Goal: Find contact information: Find contact information

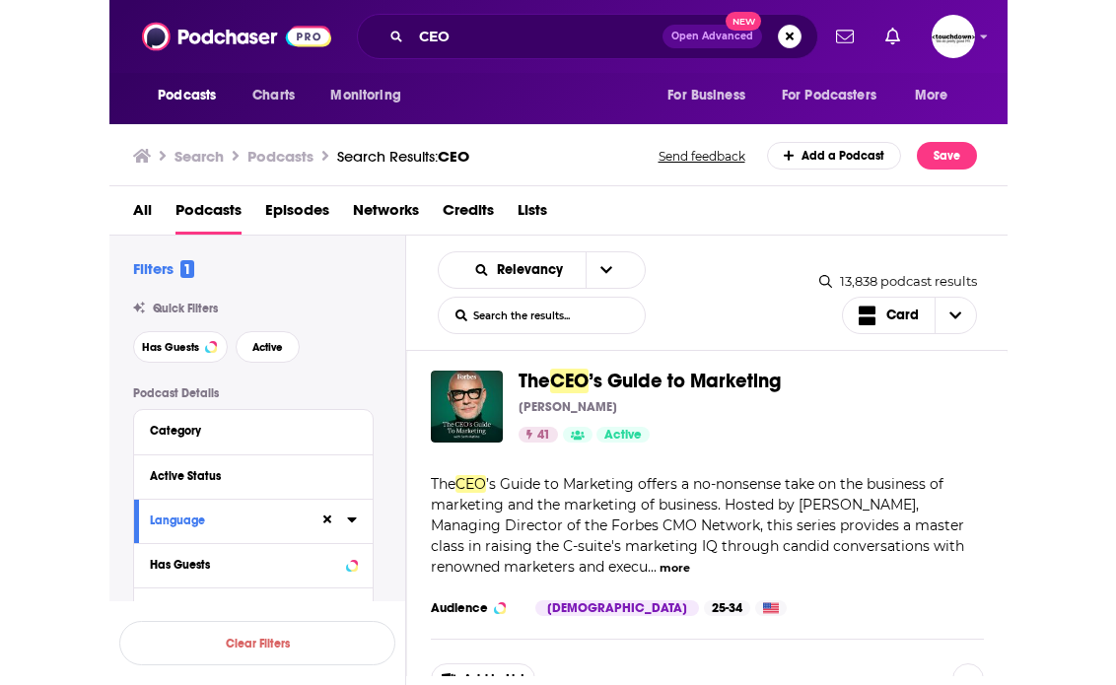
scroll to position [40, 0]
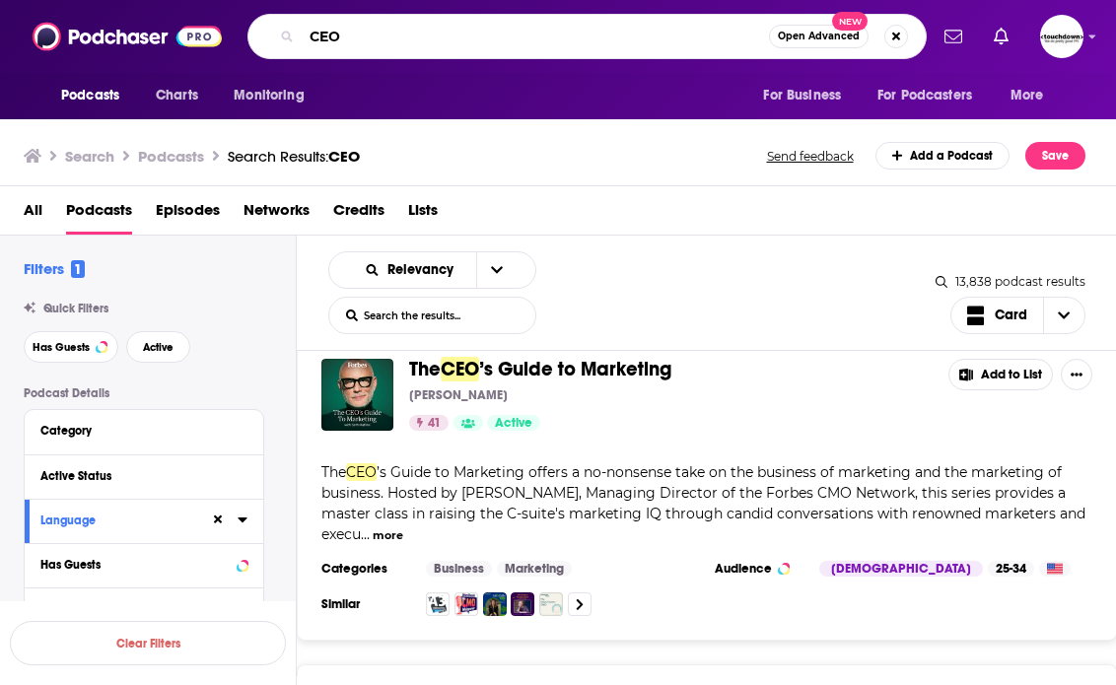
drag, startPoint x: 359, startPoint y: 39, endPoint x: 288, endPoint y: 36, distance: 71.1
click at [288, 38] on div "CEO Open Advanced New" at bounding box center [587, 36] width 679 height 45
type input "contact center"
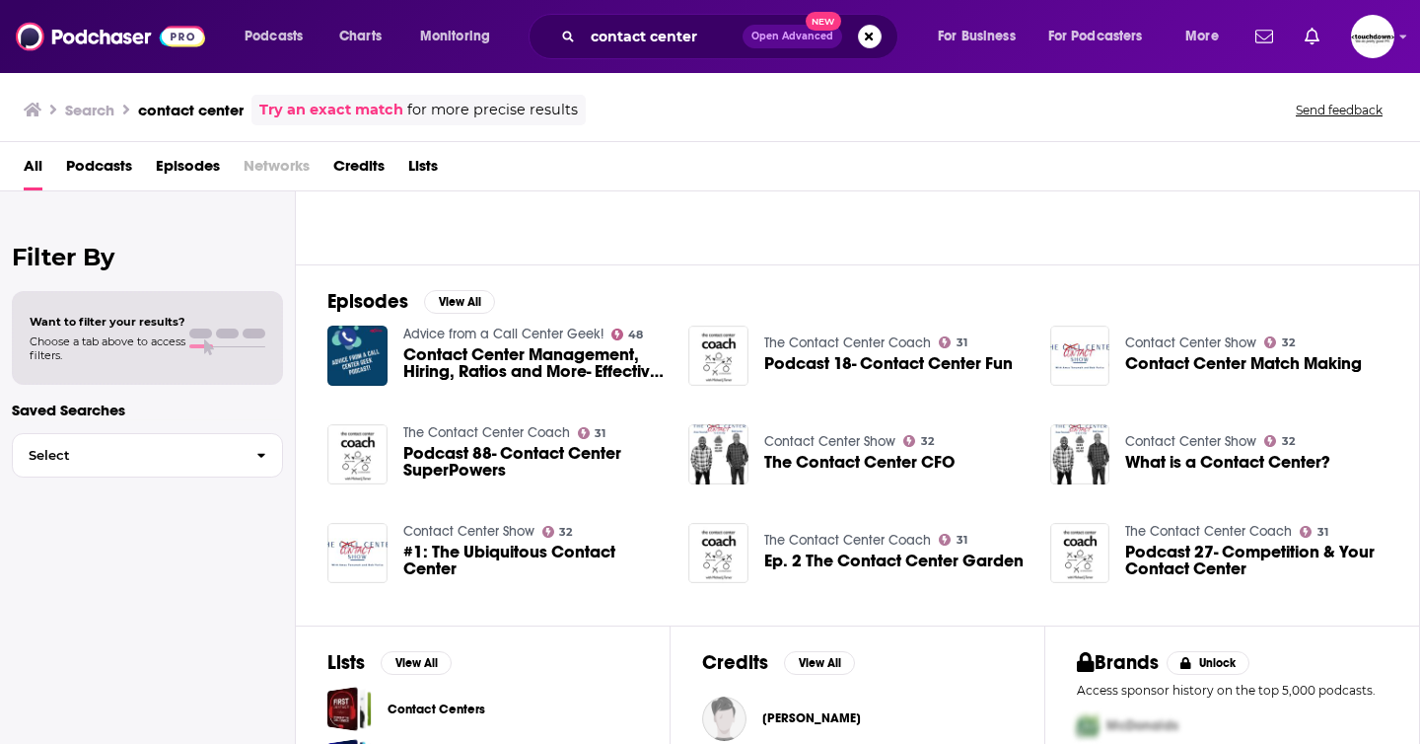
scroll to position [196, 0]
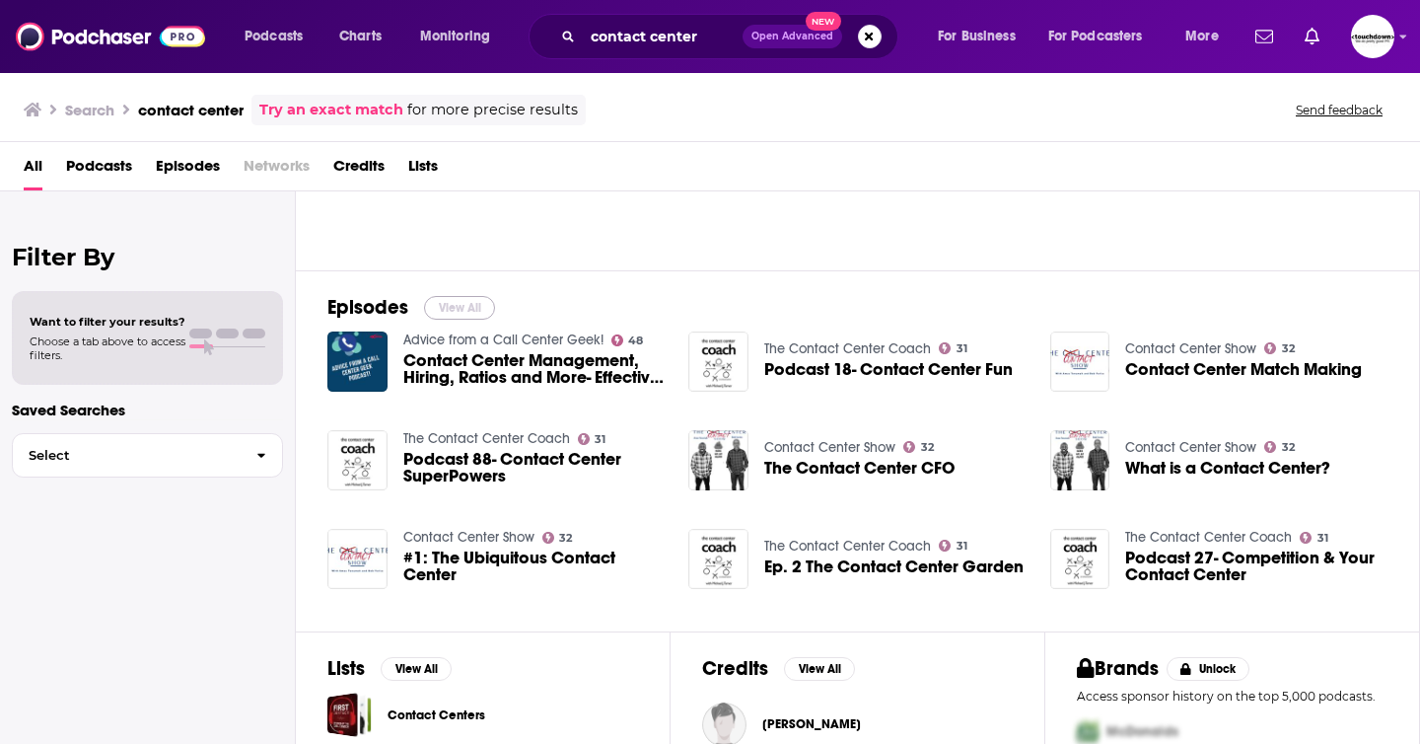
click at [471, 302] on button "View All" at bounding box center [459, 308] width 71 height 24
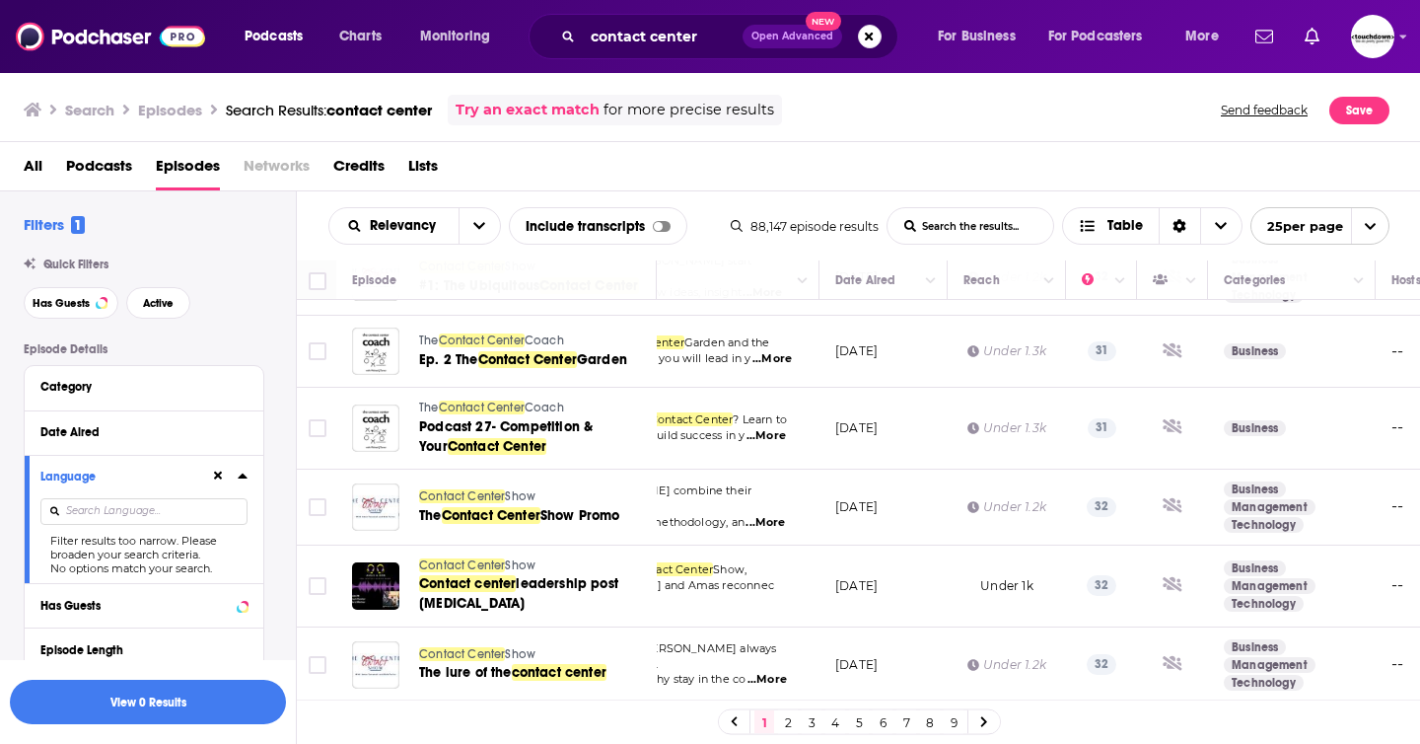
scroll to position [0, 158]
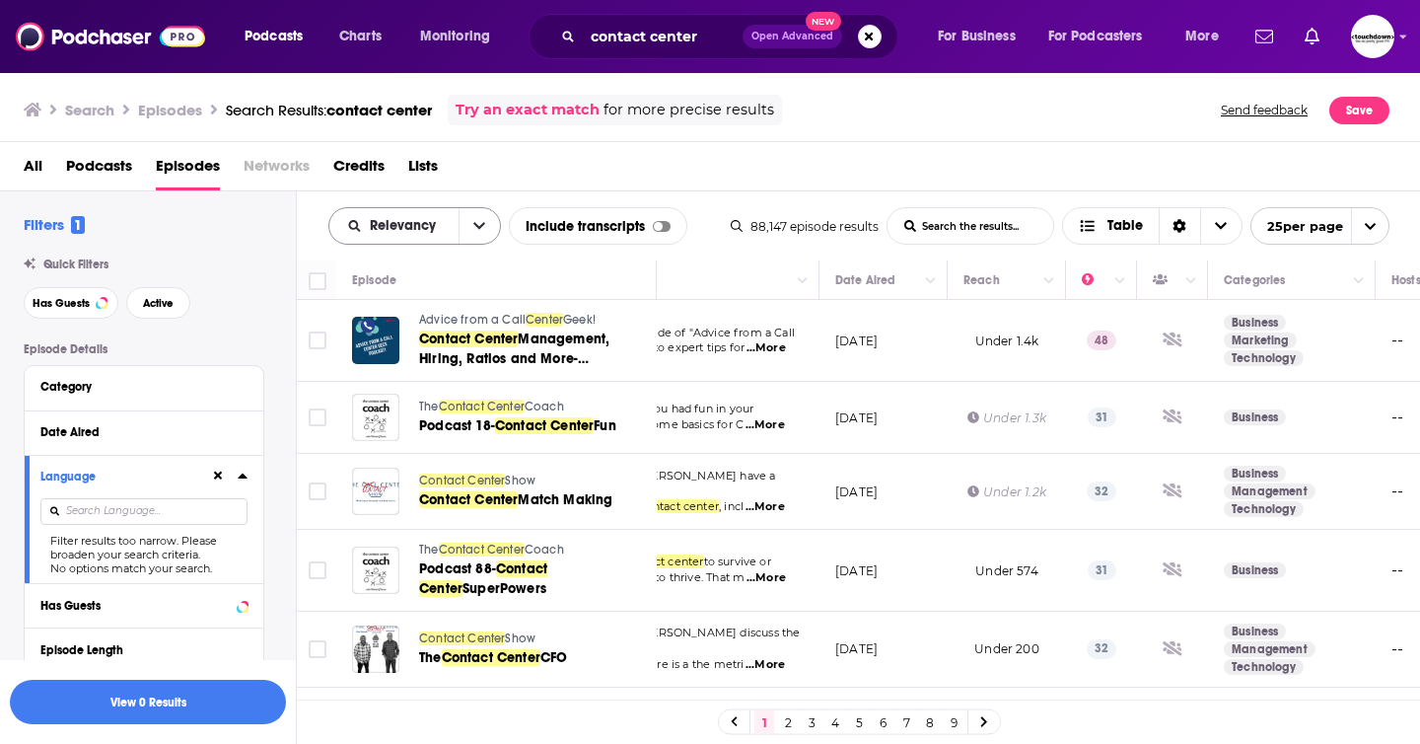
click at [468, 223] on button "open menu" at bounding box center [479, 226] width 41 height 36
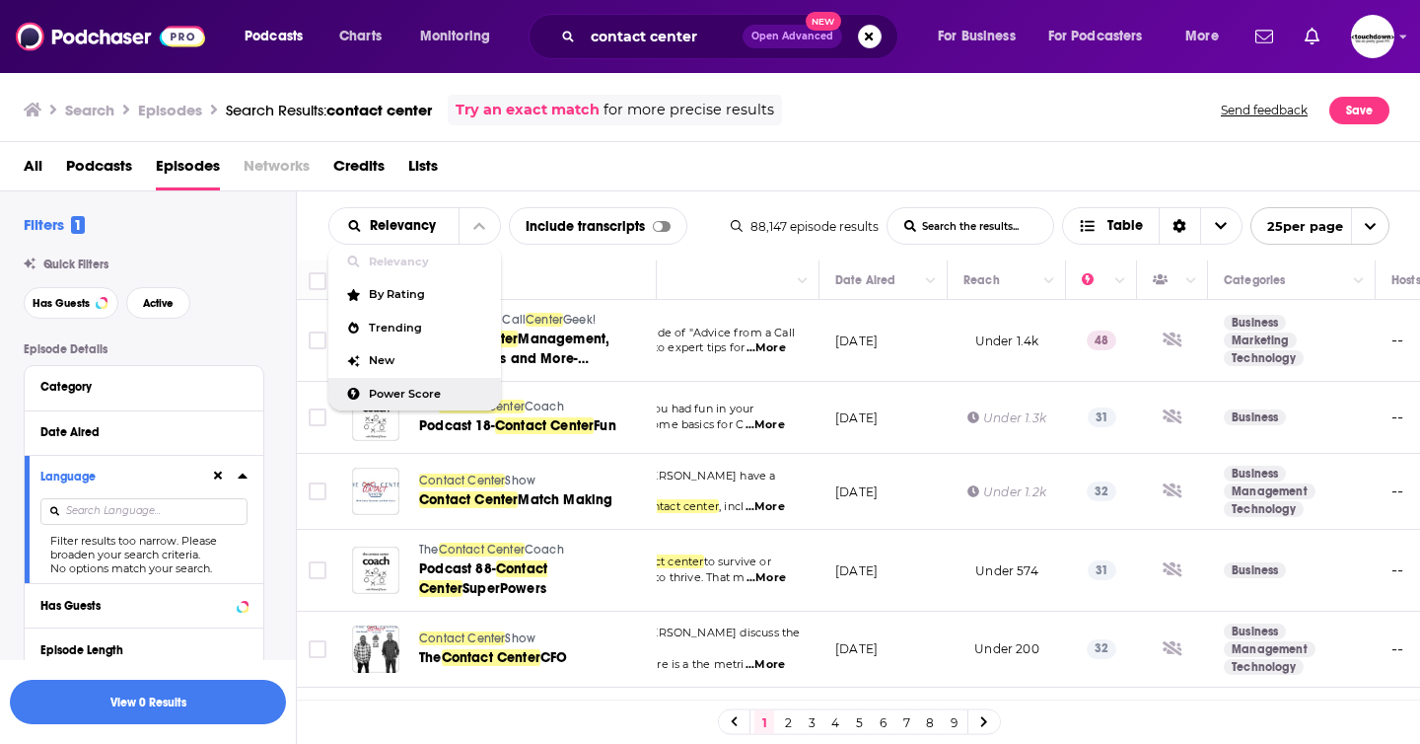
click at [413, 385] on div "Power Score" at bounding box center [414, 395] width 173 height 34
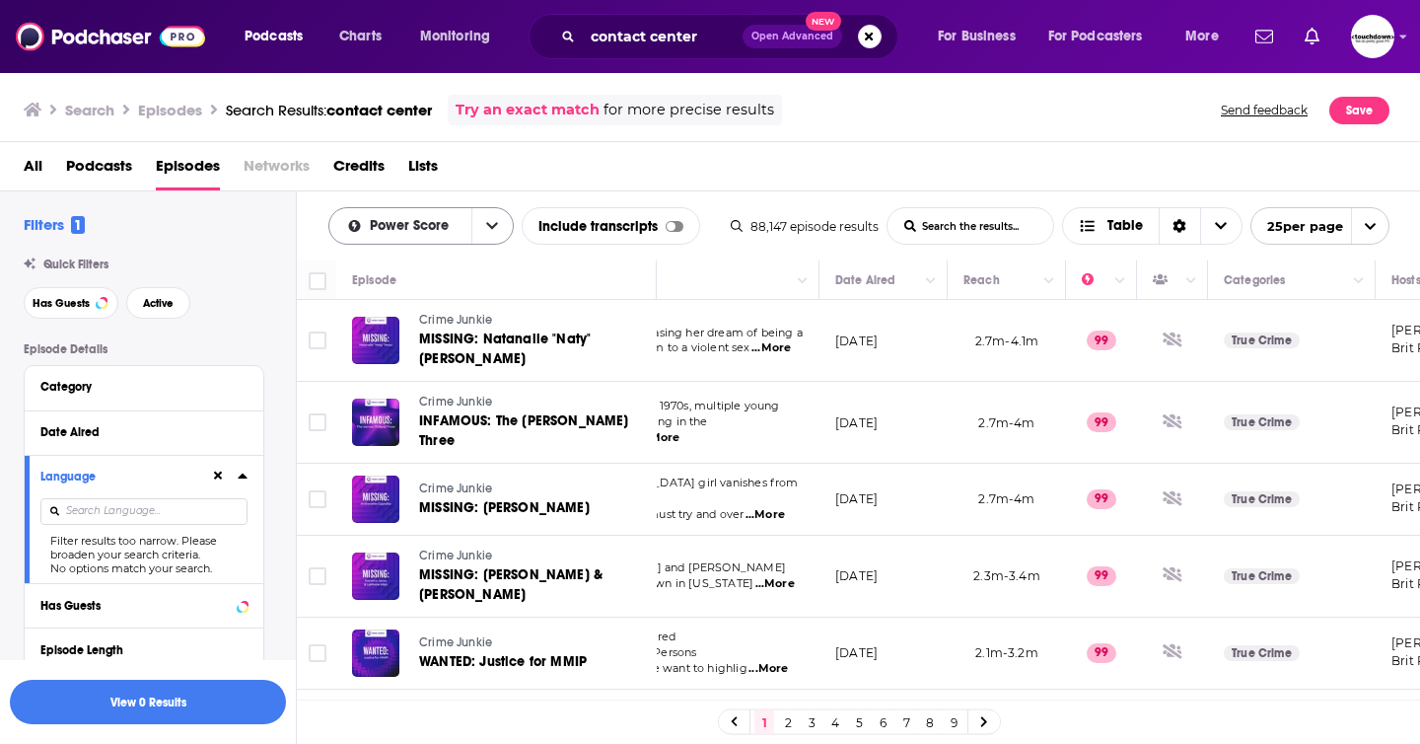
click at [483, 227] on button "open menu" at bounding box center [491, 226] width 41 height 36
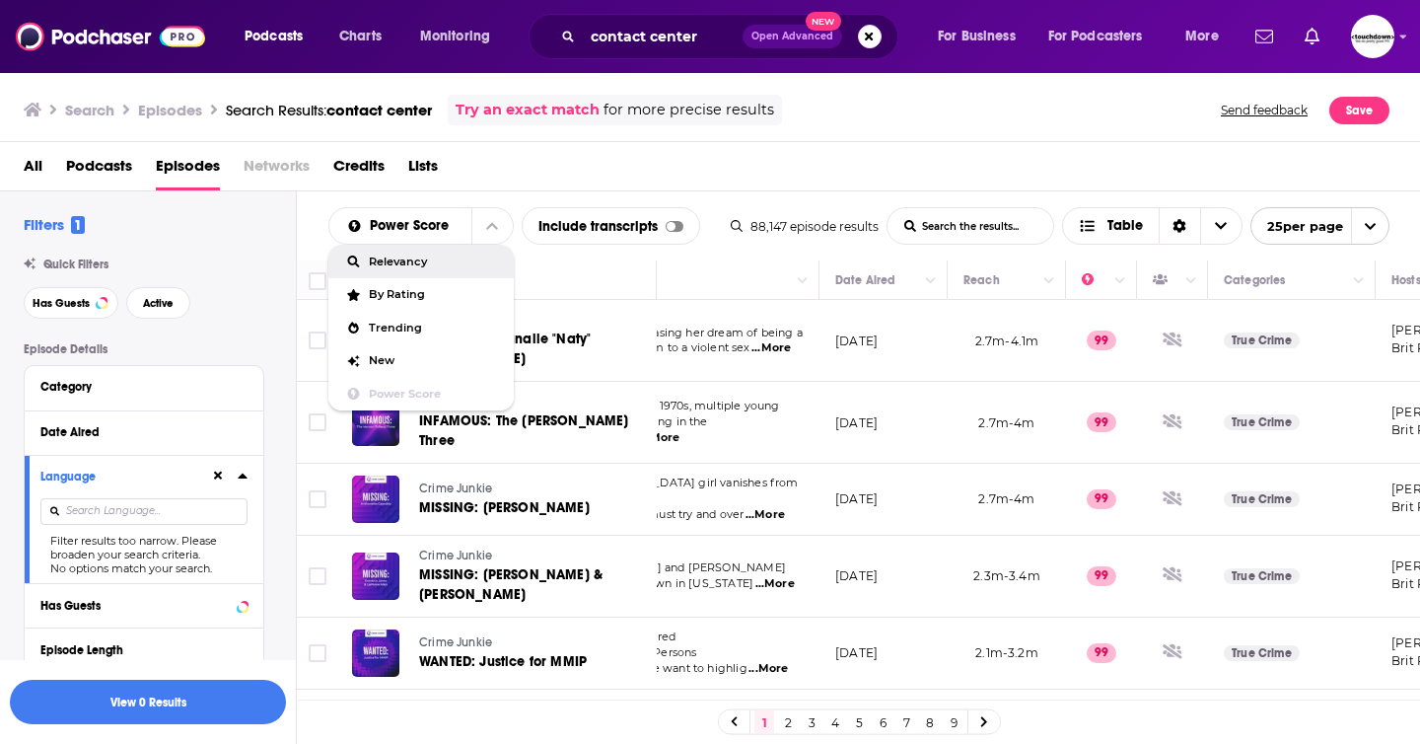
click at [415, 258] on span "Relevancy" at bounding box center [433, 261] width 129 height 11
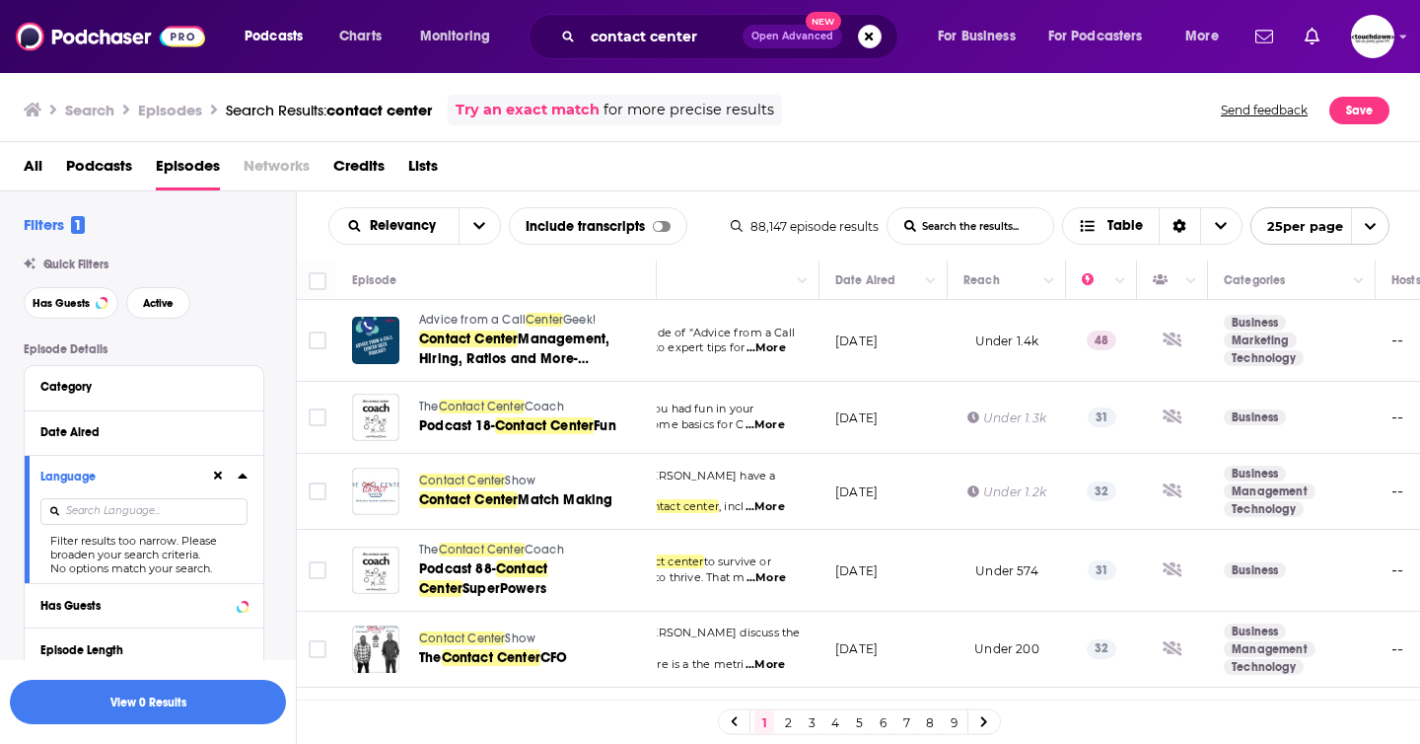
click at [897, 220] on icon "open menu" at bounding box center [1370, 226] width 13 height 13
click at [897, 321] on button "100 per page" at bounding box center [1319, 326] width 137 height 31
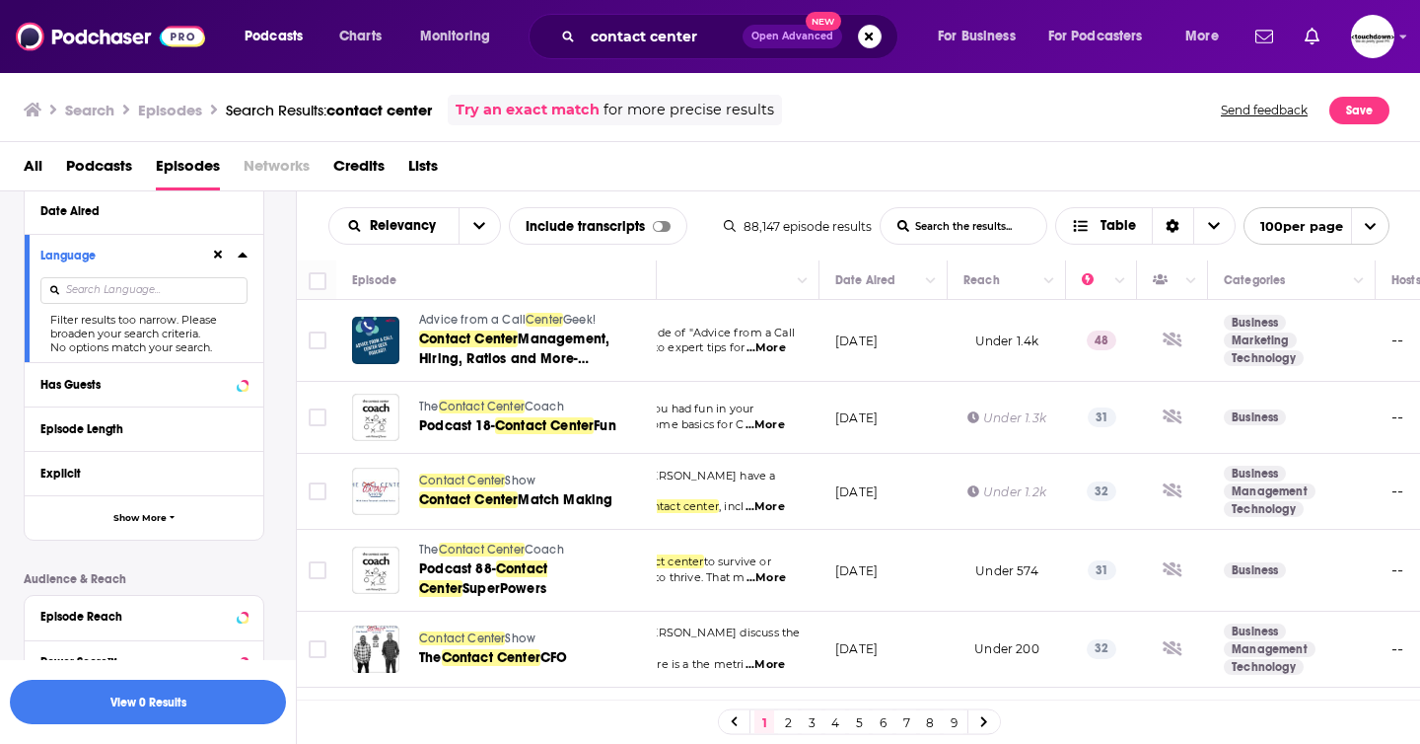
scroll to position [446, 0]
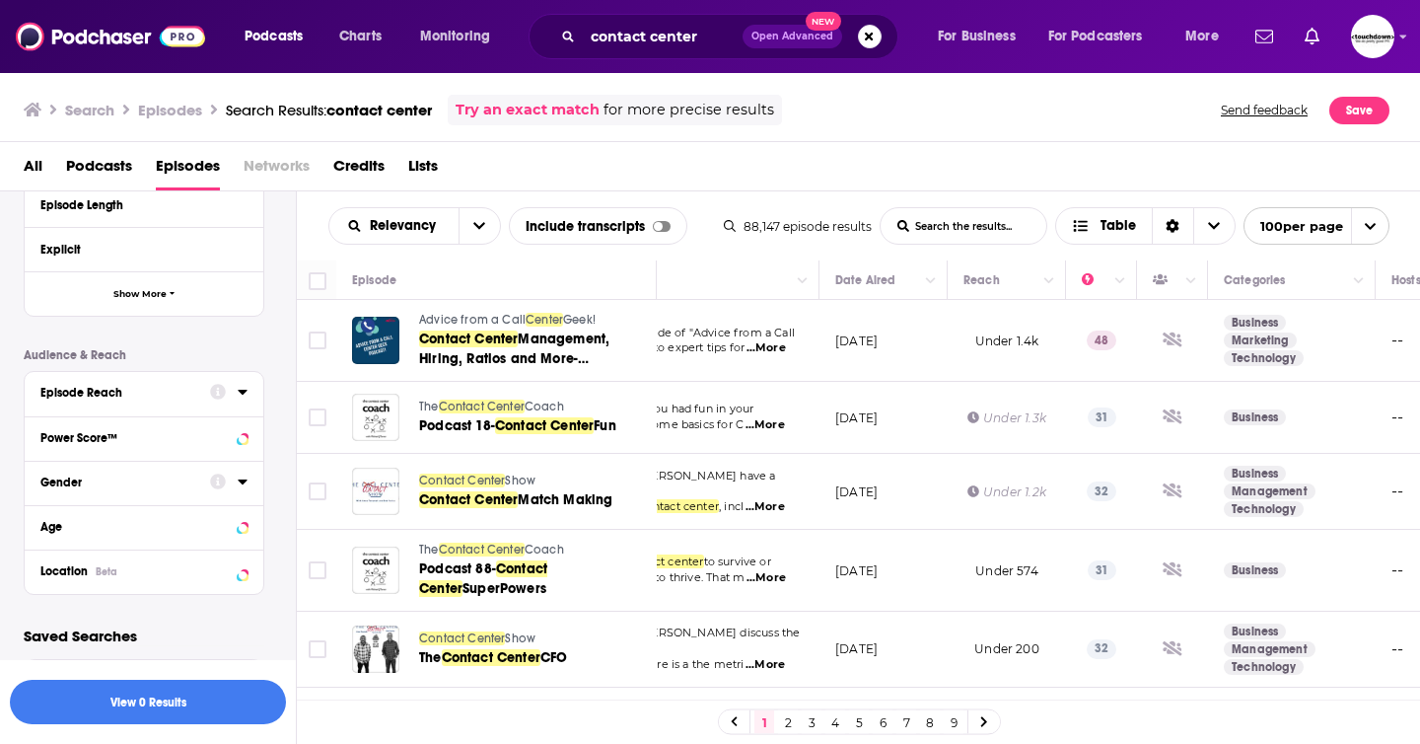
click at [245, 393] on icon at bounding box center [243, 392] width 10 height 16
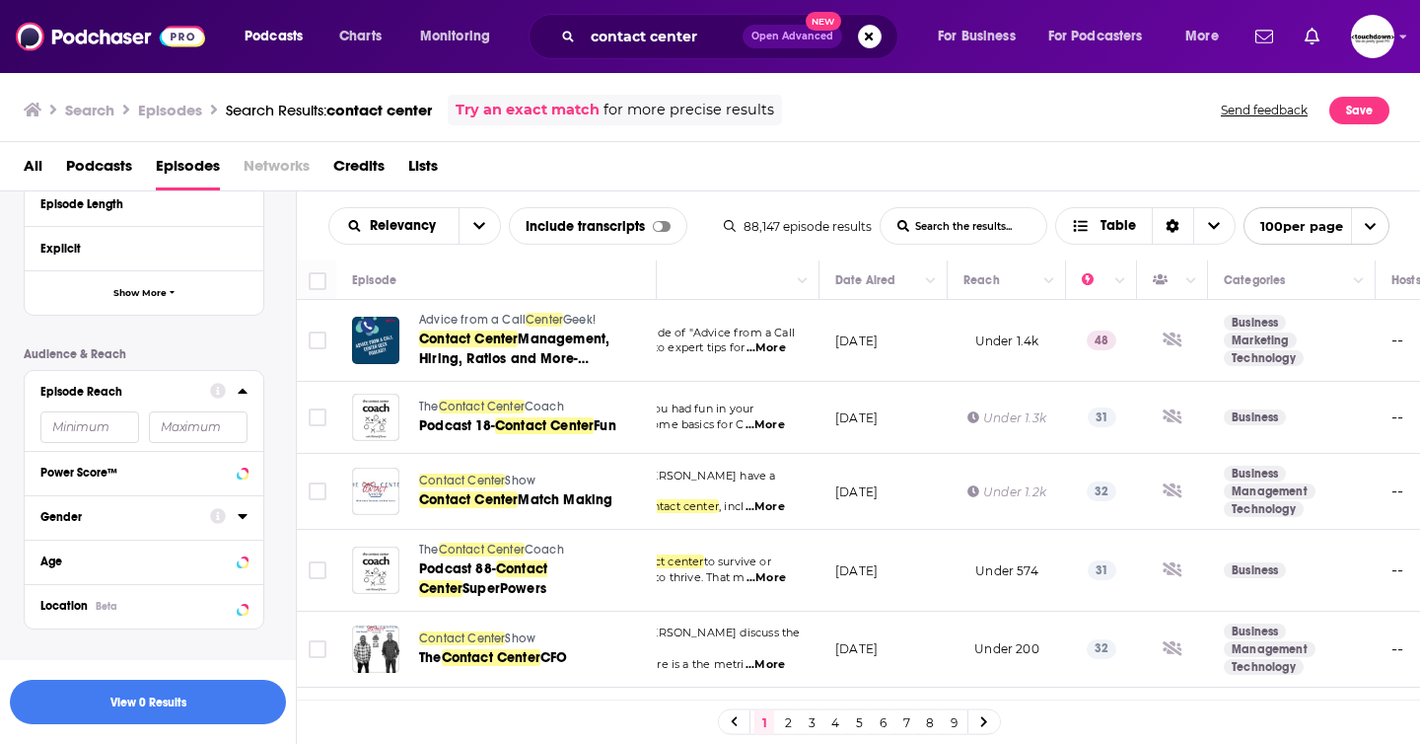
click at [109, 426] on input "number" at bounding box center [89, 427] width 99 height 32
type input "100000"
click at [171, 684] on button "View 843 Results" at bounding box center [148, 701] width 276 height 44
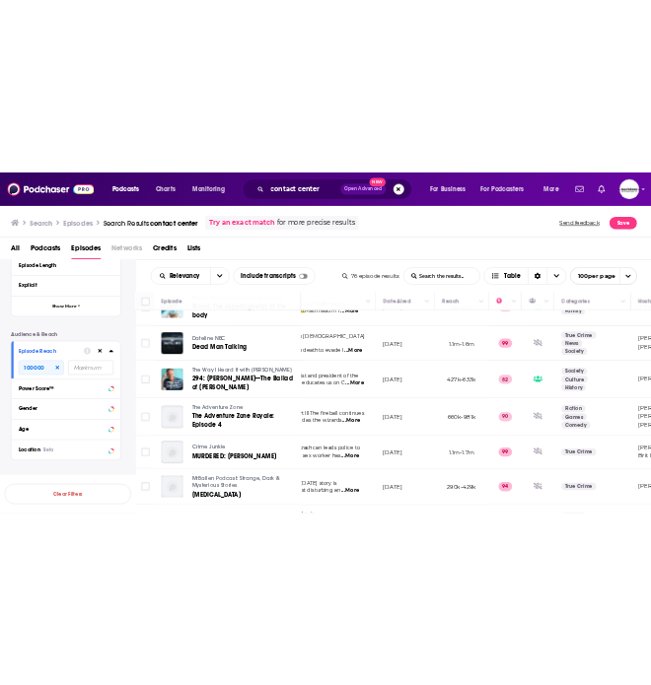
scroll to position [0, 158]
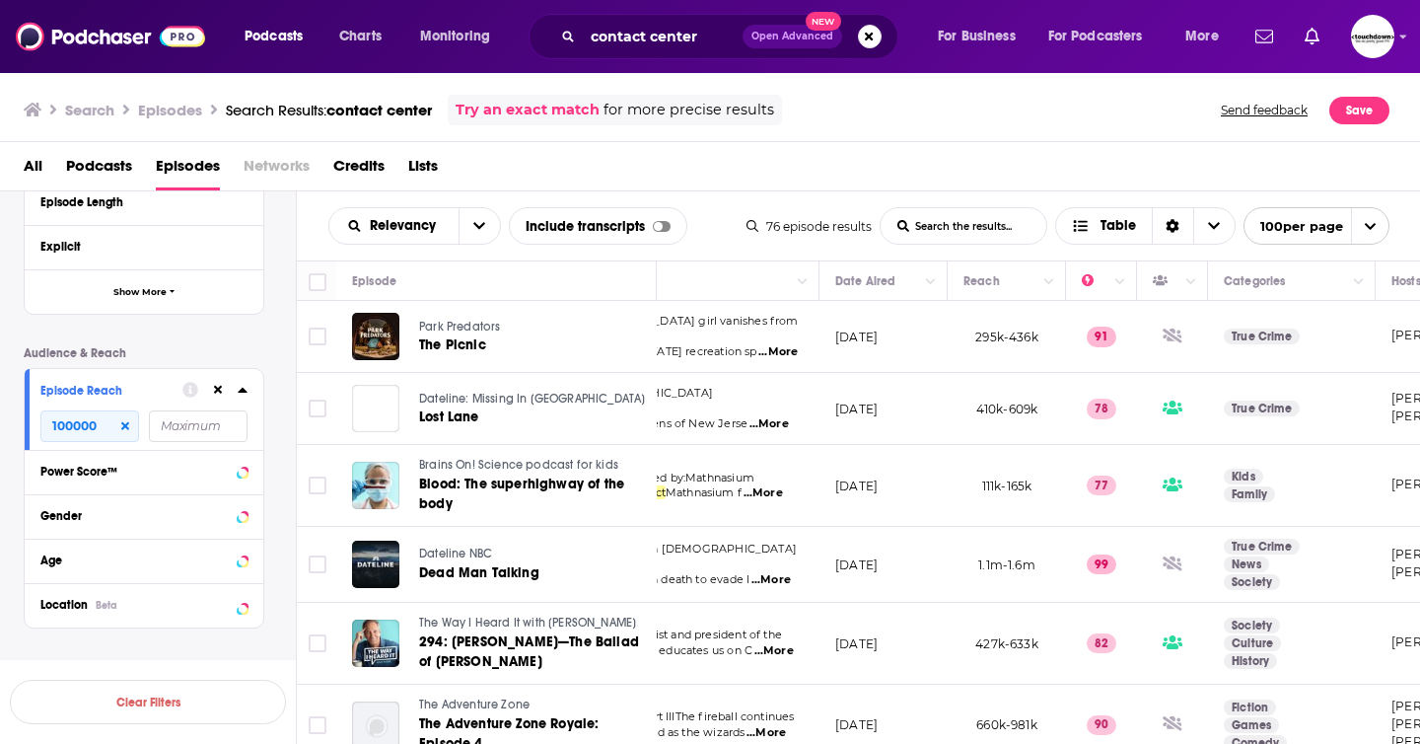
click at [220, 391] on icon at bounding box center [218, 390] width 9 height 13
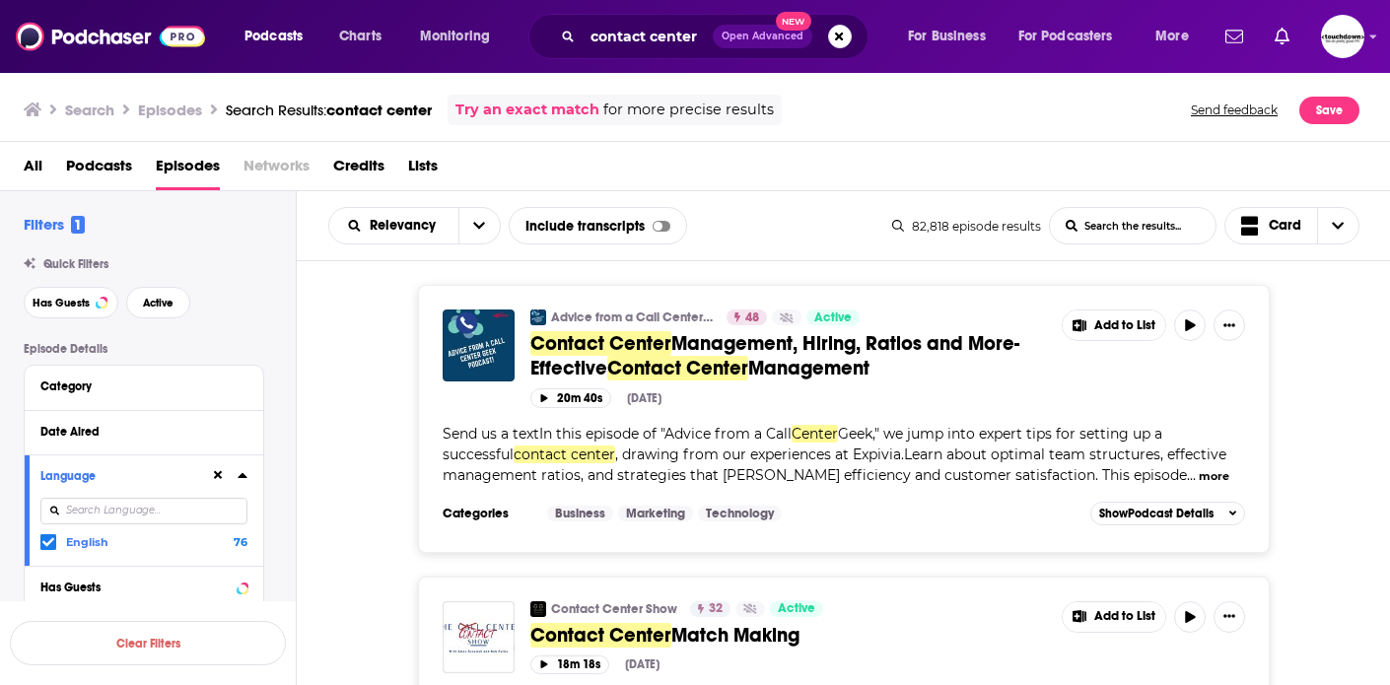
click at [100, 166] on span "Podcasts" at bounding box center [99, 170] width 66 height 40
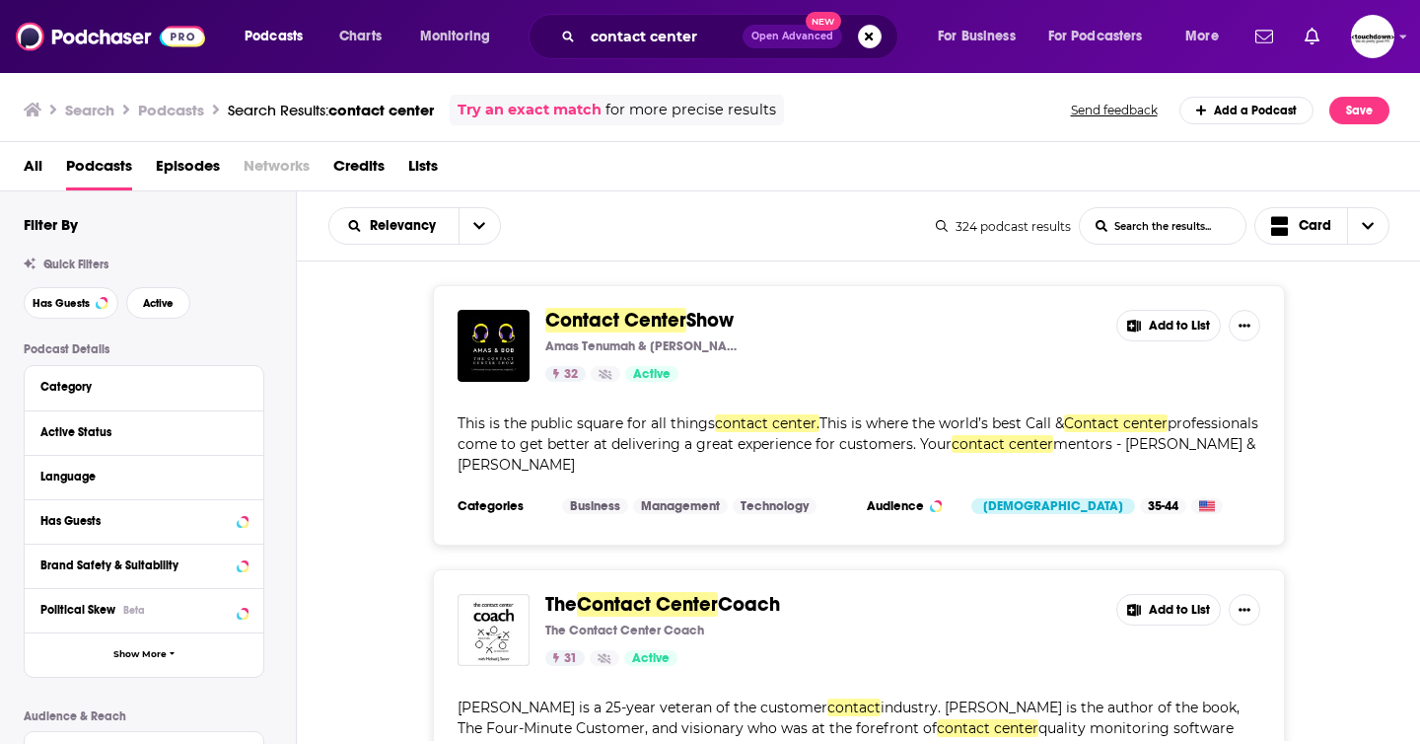
click at [897, 470] on div "Contact Center Show Amas Tenumah & Bob Furniss 32 Active Add to List This is th…" at bounding box center [859, 415] width 1124 height 260
click at [206, 161] on span "Episodes" at bounding box center [188, 170] width 64 height 40
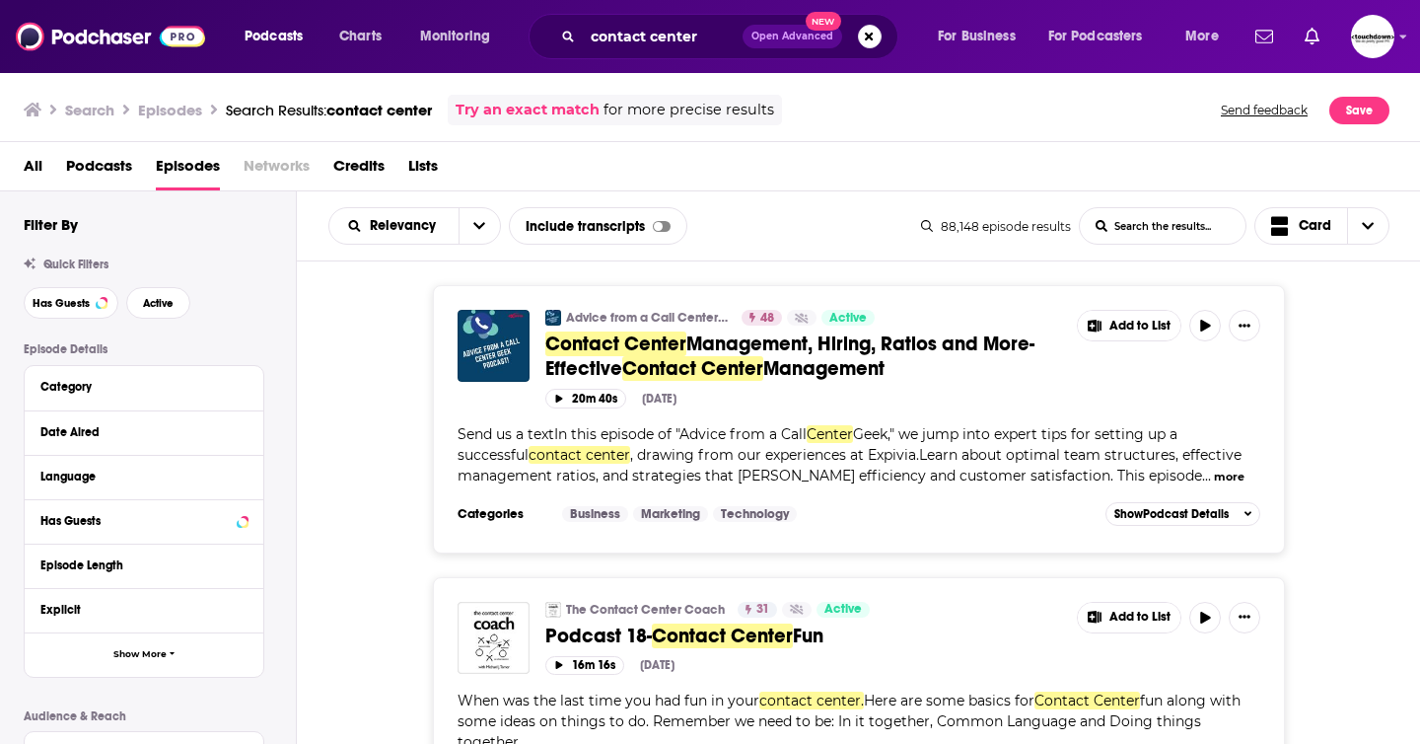
click at [24, 169] on span "All" at bounding box center [33, 170] width 19 height 40
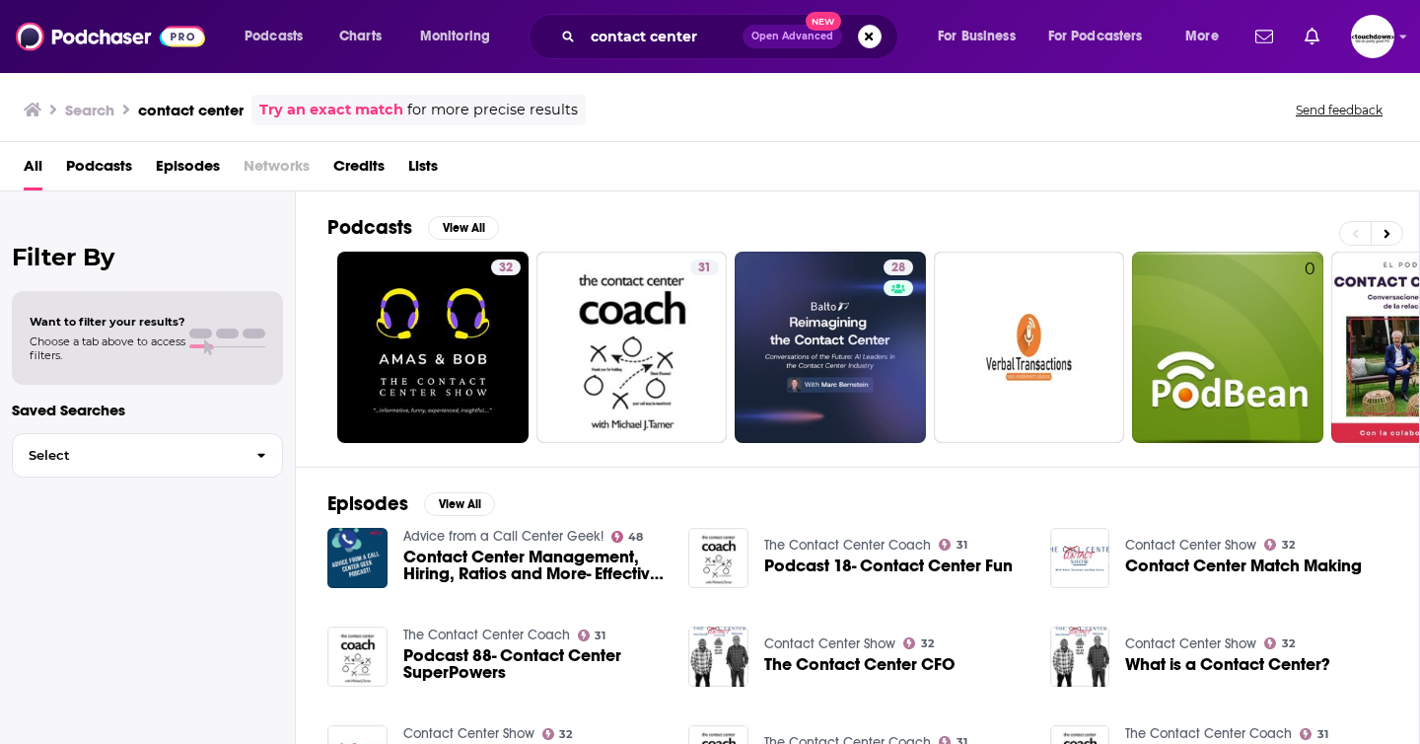
click at [116, 182] on span "Podcasts" at bounding box center [99, 170] width 66 height 40
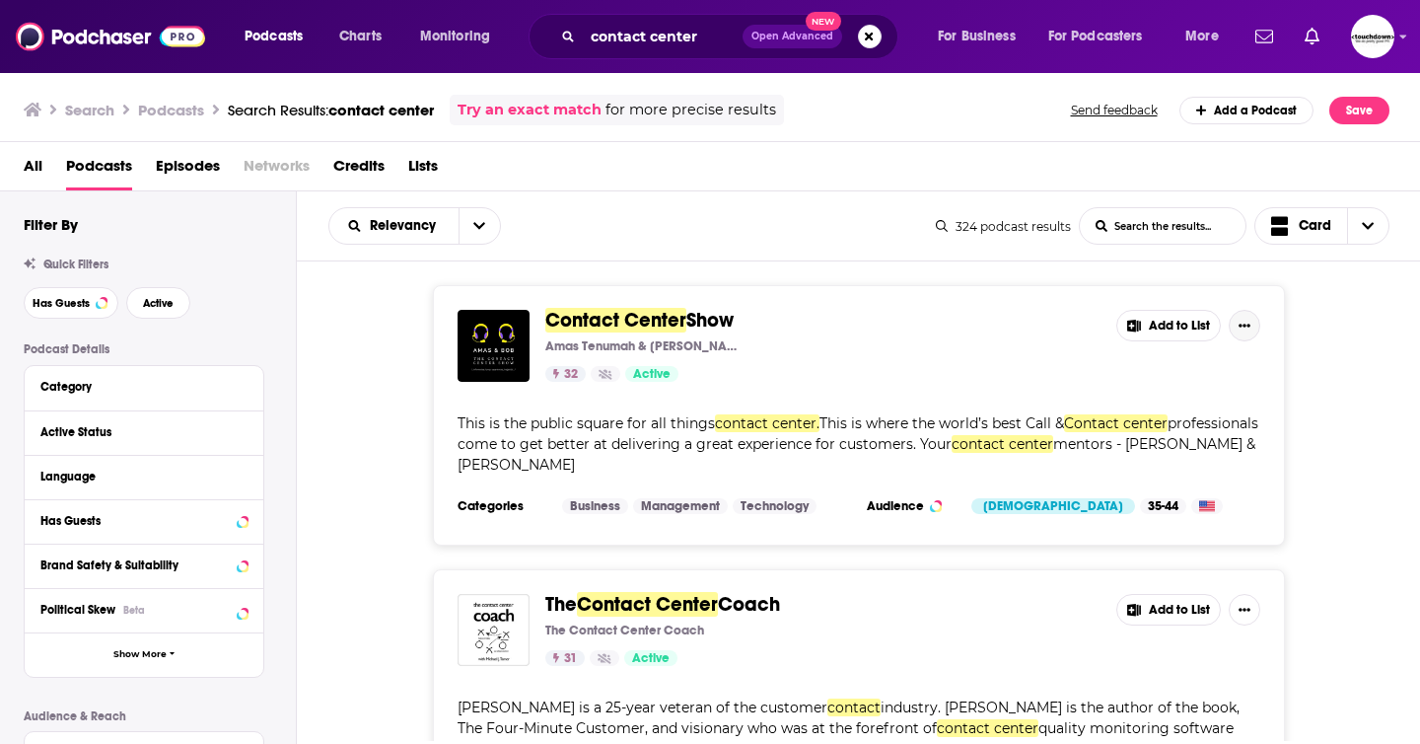
click at [897, 329] on icon "Show More Button" at bounding box center [1245, 326] width 12 height 12
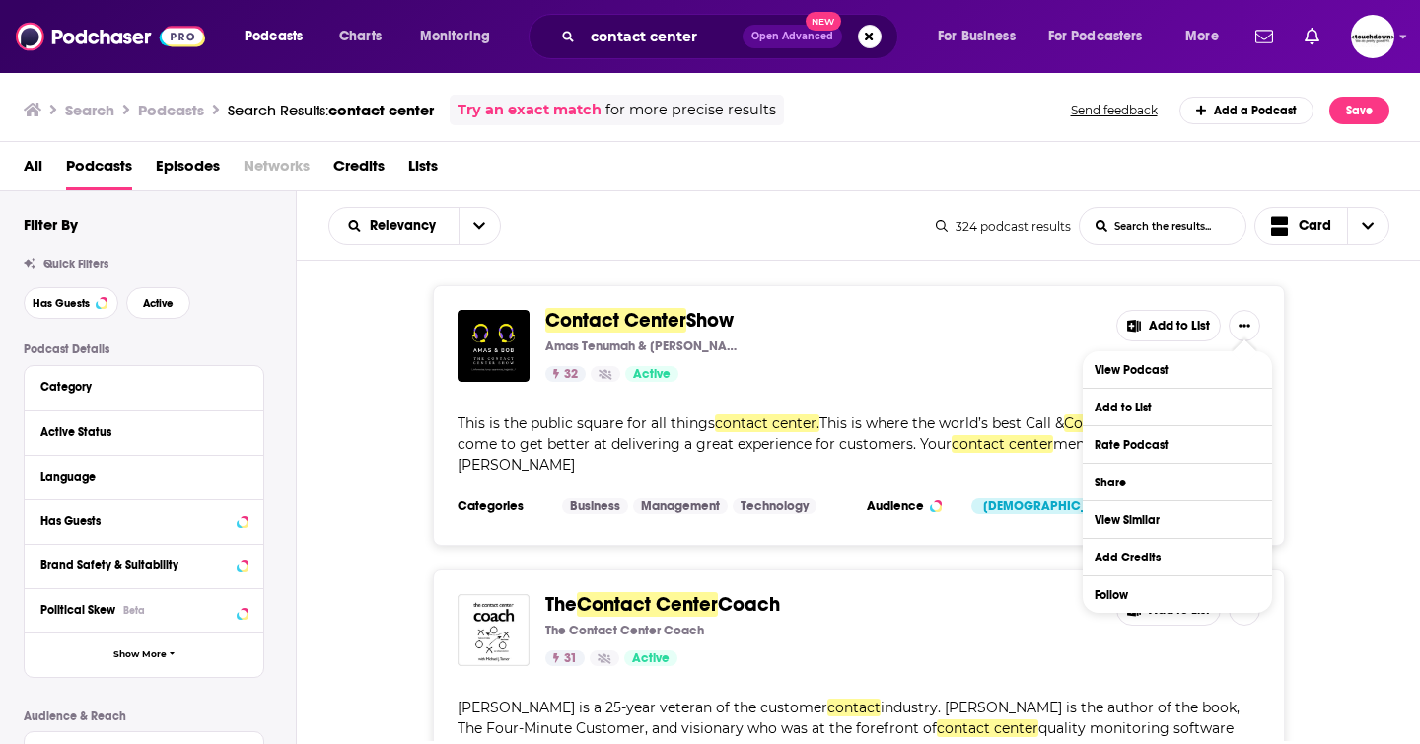
click at [897, 405] on div "Contact Center Show Amas Tenumah & Bob Furniss 32 Active Add to List This is th…" at bounding box center [859, 415] width 1124 height 260
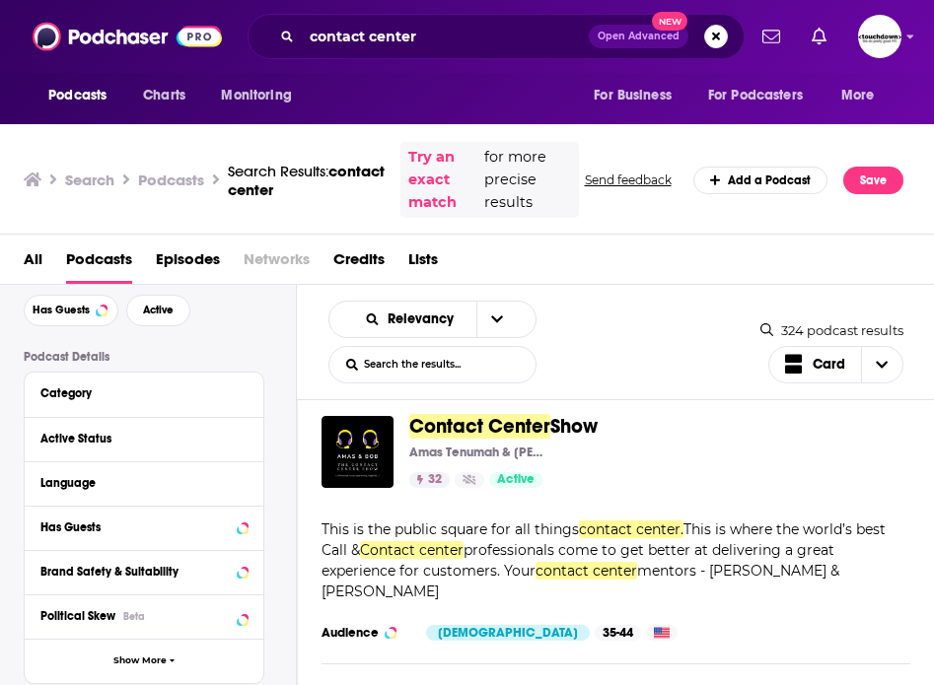
scroll to position [1, 0]
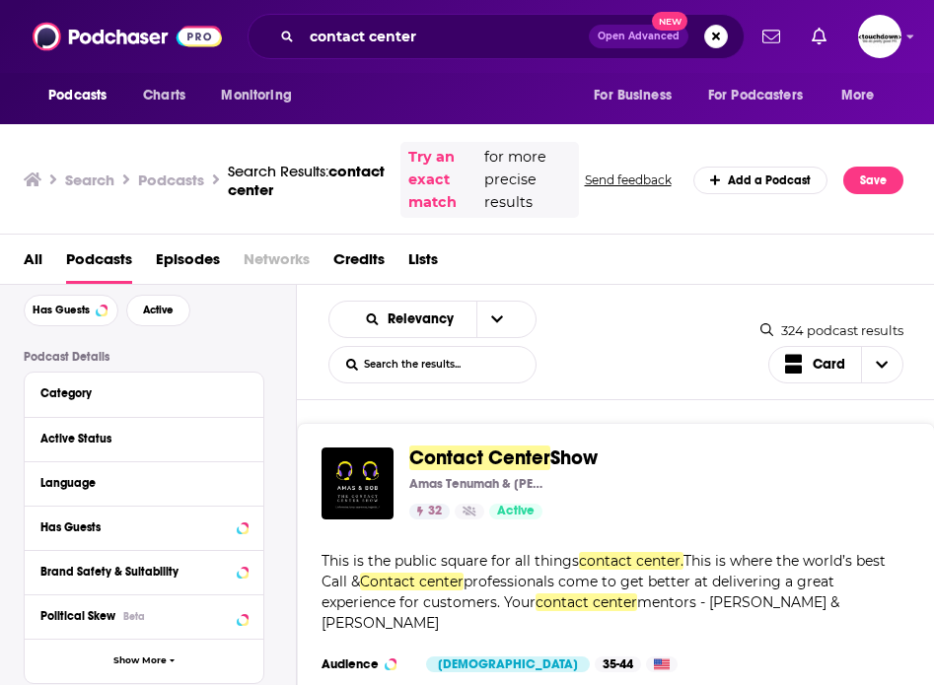
click at [505, 454] on span "Contact Center" at bounding box center [479, 458] width 141 height 25
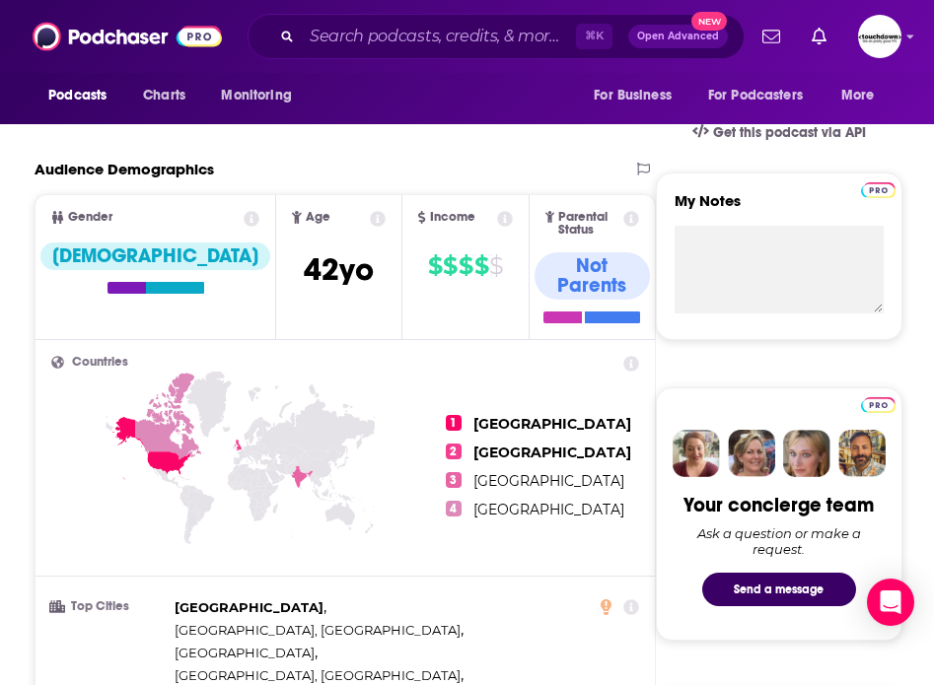
scroll to position [359, 0]
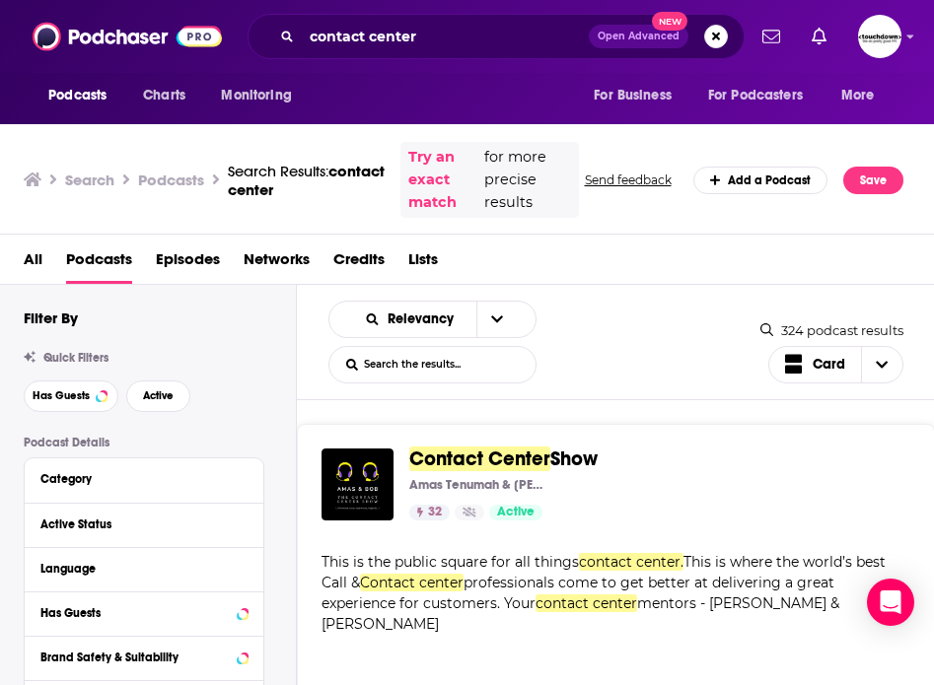
click at [516, 461] on span "Contact Center" at bounding box center [479, 459] width 141 height 25
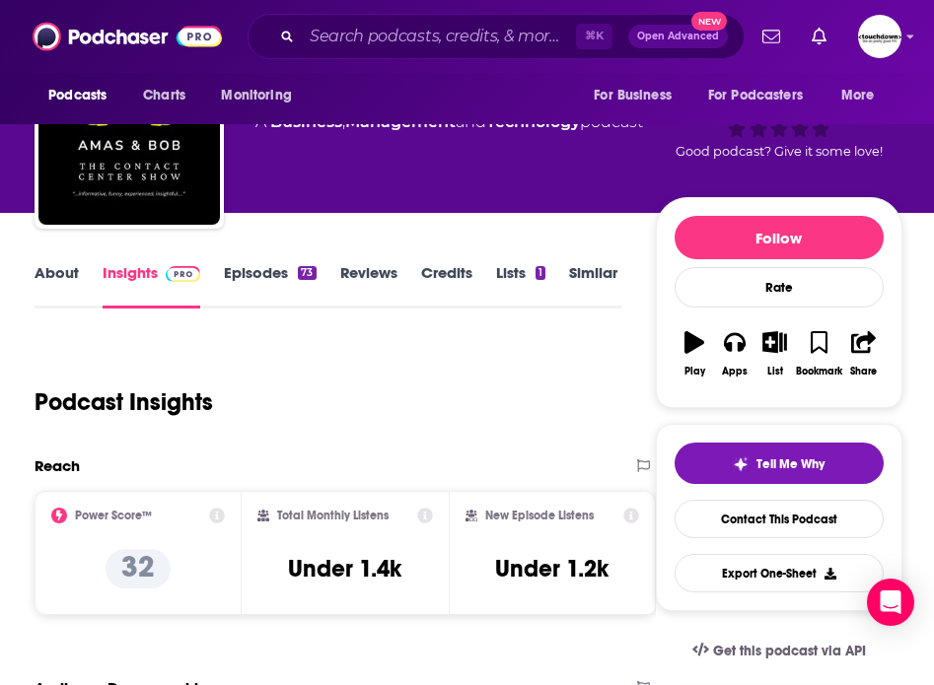
scroll to position [67, 0]
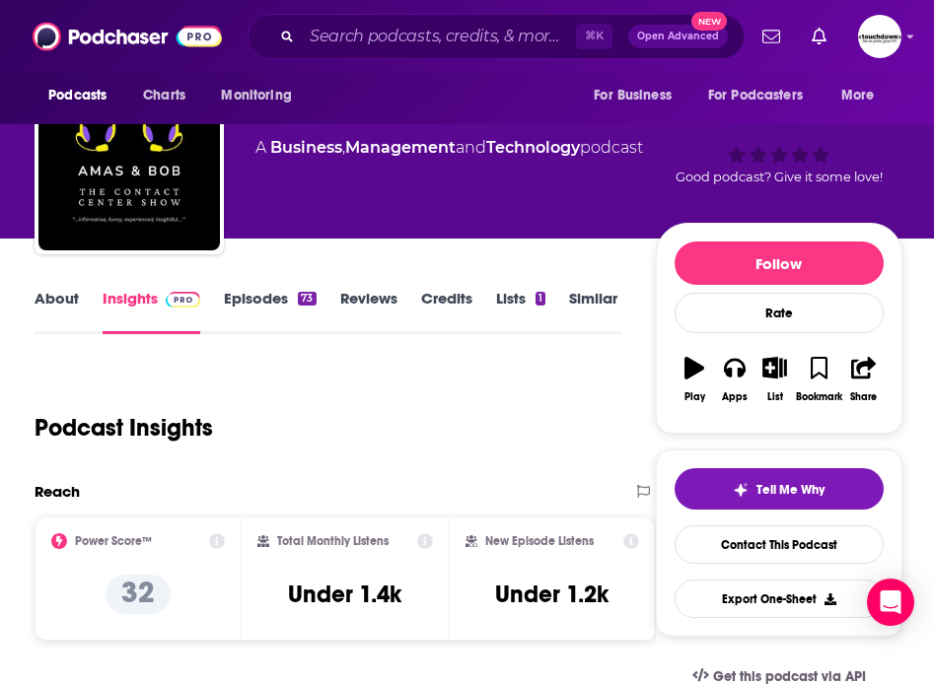
click at [43, 308] on link "About" at bounding box center [57, 311] width 44 height 45
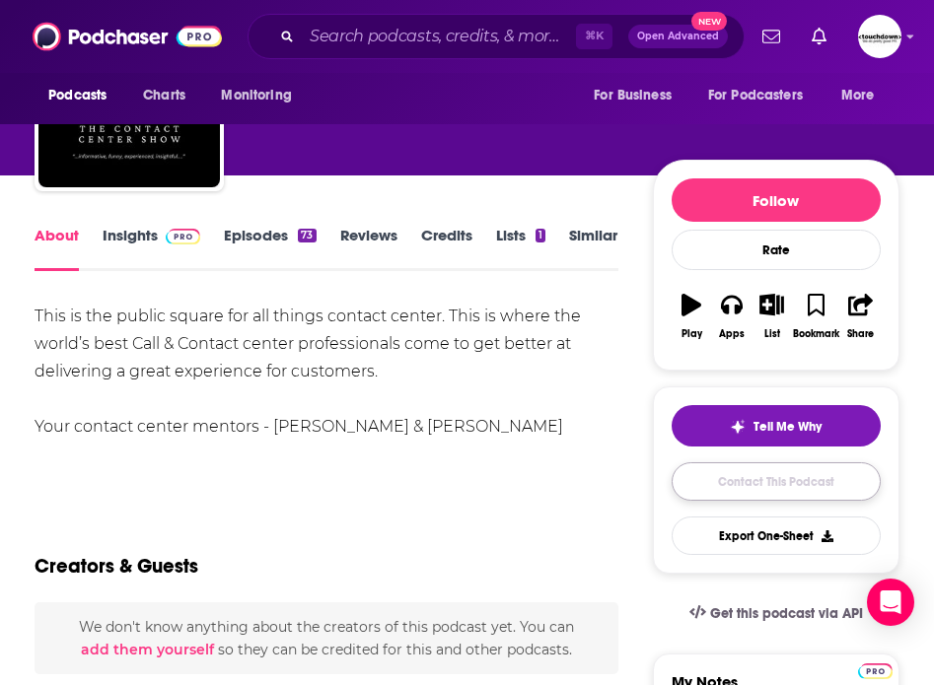
click at [738, 477] on link "Contact This Podcast" at bounding box center [776, 481] width 209 height 38
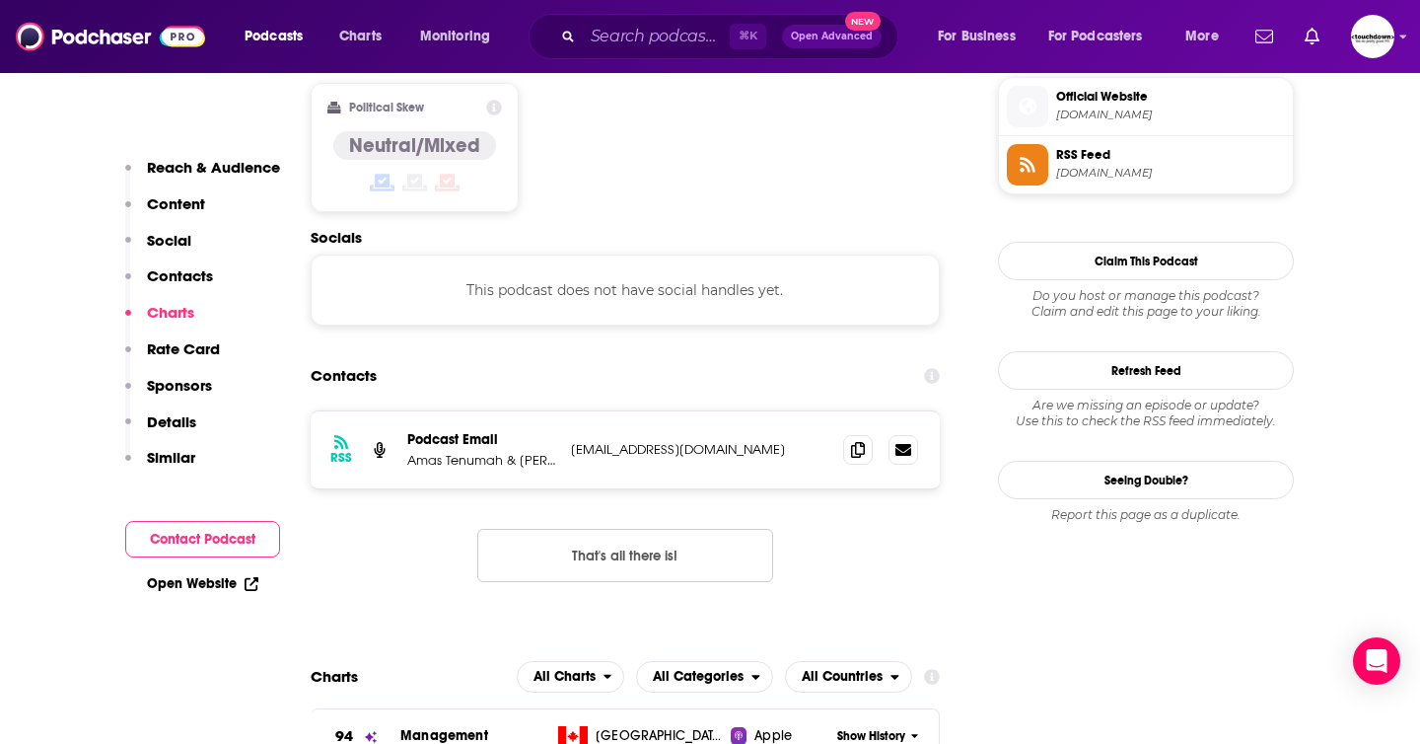
scroll to position [1606, 0]
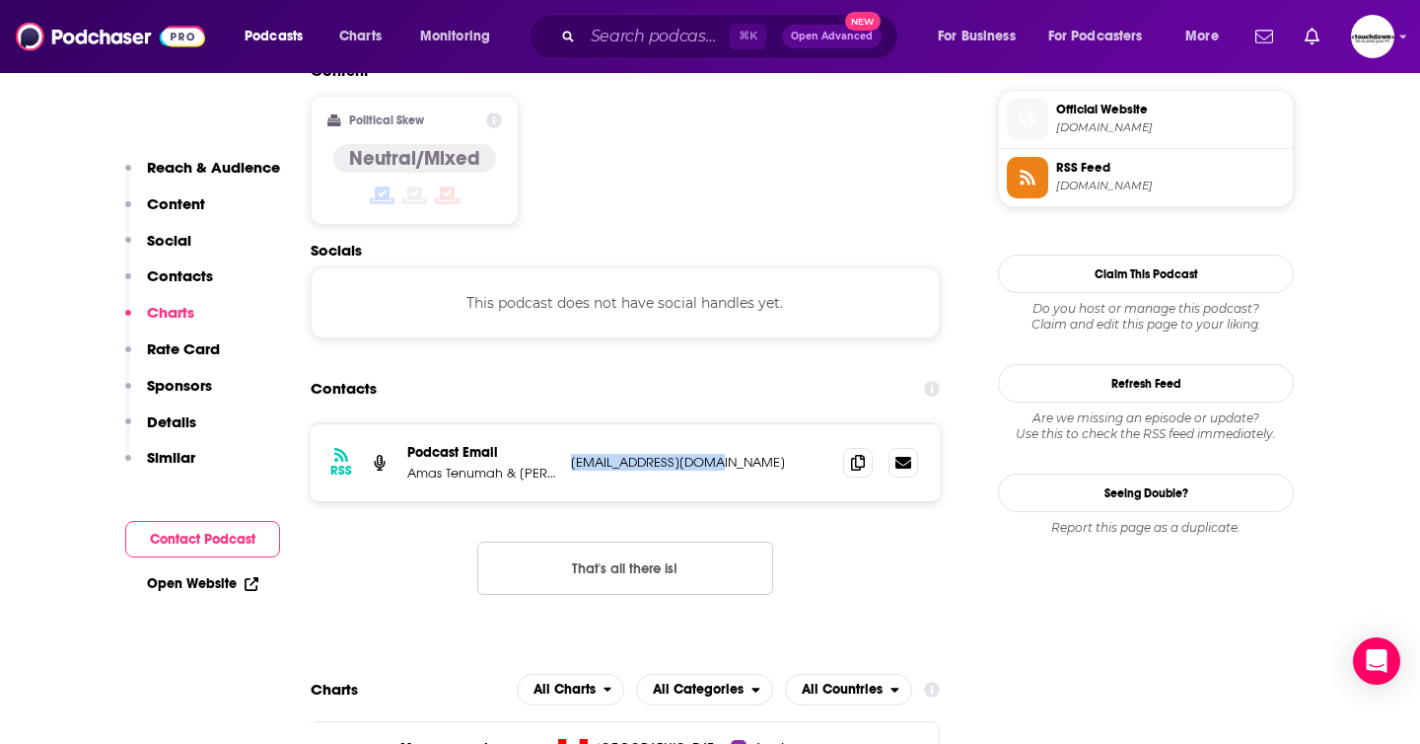
drag, startPoint x: 753, startPoint y: 349, endPoint x: 572, endPoint y: 352, distance: 181.5
click at [572, 454] on p "amas@amastenumah.com" at bounding box center [699, 462] width 256 height 17
copy p "amas@amastenumah.com"
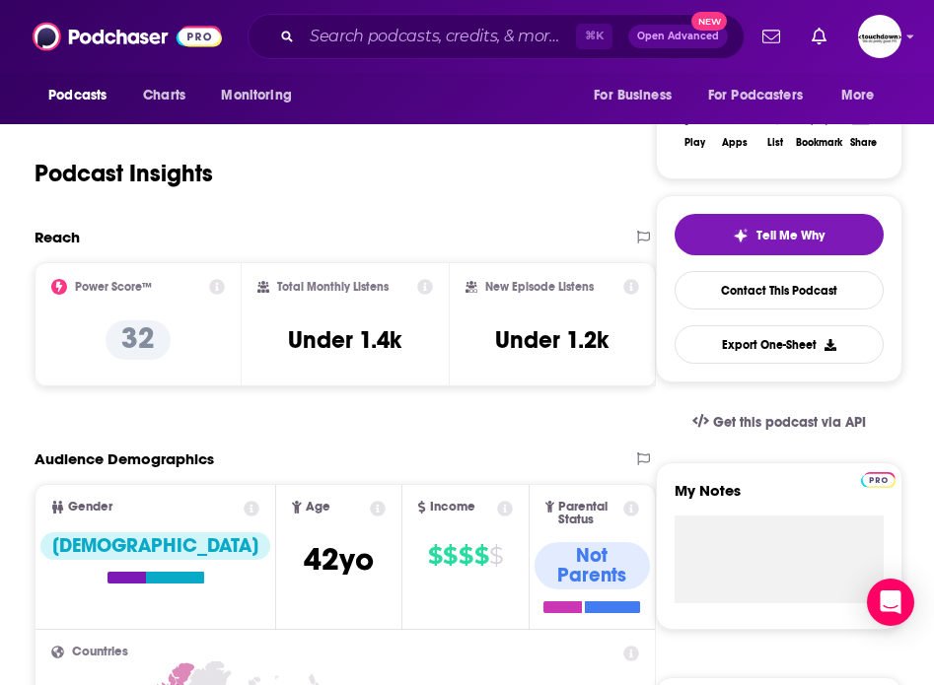
scroll to position [0, 0]
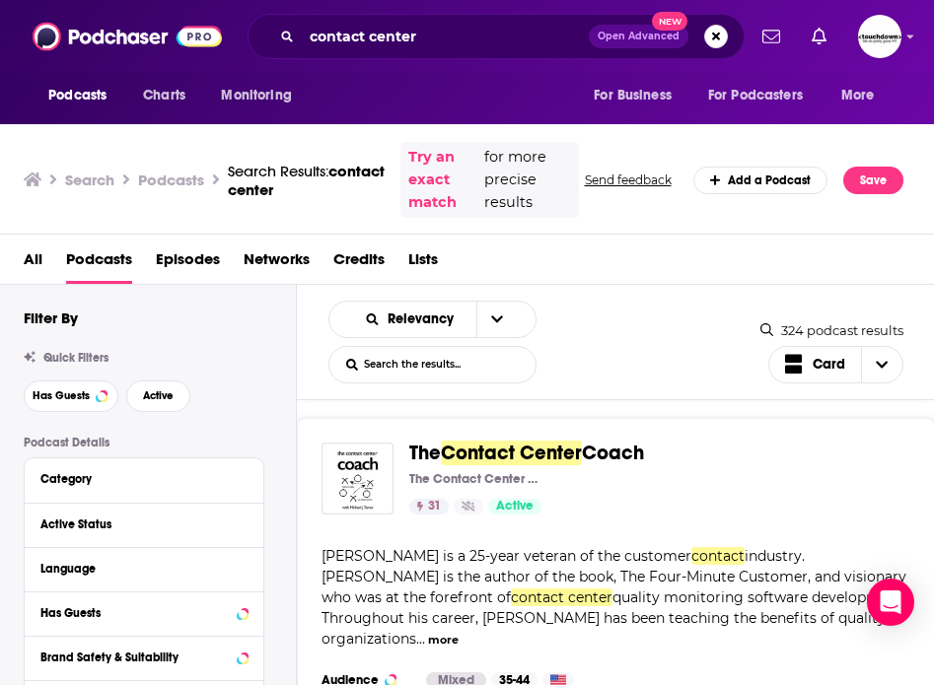
scroll to position [381, 0]
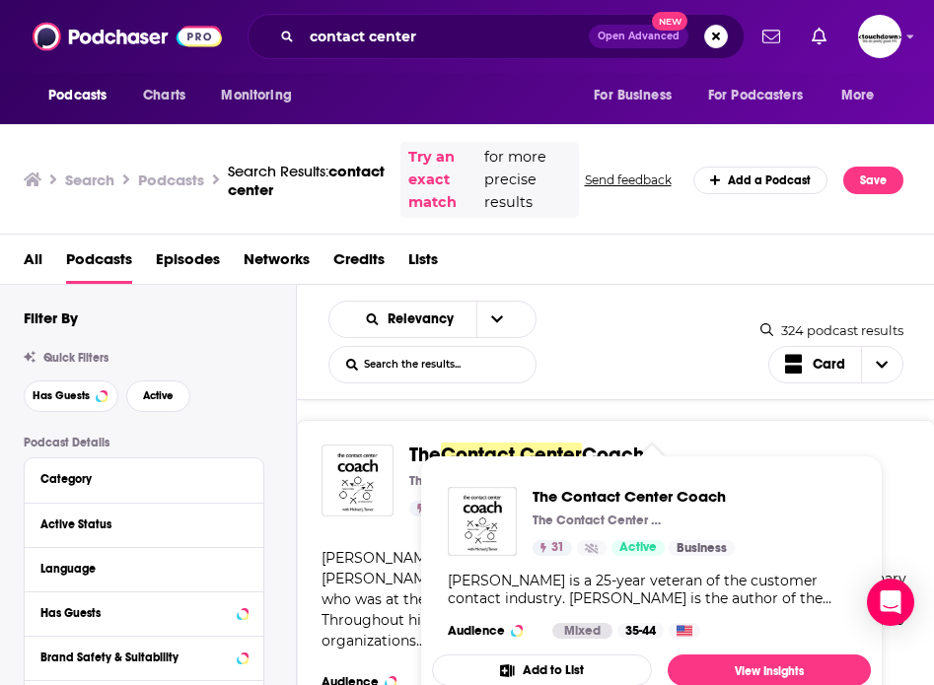
click at [418, 451] on span "The" at bounding box center [425, 455] width 32 height 25
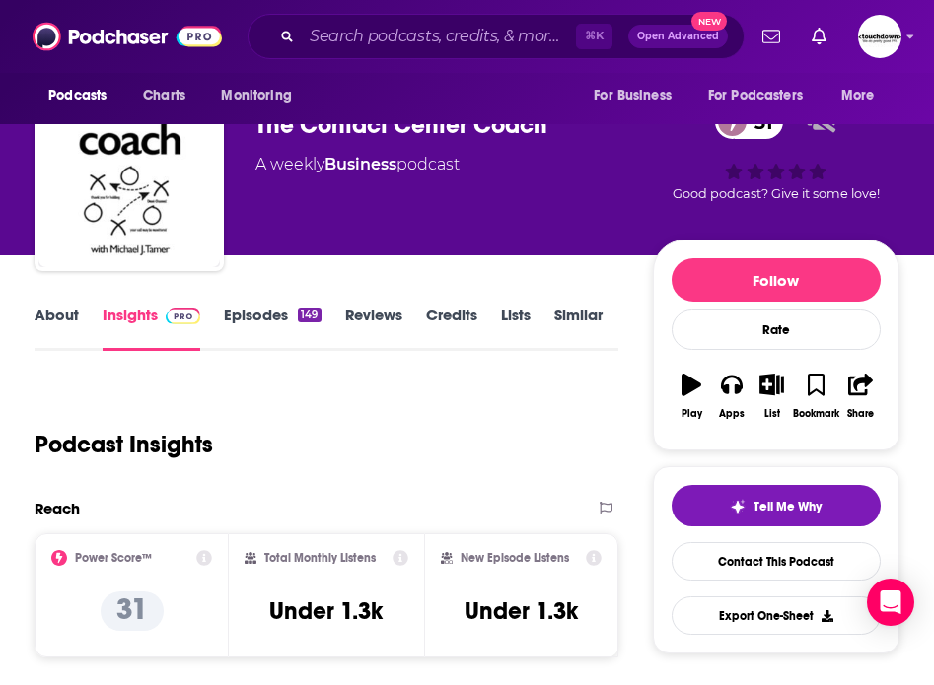
scroll to position [79, 0]
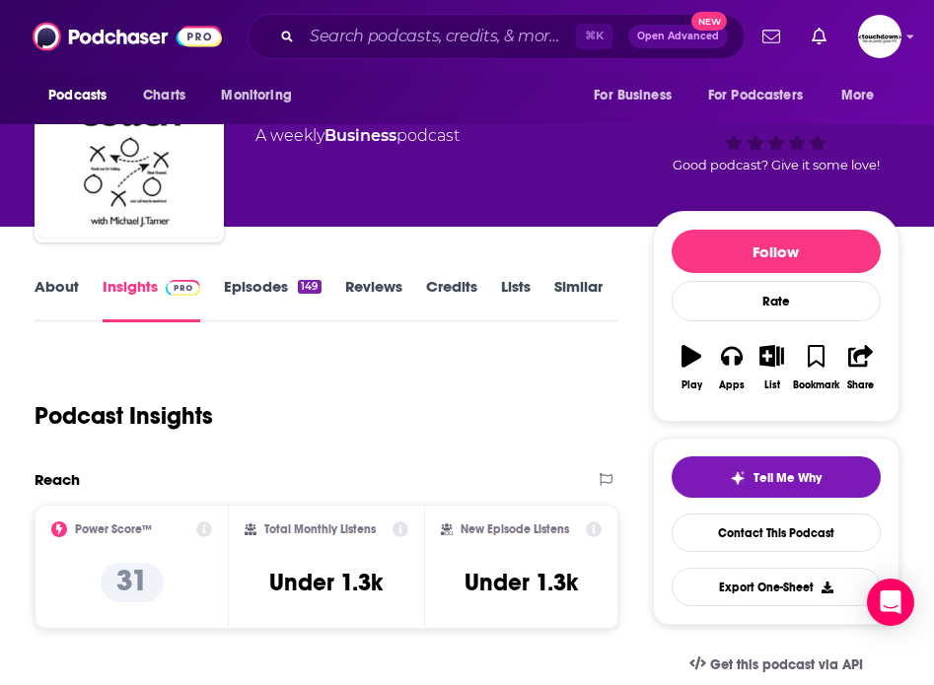
click at [50, 286] on link "About" at bounding box center [57, 299] width 44 height 45
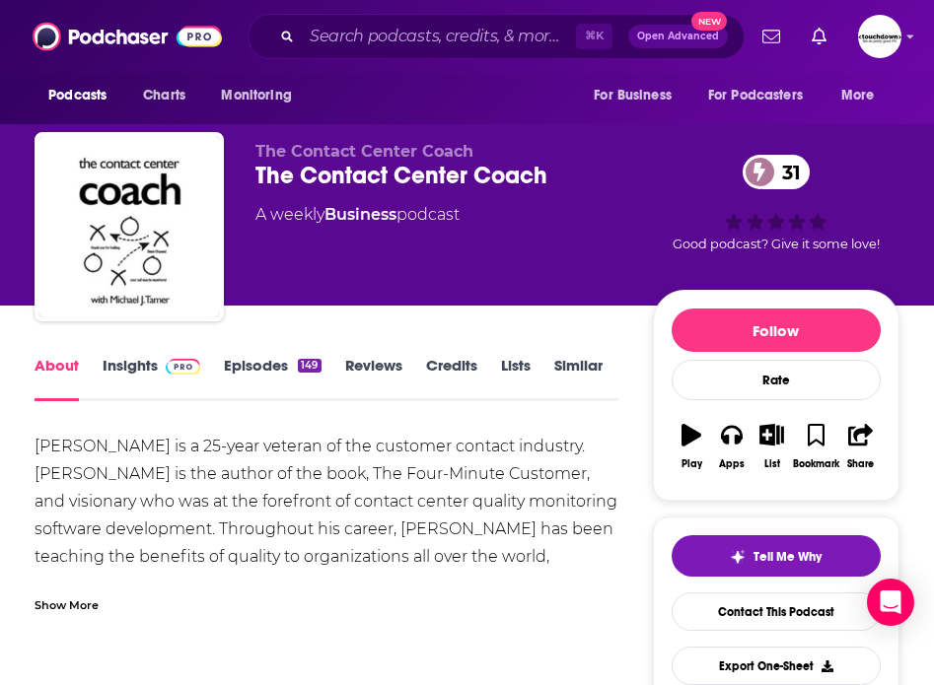
click at [245, 364] on link "Episodes 149" at bounding box center [272, 378] width 97 height 45
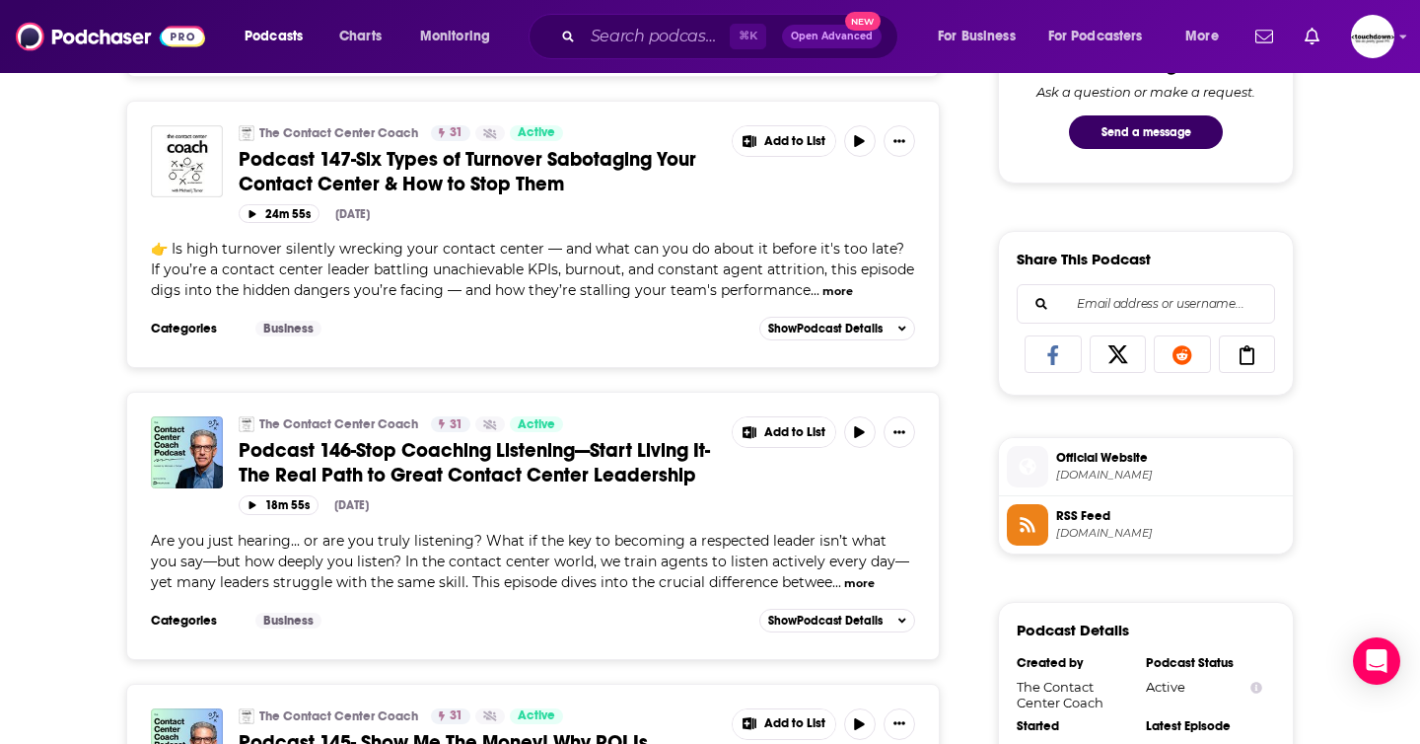
scroll to position [1082, 0]
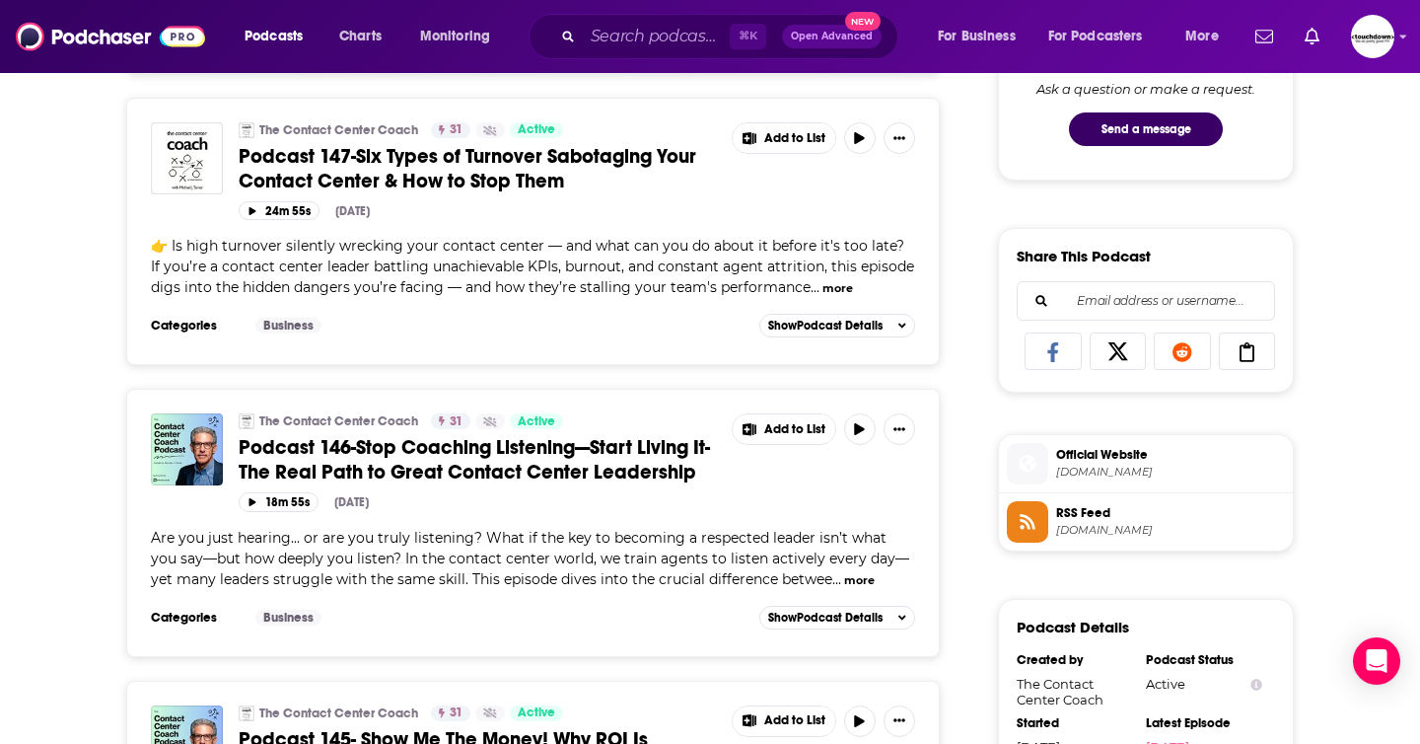
click at [840, 282] on button "more" at bounding box center [837, 288] width 31 height 17
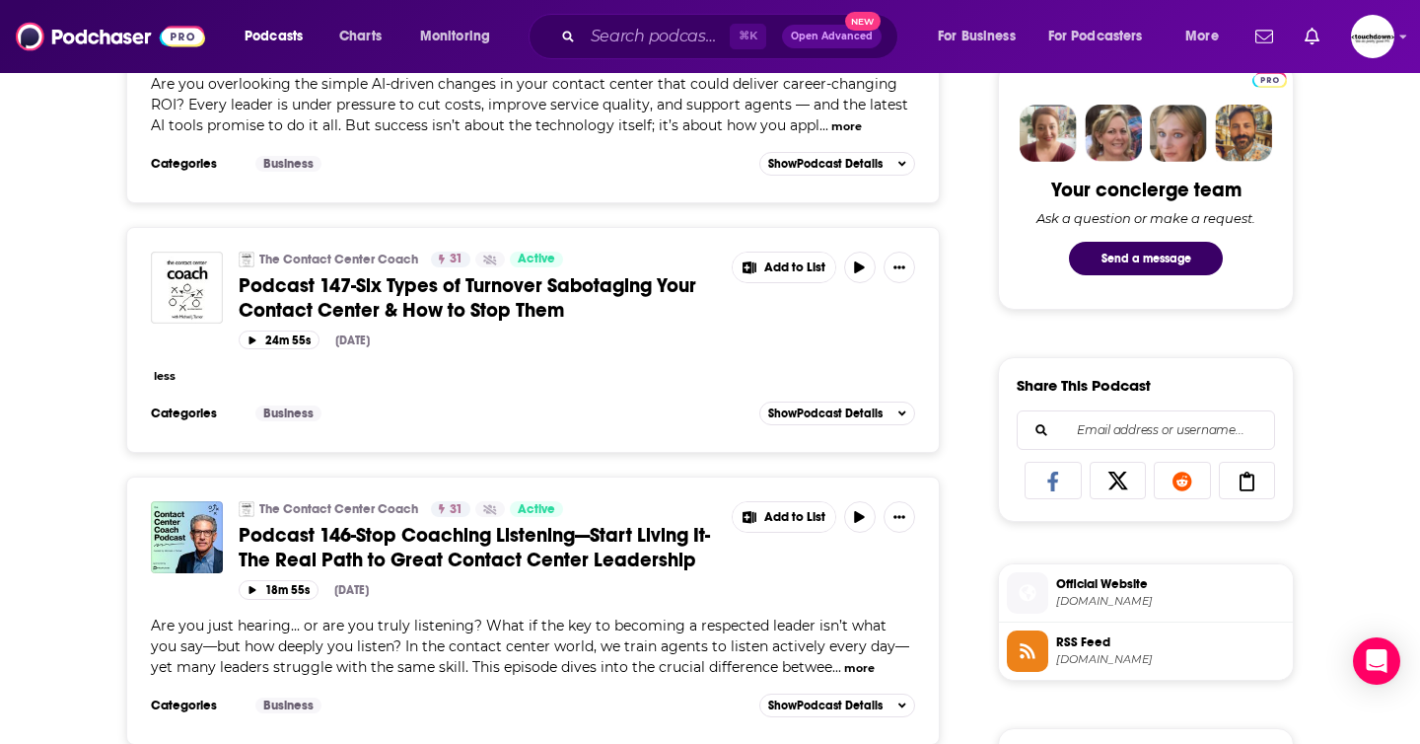
scroll to position [947, 0]
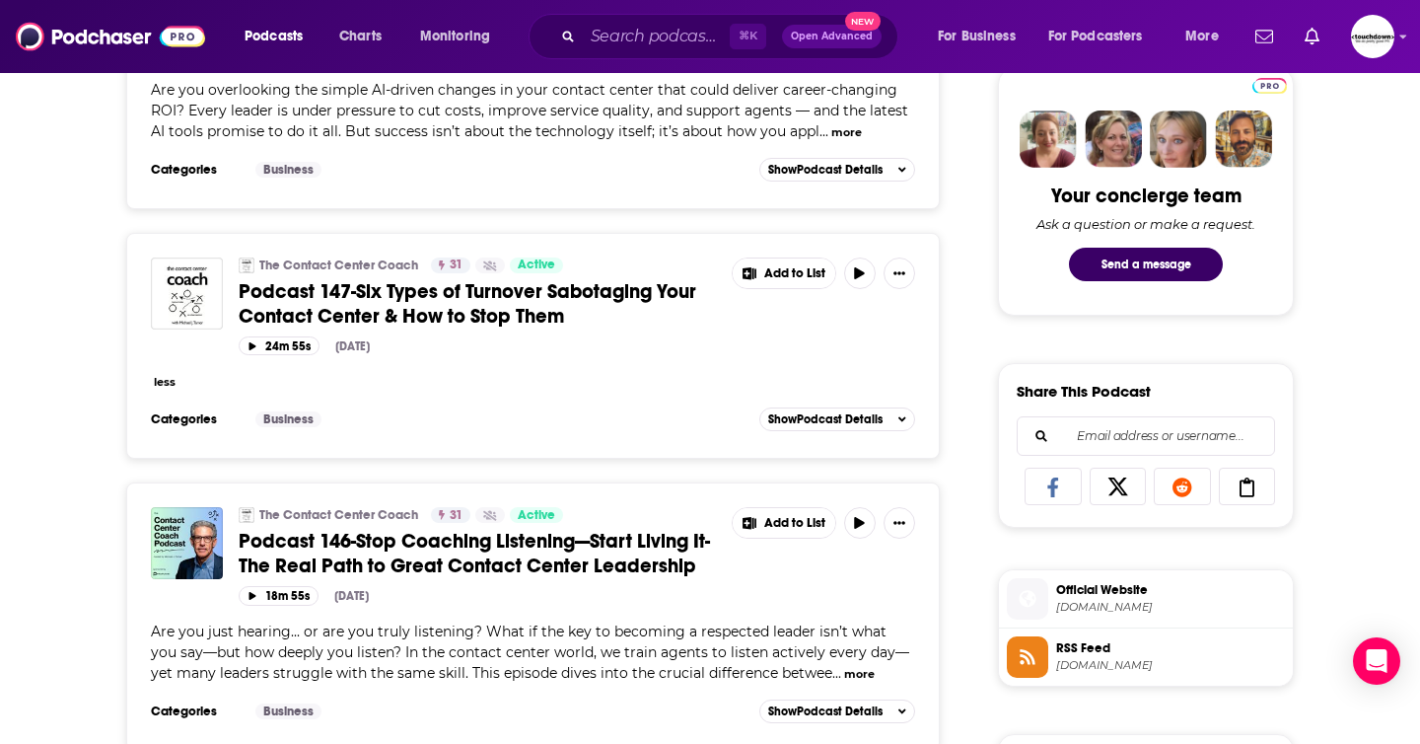
click at [162, 383] on button "less" at bounding box center [165, 382] width 22 height 17
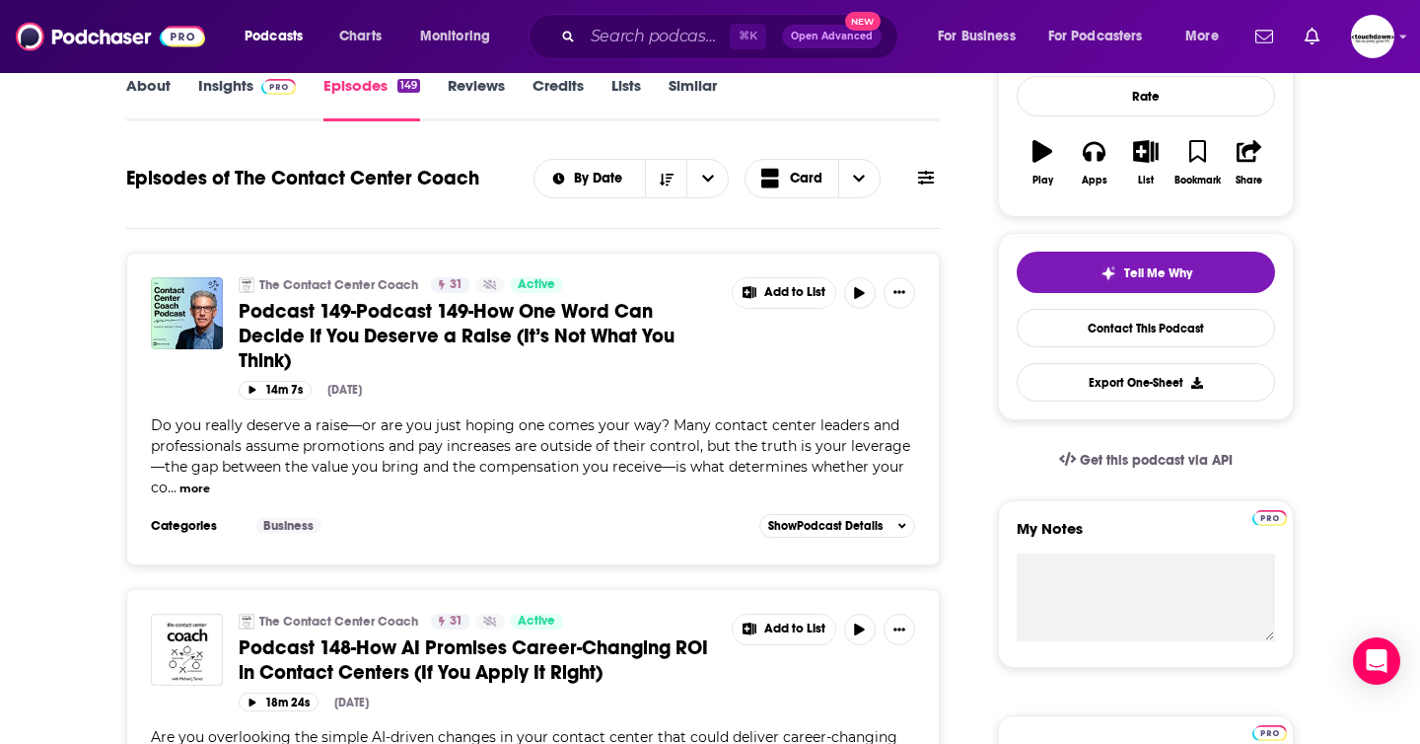
scroll to position [302, 0]
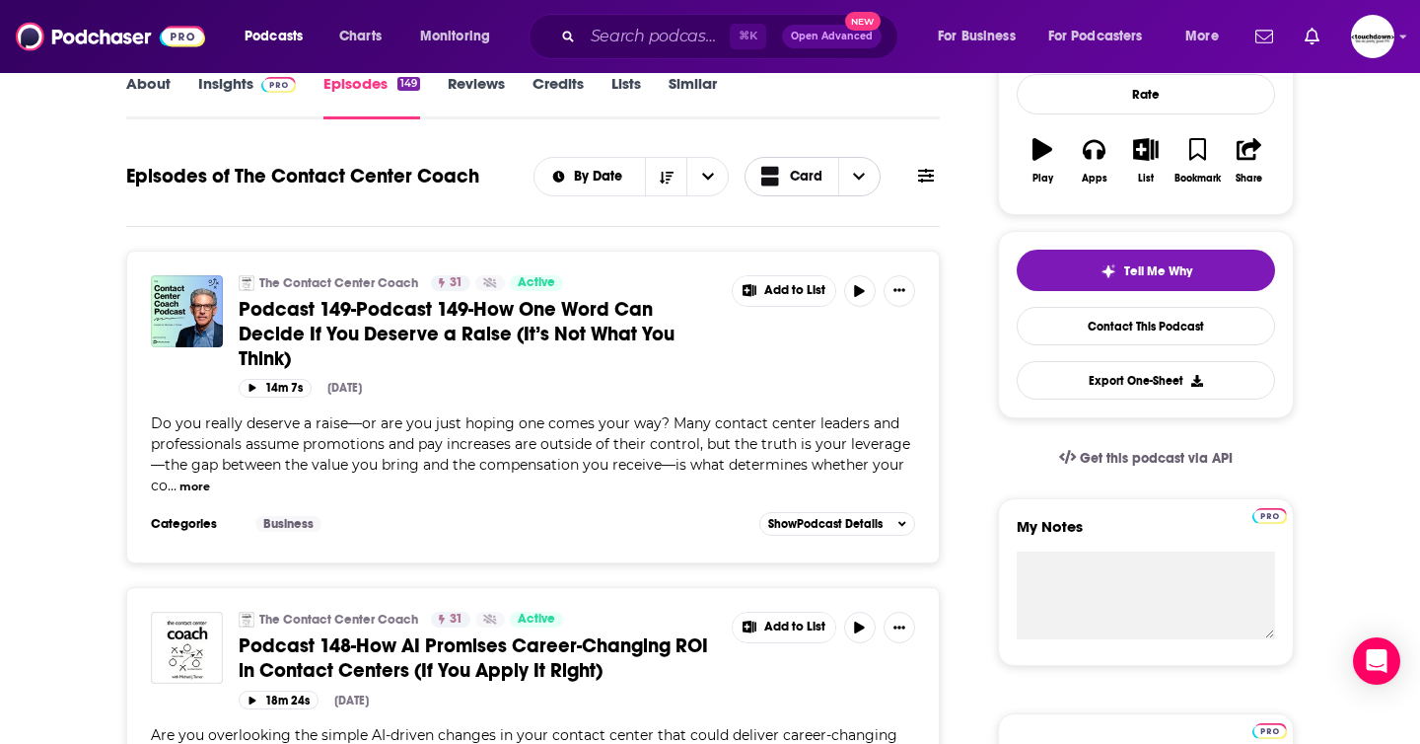
click at [862, 179] on icon "Choose View" at bounding box center [859, 177] width 12 height 14
click at [852, 179] on span "Choose View" at bounding box center [858, 176] width 41 height 37
click at [796, 247] on span "Table" at bounding box center [825, 246] width 79 height 11
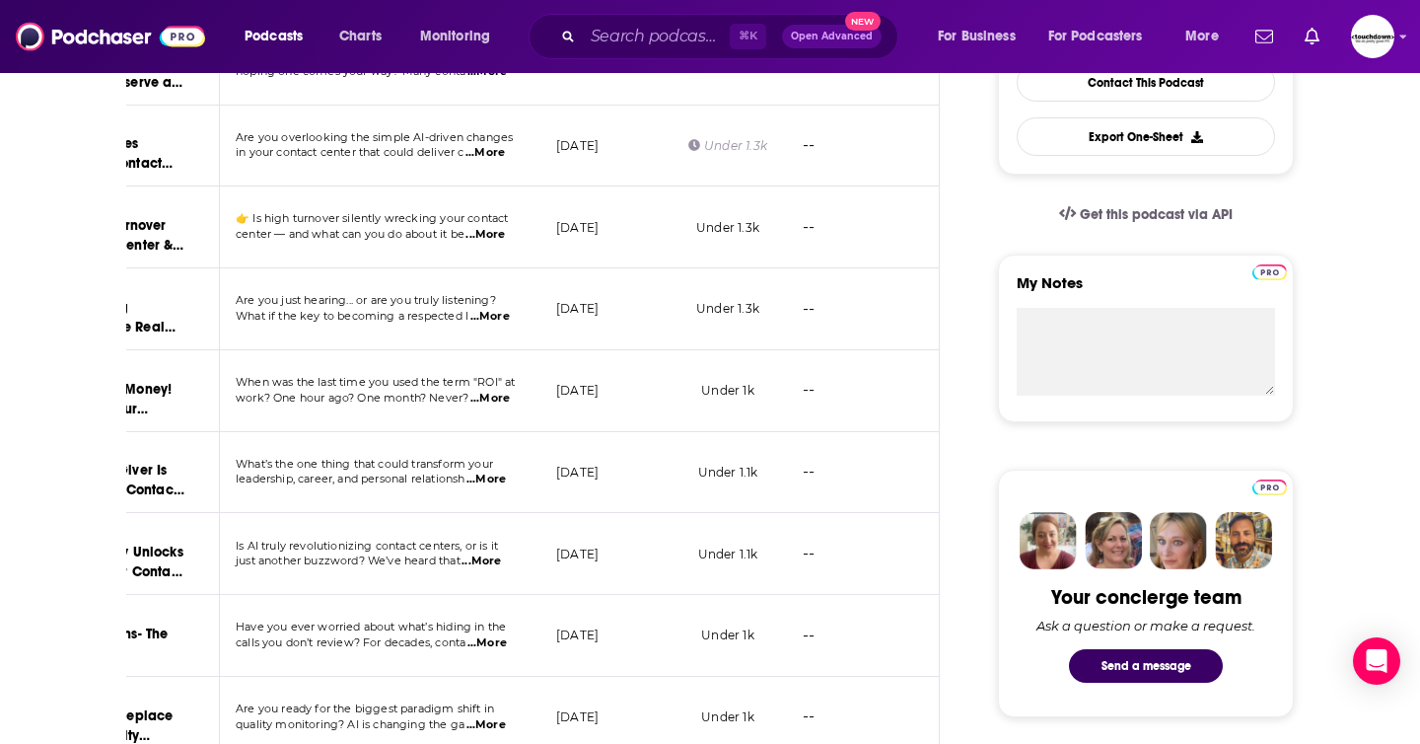
scroll to position [195, 0]
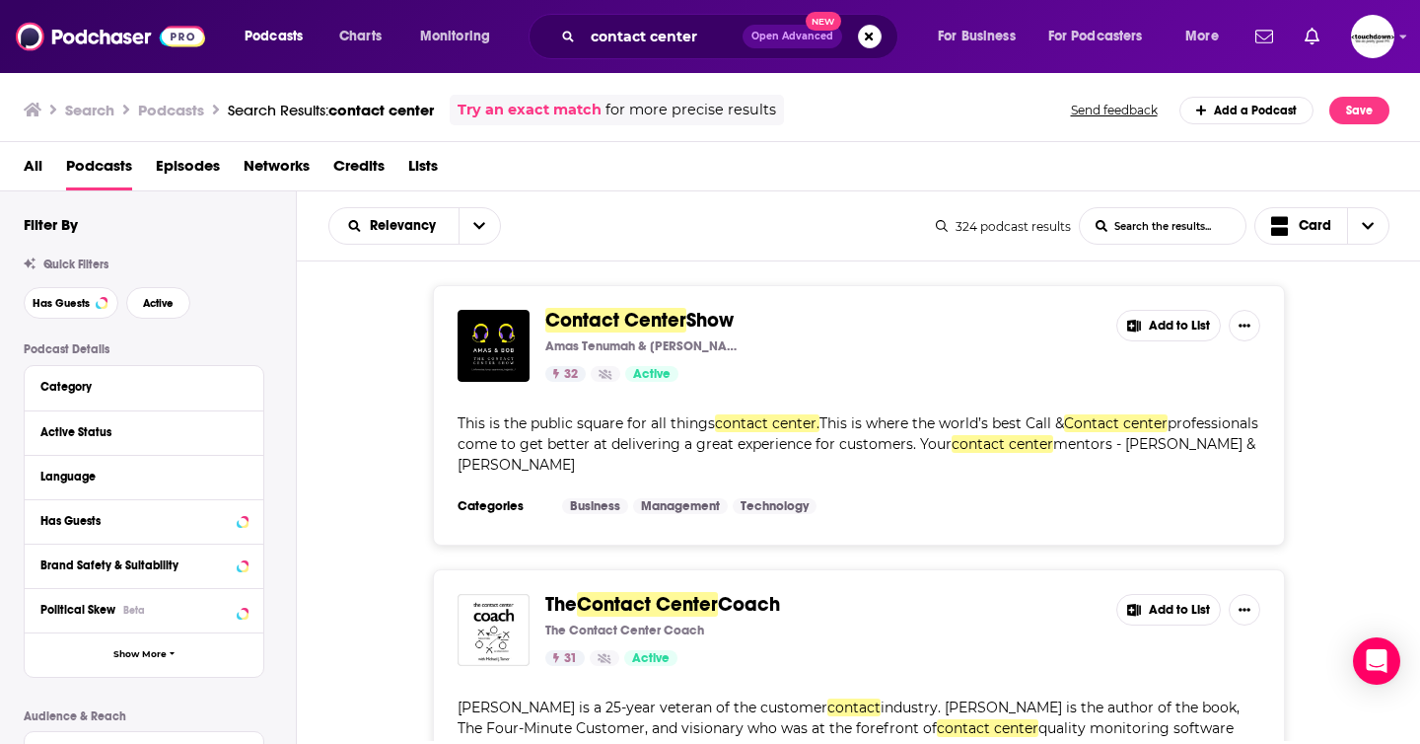
click at [608, 316] on span "Contact Center" at bounding box center [615, 320] width 141 height 25
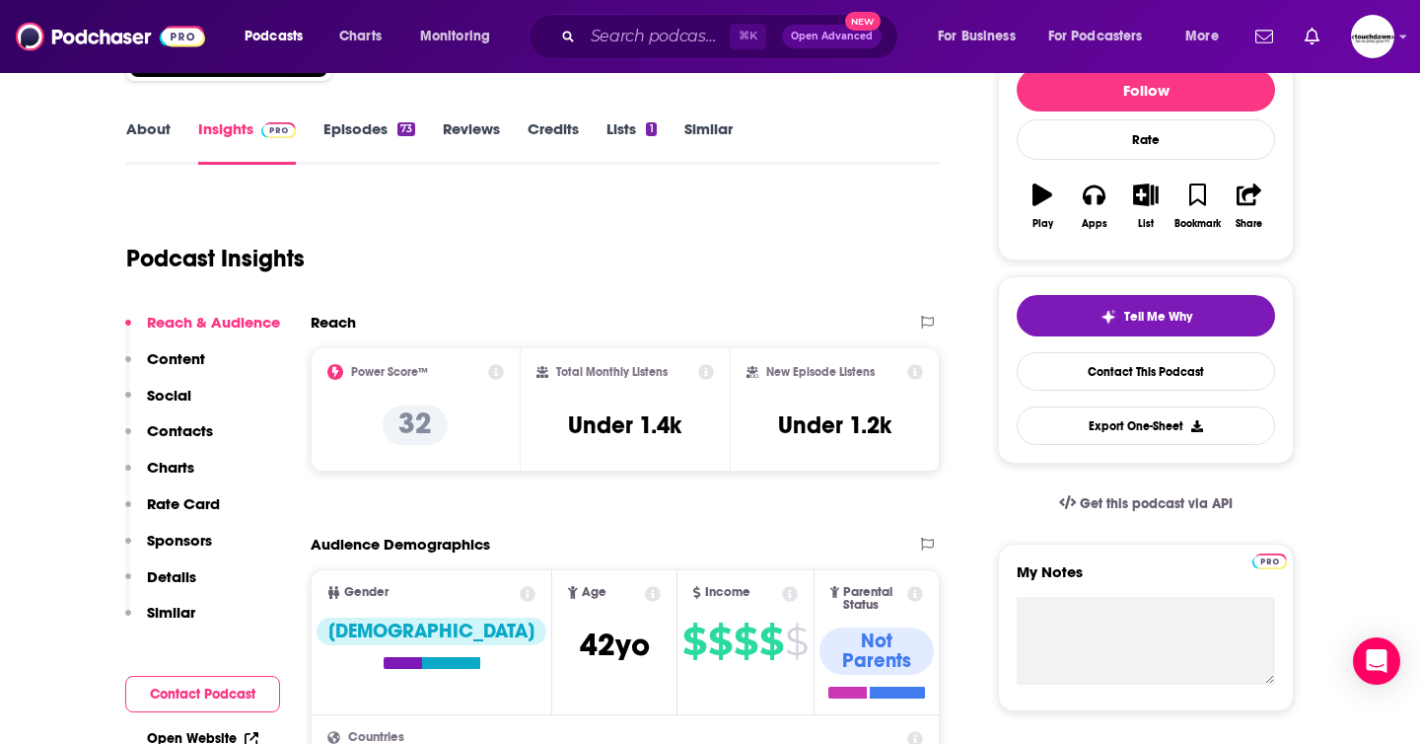
scroll to position [254, 0]
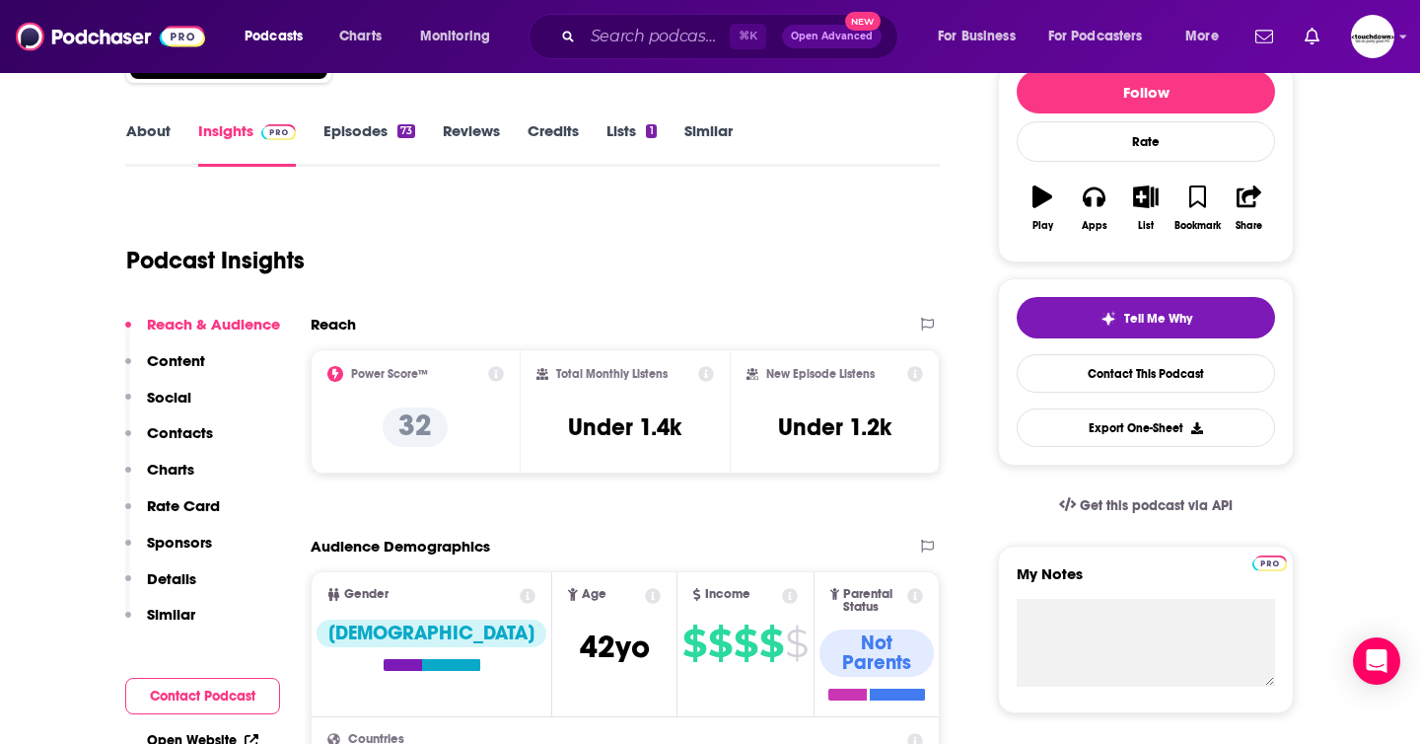
click at [360, 131] on link "Episodes 73" at bounding box center [369, 143] width 92 height 45
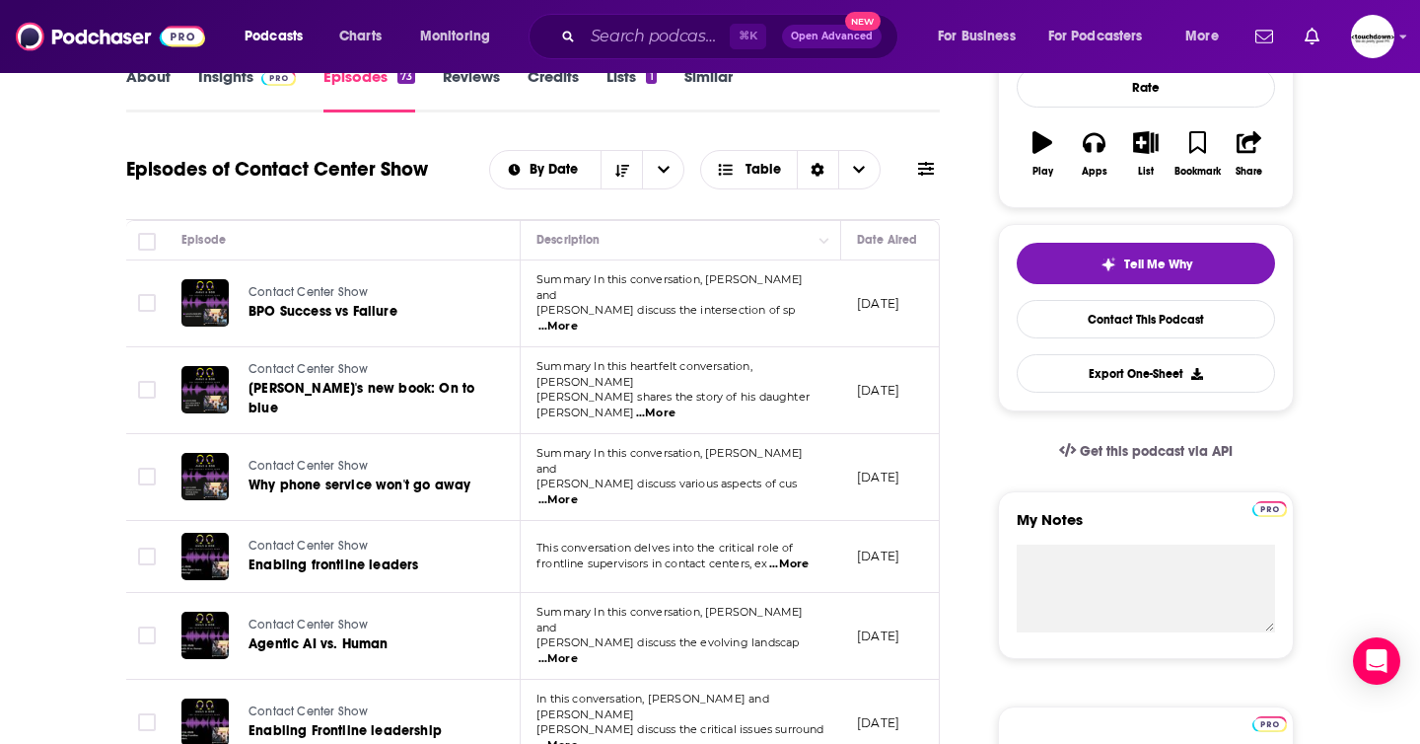
scroll to position [379, 0]
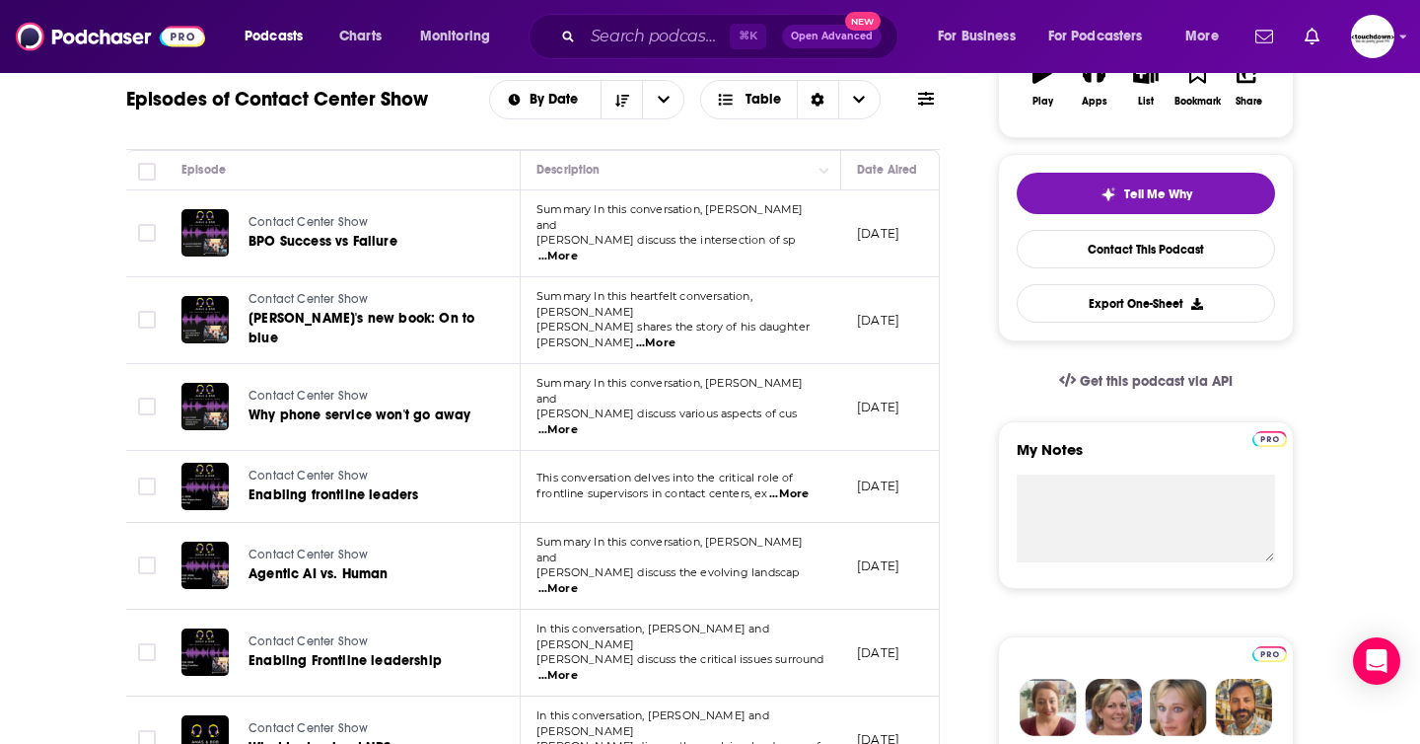
click at [578, 249] on span "...More" at bounding box center [557, 257] width 39 height 16
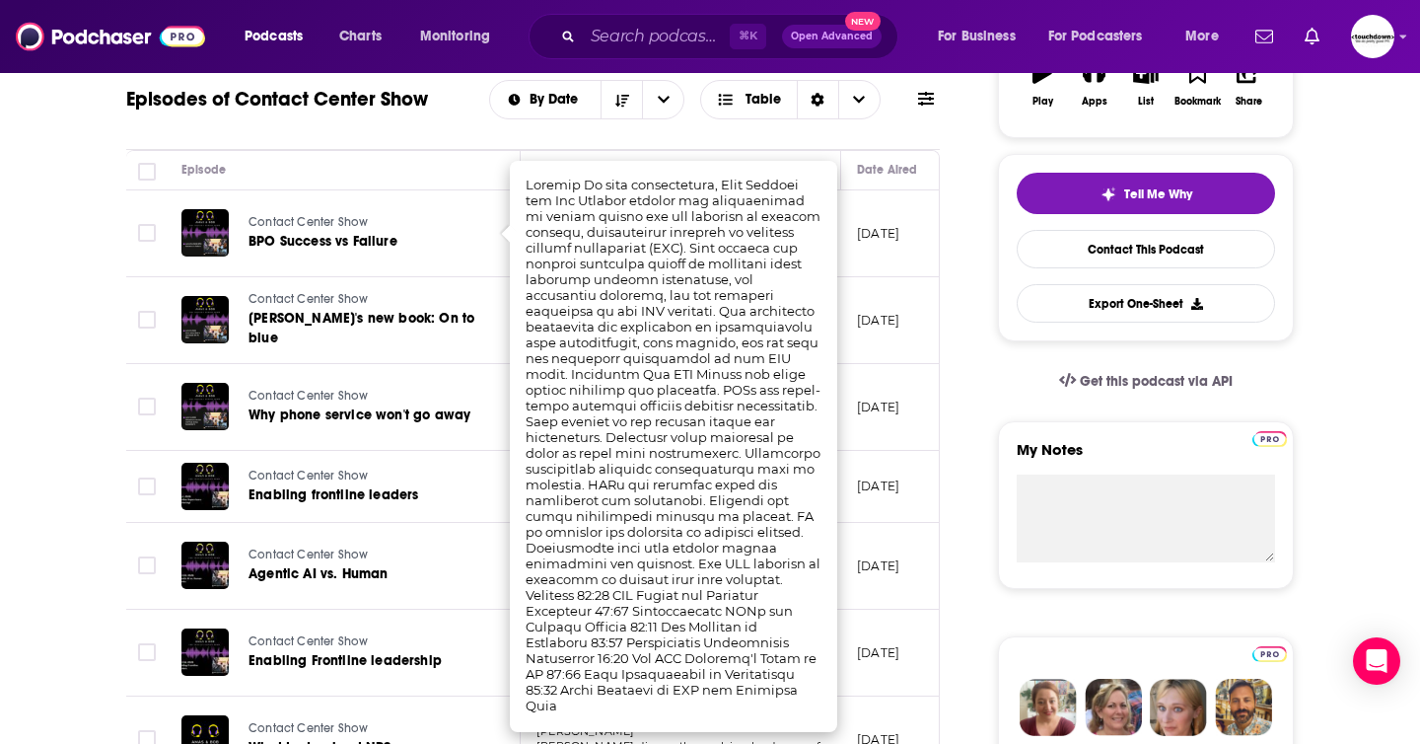
click at [487, 472] on td "Contact Center Show Enabling frontline leaders" at bounding box center [343, 487] width 355 height 72
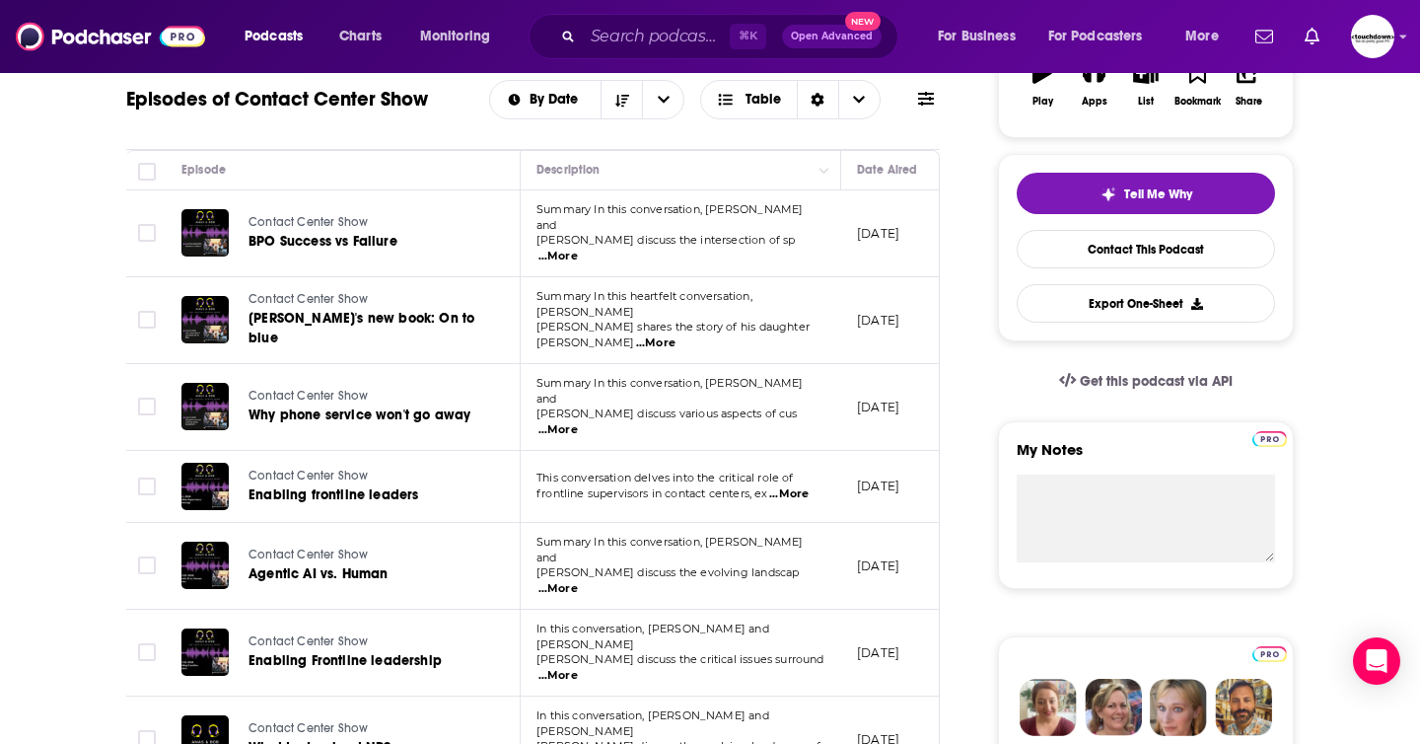
click at [676, 335] on span "...More" at bounding box center [655, 343] width 39 height 16
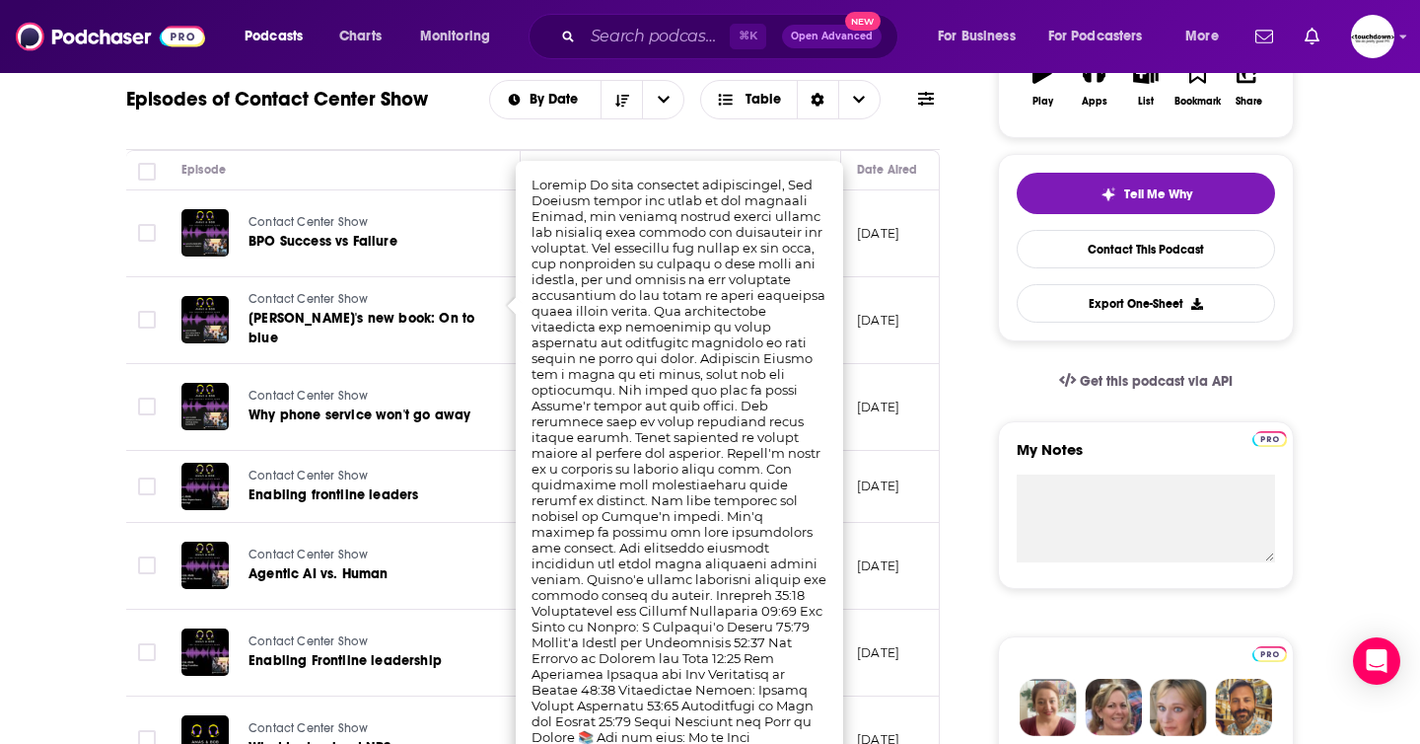
click at [495, 390] on td "Contact Center Show Why phone service won't go away" at bounding box center [343, 407] width 355 height 87
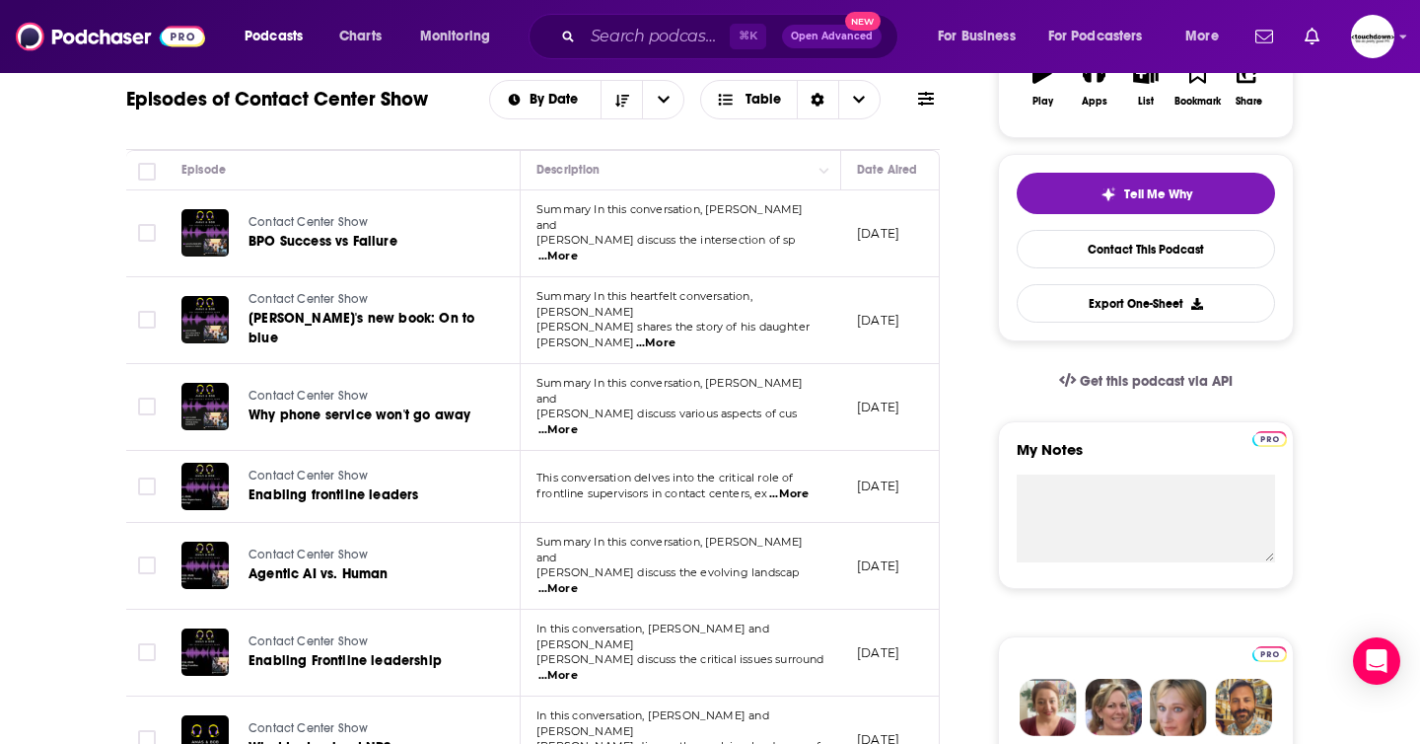
click at [578, 422] on span "...More" at bounding box center [557, 430] width 39 height 16
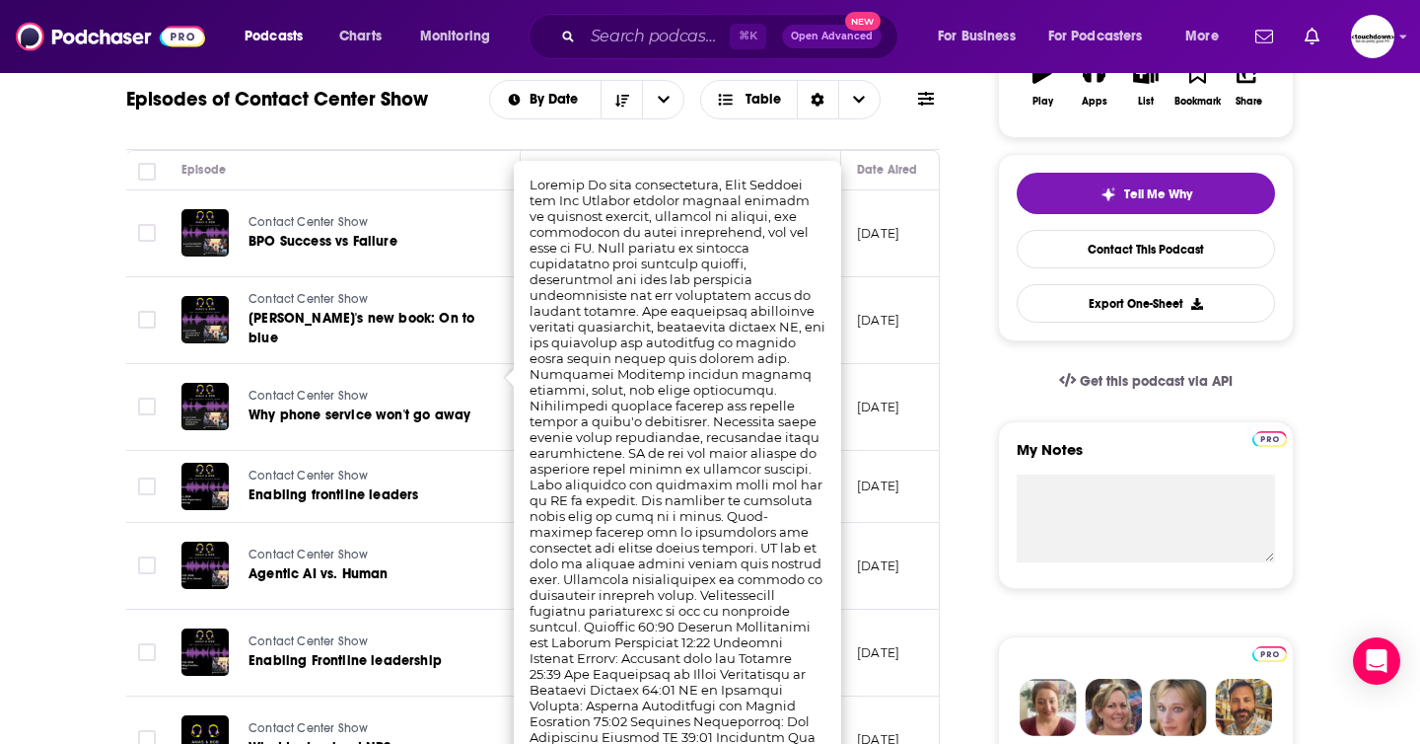
scroll to position [0, 560]
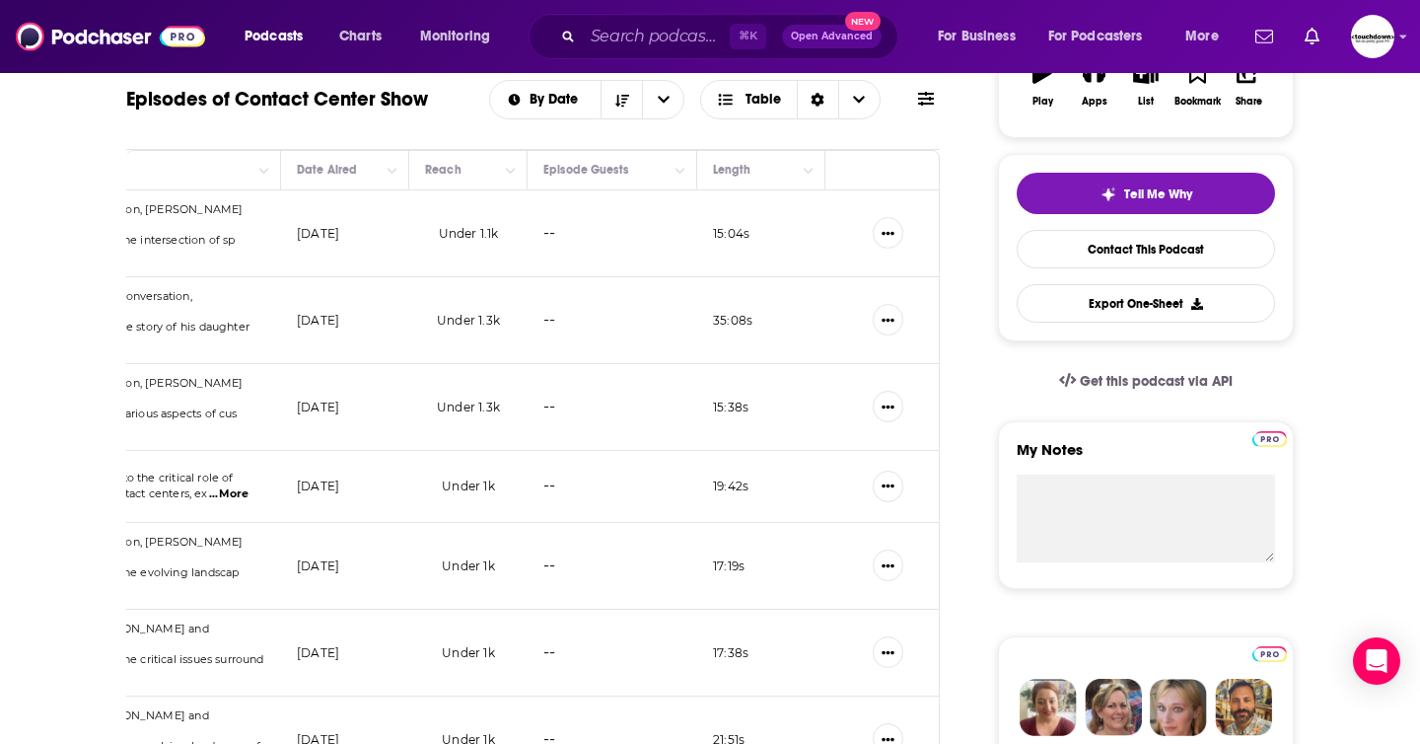
click at [657, 227] on td "--" at bounding box center [613, 233] width 170 height 87
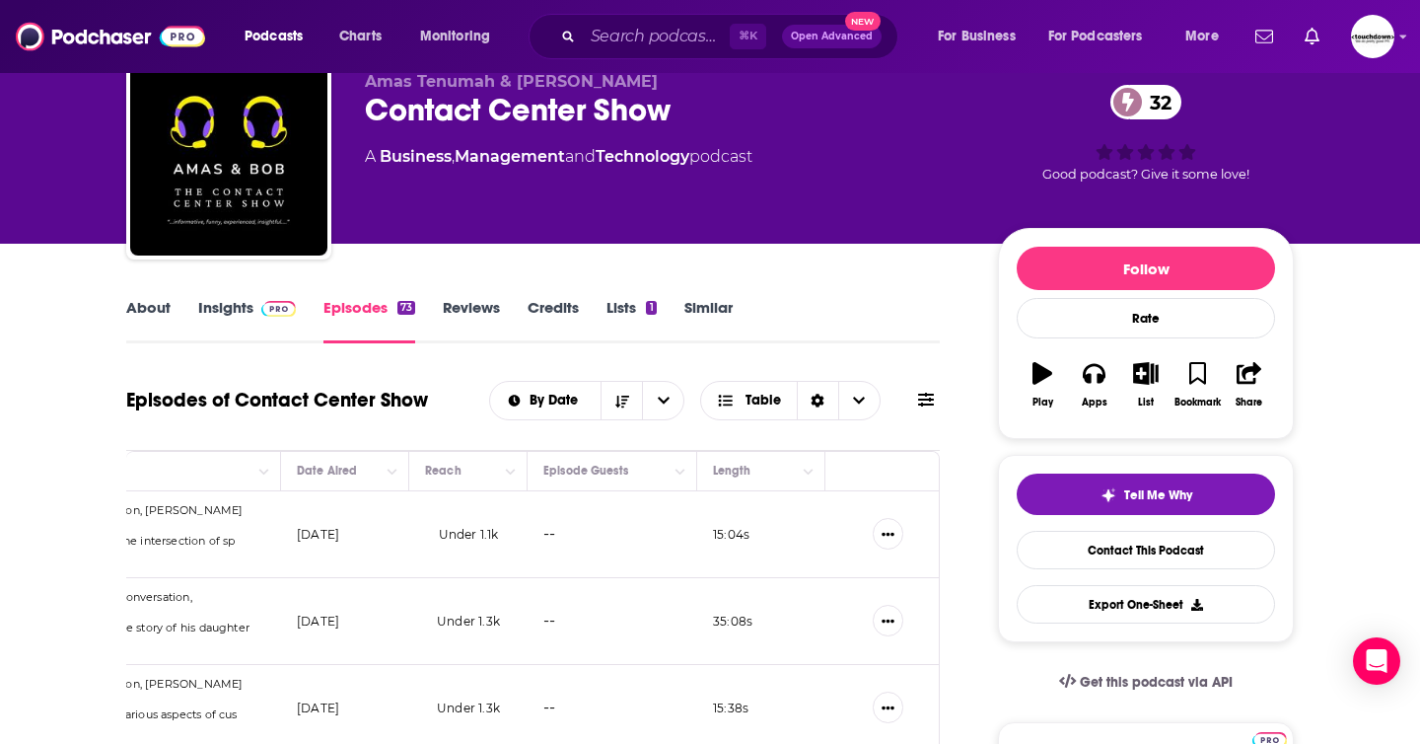
scroll to position [0, 0]
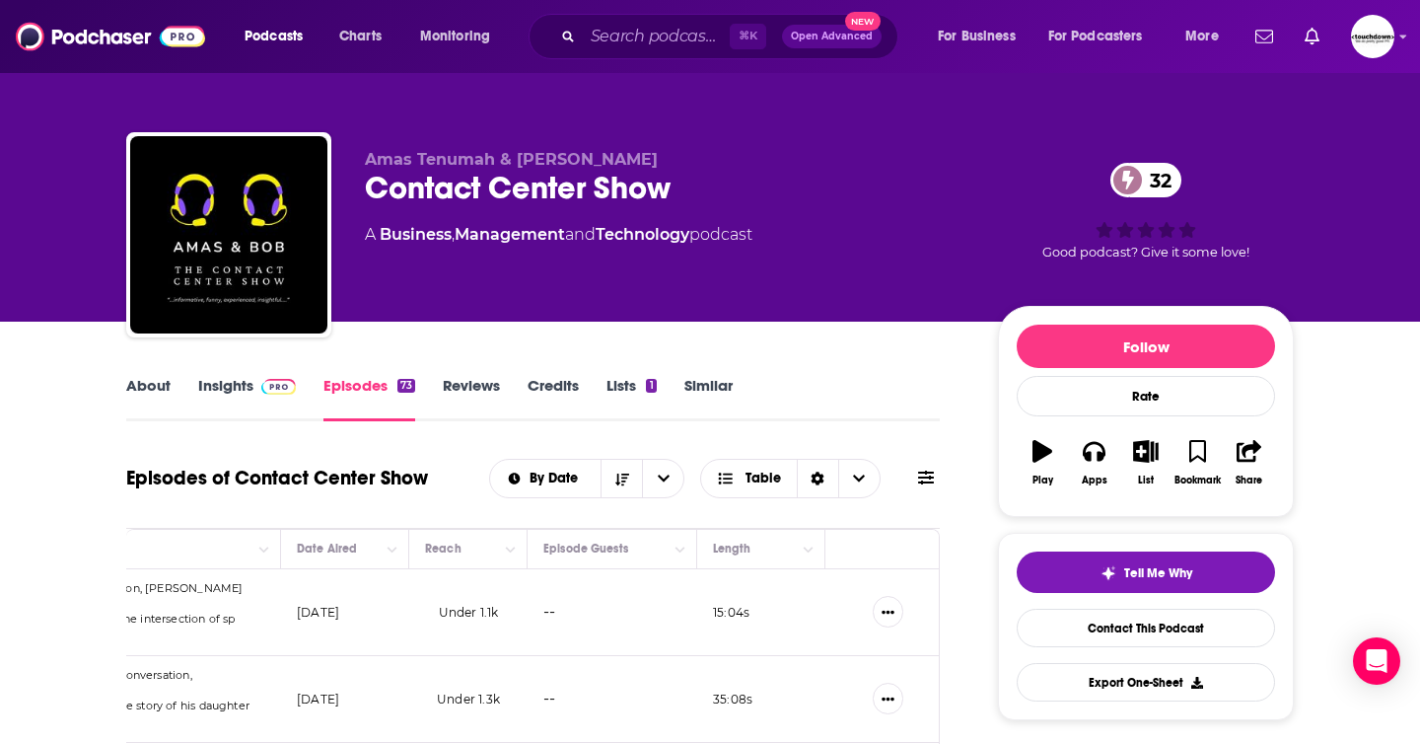
click at [143, 378] on link "About" at bounding box center [148, 398] width 44 height 45
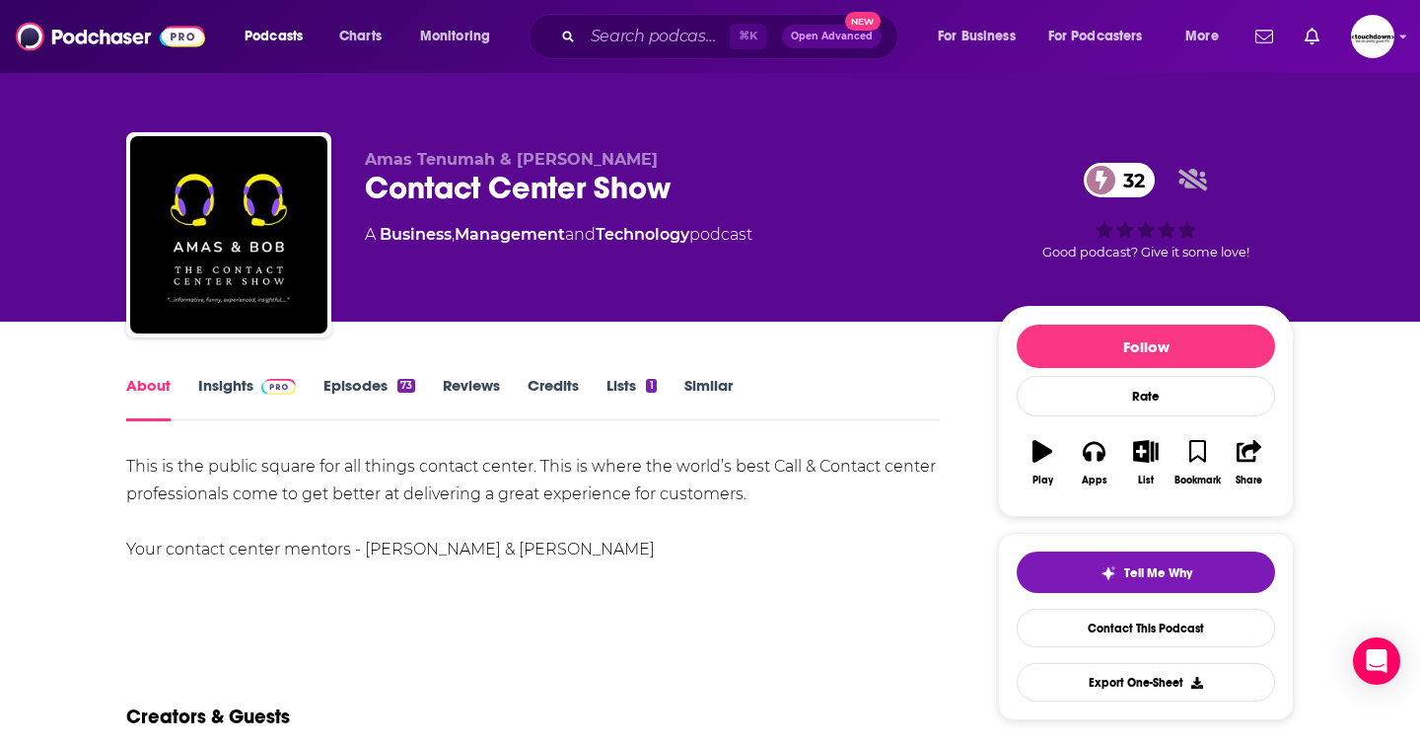
click at [714, 546] on div "This is the public square for all things contact center. This is where the worl…" at bounding box center [533, 508] width 814 height 110
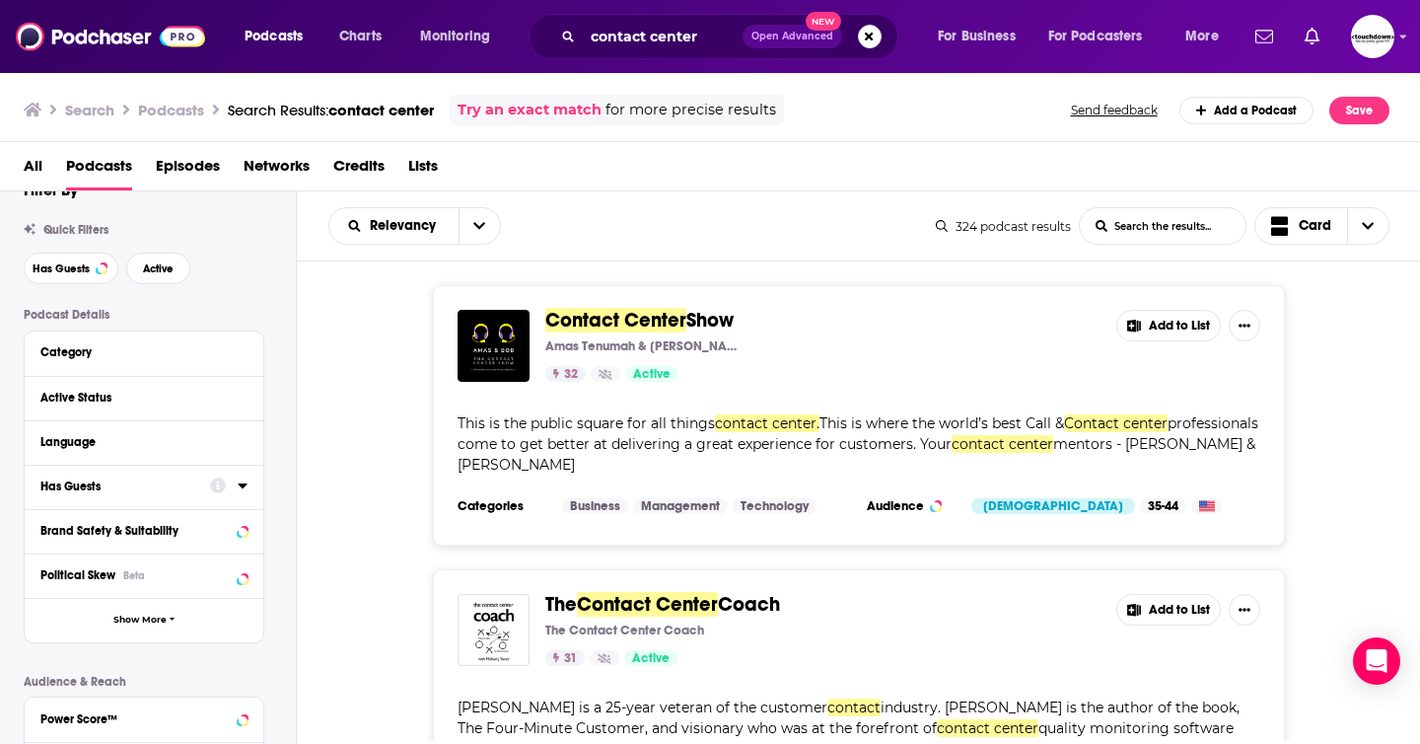
scroll to position [43, 0]
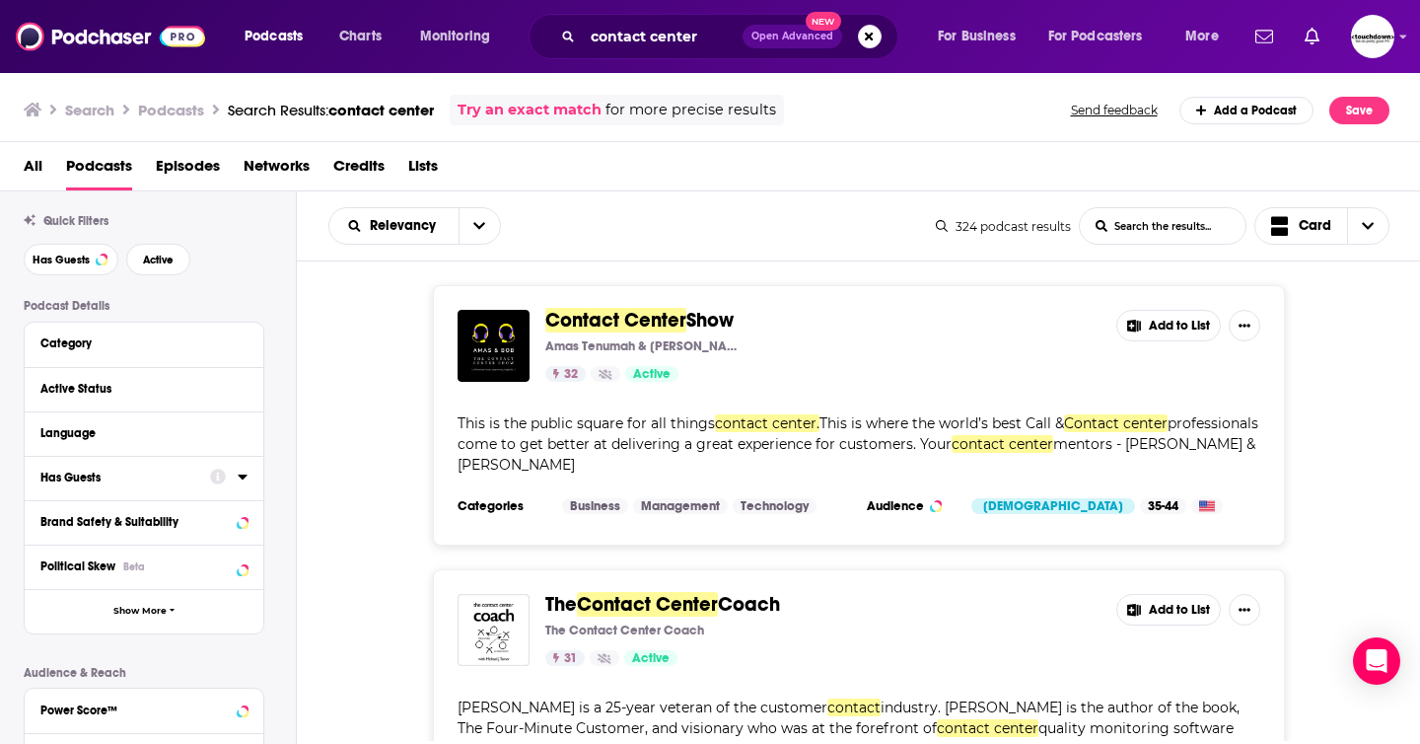
click at [245, 479] on icon at bounding box center [242, 476] width 9 height 5
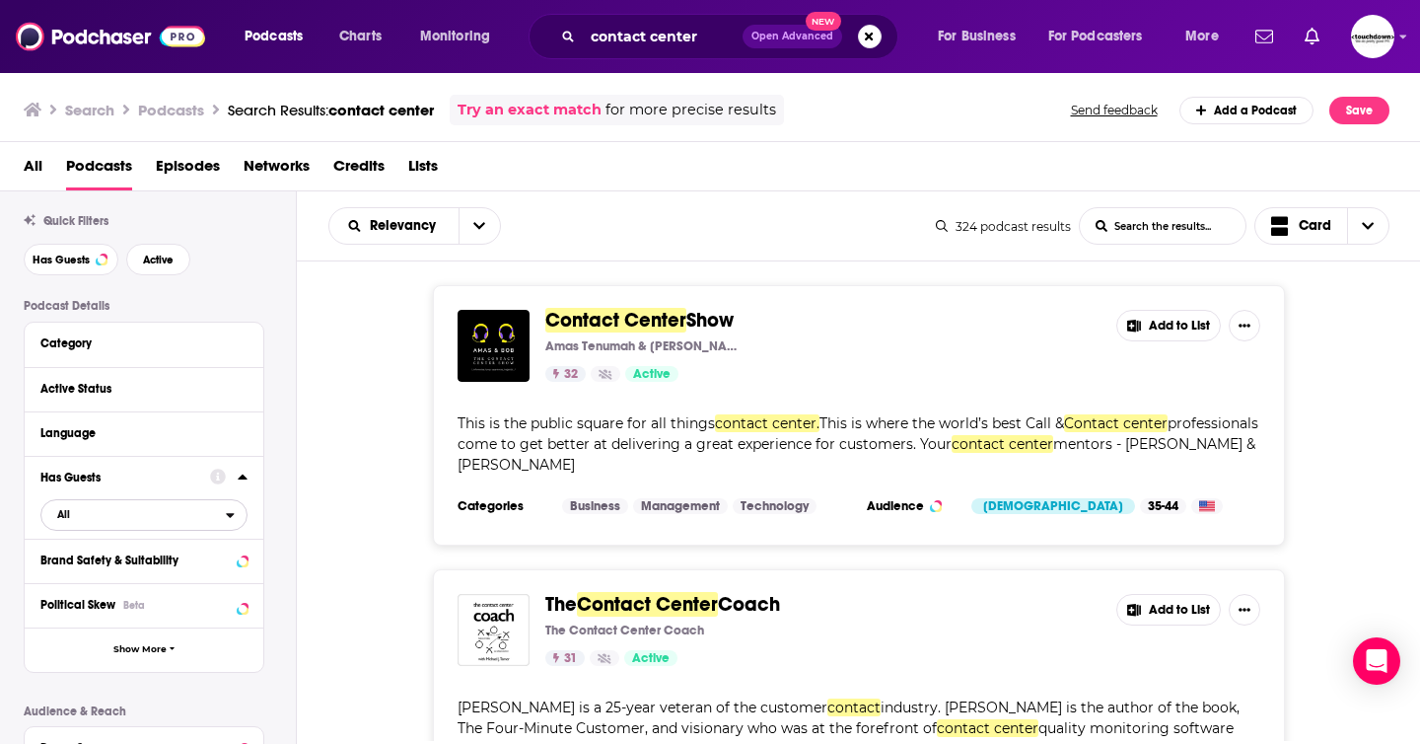
click at [102, 516] on span "All" at bounding box center [133, 514] width 184 height 26
click at [97, 577] on span "Has guests" at bounding box center [109, 579] width 118 height 11
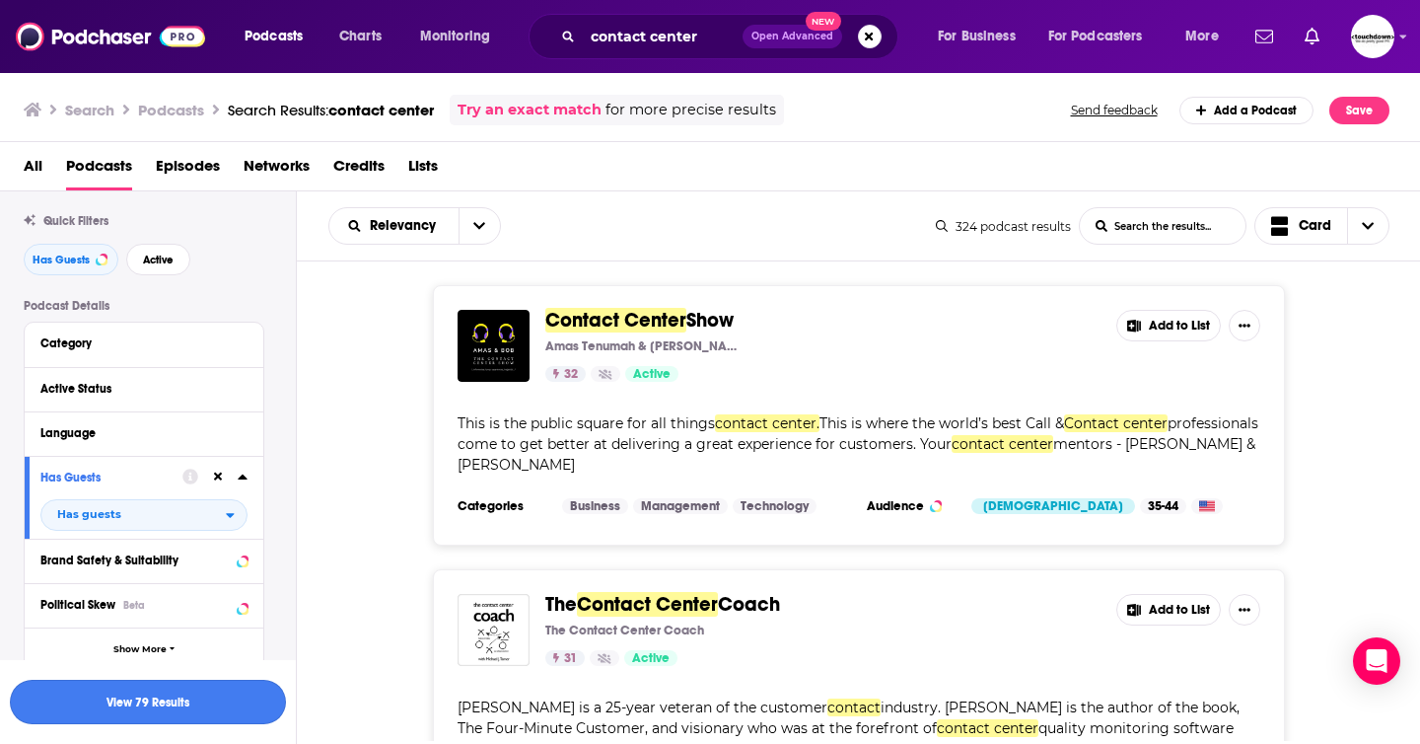
click at [189, 684] on button "View 79 Results" at bounding box center [148, 701] width 276 height 44
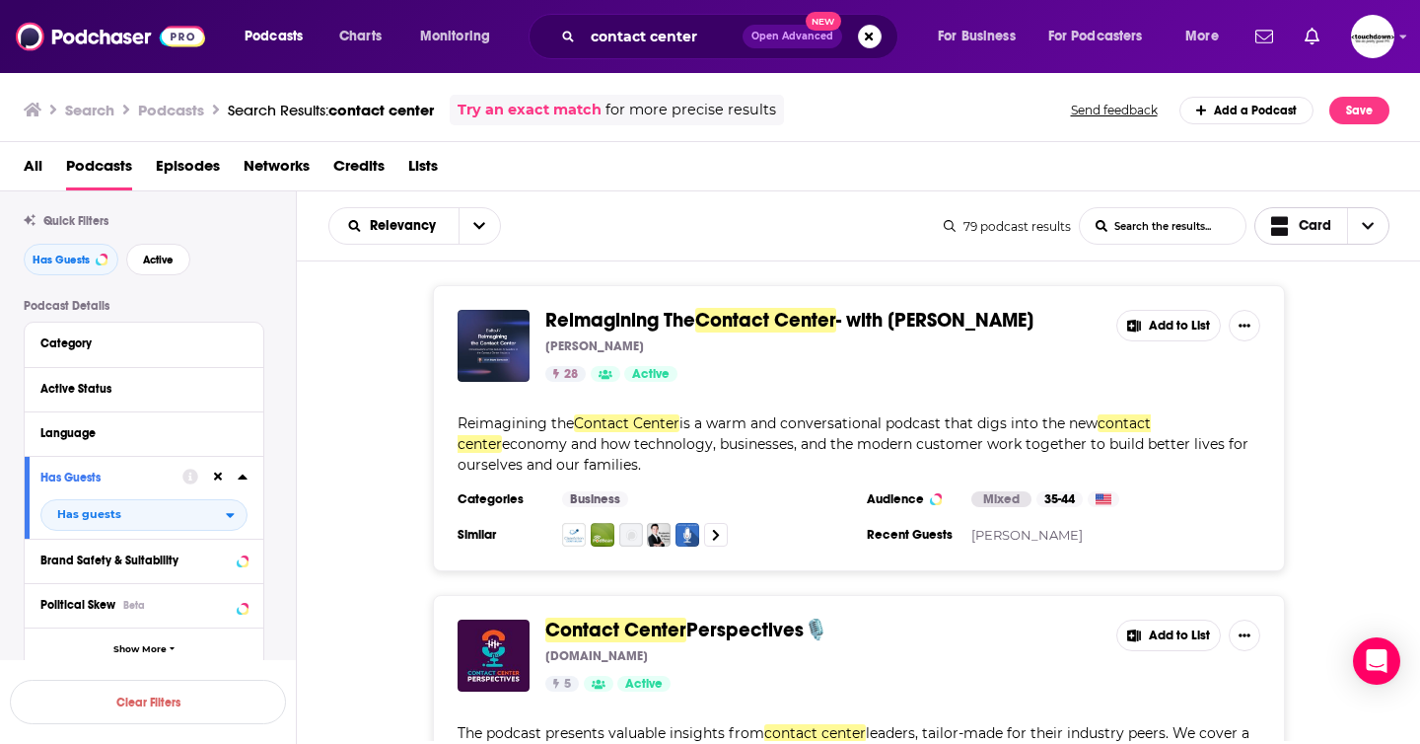
click at [897, 221] on icon "Choose View" at bounding box center [1368, 226] width 12 height 14
click at [897, 333] on span "Table" at bounding box center [1334, 327] width 79 height 11
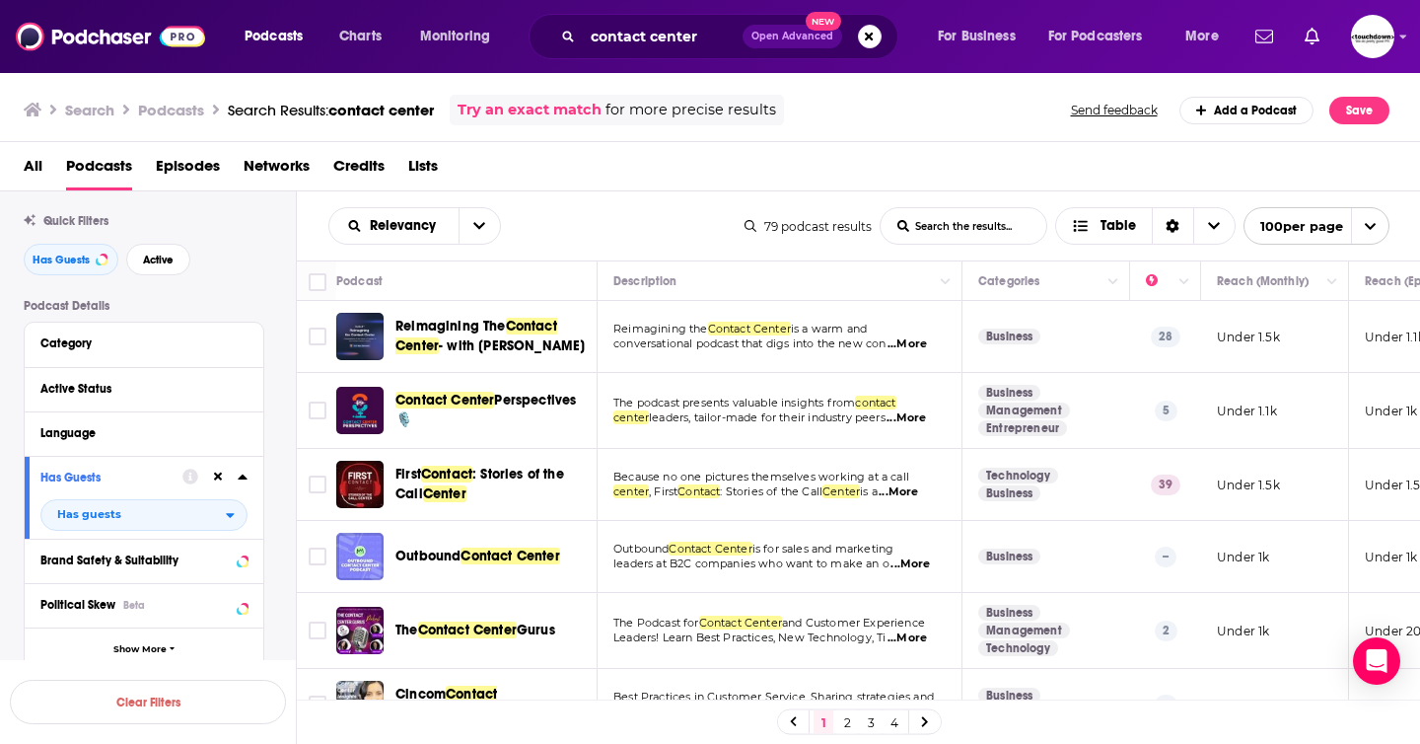
click at [500, 328] on span "Reimagining The" at bounding box center [450, 326] width 110 height 17
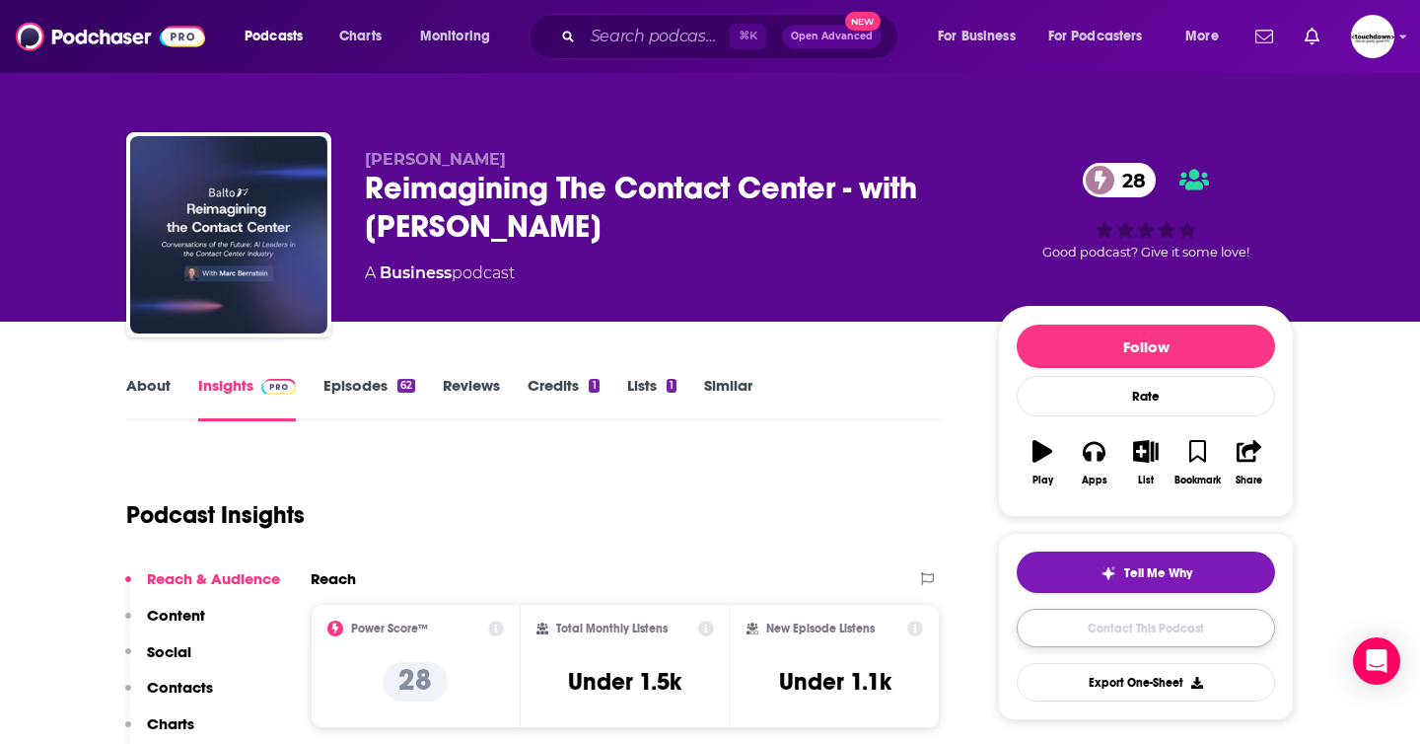
click at [897, 635] on link "Contact This Podcast" at bounding box center [1146, 627] width 258 height 38
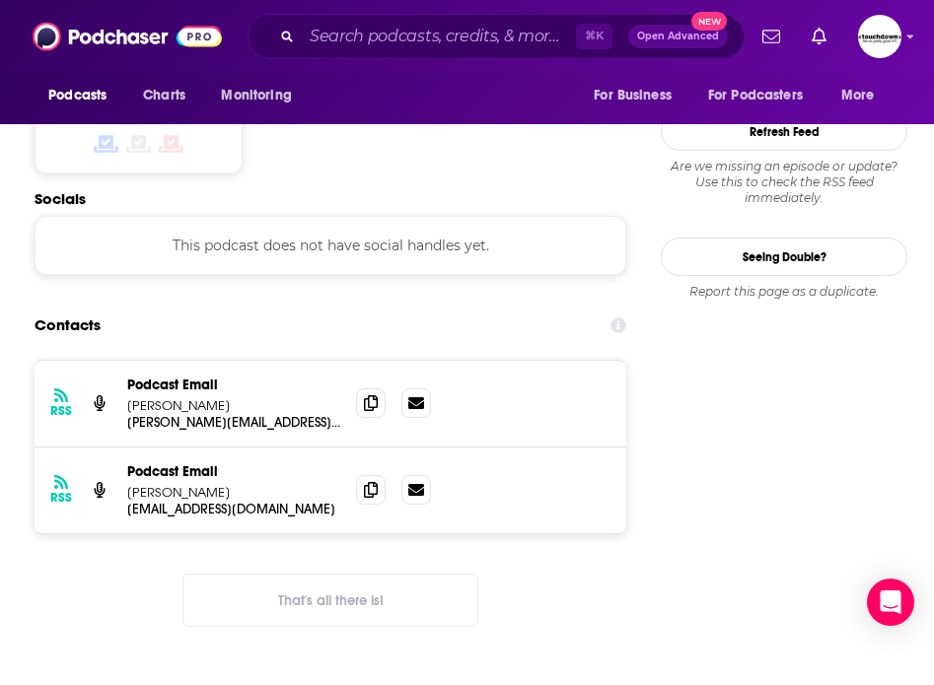
scroll to position [1670, 0]
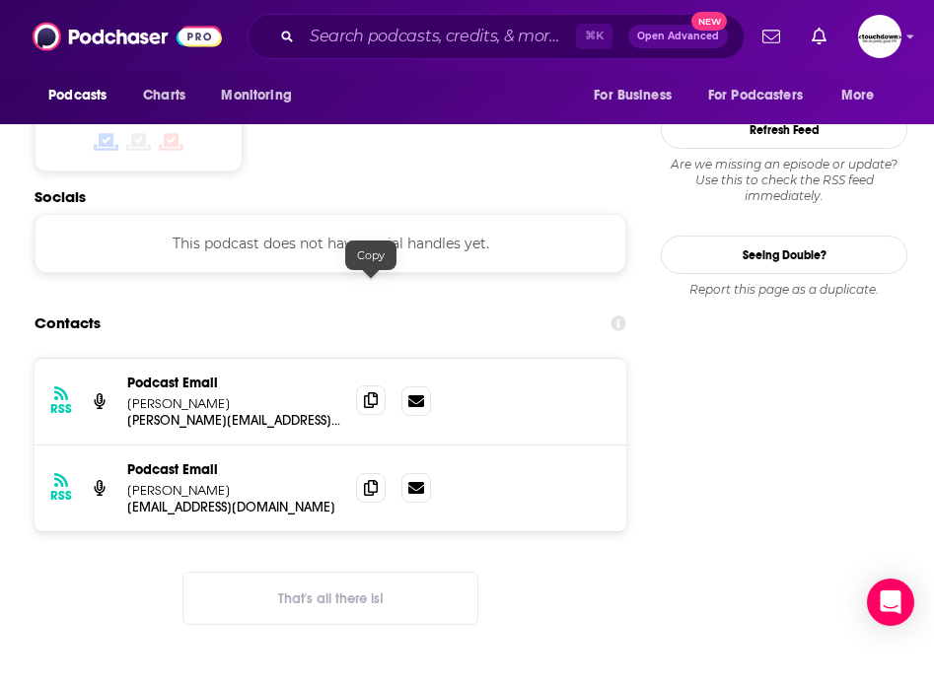
click at [366, 392] on icon at bounding box center [371, 400] width 14 height 16
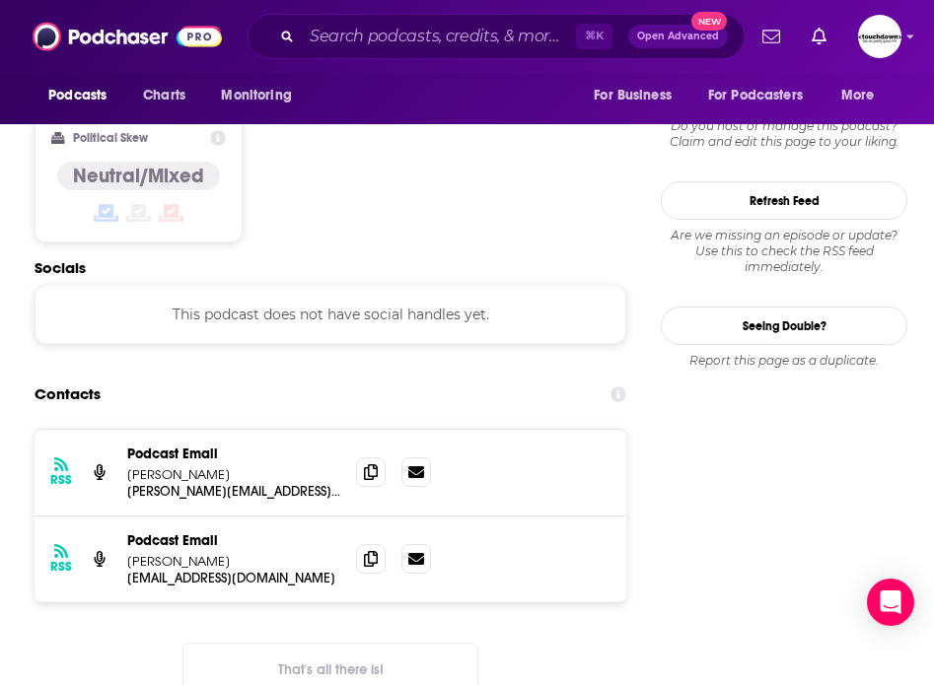
scroll to position [1598, 0]
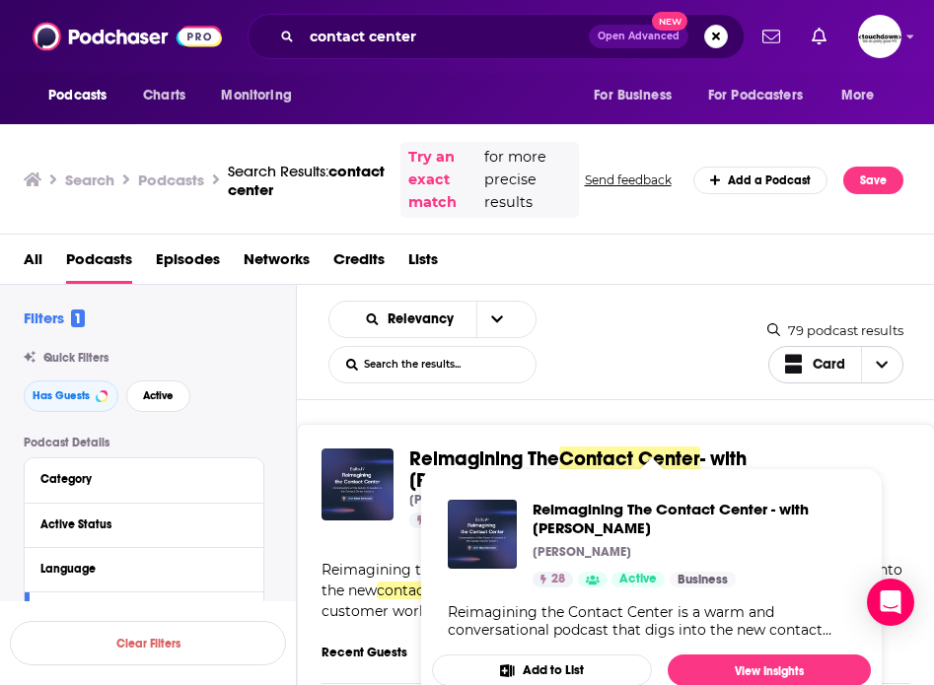
click at [895, 366] on span "Choose View" at bounding box center [881, 365] width 41 height 36
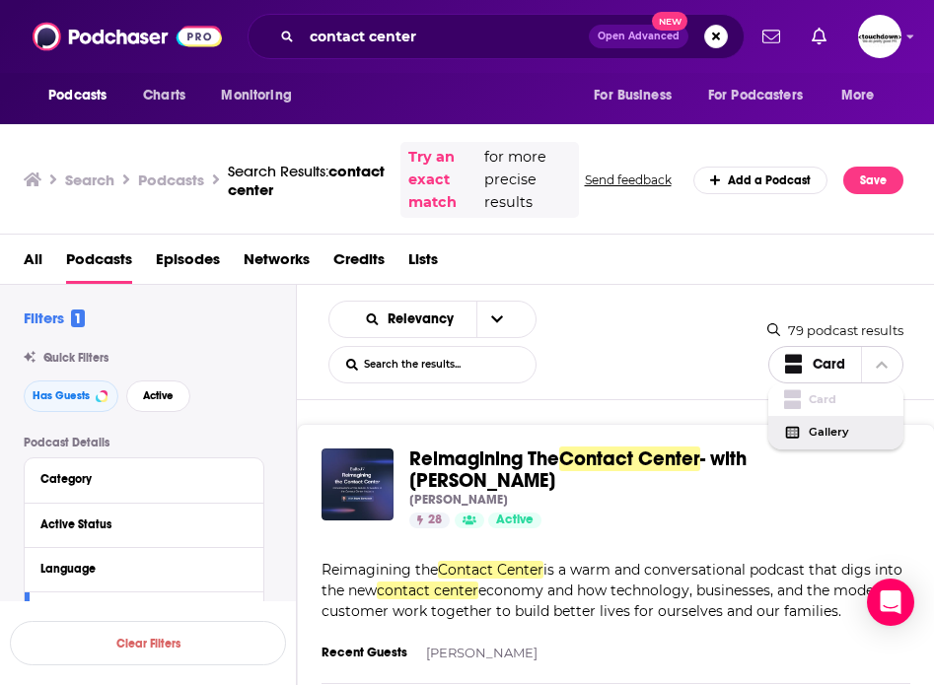
click at [837, 430] on span "Gallery" at bounding box center [848, 432] width 79 height 11
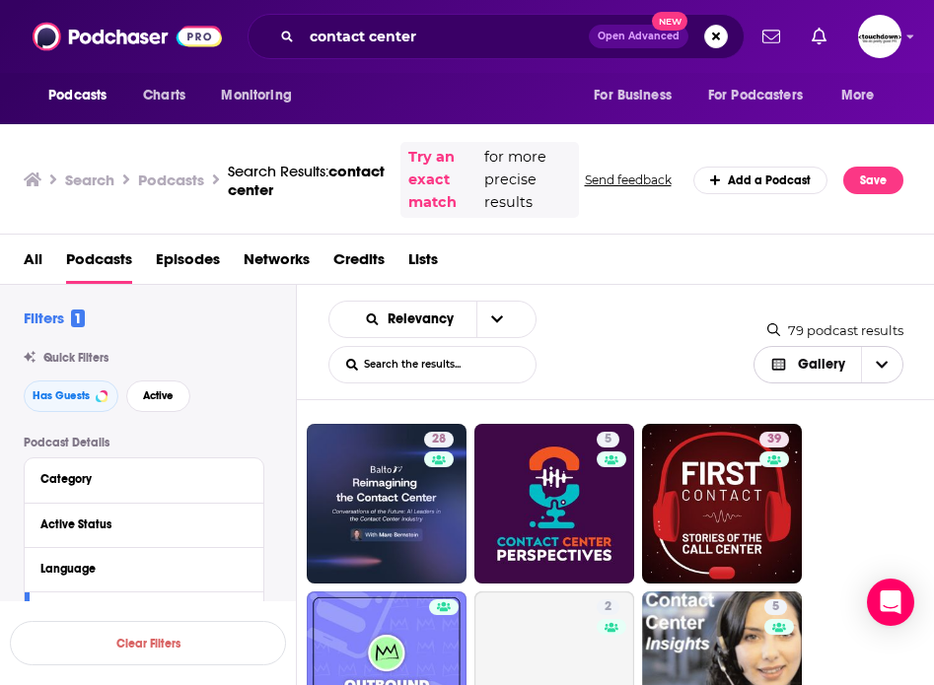
click at [875, 360] on span "Choose View" at bounding box center [881, 365] width 41 height 36
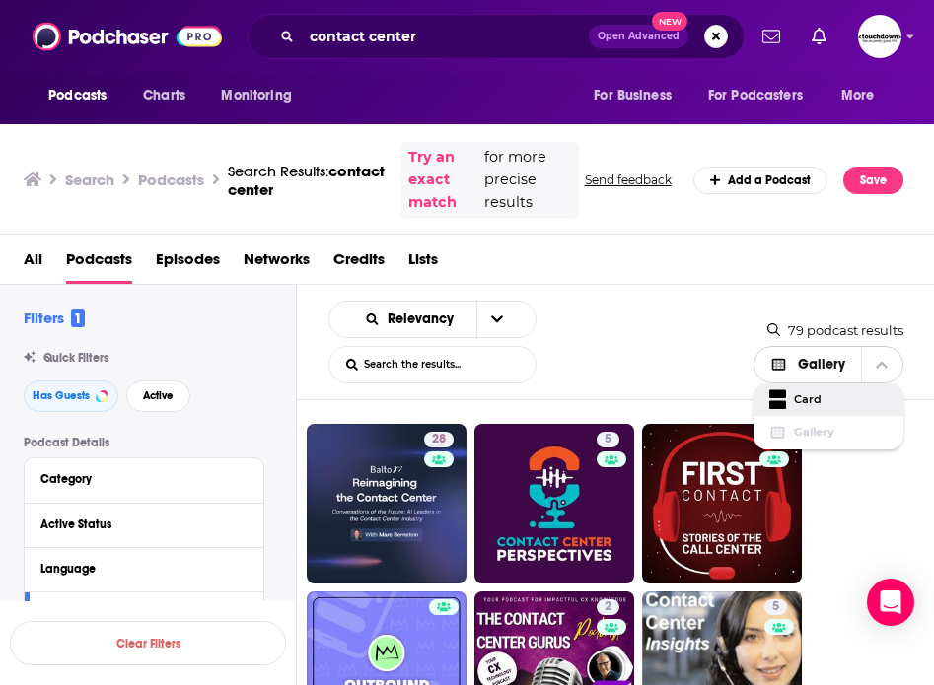
click at [801, 399] on span "Card" at bounding box center [841, 399] width 94 height 11
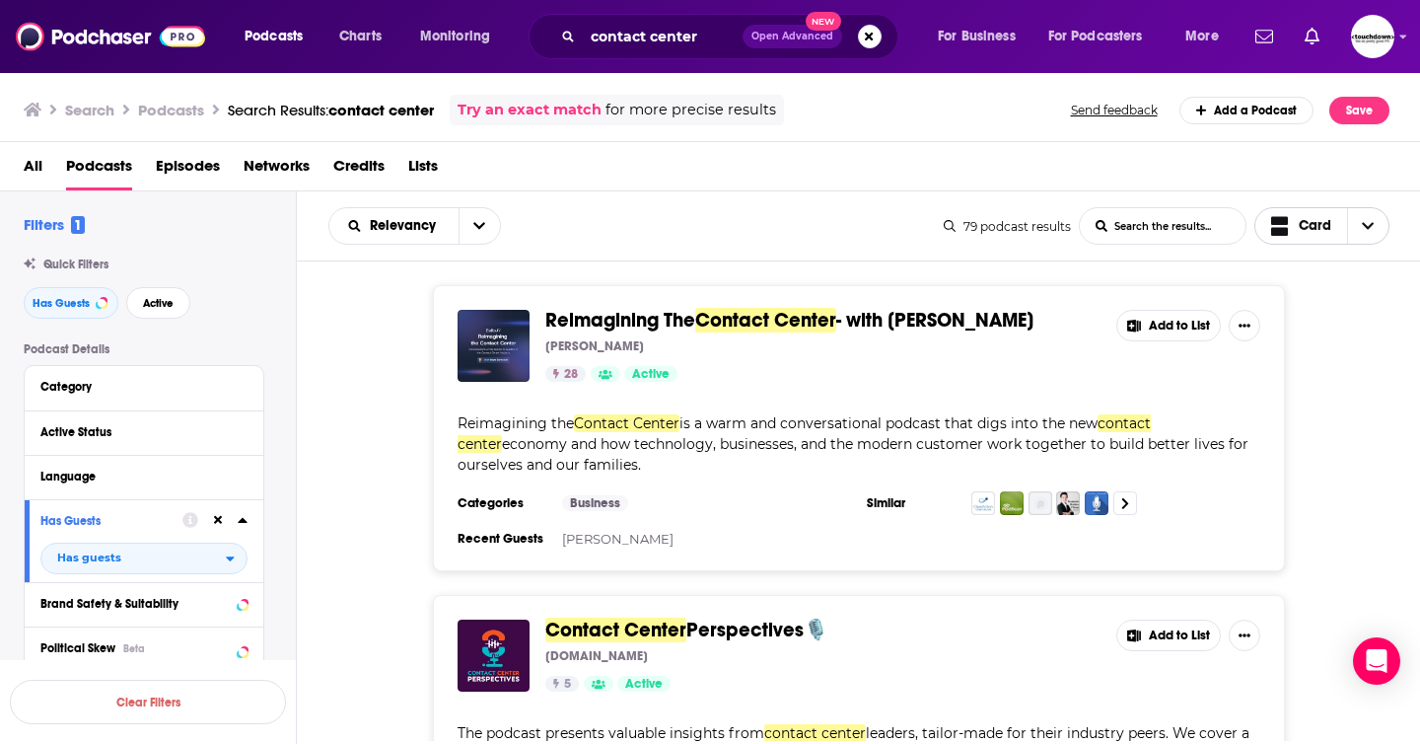
click at [897, 224] on span "Choose View" at bounding box center [1367, 226] width 41 height 36
click at [897, 327] on span "Table" at bounding box center [1334, 327] width 79 height 11
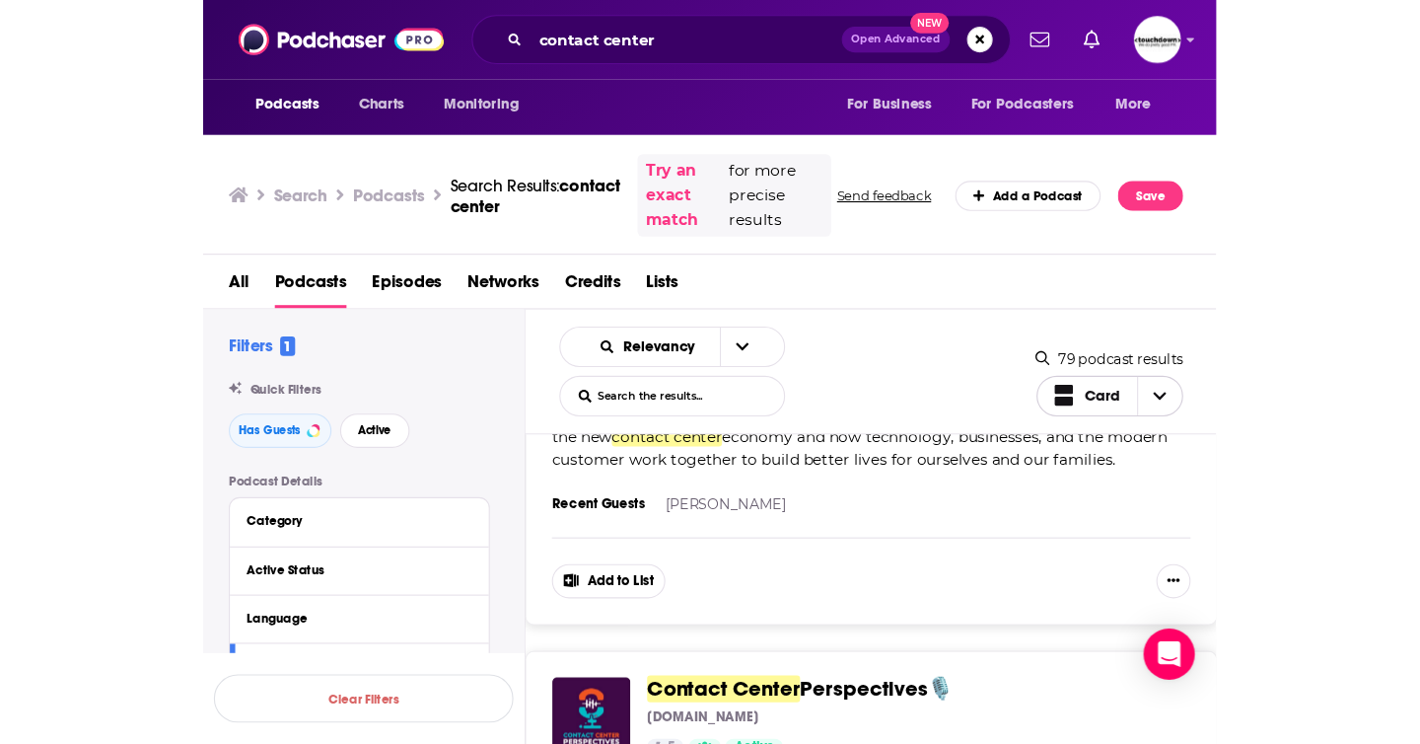
scroll to position [258, 0]
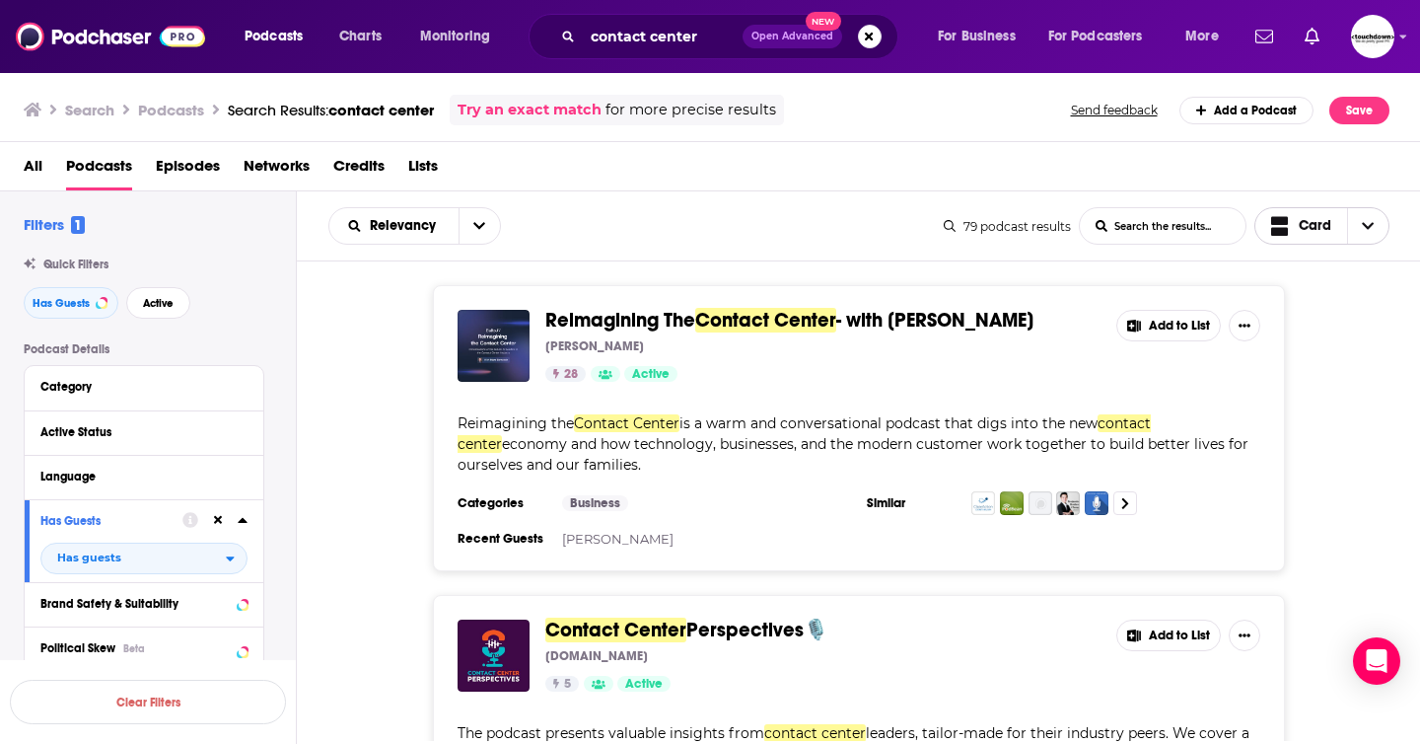
click at [897, 232] on span "Choose View" at bounding box center [1367, 226] width 41 height 36
click at [897, 329] on span "Table" at bounding box center [1334, 327] width 79 height 11
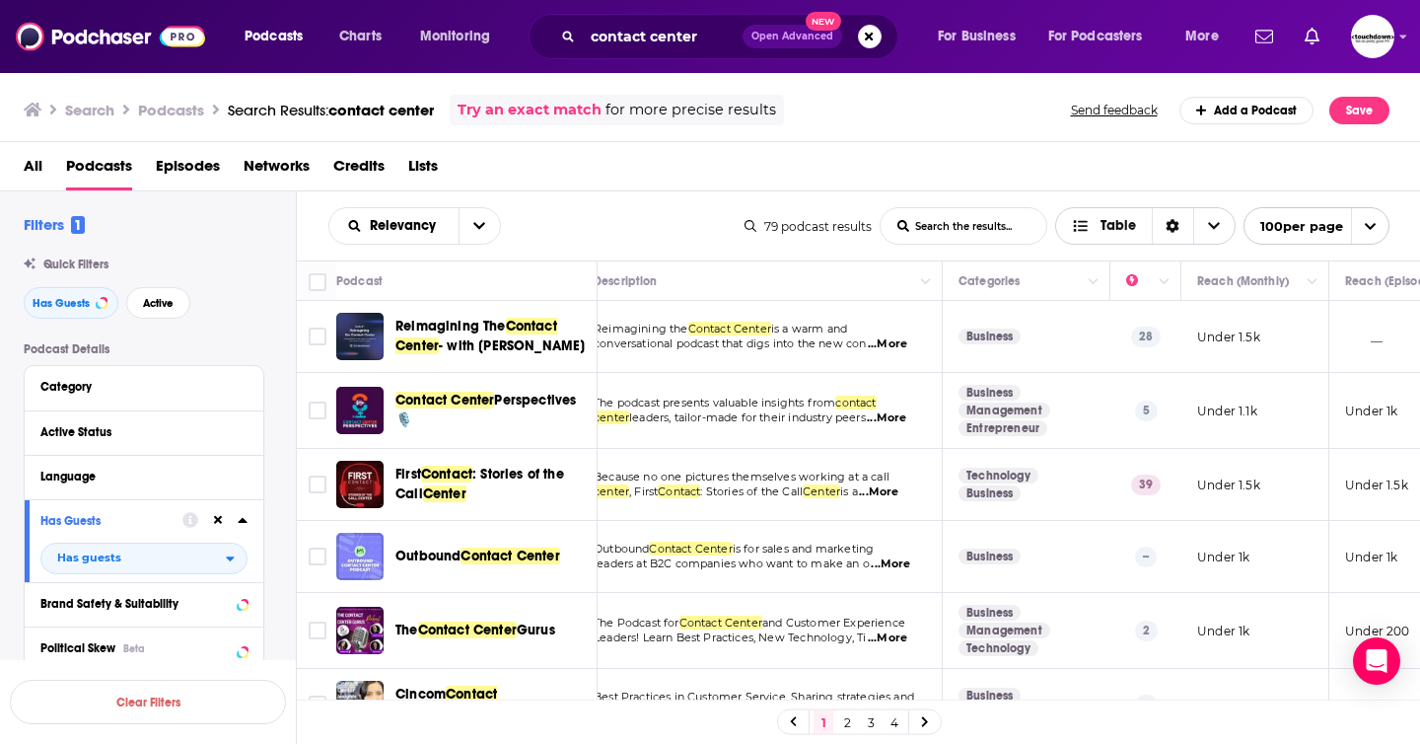
scroll to position [0, 21]
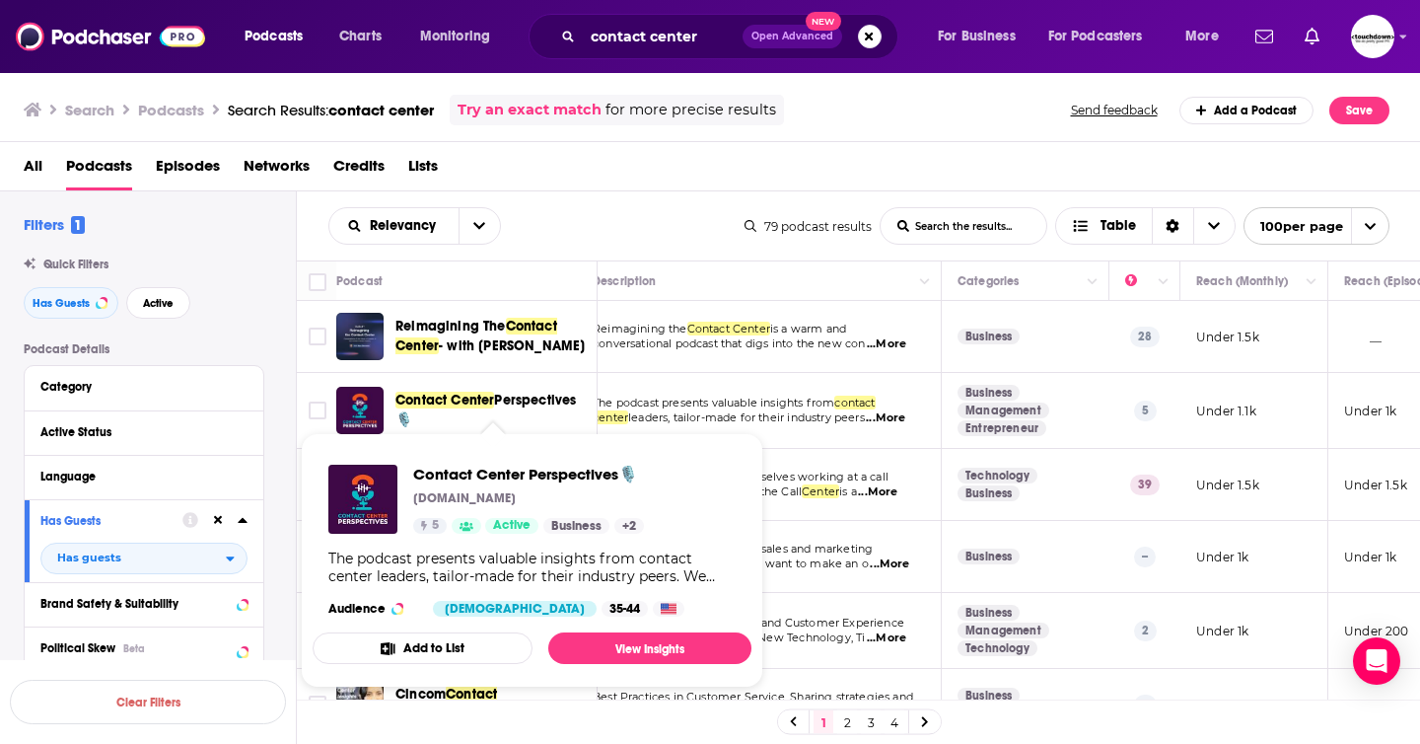
click at [531, 401] on span "Perspectives🎙️" at bounding box center [485, 409] width 180 height 36
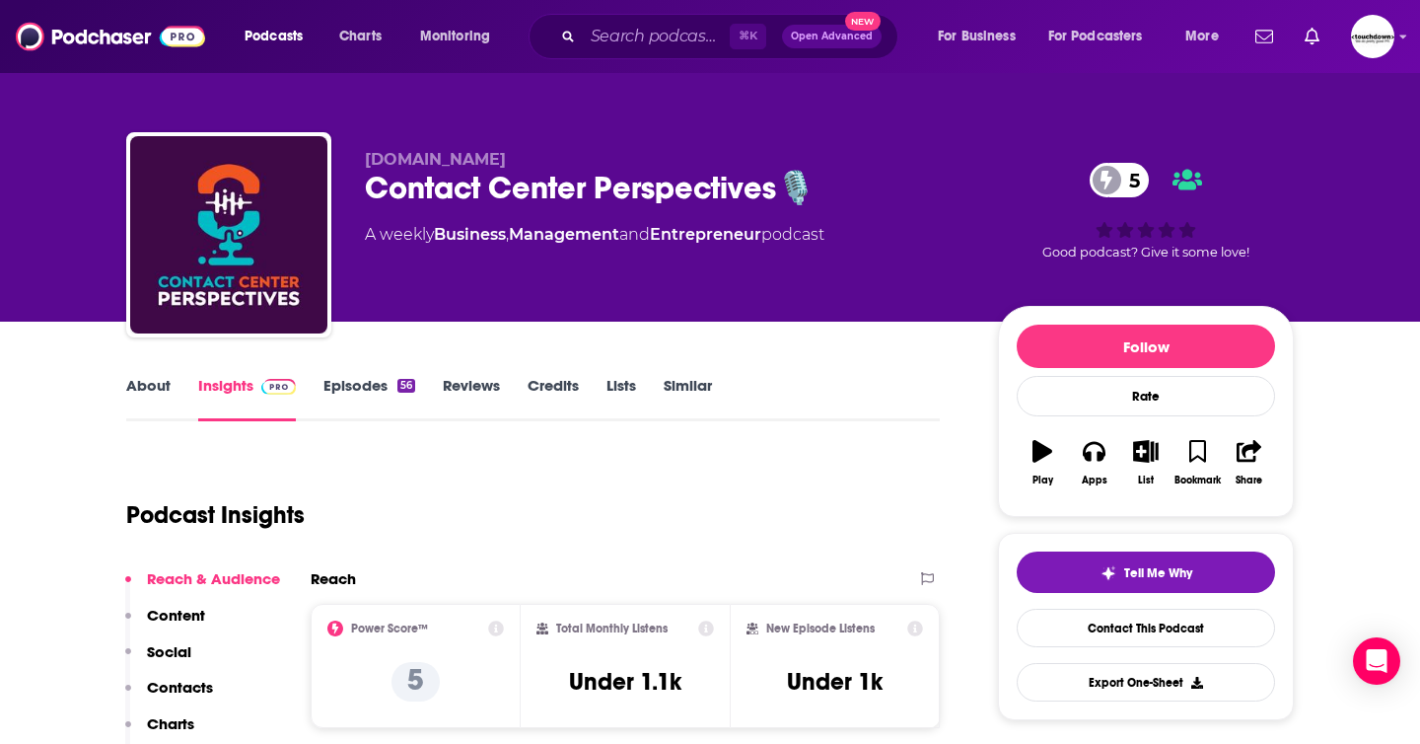
click at [365, 383] on link "Episodes 56" at bounding box center [369, 398] width 92 height 45
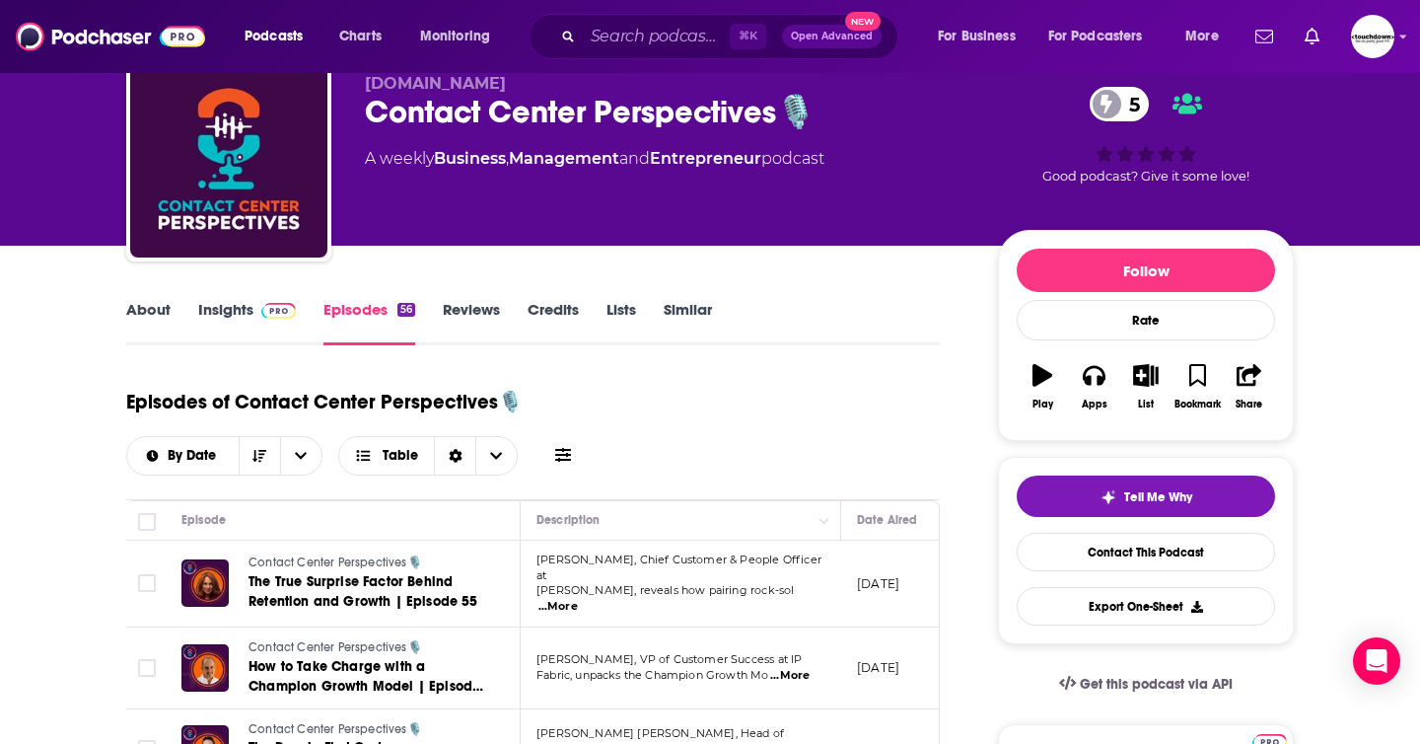
scroll to position [118, 0]
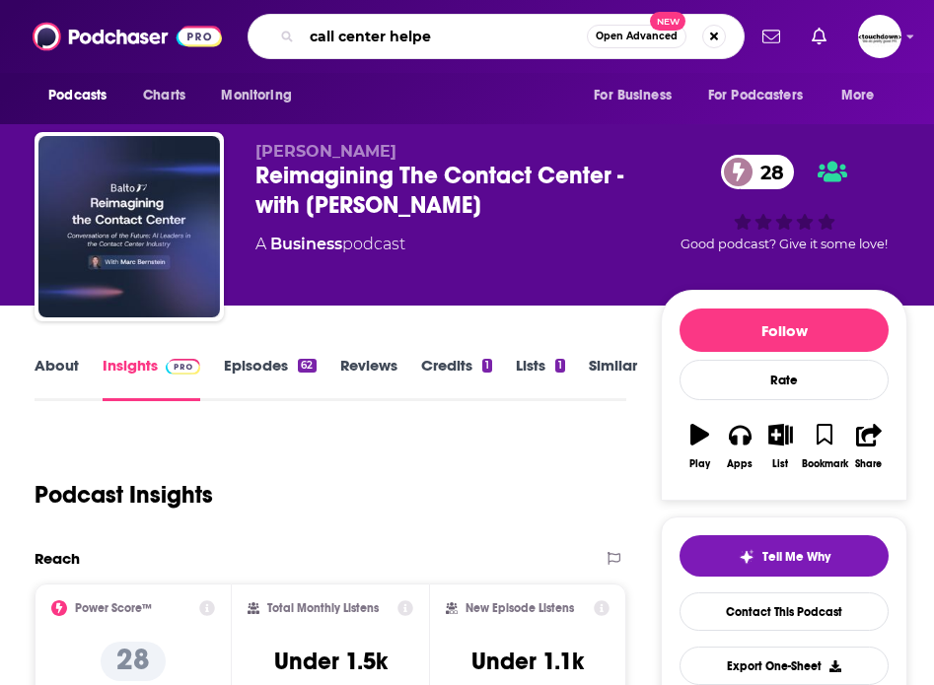
type input "call center helper"
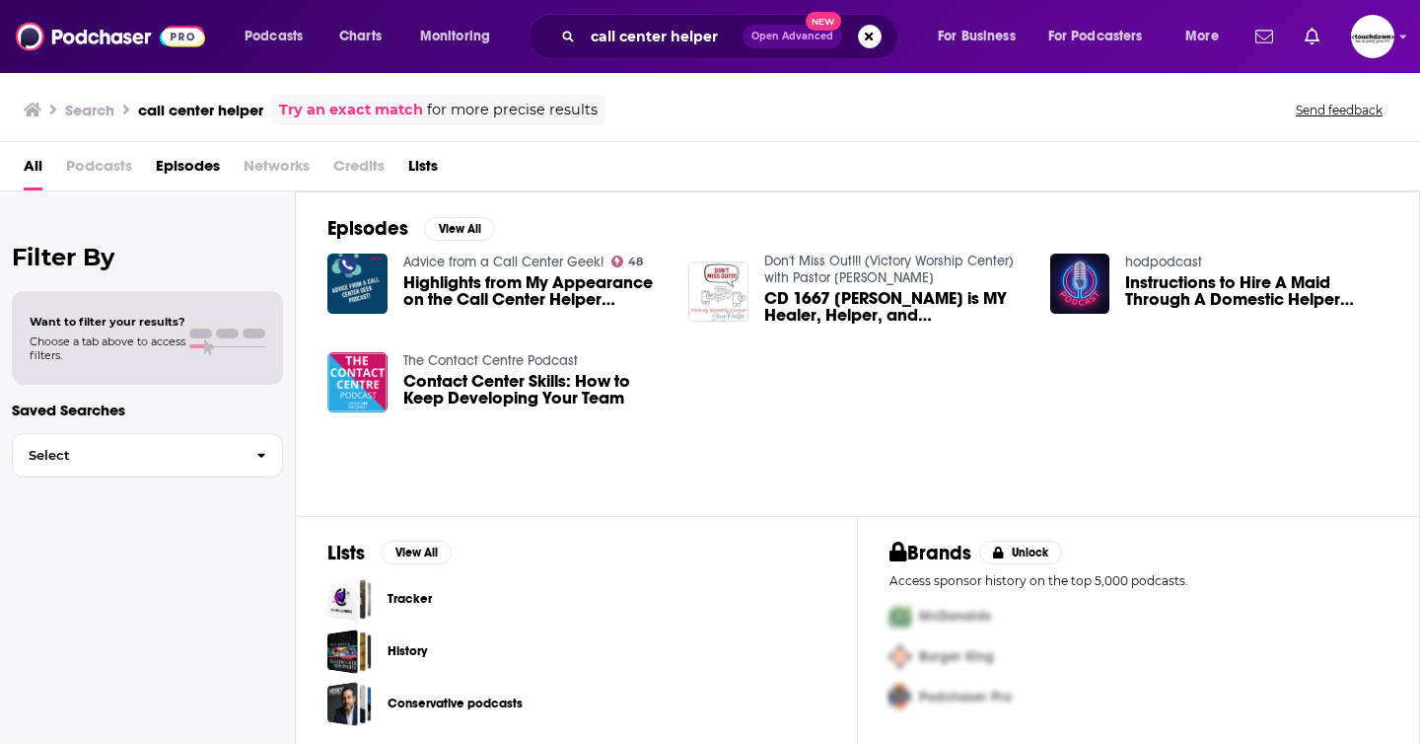
scroll to position [2, 0]
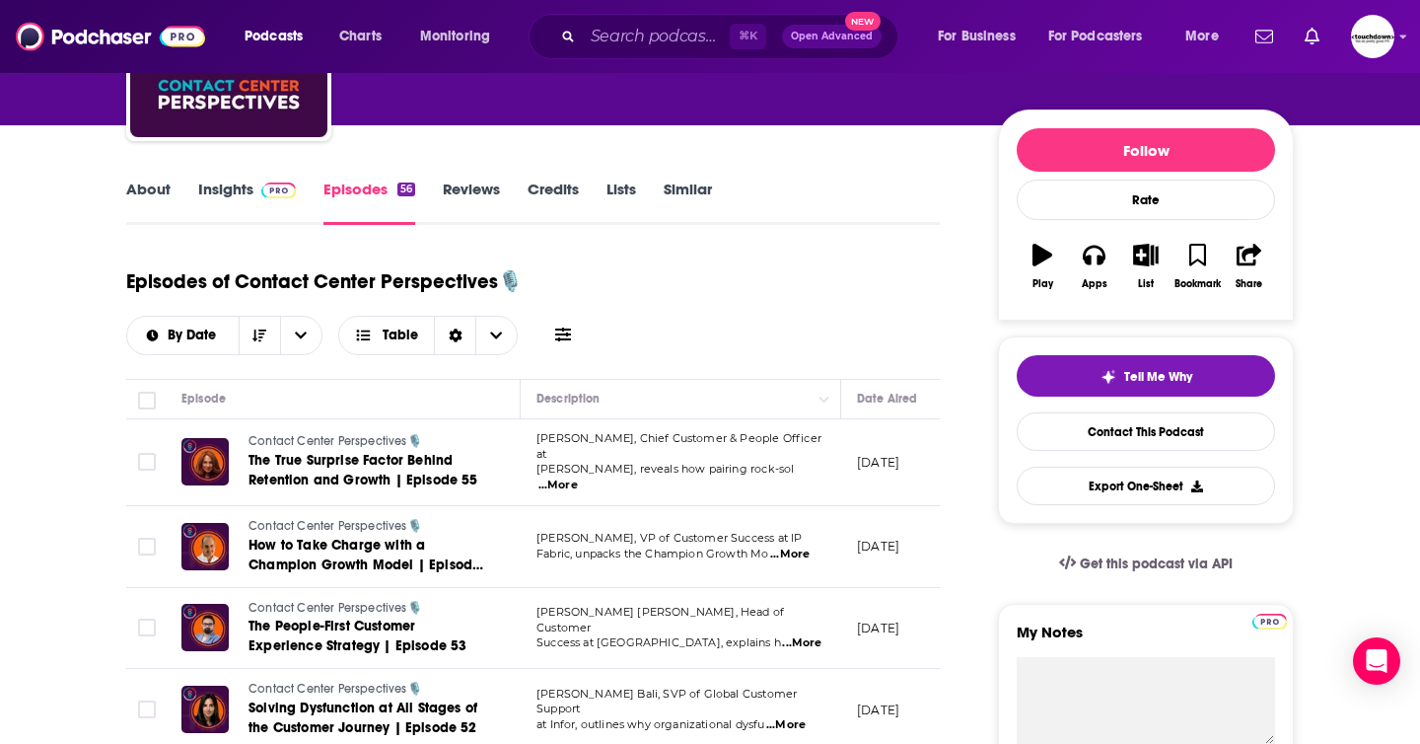
scroll to position [211, 0]
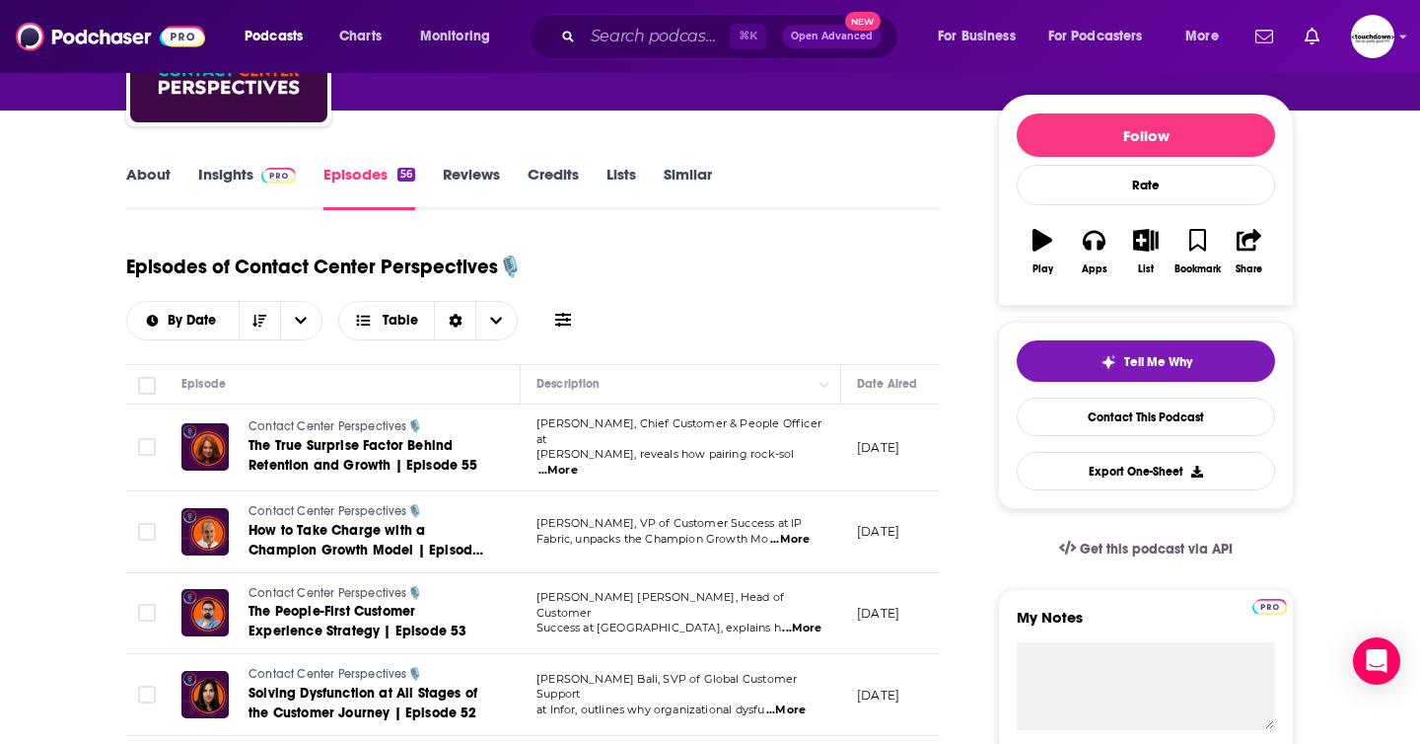
click at [133, 171] on link "About" at bounding box center [148, 187] width 44 height 45
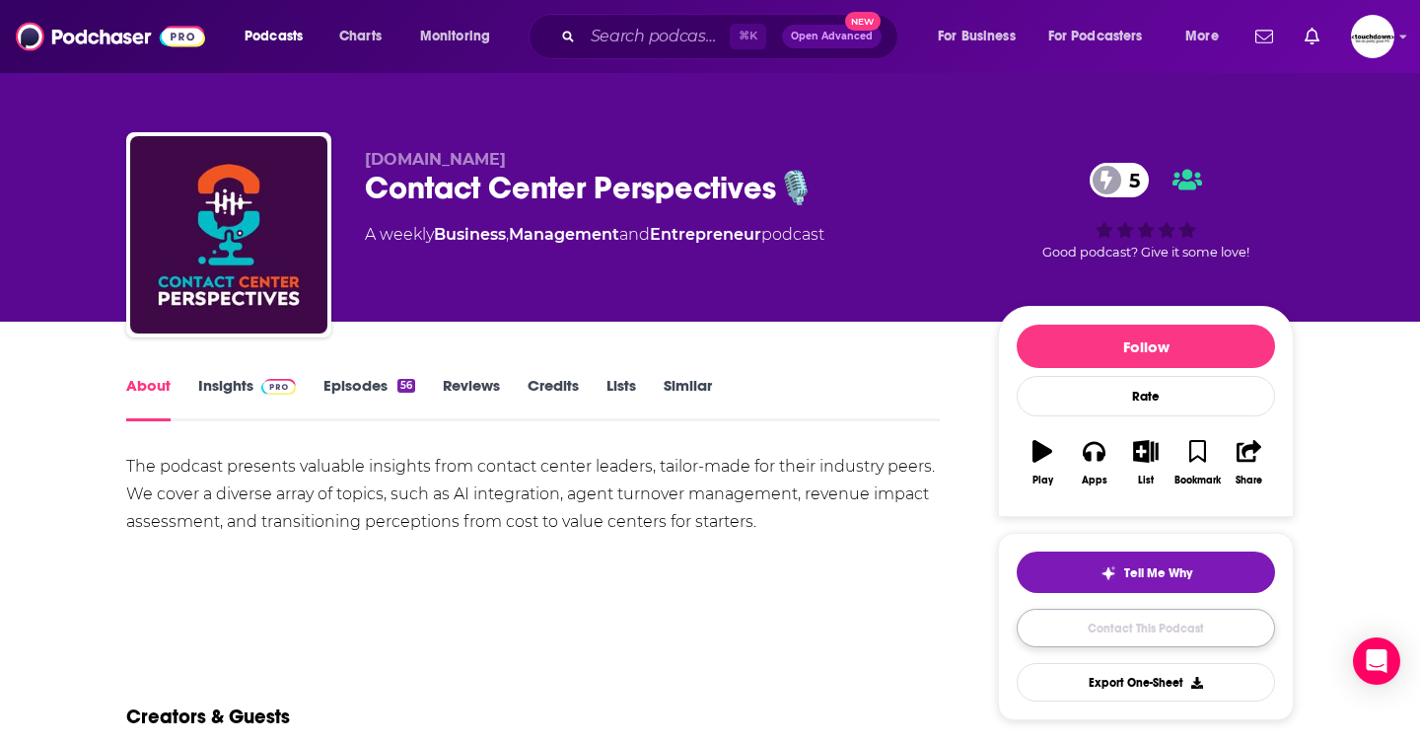
click at [1122, 639] on link "Contact This Podcast" at bounding box center [1146, 627] width 258 height 38
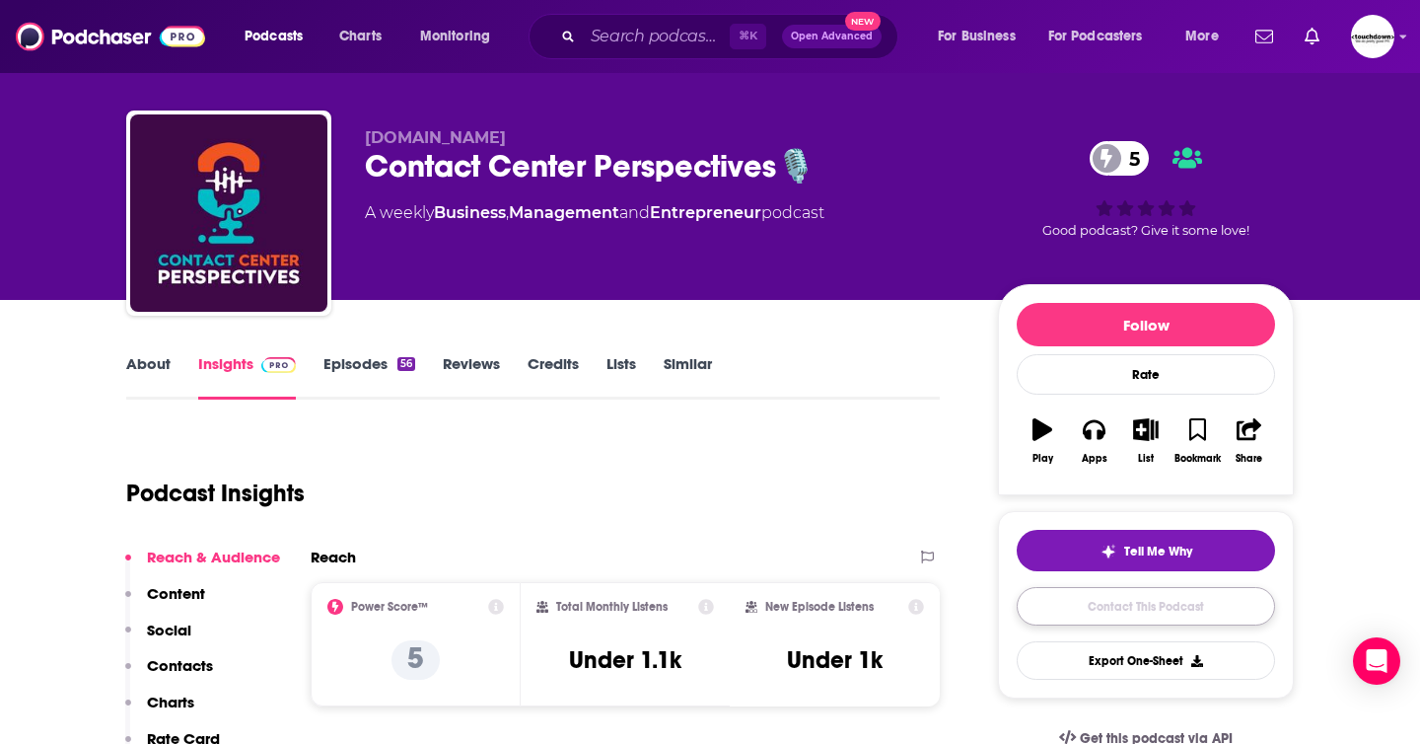
click at [1113, 615] on link "Contact This Podcast" at bounding box center [1146, 606] width 258 height 38
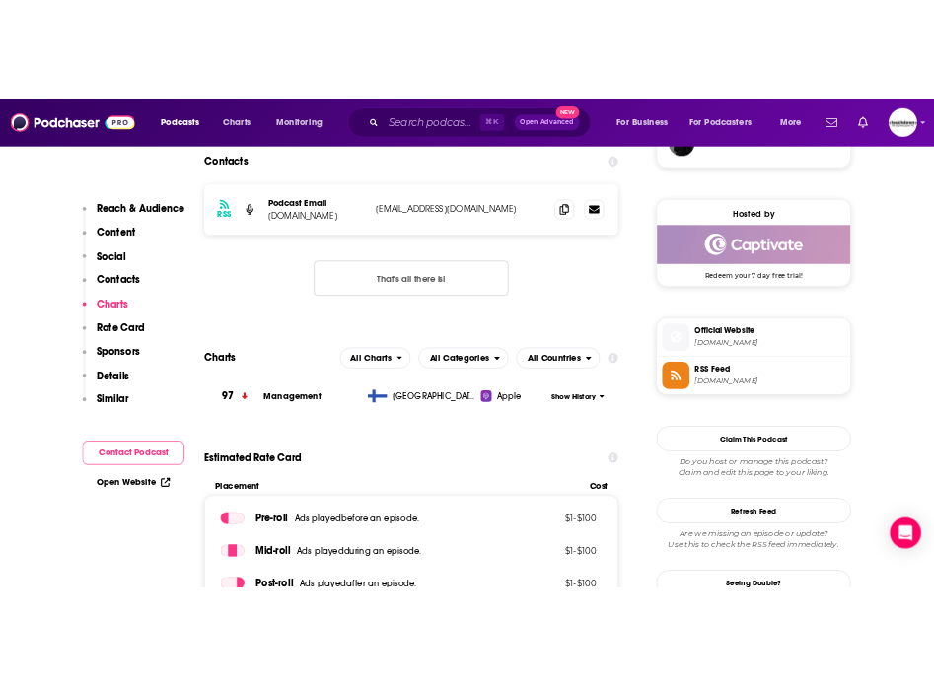
scroll to position [1517, 0]
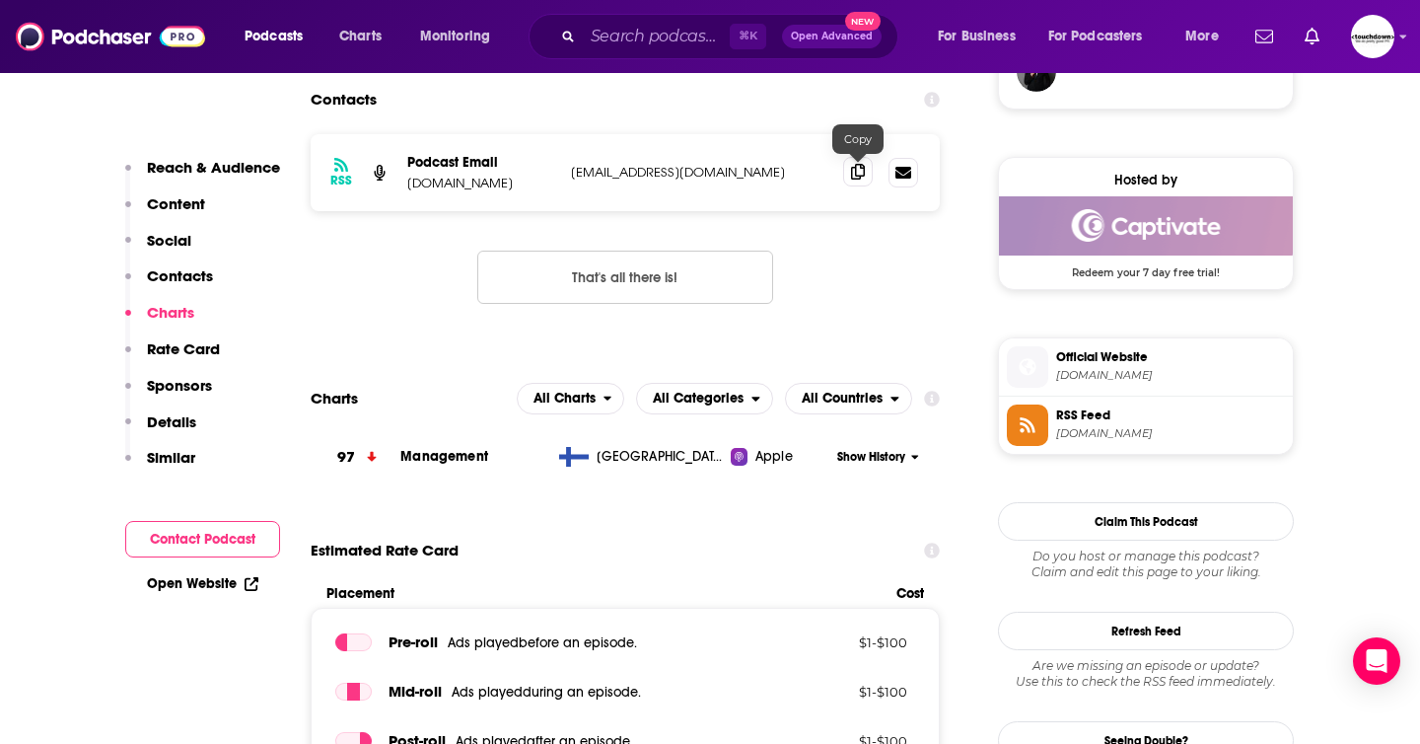
click at [854, 174] on icon at bounding box center [858, 172] width 14 height 16
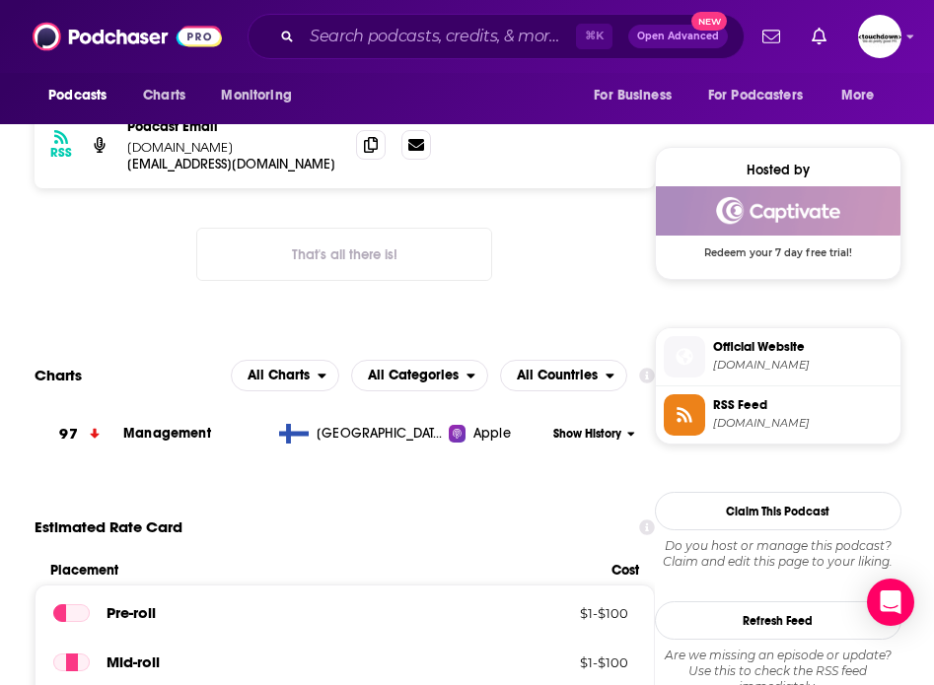
scroll to position [0, 0]
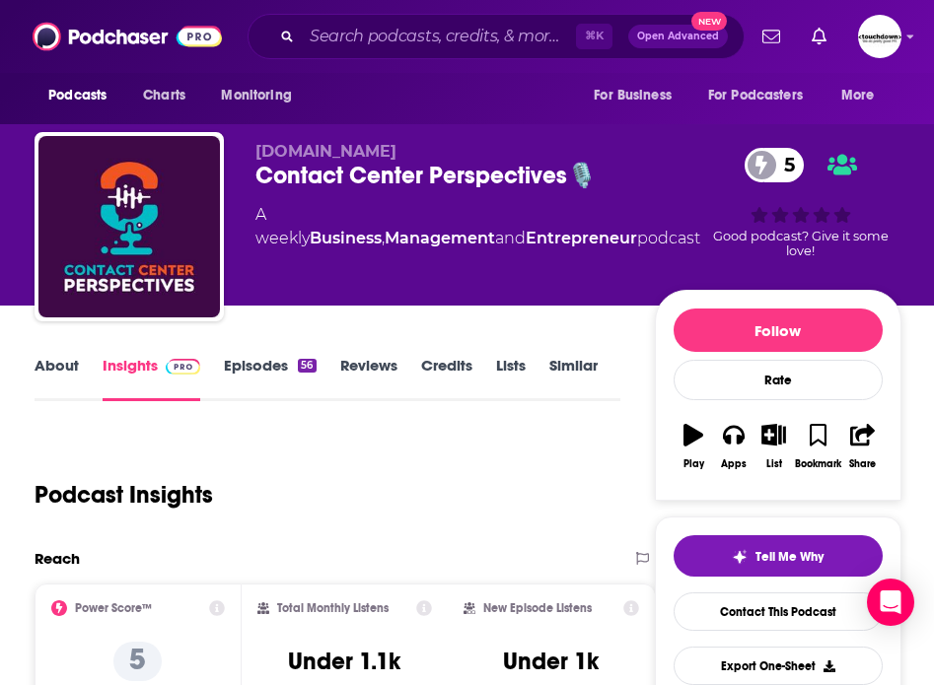
click at [353, 454] on div "Podcast Insights" at bounding box center [319, 483] width 569 height 101
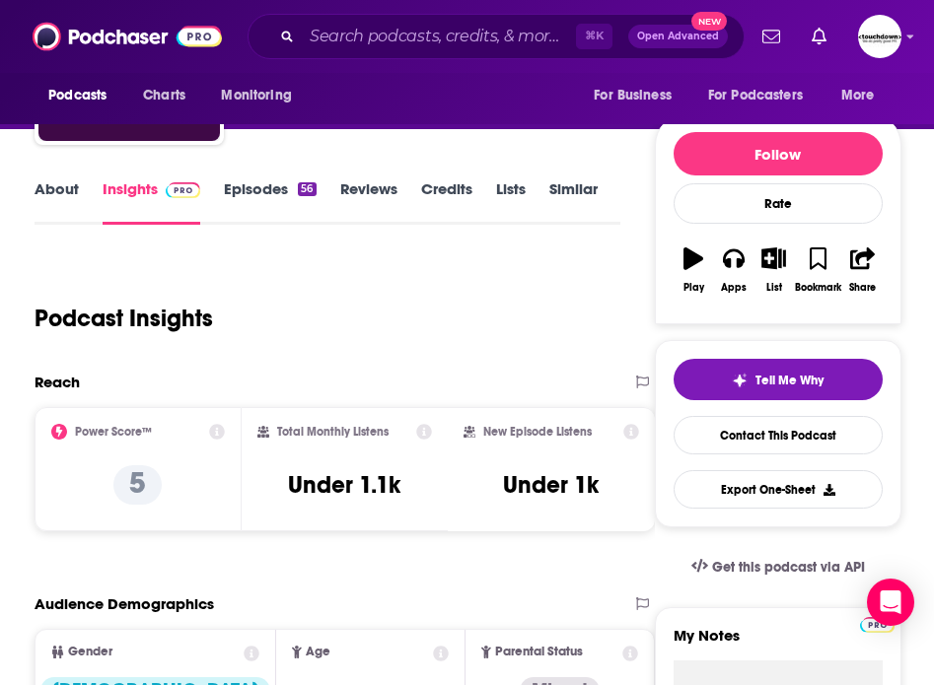
scroll to position [184, 0]
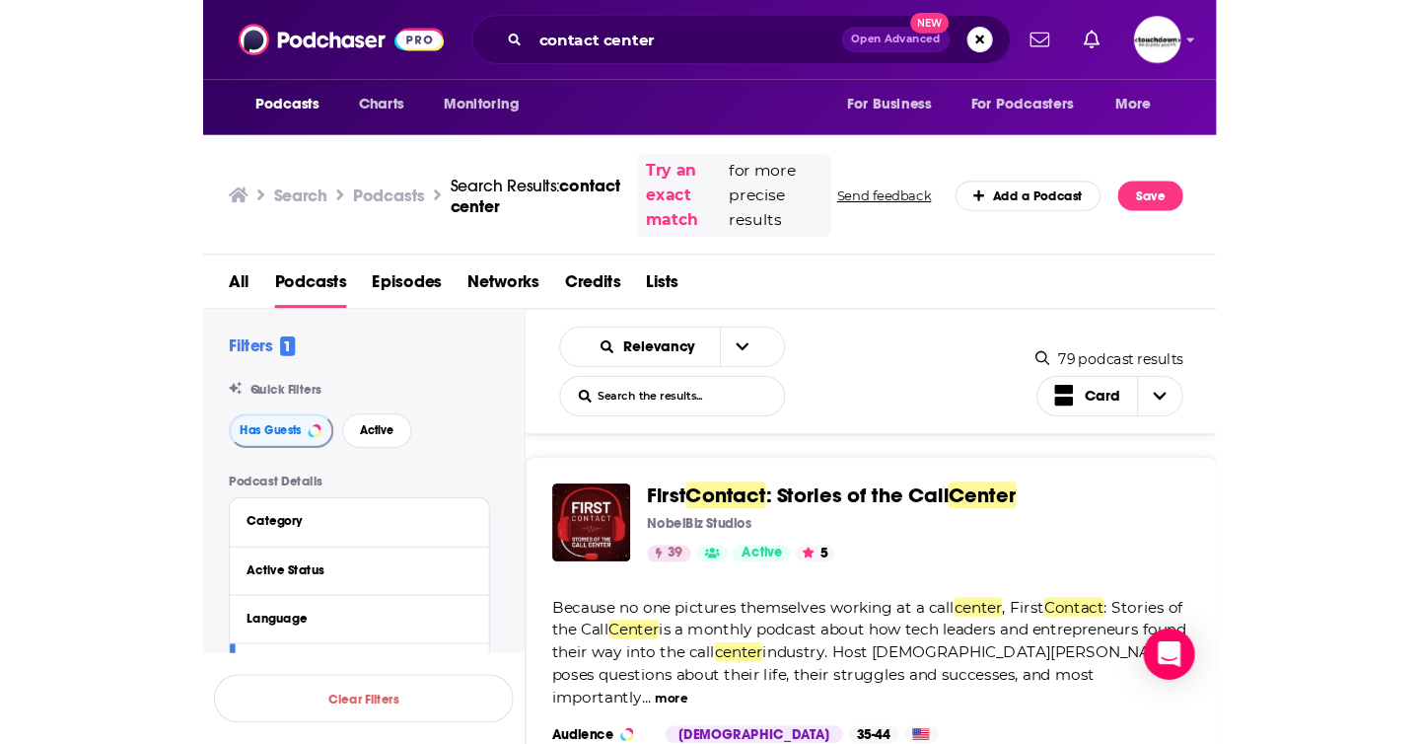
scroll to position [745, 0]
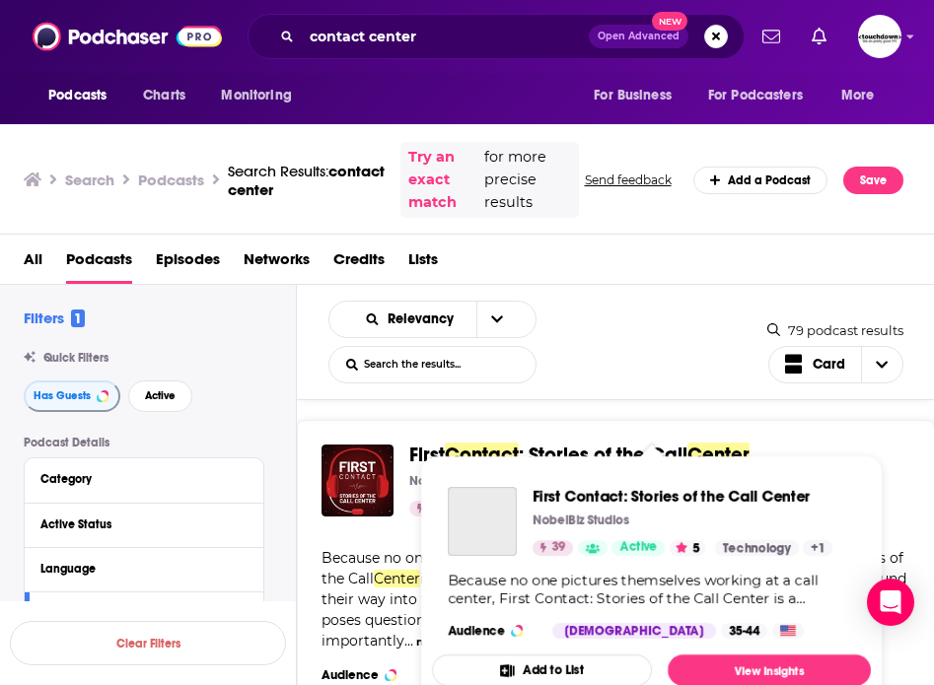
click at [593, 452] on span "First Contact: Stories of the Call Center NobelBiz Studios 39 Active 5 Categori…" at bounding box center [651, 583] width 462 height 278
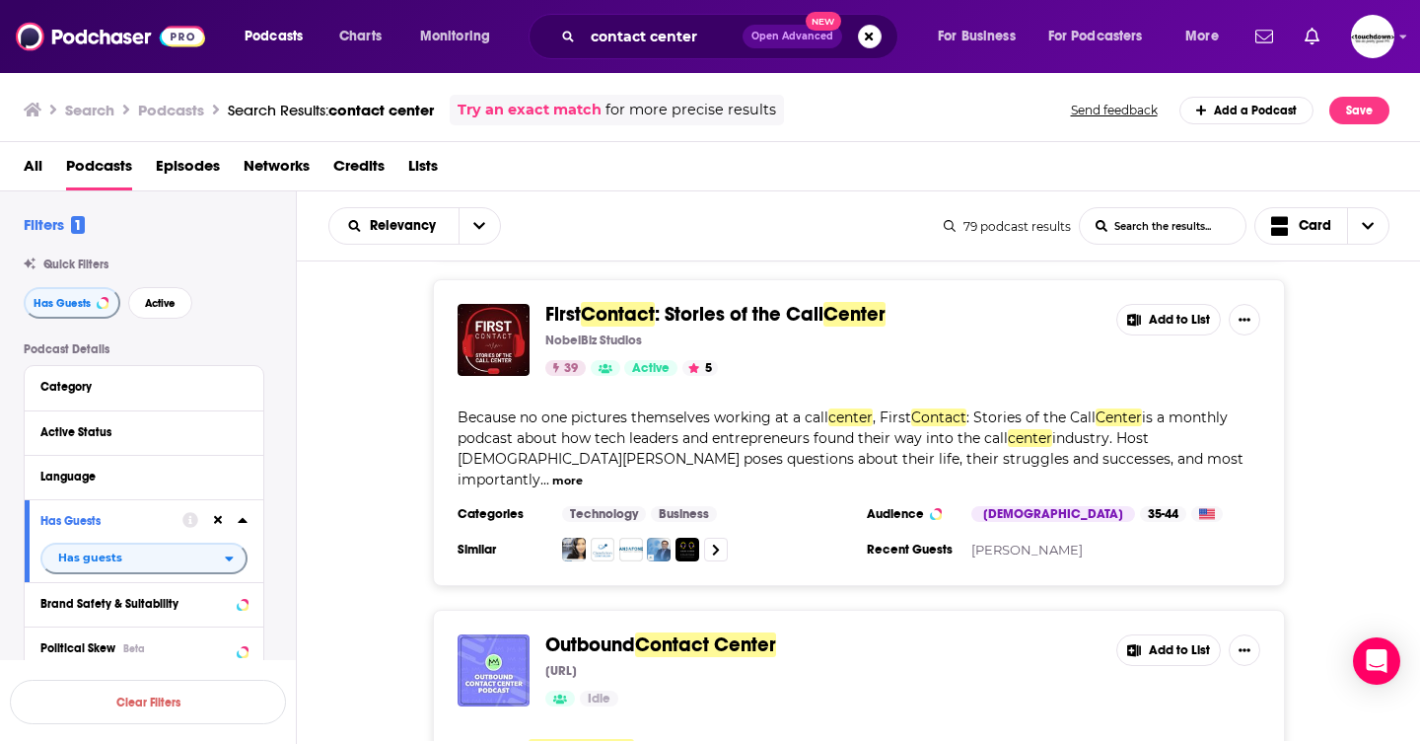
scroll to position [562, 0]
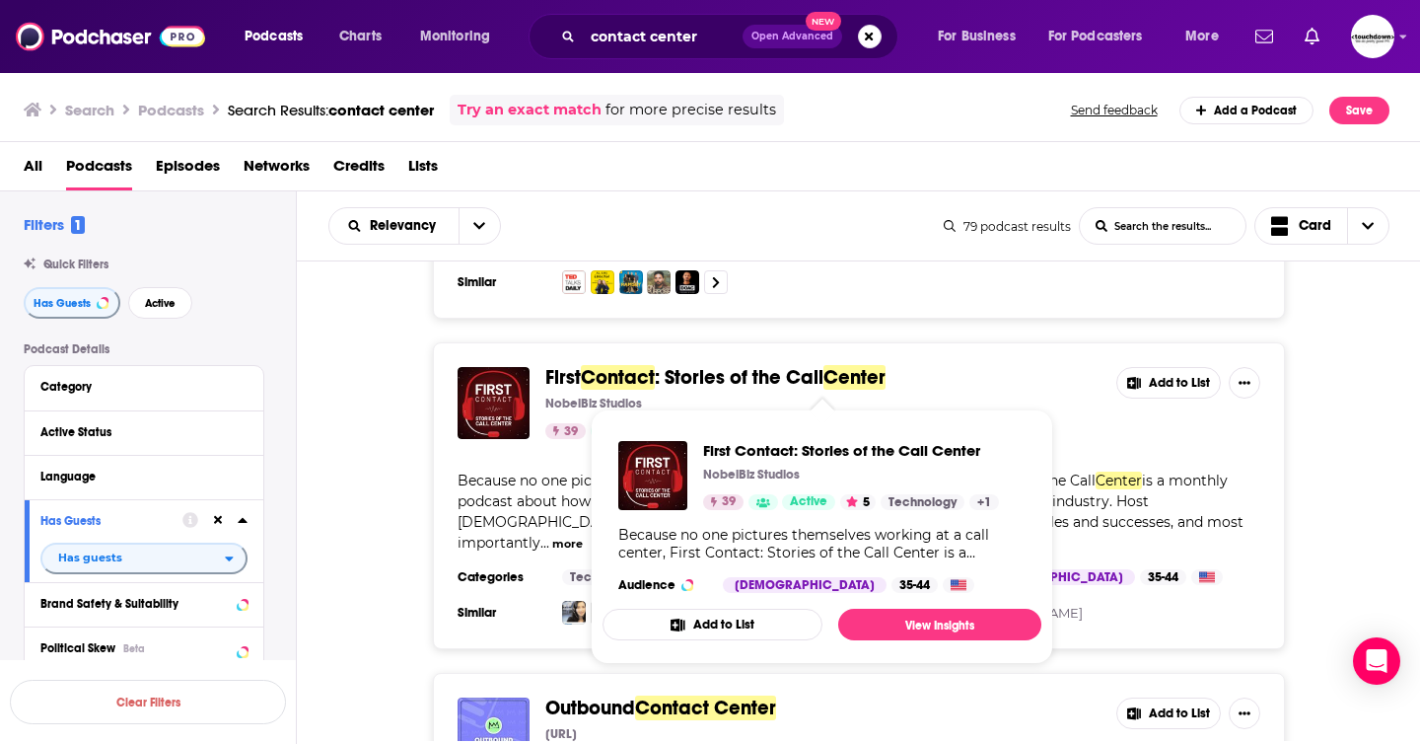
click at [652, 375] on span "Contact" at bounding box center [618, 377] width 74 height 25
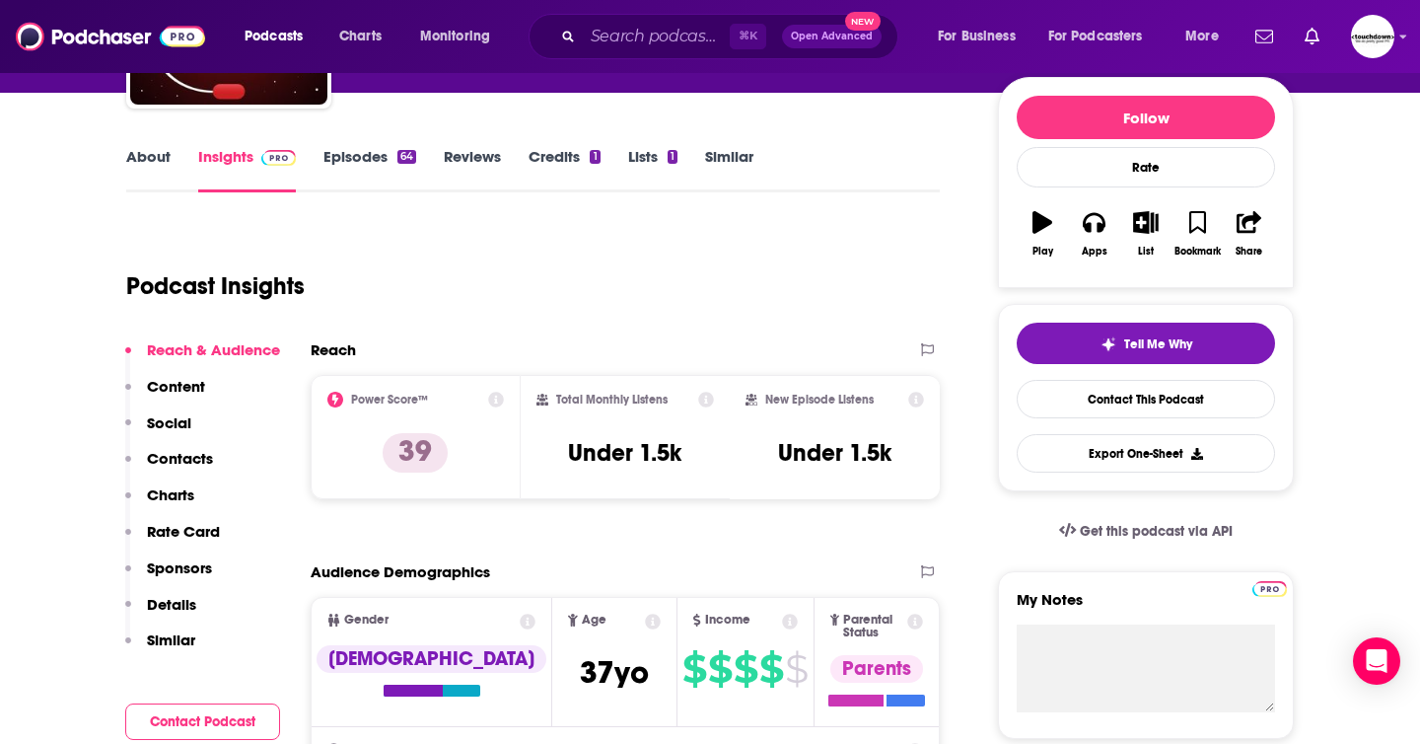
scroll to position [231, 0]
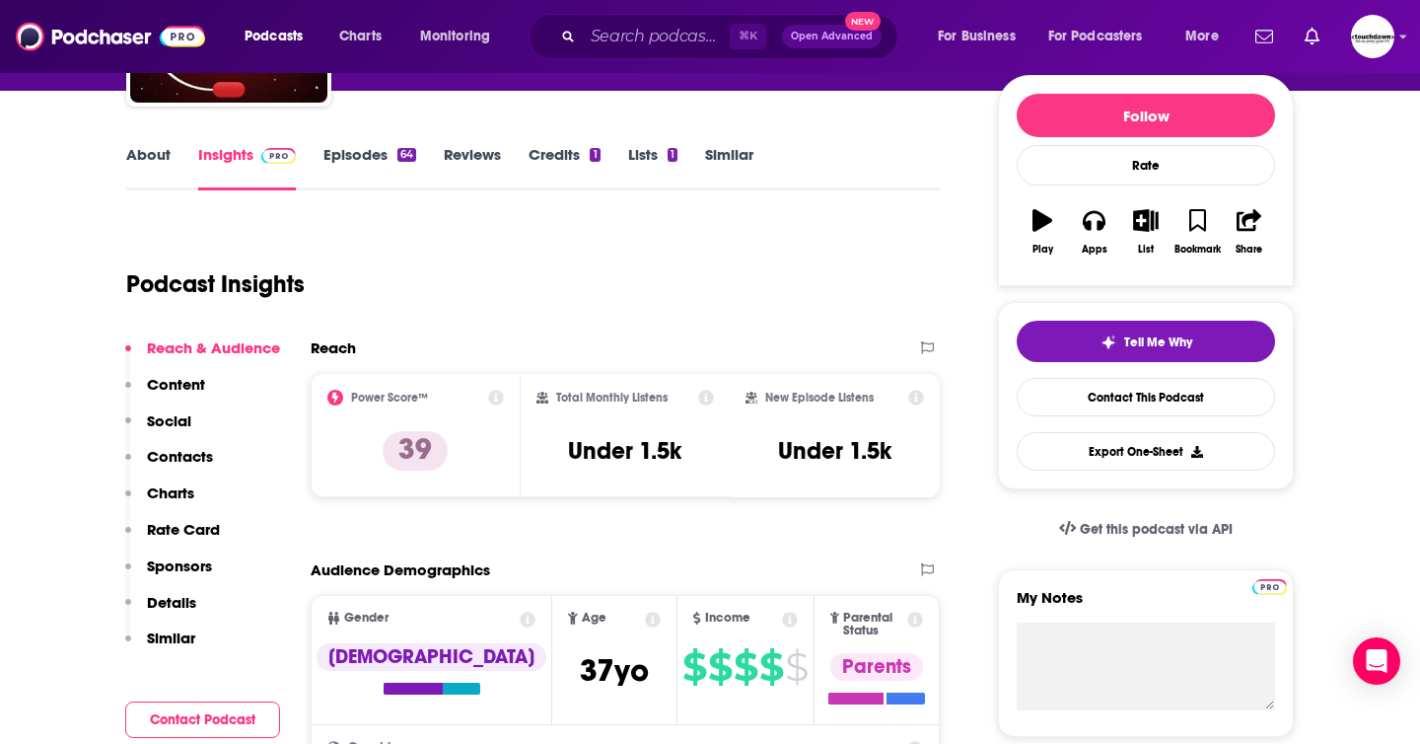
click at [145, 159] on link "About" at bounding box center [148, 167] width 44 height 45
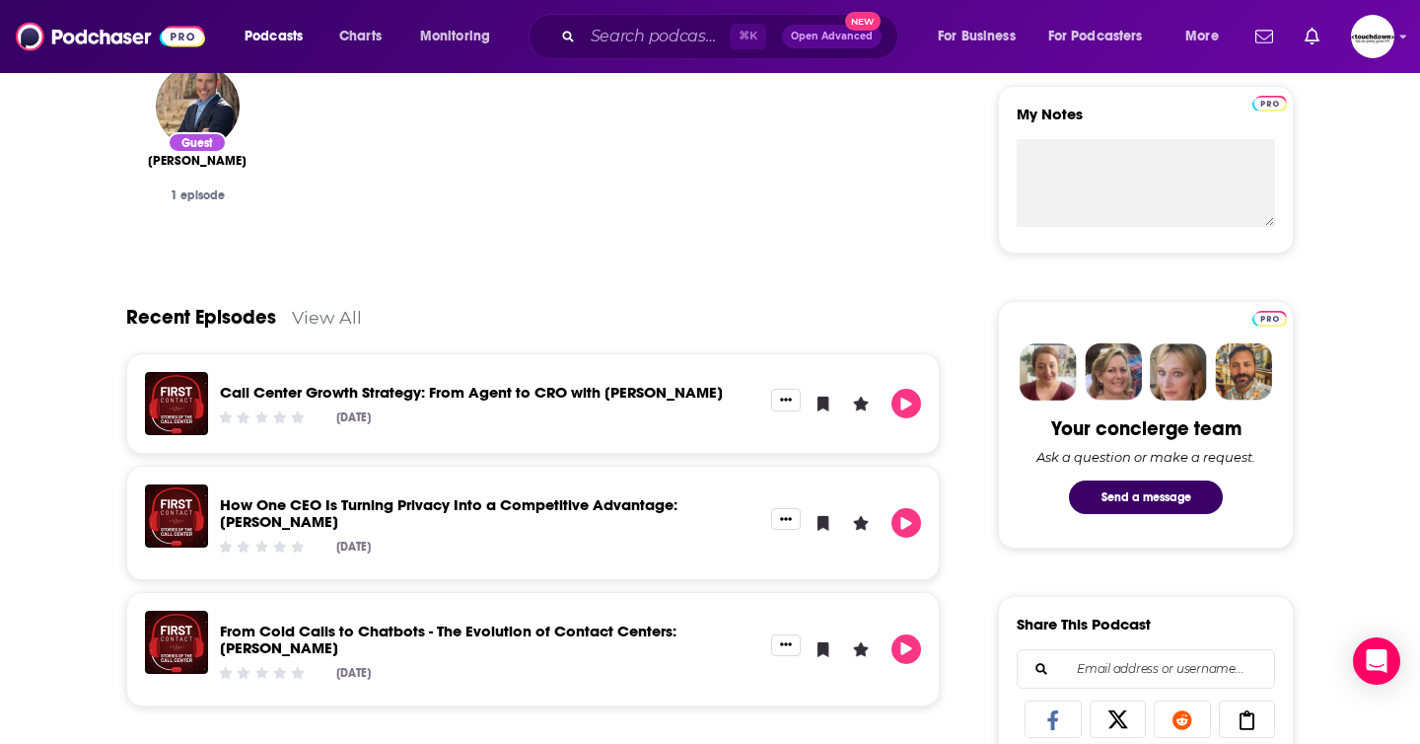
scroll to position [737, 0]
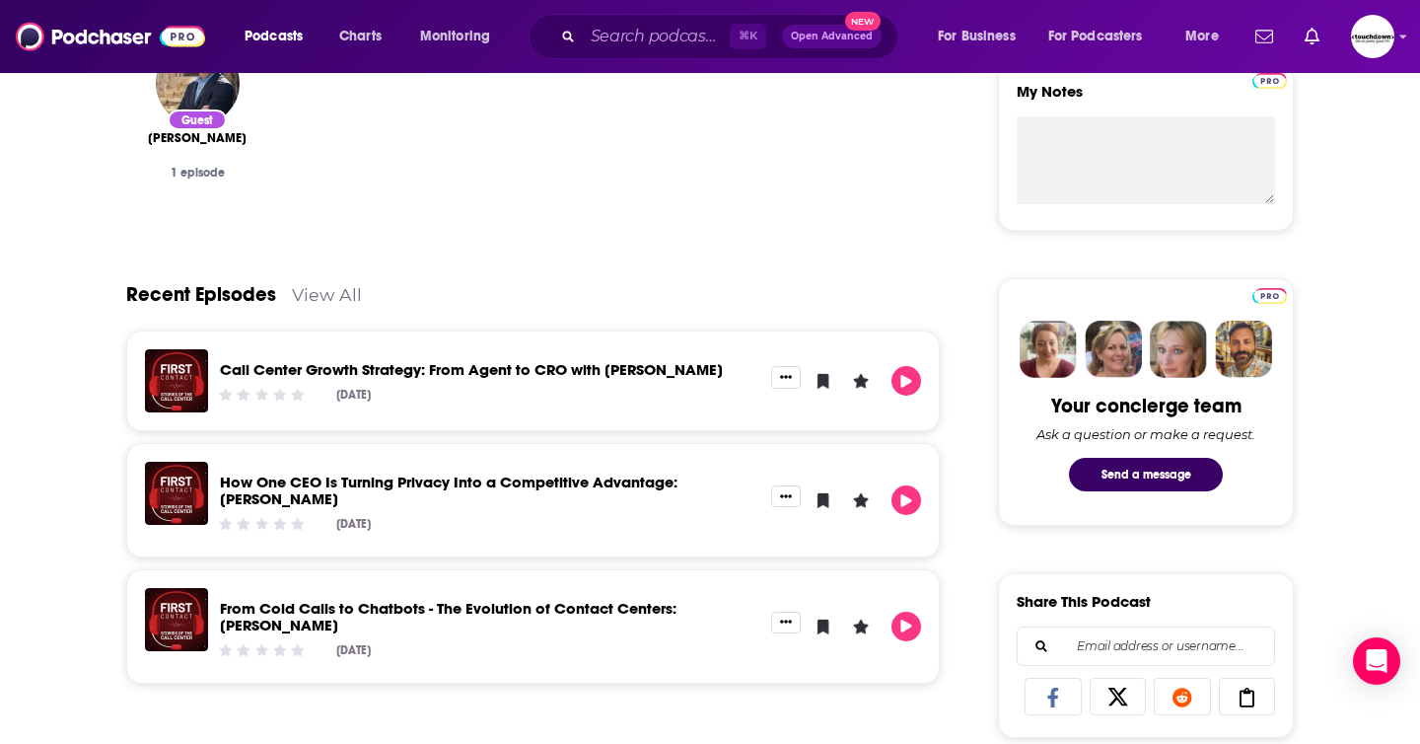
click at [442, 606] on link "From Cold Calls to Chatbots - The Evolution of Contact Centers: Phillp Bennett" at bounding box center [448, 617] width 457 height 36
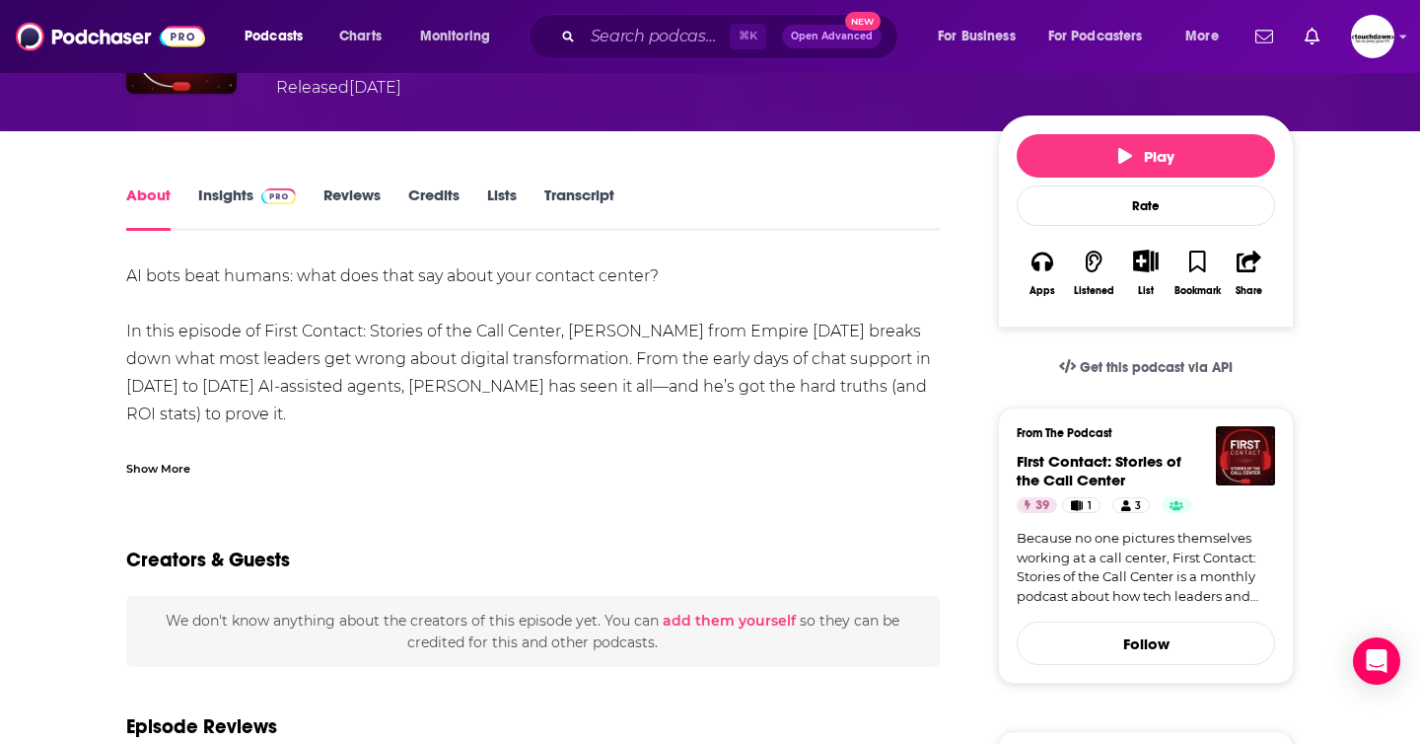
scroll to position [170, 0]
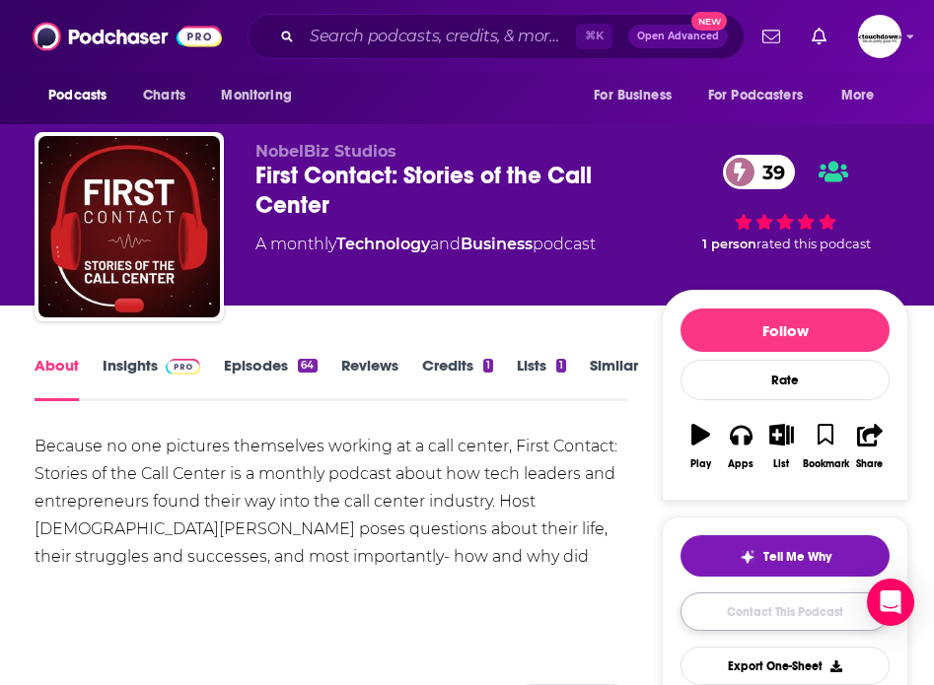
click at [738, 607] on link "Contact This Podcast" at bounding box center [784, 612] width 209 height 38
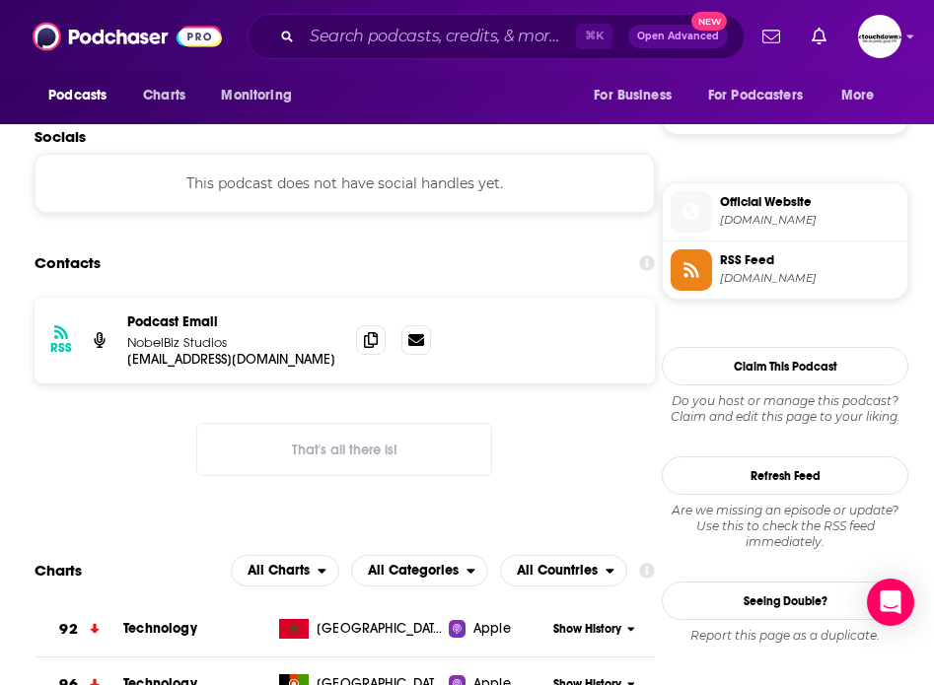
scroll to position [1656, 0]
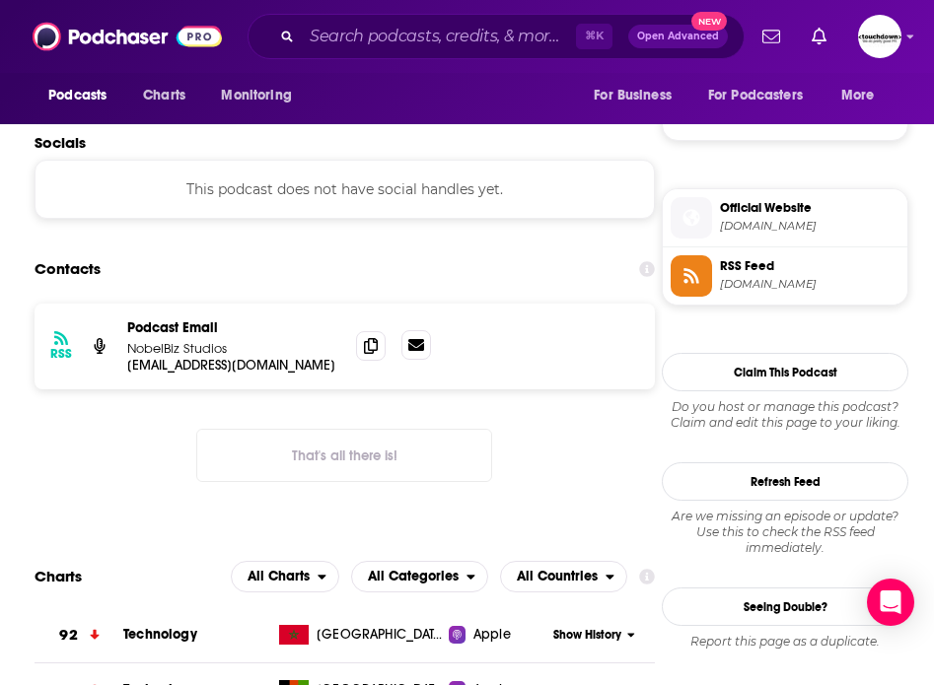
click at [415, 339] on icon at bounding box center [416, 345] width 16 height 12
click at [369, 337] on icon at bounding box center [371, 345] width 14 height 16
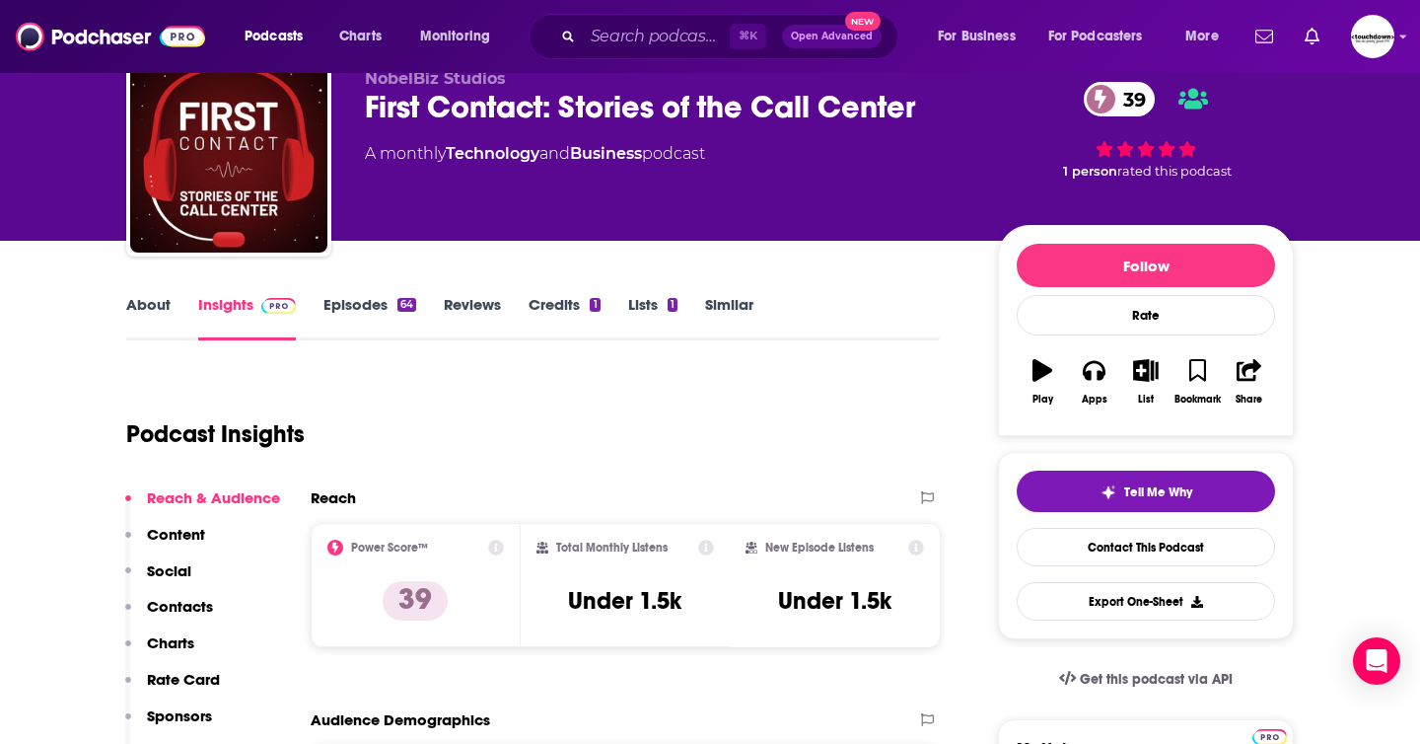
scroll to position [0, 0]
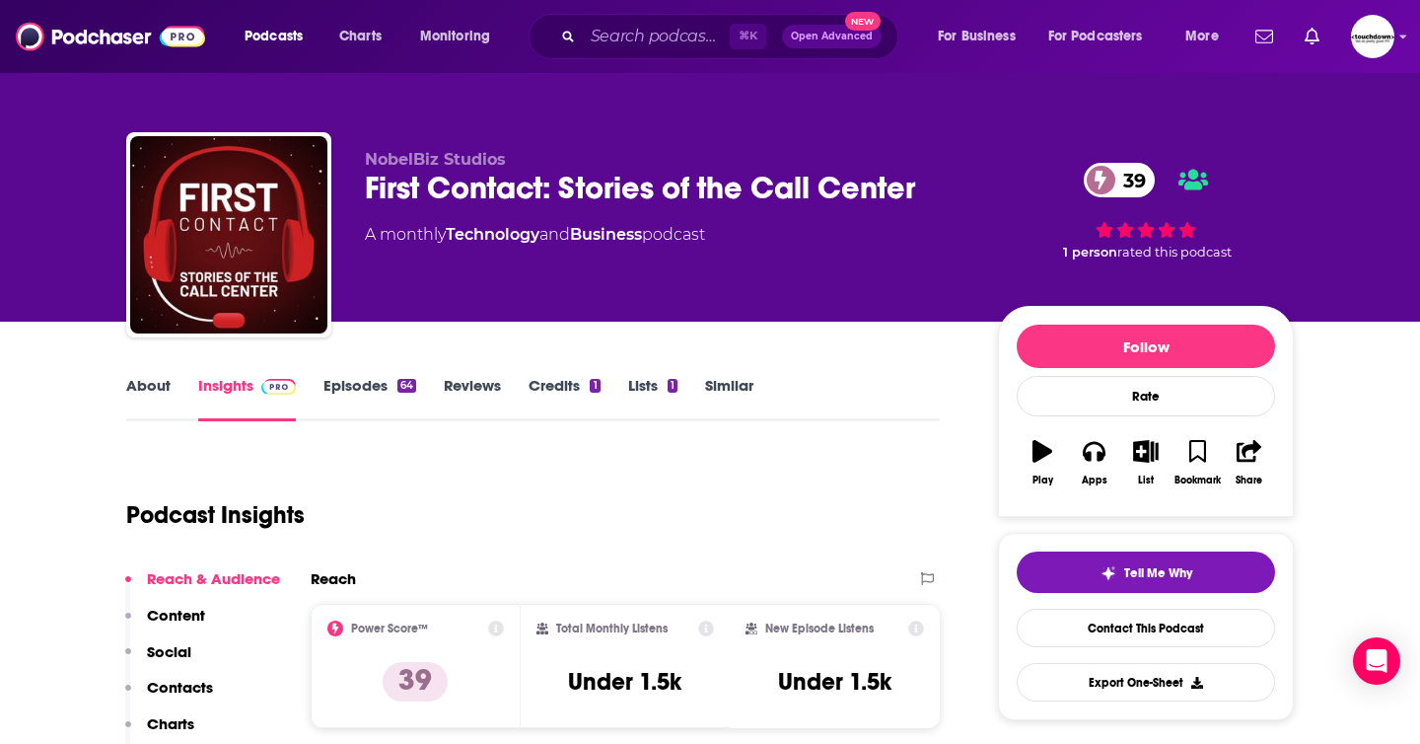
click at [360, 386] on link "Episodes 64" at bounding box center [369, 398] width 93 height 45
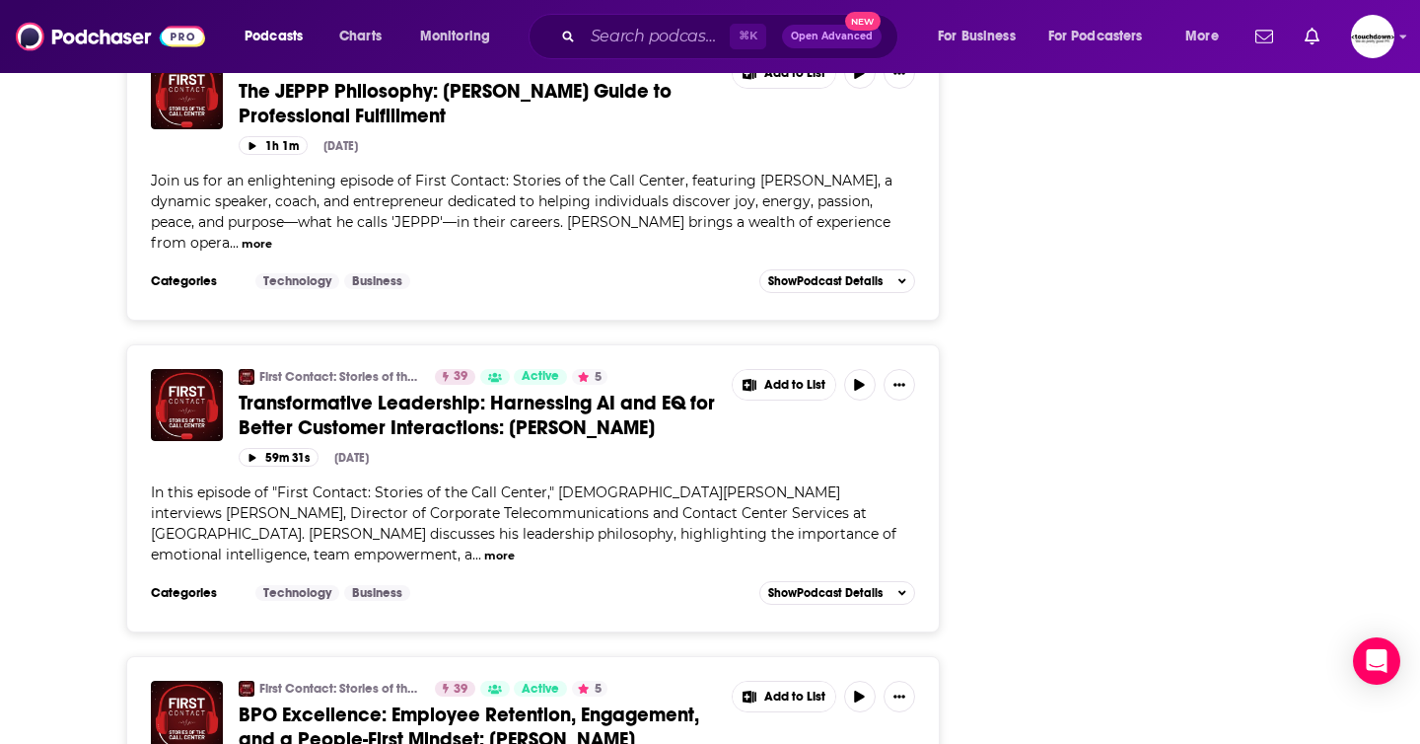
scroll to position [2945, 0]
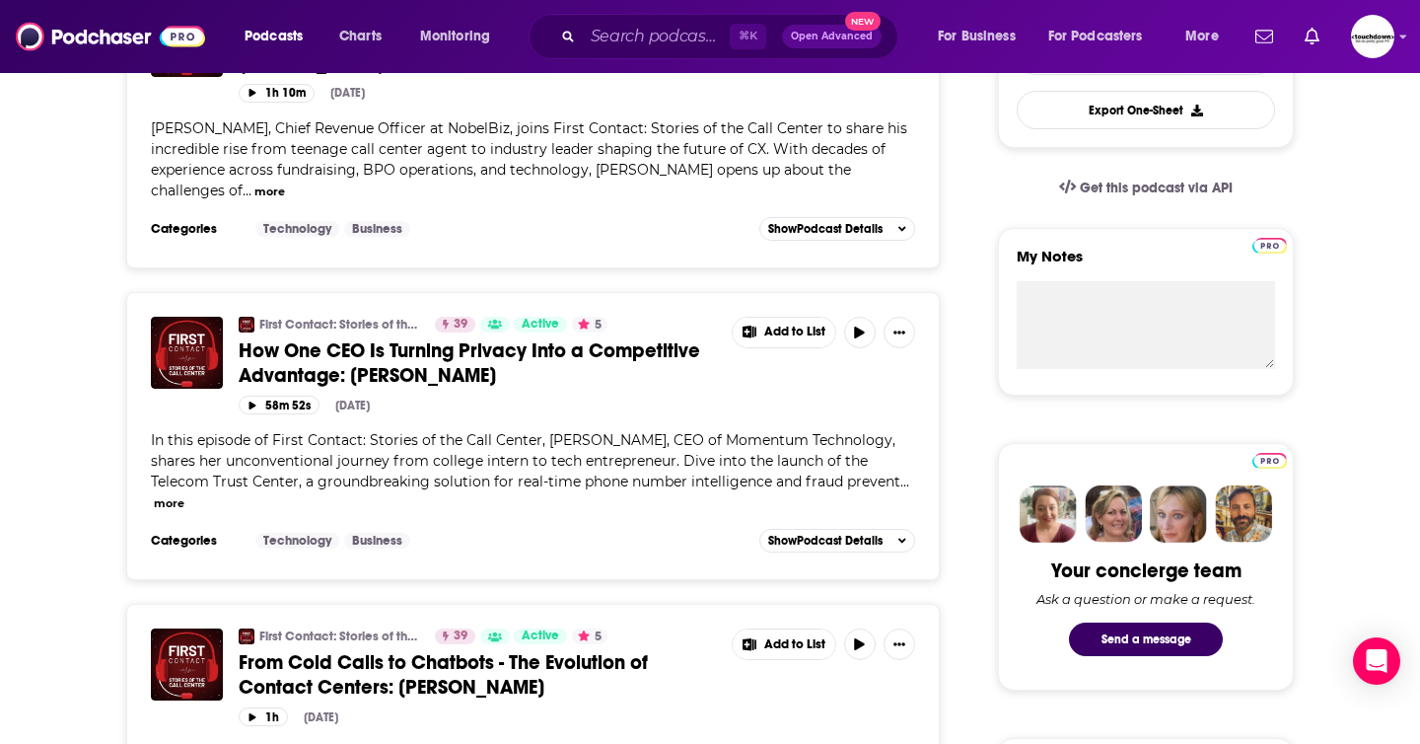
scroll to position [0, 0]
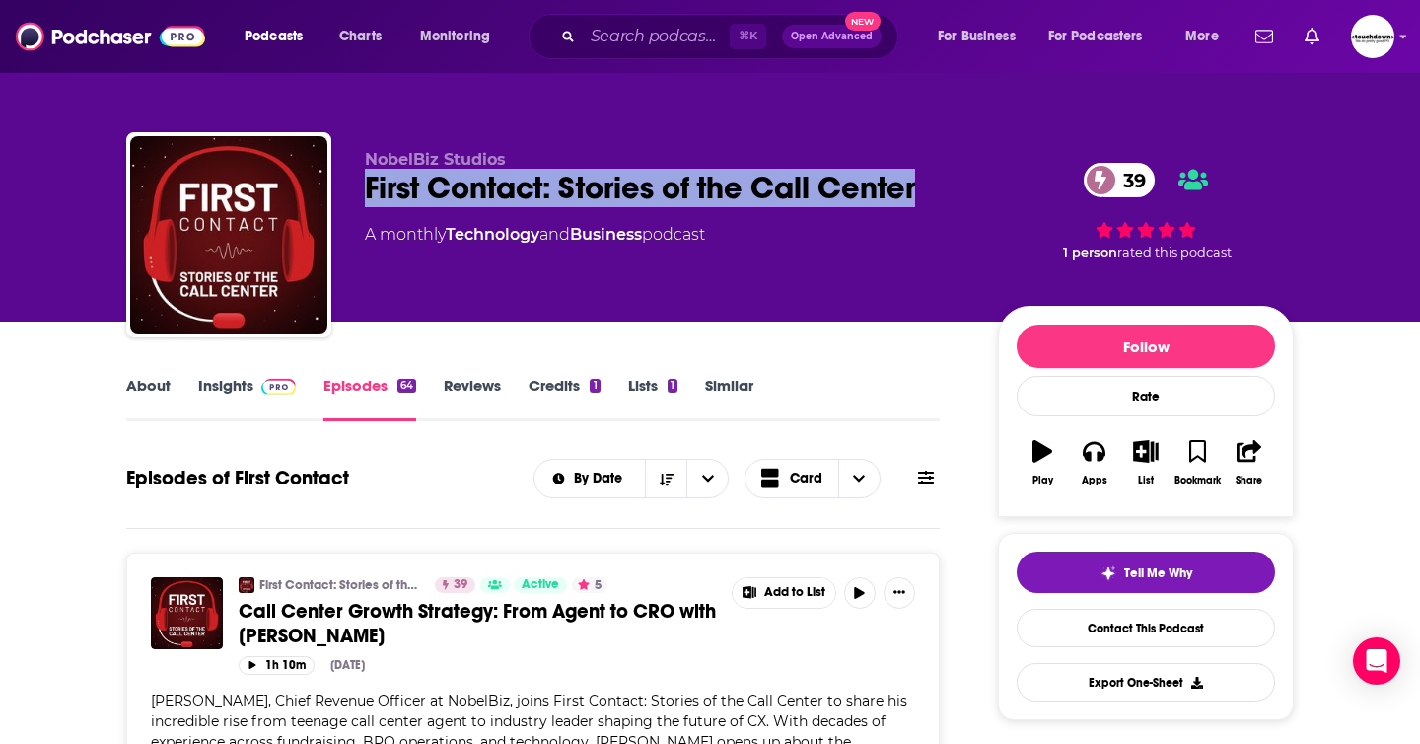
drag, startPoint x: 920, startPoint y: 184, endPoint x: 368, endPoint y: 188, distance: 552.3
click at [368, 188] on div "First Contact: Stories of the Call Center 39" at bounding box center [666, 188] width 602 height 38
copy h2 "First Contact: Stories of the Call Center"
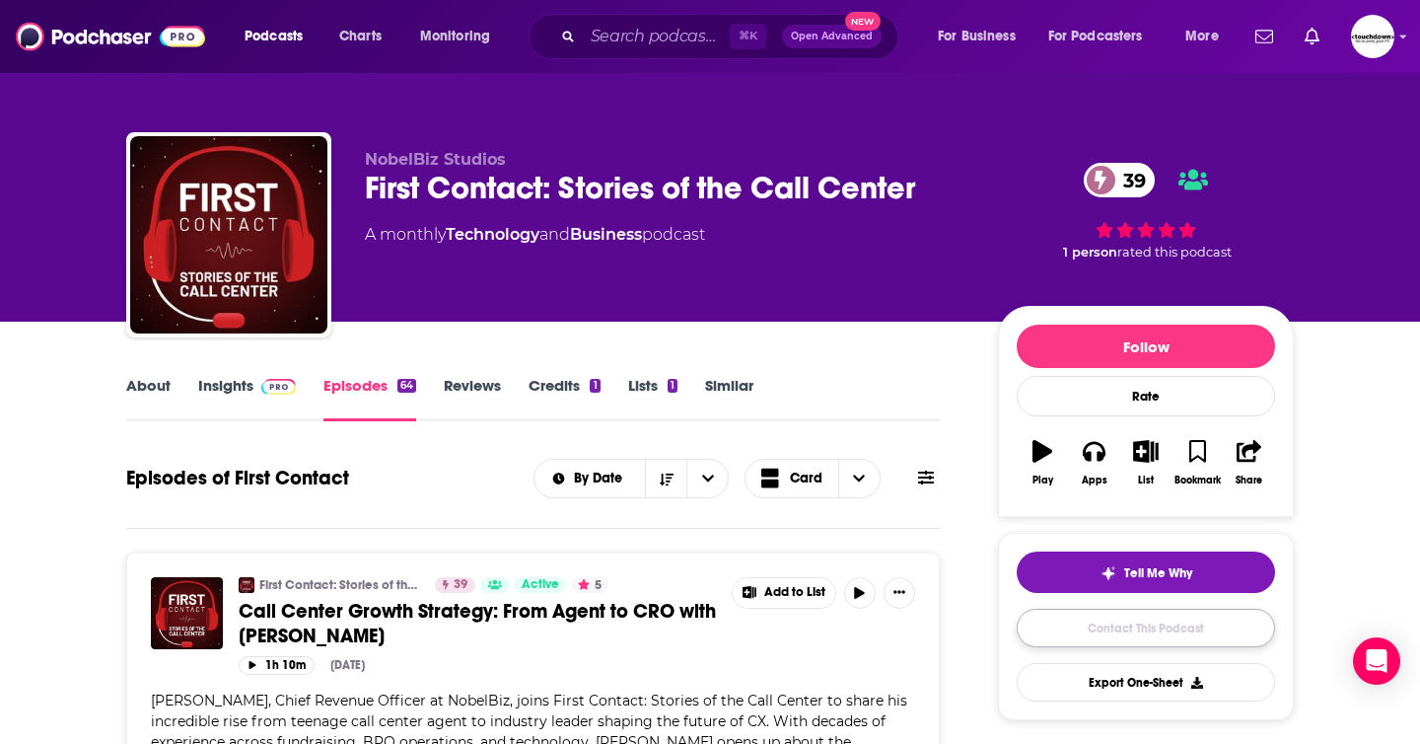
click at [1130, 630] on link "Contact This Podcast" at bounding box center [1146, 627] width 258 height 38
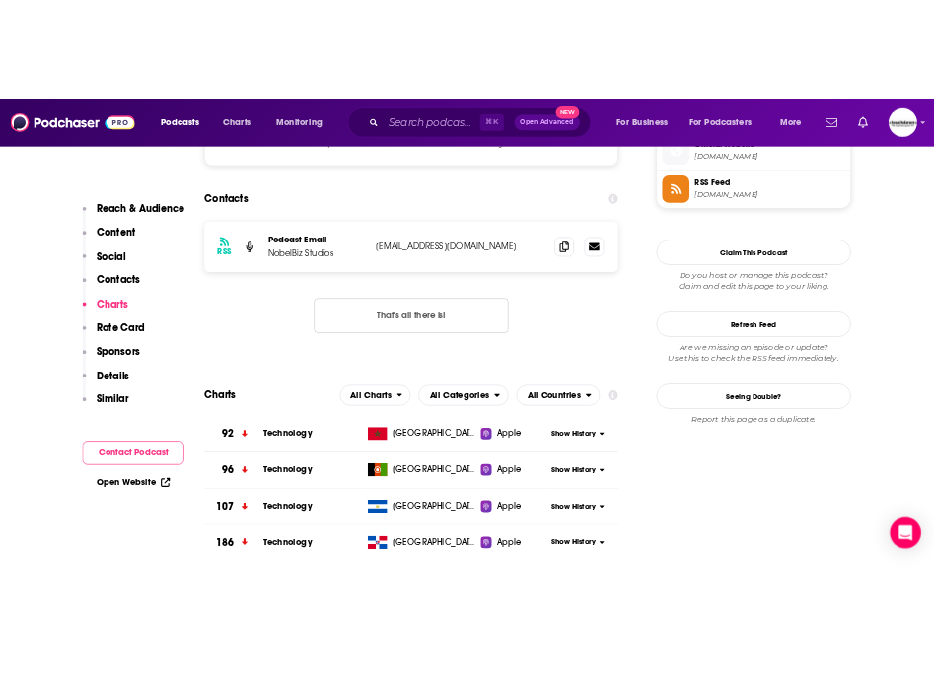
scroll to position [1800, 0]
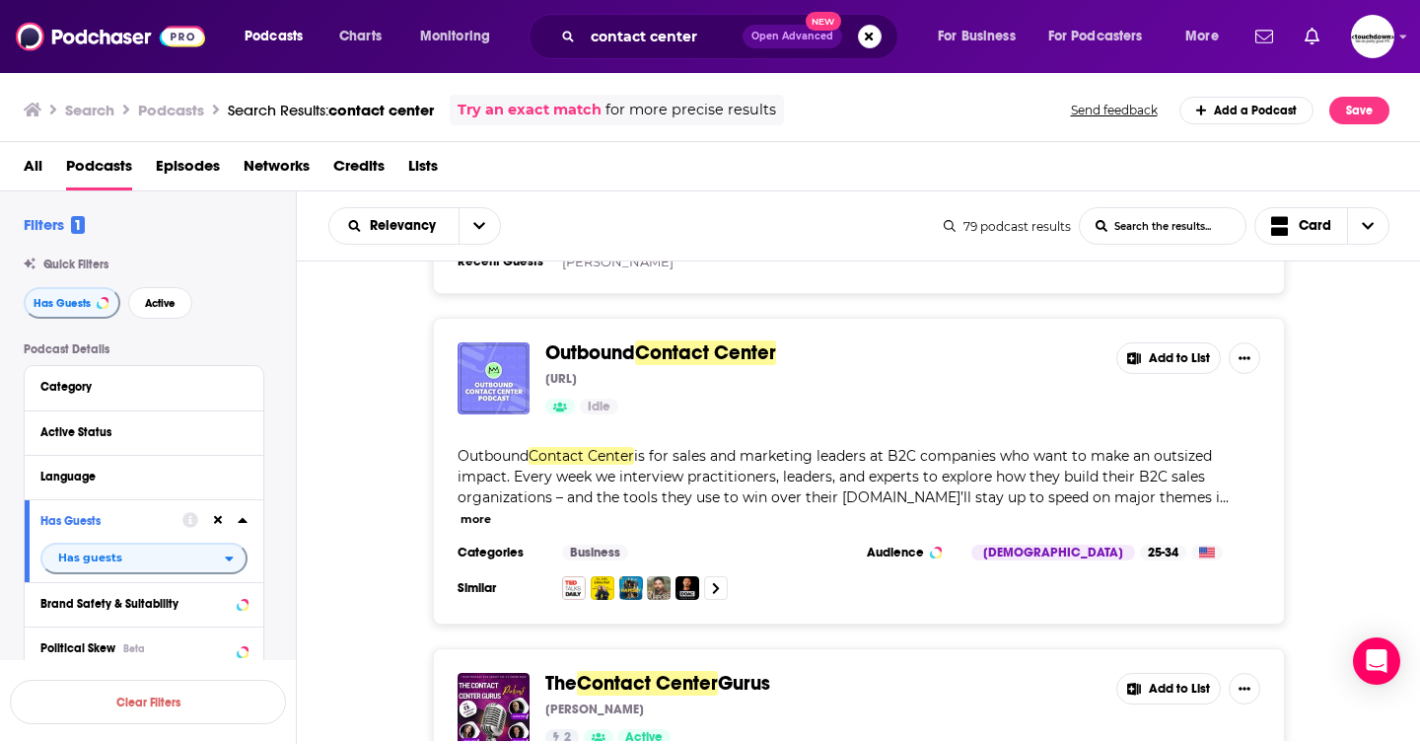
scroll to position [948, 0]
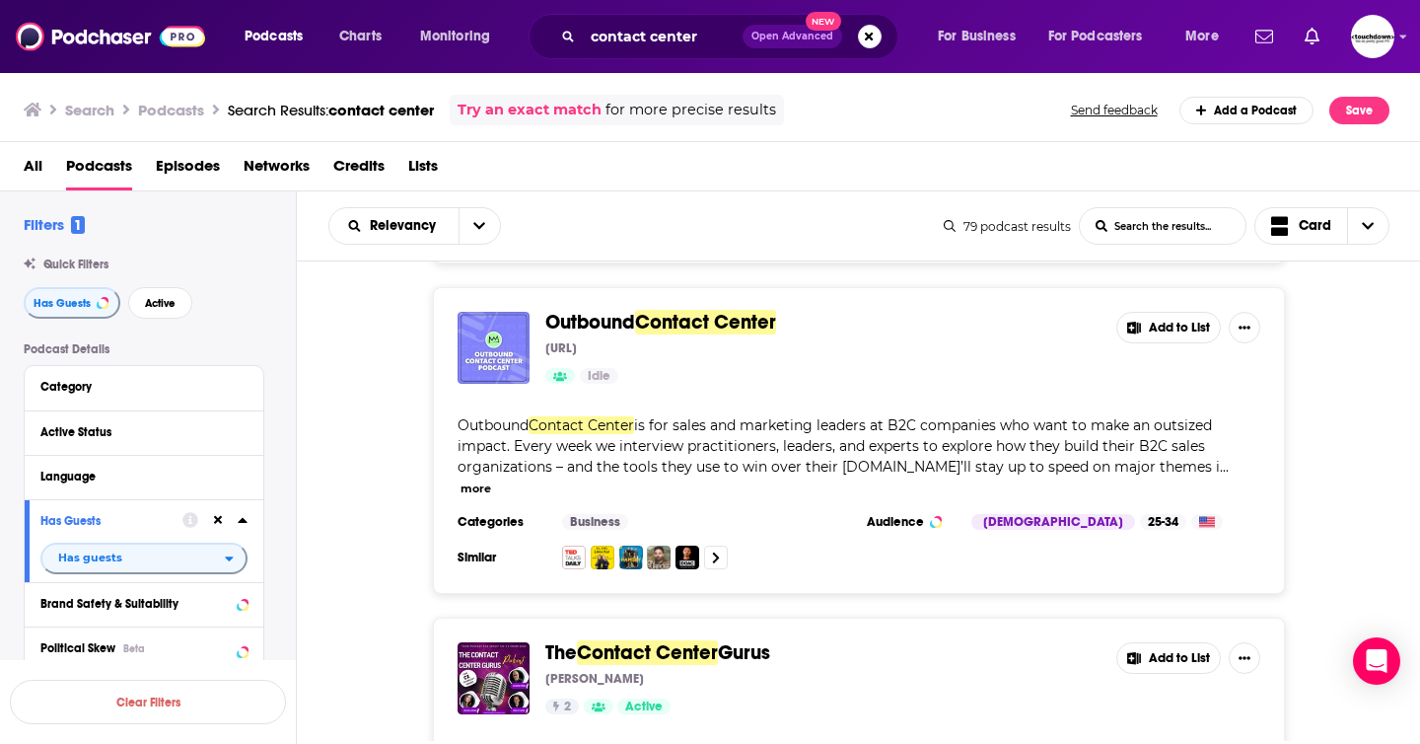
click at [619, 310] on span "Outbound" at bounding box center [590, 322] width 90 height 25
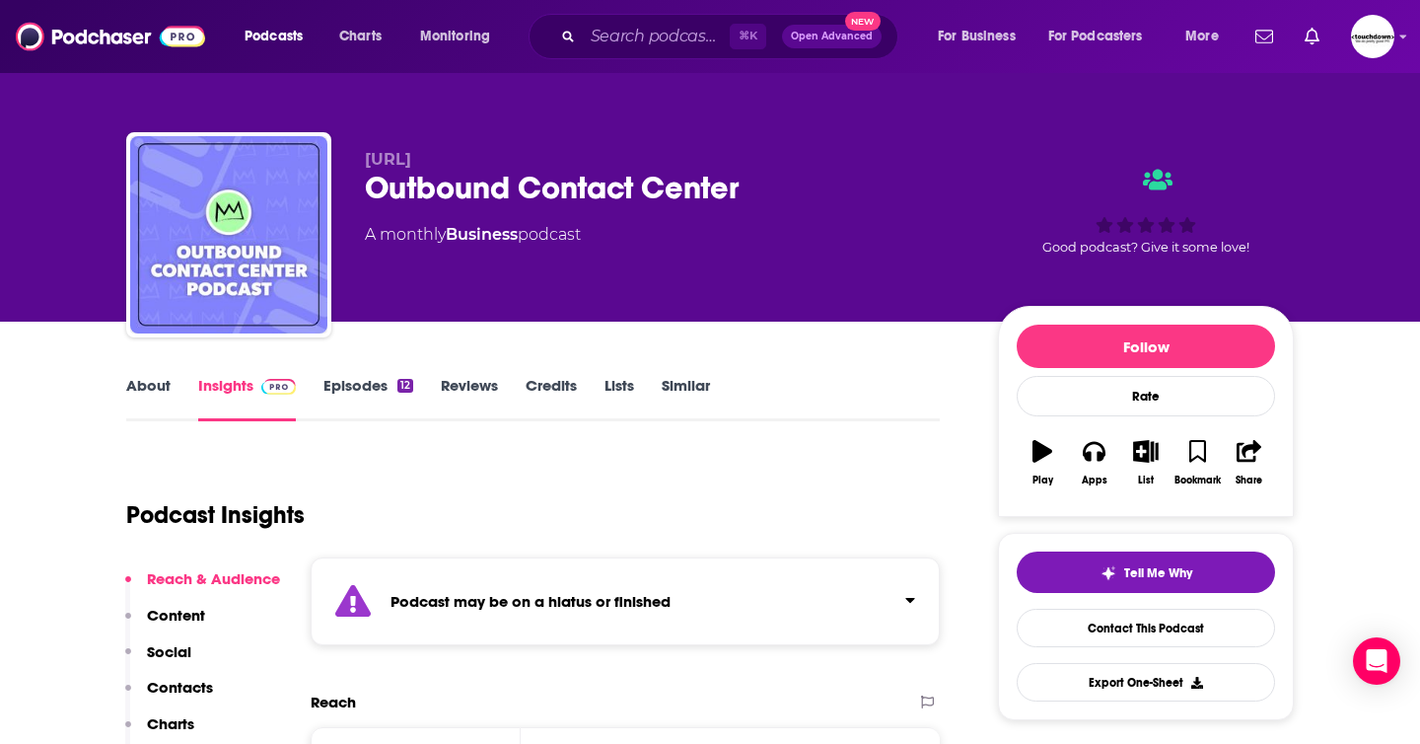
click at [371, 384] on link "Episodes 12" at bounding box center [368, 398] width 90 height 45
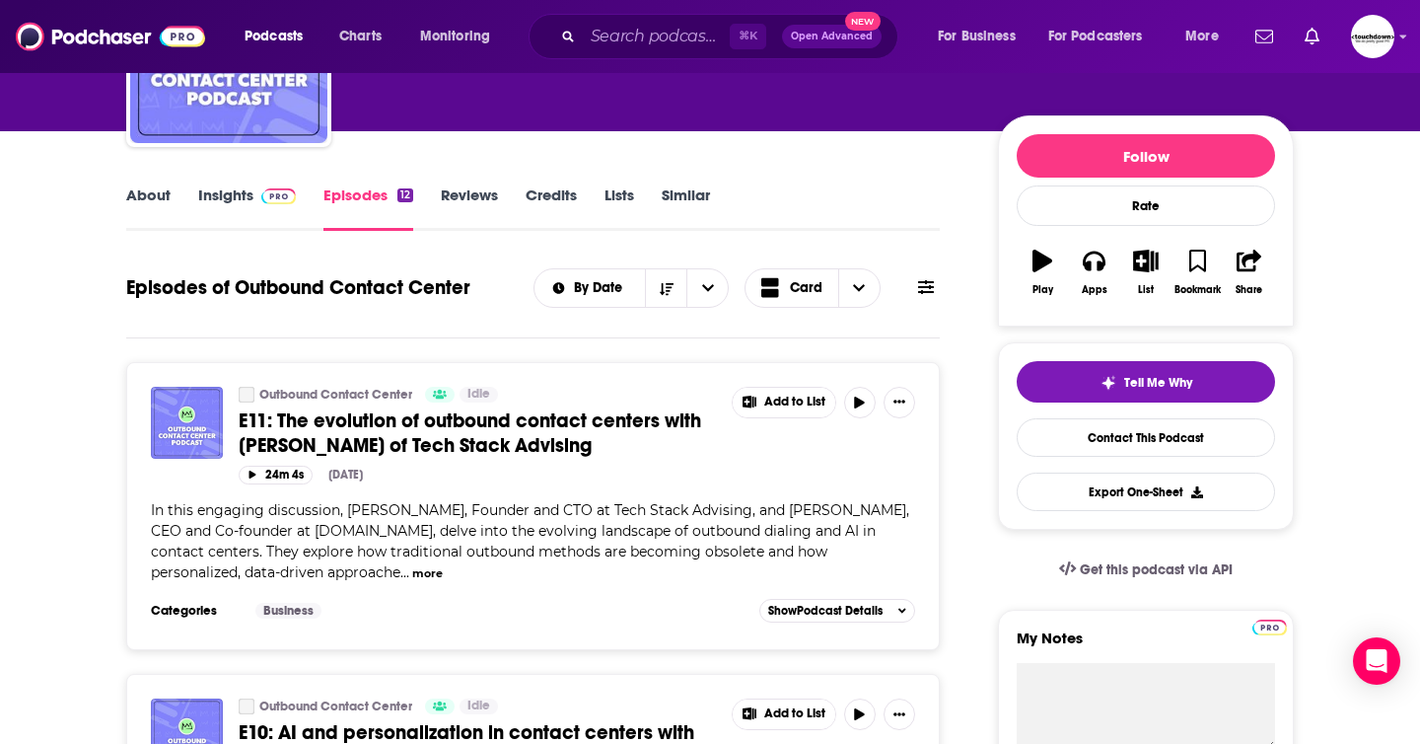
scroll to position [189, 0]
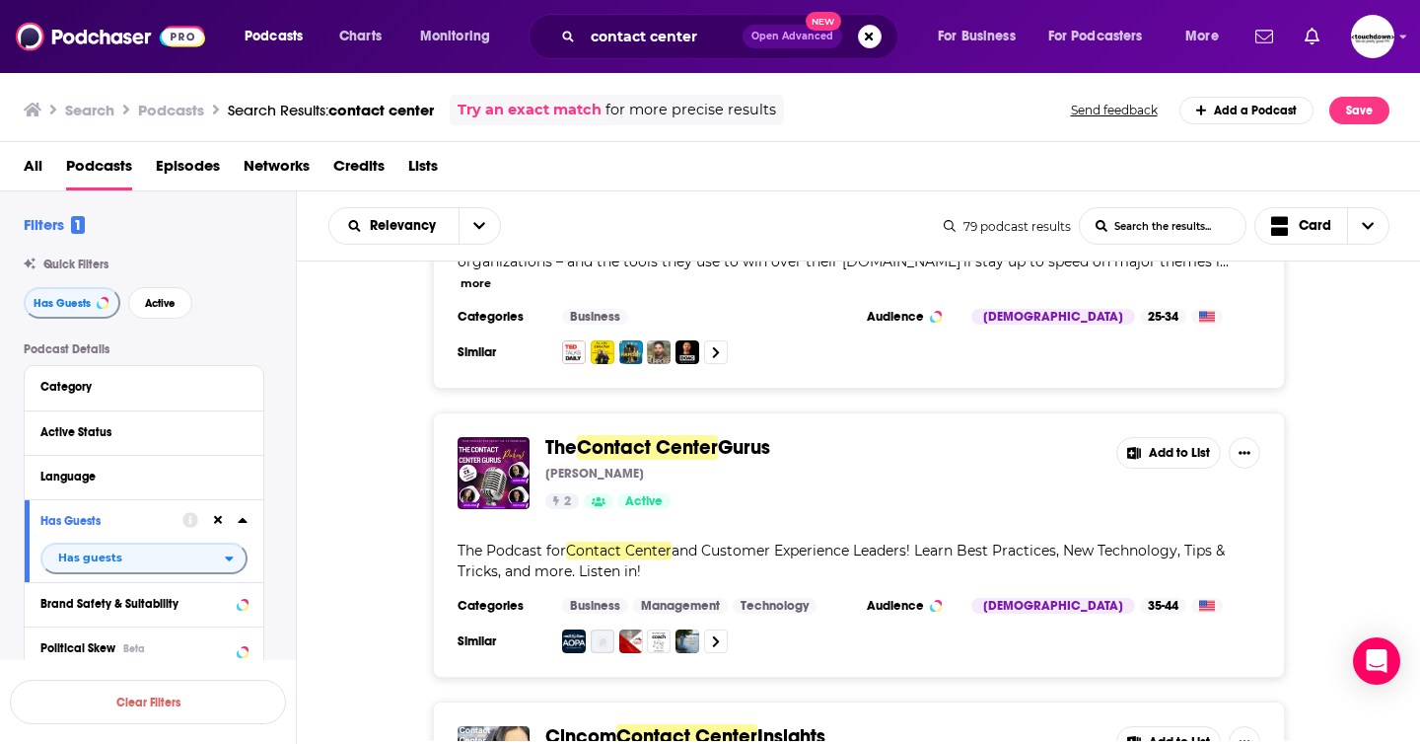
scroll to position [1160, 0]
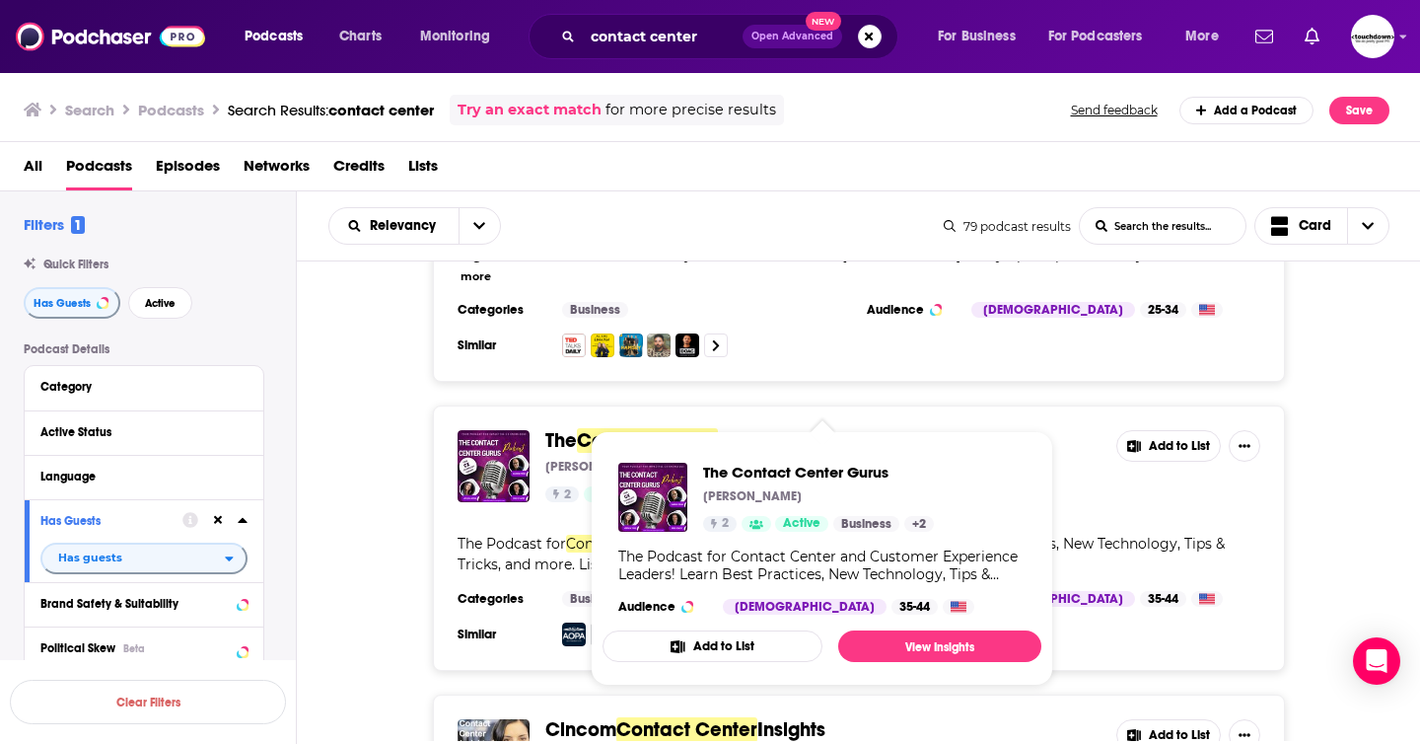
click at [711, 428] on span "Contact Center" at bounding box center [647, 440] width 141 height 25
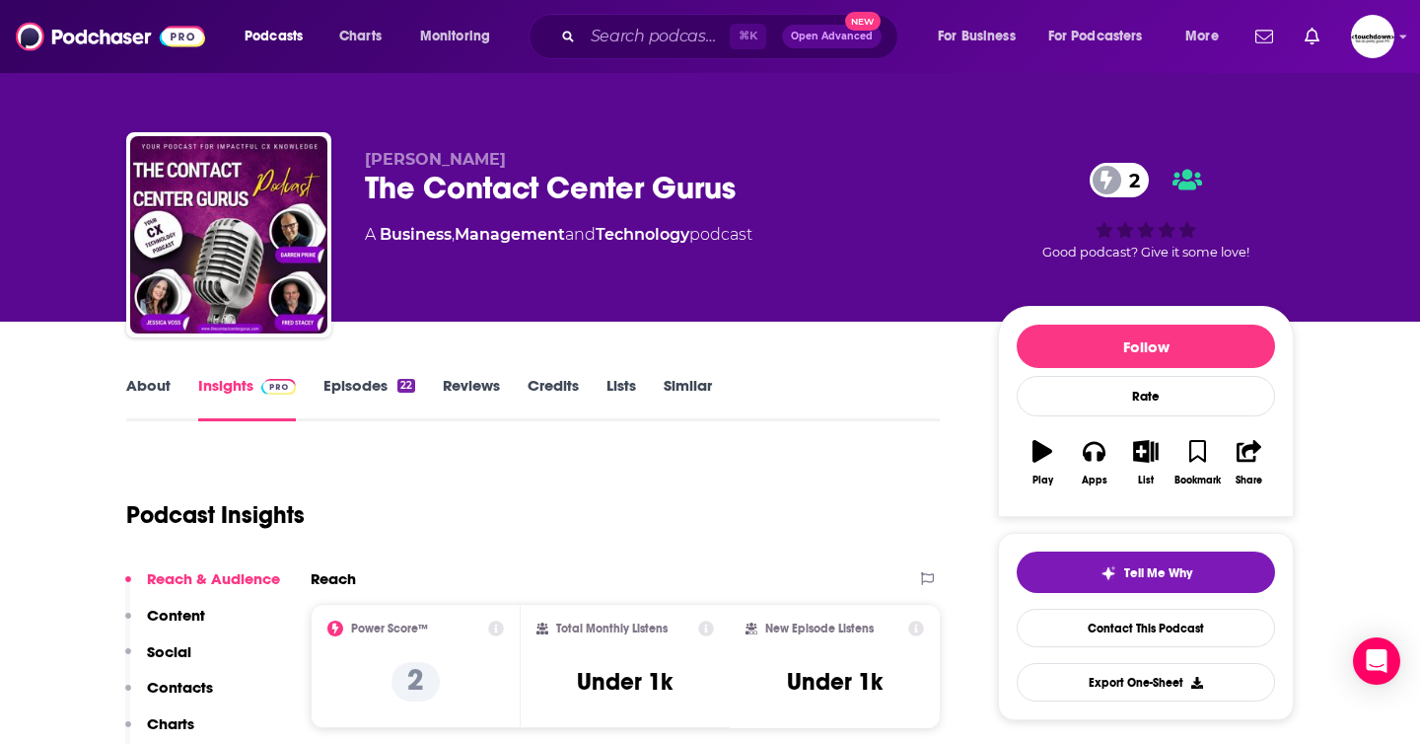
click at [359, 380] on link "Episodes 22" at bounding box center [369, 398] width 92 height 45
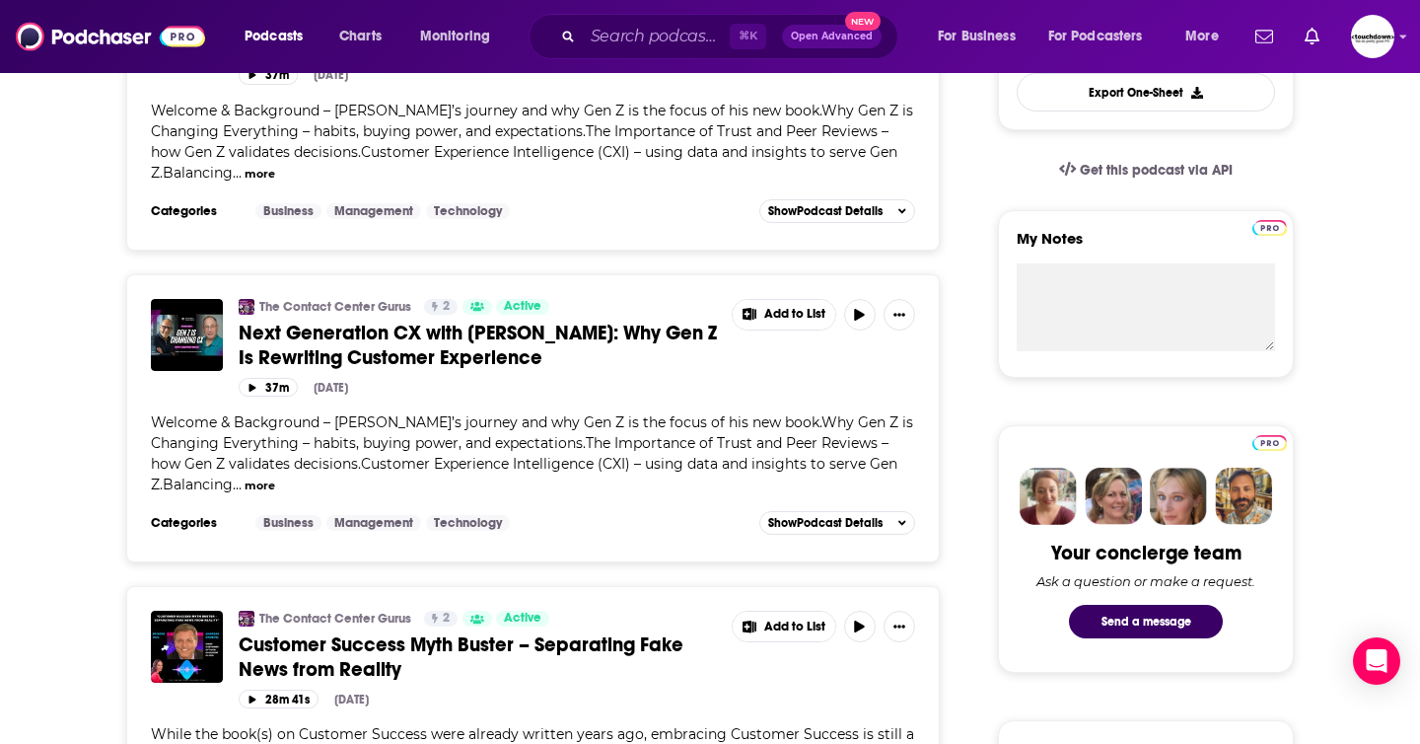
scroll to position [587, 0]
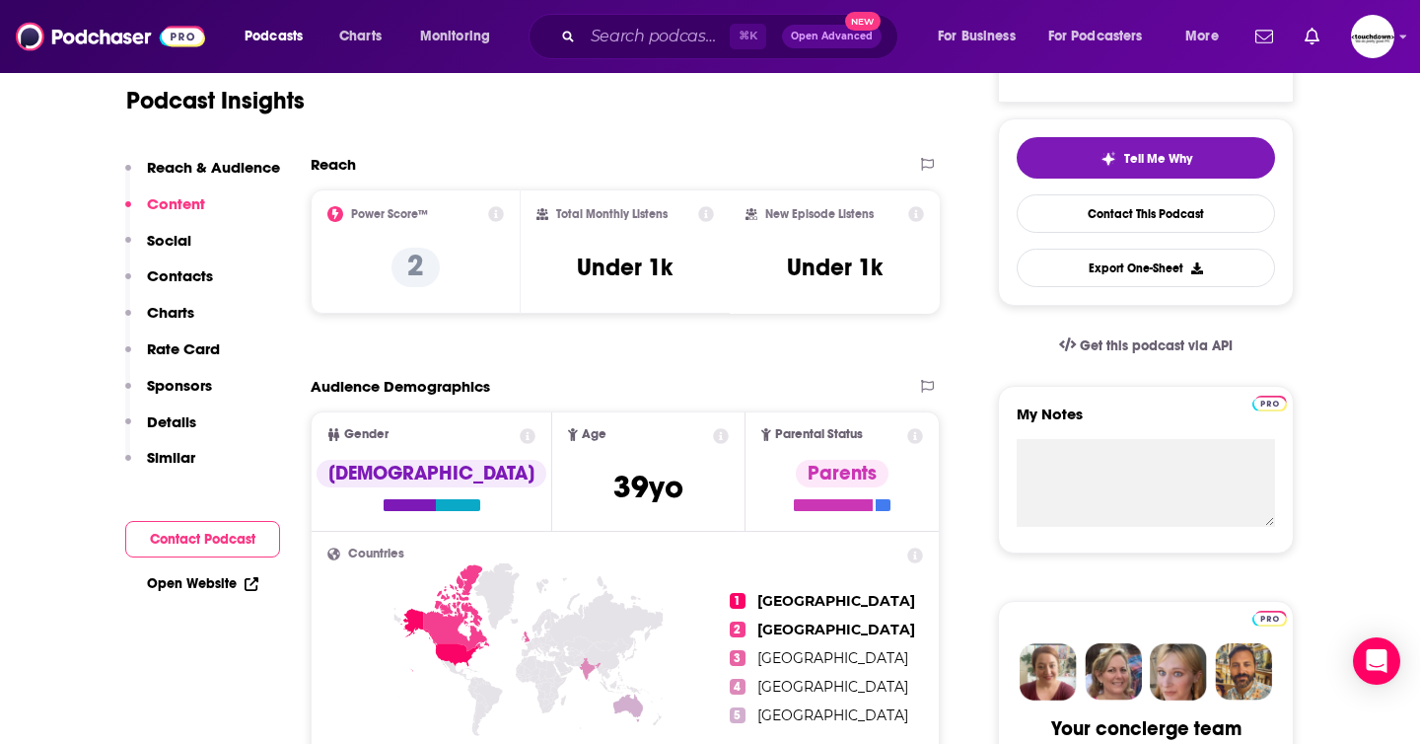
scroll to position [410, 0]
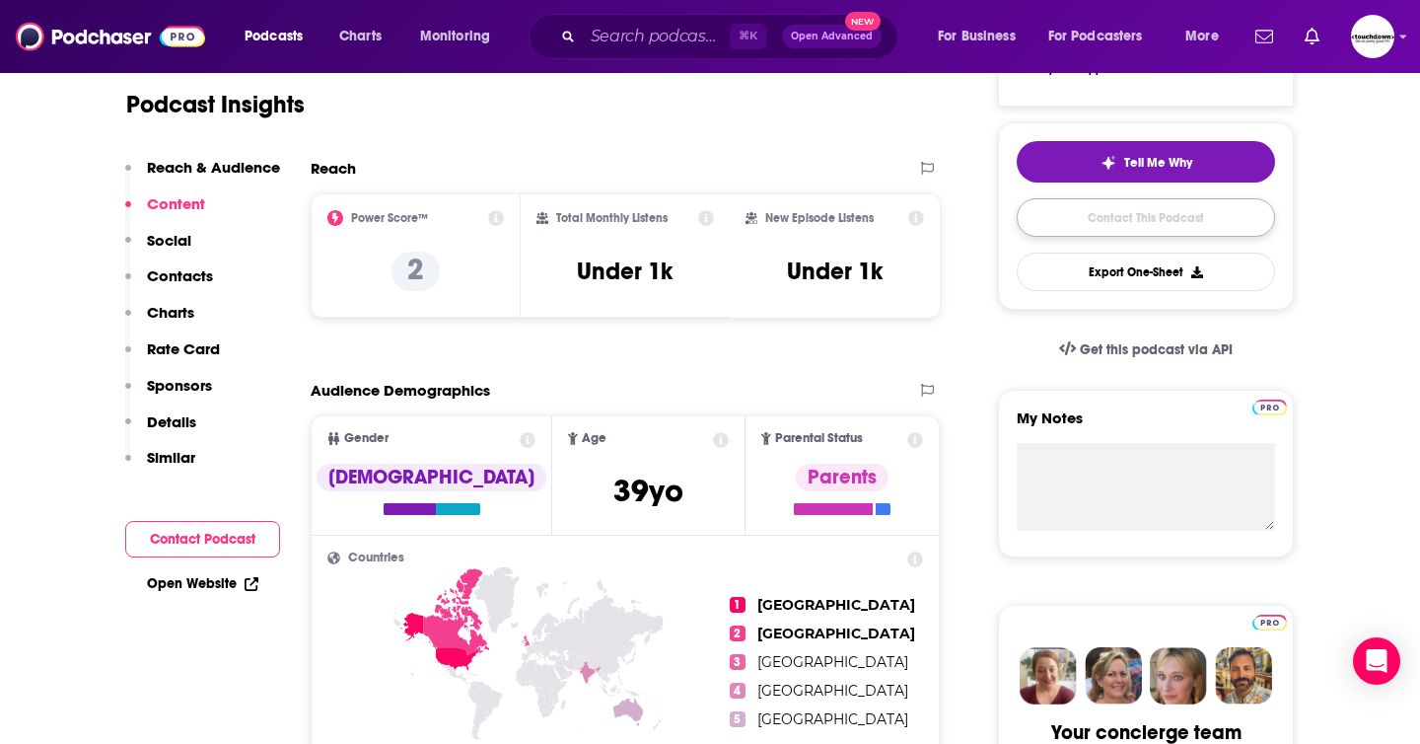
click at [1120, 227] on link "Contact This Podcast" at bounding box center [1146, 217] width 258 height 38
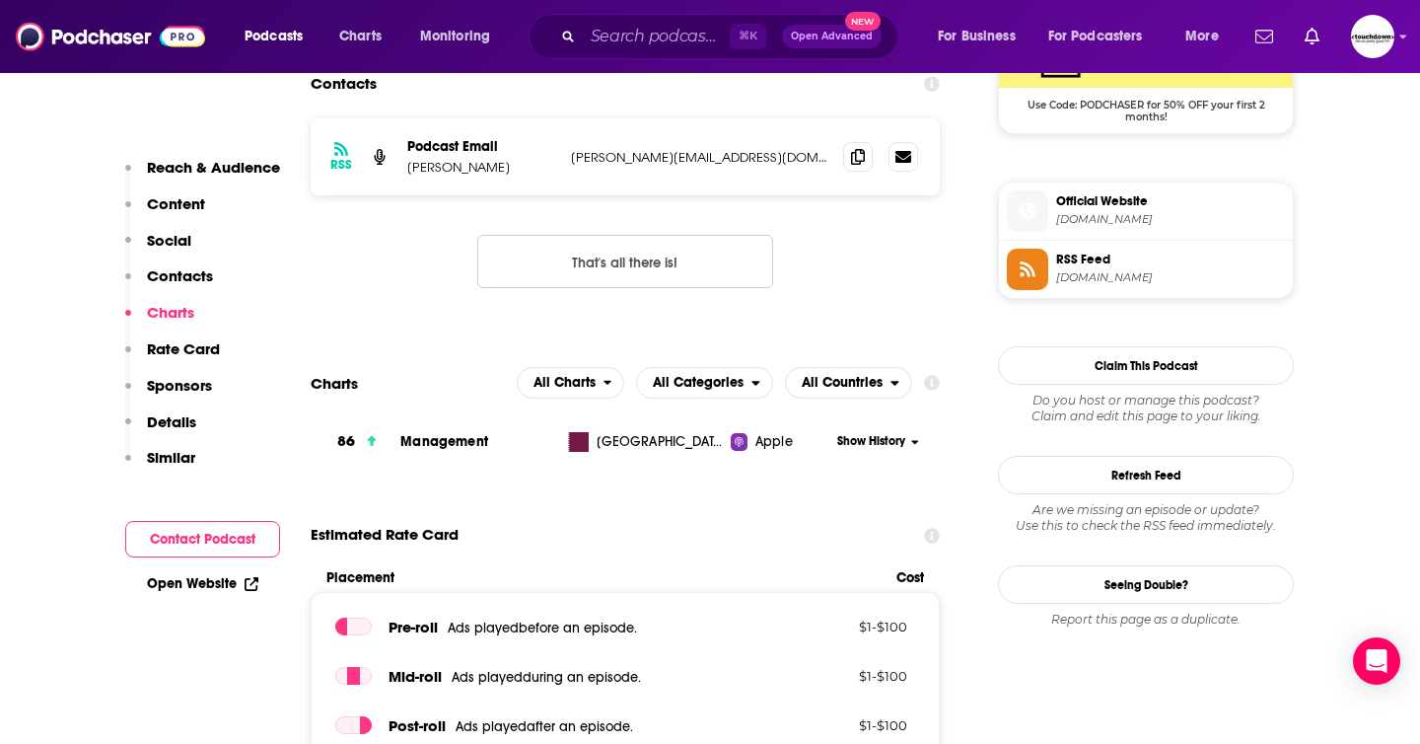
scroll to position [1349, 0]
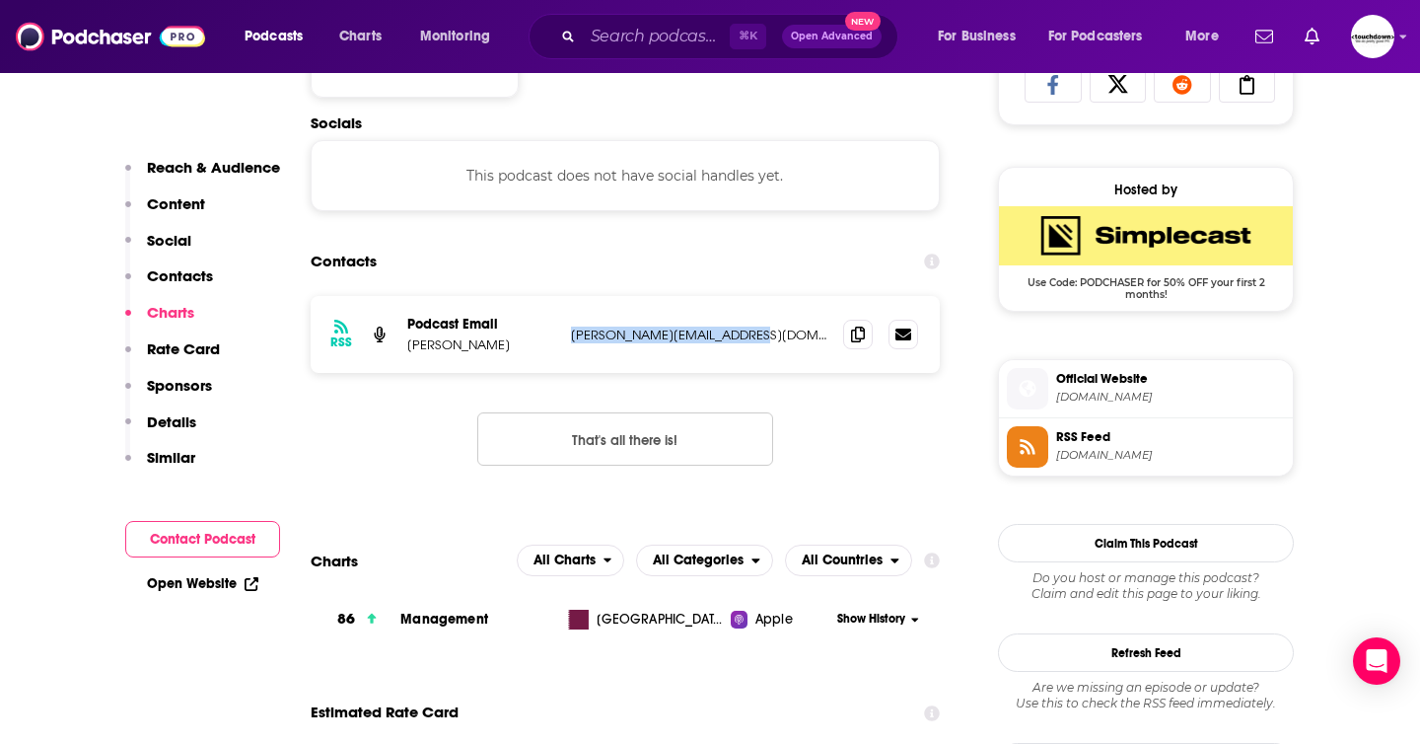
drag, startPoint x: 746, startPoint y: 337, endPoint x: 570, endPoint y: 339, distance: 175.5
click at [570, 339] on div "RSS Podcast Email Jessica Voss jessica@cloudtechgurus.com jessica@cloudtechguru…" at bounding box center [625, 334] width 629 height 77
copy p "jessica@cloudtechgurus.com"
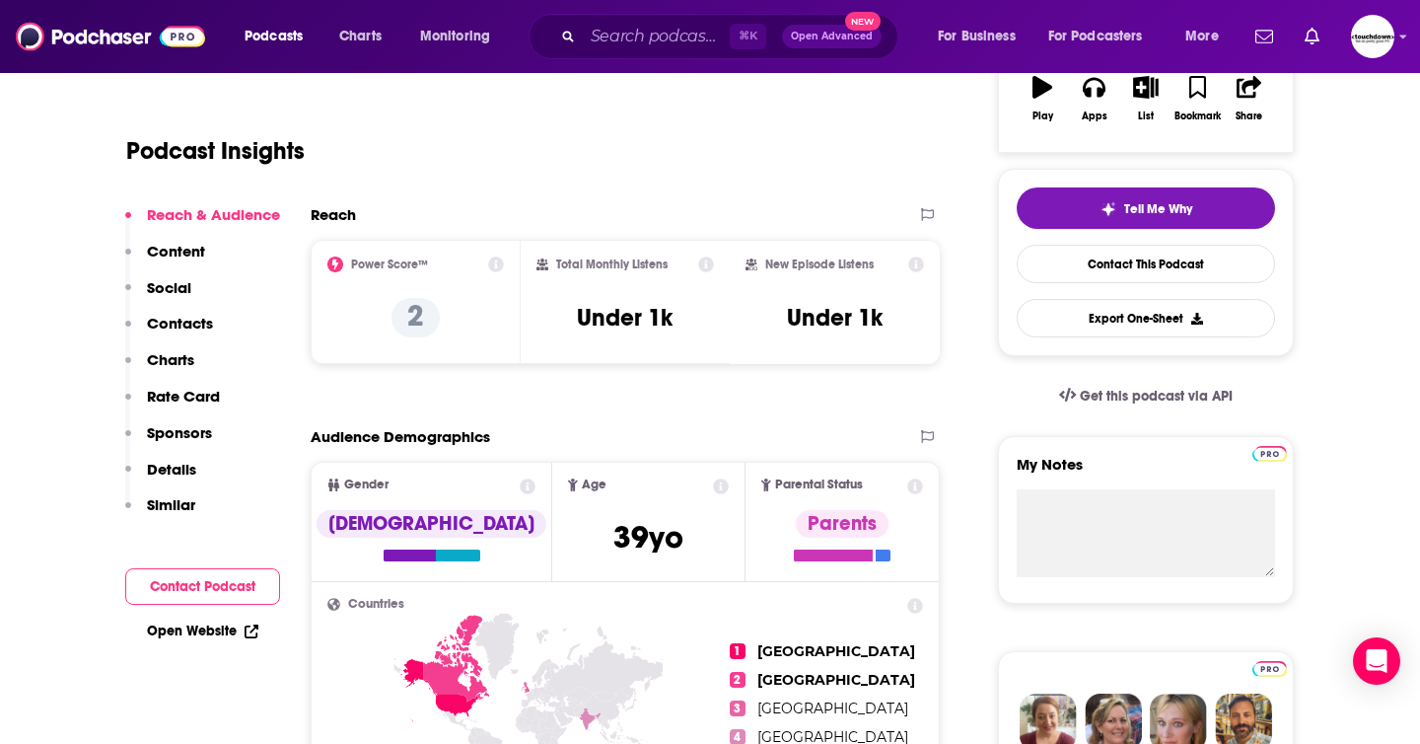
scroll to position [0, 0]
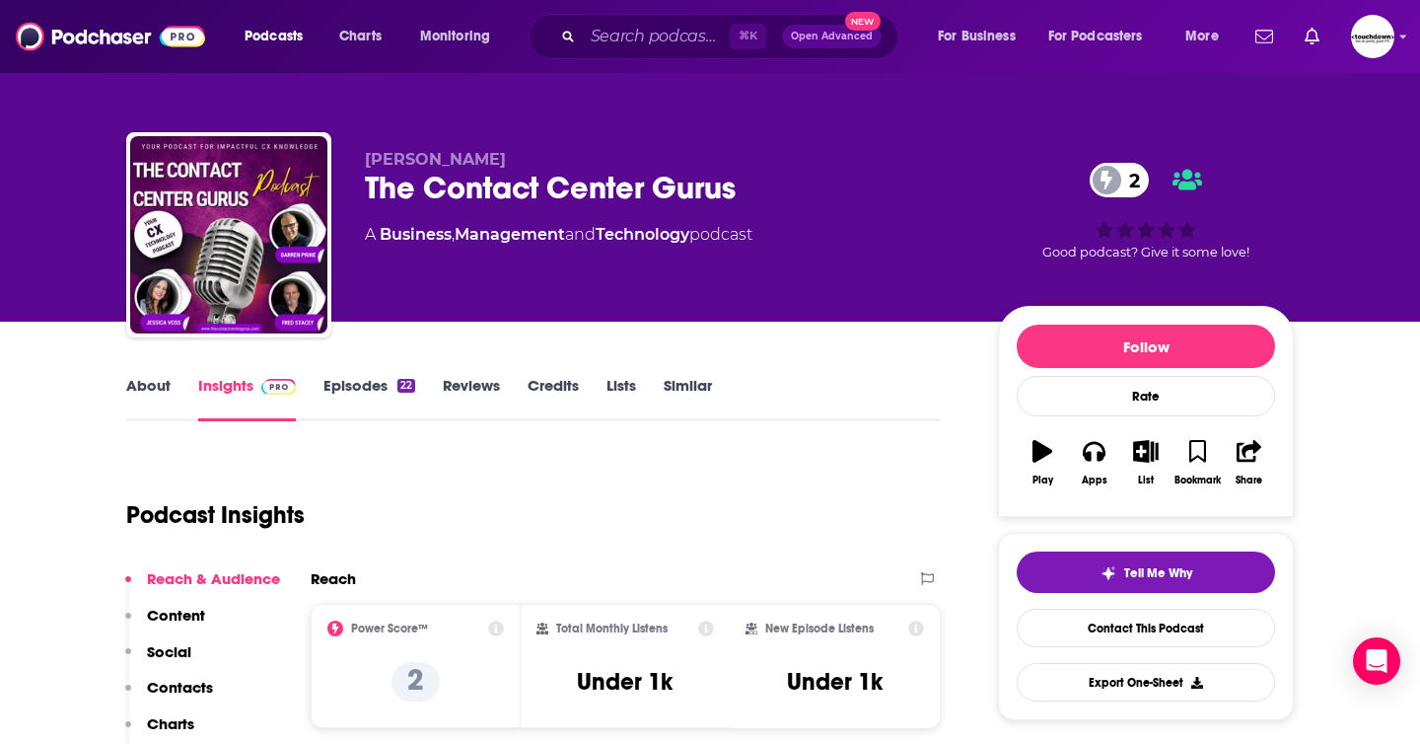
click at [144, 385] on link "About" at bounding box center [148, 398] width 44 height 45
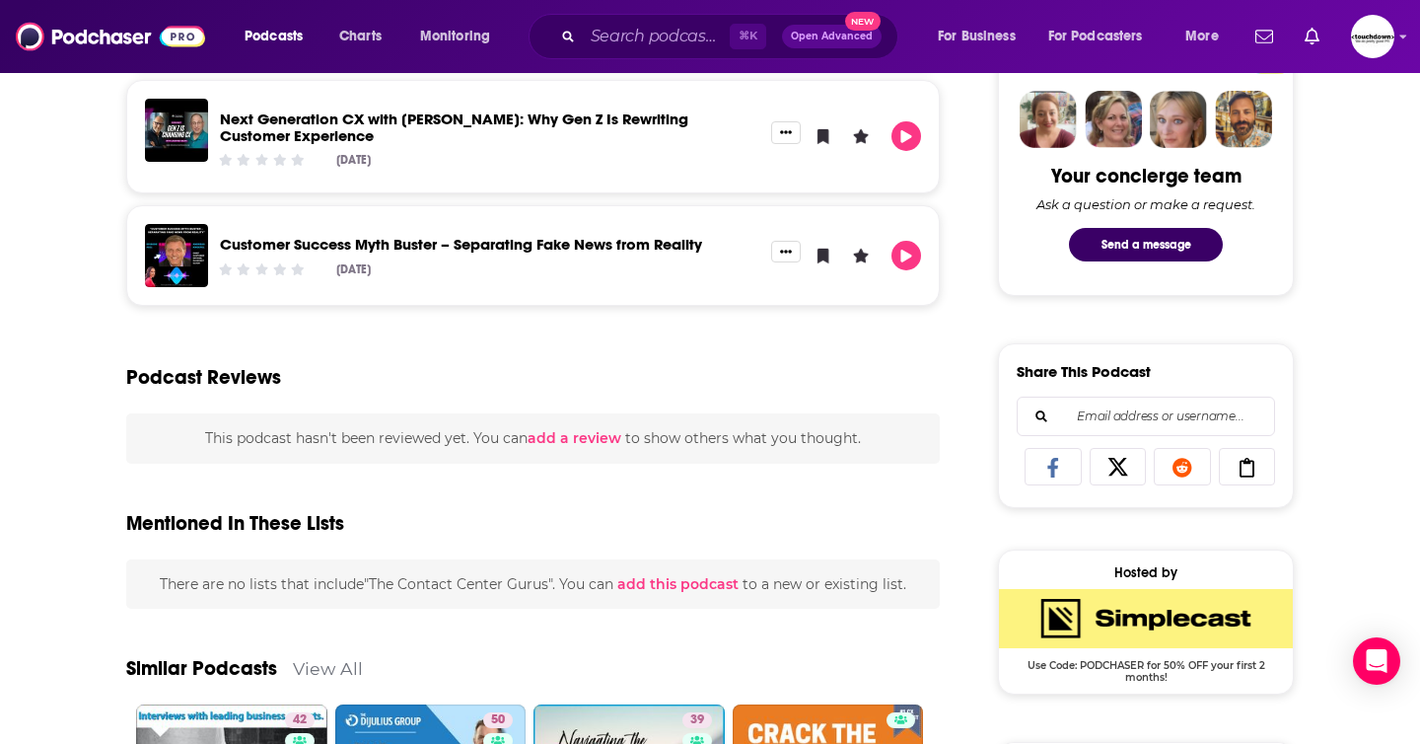
scroll to position [764, 0]
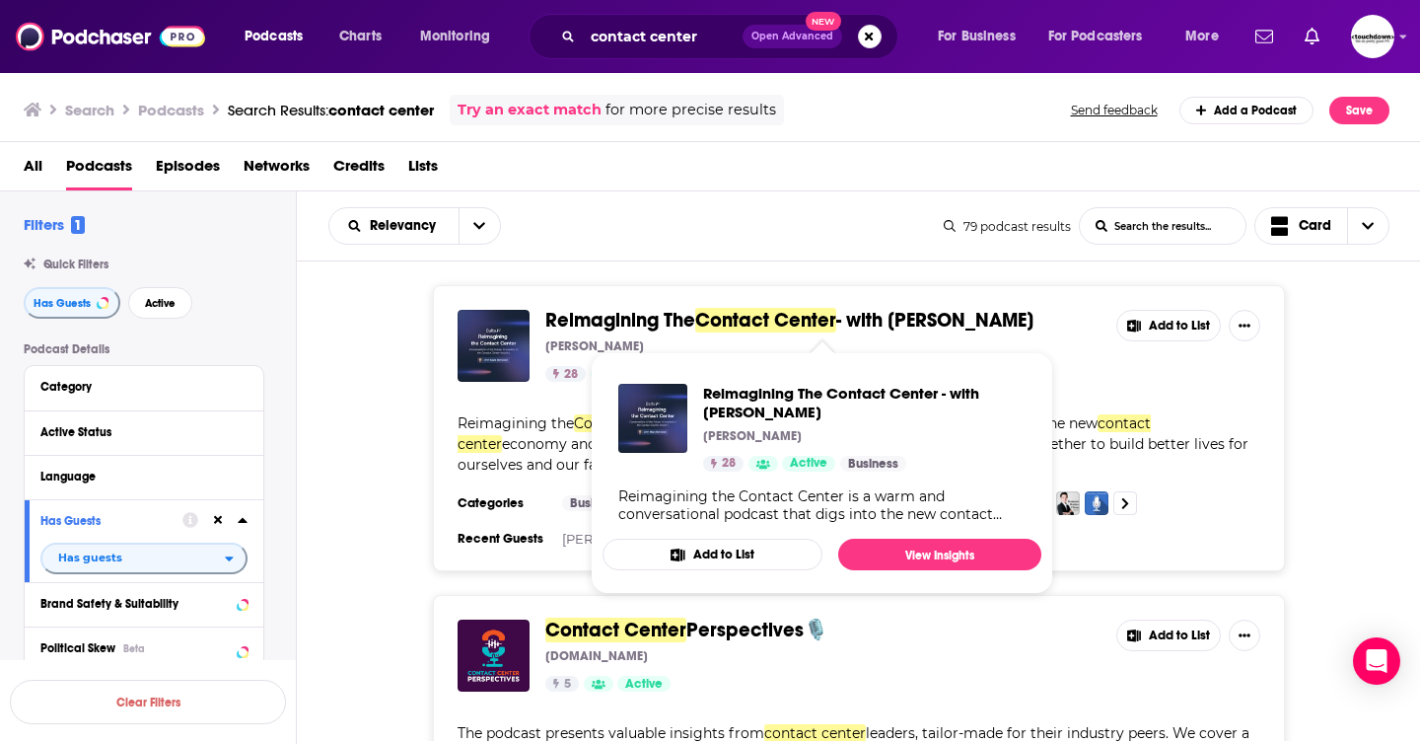
click at [668, 323] on span "Reimagining The" at bounding box center [620, 320] width 150 height 25
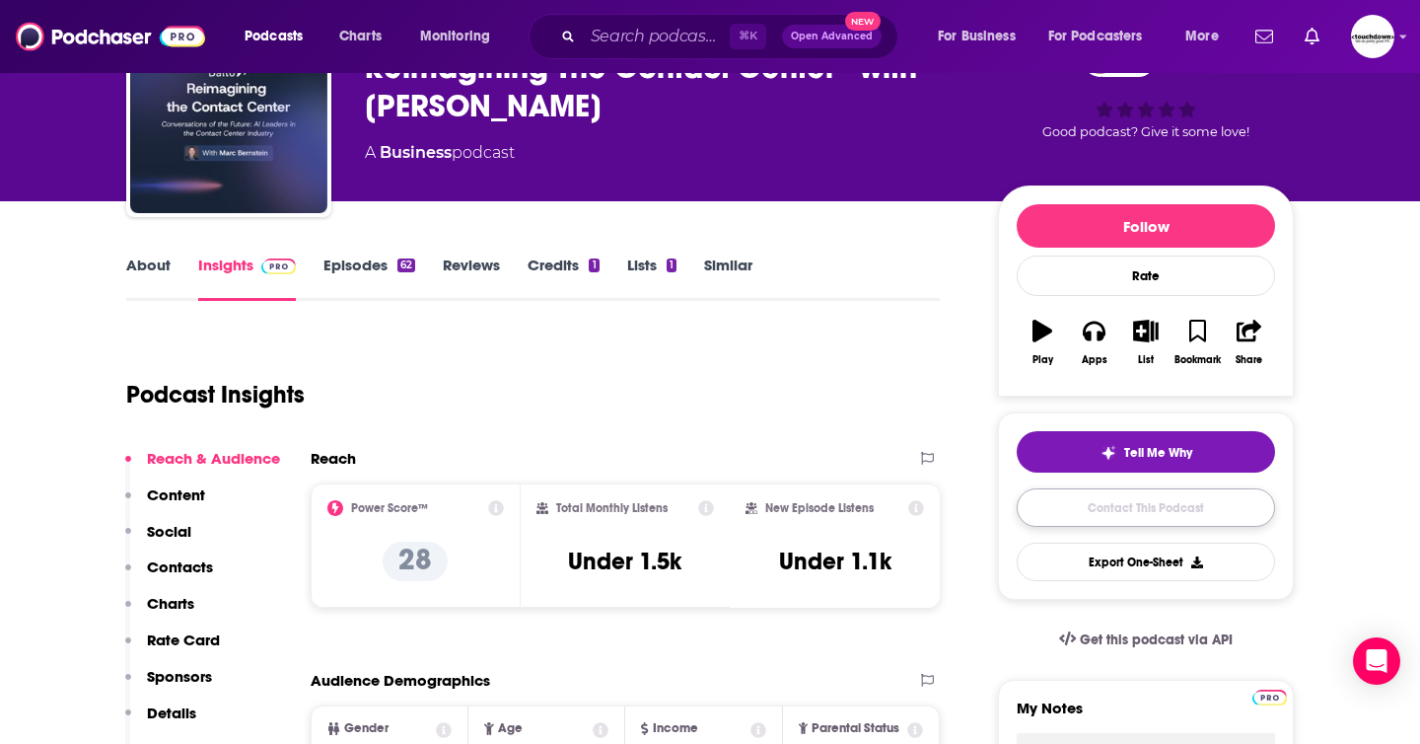
click at [1071, 504] on link "Contact This Podcast" at bounding box center [1146, 507] width 258 height 38
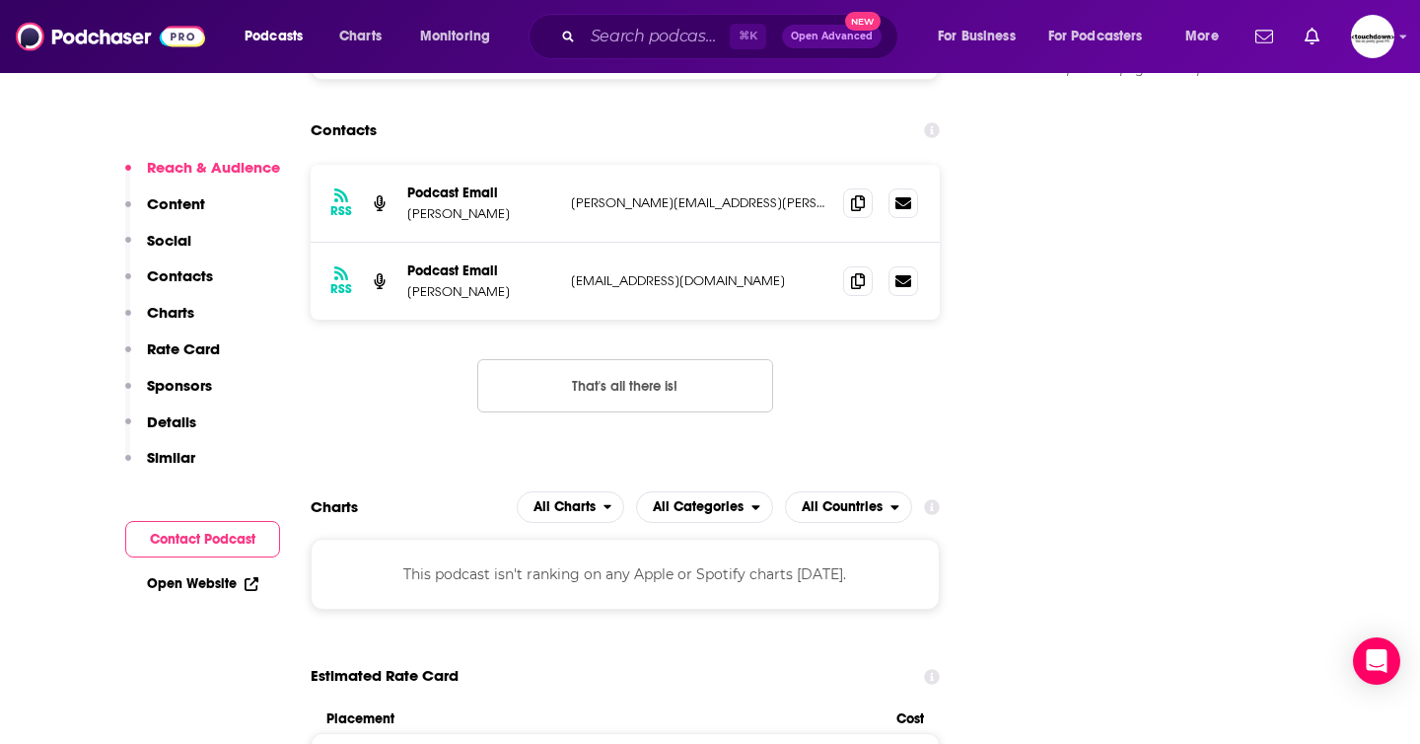
scroll to position [1815, 0]
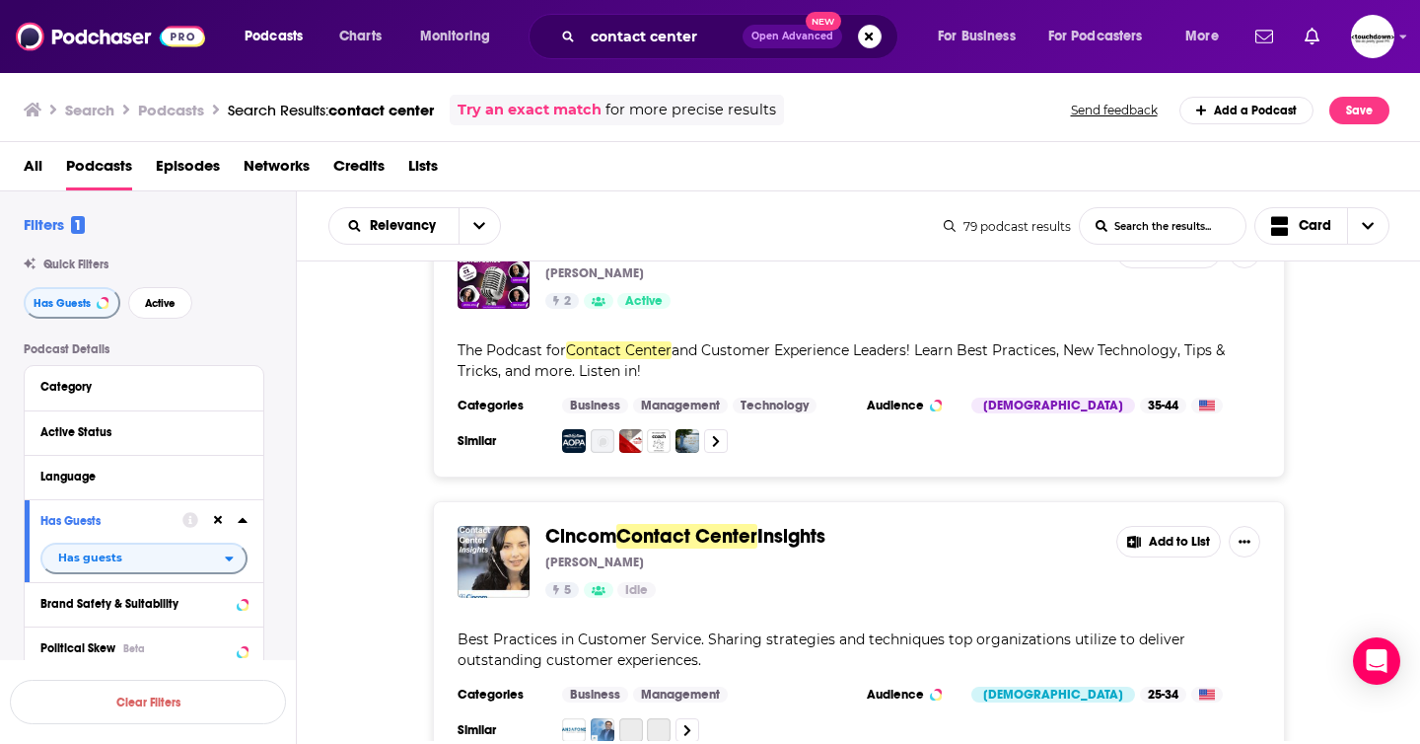
scroll to position [1418, 0]
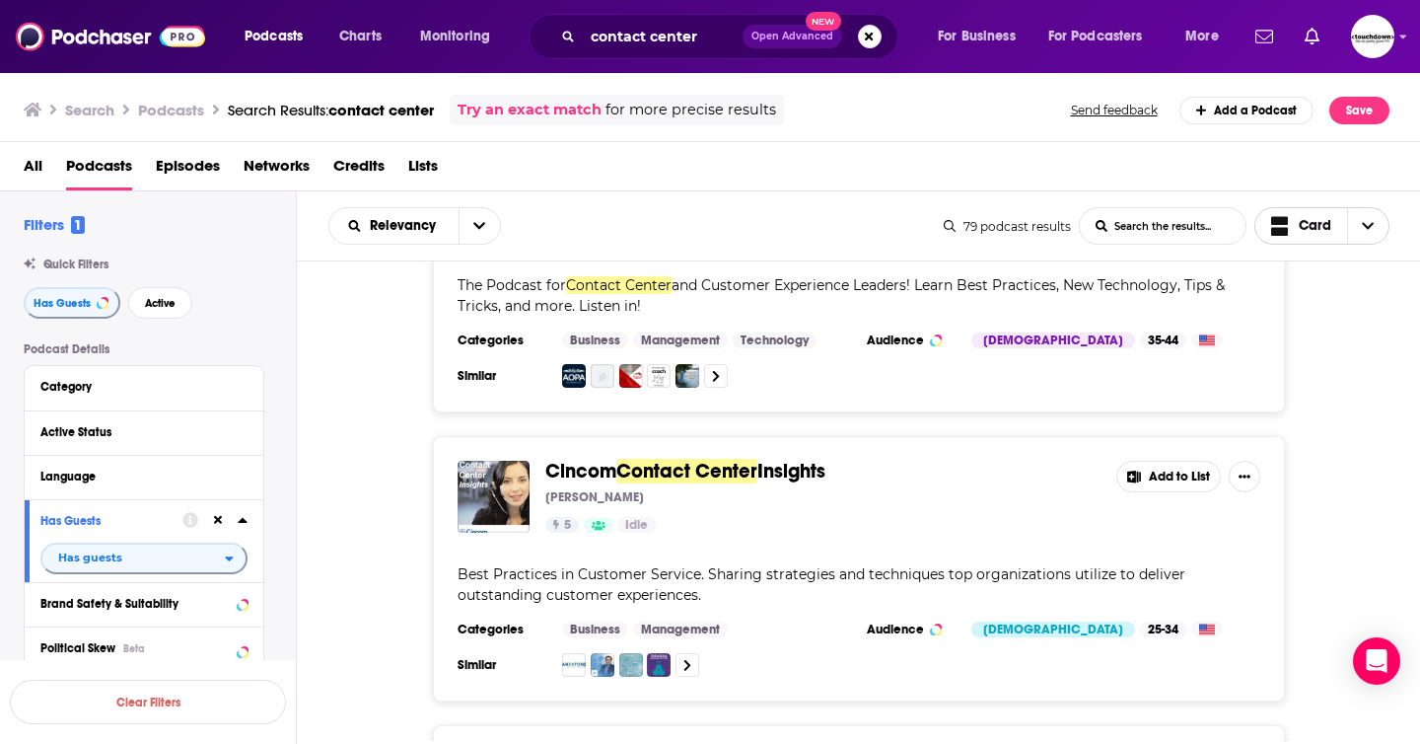
click at [1367, 238] on span "Choose View" at bounding box center [1367, 226] width 41 height 36
click at [1320, 330] on span "Table" at bounding box center [1334, 327] width 79 height 11
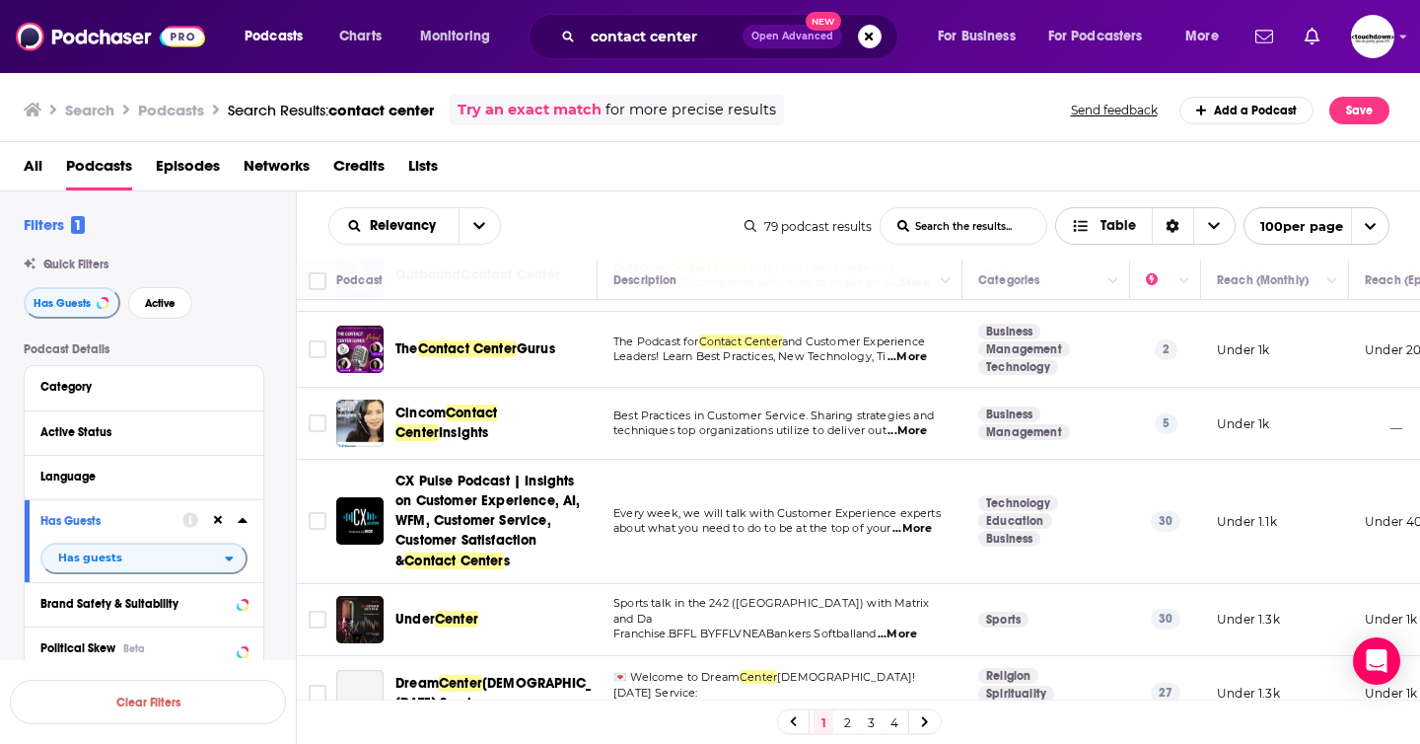
scroll to position [297, 0]
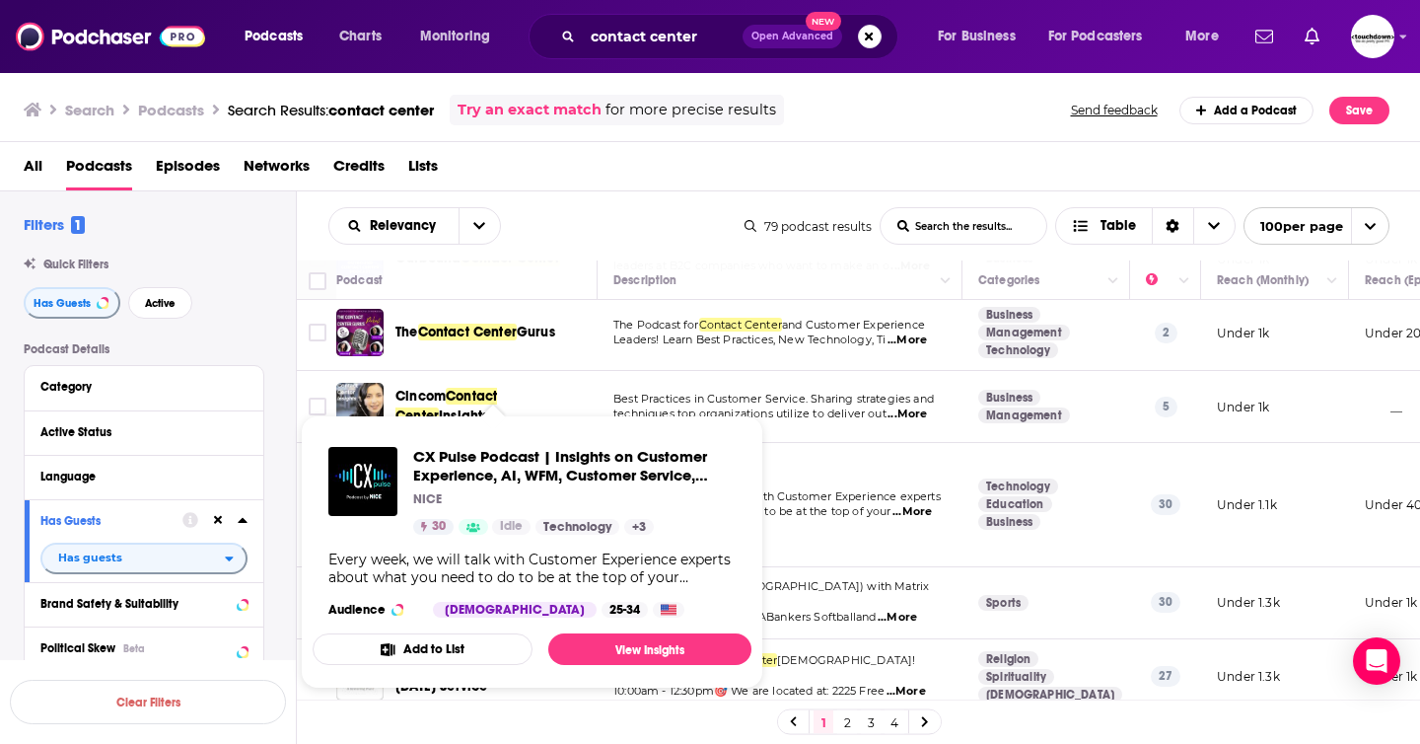
click at [520, 499] on div "NICE" at bounding box center [574, 499] width 322 height 16
click at [660, 644] on link "View Insights" at bounding box center [649, 649] width 203 height 32
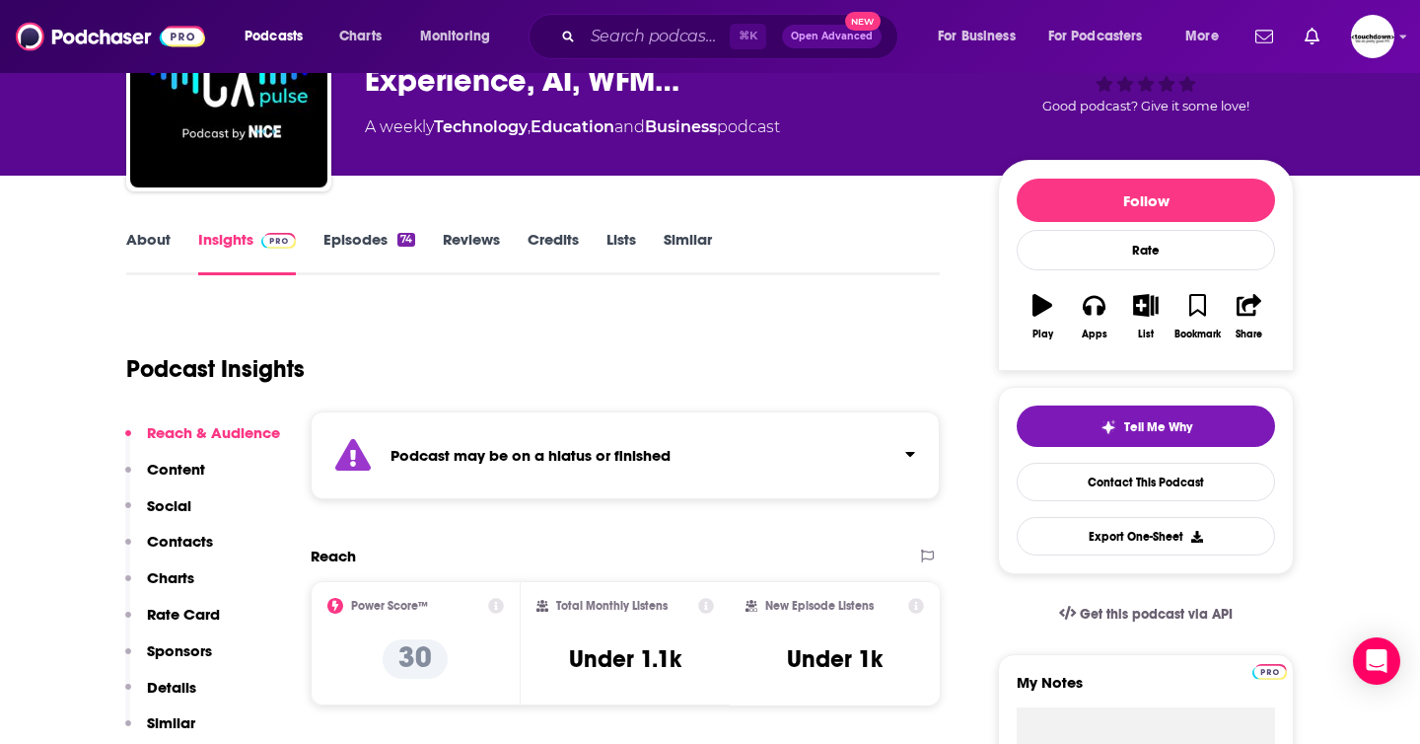
scroll to position [151, 0]
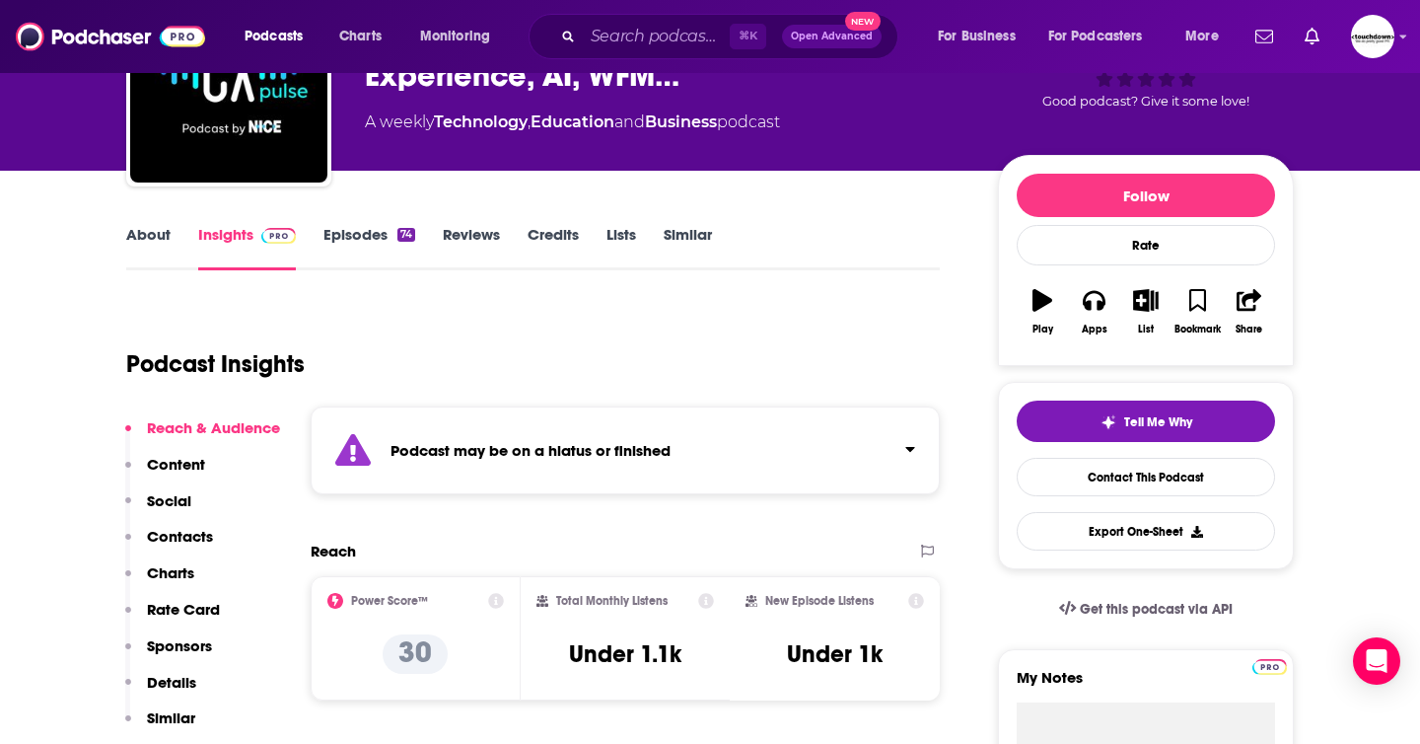
click at [361, 237] on link "Episodes 74" at bounding box center [369, 247] width 92 height 45
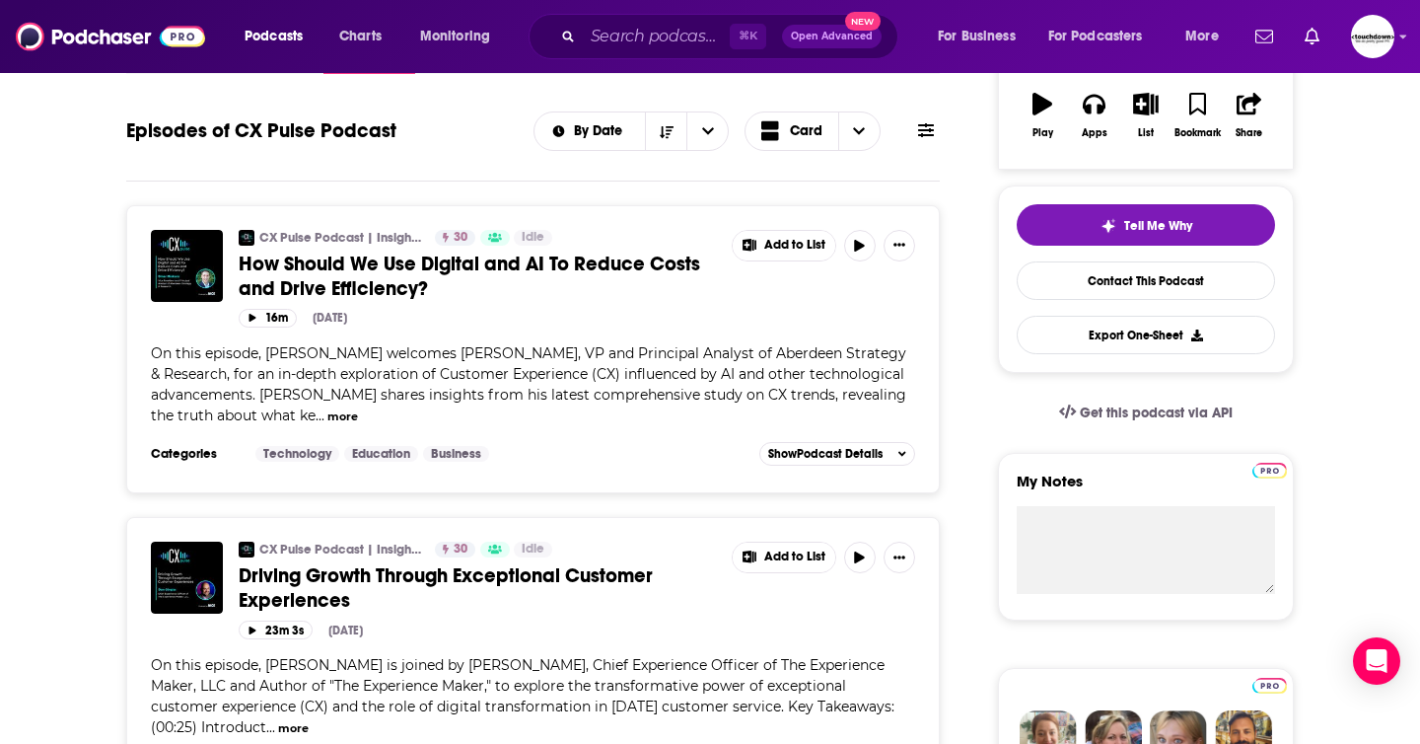
scroll to position [321, 0]
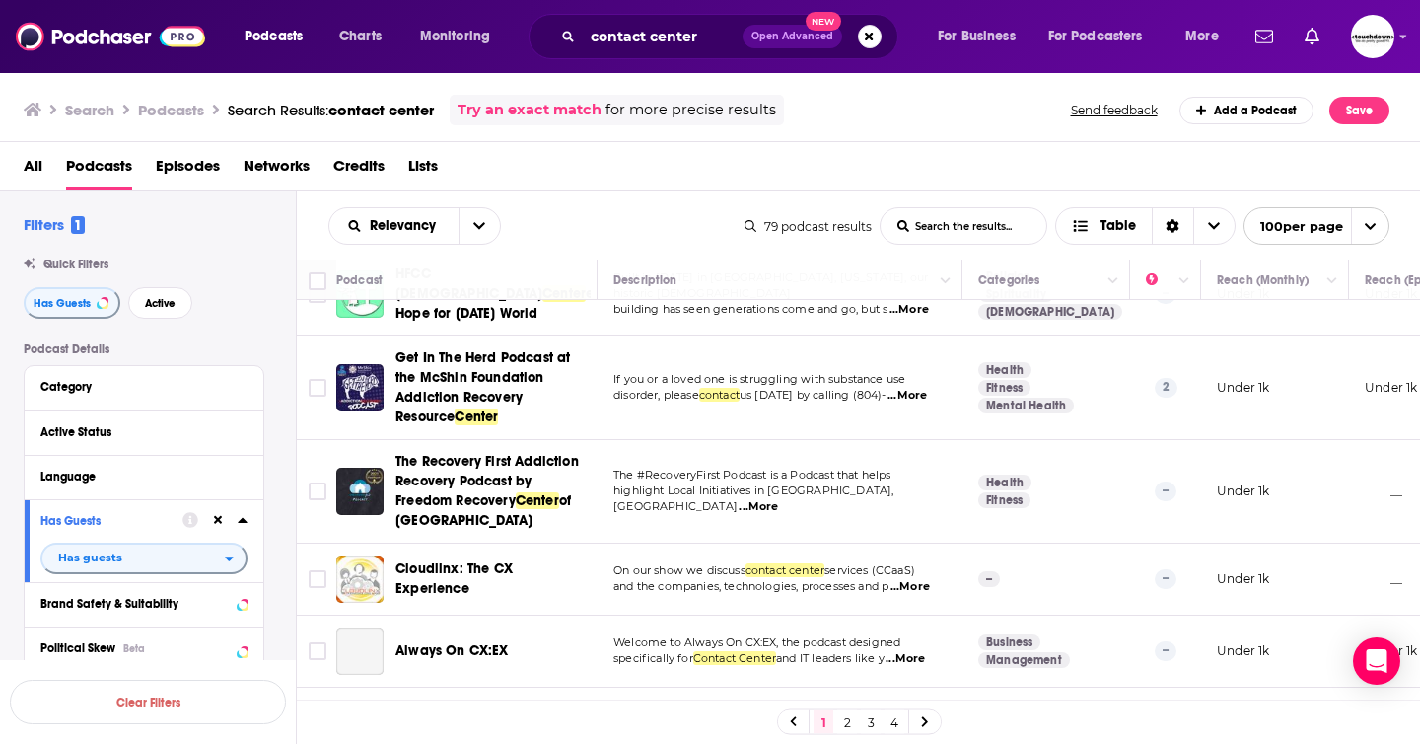
scroll to position [1570, 0]
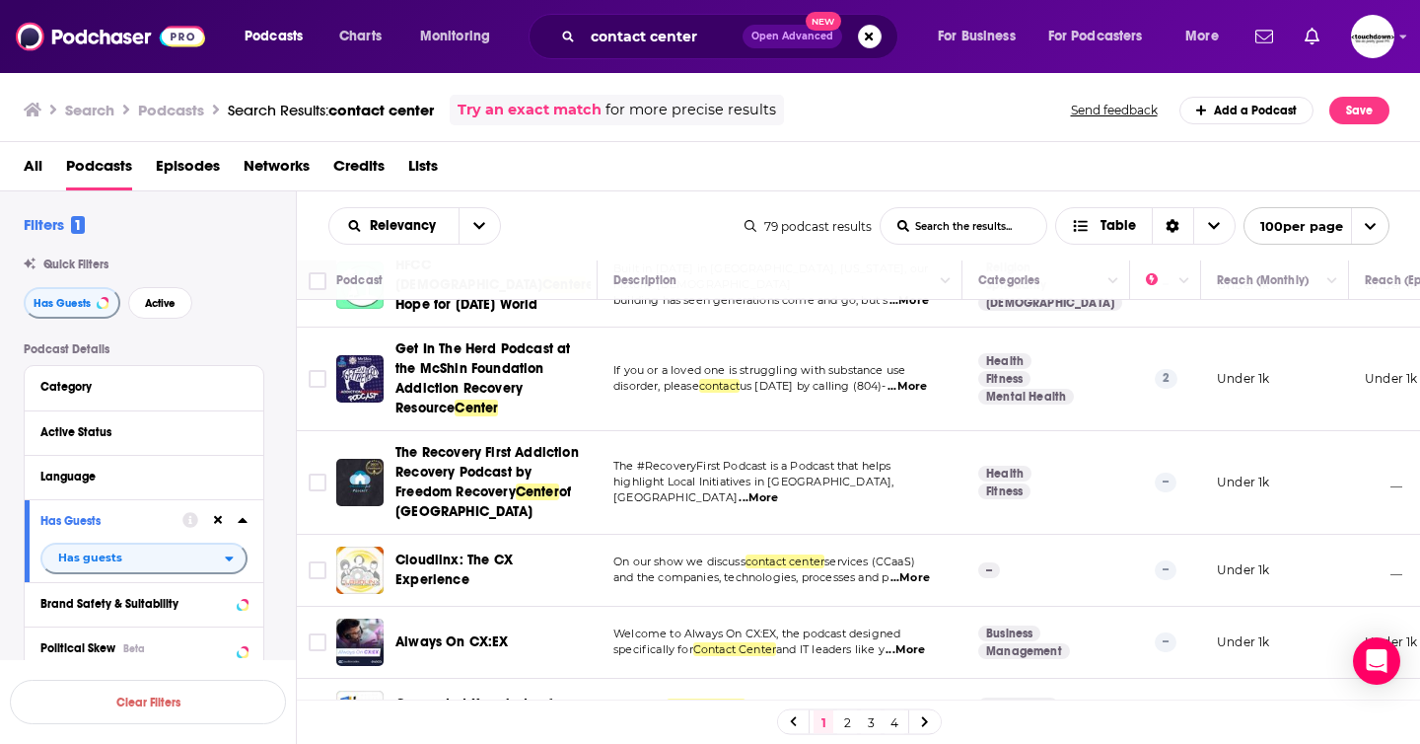
click at [844, 720] on link "2" at bounding box center [847, 722] width 20 height 24
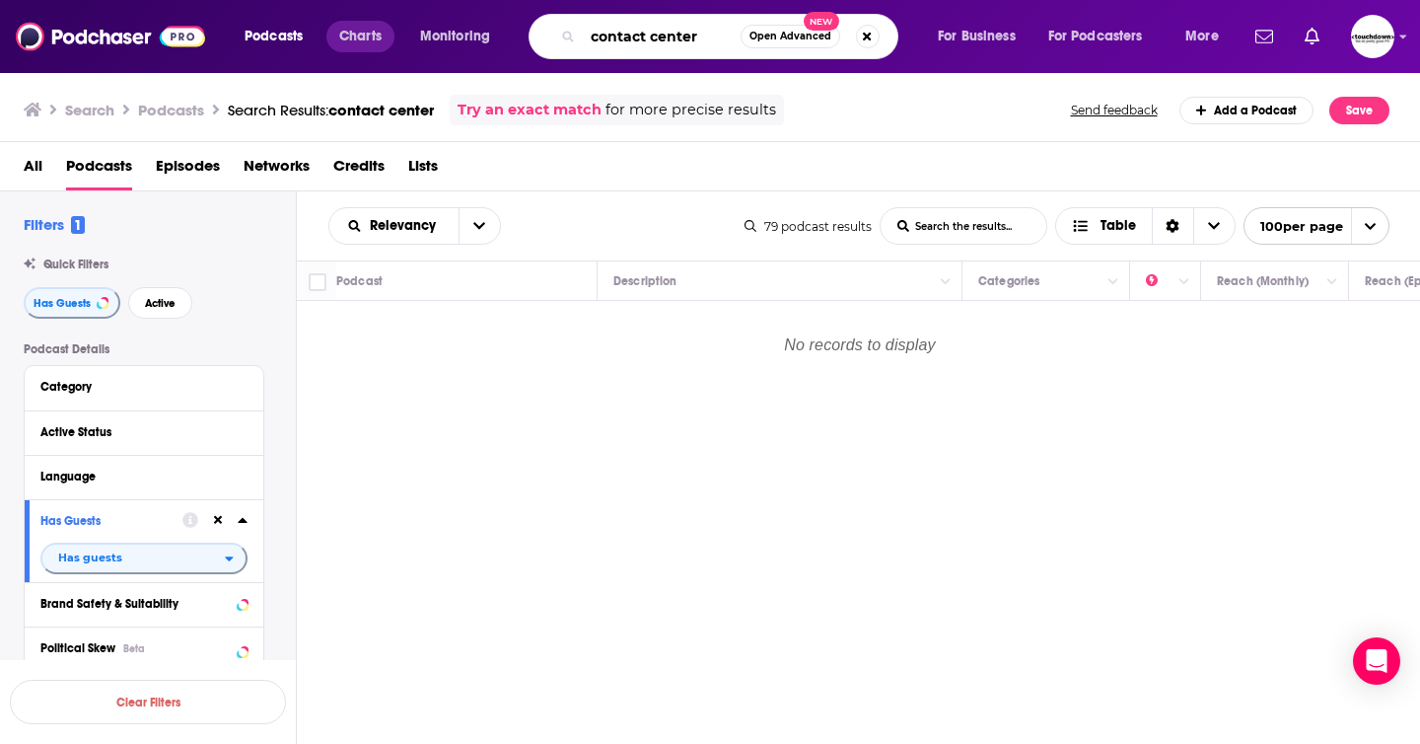
drag, startPoint x: 710, startPoint y: 43, endPoint x: 368, endPoint y: 43, distance: 342.2
click at [367, 43] on div "Podcasts Charts Monitoring contact center Open Advanced New For Business For Po…" at bounding box center [734, 36] width 1007 height 45
type input "CX"
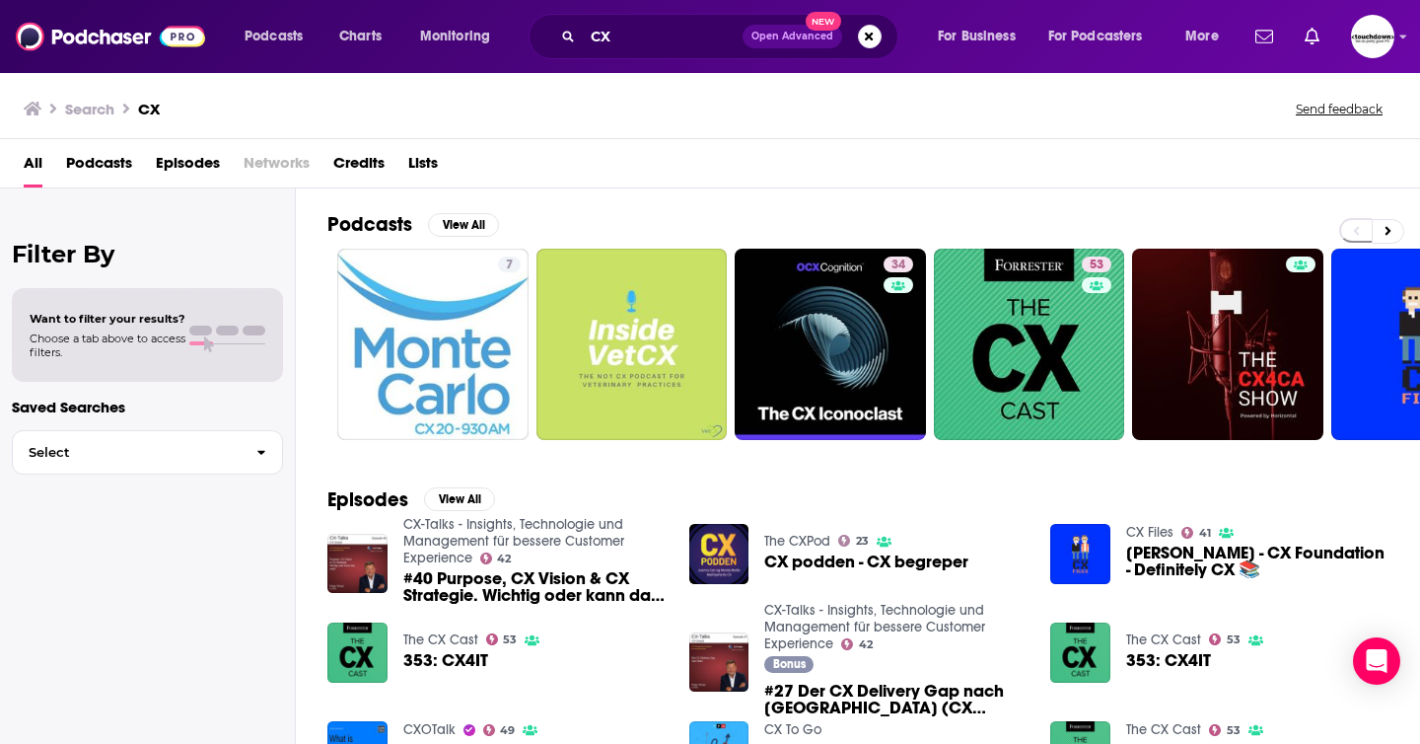
click at [108, 168] on span "Podcasts" at bounding box center [99, 167] width 66 height 40
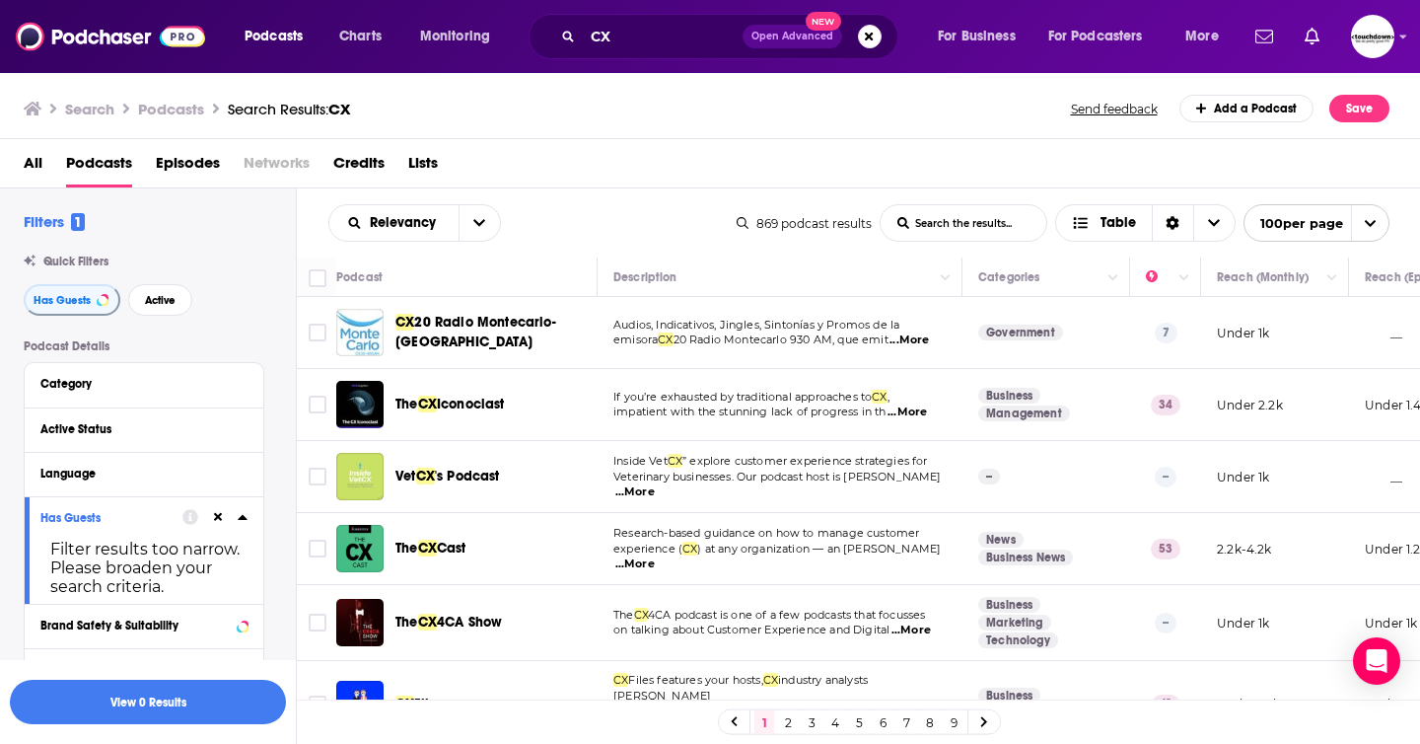
click at [912, 414] on span "...More" at bounding box center [907, 412] width 39 height 16
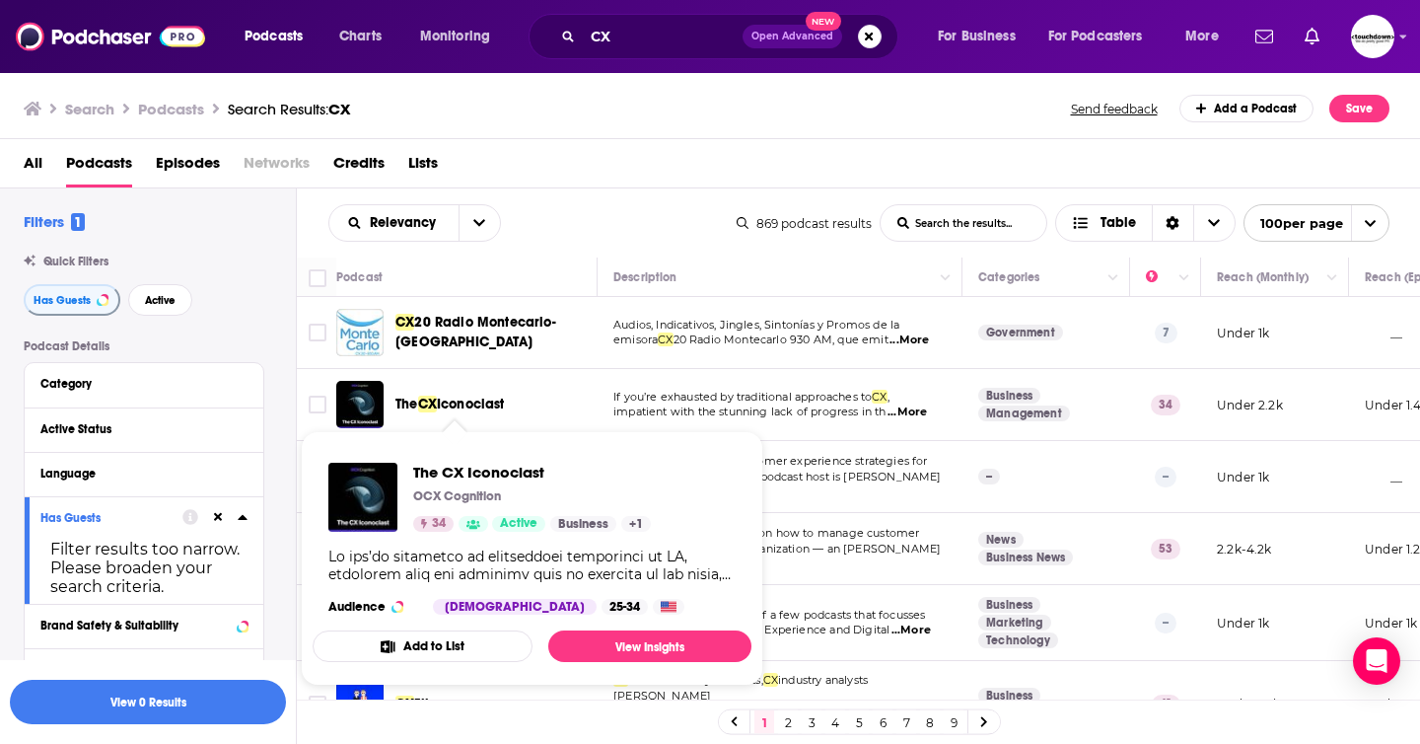
click at [474, 404] on span "Iconoclast" at bounding box center [471, 403] width 68 height 17
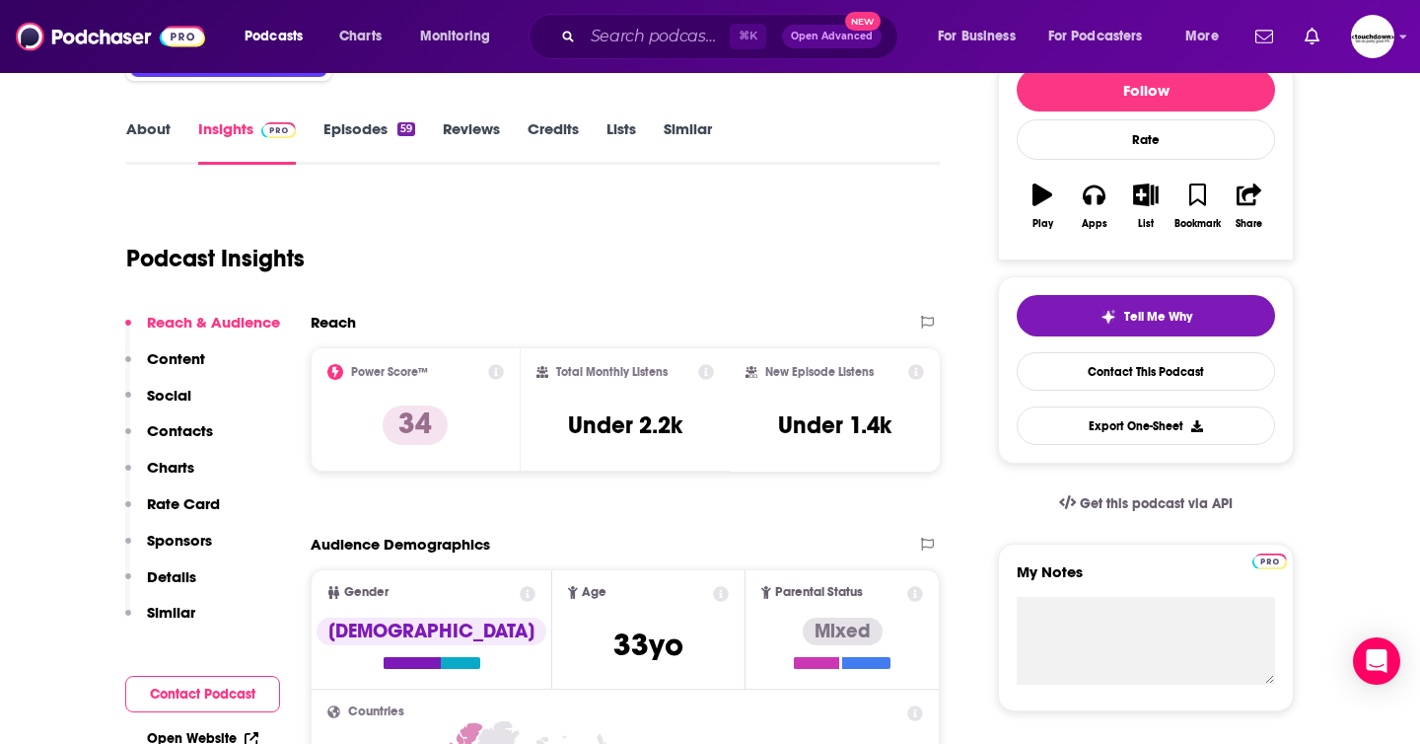
scroll to position [263, 0]
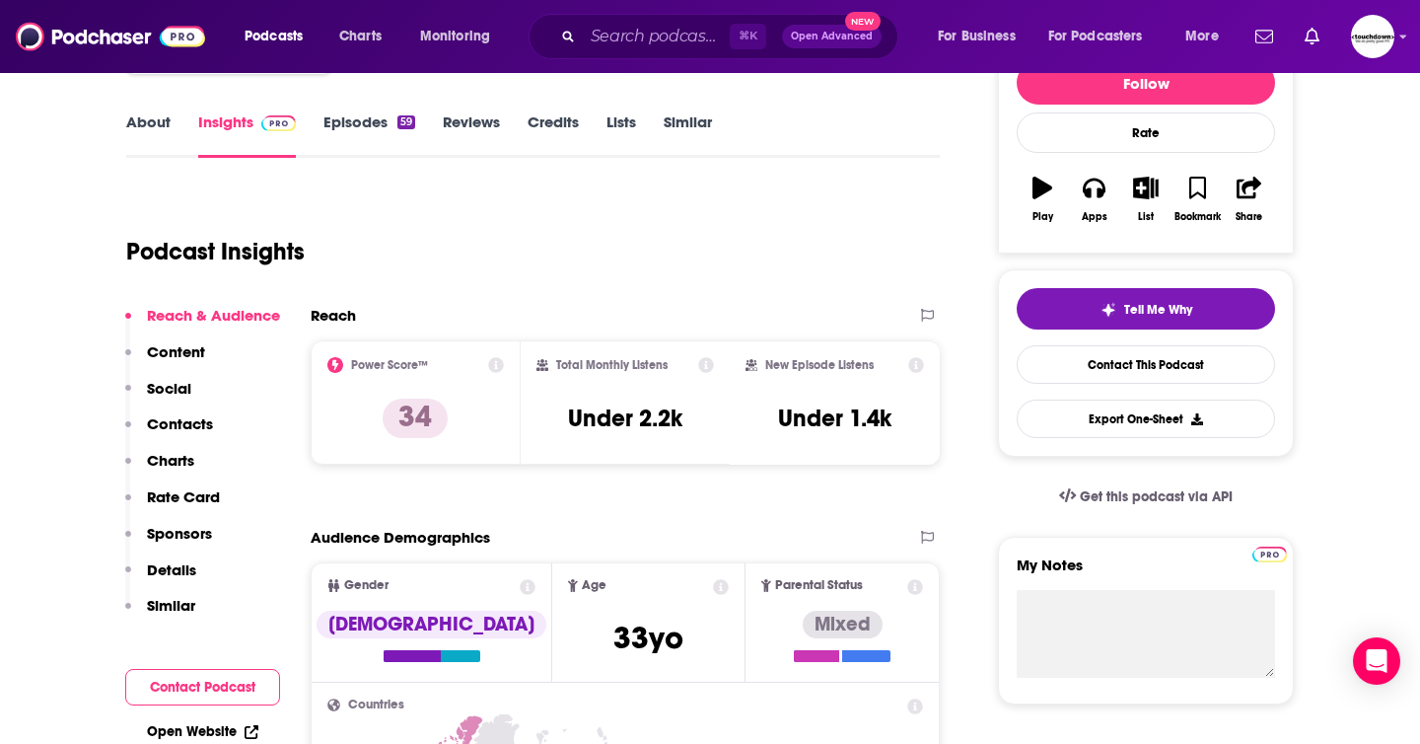
click at [158, 114] on link "About" at bounding box center [148, 134] width 44 height 45
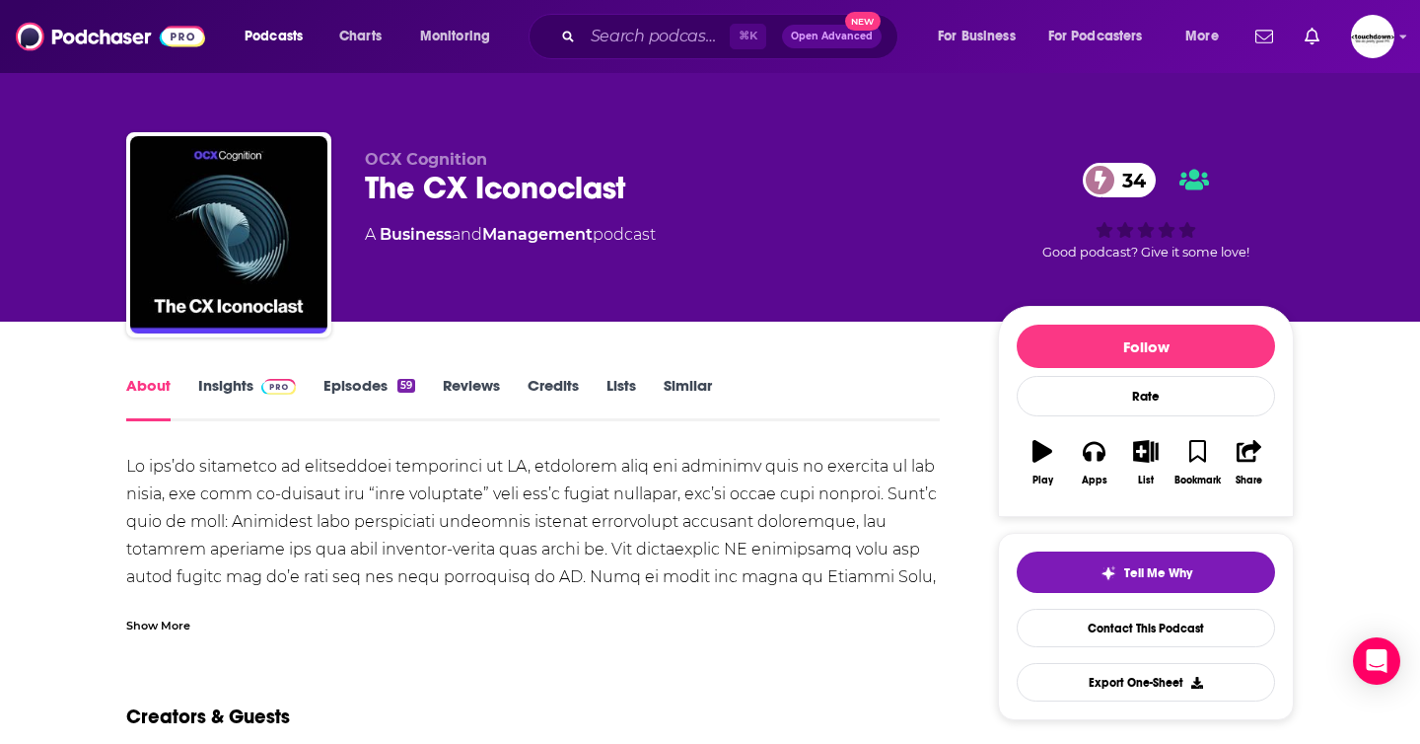
click at [188, 621] on div "Show More" at bounding box center [158, 623] width 64 height 19
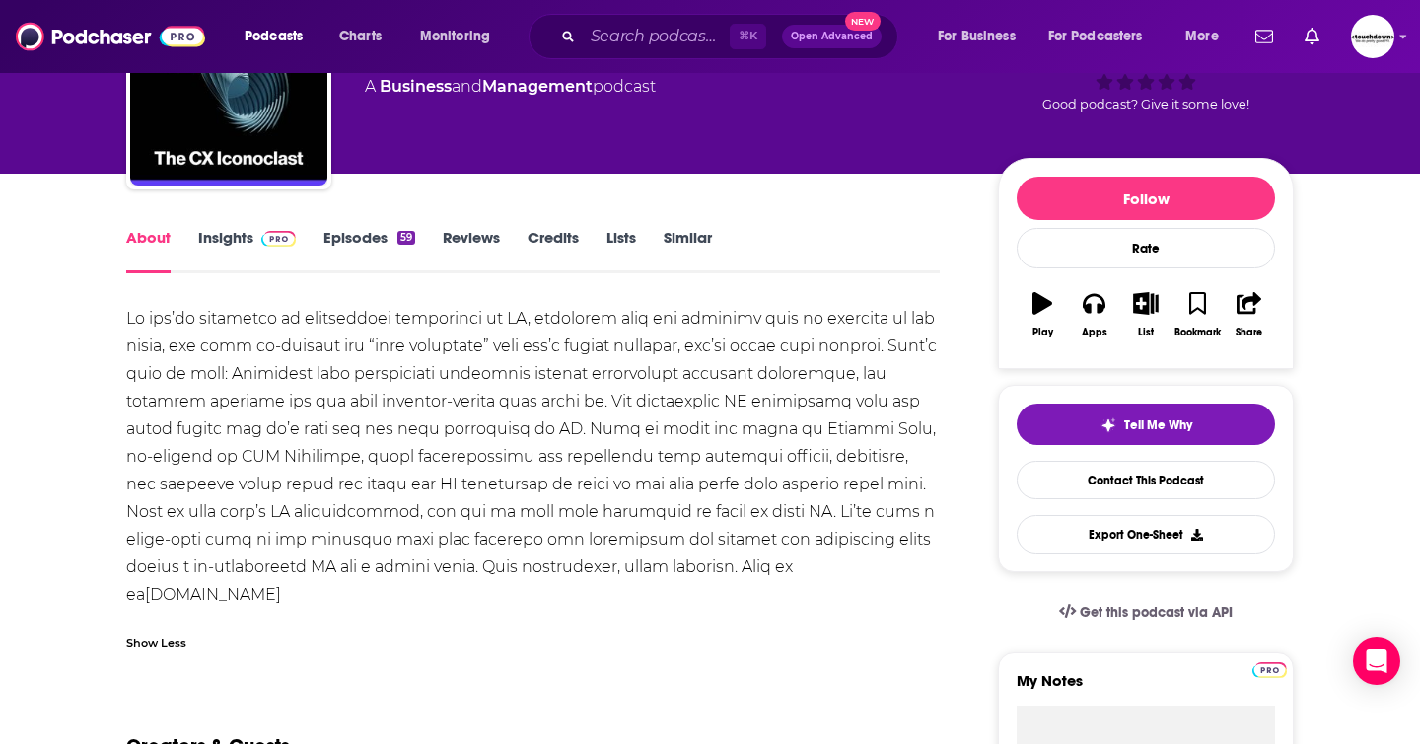
scroll to position [160, 0]
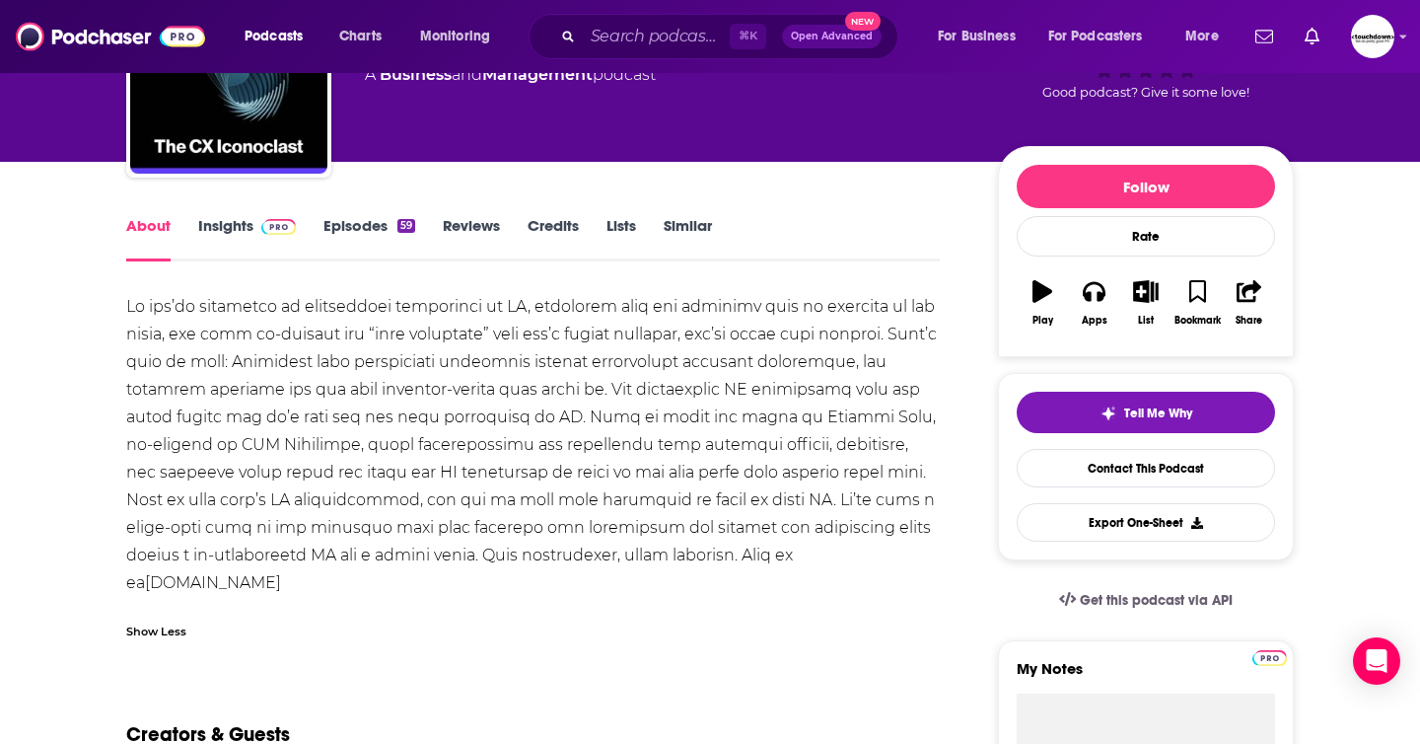
click at [391, 228] on link "Episodes 59" at bounding box center [369, 238] width 92 height 45
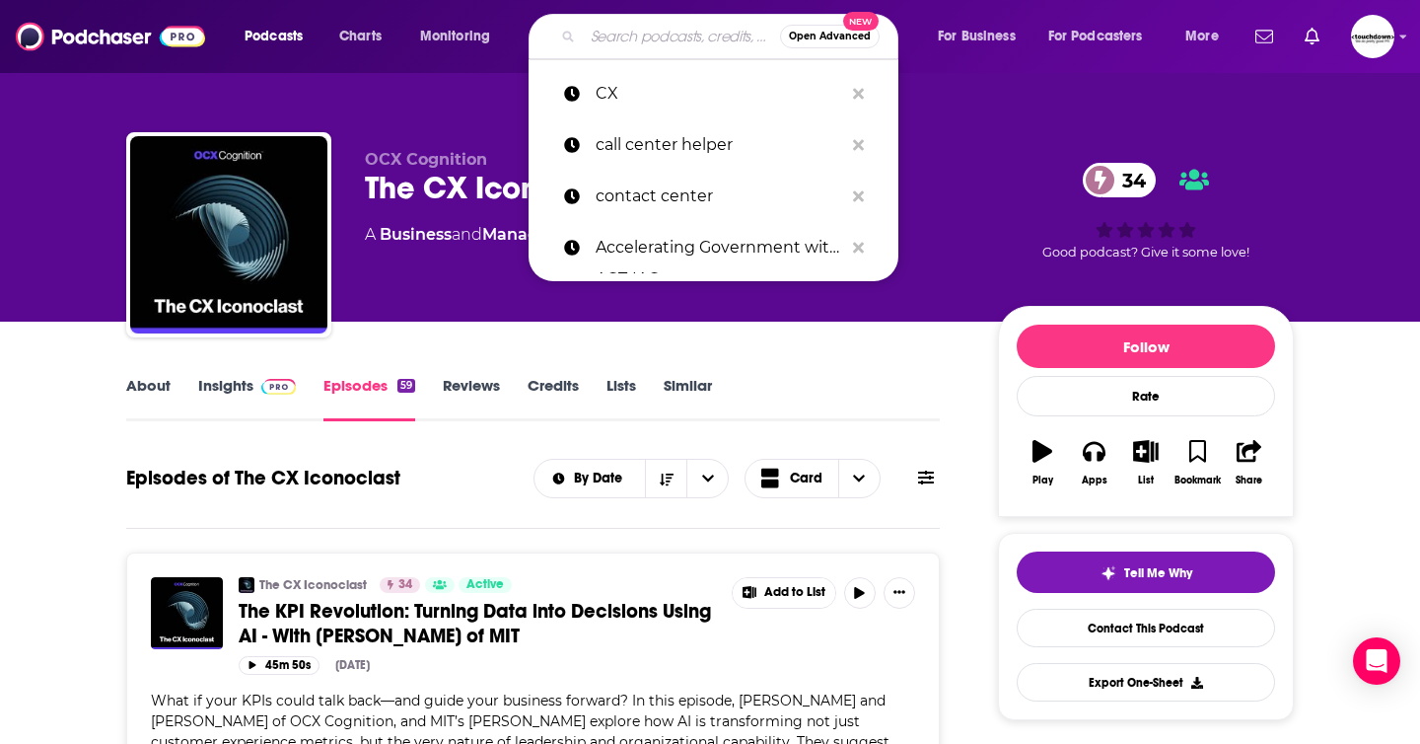
click at [608, 32] on input "Search podcasts, credits, & more..." at bounding box center [681, 37] width 197 height 32
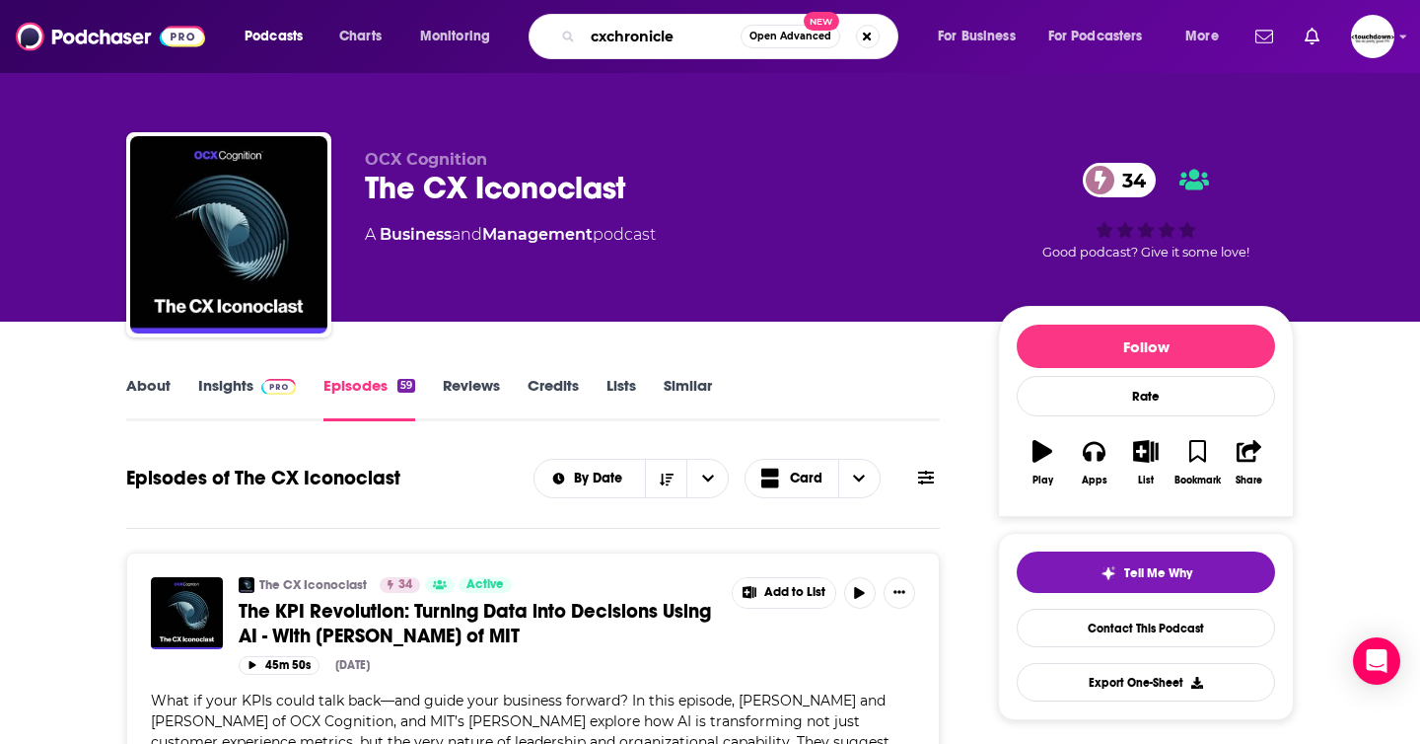
type input "cxchronicles"
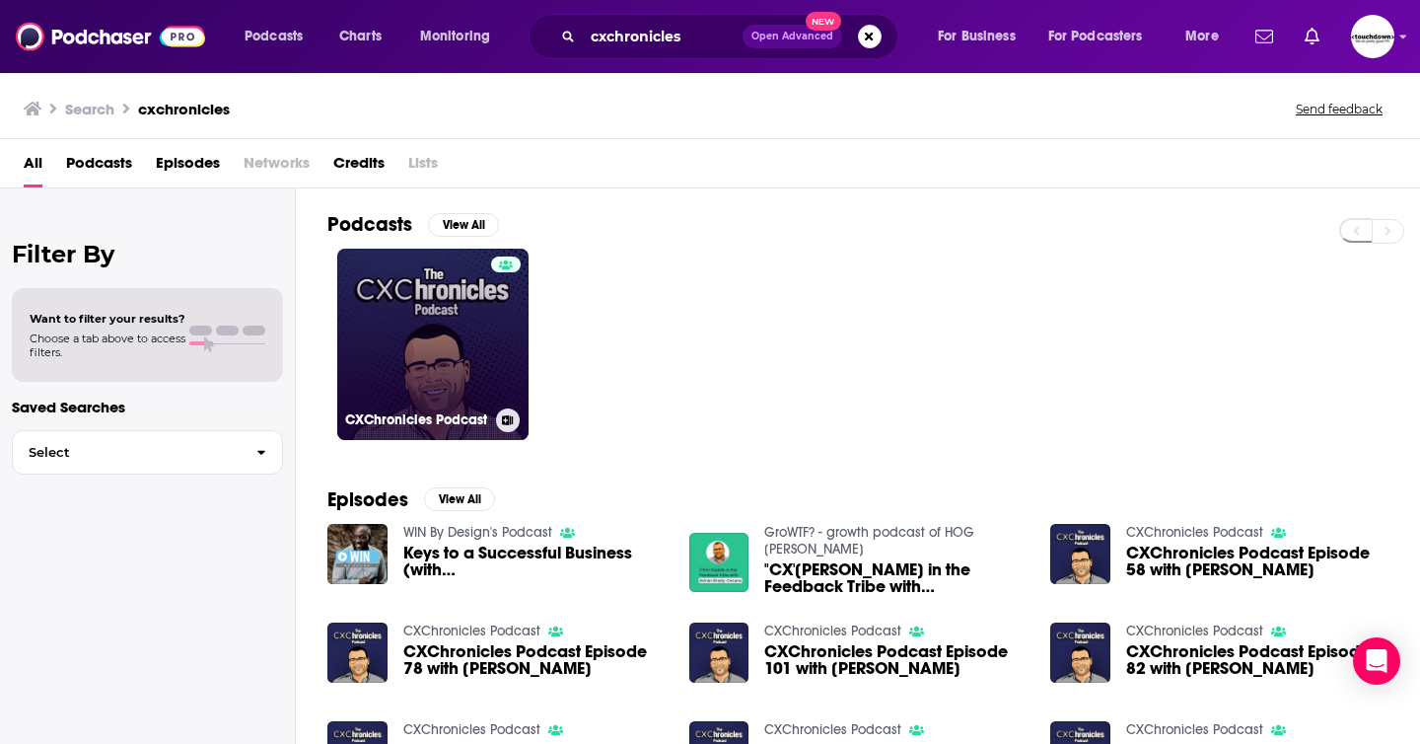
click at [462, 297] on link "CXChronicles Podcast" at bounding box center [432, 344] width 191 height 191
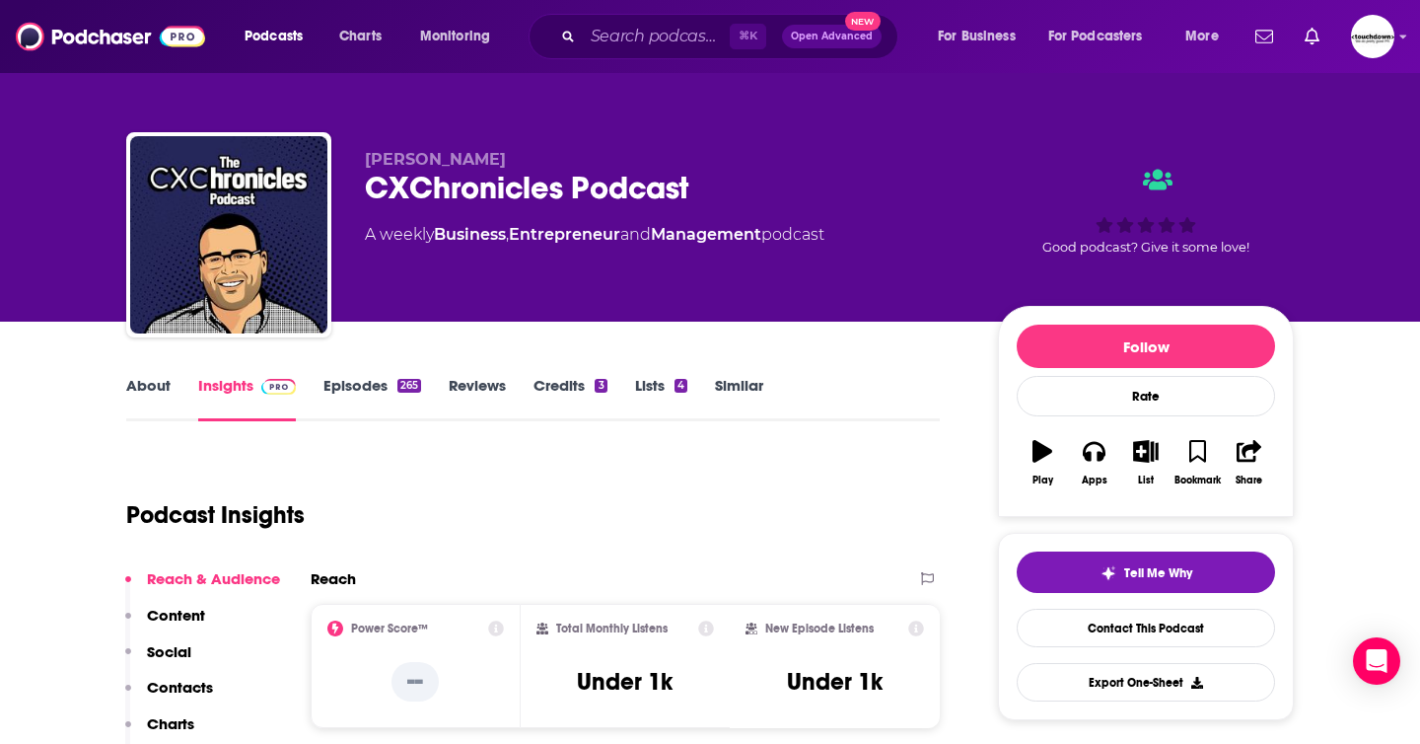
click at [154, 388] on link "About" at bounding box center [148, 398] width 44 height 45
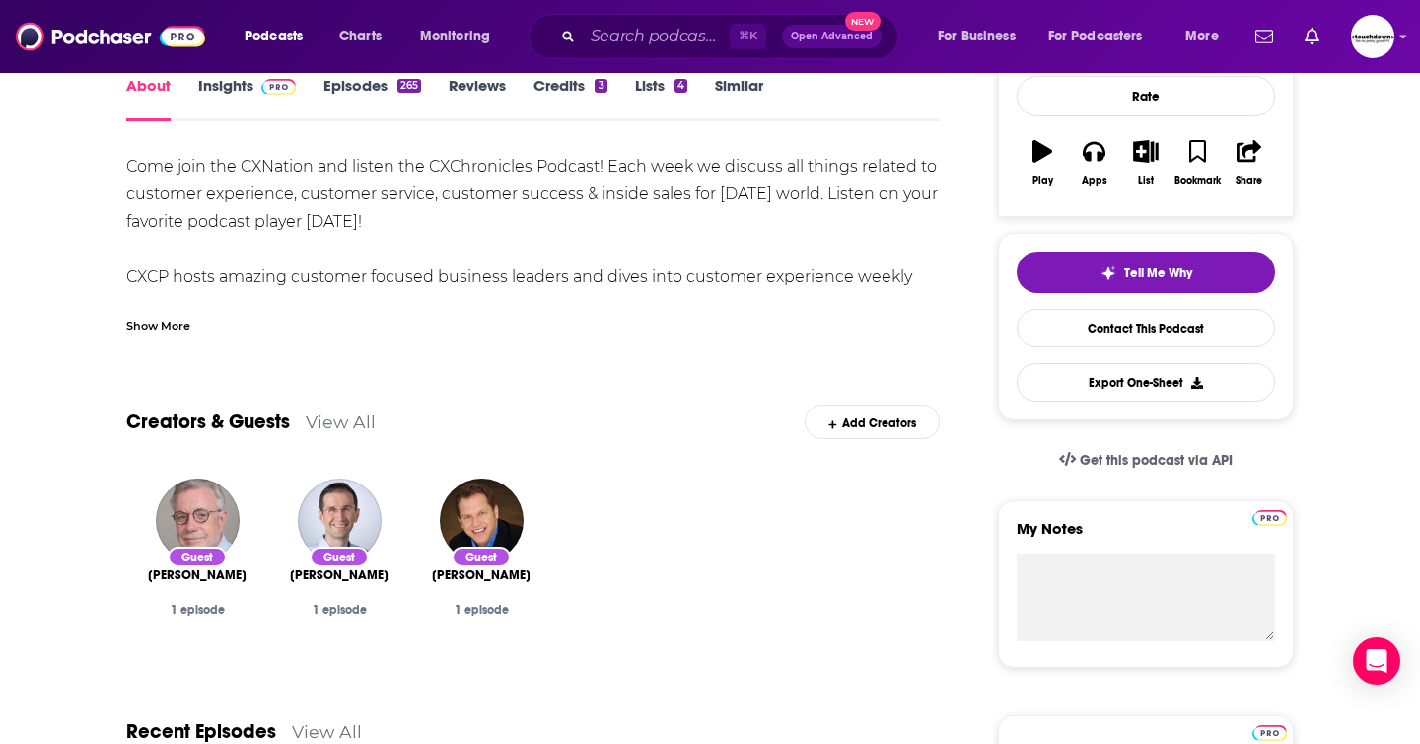
scroll to position [254, 0]
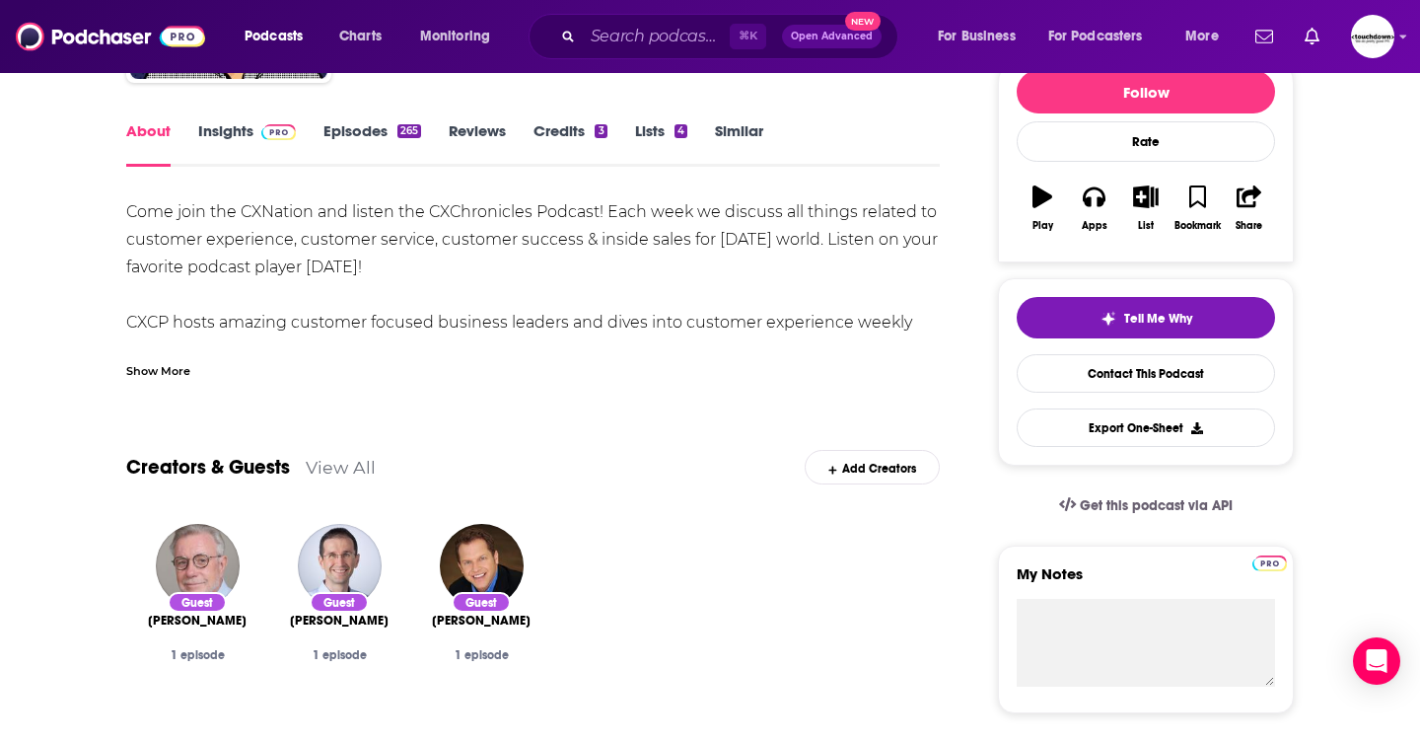
click at [368, 139] on link "Episodes 265" at bounding box center [372, 143] width 98 height 45
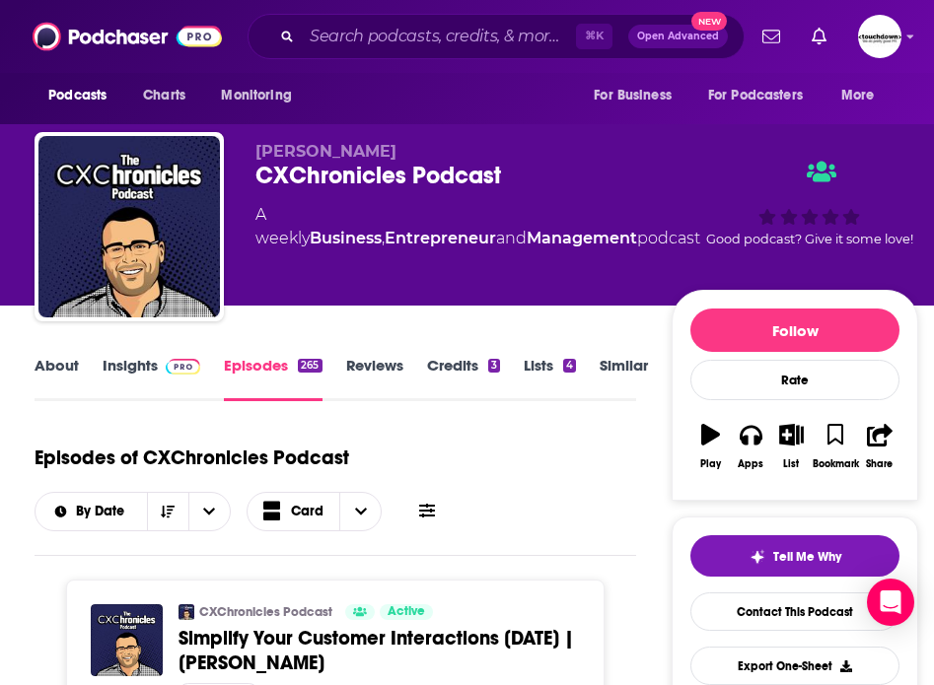
click at [65, 365] on link "About" at bounding box center [57, 378] width 44 height 45
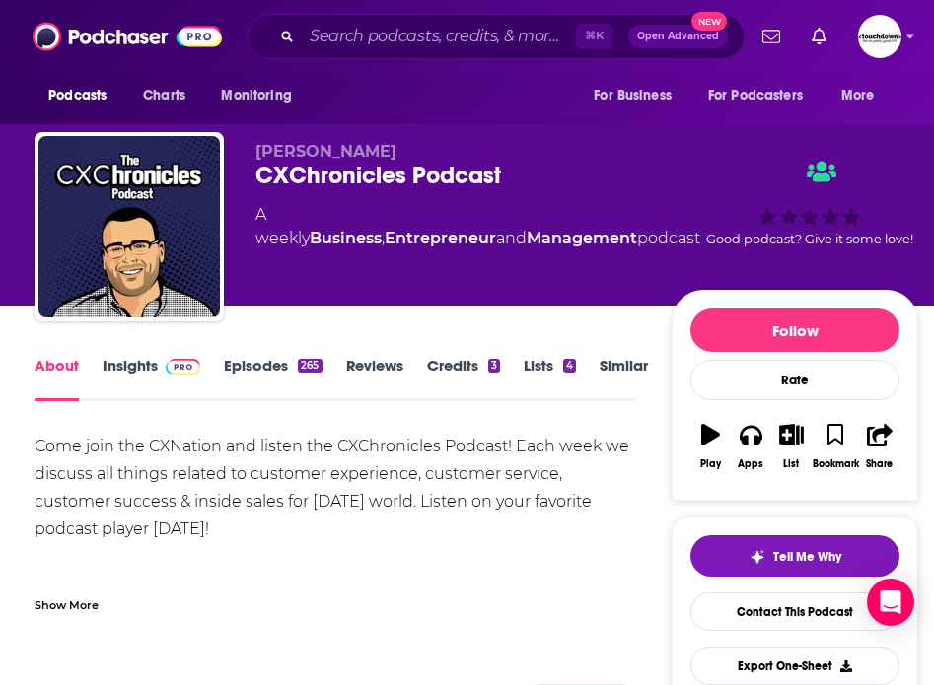
click at [396, 159] on span "Adrian Brady-Cesana" at bounding box center [325, 151] width 141 height 19
click at [367, 172] on div "CXChronicles Podcast" at bounding box center [477, 176] width 445 height 30
click at [804, 609] on link "Contact This Podcast" at bounding box center [794, 612] width 209 height 38
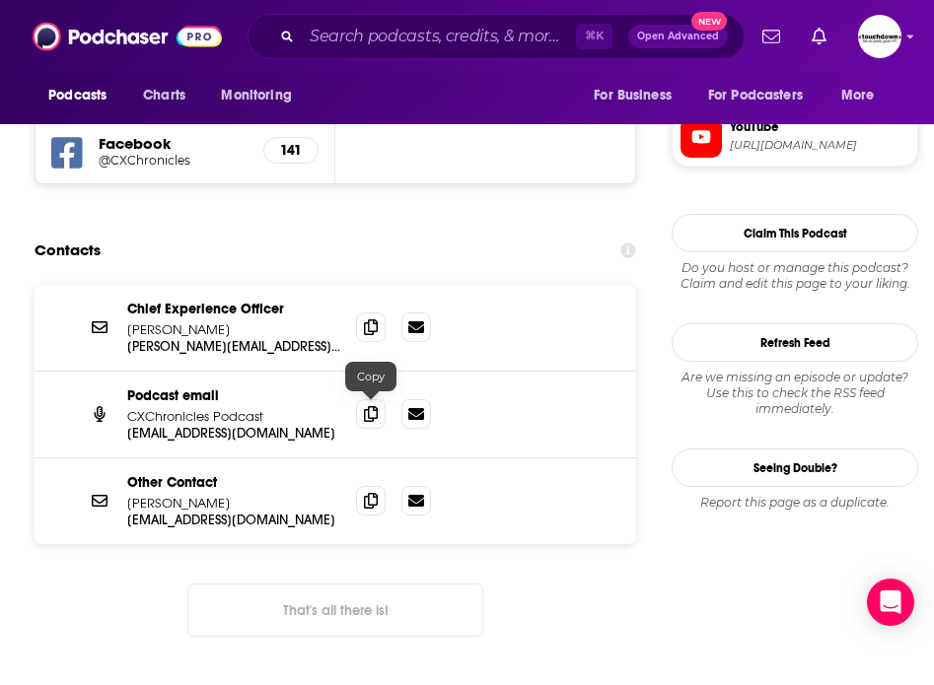
scroll to position [1812, 0]
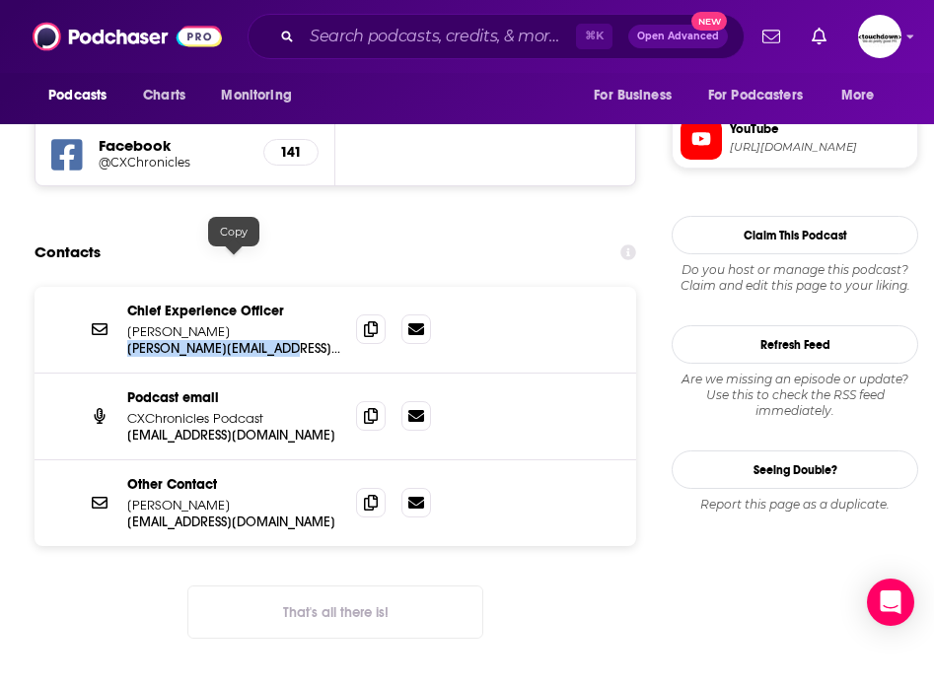
drag, startPoint x: 290, startPoint y: 257, endPoint x: 129, endPoint y: 256, distance: 160.7
click at [129, 340] on p "adrian@cxchronicles.com" at bounding box center [233, 348] width 213 height 17
copy p "adrian@cxchronicles.com"
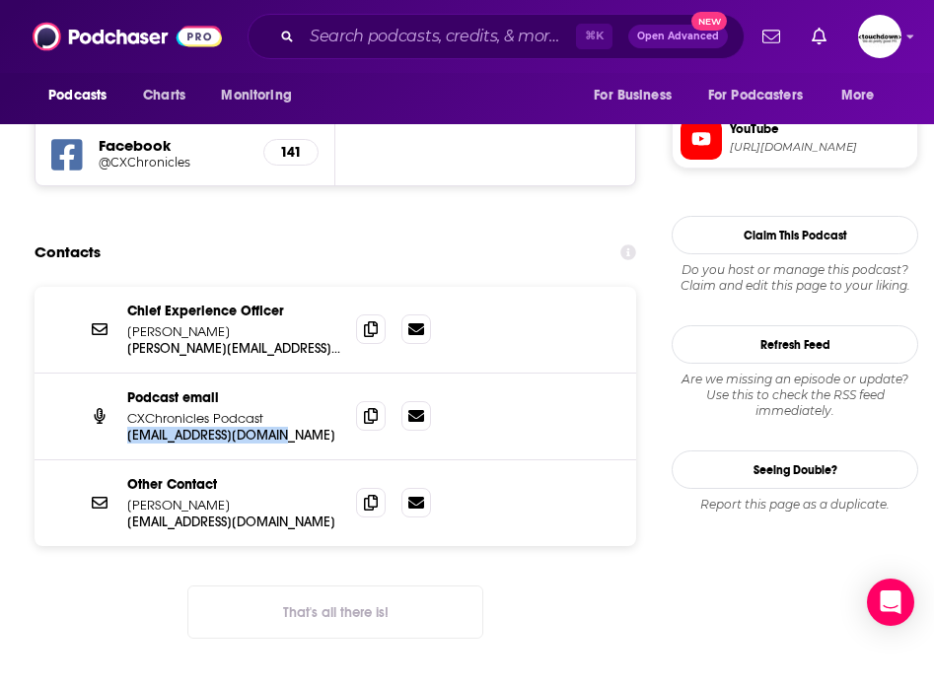
drag, startPoint x: 290, startPoint y: 343, endPoint x: 121, endPoint y: 343, distance: 168.6
click at [120, 374] on div "Podcast email CXChronicles Podcast cxchronicles@gmail.com cxchronicles@gmail.com" at bounding box center [336, 417] width 602 height 87
copy p "cxchronicles@gmail.com"
click at [396, 38] on input "Search podcasts, credits, & more..." at bounding box center [439, 37] width 274 height 32
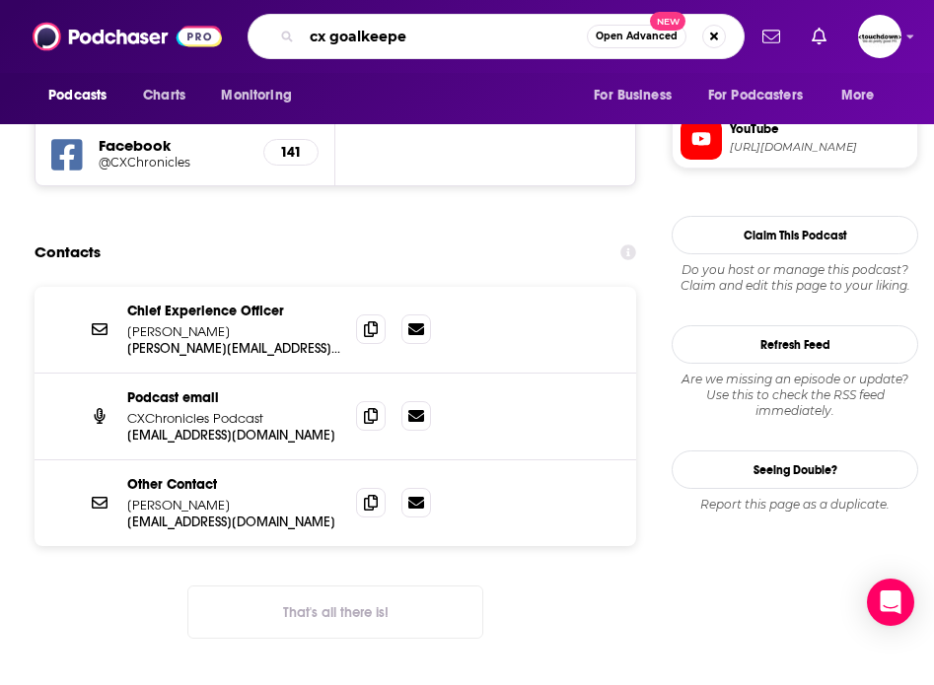
type input "cx goalkeeper"
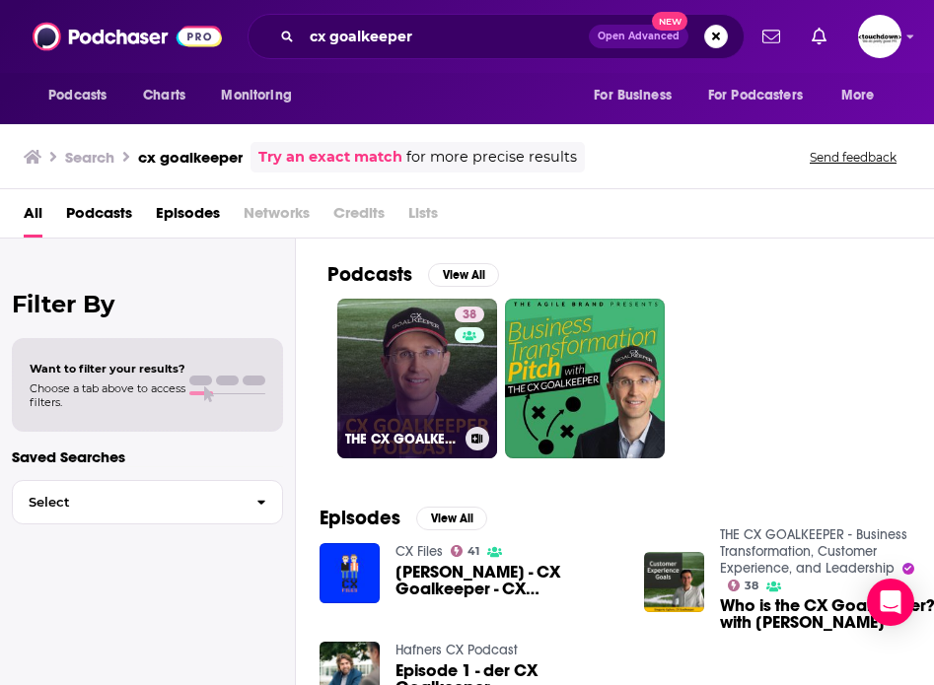
click at [430, 423] on link "38 THE CX GOALKEEPER - Business Transformation, Customer Experience, and Leader…" at bounding box center [417, 379] width 160 height 160
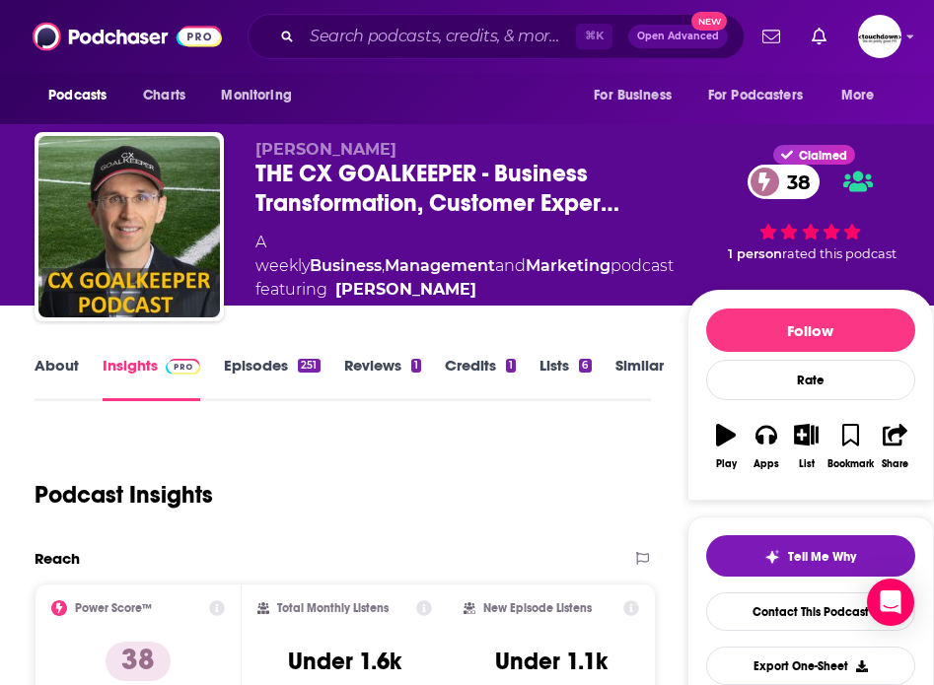
click at [256, 371] on link "Episodes 251" at bounding box center [272, 378] width 96 height 45
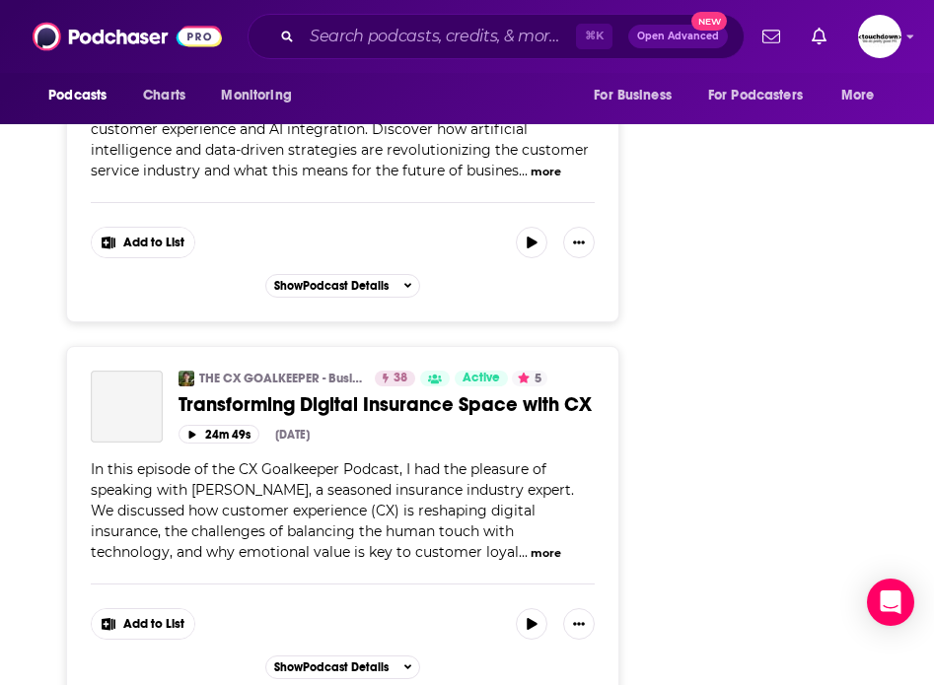
scroll to position [10084, 0]
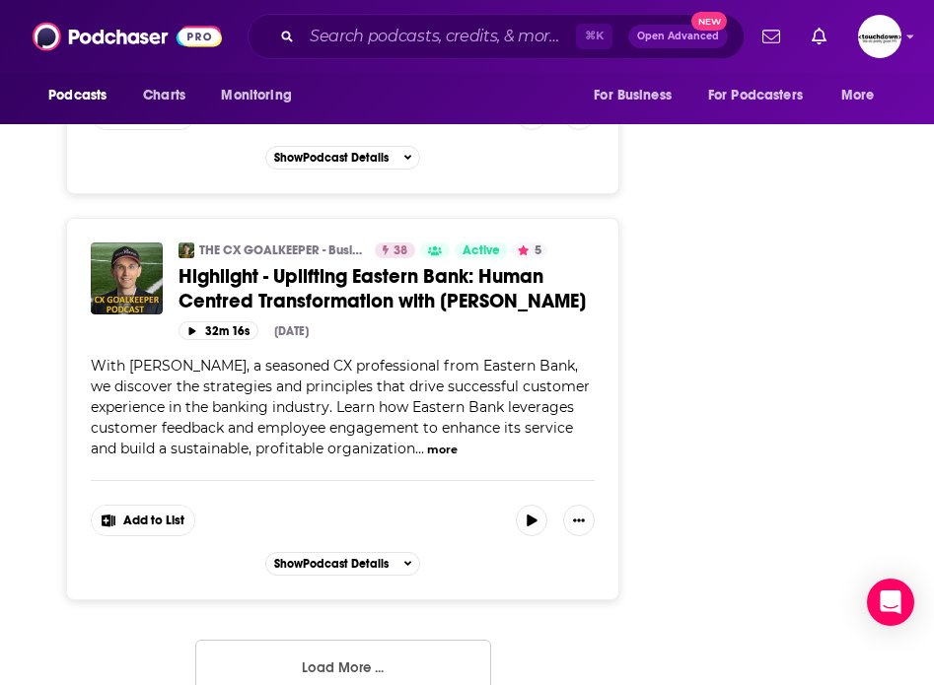
click at [347, 640] on button "Load More ..." at bounding box center [343, 666] width 296 height 53
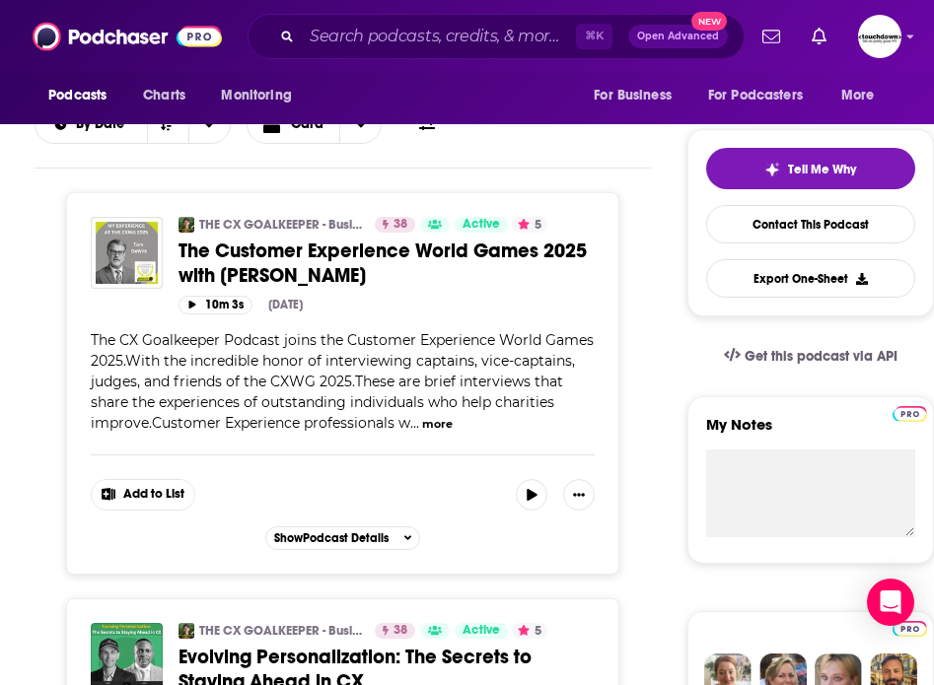
scroll to position [0, 0]
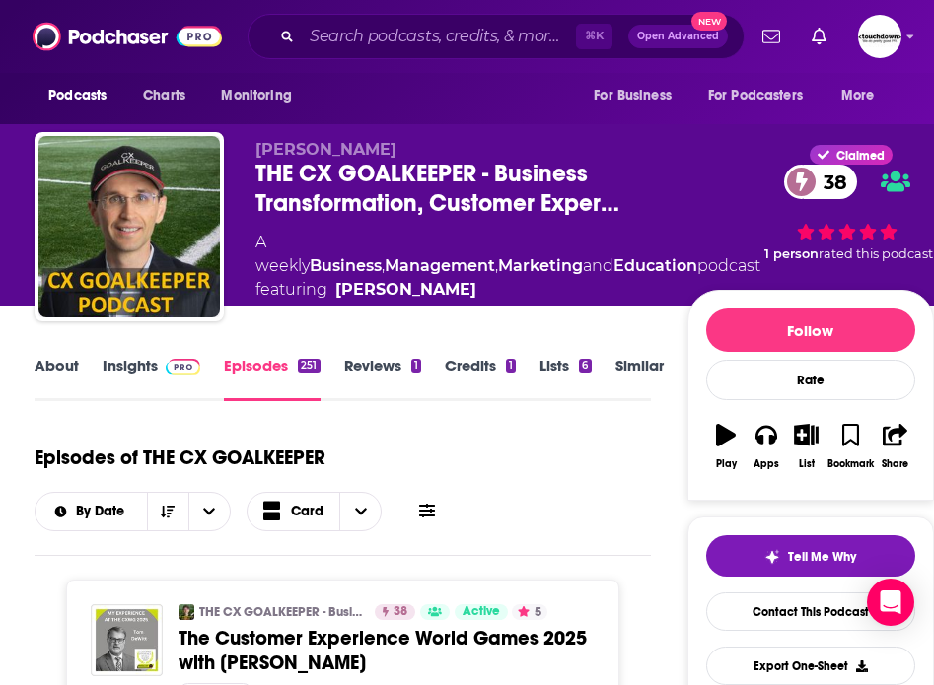
click at [56, 376] on link "About" at bounding box center [57, 378] width 44 height 45
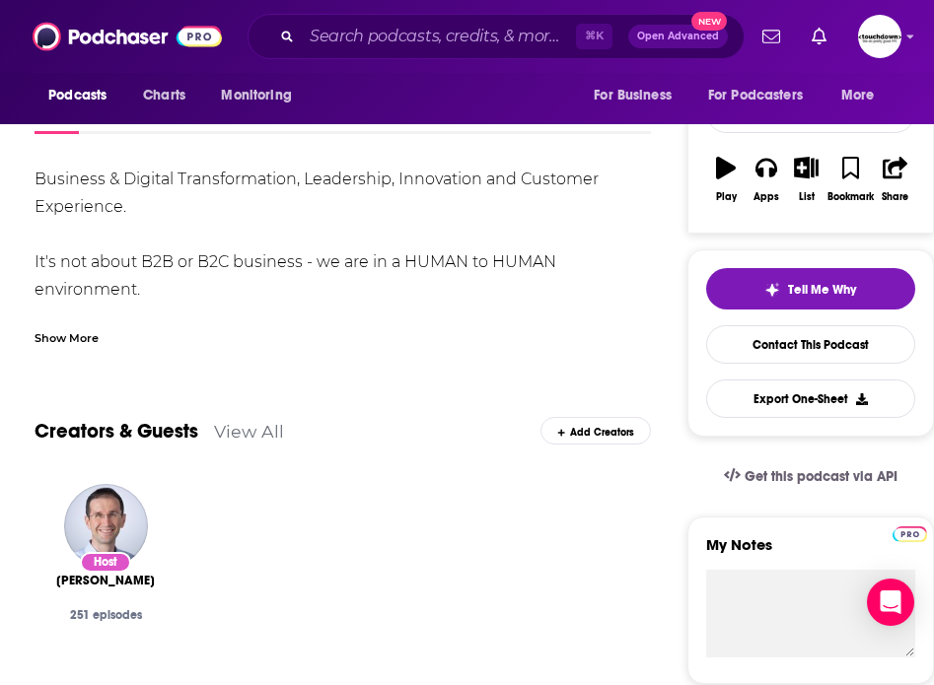
scroll to position [269, 0]
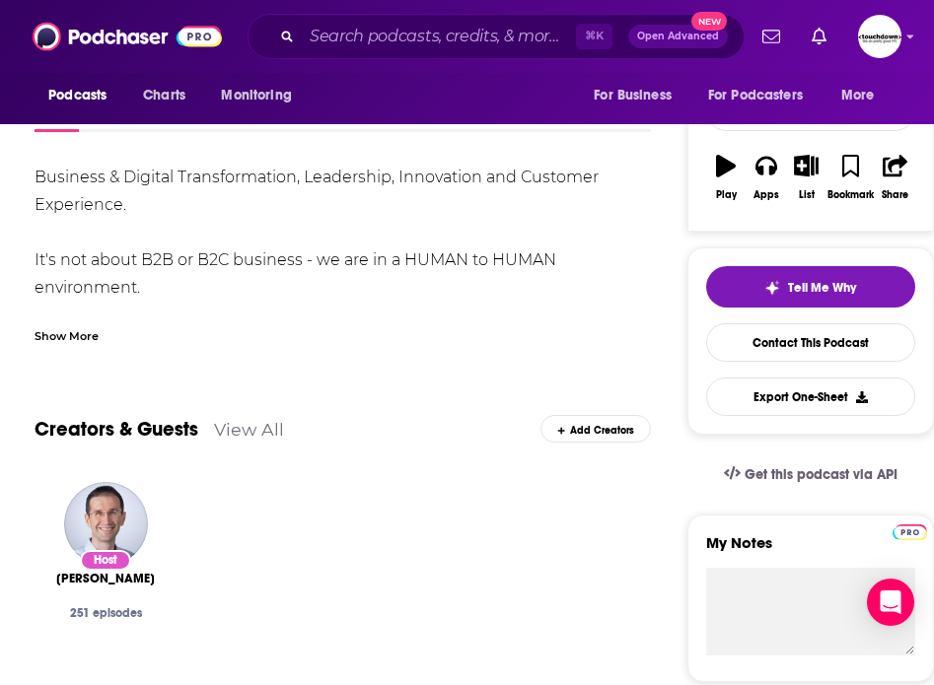
click at [73, 330] on div "Show More" at bounding box center [67, 334] width 64 height 19
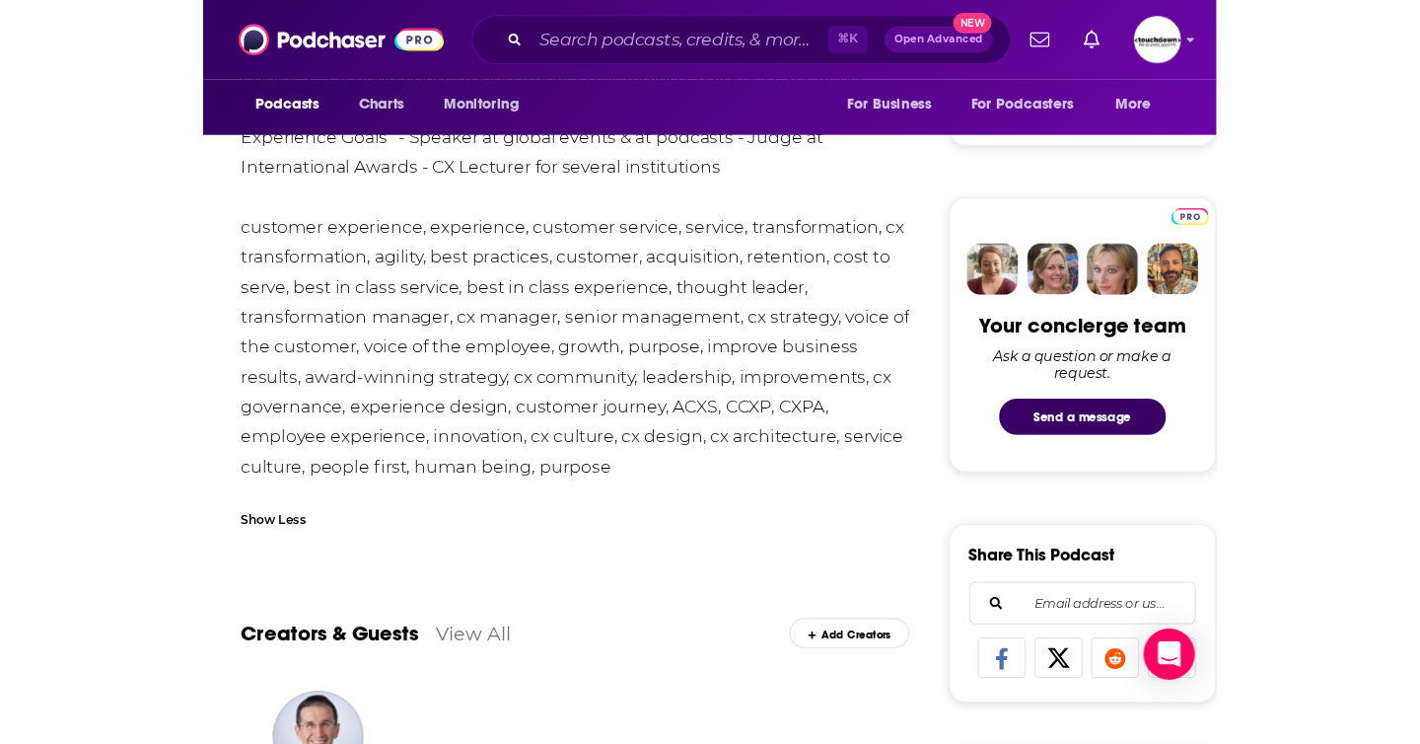
scroll to position [0, 0]
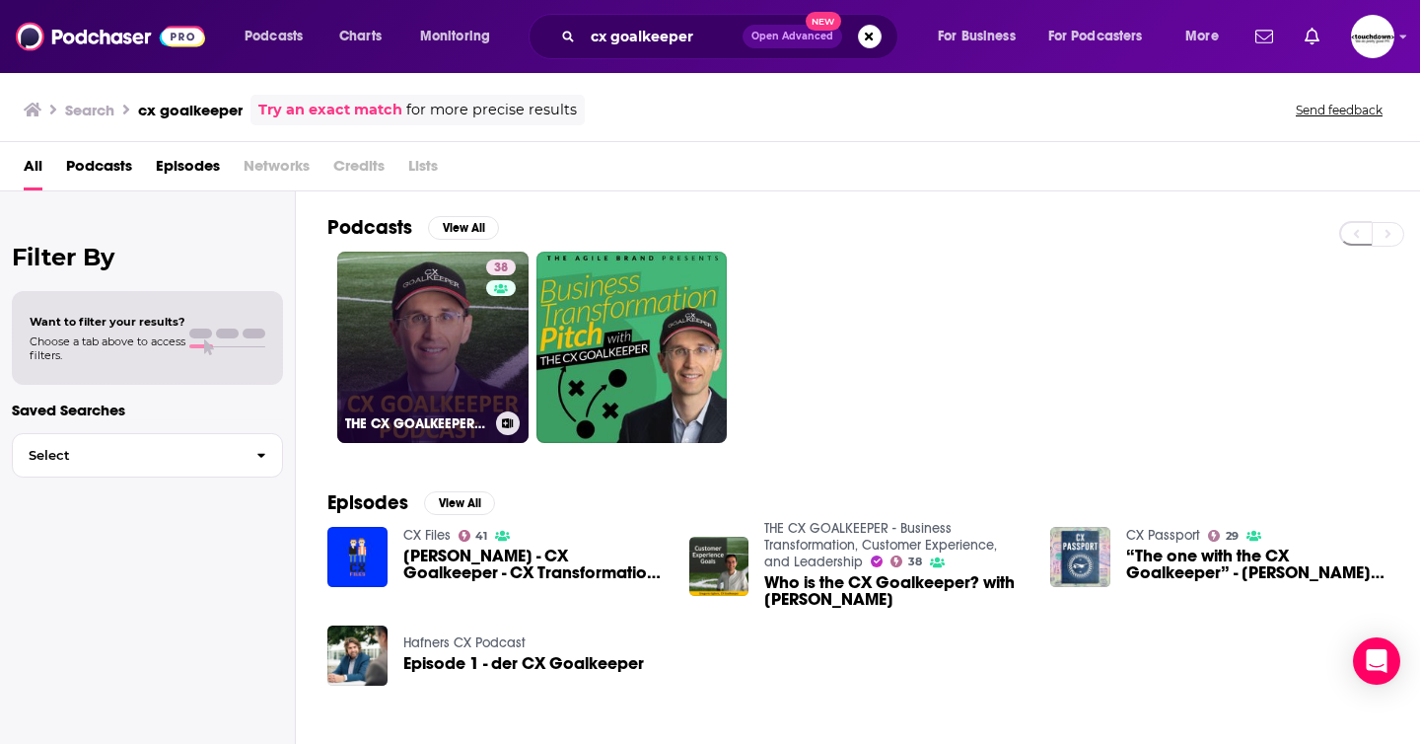
click at [423, 304] on link "38 THE CX GOALKEEPER - Business Transformation, Customer Experience, and Leader…" at bounding box center [432, 346] width 191 height 191
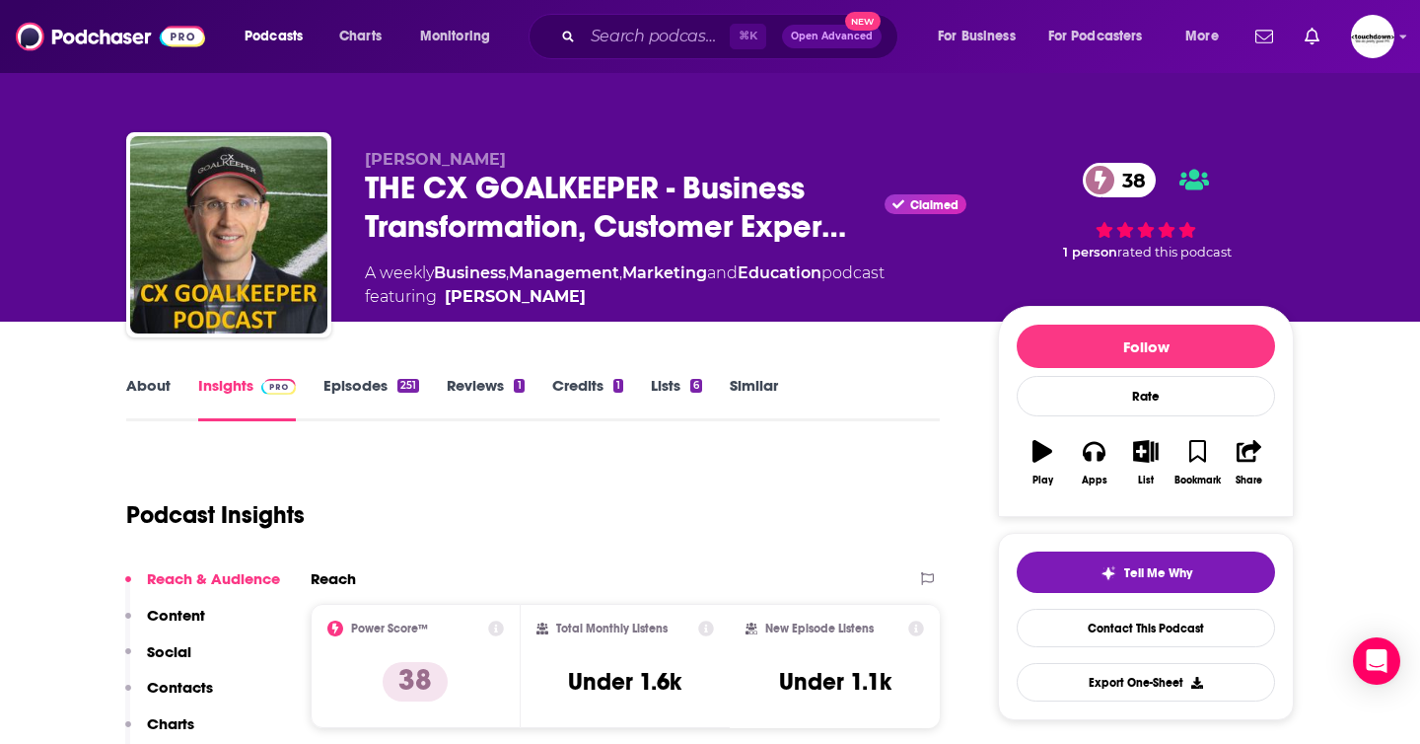
click at [142, 390] on link "About" at bounding box center [148, 398] width 44 height 45
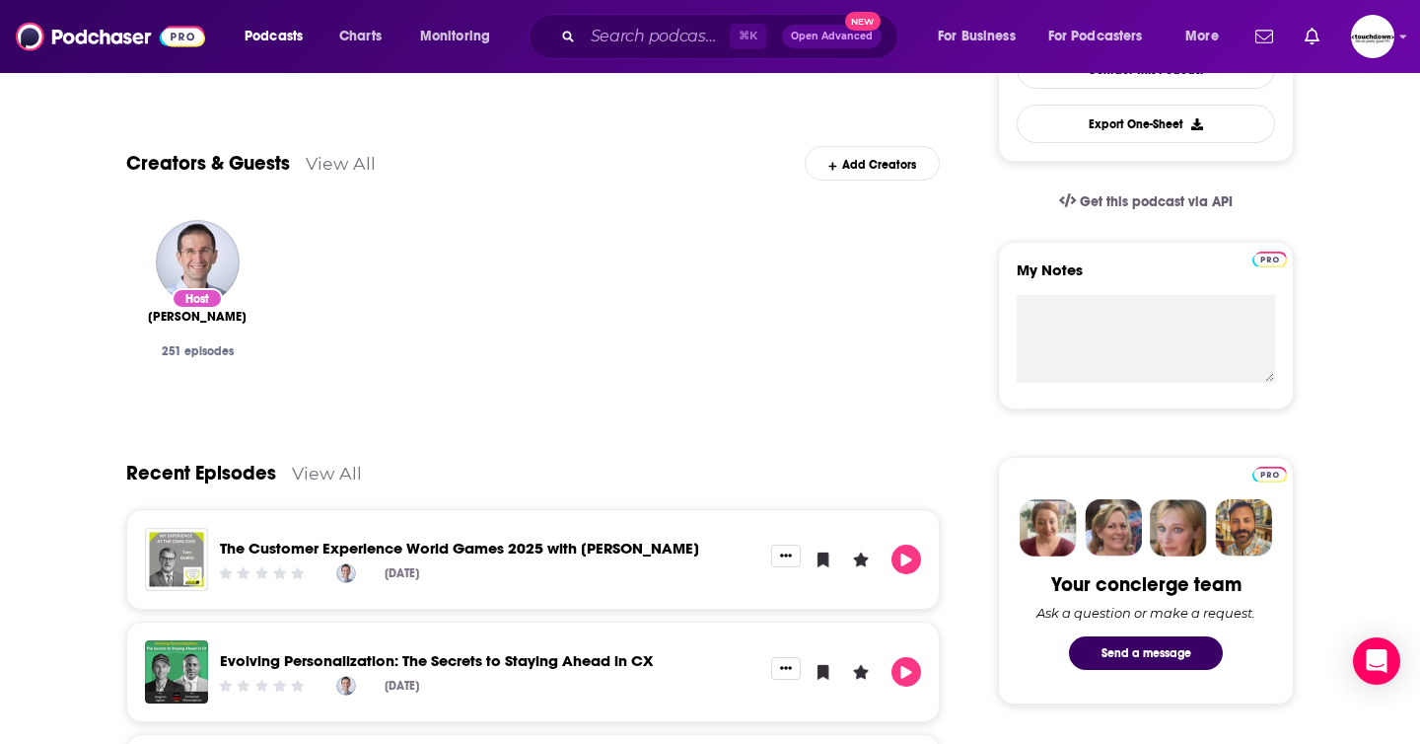
scroll to position [560, 0]
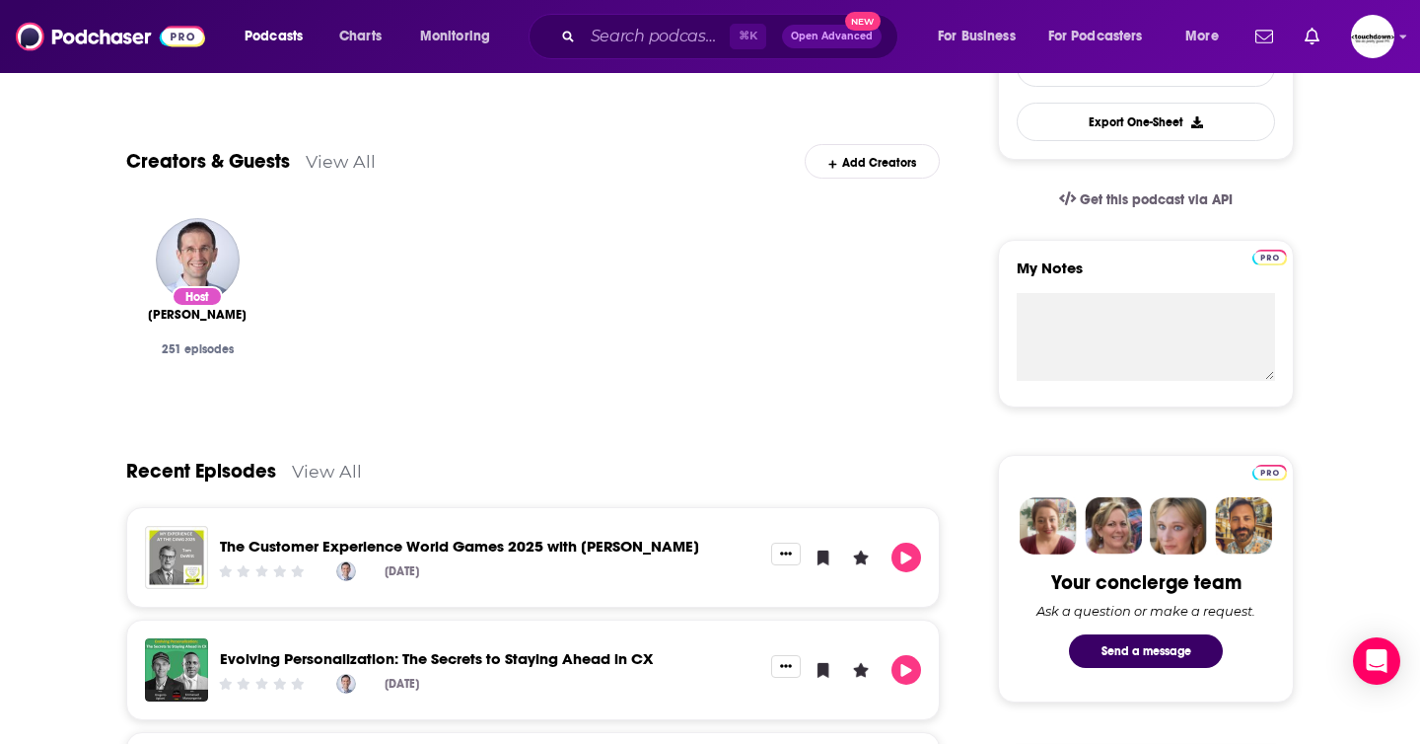
click at [229, 318] on span "Gregorio Uglioni" at bounding box center [197, 315] width 99 height 16
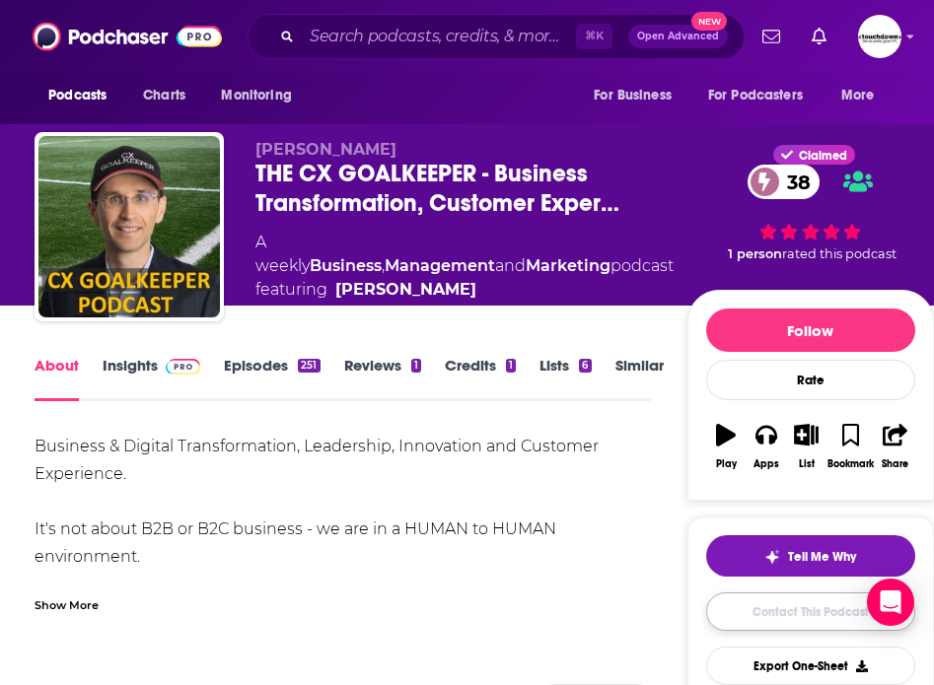
click at [812, 614] on link "Contact This Podcast" at bounding box center [810, 612] width 209 height 38
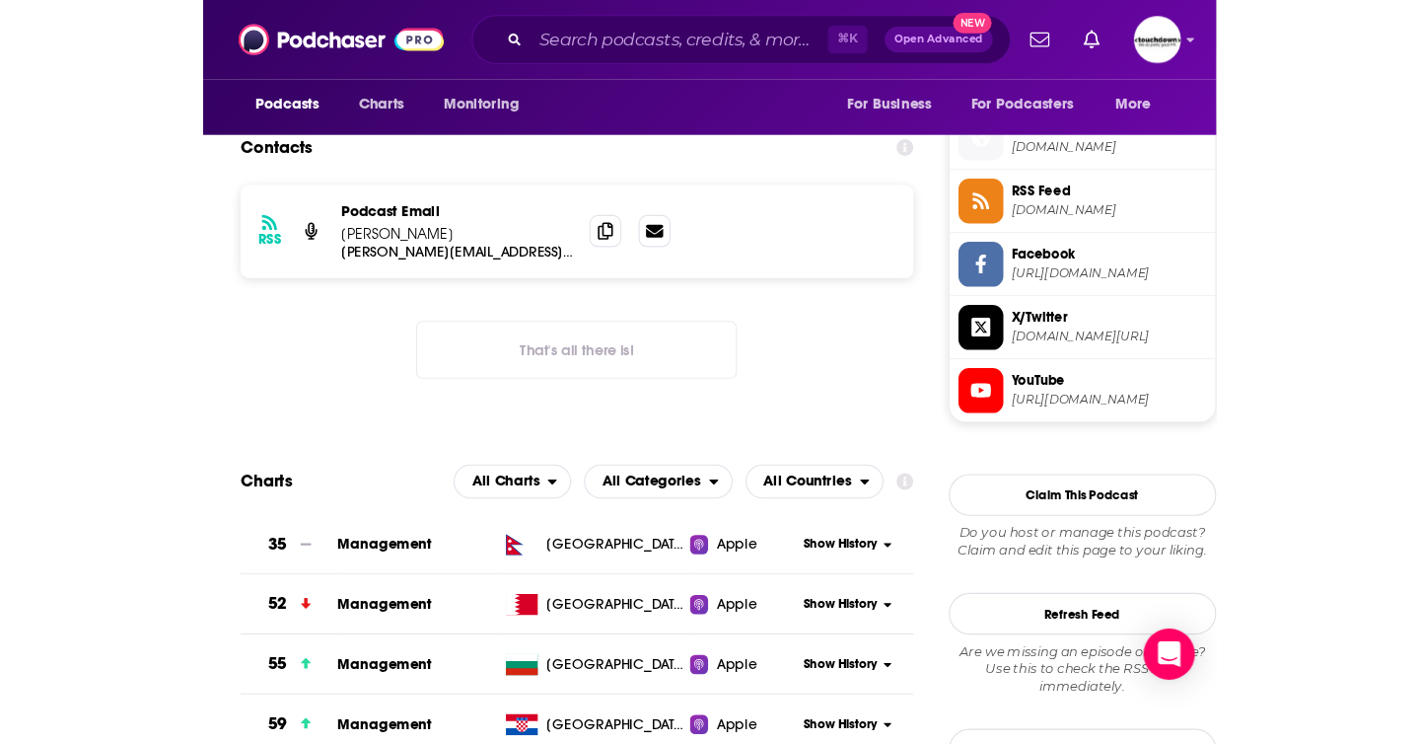
scroll to position [1525, 0]
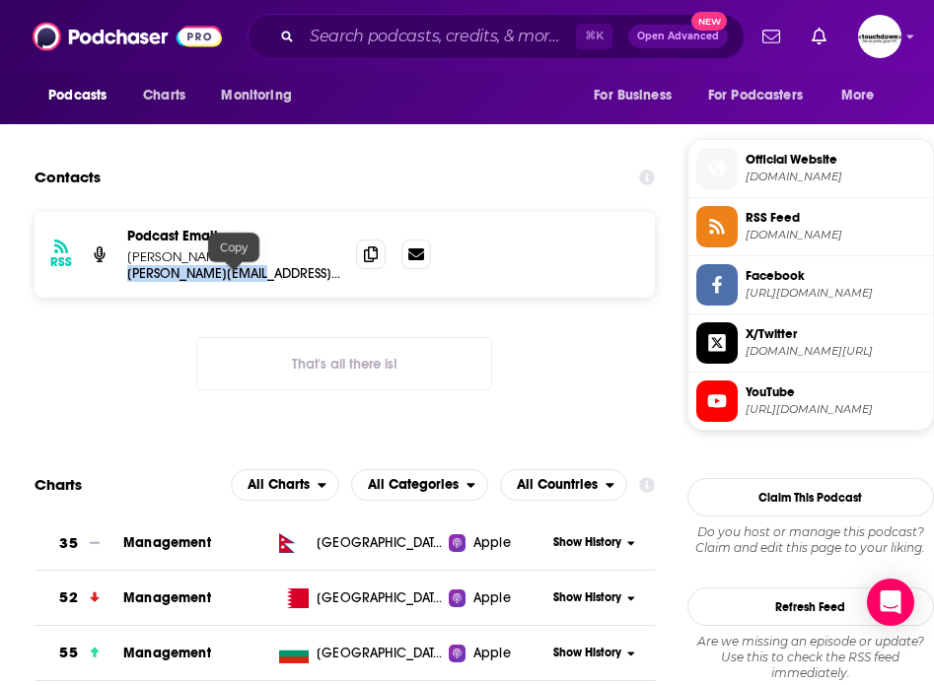
drag, startPoint x: 267, startPoint y: 277, endPoint x: 126, endPoint y: 277, distance: 141.0
click at [127, 277] on p "g.uglioni@gmail.com" at bounding box center [233, 273] width 213 height 17
copy p "g.uglioni@gmail.com"
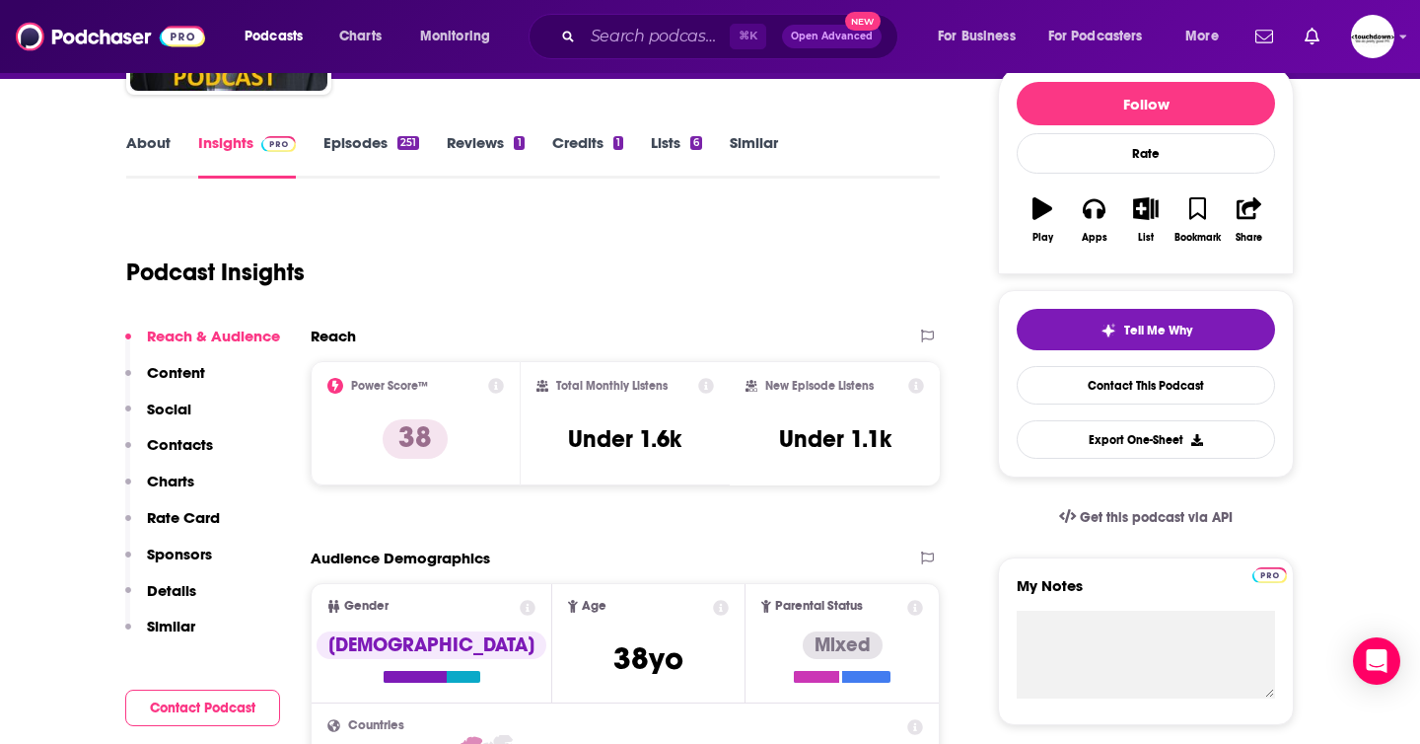
scroll to position [0, 0]
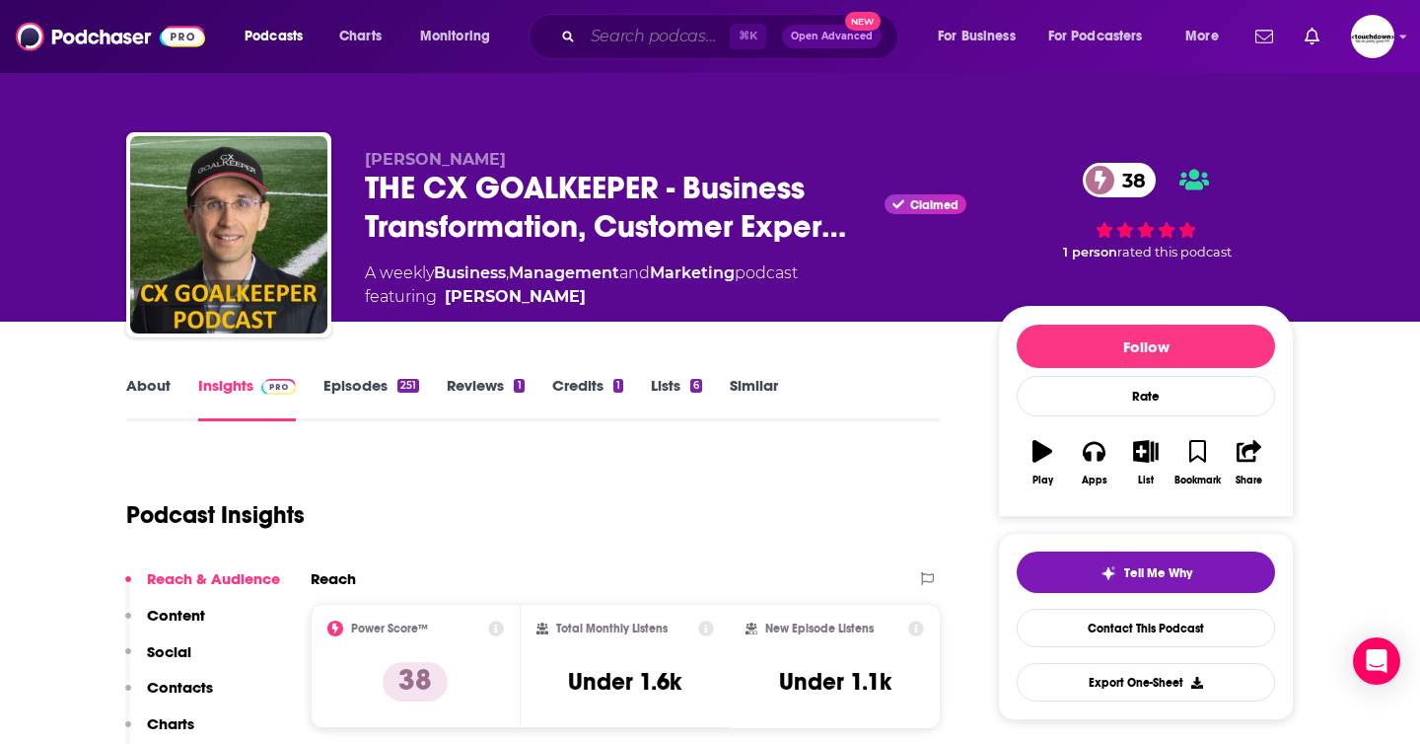
click at [631, 37] on input "Search podcasts, credits, & more..." at bounding box center [656, 37] width 147 height 32
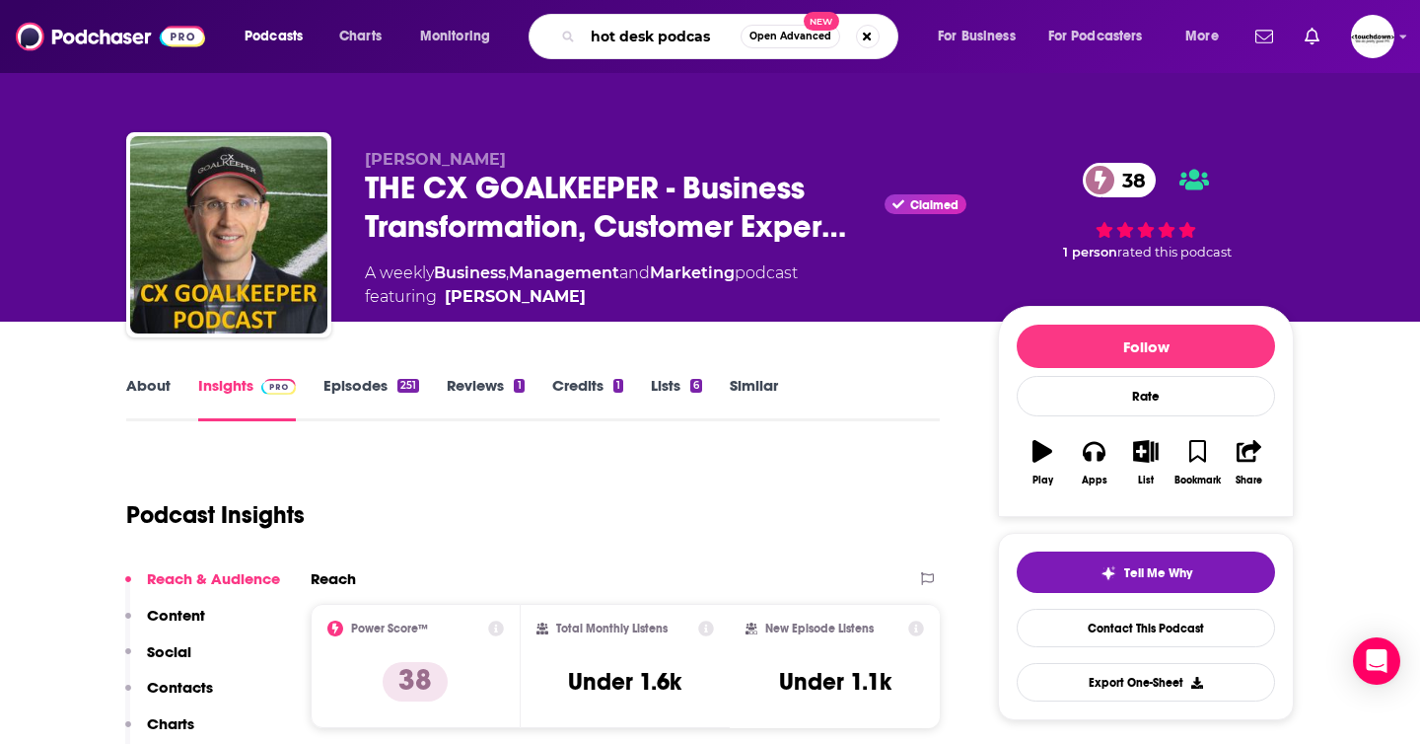
type input "hot desk podcast"
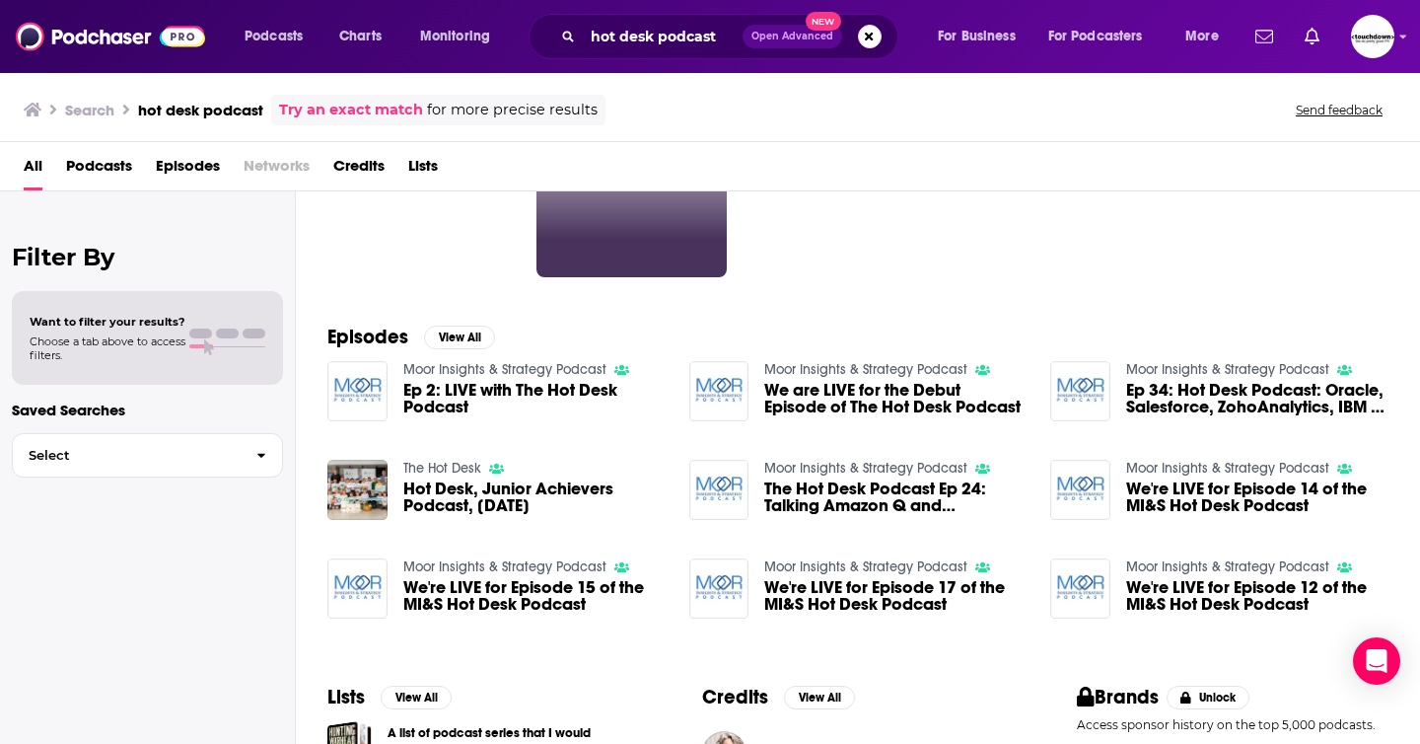
scroll to position [314, 0]
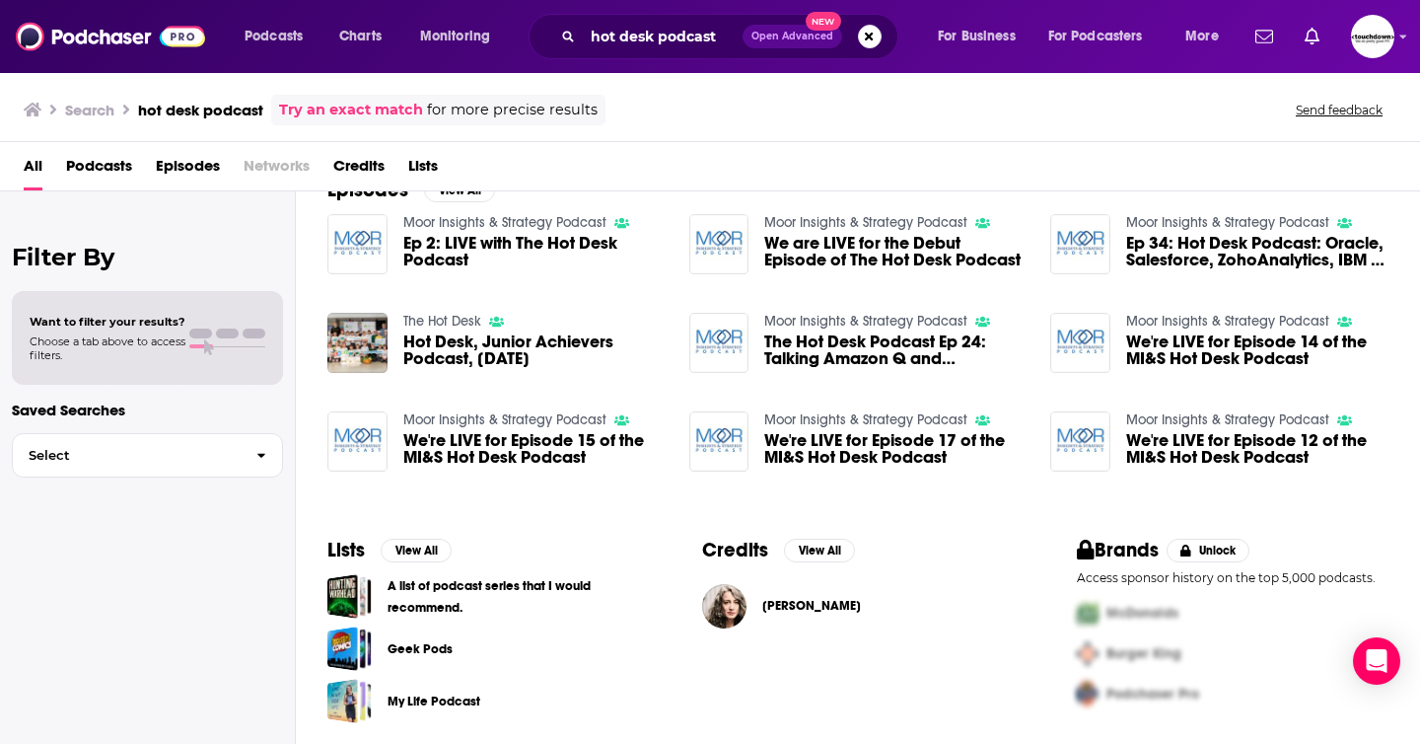
click at [460, 319] on link "The Hot Desk" at bounding box center [442, 321] width 78 height 17
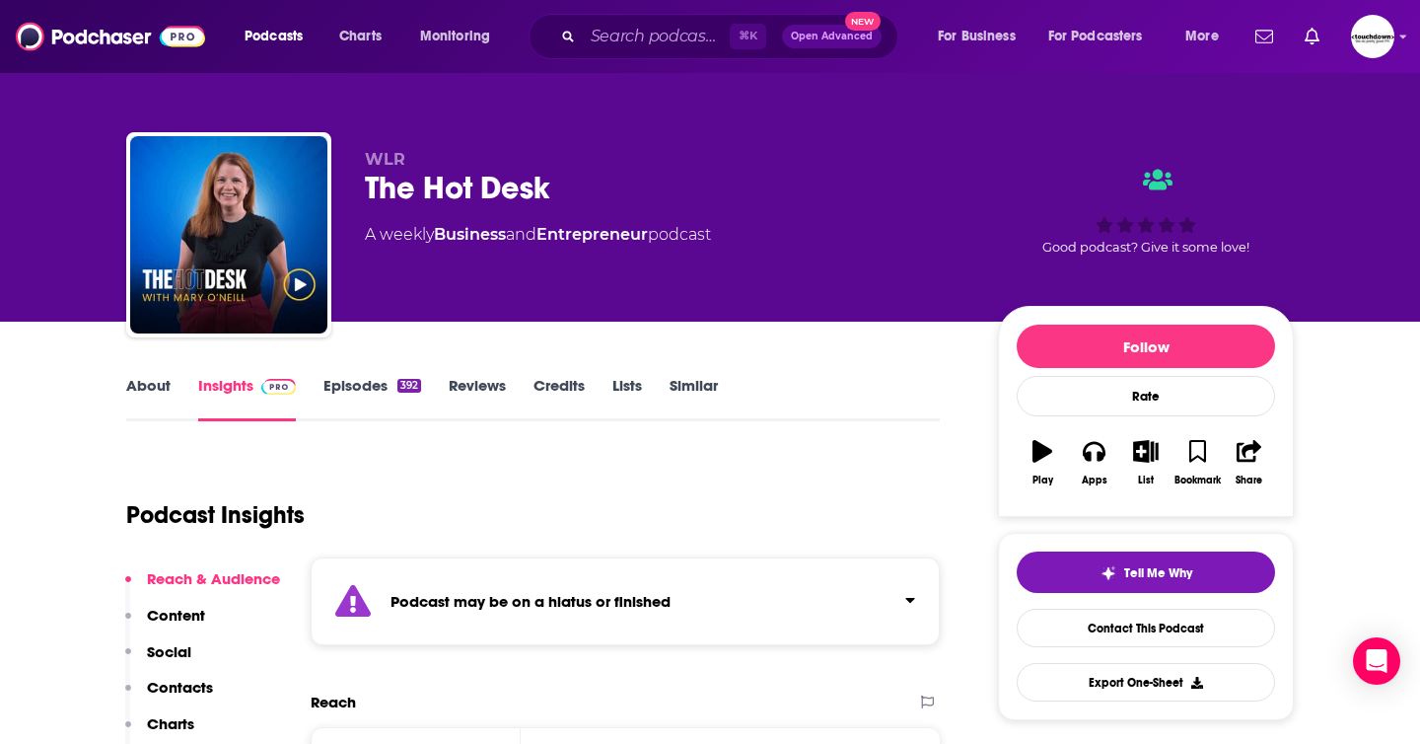
click at [367, 390] on link "Episodes 392" at bounding box center [372, 398] width 98 height 45
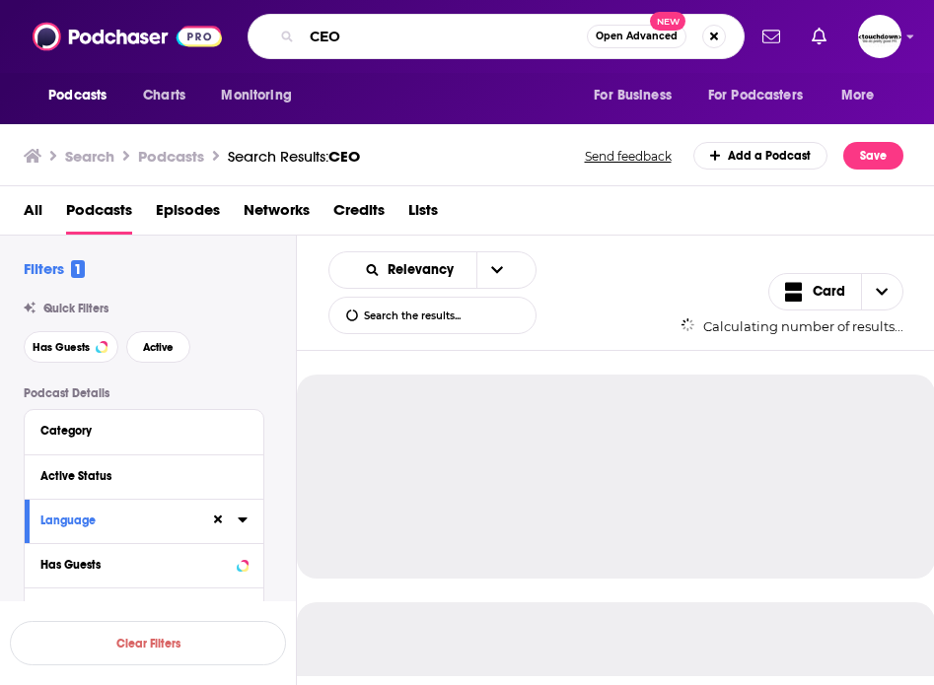
drag, startPoint x: 374, startPoint y: 34, endPoint x: 220, endPoint y: 34, distance: 153.8
click at [220, 34] on div "Podcasts Charts Monitoring CEO Open Advanced New For Business For Podcasters Mo…" at bounding box center [467, 36] width 934 height 73
type input "talkingheadz"
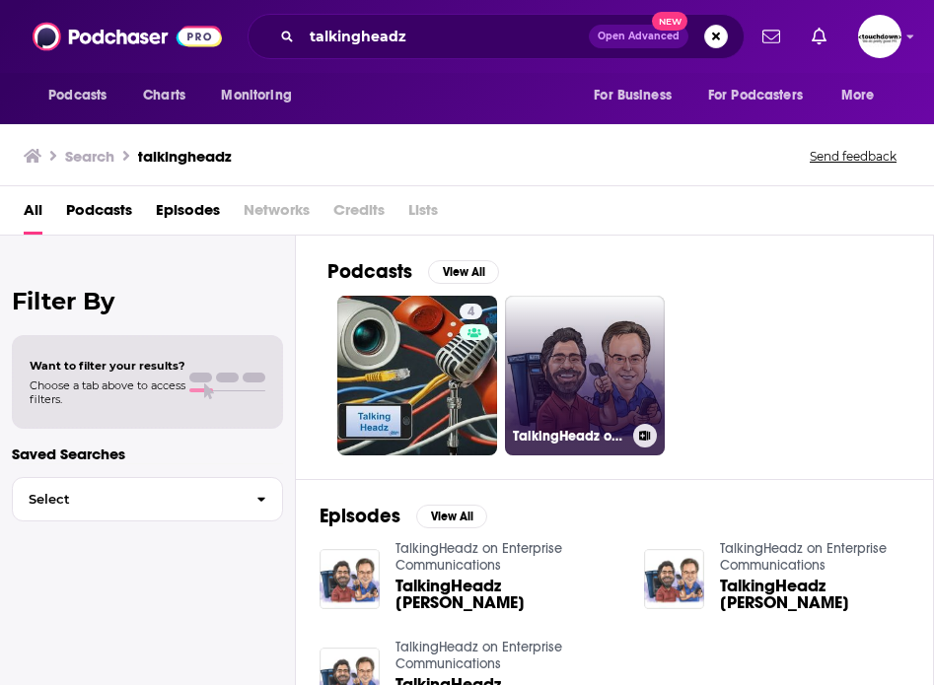
scroll to position [118, 0]
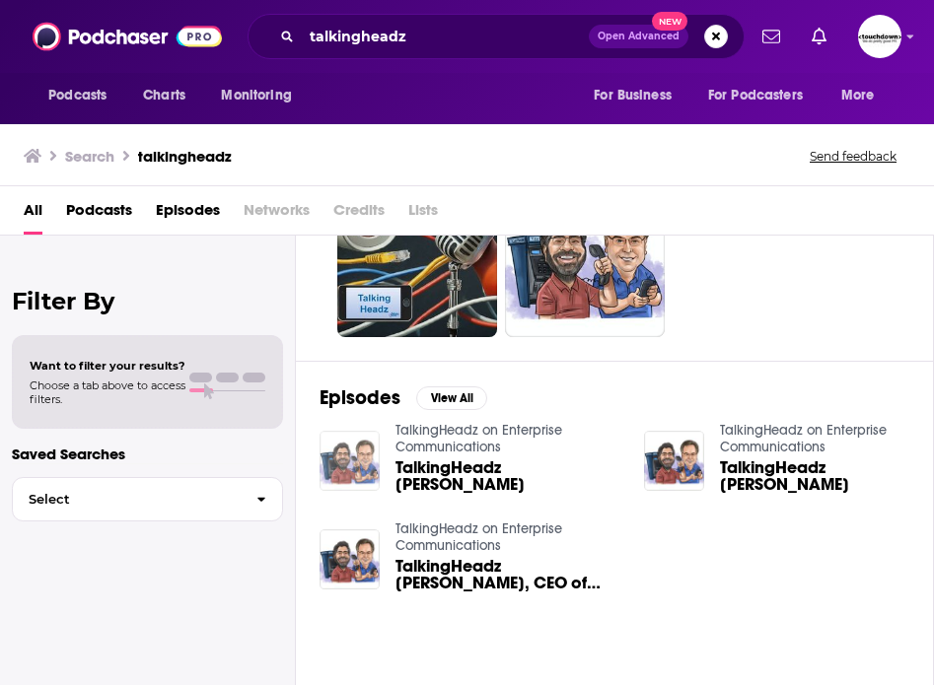
click at [361, 452] on img "TalkingHeadz Todd Abbott" at bounding box center [350, 461] width 60 height 60
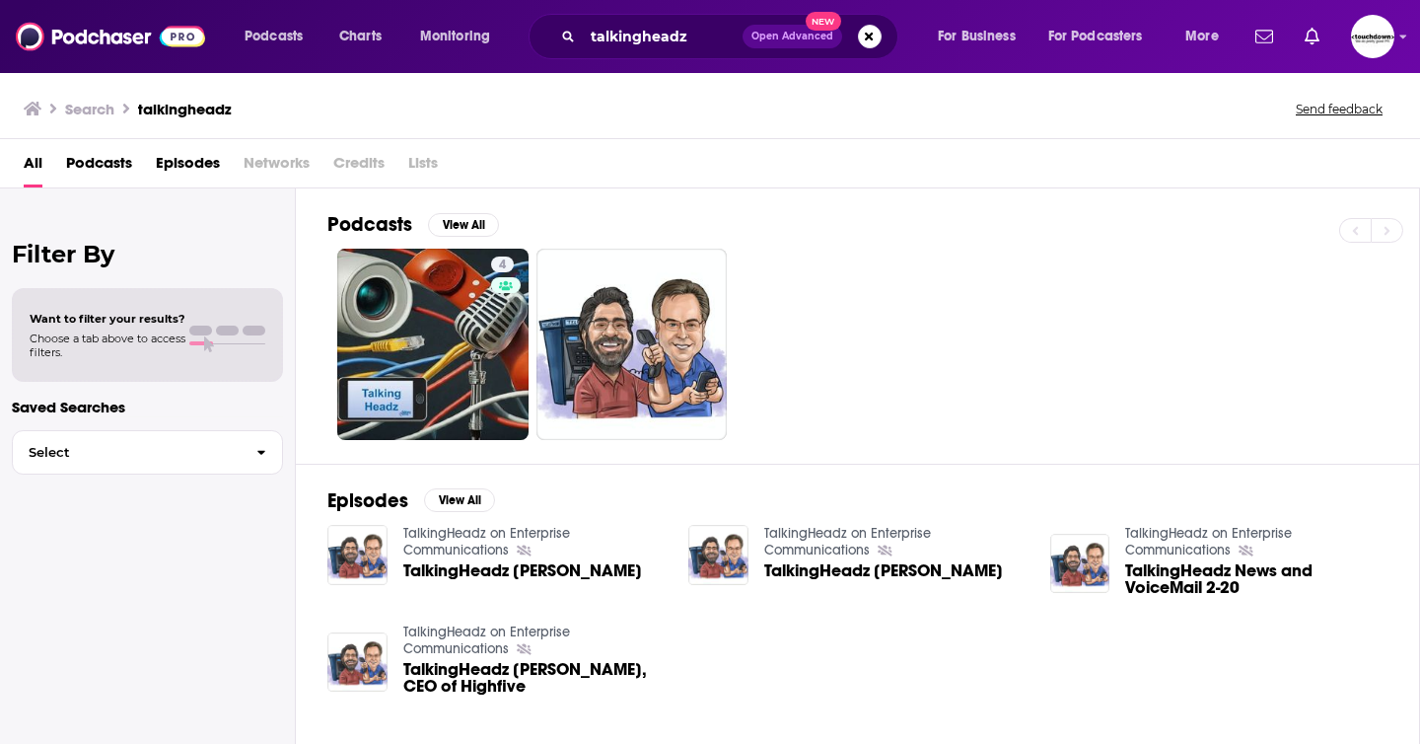
scroll to position [83, 0]
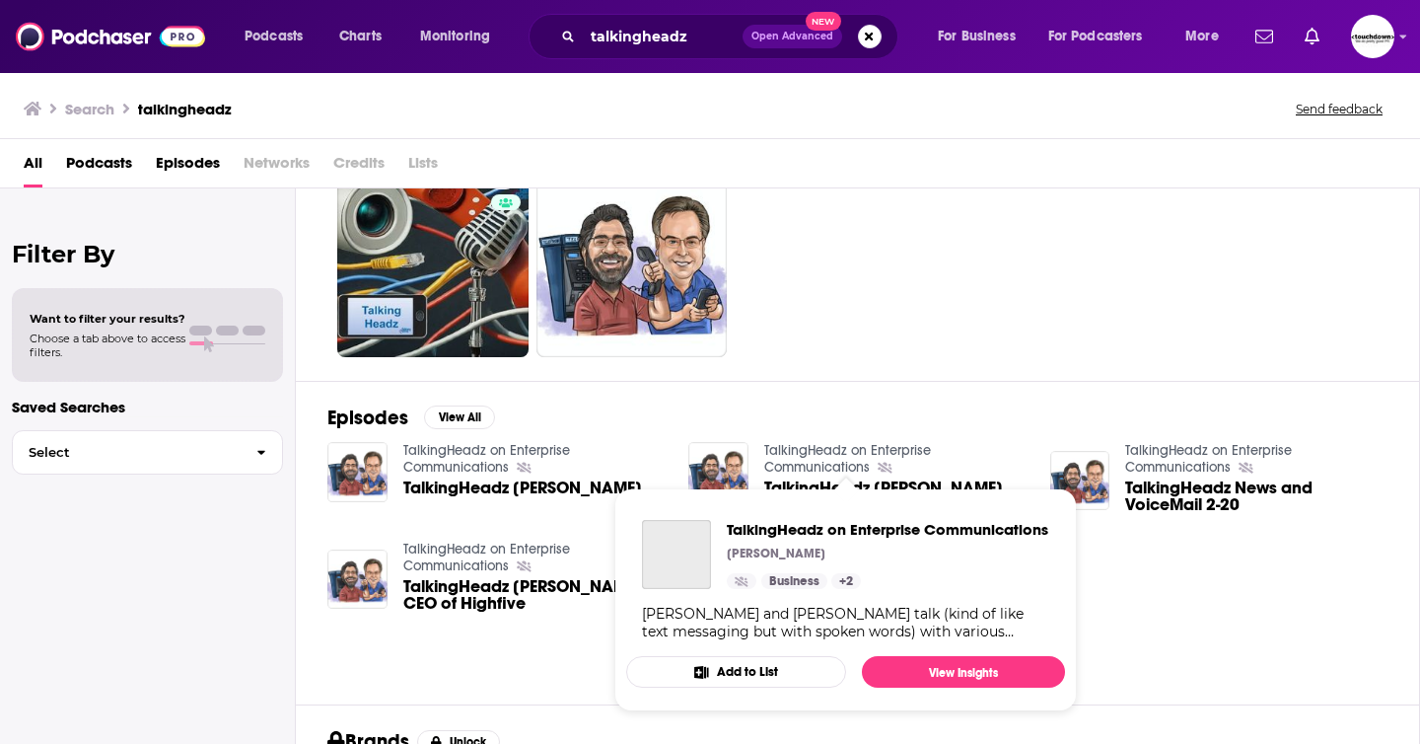
click at [811, 447] on link "TalkingHeadz on Enterprise Communications" at bounding box center [847, 459] width 167 height 34
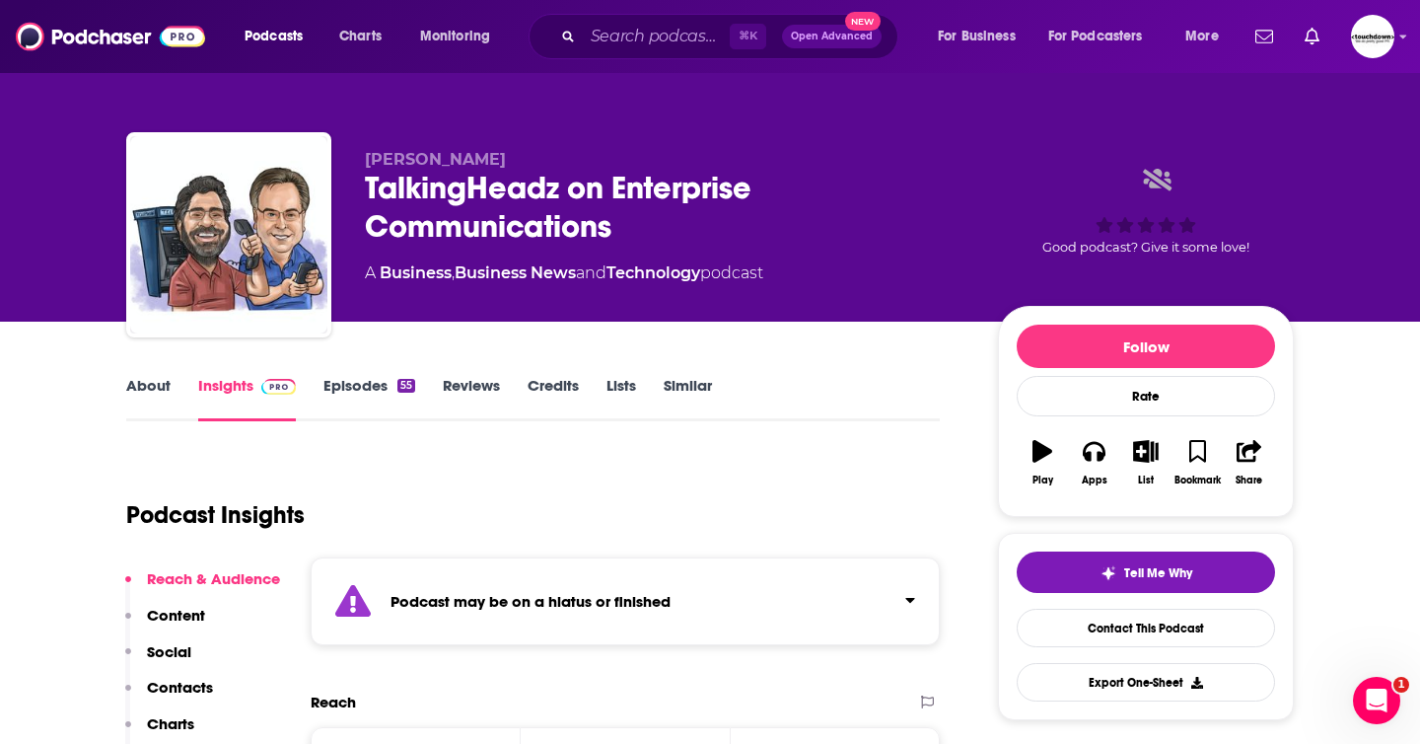
click at [347, 384] on link "Episodes 55" at bounding box center [369, 398] width 92 height 45
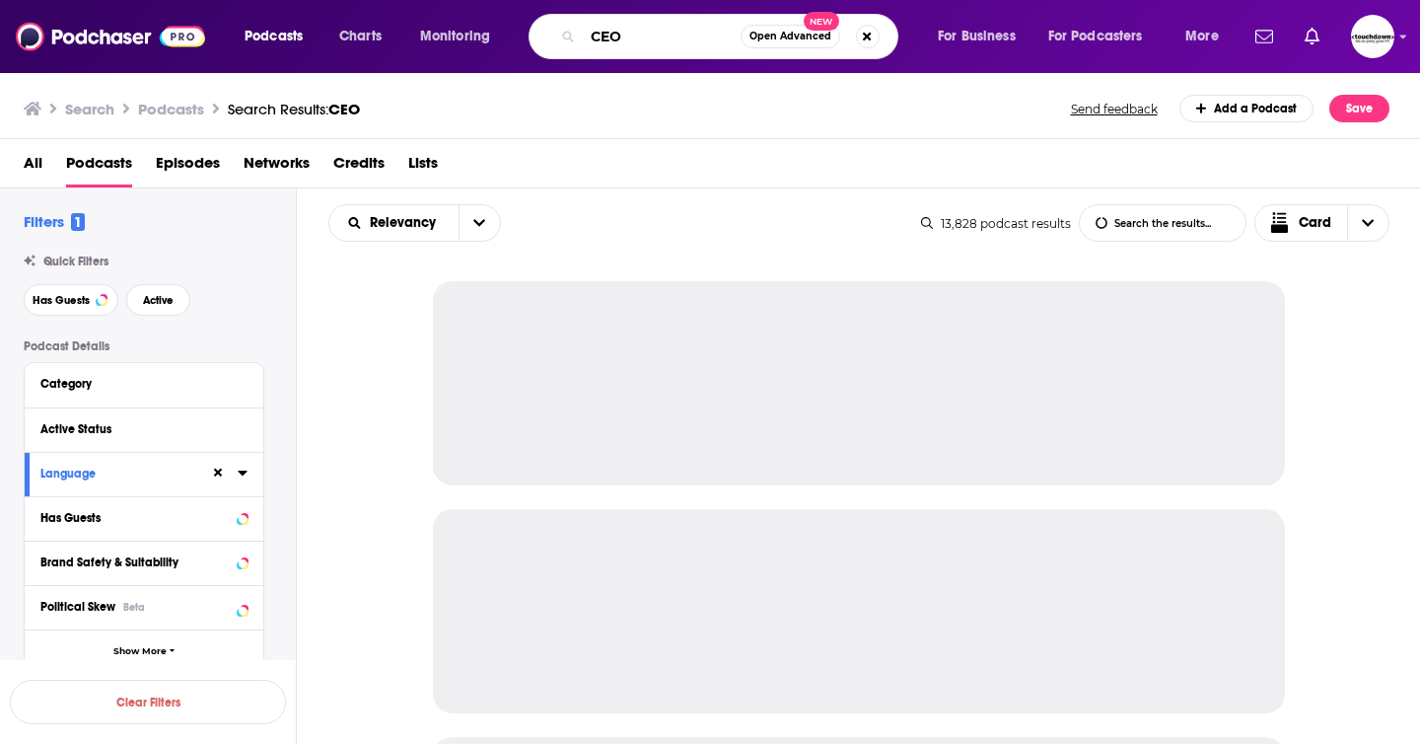
drag, startPoint x: 634, startPoint y: 43, endPoint x: 492, endPoint y: 36, distance: 142.2
click at [492, 36] on div "Podcasts Charts Monitoring CEO Open Advanced New For Business For Podcasters Mo…" at bounding box center [734, 36] width 1007 height 45
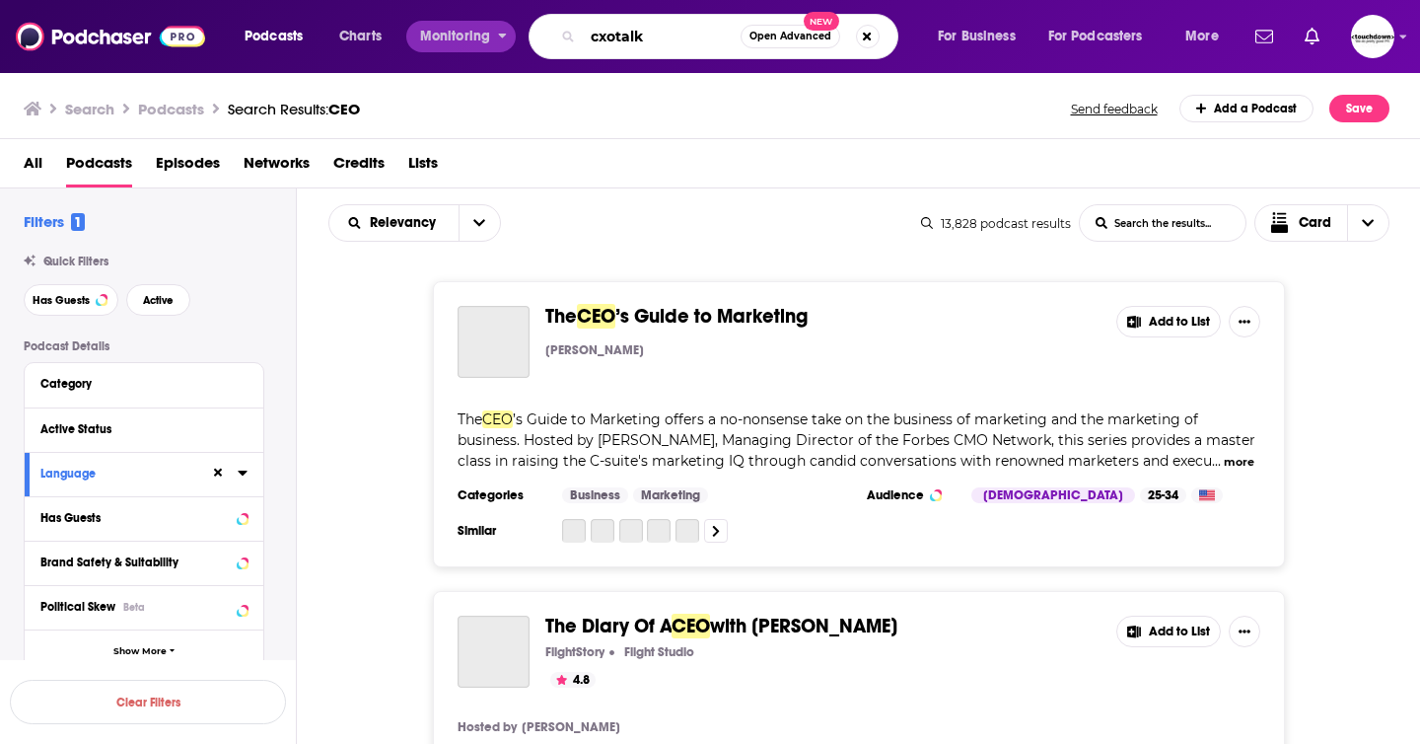
type input "cxotalk"
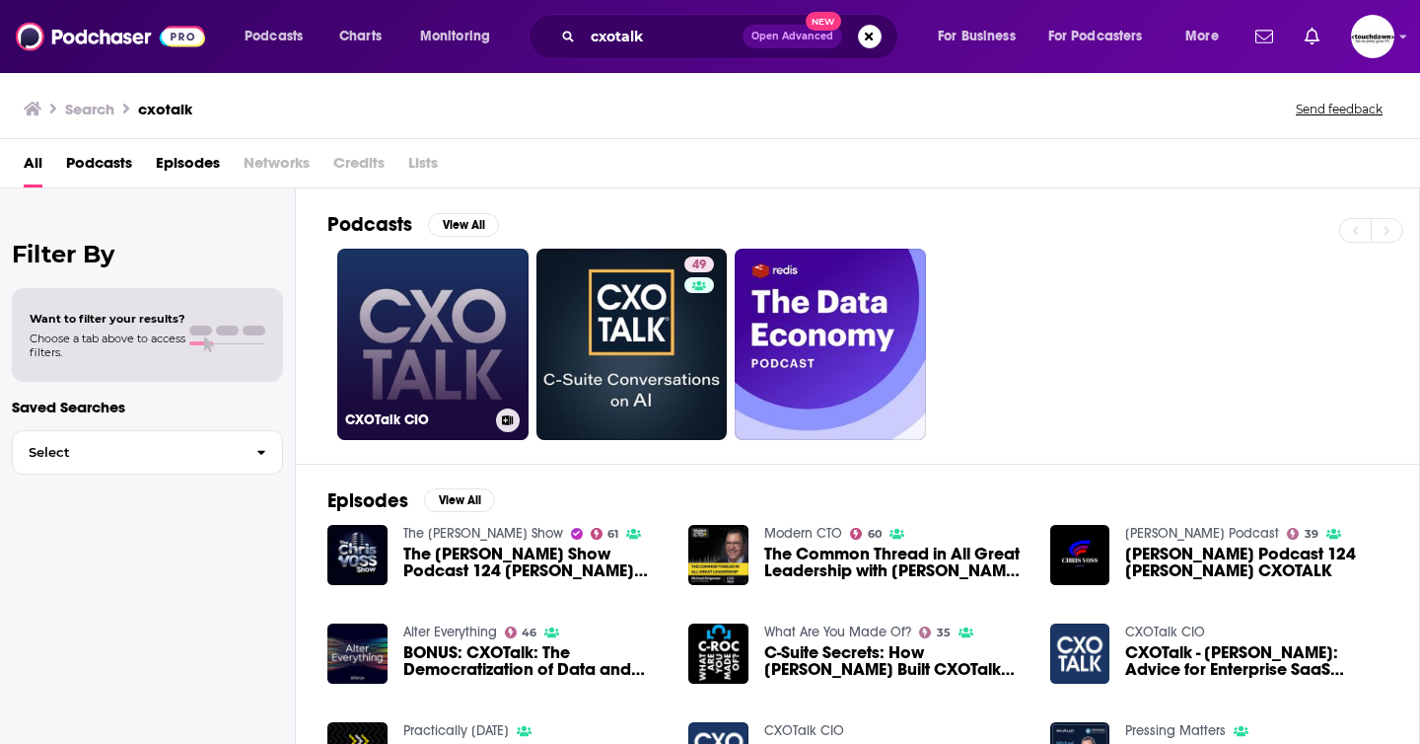
click at [460, 364] on link "CXOTalk CIO" at bounding box center [432, 344] width 191 height 191
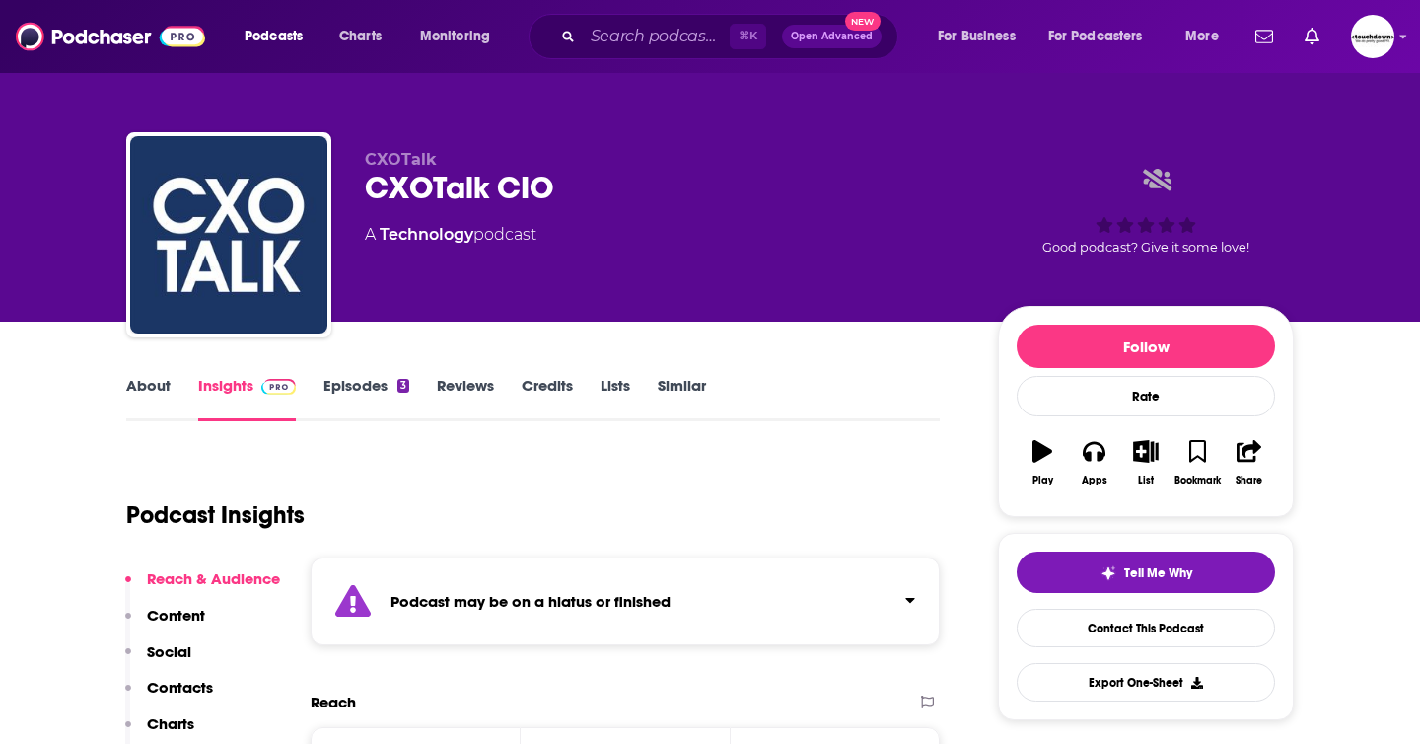
click at [155, 388] on link "About" at bounding box center [148, 398] width 44 height 45
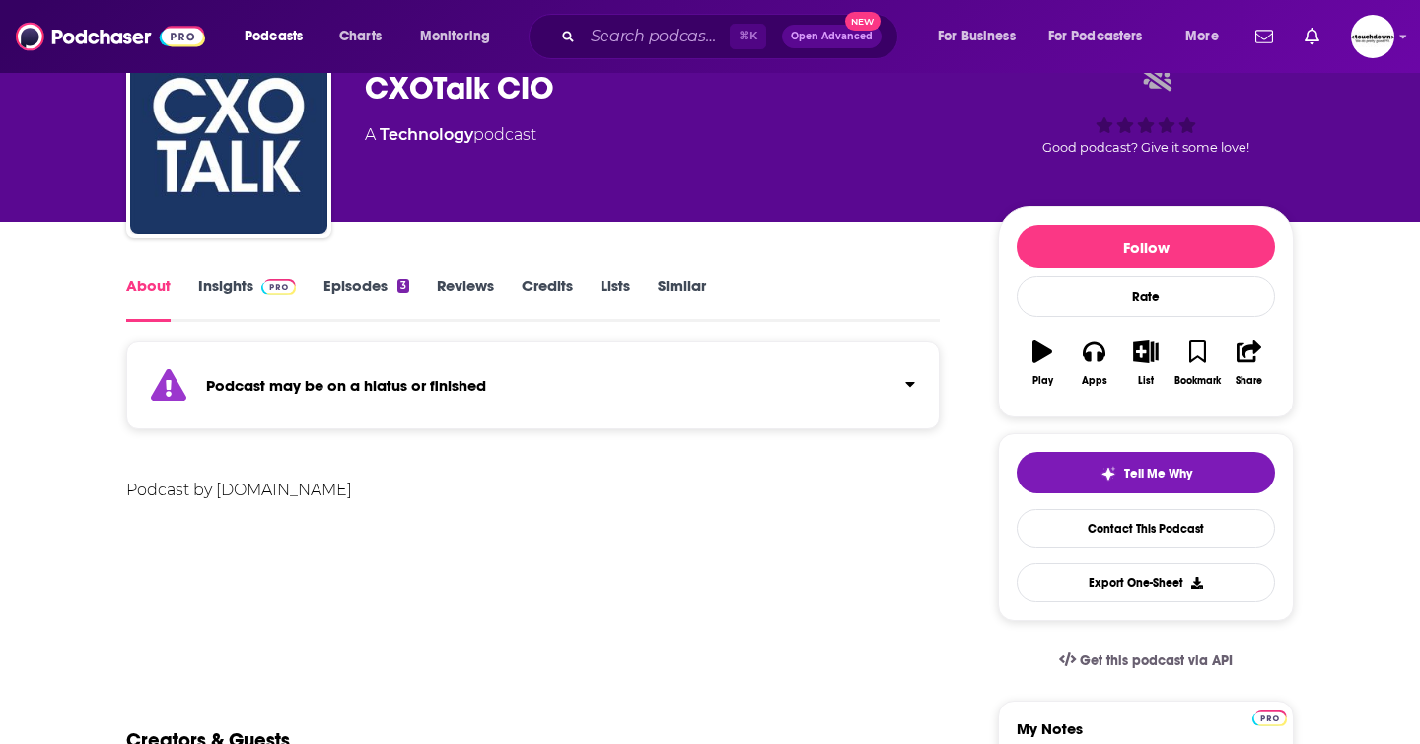
scroll to position [112, 0]
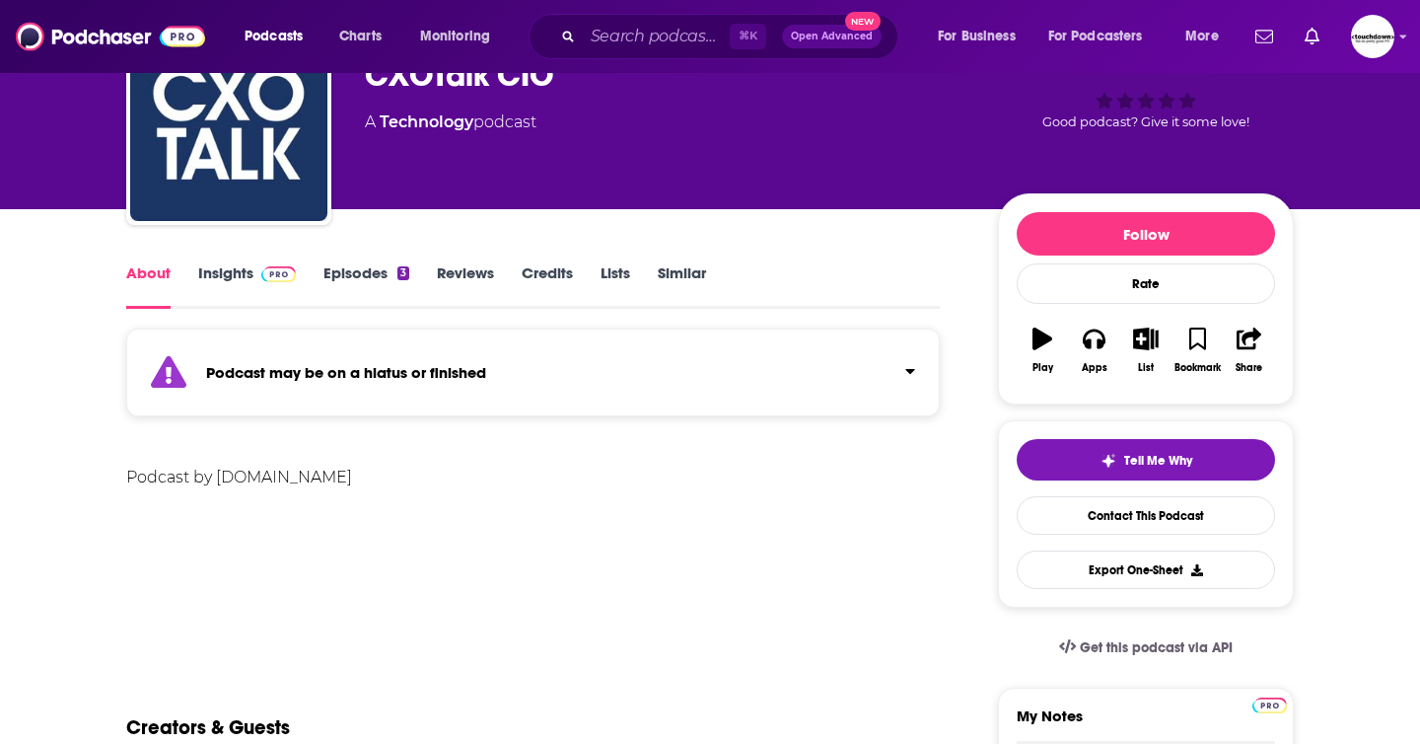
click at [350, 278] on link "Episodes 3" at bounding box center [366, 285] width 86 height 45
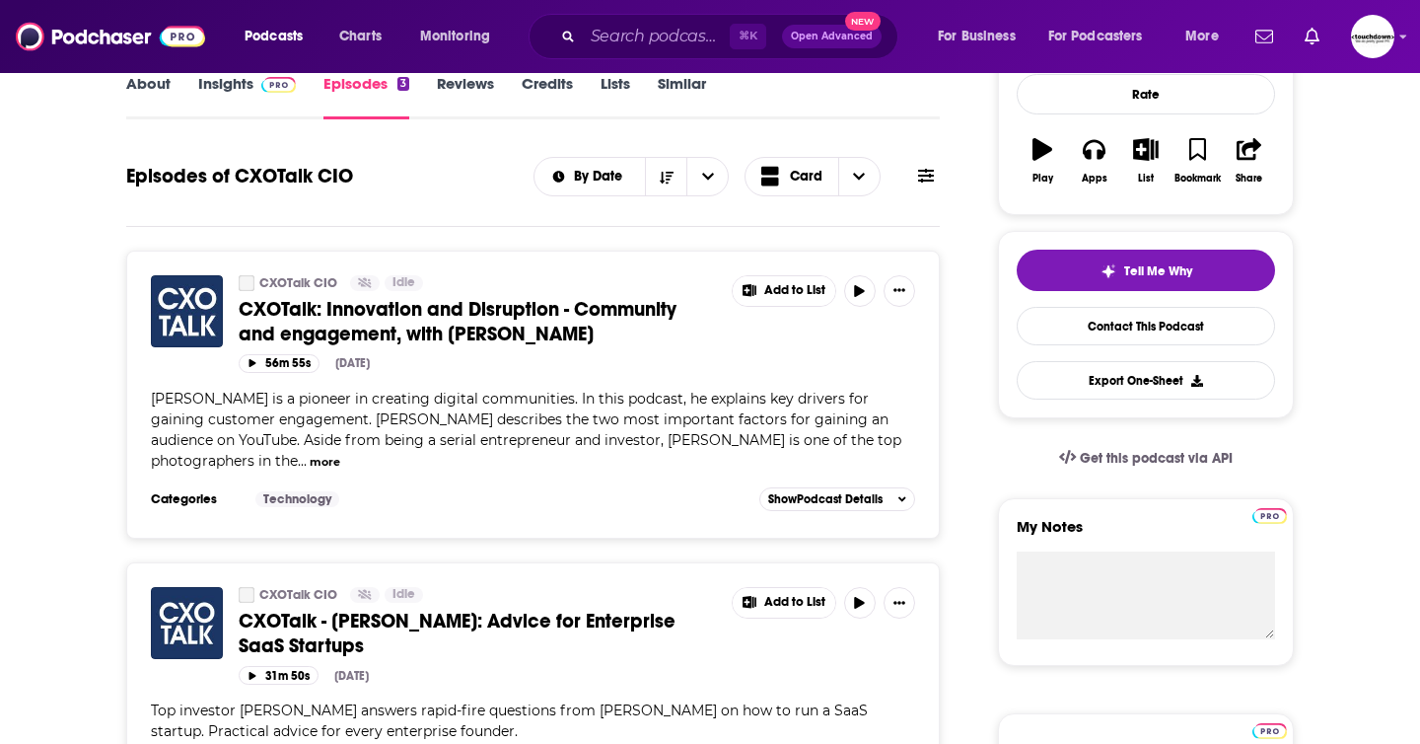
scroll to position [307, 0]
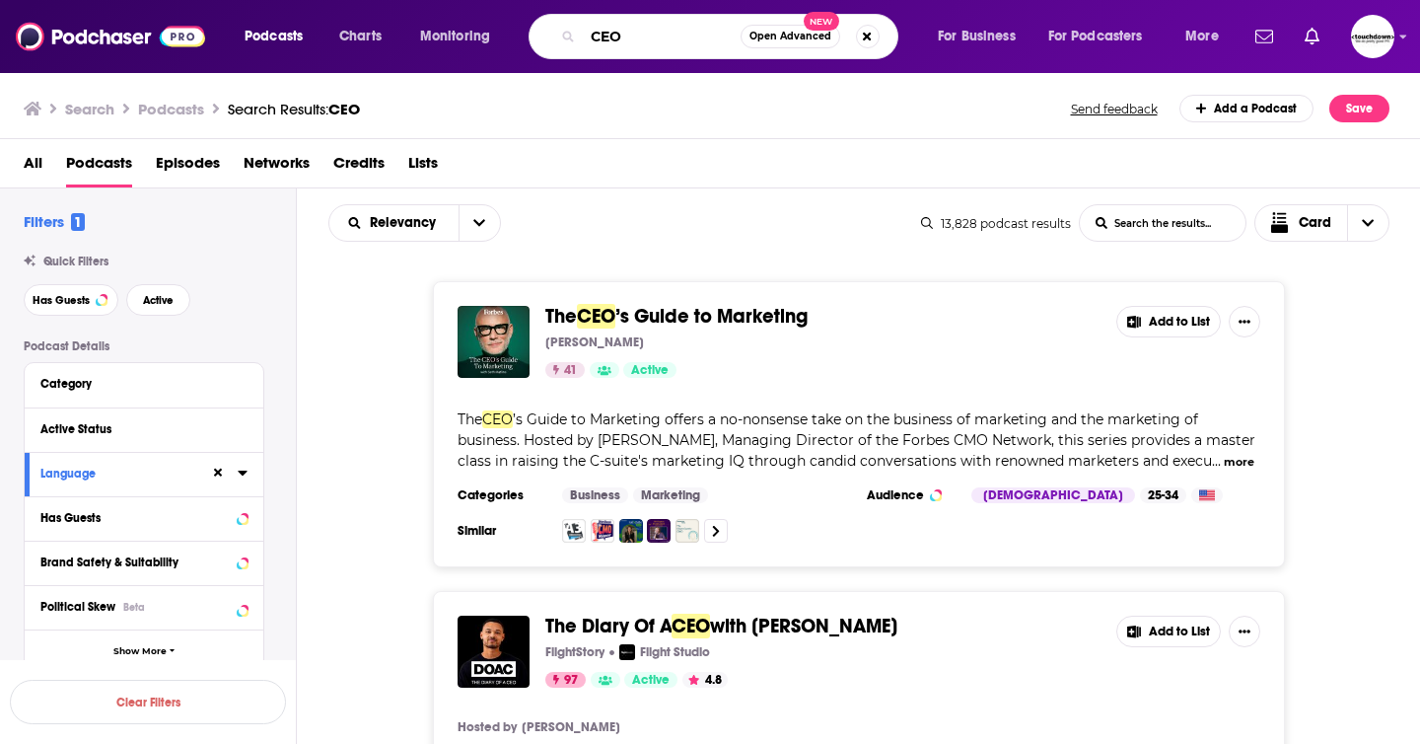
drag, startPoint x: 674, startPoint y: 42, endPoint x: 588, endPoint y: 37, distance: 85.9
click at [588, 37] on input "CEO" at bounding box center [662, 37] width 158 height 32
type input "cxotalk"
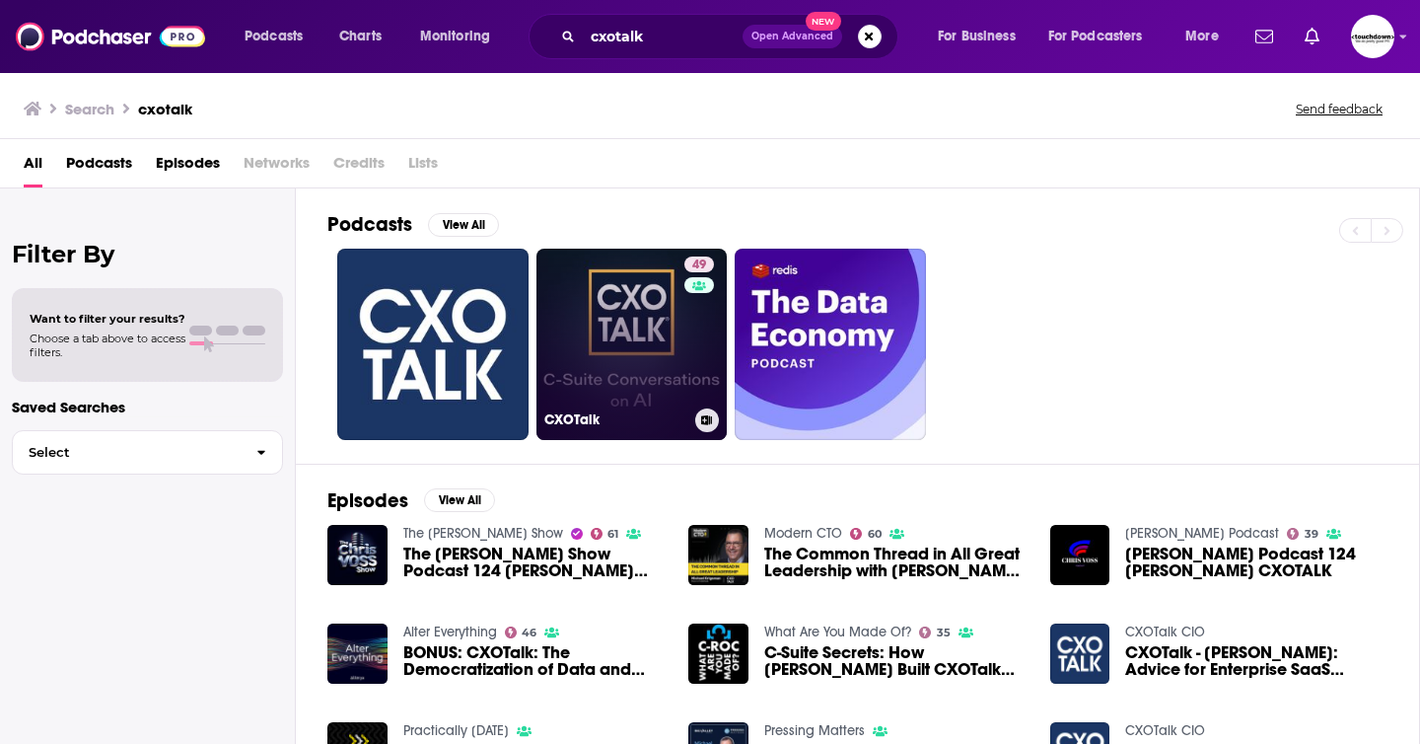
click at [647, 379] on link "49 CXOTalk" at bounding box center [631, 344] width 191 height 191
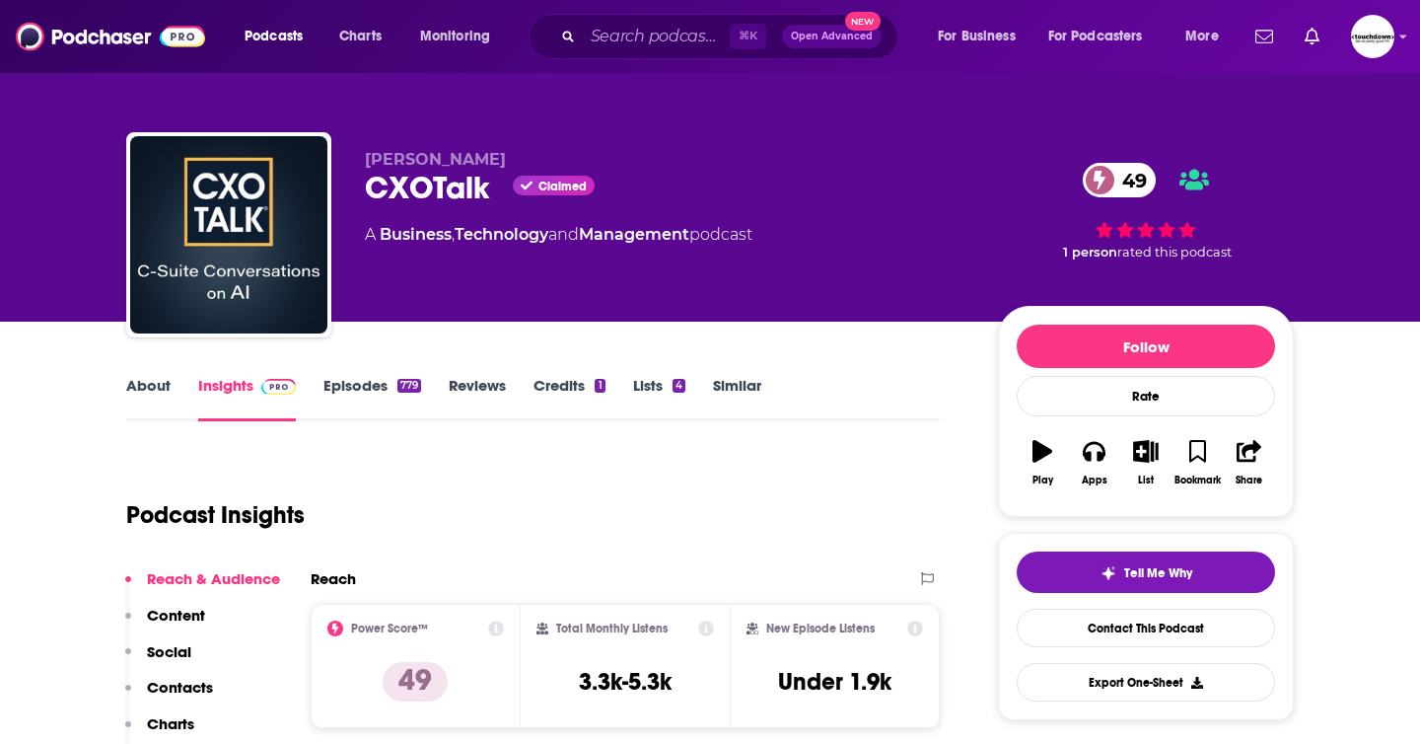
click at [361, 384] on link "Episodes 779" at bounding box center [372, 398] width 98 height 45
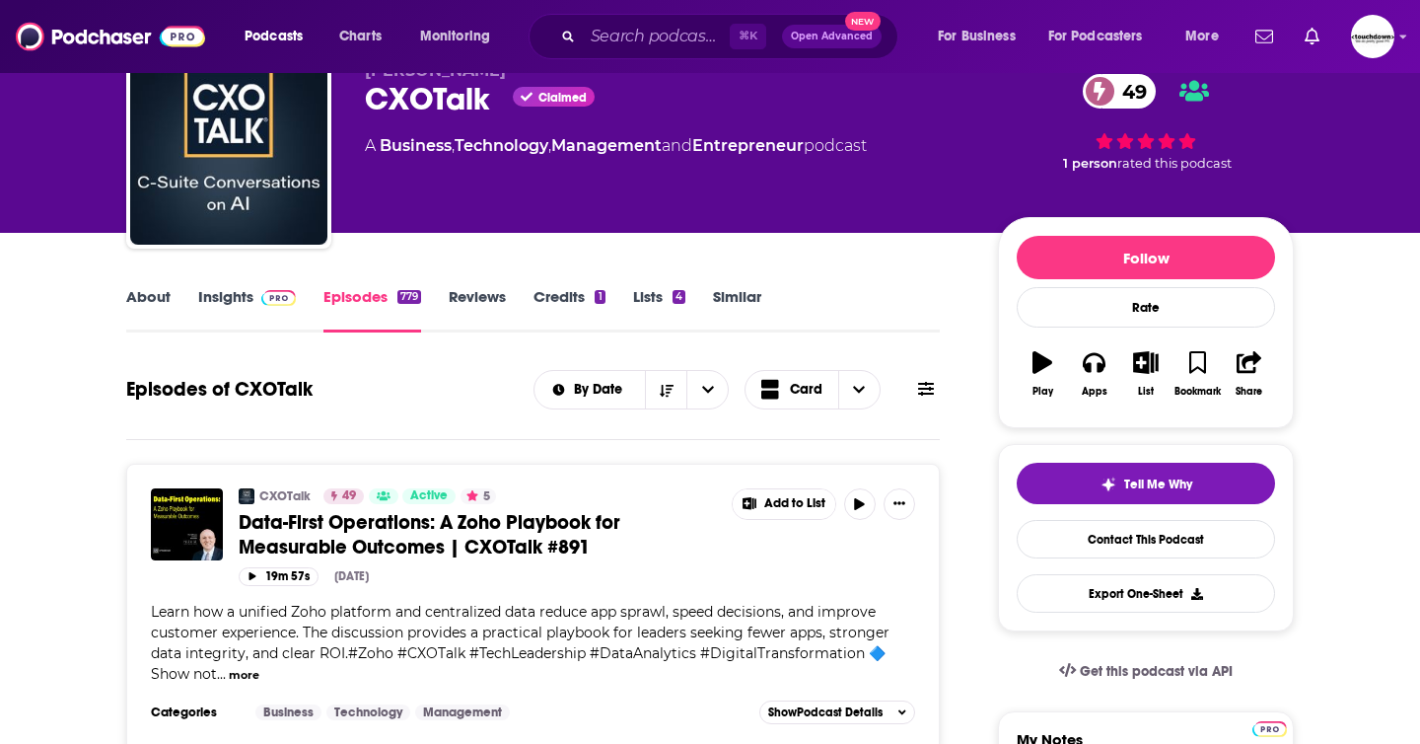
scroll to position [102, 0]
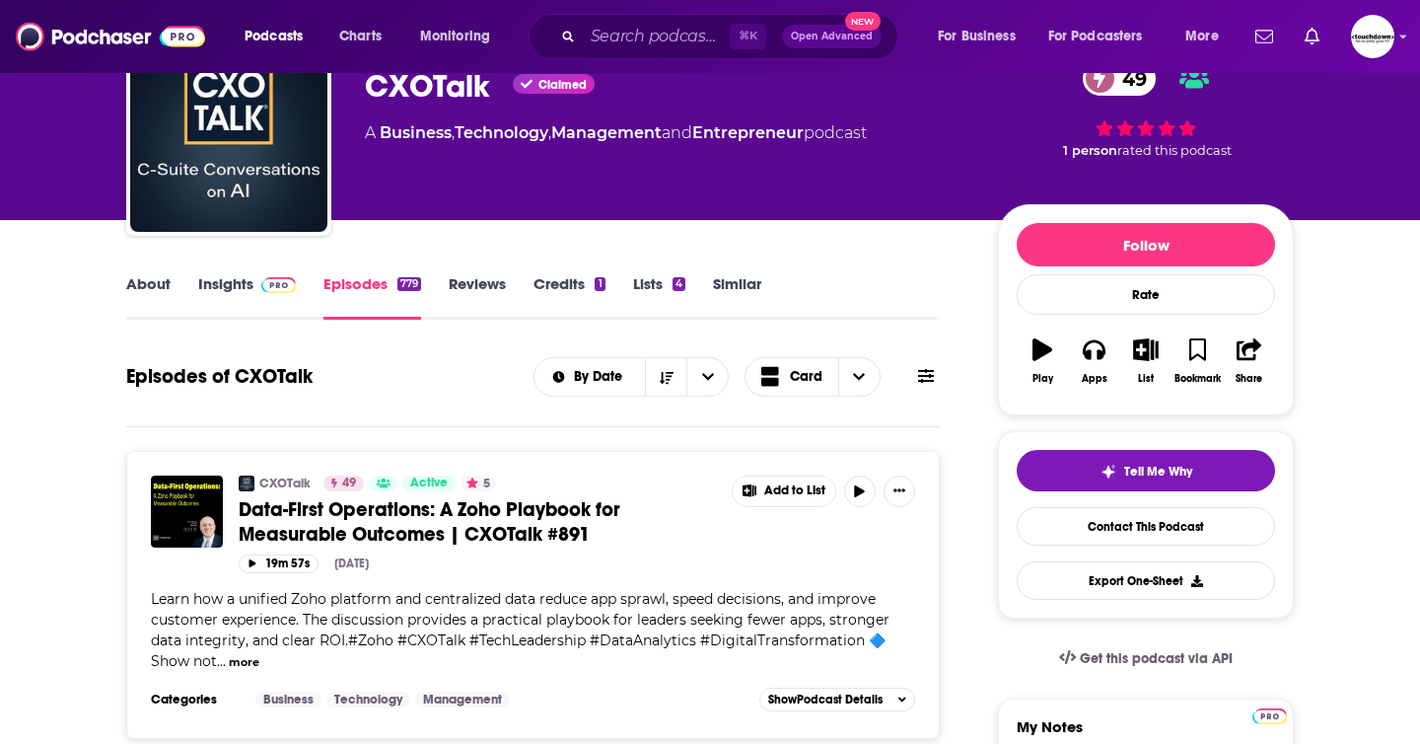
click at [158, 287] on link "About" at bounding box center [148, 296] width 44 height 45
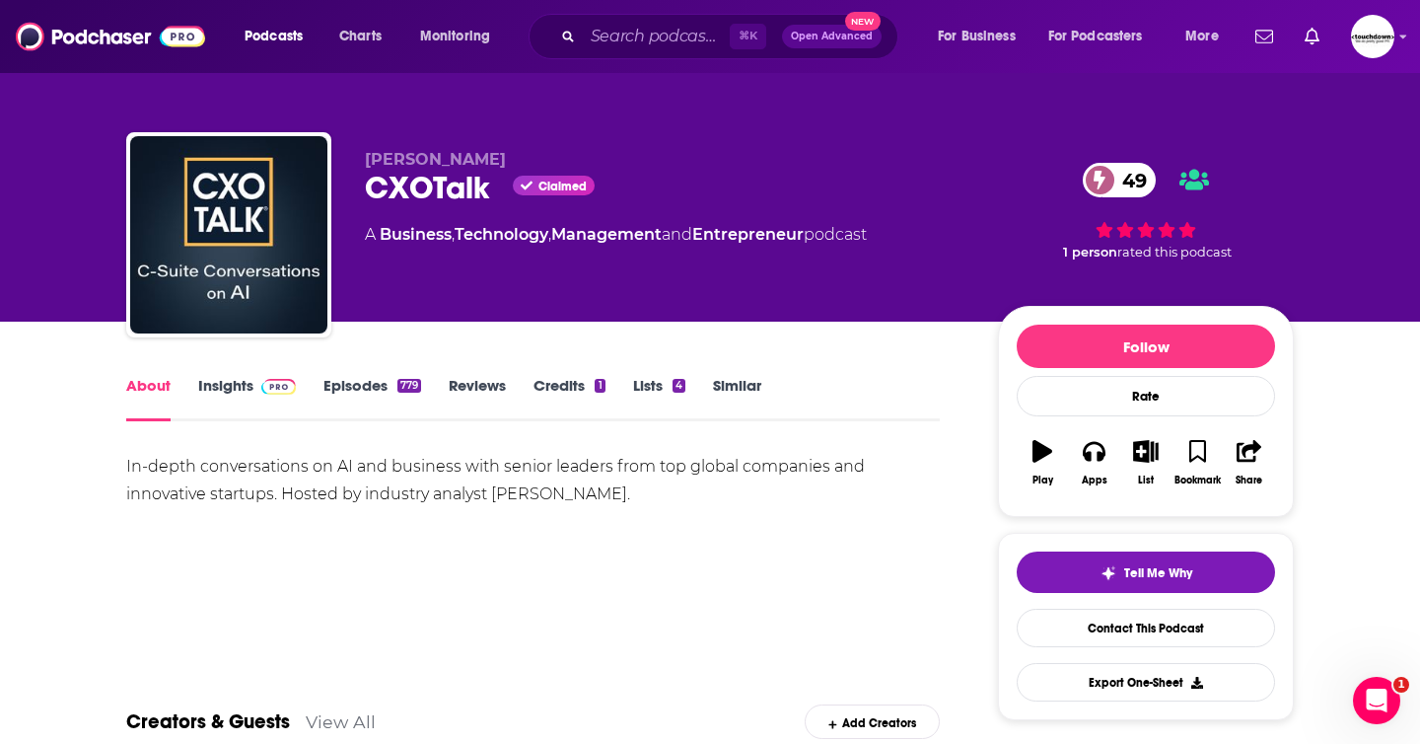
click at [351, 388] on link "Episodes 779" at bounding box center [372, 398] width 98 height 45
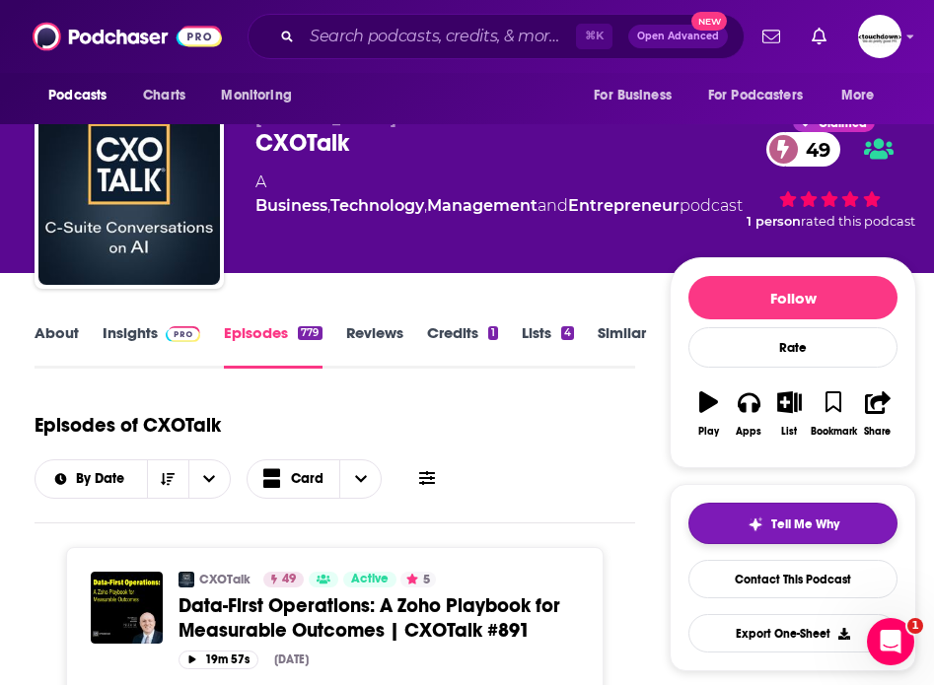
scroll to position [38, 0]
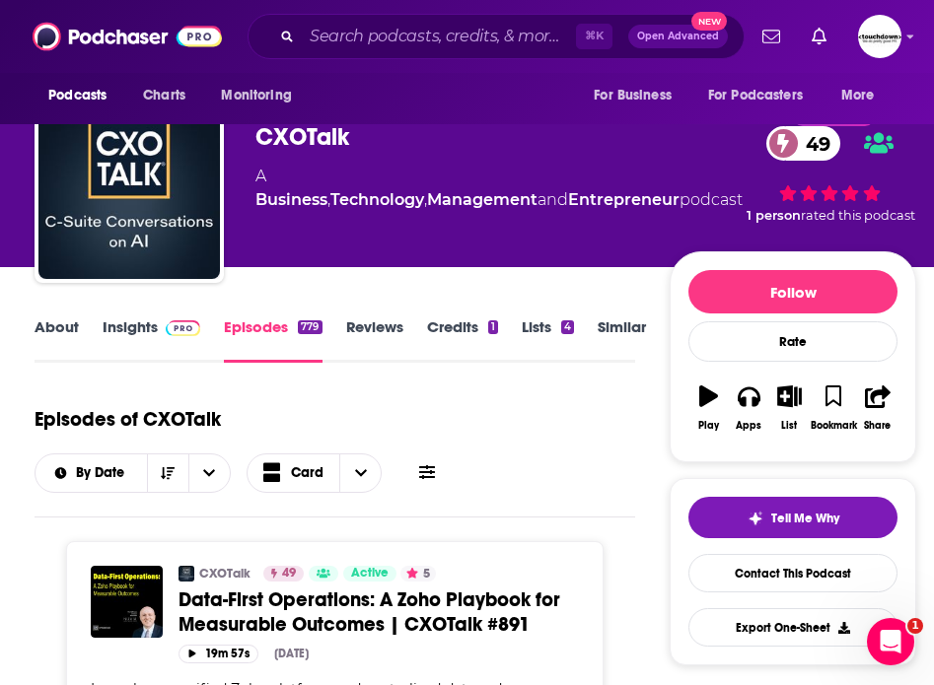
click at [67, 325] on link "About" at bounding box center [57, 340] width 44 height 45
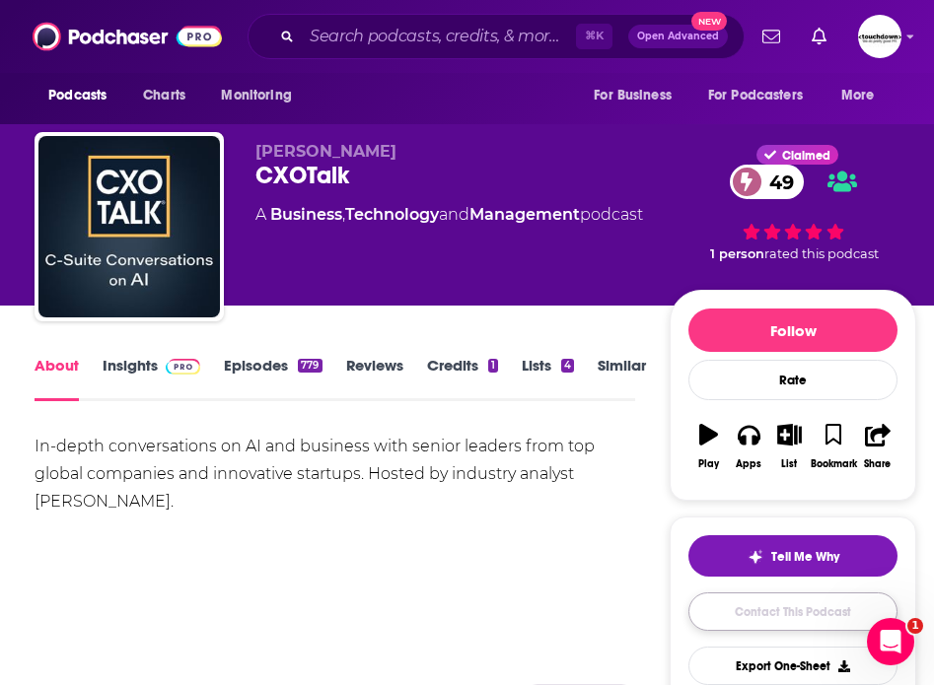
click at [791, 624] on link "Contact This Podcast" at bounding box center [792, 612] width 209 height 38
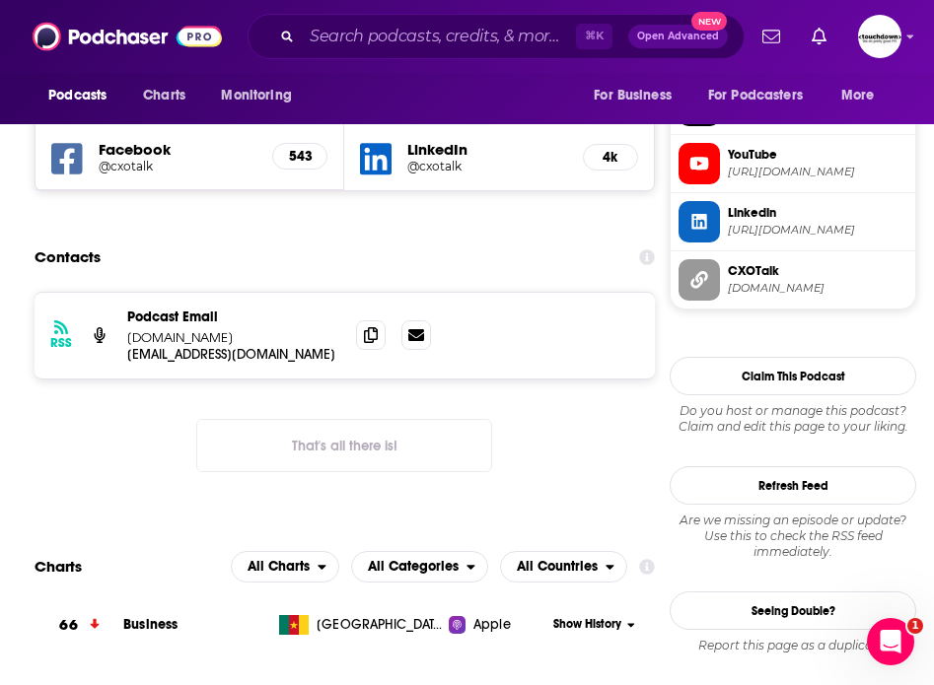
scroll to position [1760, 0]
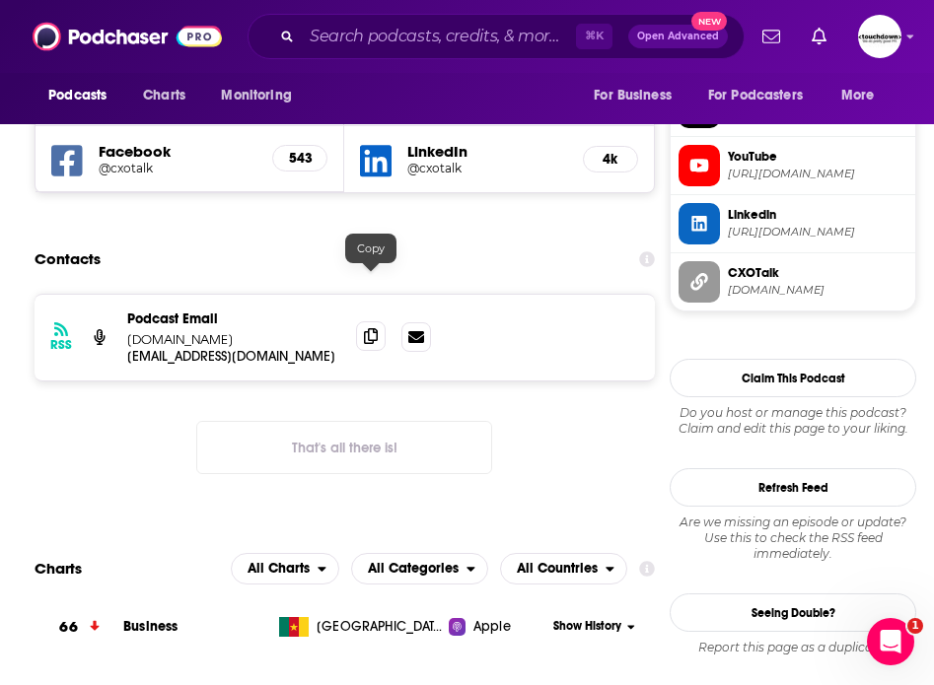
click at [365, 328] on icon at bounding box center [371, 336] width 14 height 16
click at [368, 27] on input "Search podcasts, credits, & more..." at bounding box center [439, 37] width 274 height 32
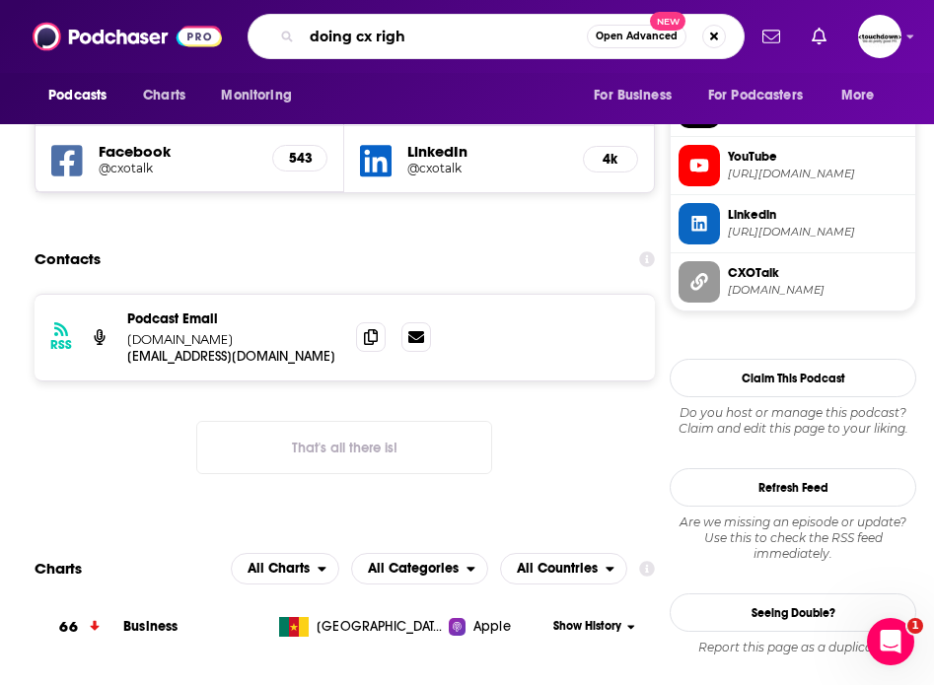
type input "doing cx right"
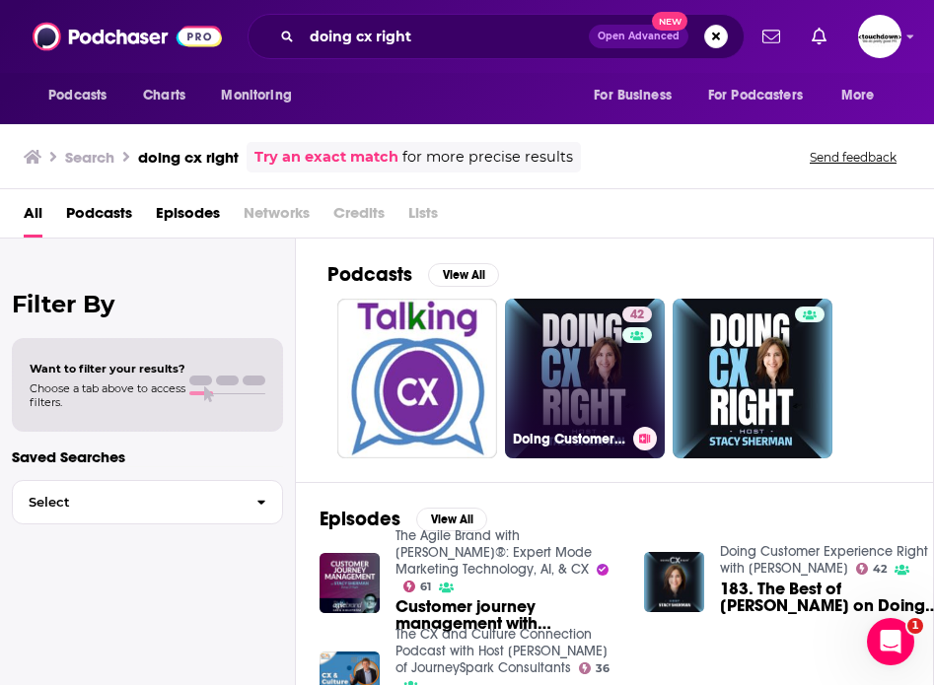
click at [587, 350] on link "42 Doing Customer Experience Right‬ with [PERSON_NAME]" at bounding box center [585, 379] width 160 height 160
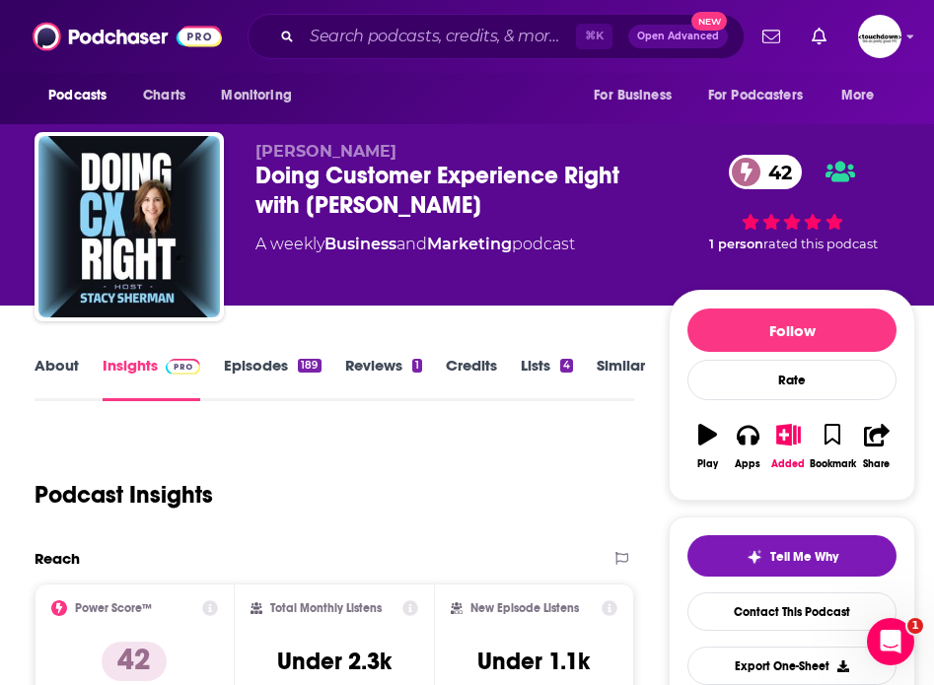
click at [269, 360] on link "Episodes 189" at bounding box center [272, 378] width 97 height 45
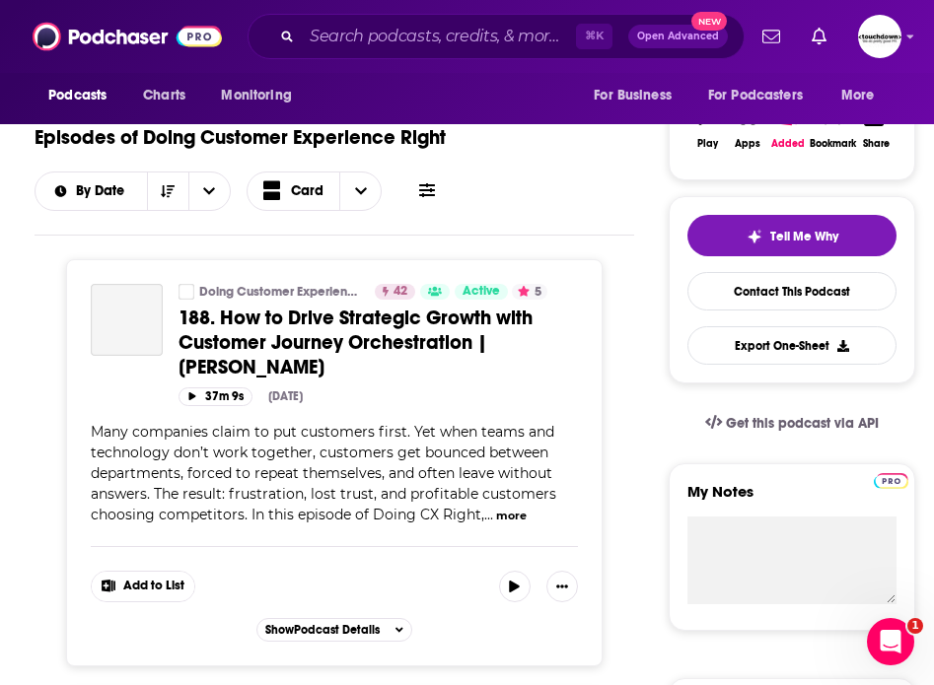
scroll to position [324, 0]
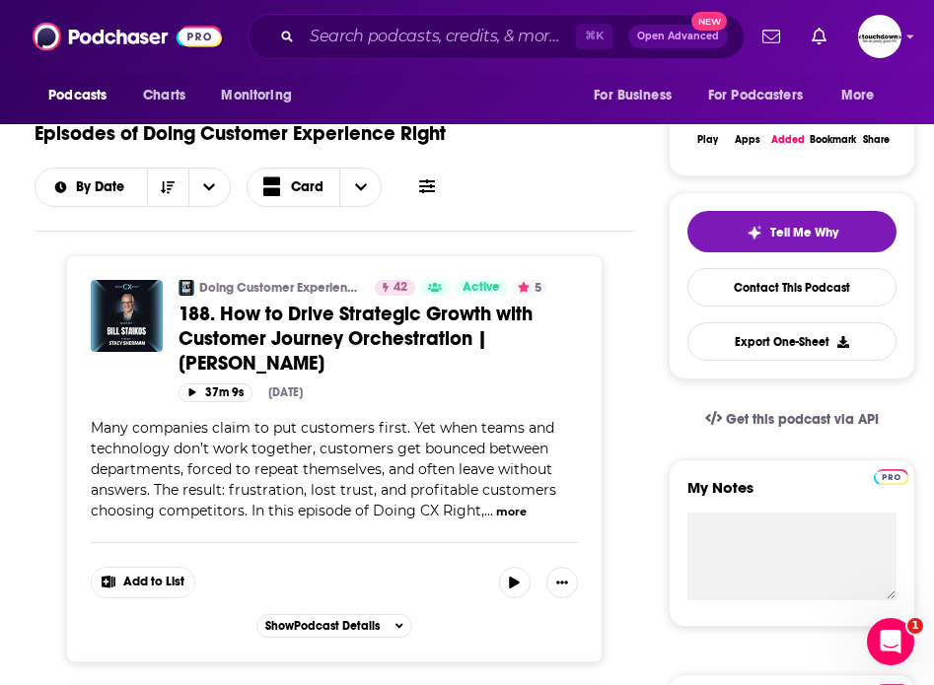
click at [507, 512] on button "more" at bounding box center [511, 512] width 31 height 17
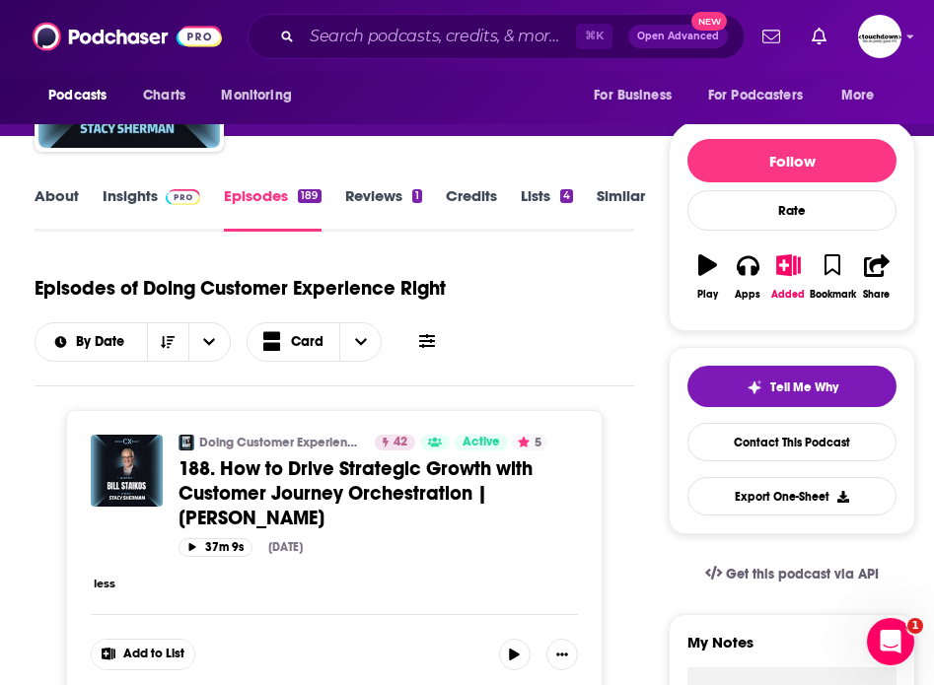
scroll to position [0, 0]
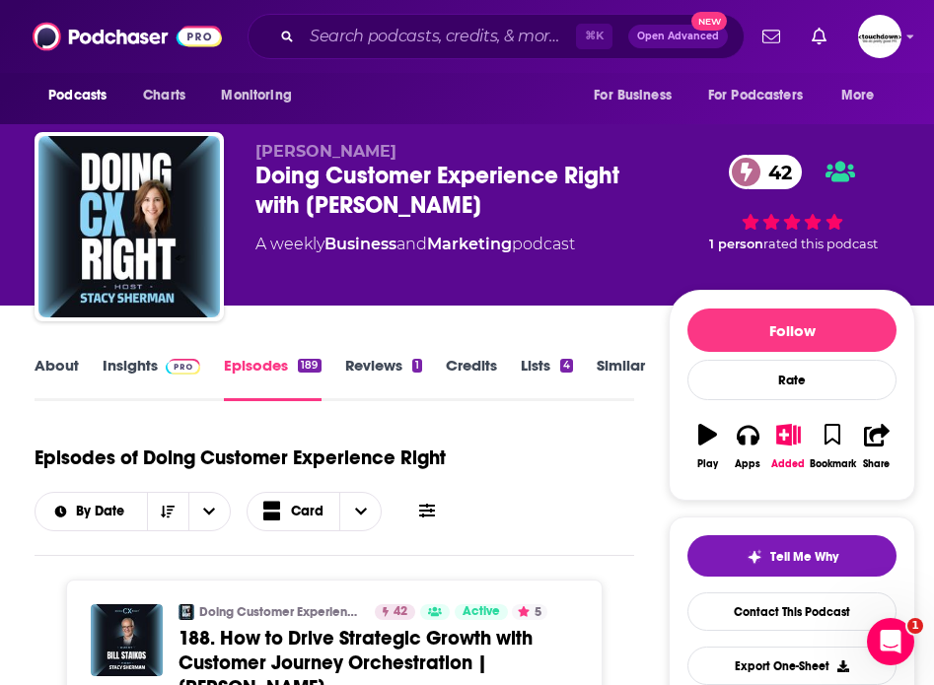
click at [62, 367] on link "About" at bounding box center [57, 378] width 44 height 45
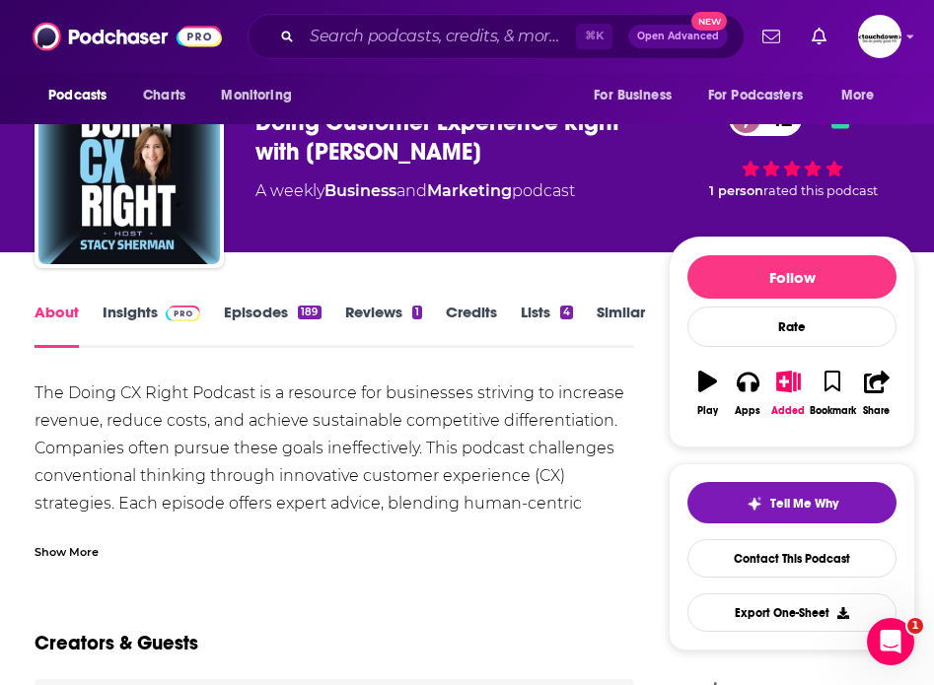
scroll to position [88, 0]
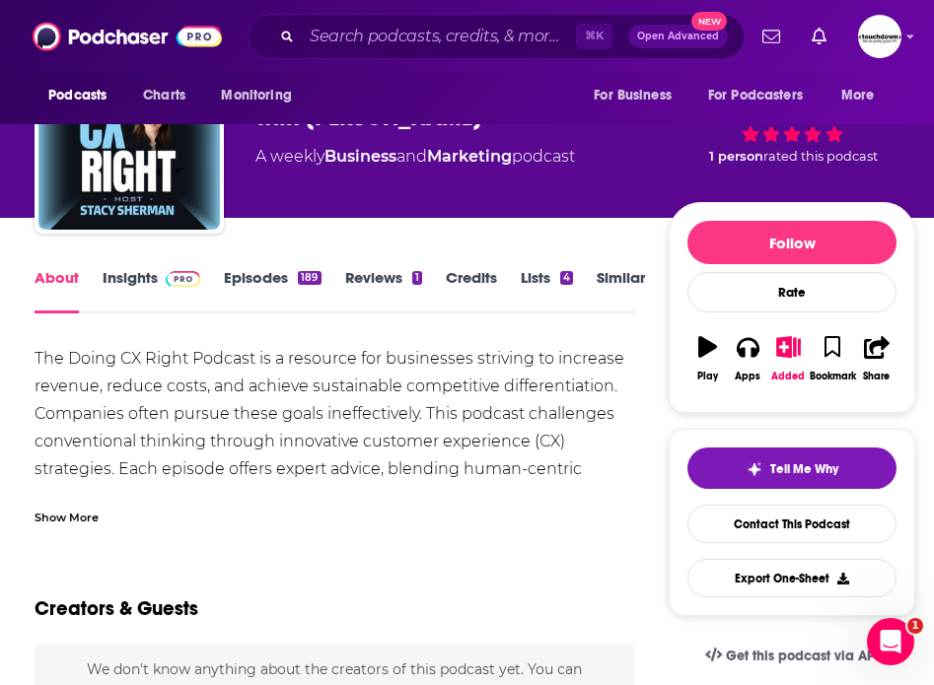
click at [85, 517] on div "Show More" at bounding box center [67, 516] width 64 height 19
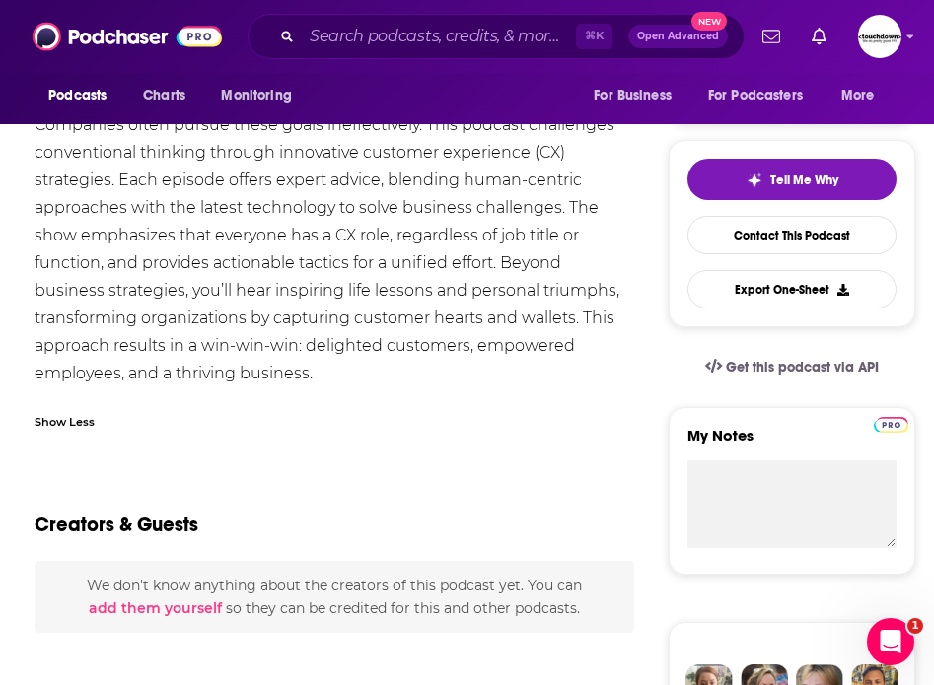
scroll to position [0, 0]
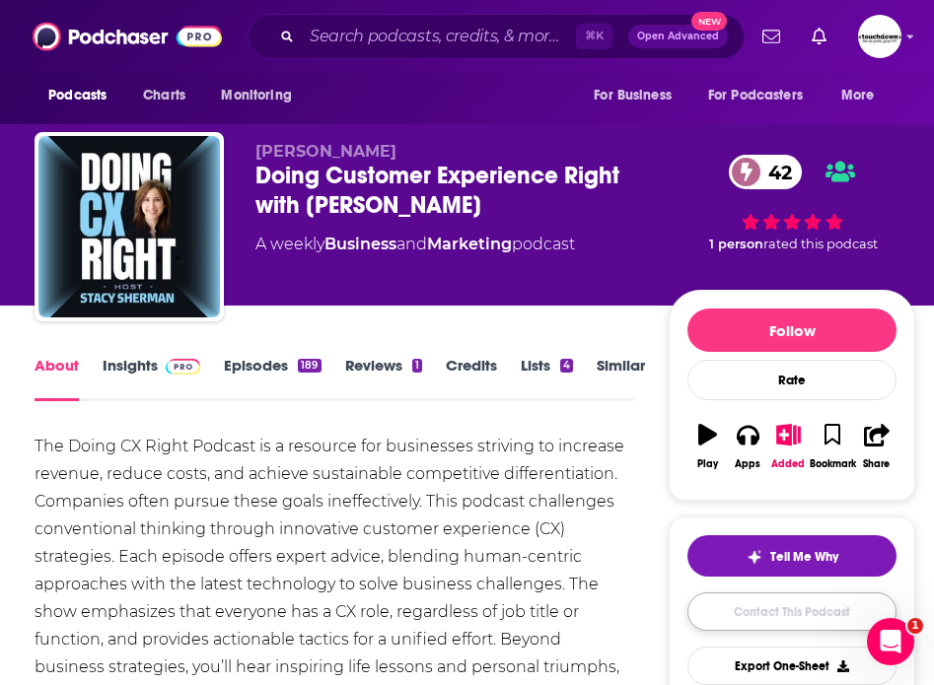
click at [793, 621] on link "Contact This Podcast" at bounding box center [791, 612] width 209 height 38
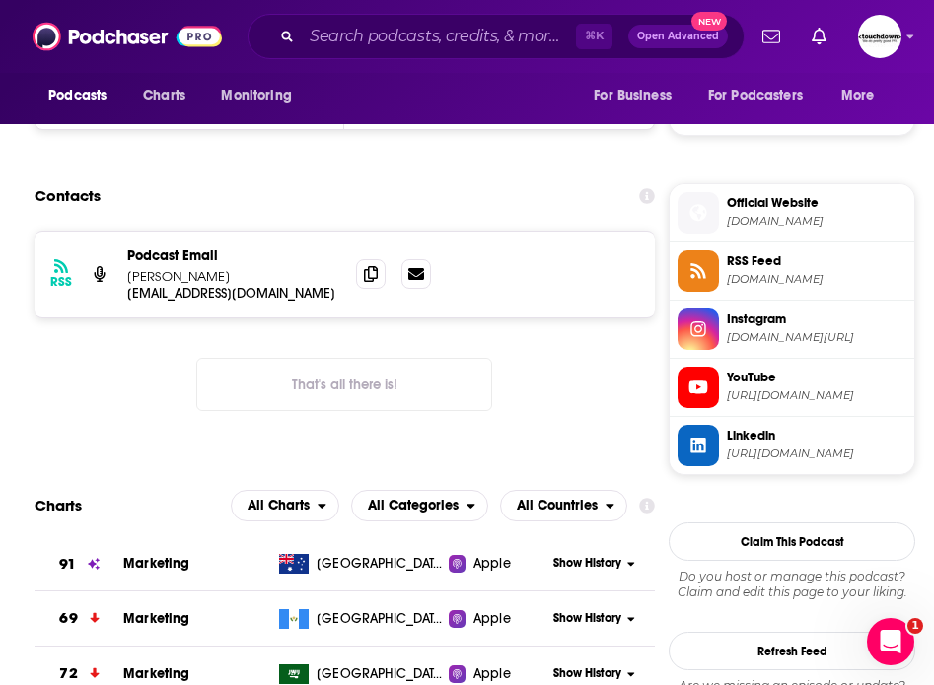
scroll to position [1495, 0]
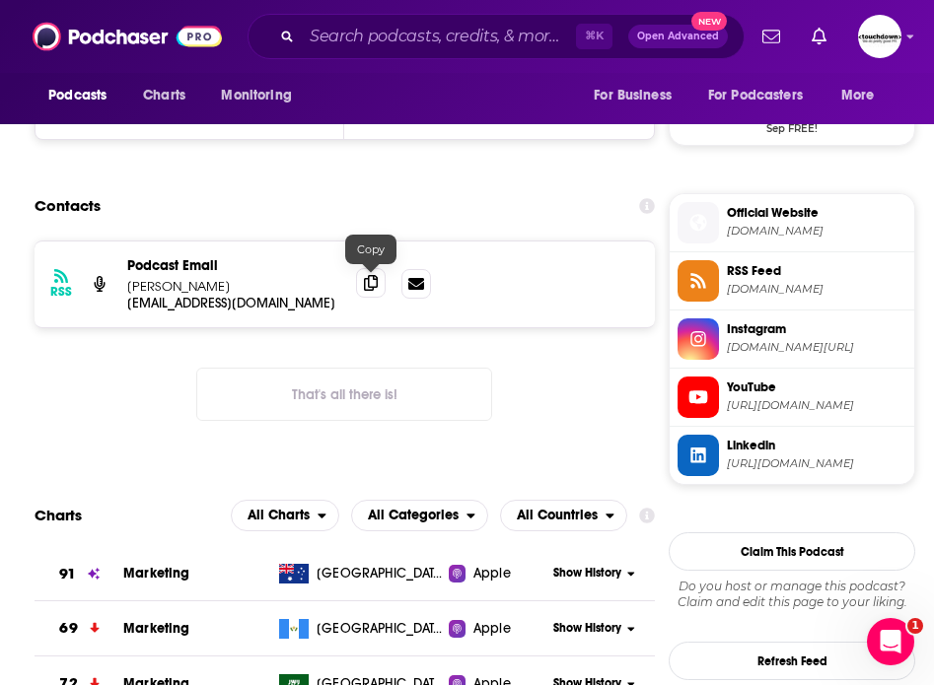
click at [371, 291] on span at bounding box center [371, 283] width 30 height 30
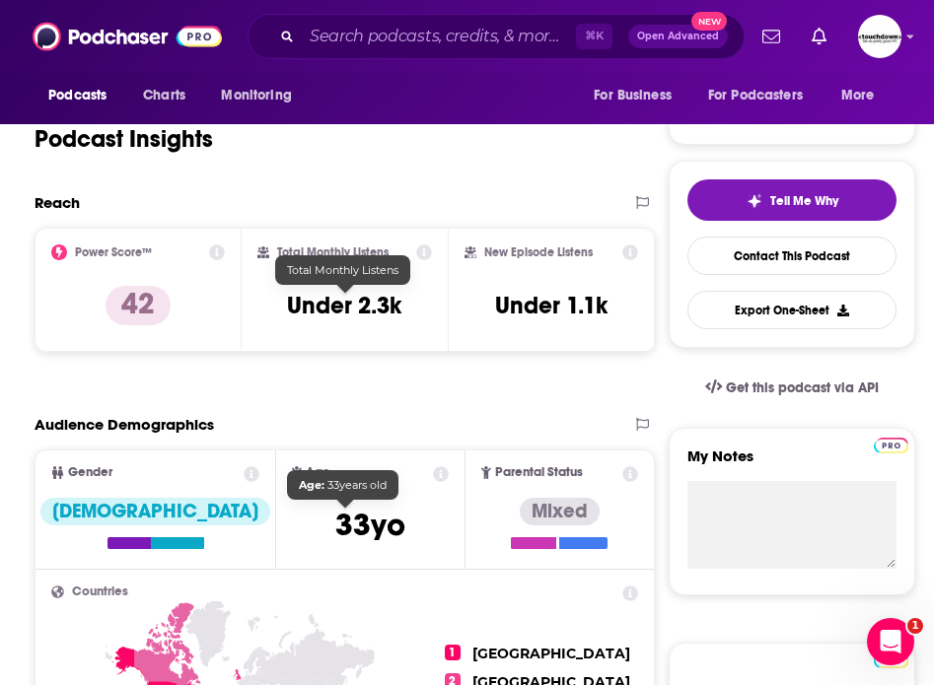
scroll to position [0, 0]
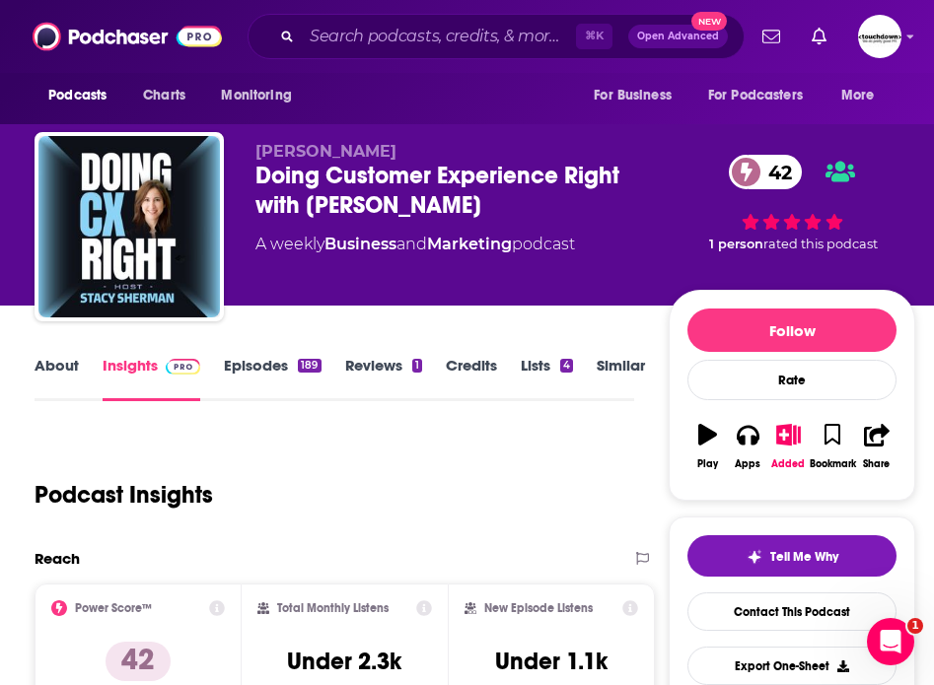
click at [262, 367] on link "Episodes 189" at bounding box center [272, 378] width 97 height 45
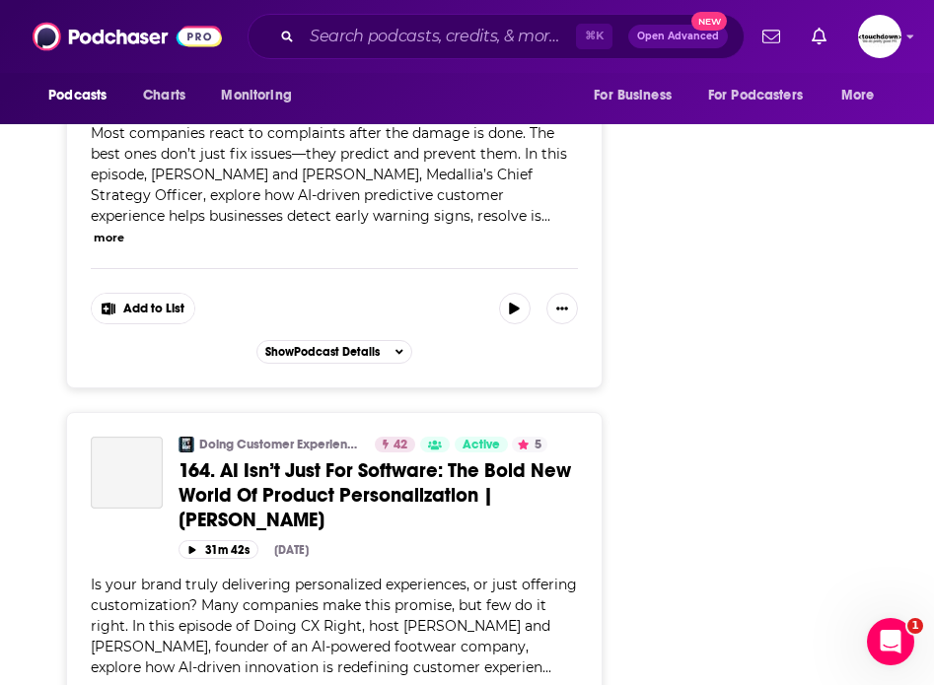
scroll to position [10657, 0]
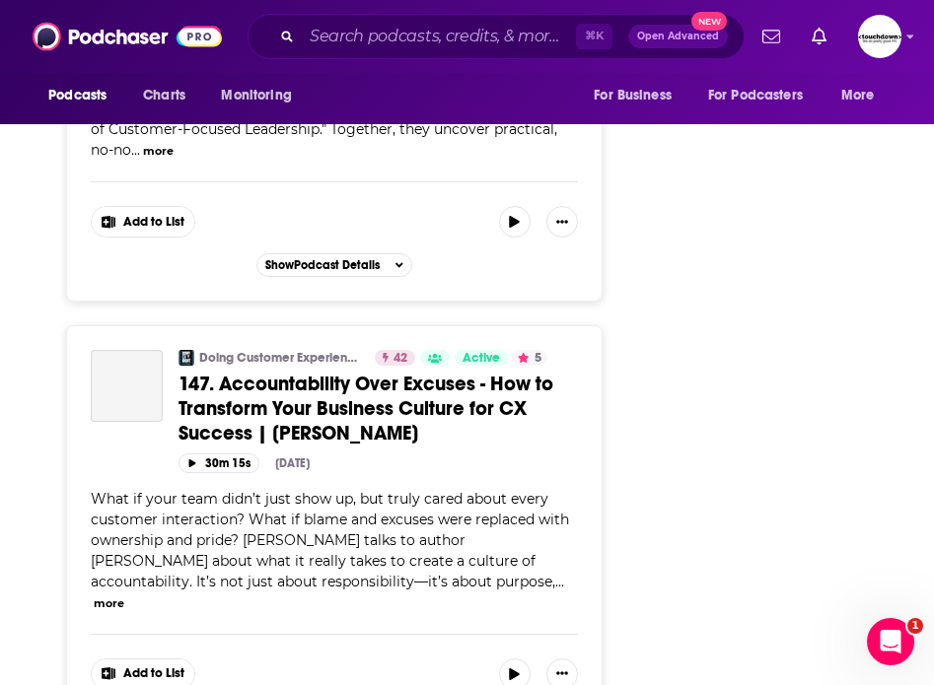
scroll to position [18043, 0]
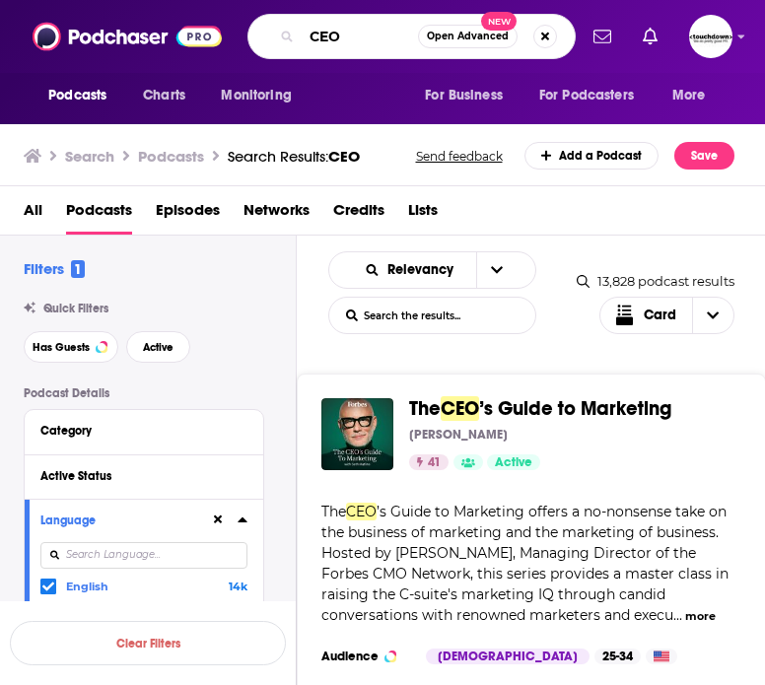
drag, startPoint x: 354, startPoint y: 38, endPoint x: 268, endPoint y: 38, distance: 85.8
click at [268, 38] on div "CEO Open Advanced New" at bounding box center [412, 36] width 328 height 45
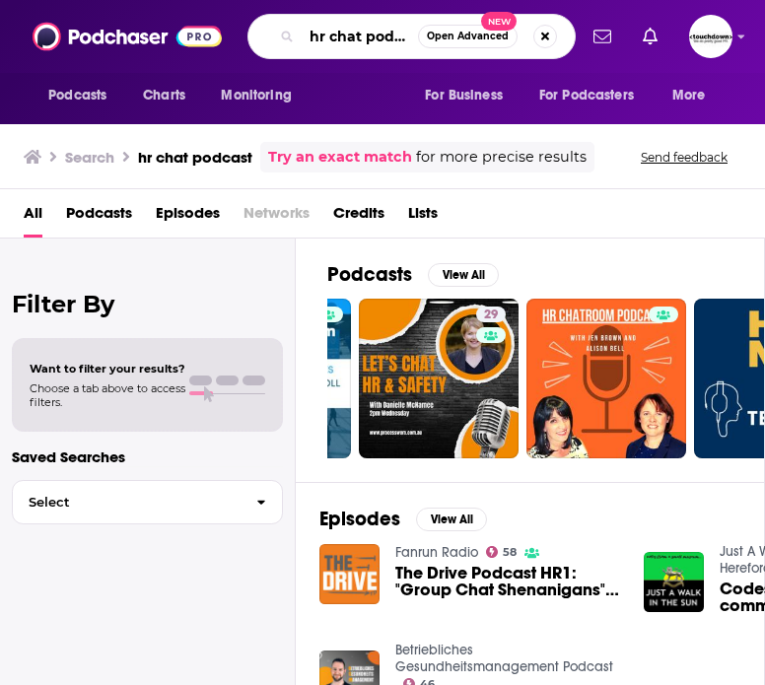
drag, startPoint x: 363, startPoint y: 37, endPoint x: 598, endPoint y: 58, distance: 235.6
click at [598, 58] on div "Podcasts Charts Monitoring hr chat podcast Open Advanced New For Business For P…" at bounding box center [382, 36] width 765 height 73
drag, startPoint x: 367, startPoint y: 41, endPoint x: 463, endPoint y: 39, distance: 96.7
click at [462, 41] on div "hr chat podcast Open Advanced New" at bounding box center [412, 36] width 328 height 45
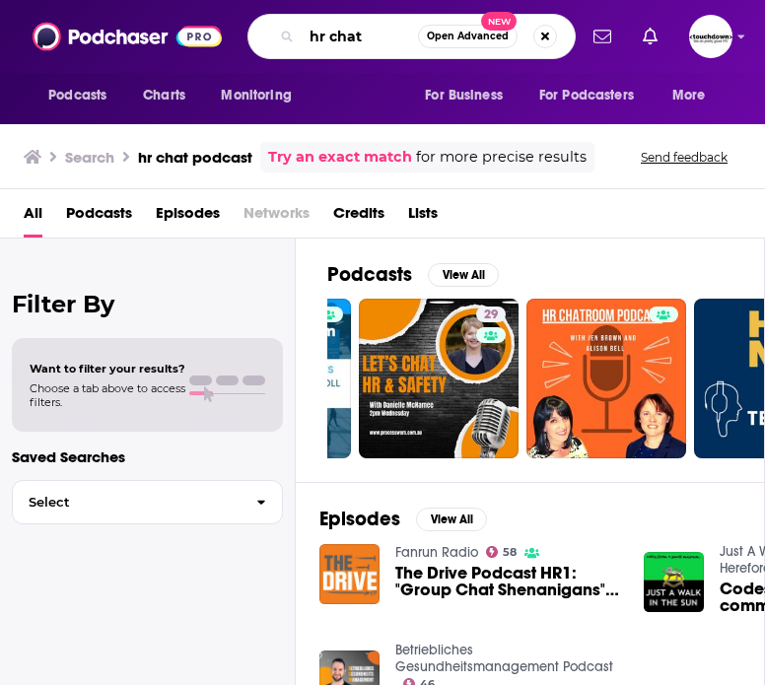
scroll to position [0, 0]
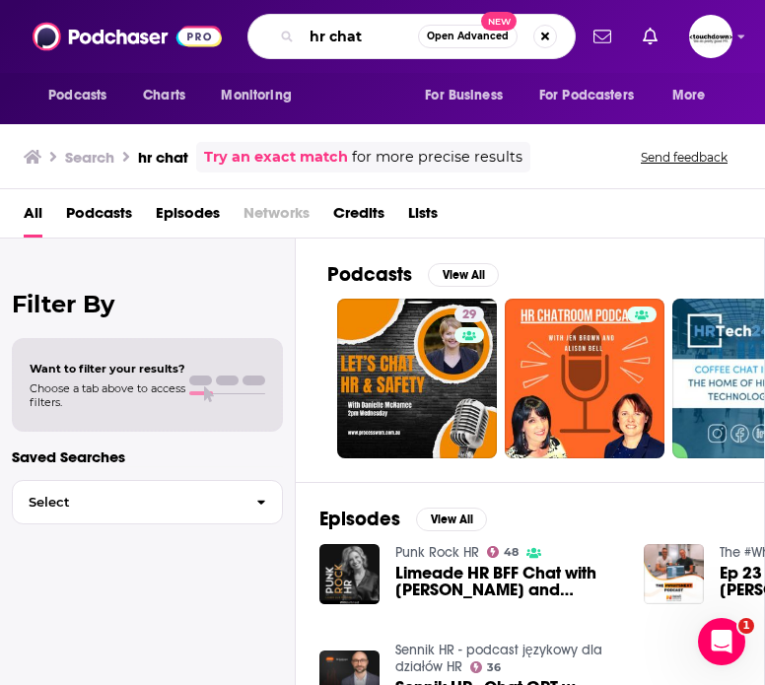
drag, startPoint x: 375, startPoint y: 33, endPoint x: 241, endPoint y: 33, distance: 134.1
click at [241, 33] on div "Podcasts Charts Monitoring hr chat Open Advanced New For Business For Podcaster…" at bounding box center [404, 36] width 344 height 45
type input "voice of retail"
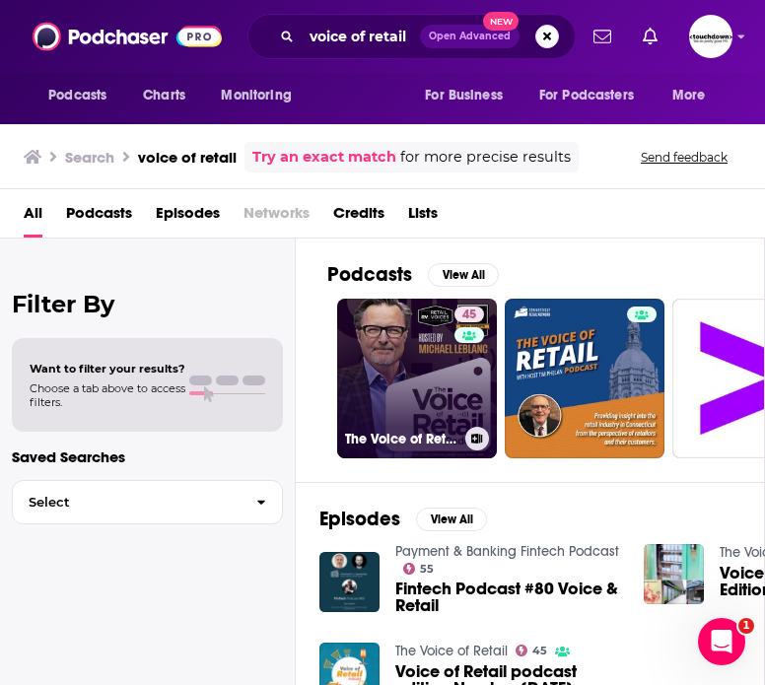
click at [397, 394] on link "45 The Voice of Retail" at bounding box center [417, 379] width 160 height 160
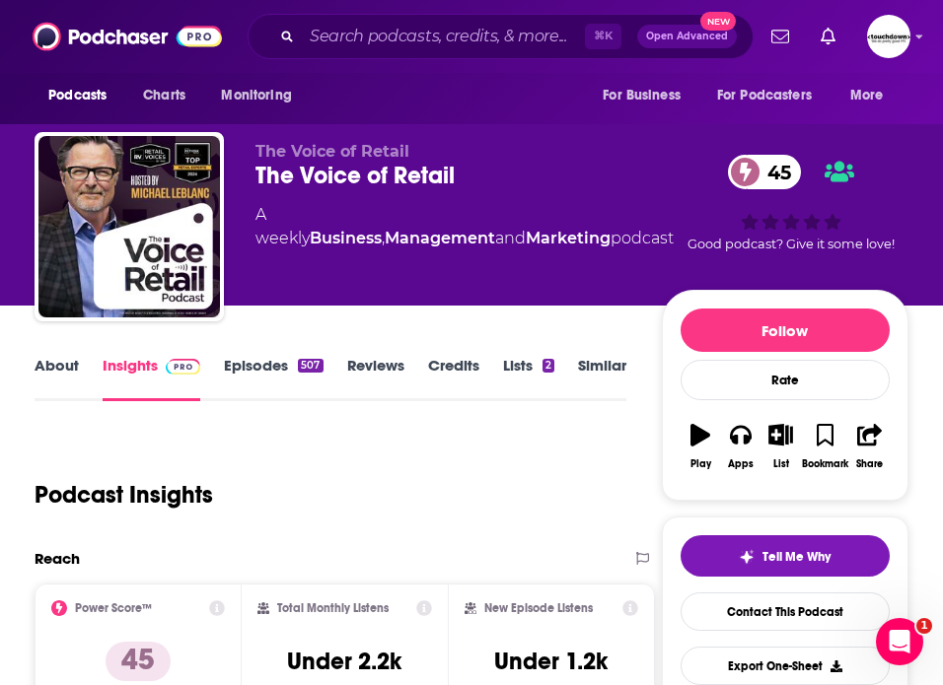
click at [40, 364] on link "About" at bounding box center [57, 378] width 44 height 45
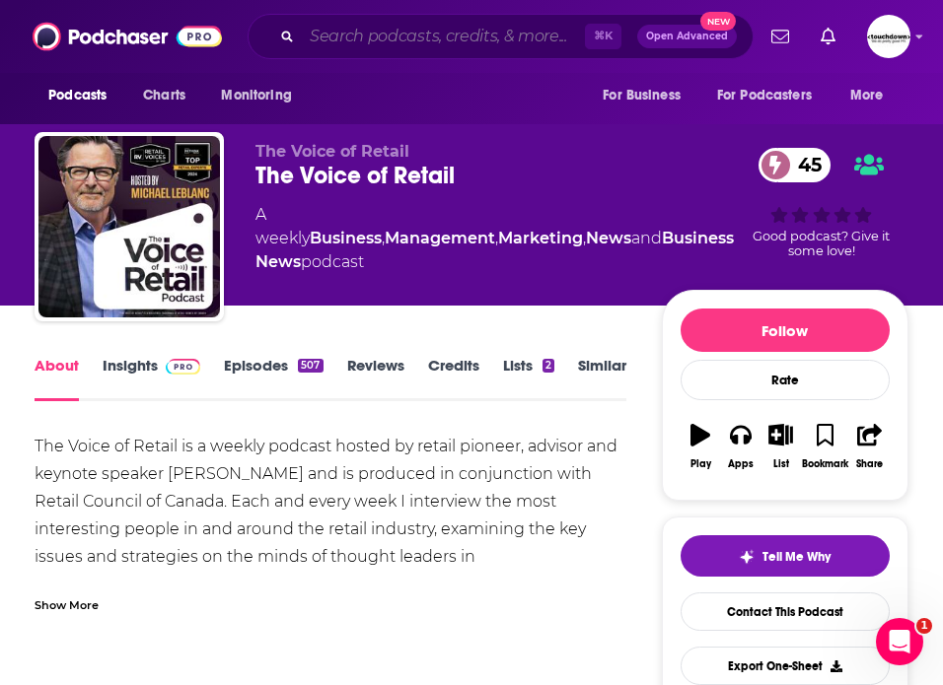
click at [360, 40] on input "Search podcasts, credits, & more..." at bounding box center [443, 37] width 283 height 32
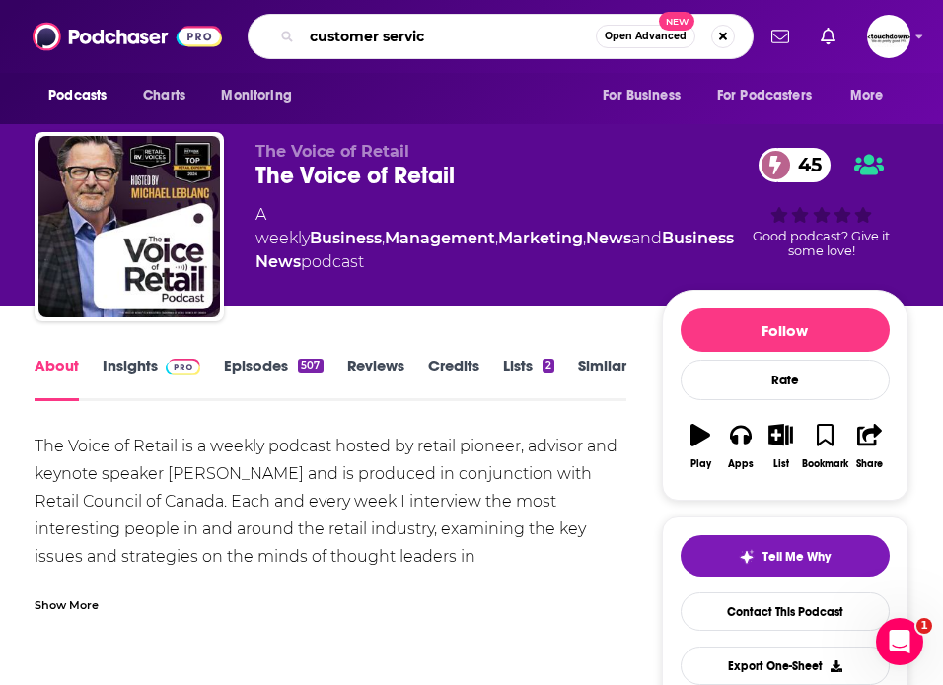
type input "customer service"
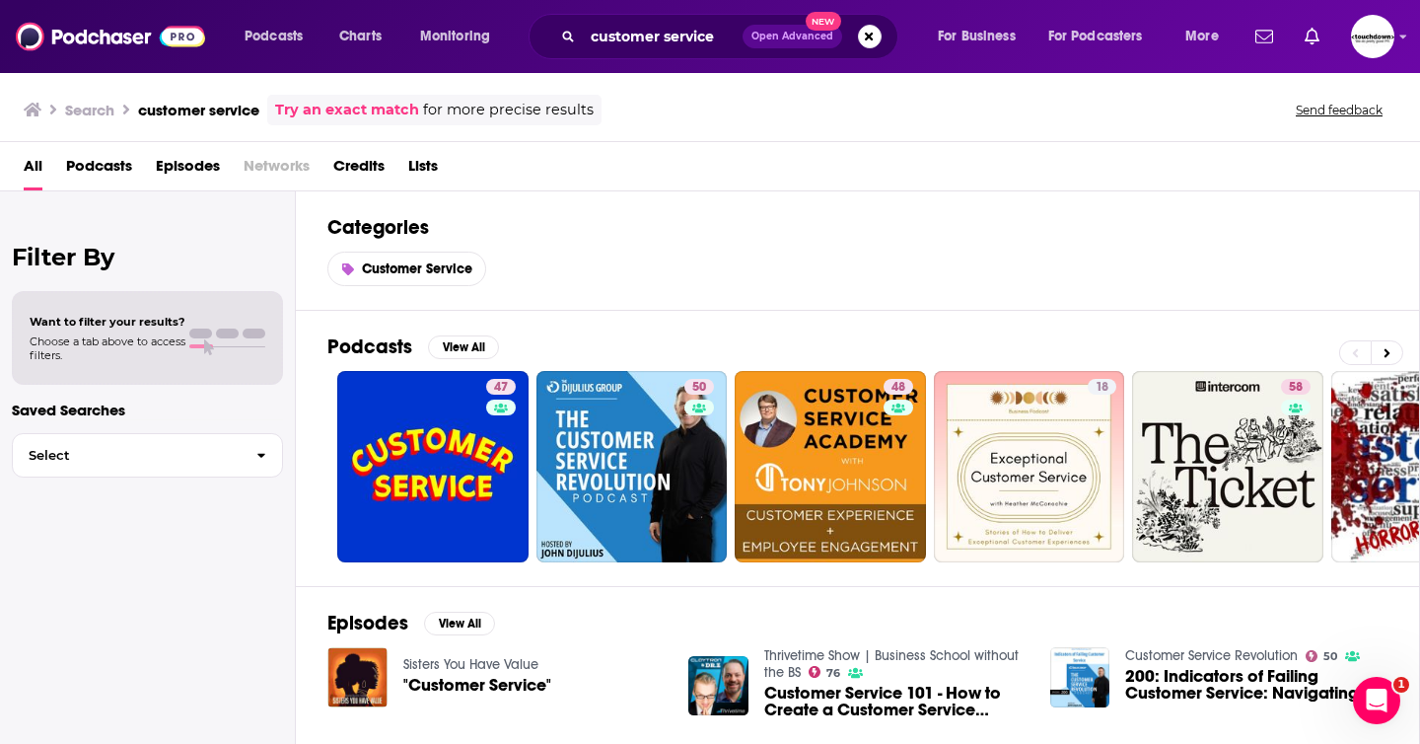
click at [110, 169] on span "Podcasts" at bounding box center [99, 170] width 66 height 40
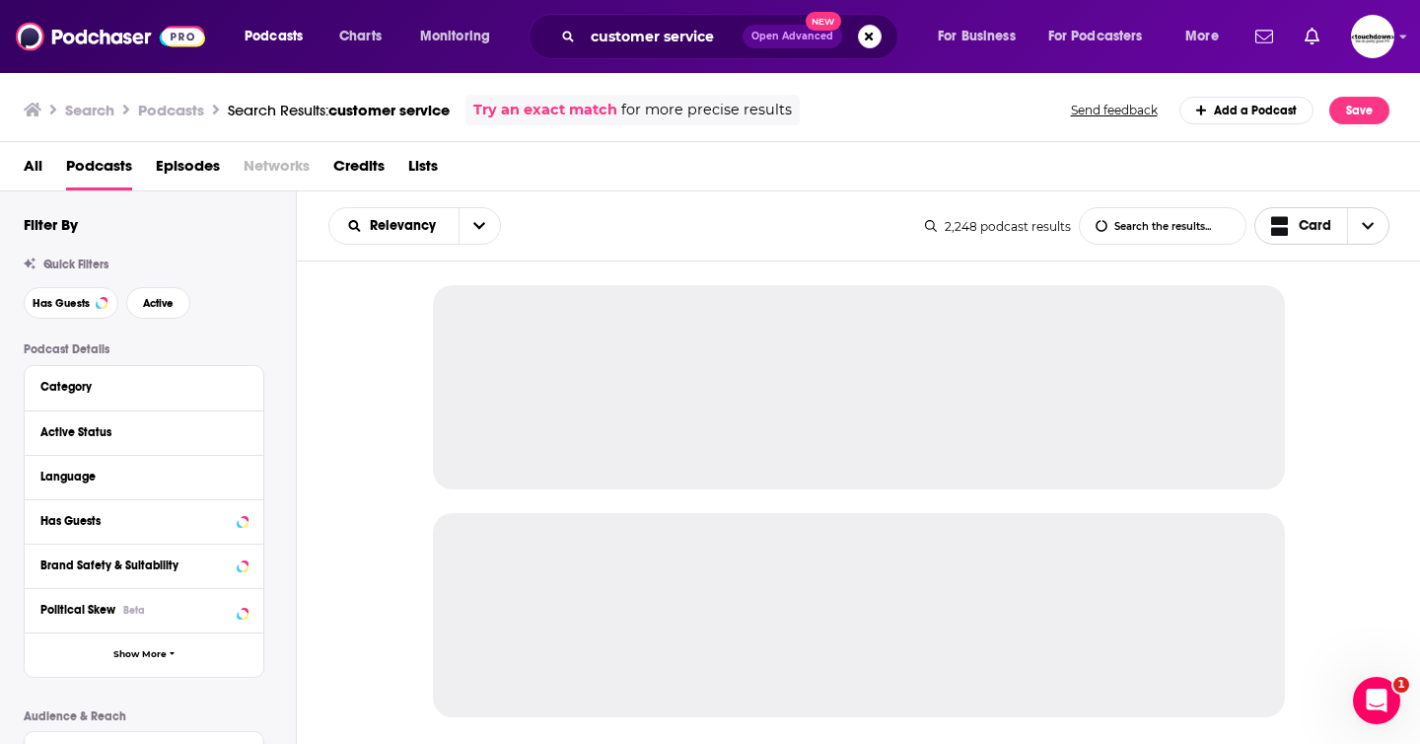
click at [639, 232] on icon "Choose View" at bounding box center [1368, 226] width 12 height 14
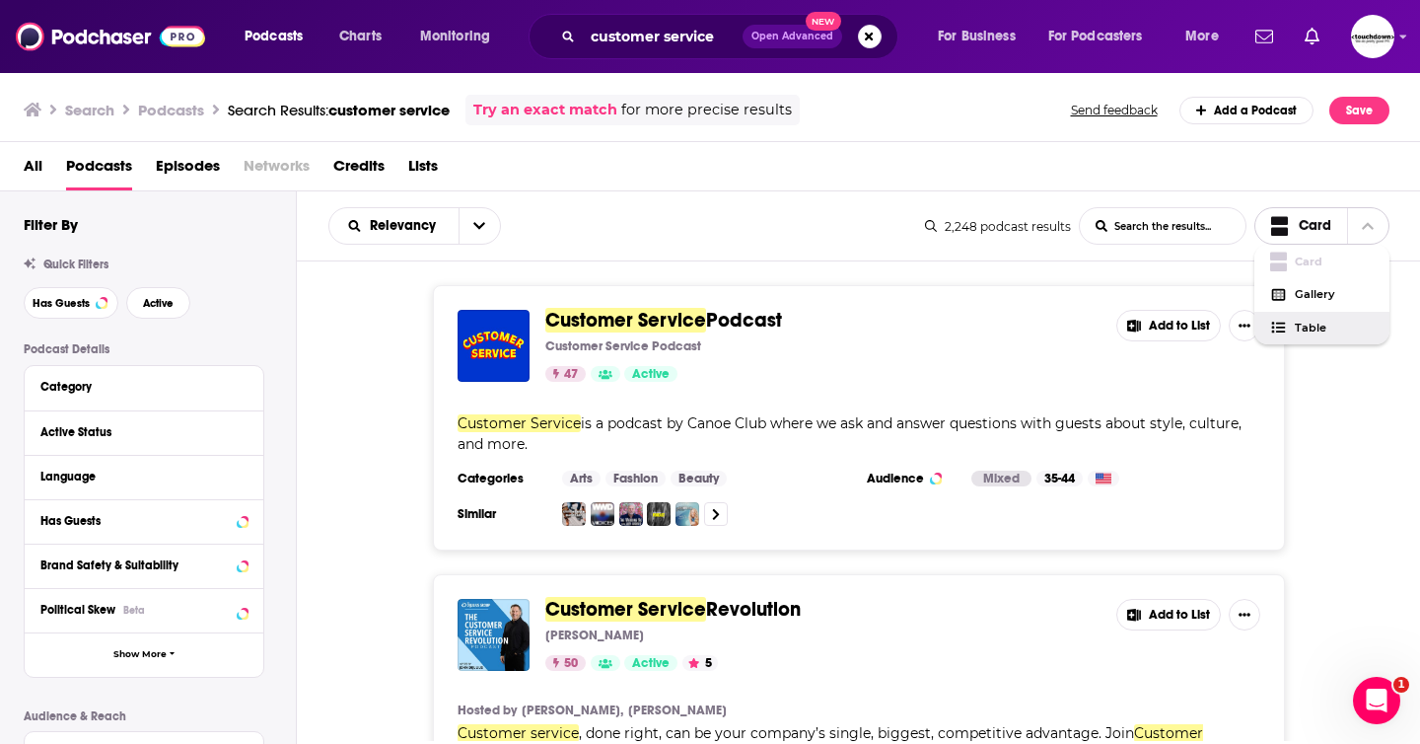
click at [639, 325] on span "Table" at bounding box center [1334, 327] width 79 height 11
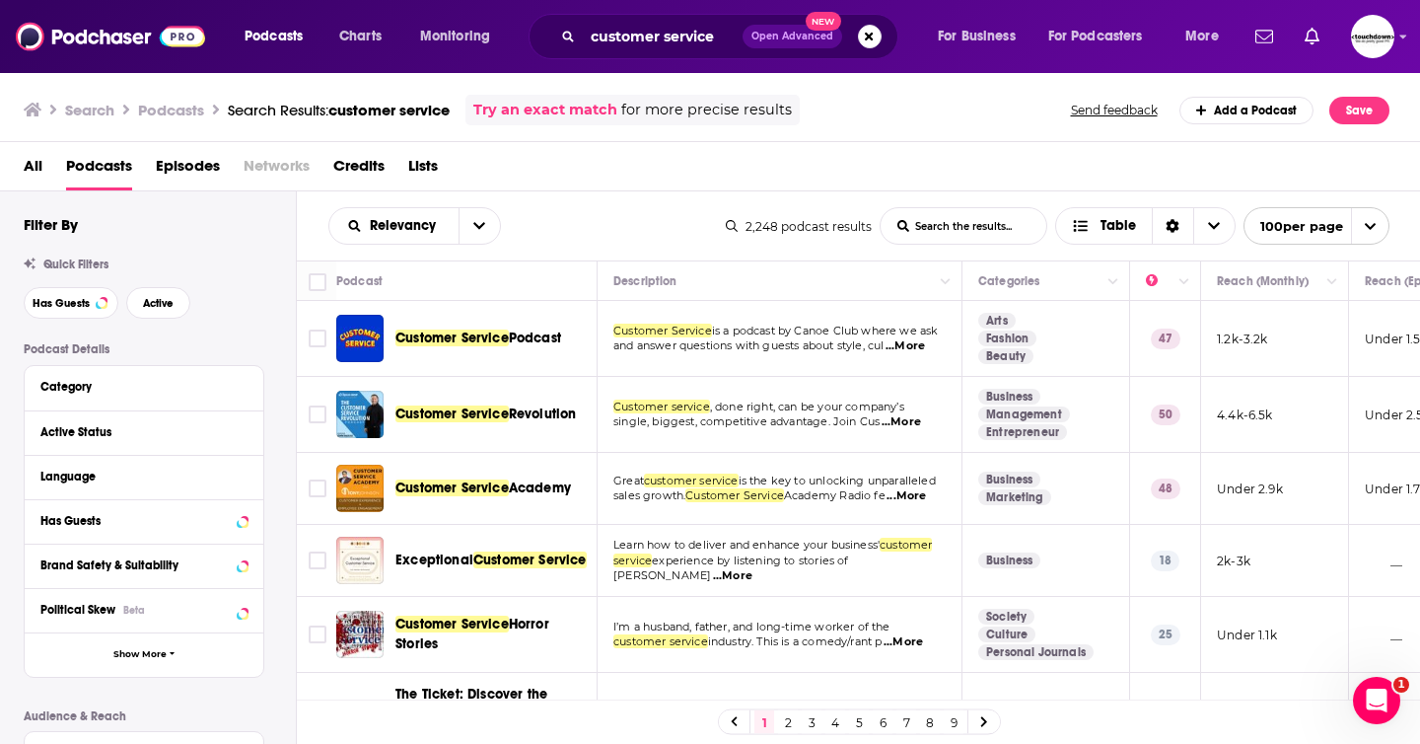
click at [639, 420] on span "single, biggest, competitive advantage. Join Cus" at bounding box center [746, 421] width 266 height 14
click at [542, 414] on span "Revolution" at bounding box center [543, 413] width 68 height 17
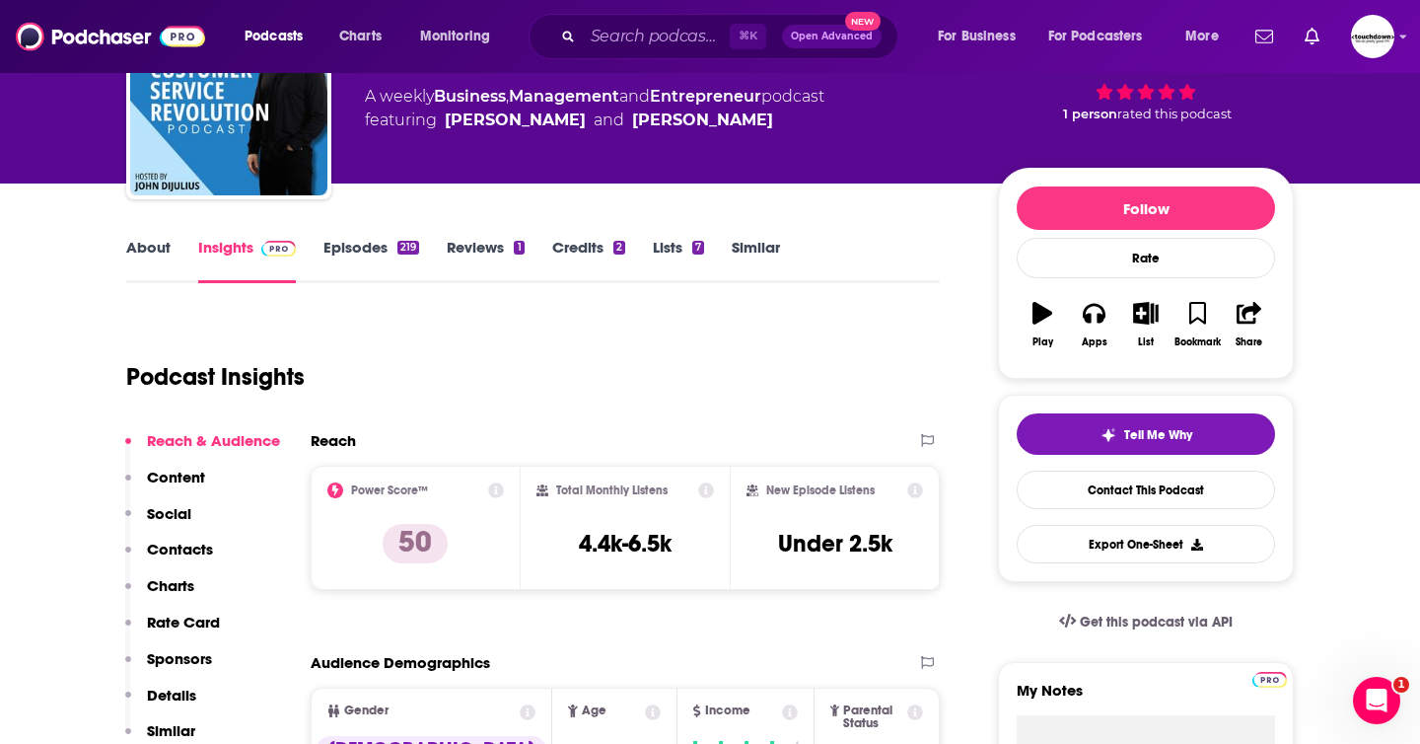
scroll to position [183, 0]
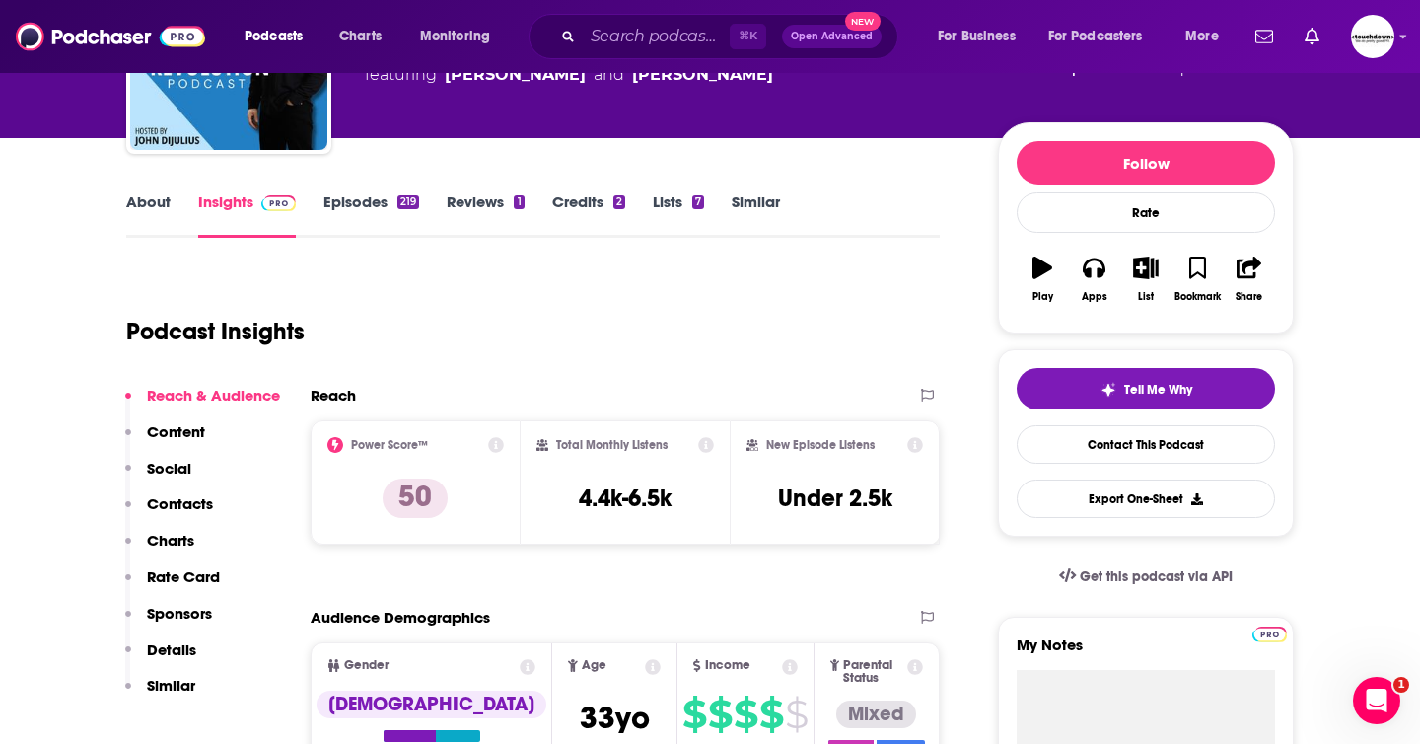
click at [162, 206] on link "About" at bounding box center [148, 214] width 44 height 45
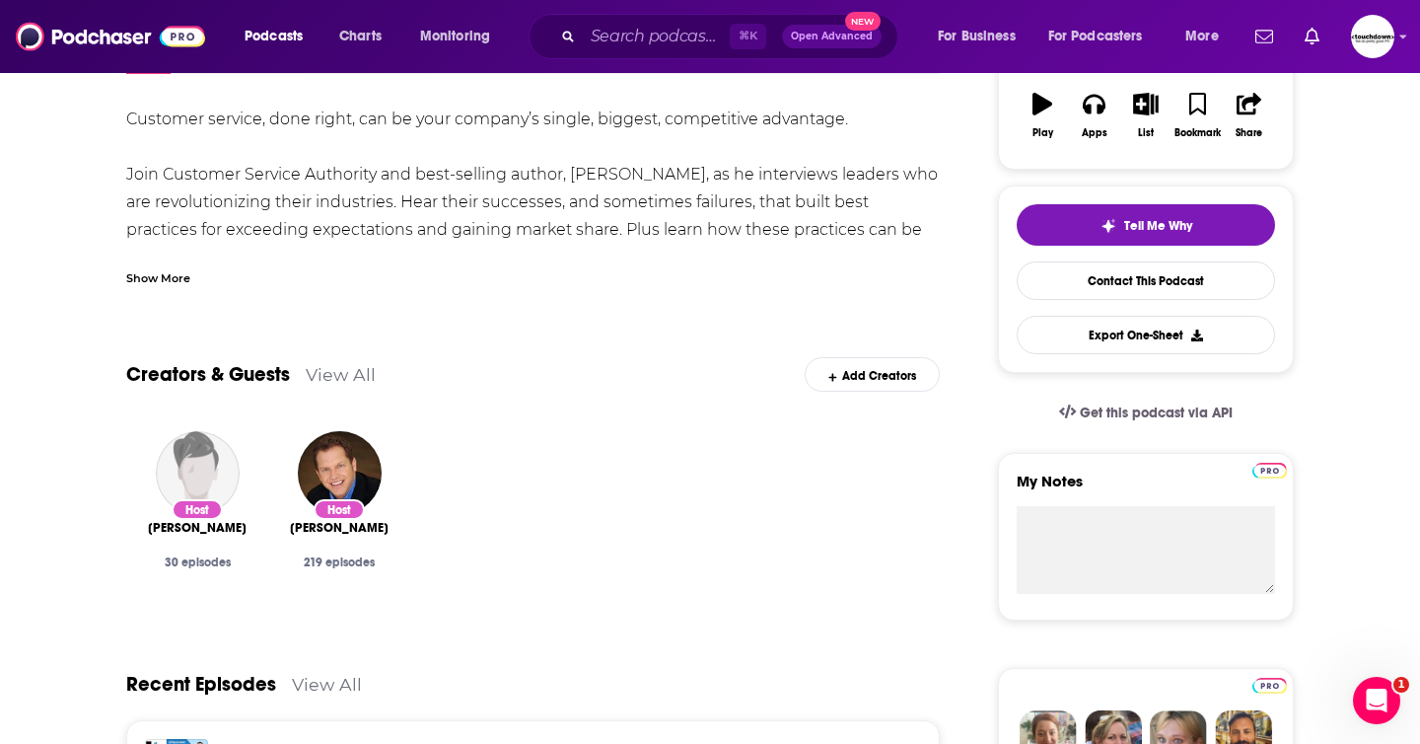
scroll to position [337, 0]
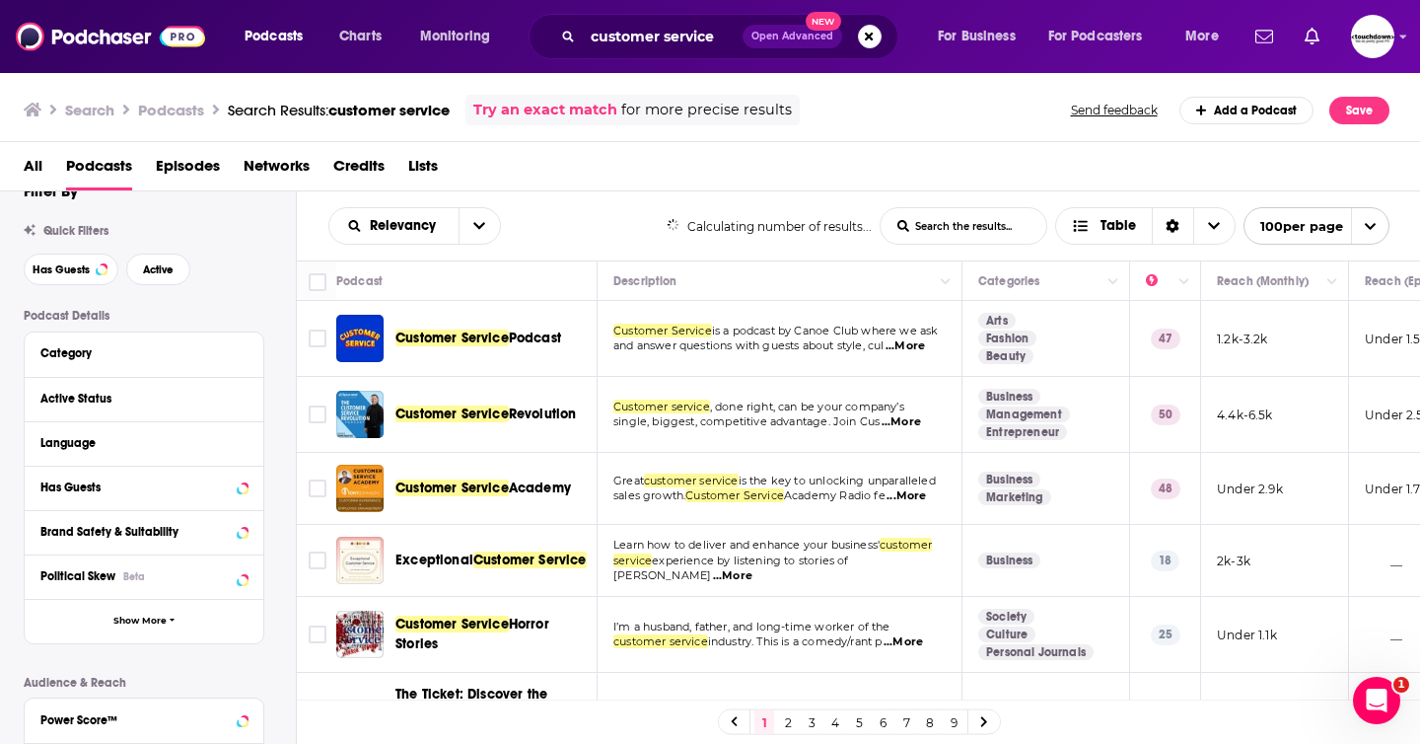
scroll to position [51, 0]
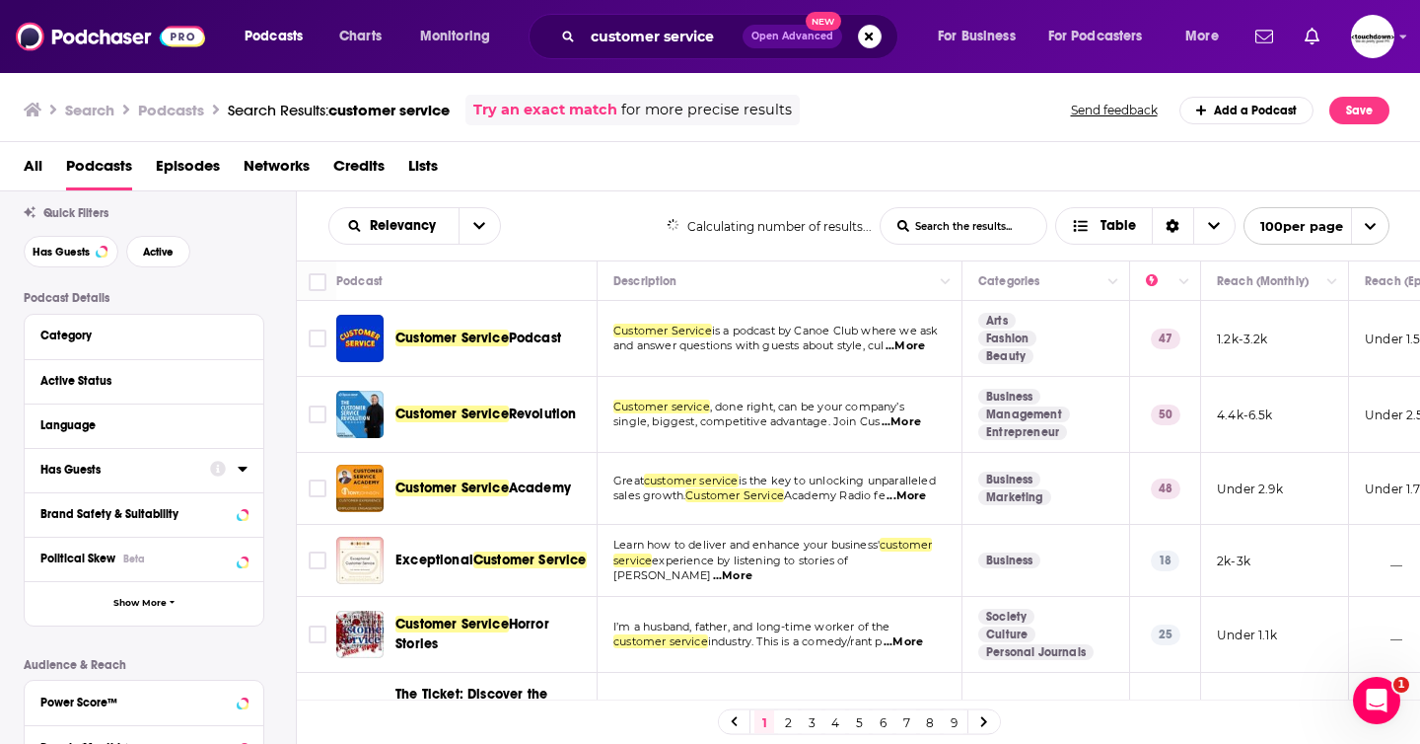
click at [120, 479] on button "Has Guests" at bounding box center [125, 469] width 170 height 25
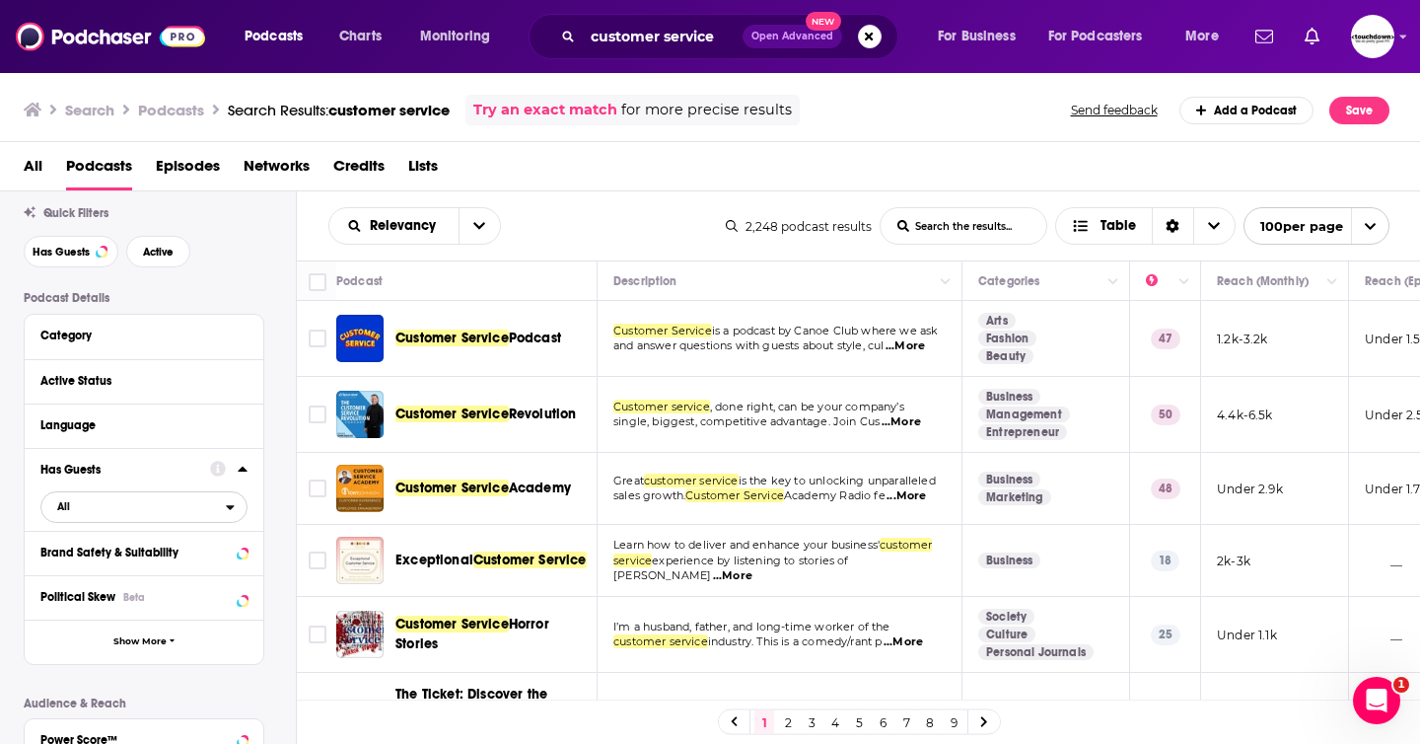
click at [71, 505] on span "All" at bounding box center [133, 506] width 184 height 26
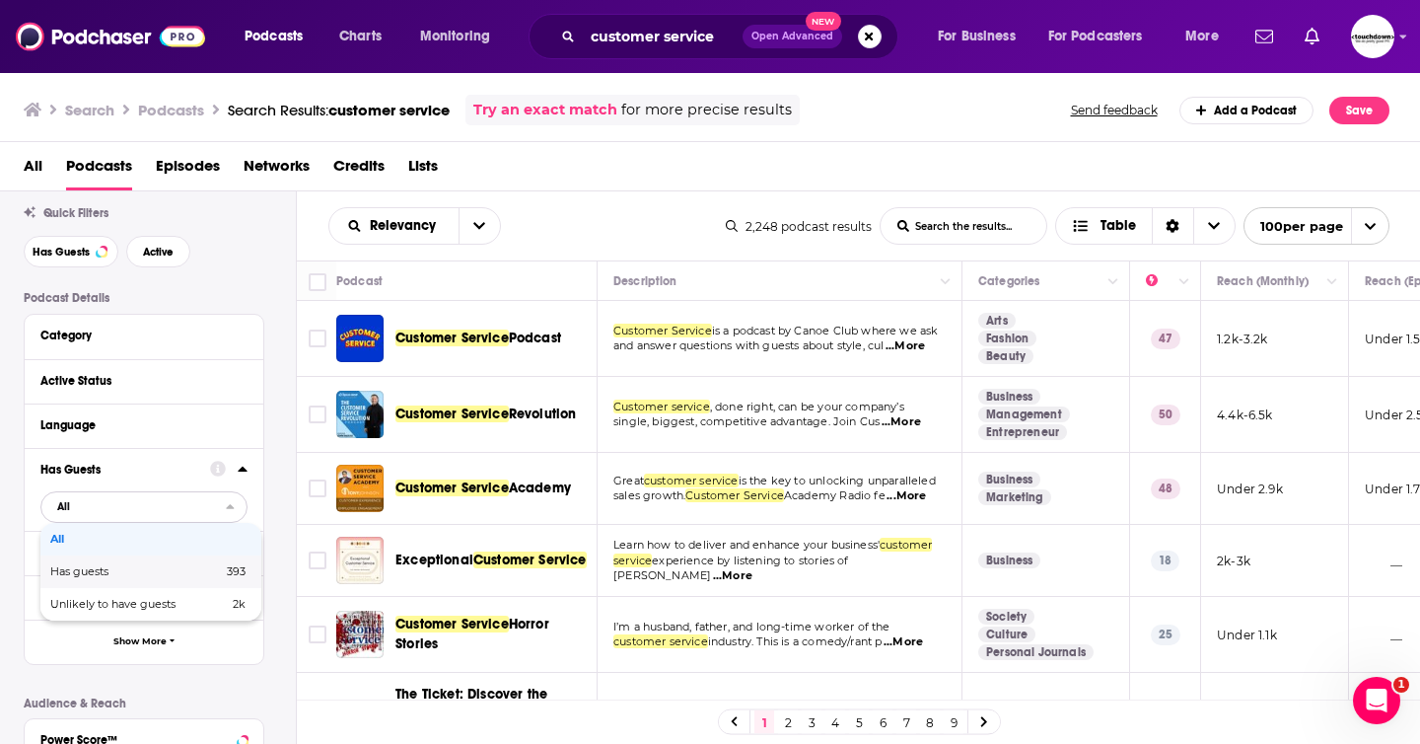
click at [89, 568] on span "Has guests" at bounding box center [107, 571] width 115 height 11
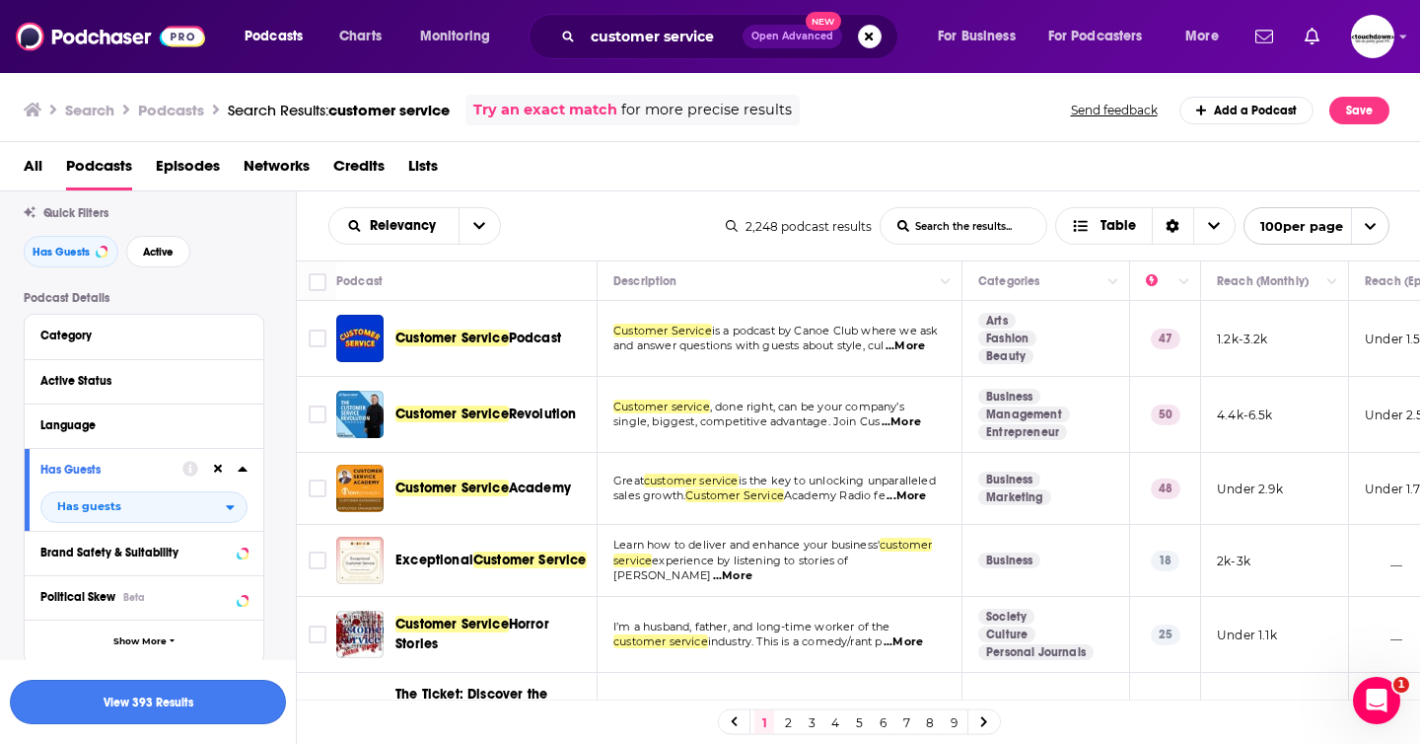
click at [189, 684] on button "View 393 Results" at bounding box center [148, 701] width 276 height 44
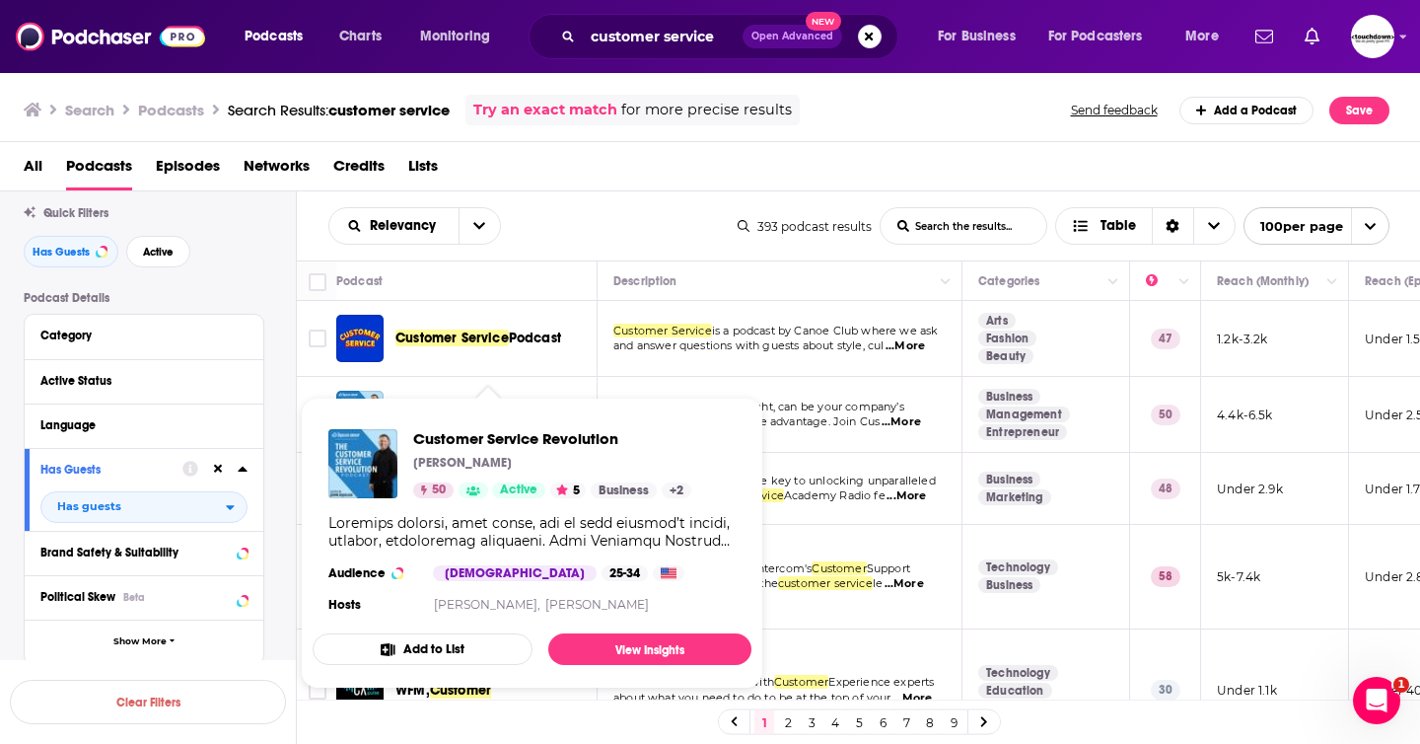
click at [532, 412] on span "Customer Service Revolution John DiJulius 50 Active 5 Business + 2 Audience Mal…" at bounding box center [532, 542] width 439 height 291
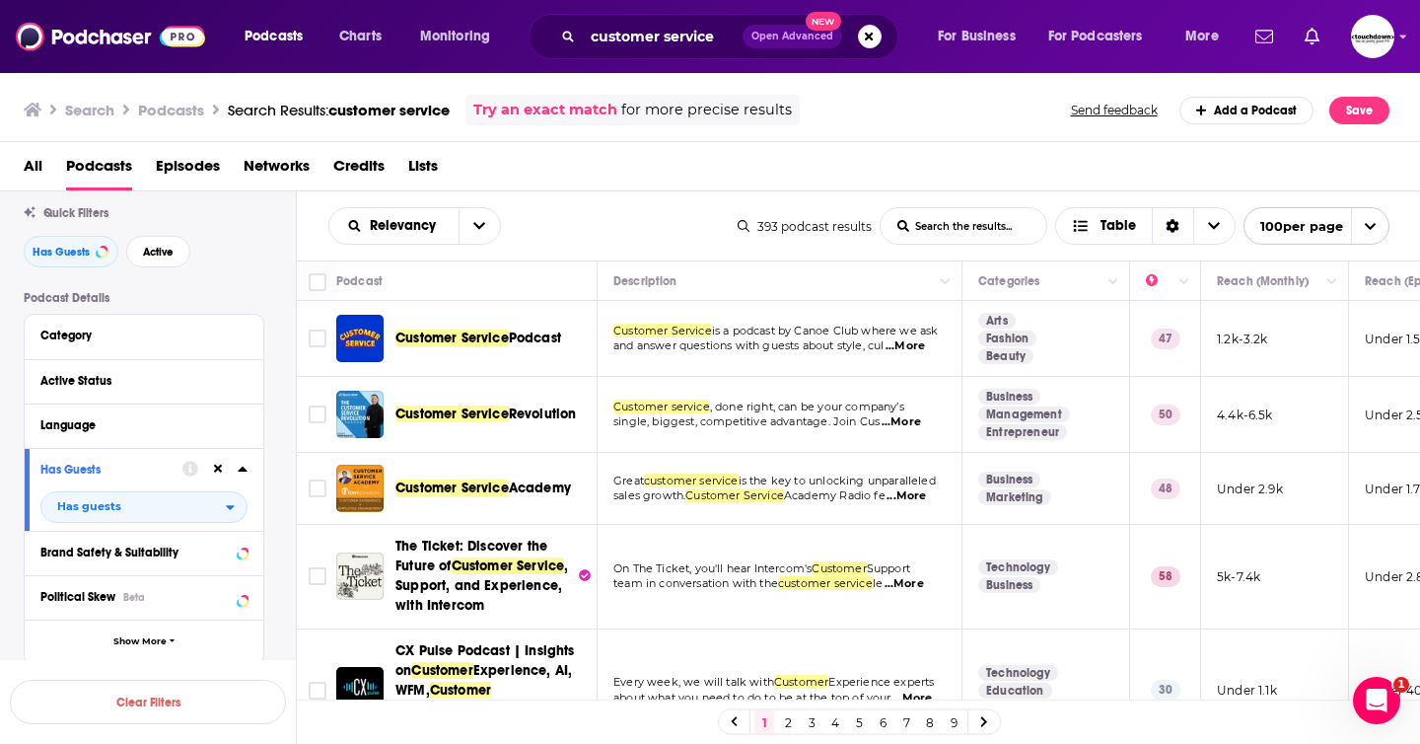
click at [501, 417] on span "Customer Service" at bounding box center [451, 413] width 113 height 17
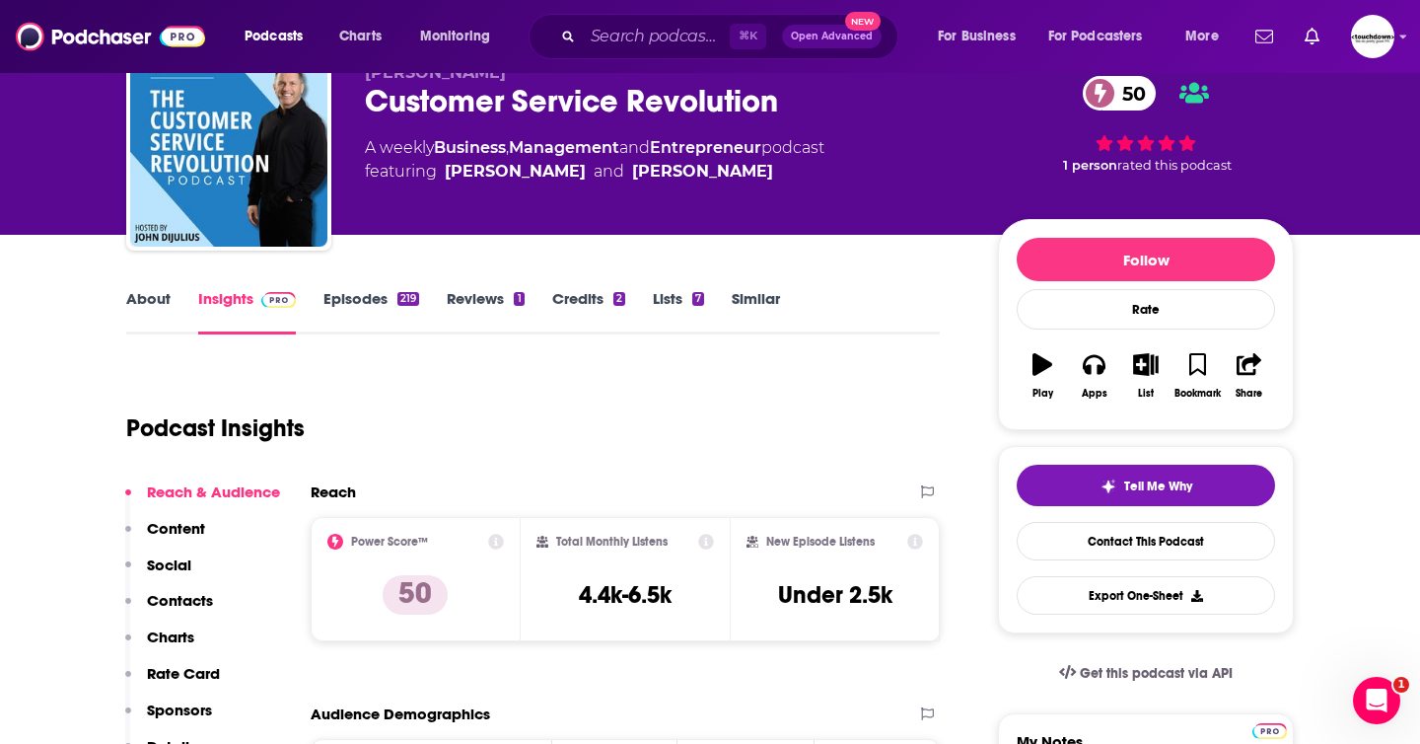
scroll to position [86, 0]
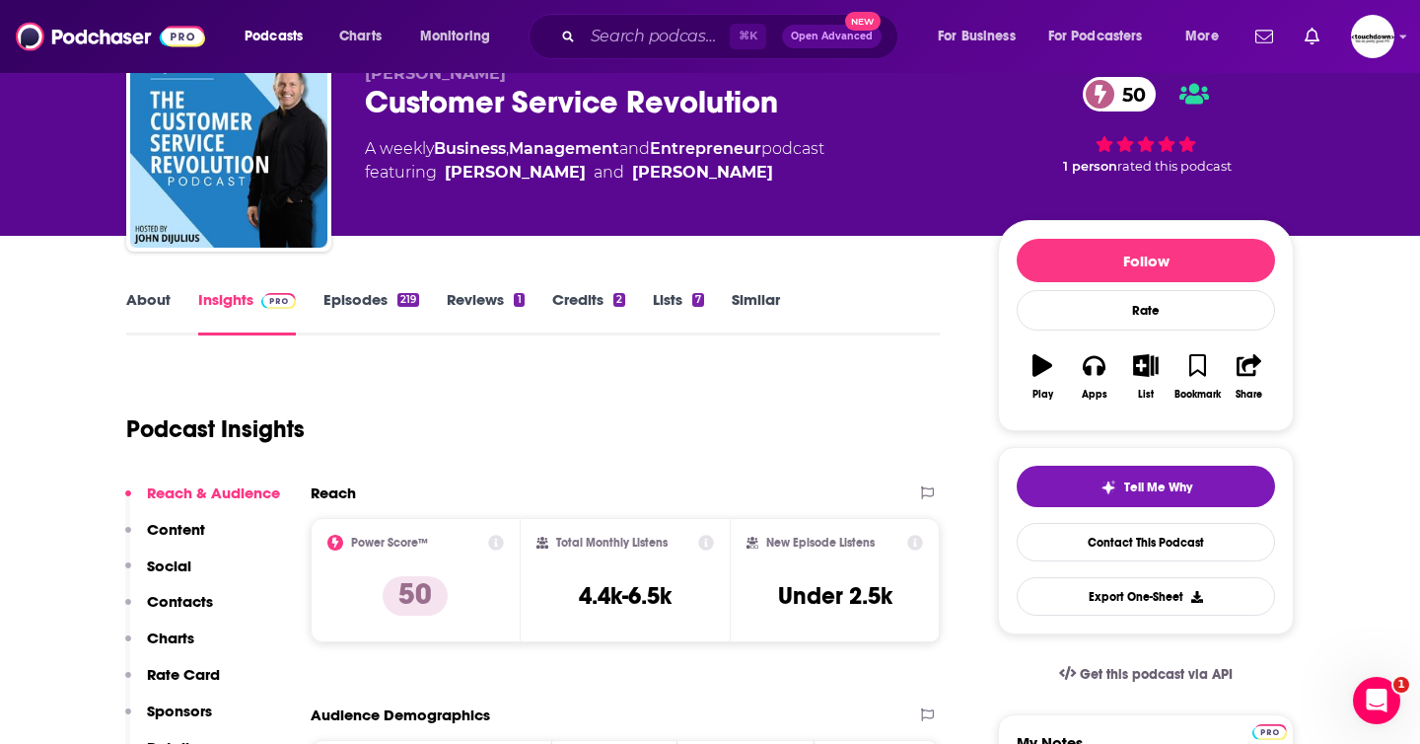
click at [149, 298] on link "About" at bounding box center [148, 312] width 44 height 45
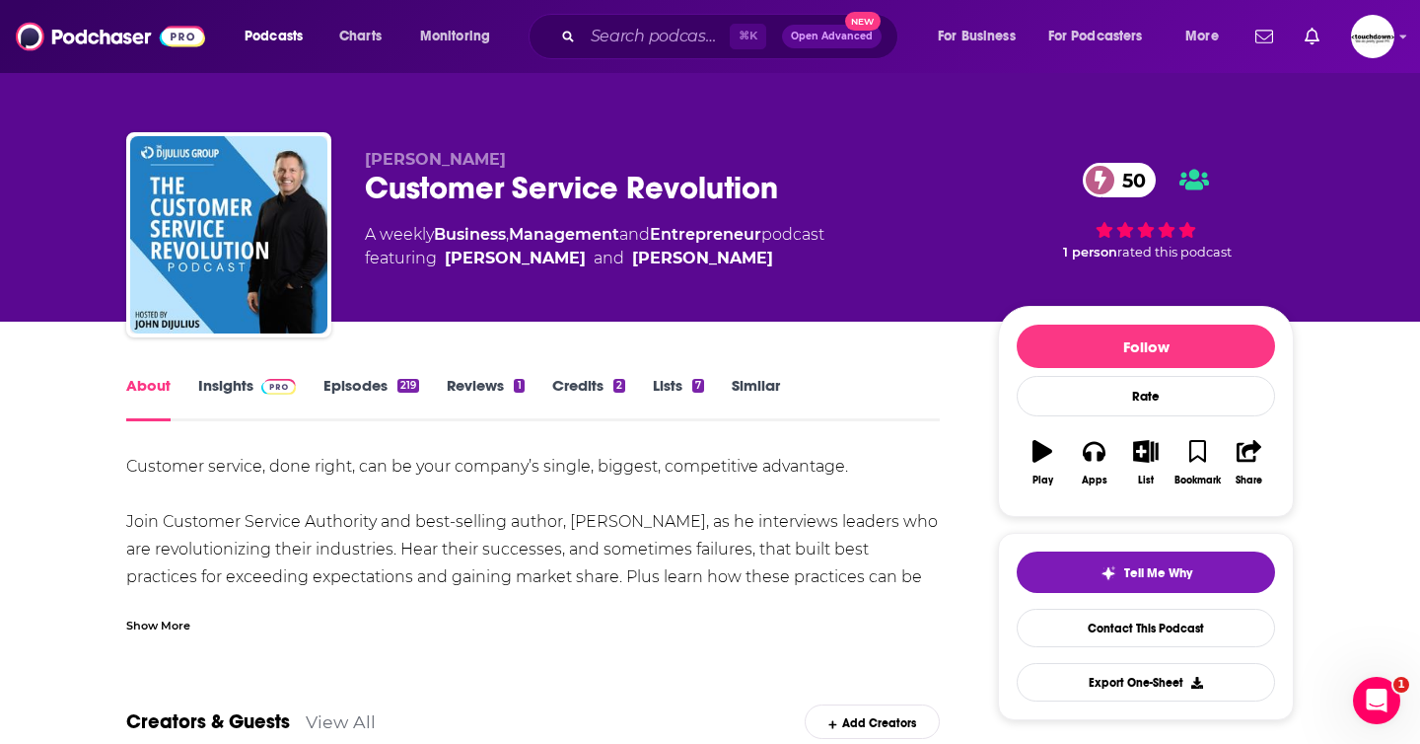
click at [176, 624] on div "Show More" at bounding box center [158, 623] width 64 height 19
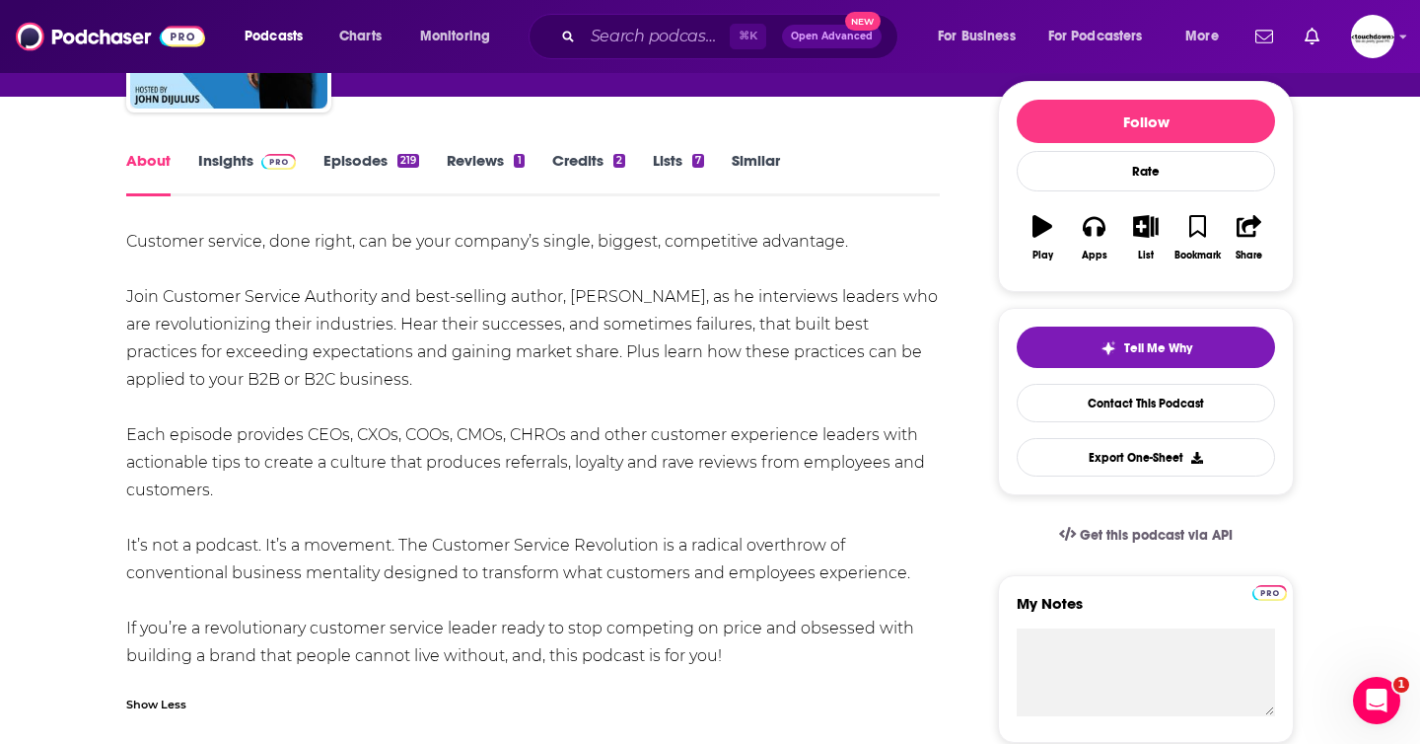
scroll to position [224, 0]
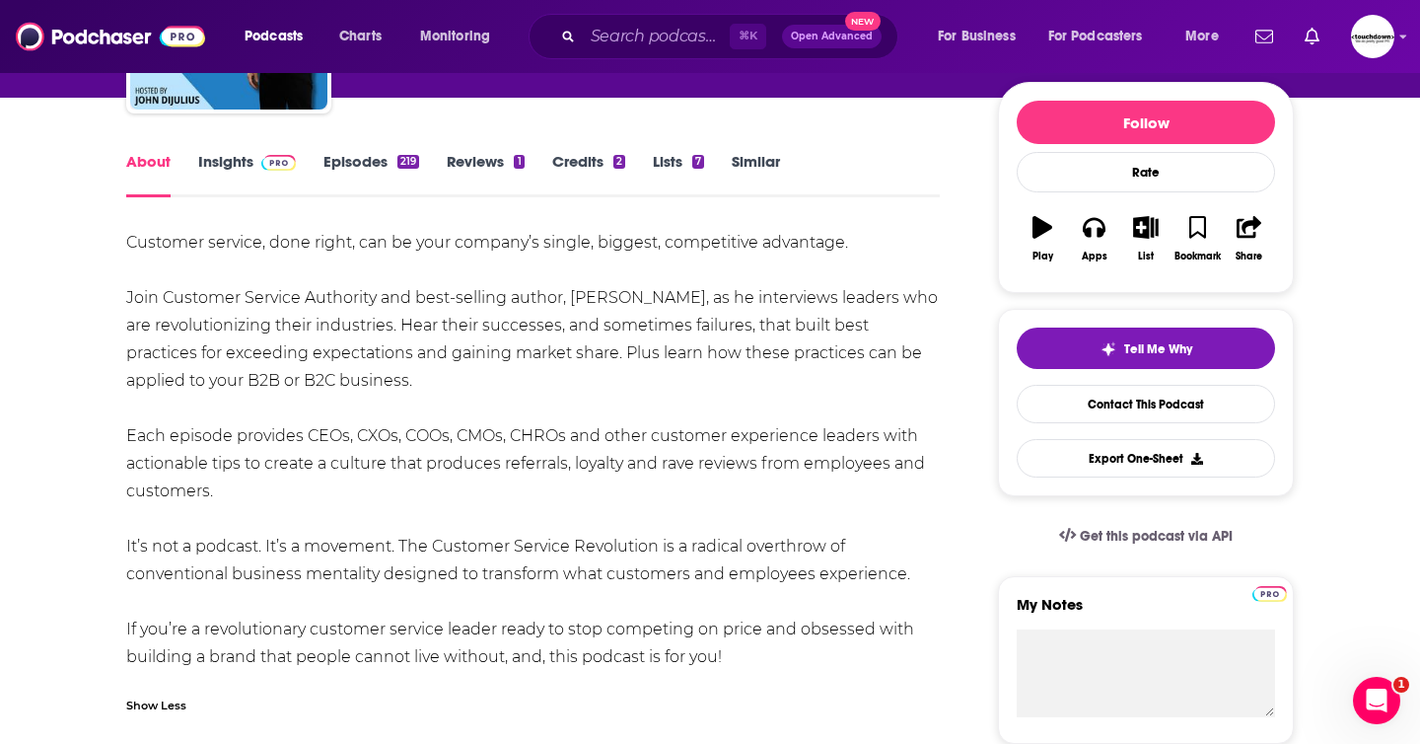
click at [359, 169] on link "Episodes 219" at bounding box center [371, 174] width 96 height 45
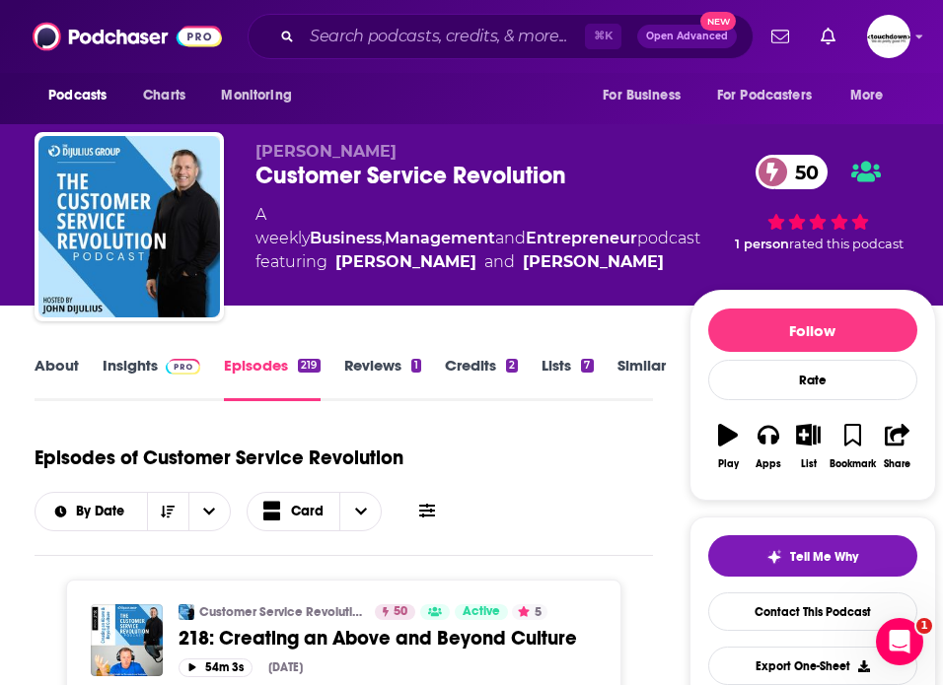
click at [56, 367] on link "About" at bounding box center [57, 378] width 44 height 45
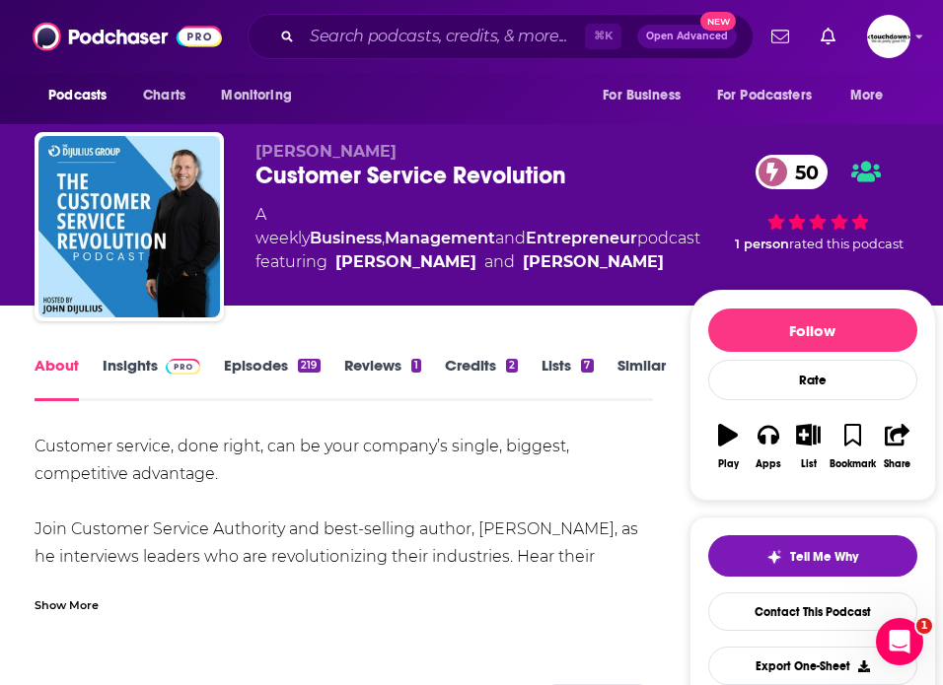
click at [65, 605] on div "Show More" at bounding box center [67, 604] width 64 height 19
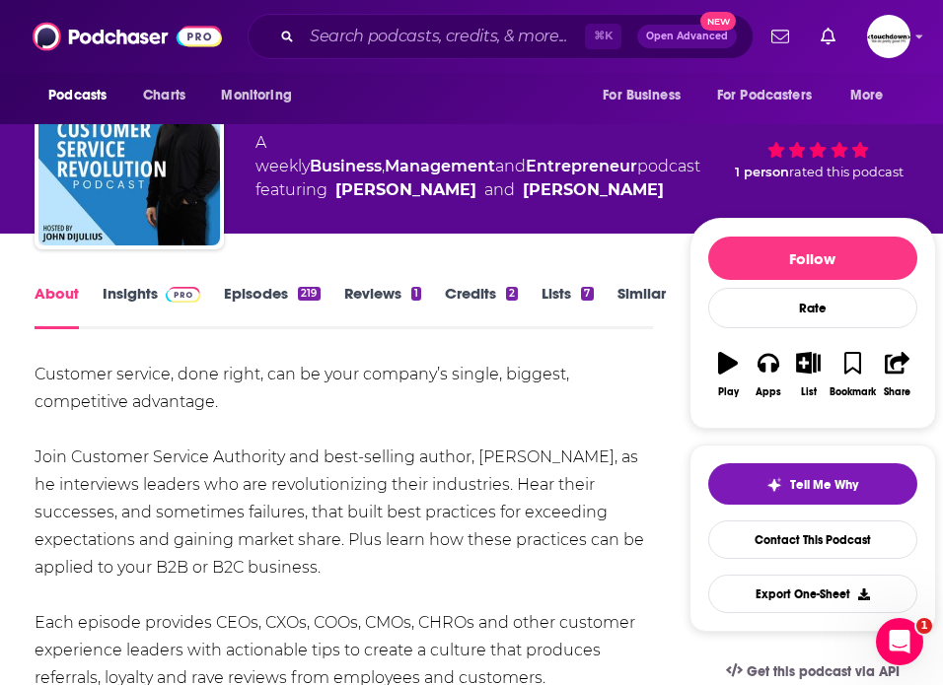
scroll to position [69, 0]
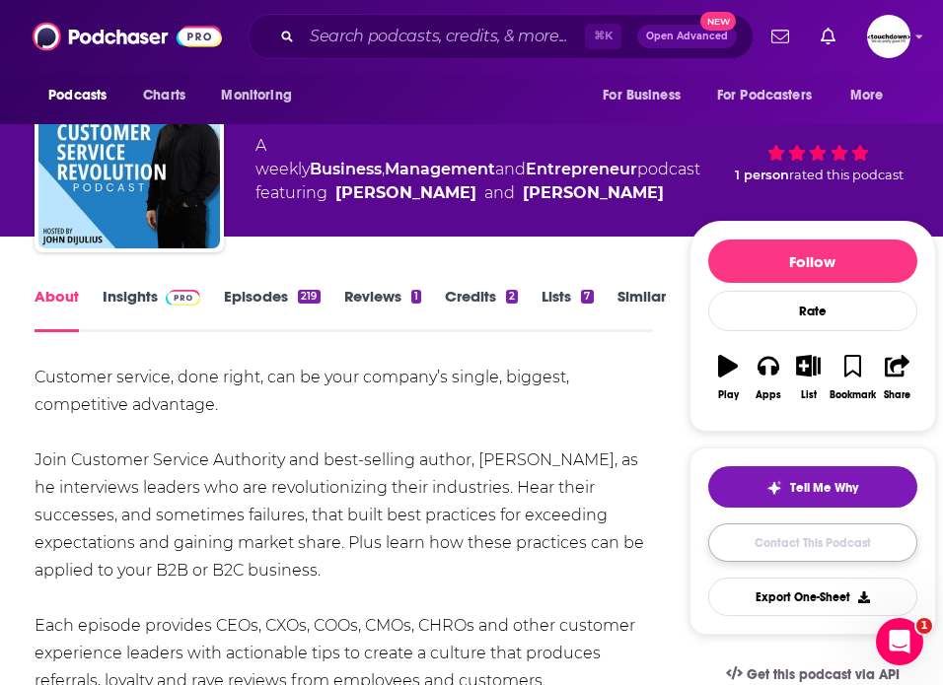
click at [639, 548] on link "Contact This Podcast" at bounding box center [812, 543] width 209 height 38
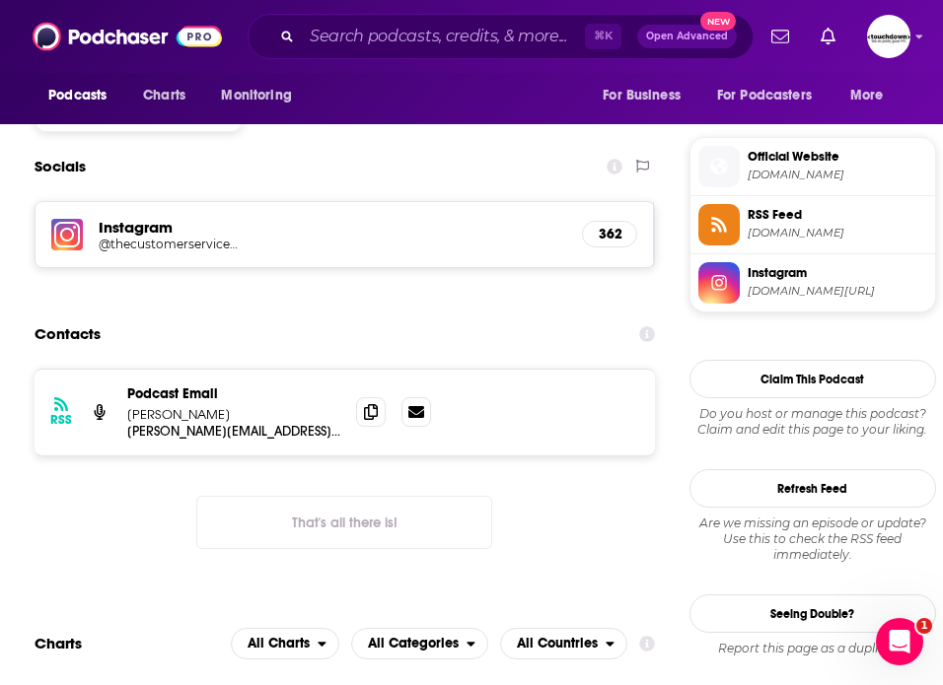
scroll to position [1695, 0]
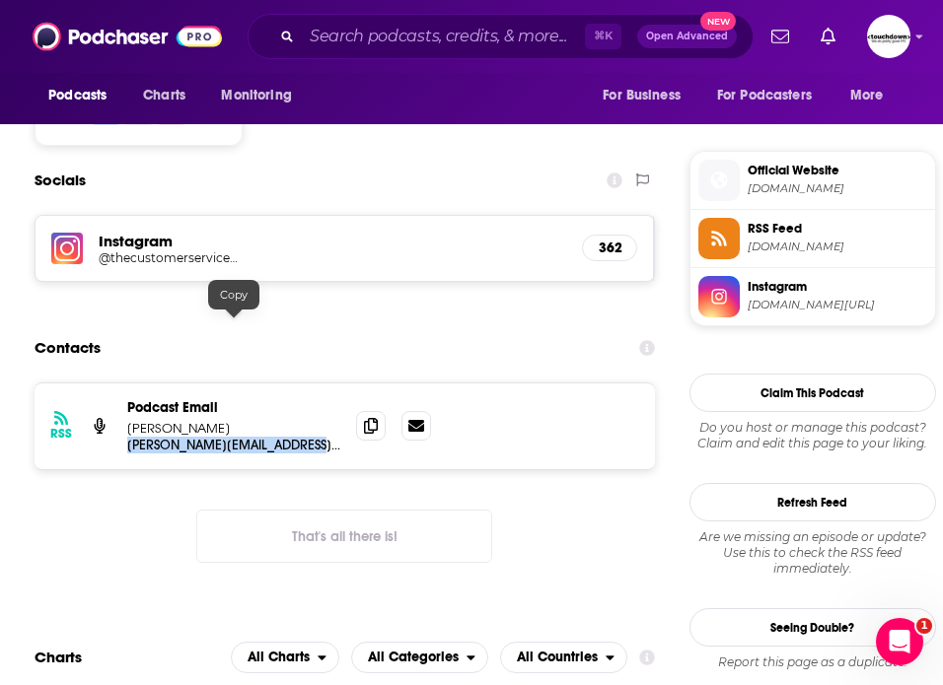
drag, startPoint x: 311, startPoint y: 321, endPoint x: 124, endPoint y: 327, distance: 186.5
click at [124, 384] on div "RSS Podcast Email John DiJulius denise@thedijuliusgroup.com denise@thedijuliusg…" at bounding box center [345, 427] width 620 height 86
copy p "denise@thedijuliusgroup.com"
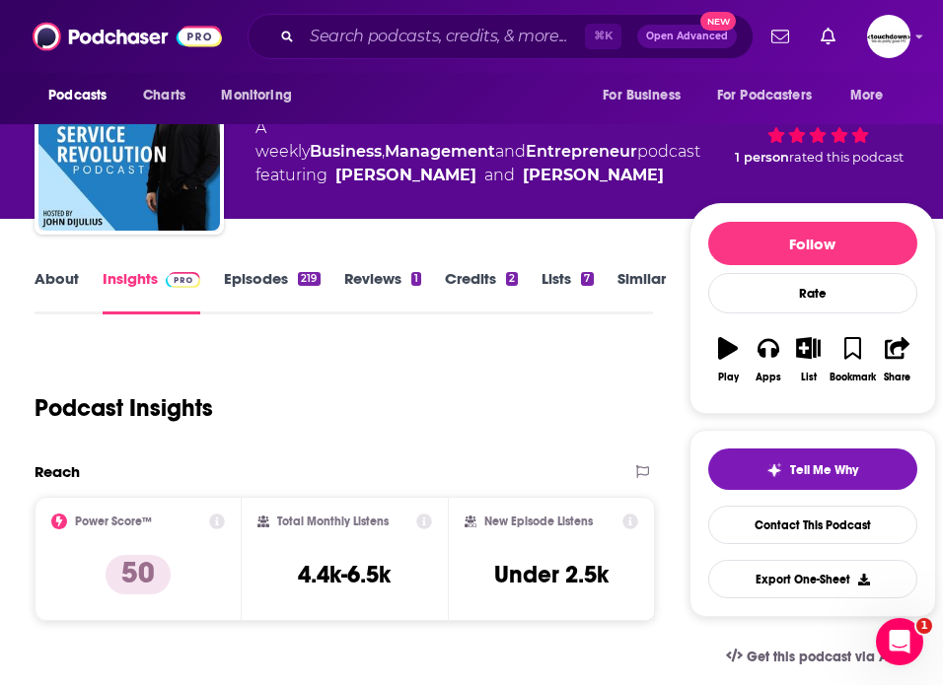
scroll to position [0, 0]
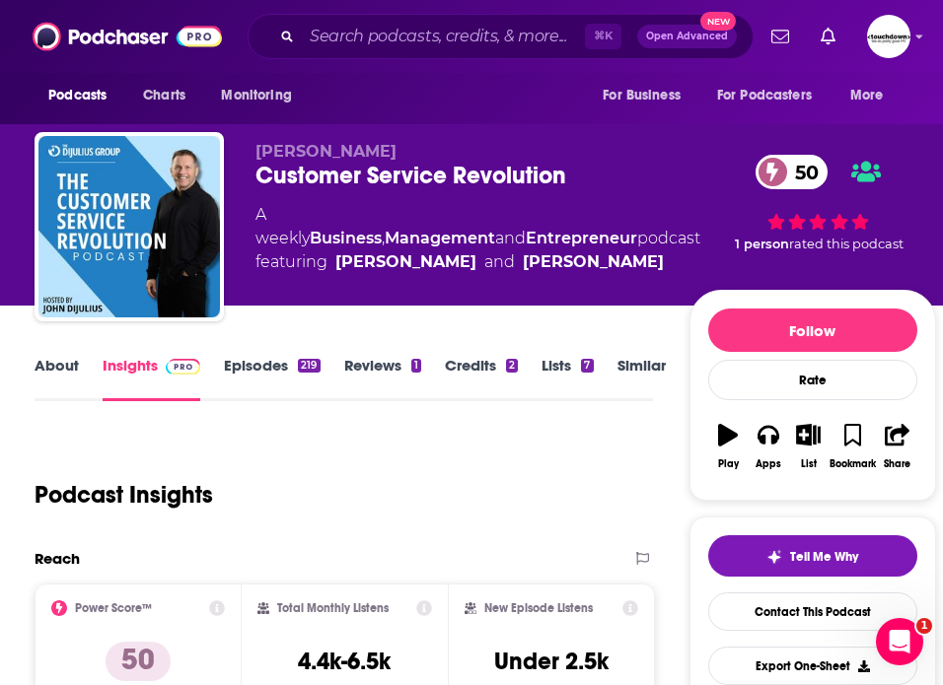
click at [58, 367] on link "About" at bounding box center [57, 378] width 44 height 45
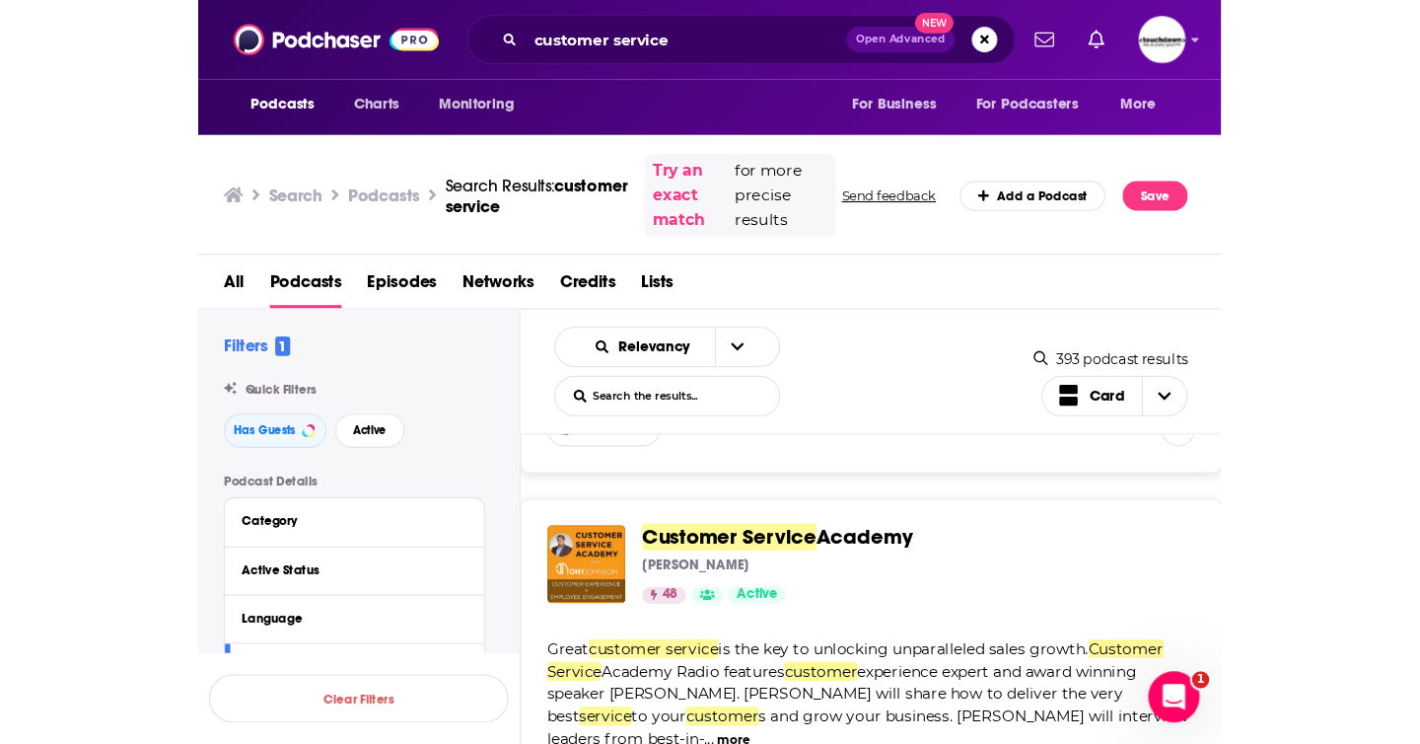
scroll to position [810, 0]
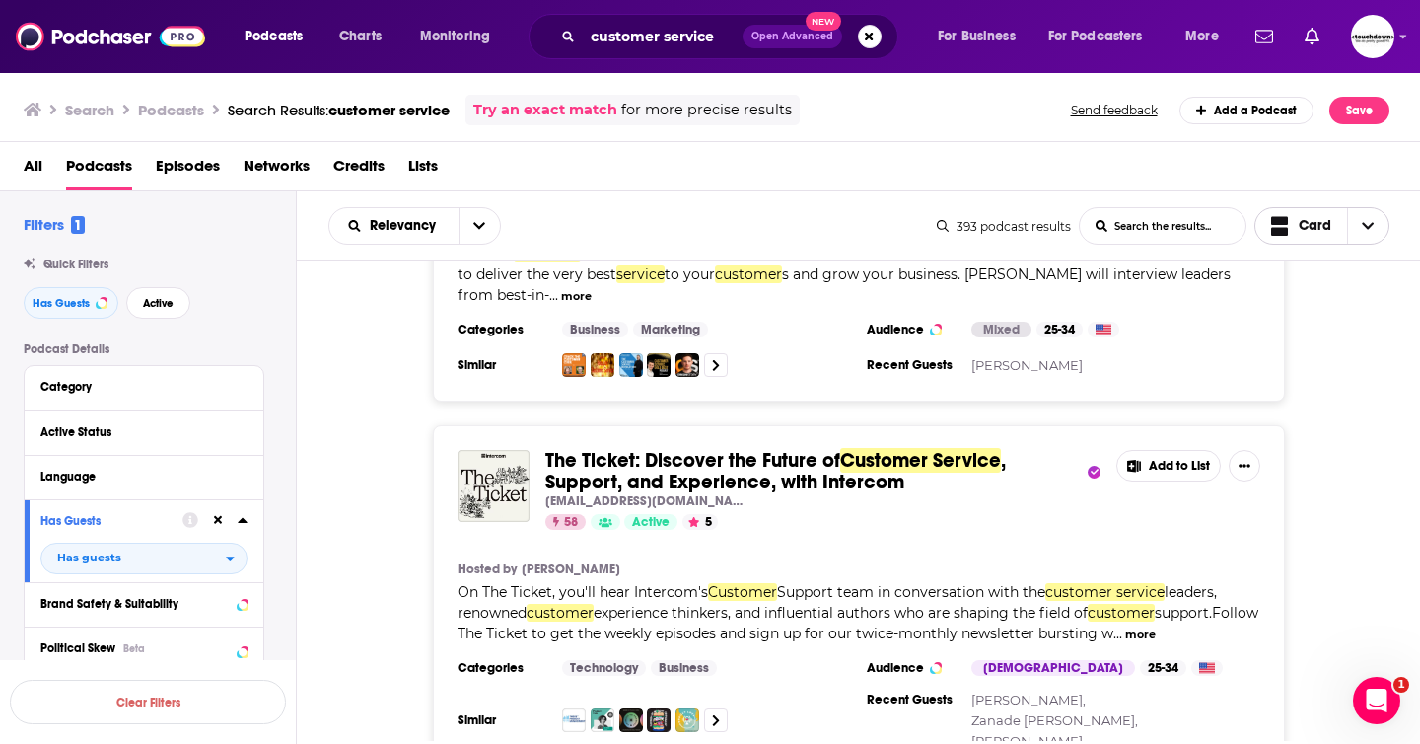
click at [639, 231] on icon "Choose View" at bounding box center [1368, 226] width 12 height 14
click at [639, 318] on div "Table" at bounding box center [1322, 329] width 136 height 34
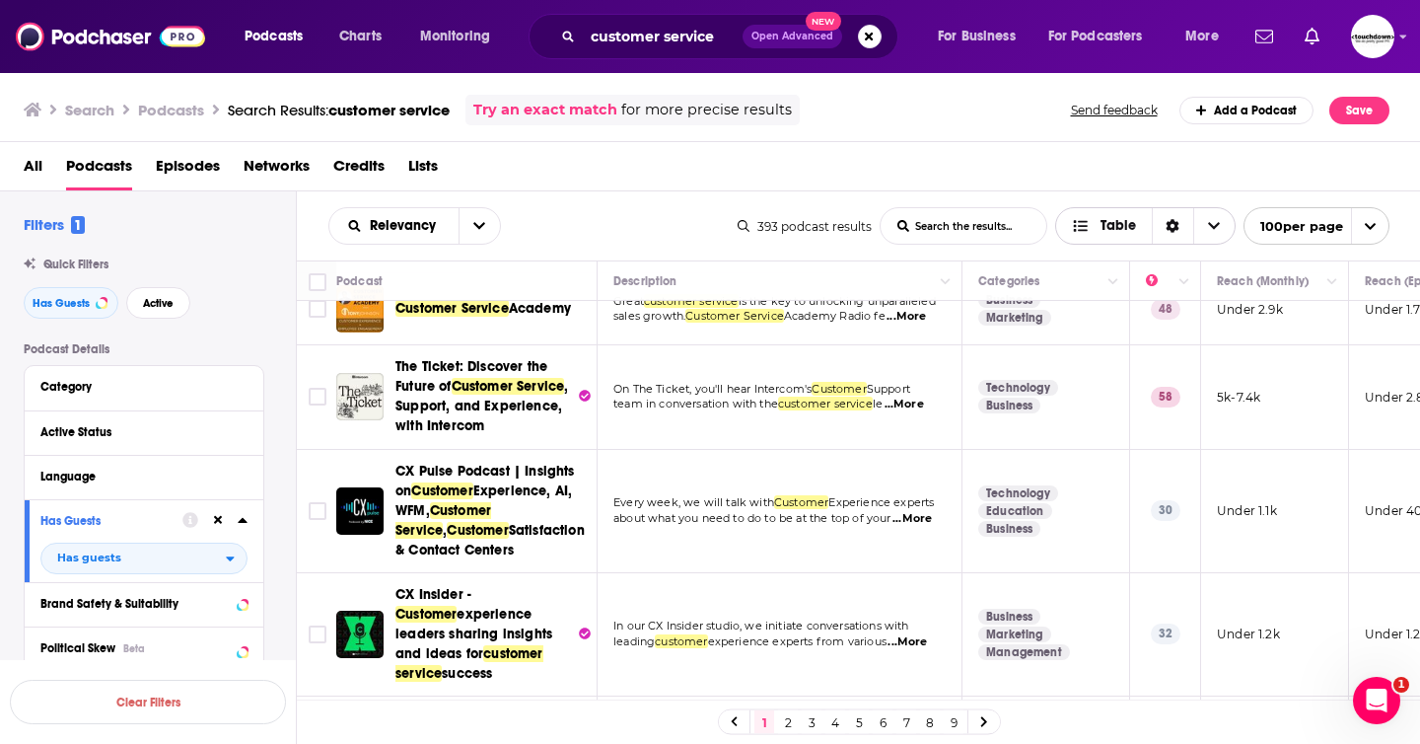
scroll to position [209, 0]
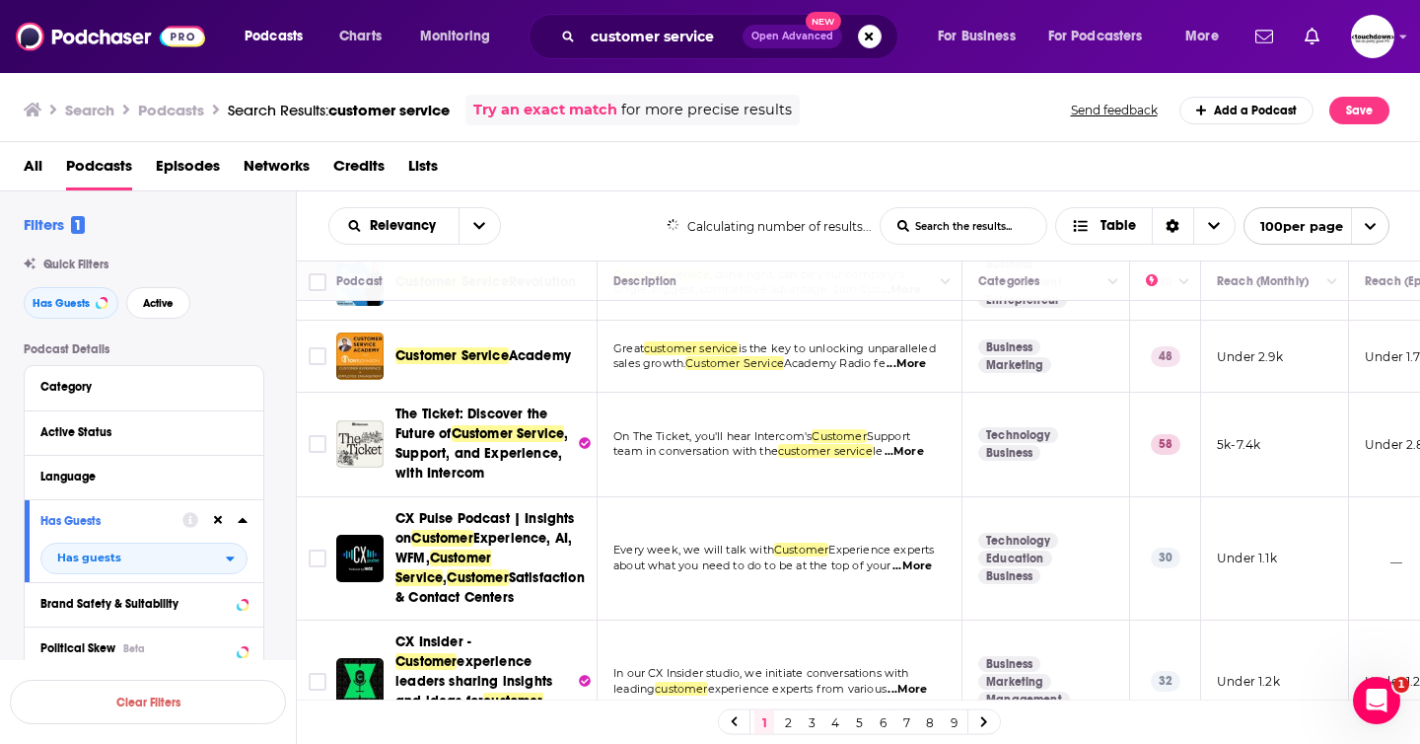
scroll to position [167, 0]
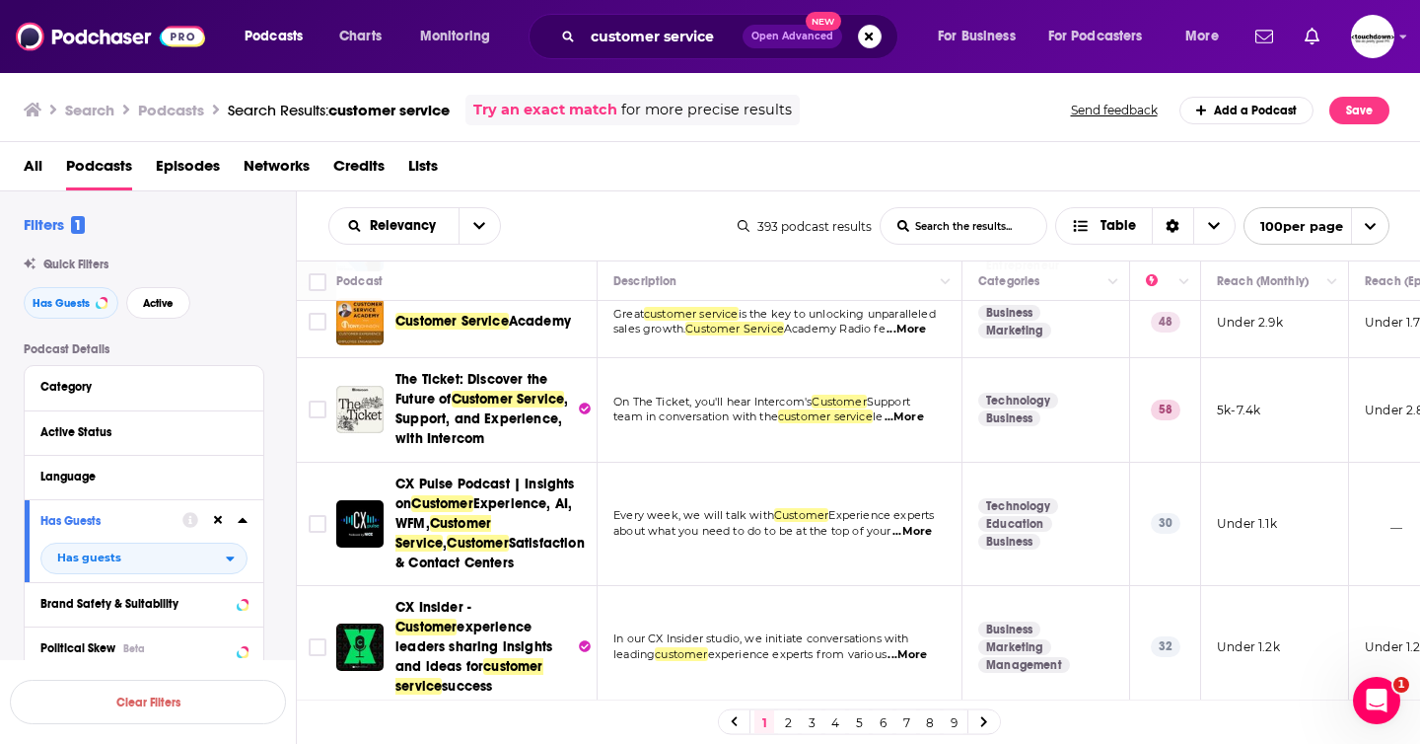
click at [483, 390] on div "Podcasts Charts Monitoring customer service Open Advanced New For Business For …" at bounding box center [710, 372] width 1420 height 744
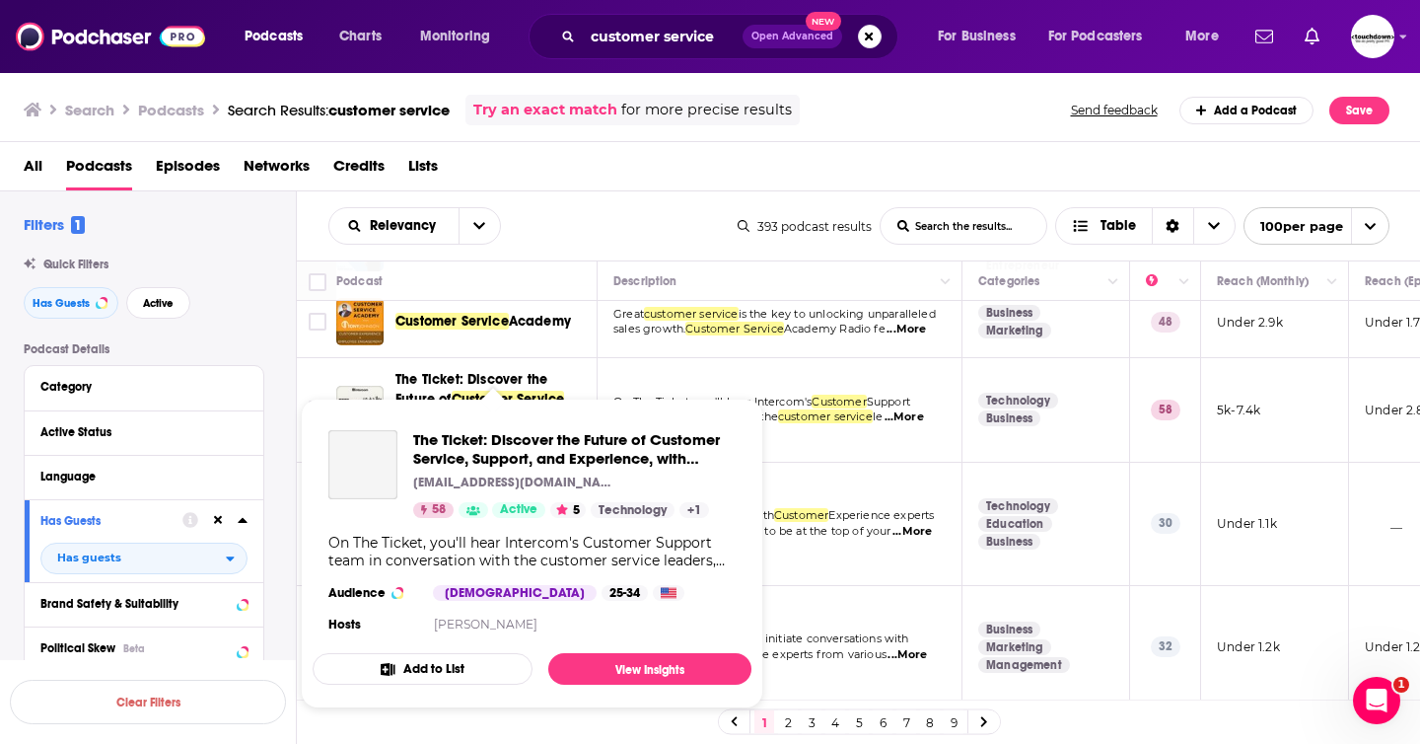
click at [473, 390] on span "The Ticket: Discover the Future of Customer Service, Support, and Experience, w…" at bounding box center [532, 553] width 462 height 333
click at [483, 379] on span "The Ticket: Discover the Future of" at bounding box center [471, 389] width 152 height 36
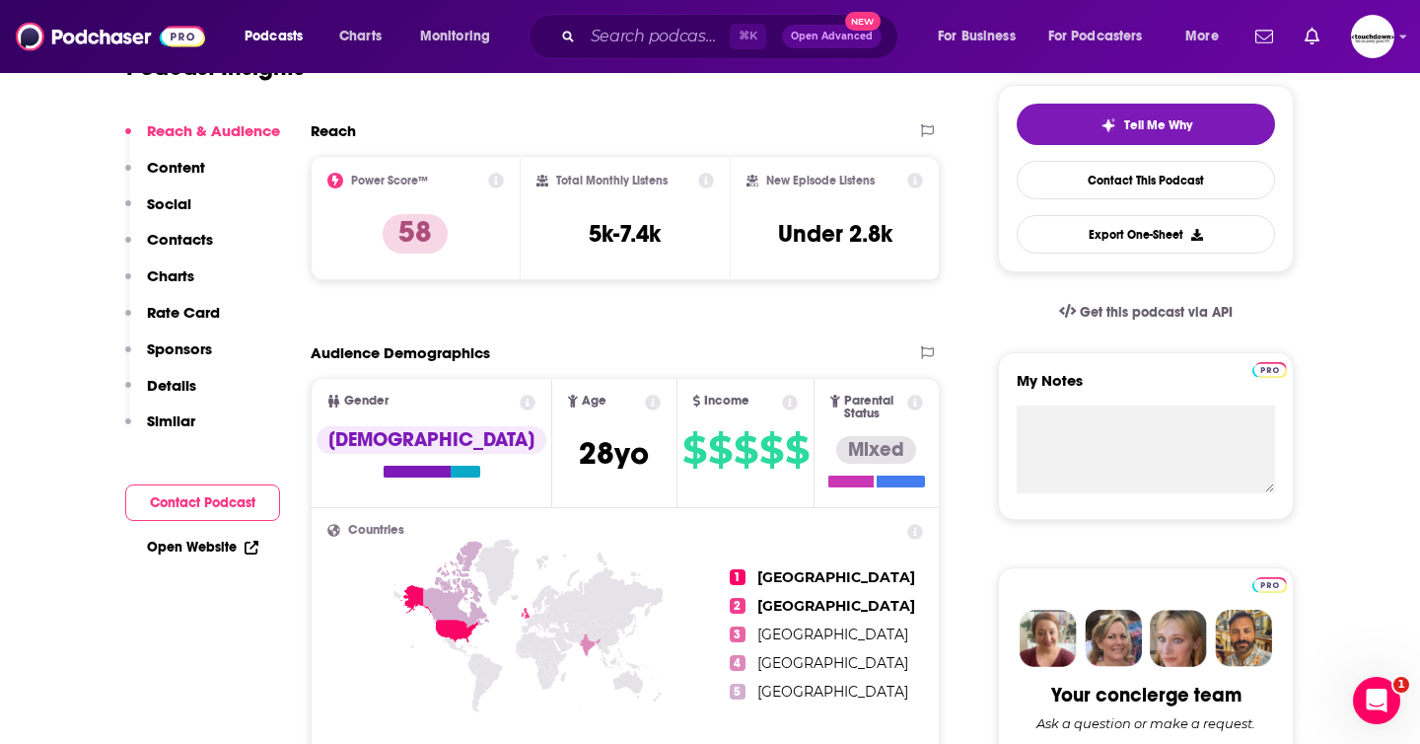
scroll to position [166, 0]
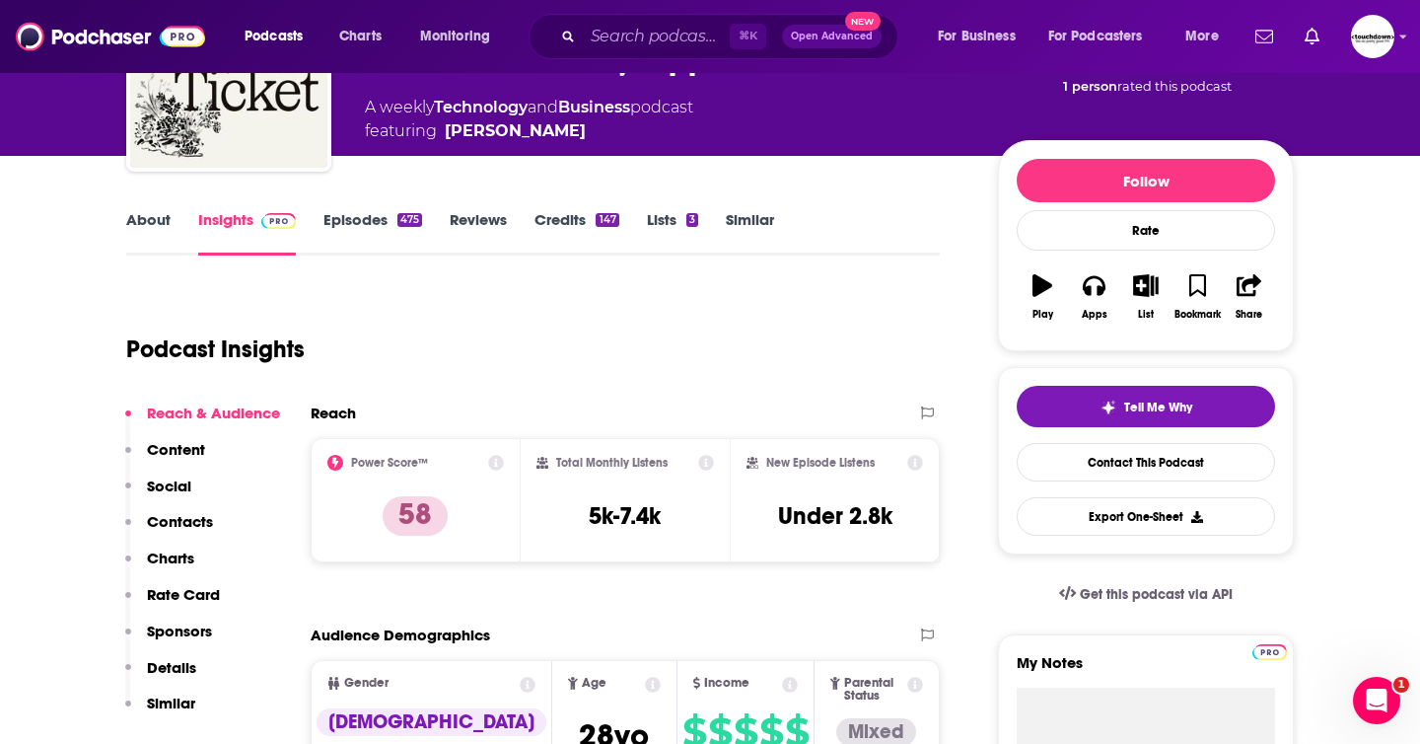
click at [136, 210] on link "About" at bounding box center [148, 232] width 44 height 45
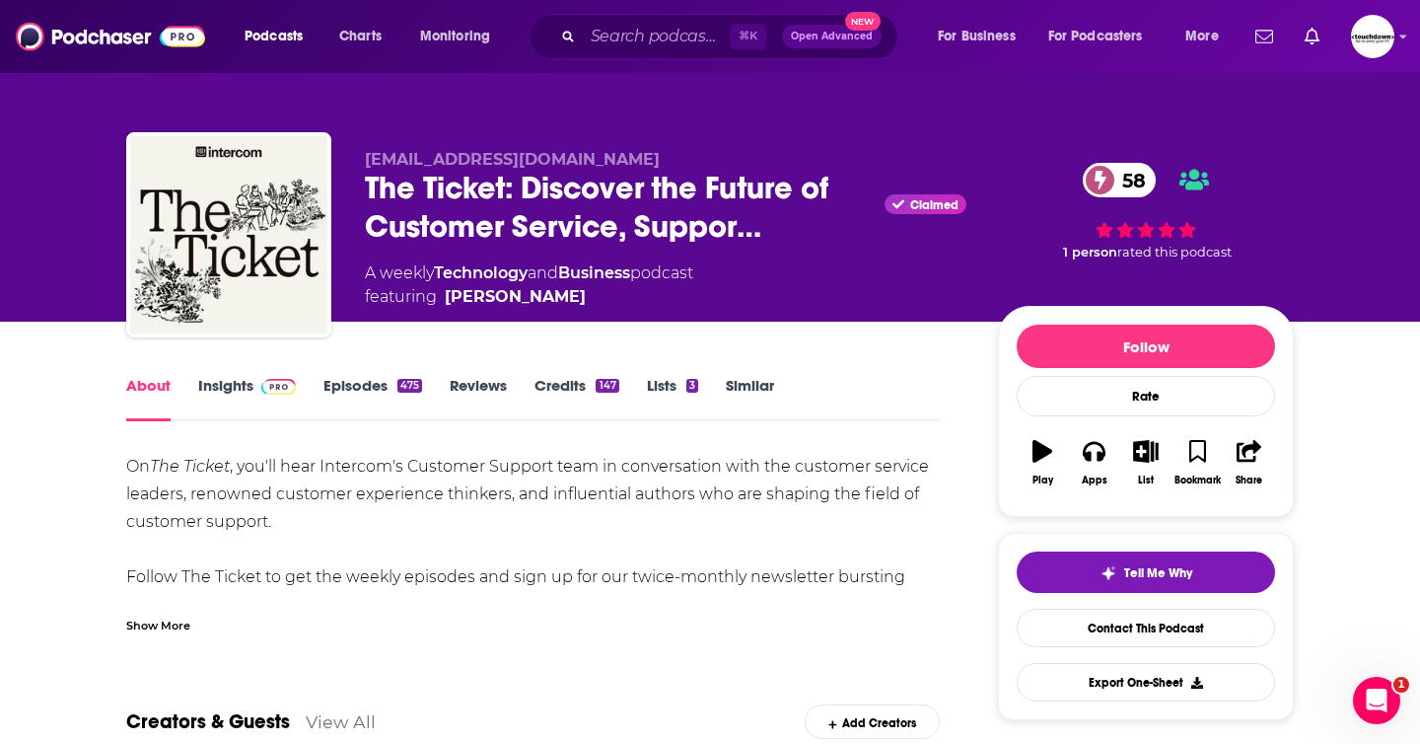
click at [168, 627] on div "Show More" at bounding box center [158, 623] width 64 height 19
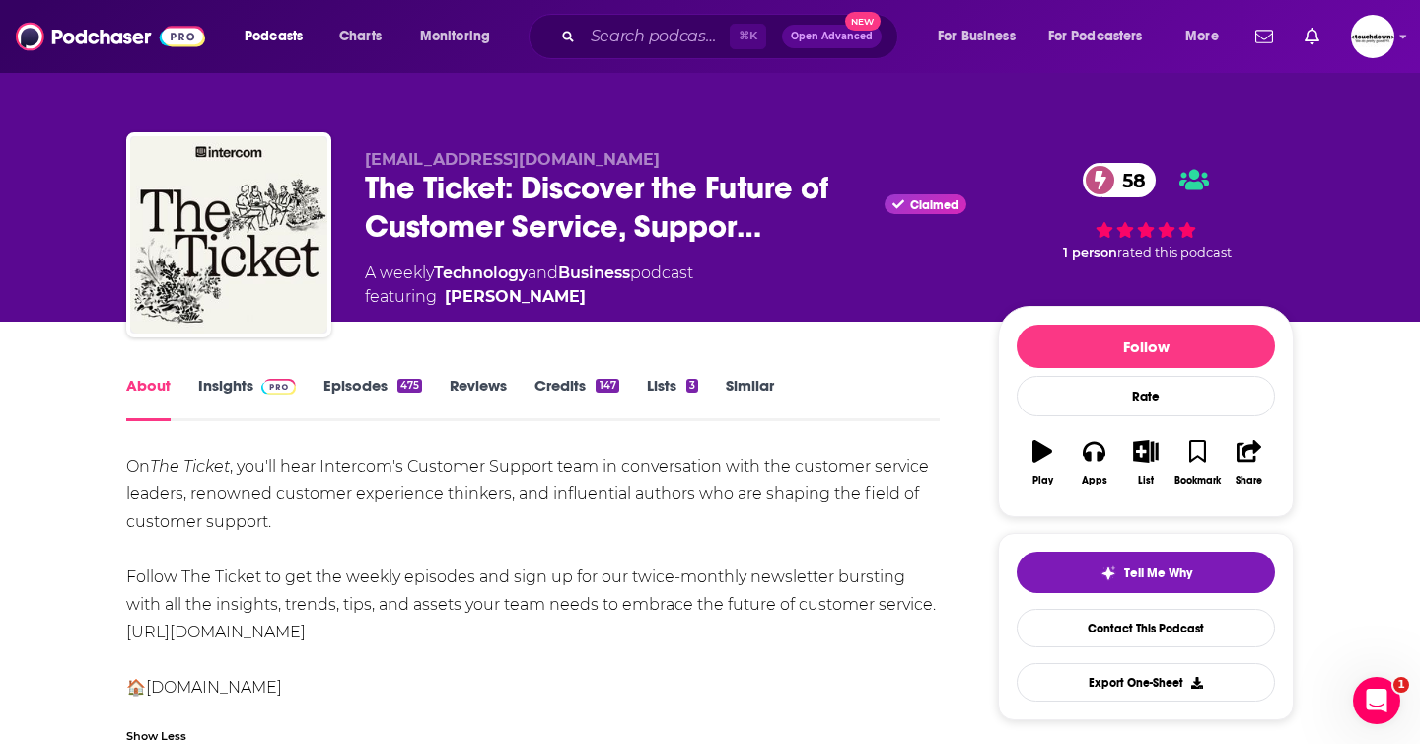
click at [366, 380] on link "Episodes 475" at bounding box center [372, 398] width 99 height 45
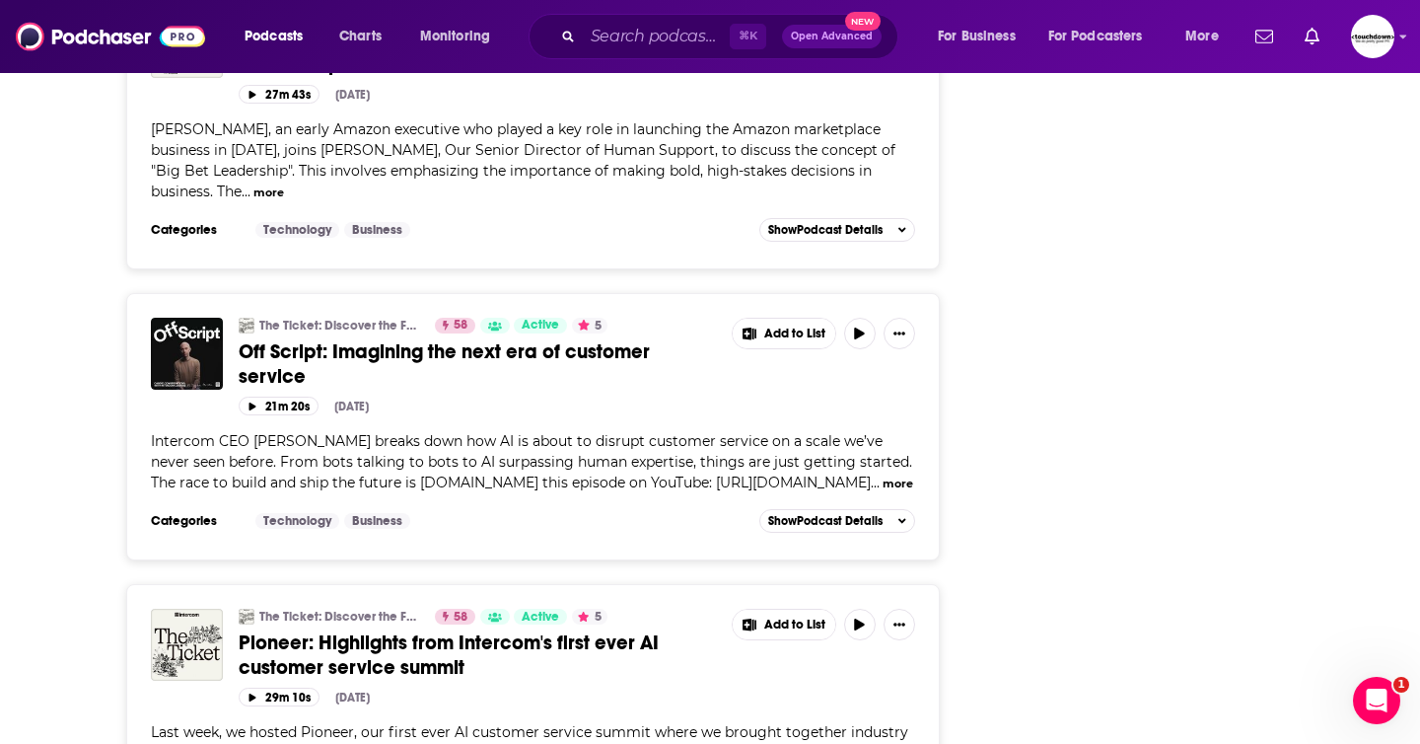
scroll to position [7476, 0]
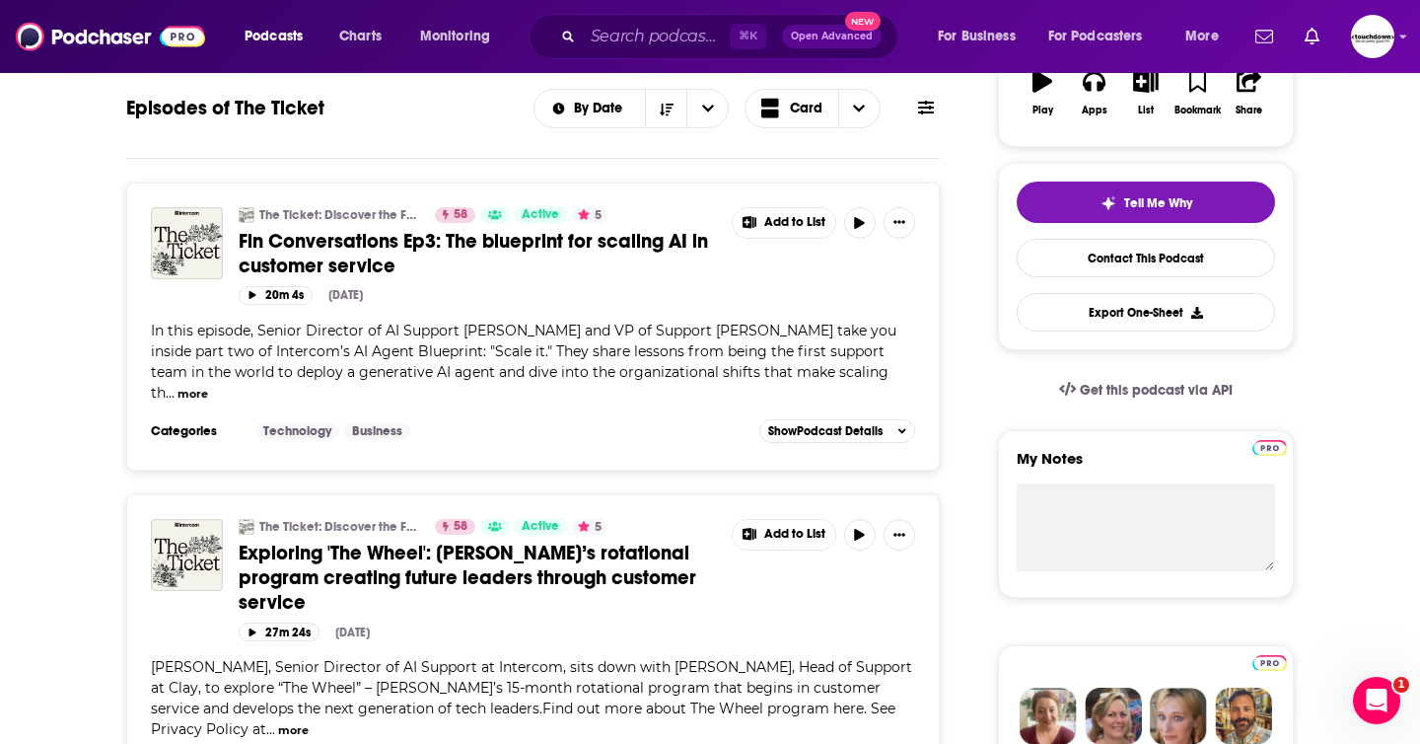
scroll to position [9008, 0]
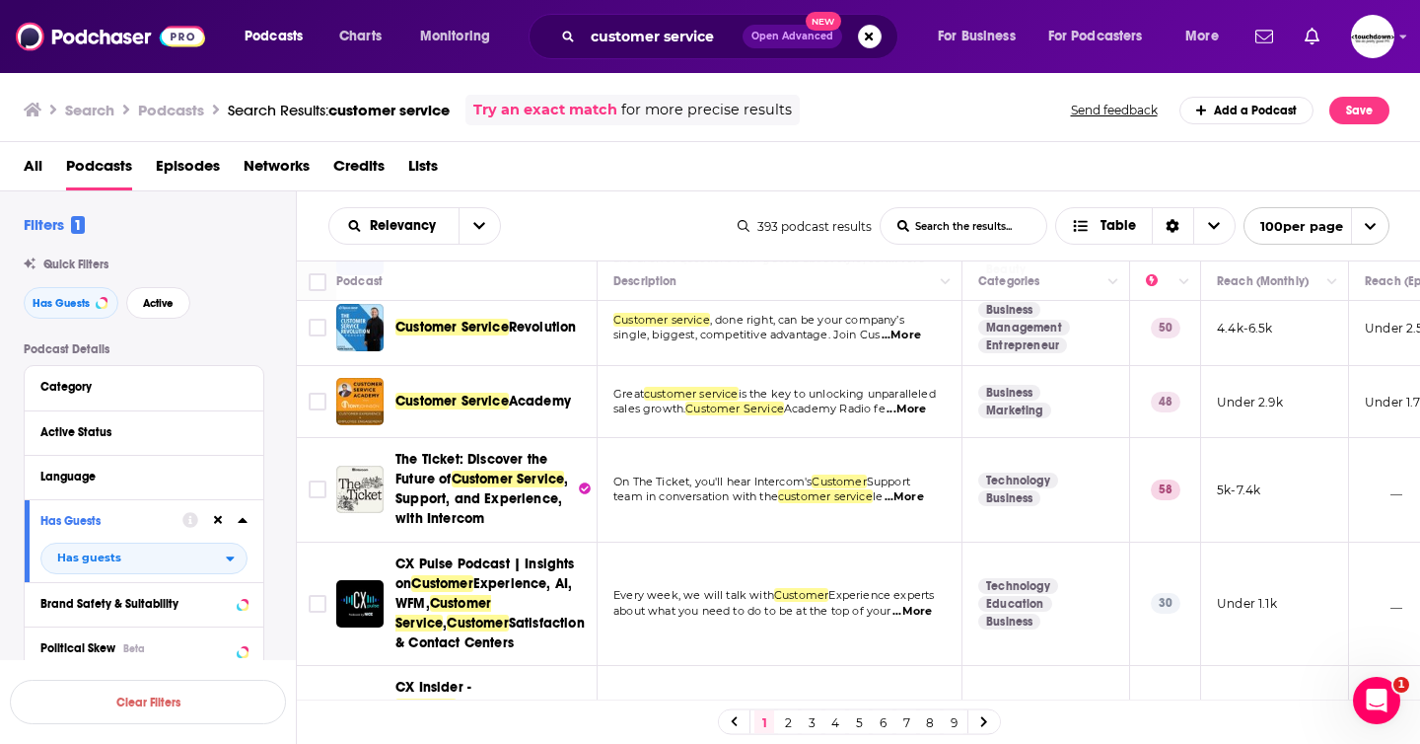
scroll to position [91, 0]
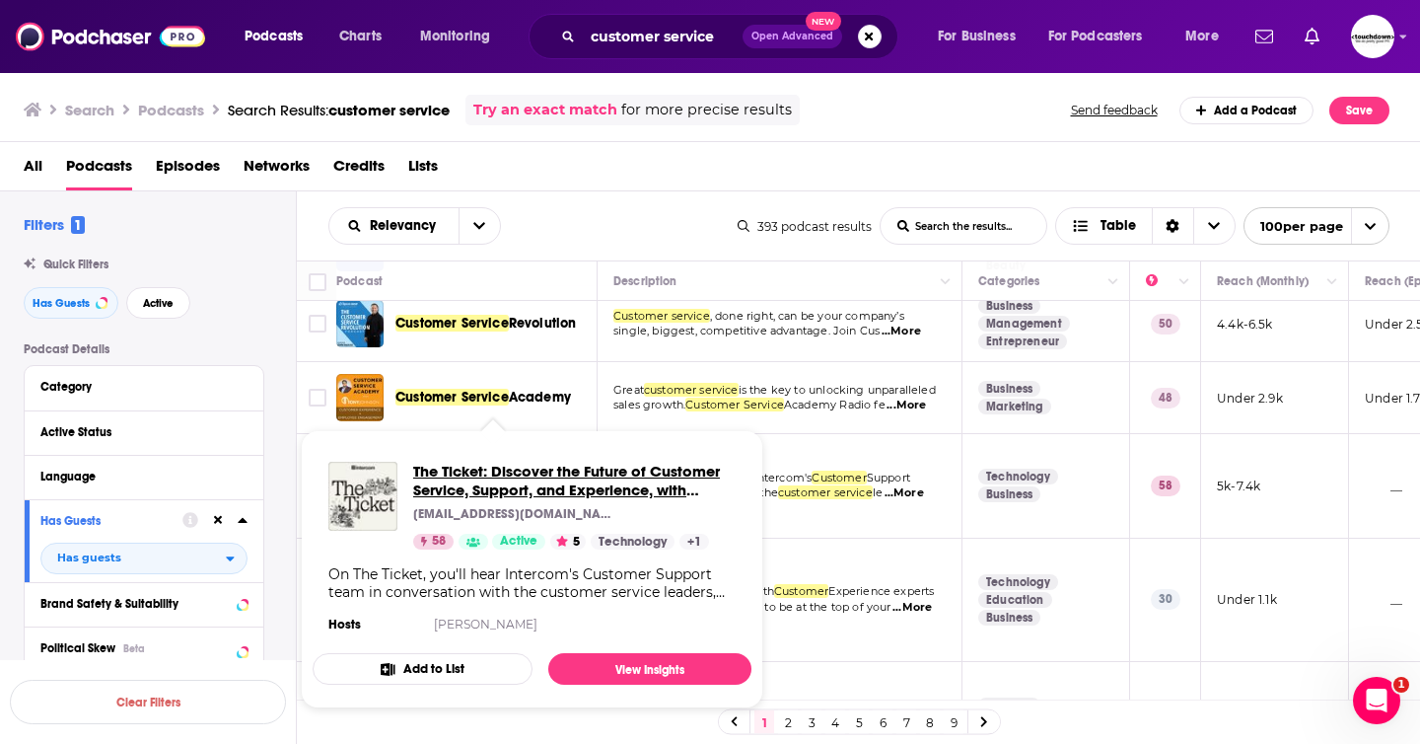
click at [524, 484] on span "The Ticket: Discover the Future of Customer Service, Support, and Experience, w…" at bounding box center [566, 490] width 307 height 56
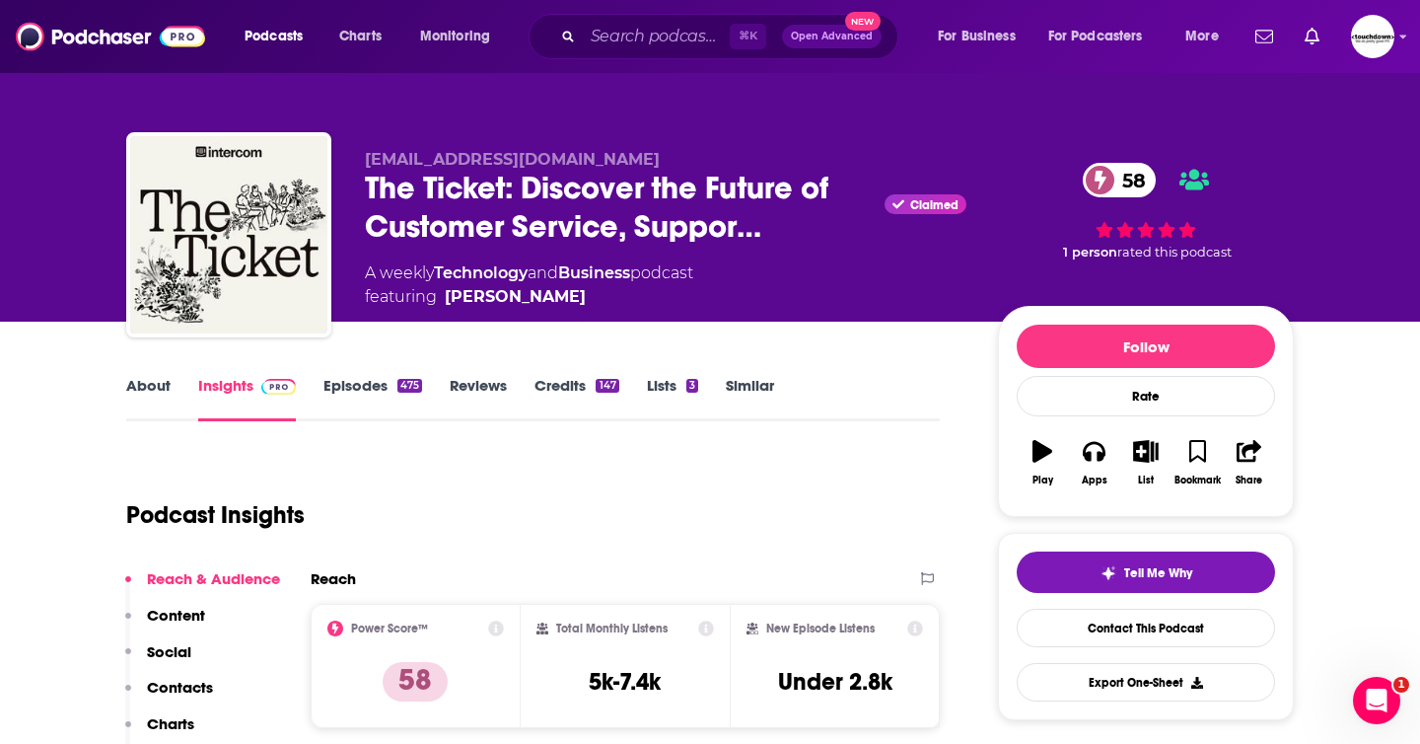
click at [137, 384] on link "About" at bounding box center [148, 398] width 44 height 45
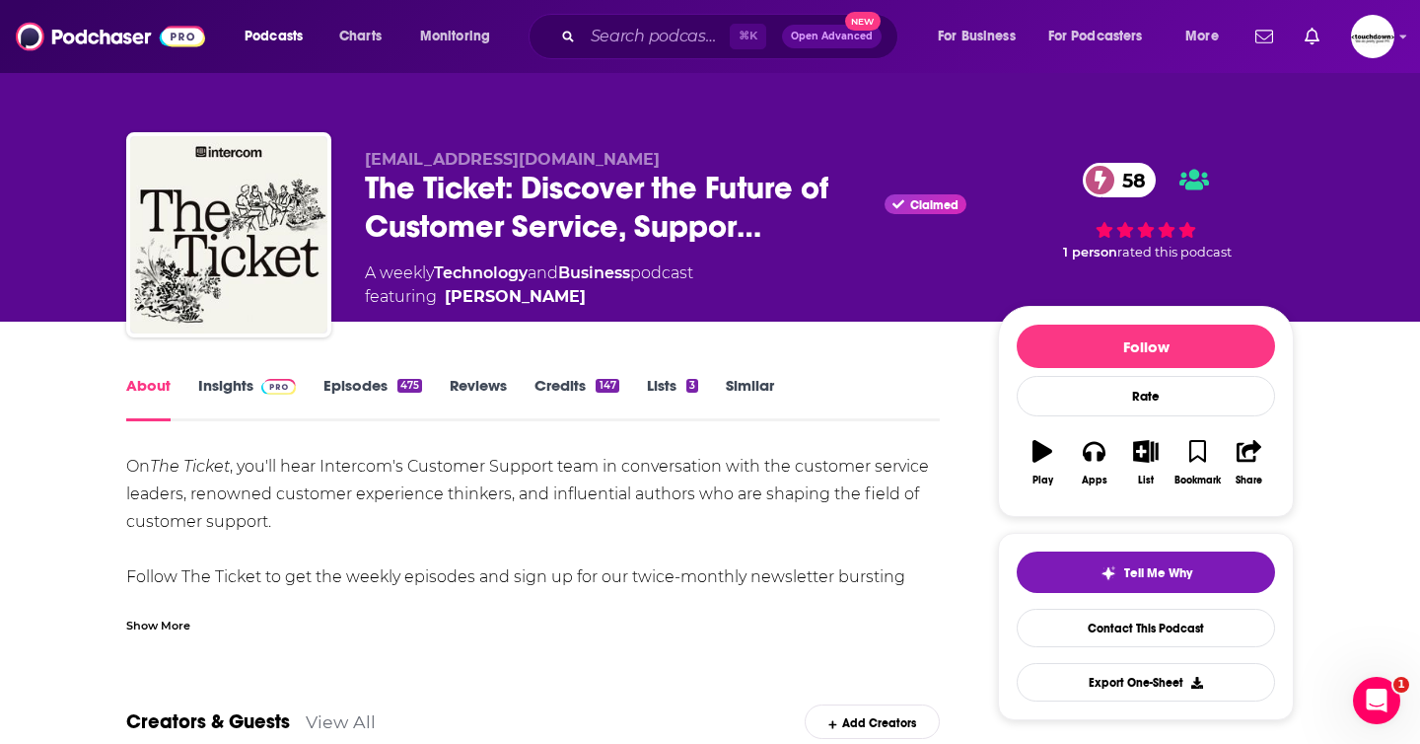
click at [174, 627] on div "Show More" at bounding box center [158, 623] width 64 height 19
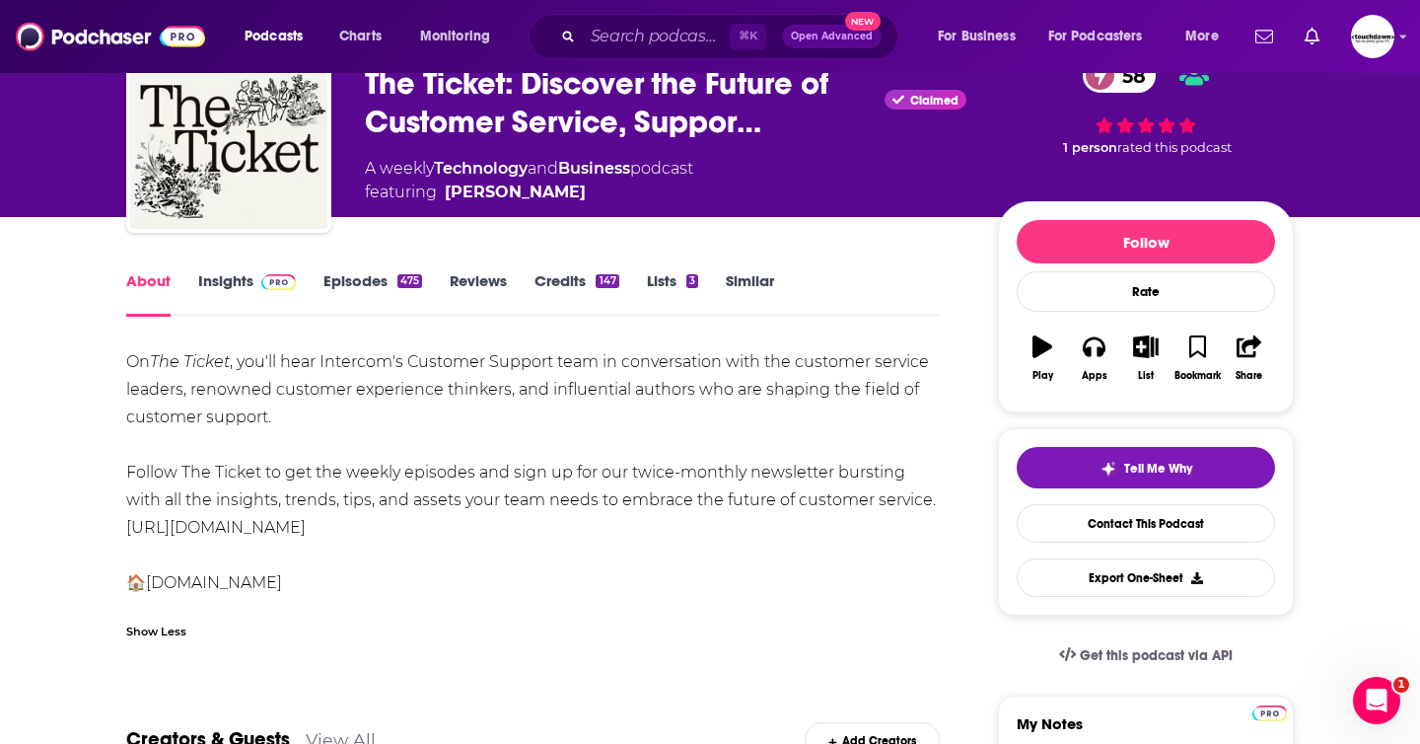
scroll to position [131, 0]
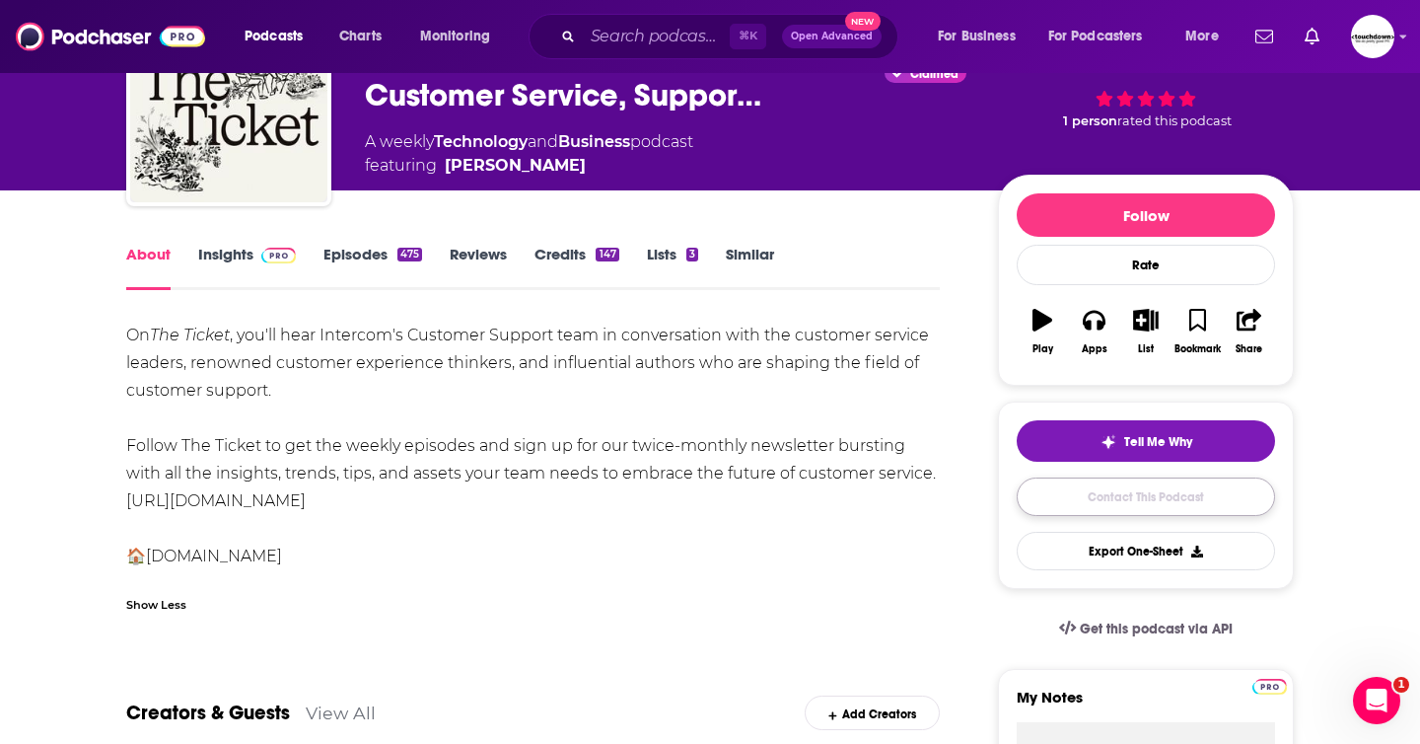
click at [639, 515] on link "Contact This Podcast" at bounding box center [1146, 496] width 258 height 38
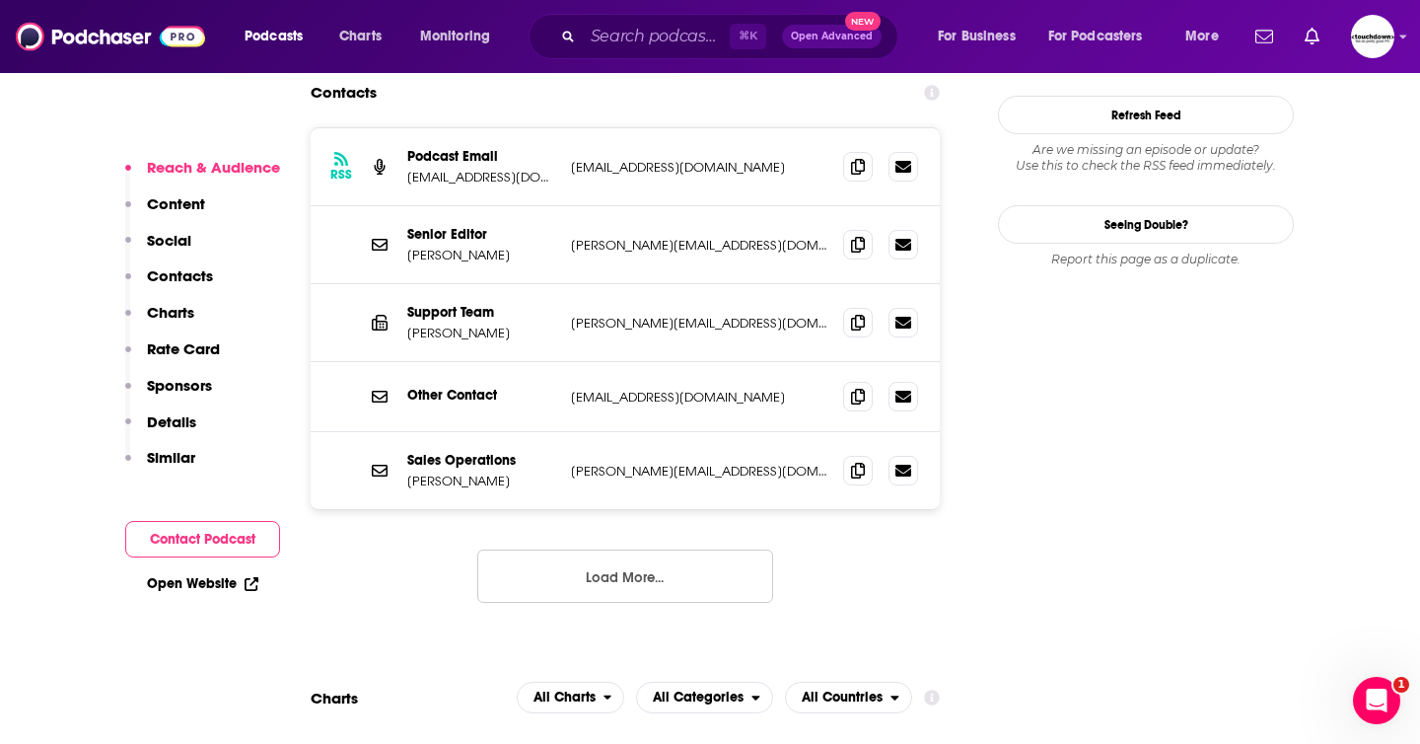
scroll to position [1874, 0]
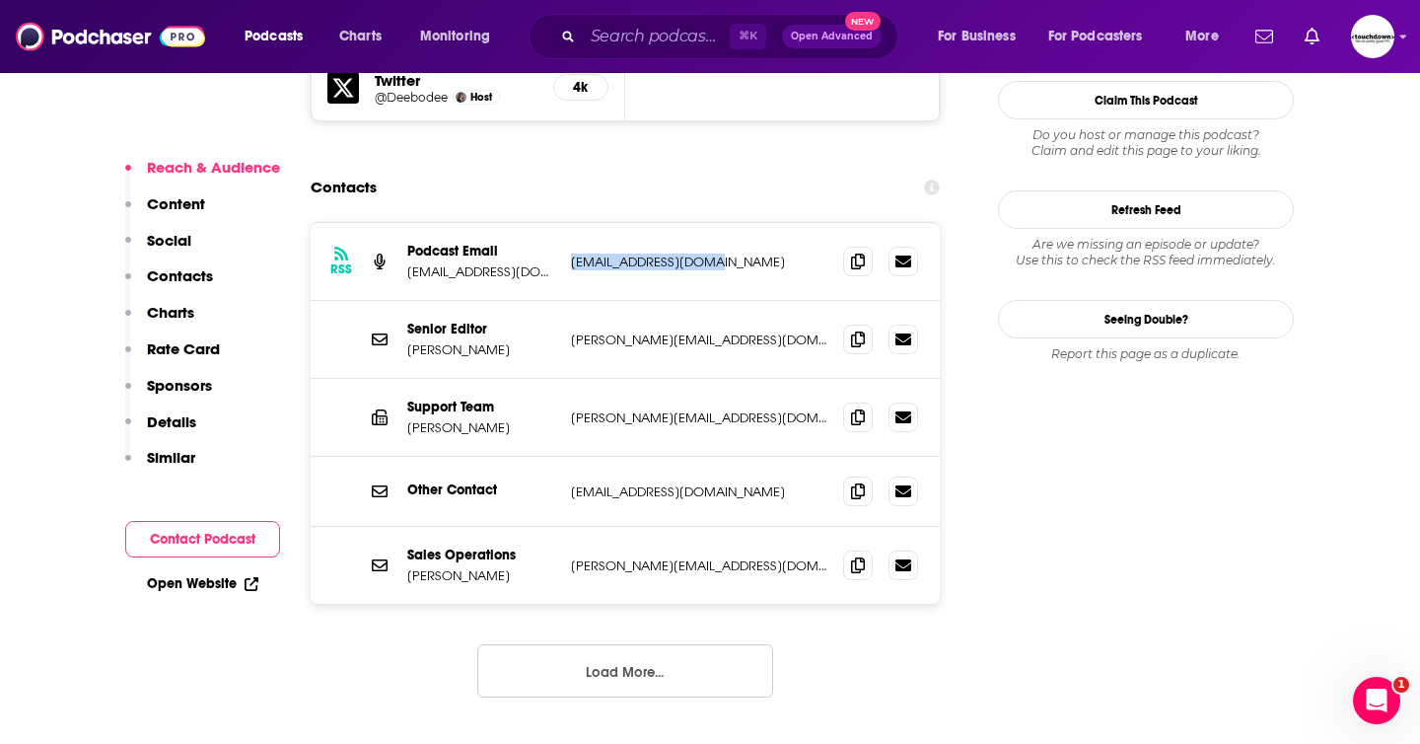
drag, startPoint x: 733, startPoint y: 188, endPoint x: 574, endPoint y: 183, distance: 158.8
click at [574, 253] on p "podcast@intercom.com" at bounding box center [699, 261] width 256 height 17
copy p "podcast@intercom.com"
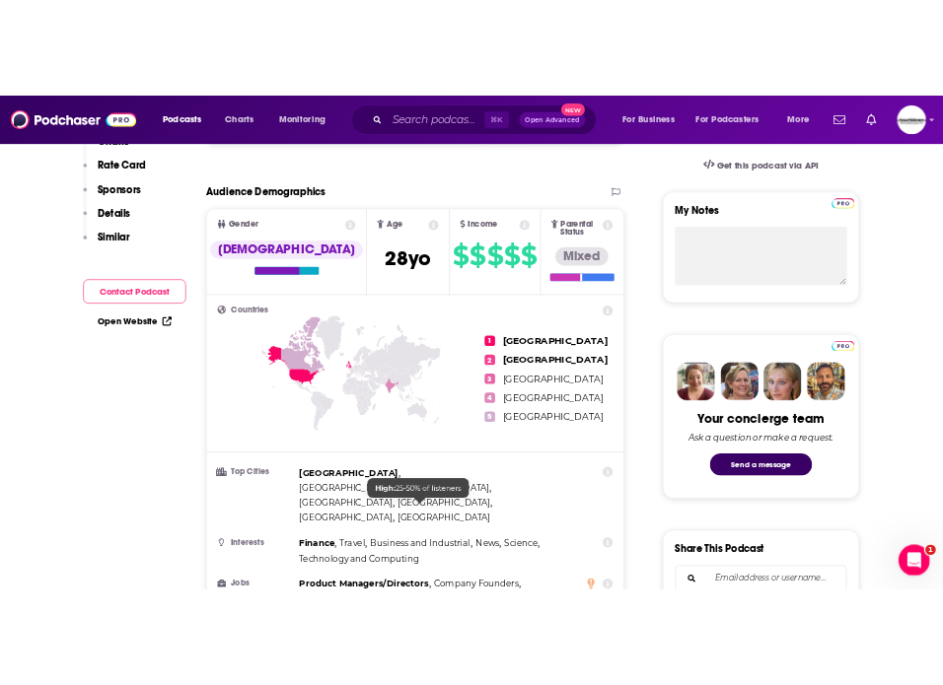
scroll to position [0, 0]
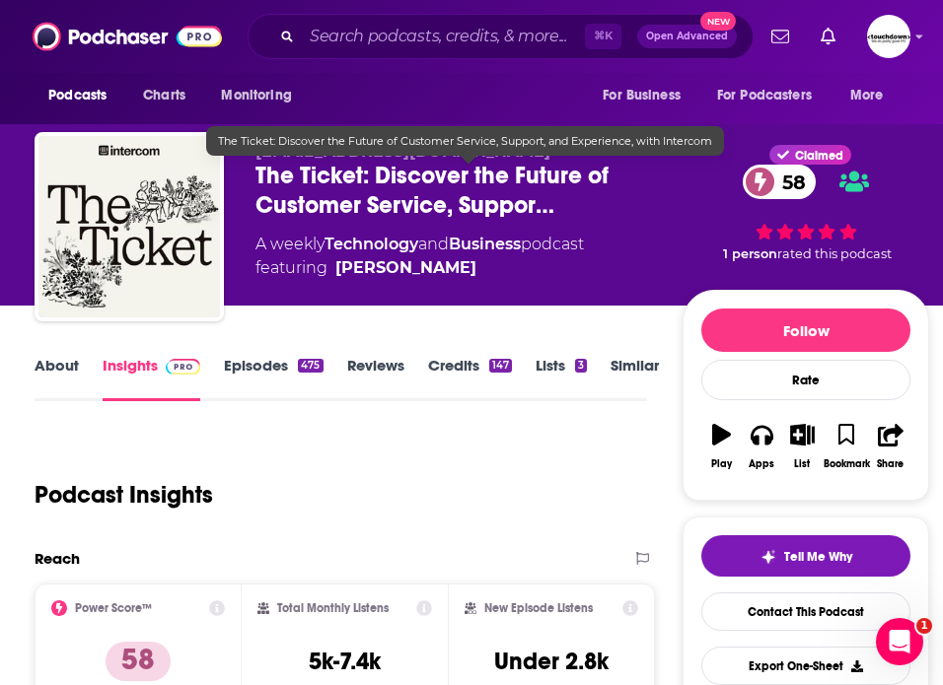
click at [536, 180] on span "The Ticket: Discover the Future of Customer Service, Suppor…" at bounding box center [468, 190] width 427 height 59
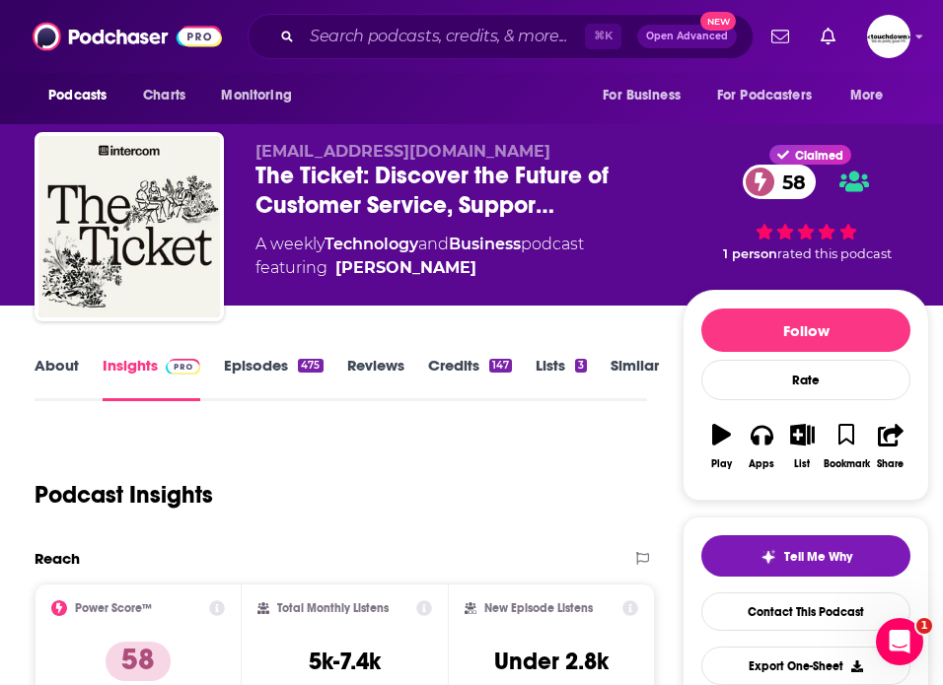
scroll to position [8, 0]
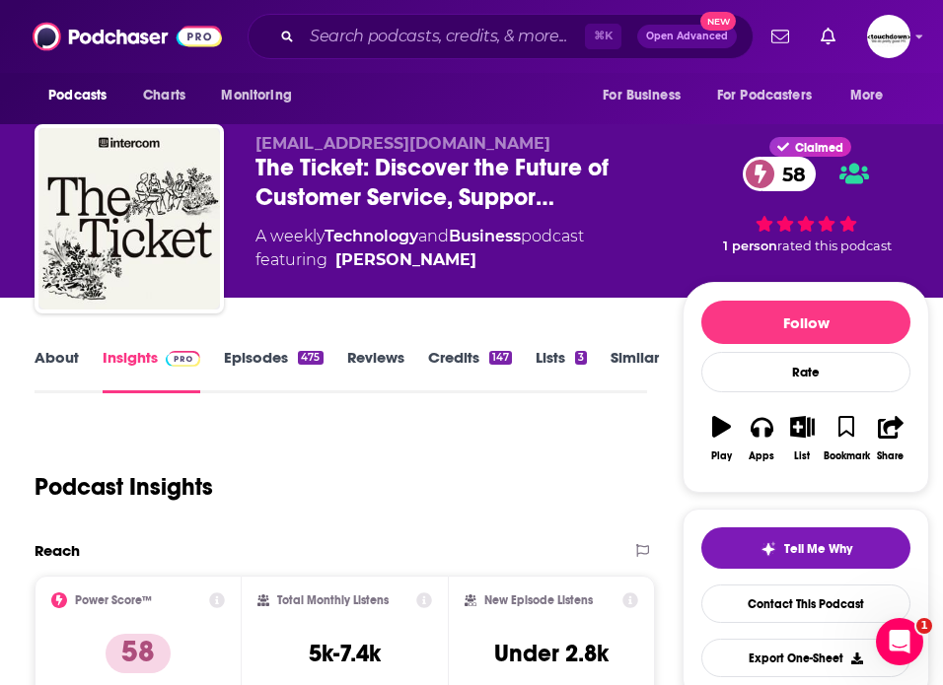
click at [37, 359] on link "About" at bounding box center [57, 370] width 44 height 45
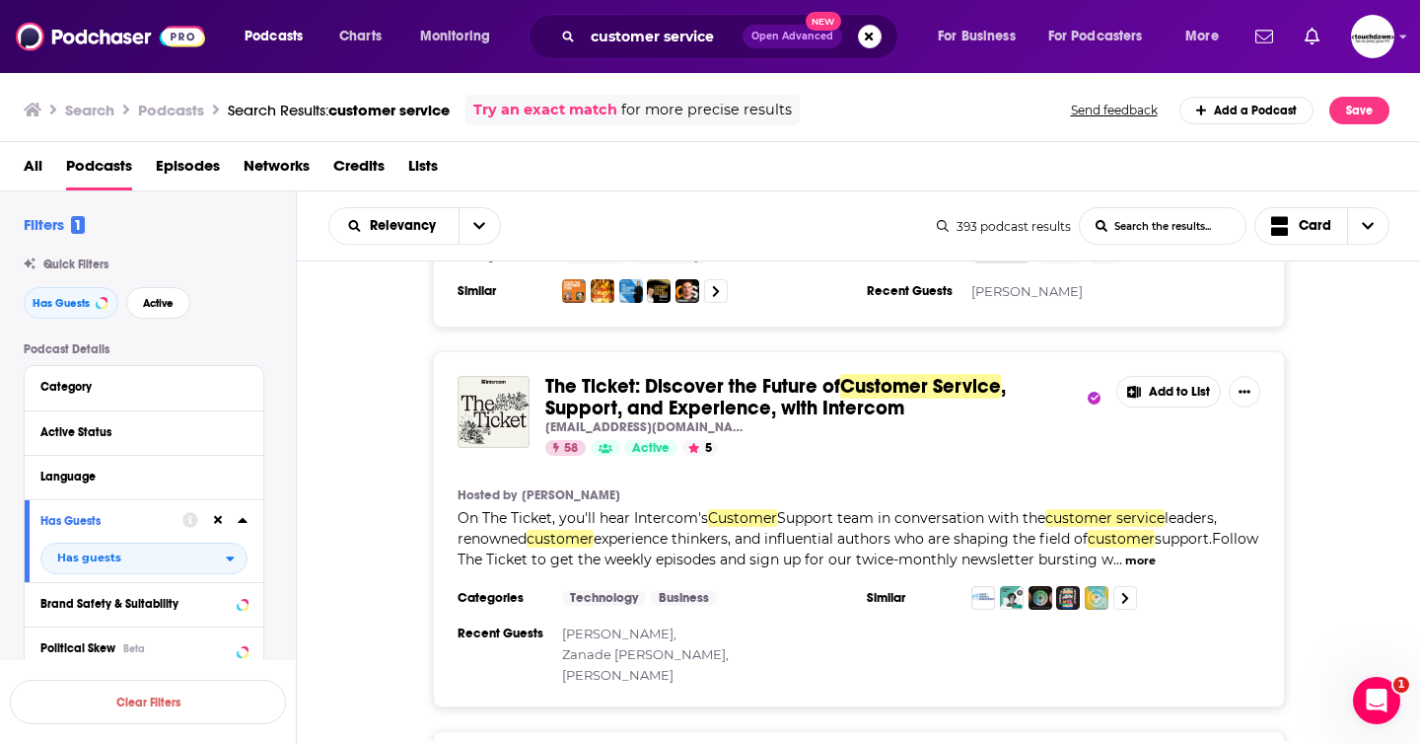
scroll to position [1079, 0]
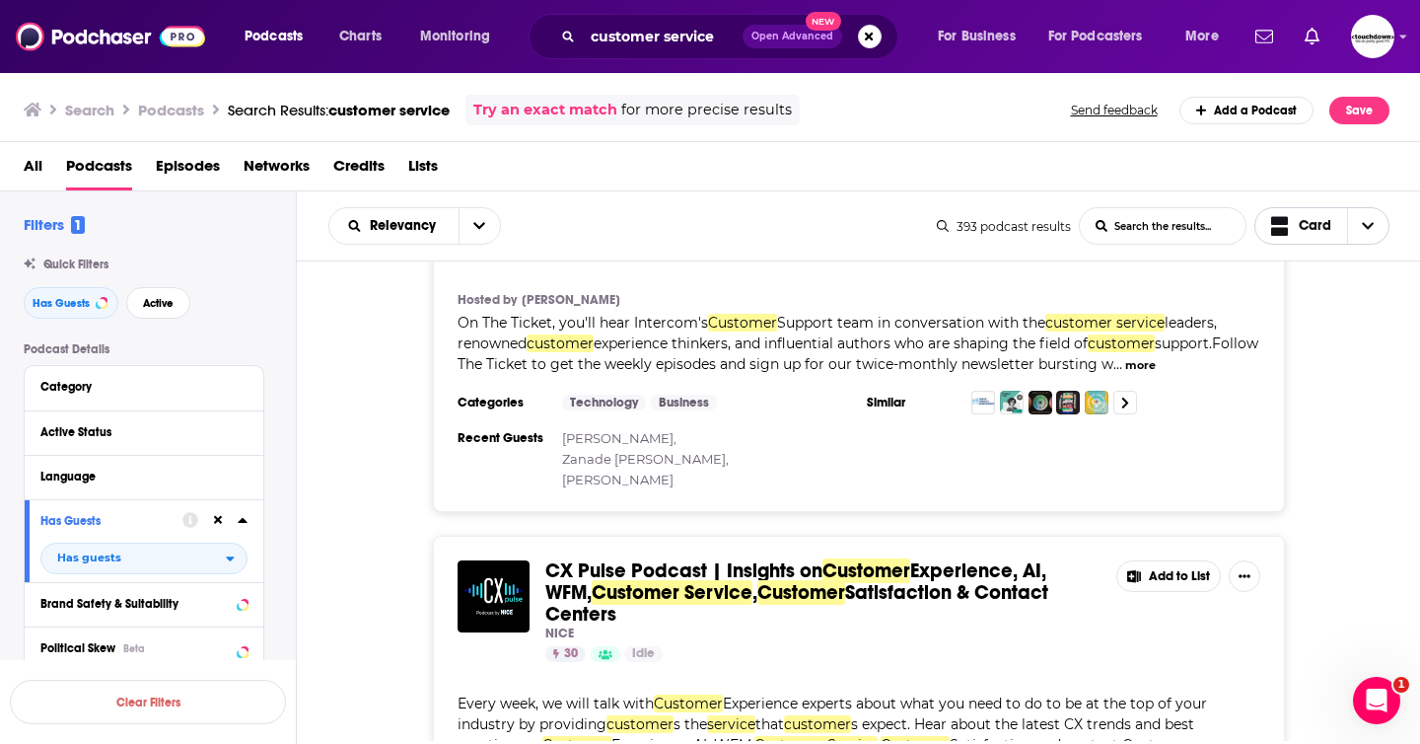
click at [639, 221] on span "Choose View" at bounding box center [1367, 226] width 41 height 36
click at [639, 323] on span "Table" at bounding box center [1334, 327] width 79 height 11
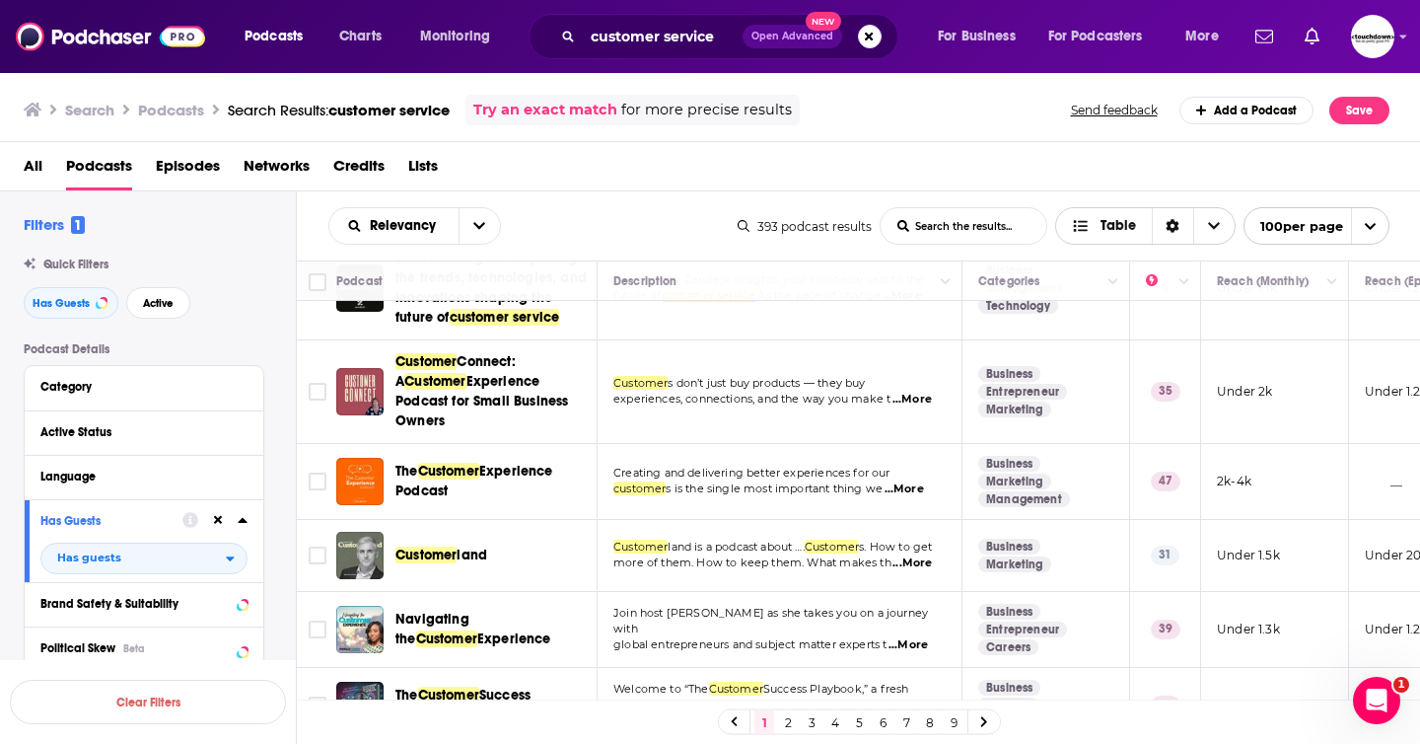
scroll to position [1271, 0]
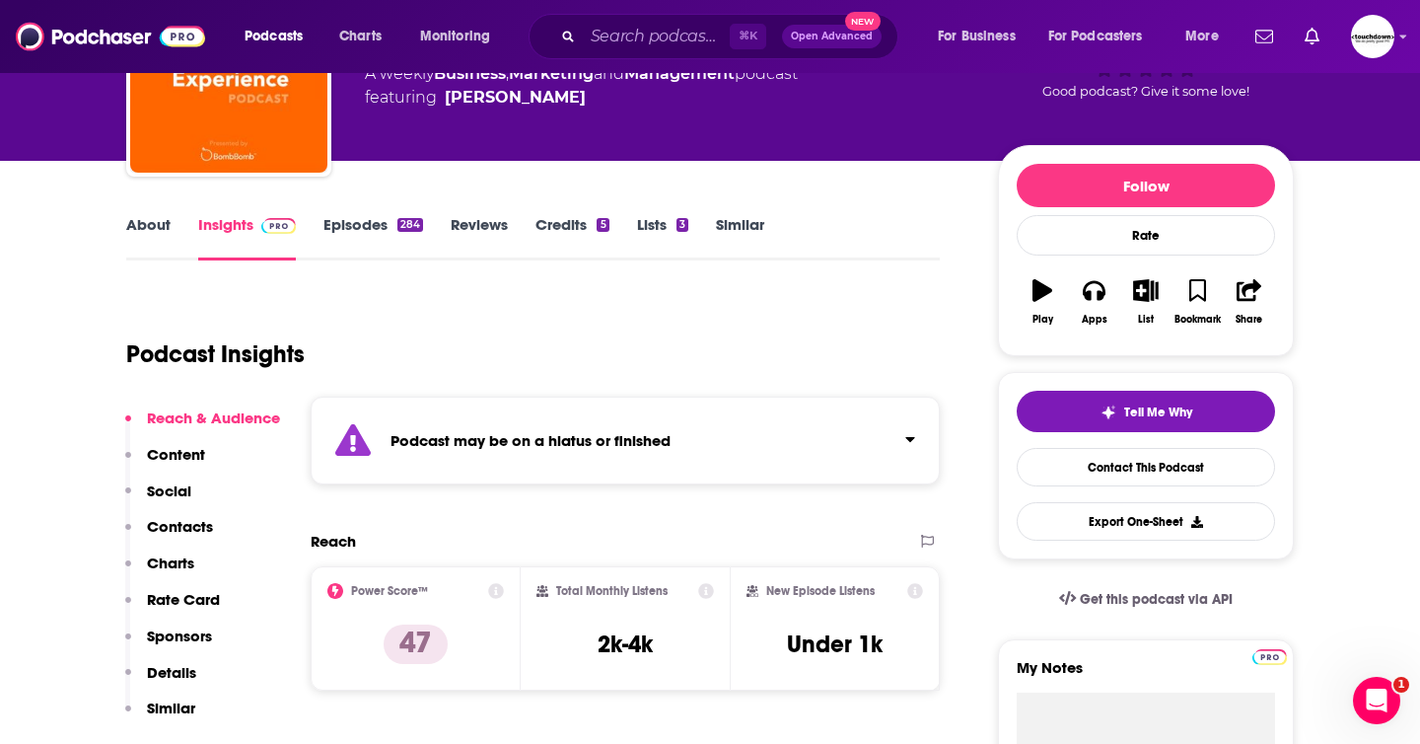
scroll to position [126, 0]
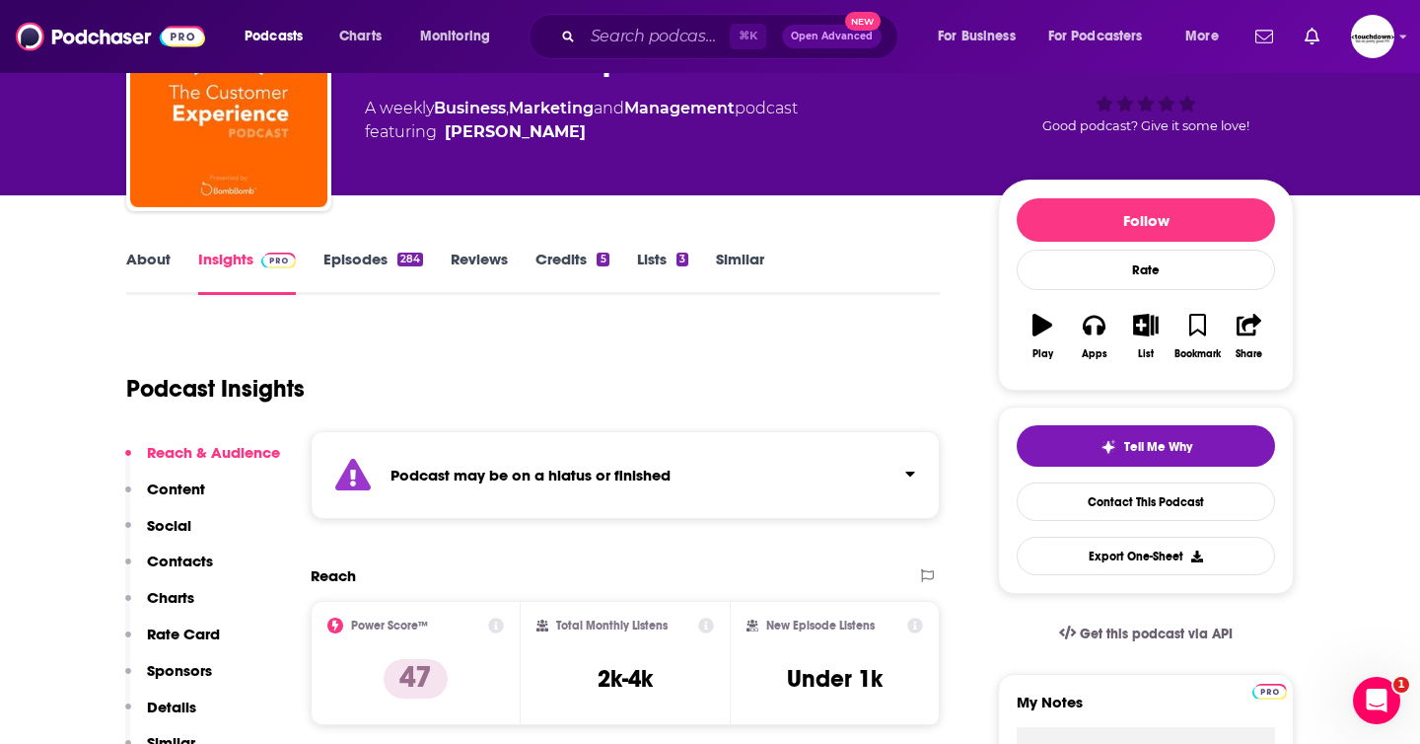
click at [349, 266] on link "Episodes 284" at bounding box center [373, 271] width 100 height 45
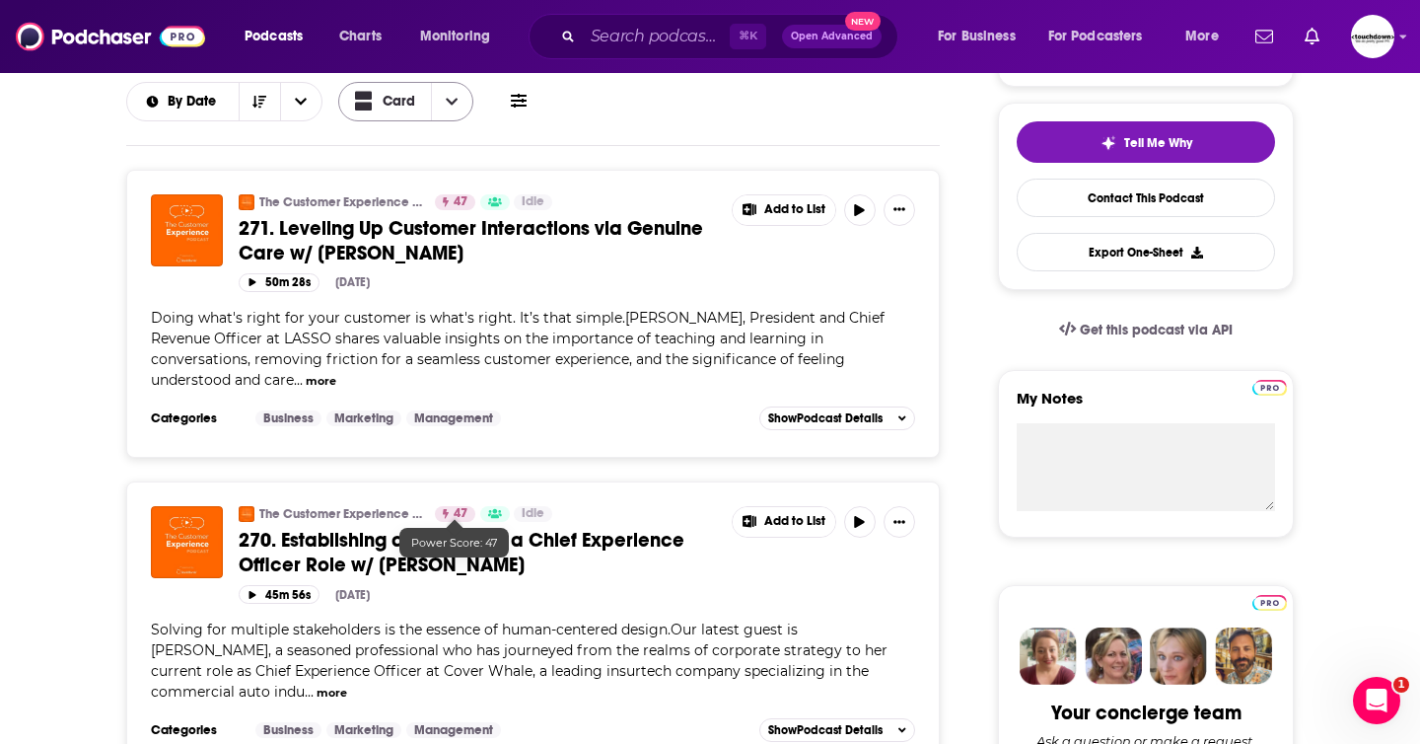
scroll to position [433, 0]
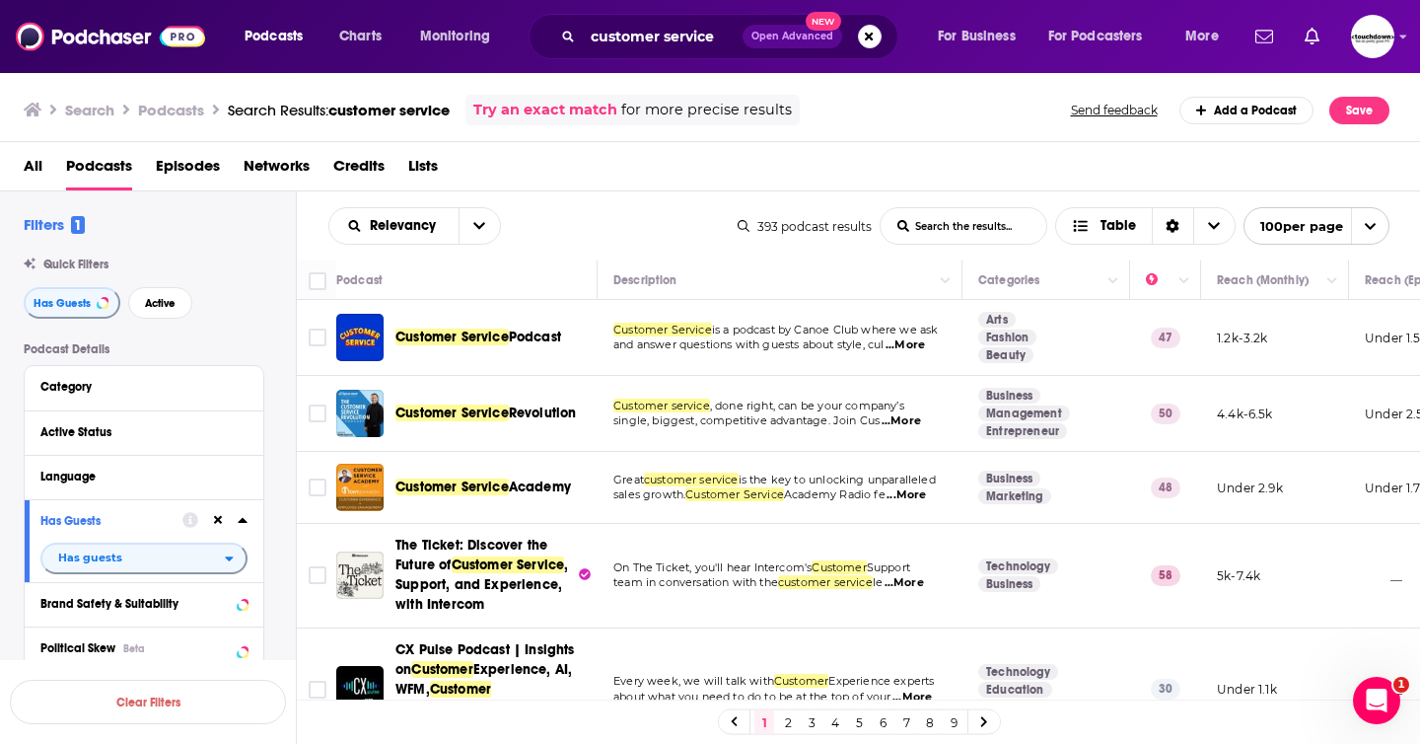
click at [503, 334] on span "Customer Service" at bounding box center [451, 336] width 113 height 17
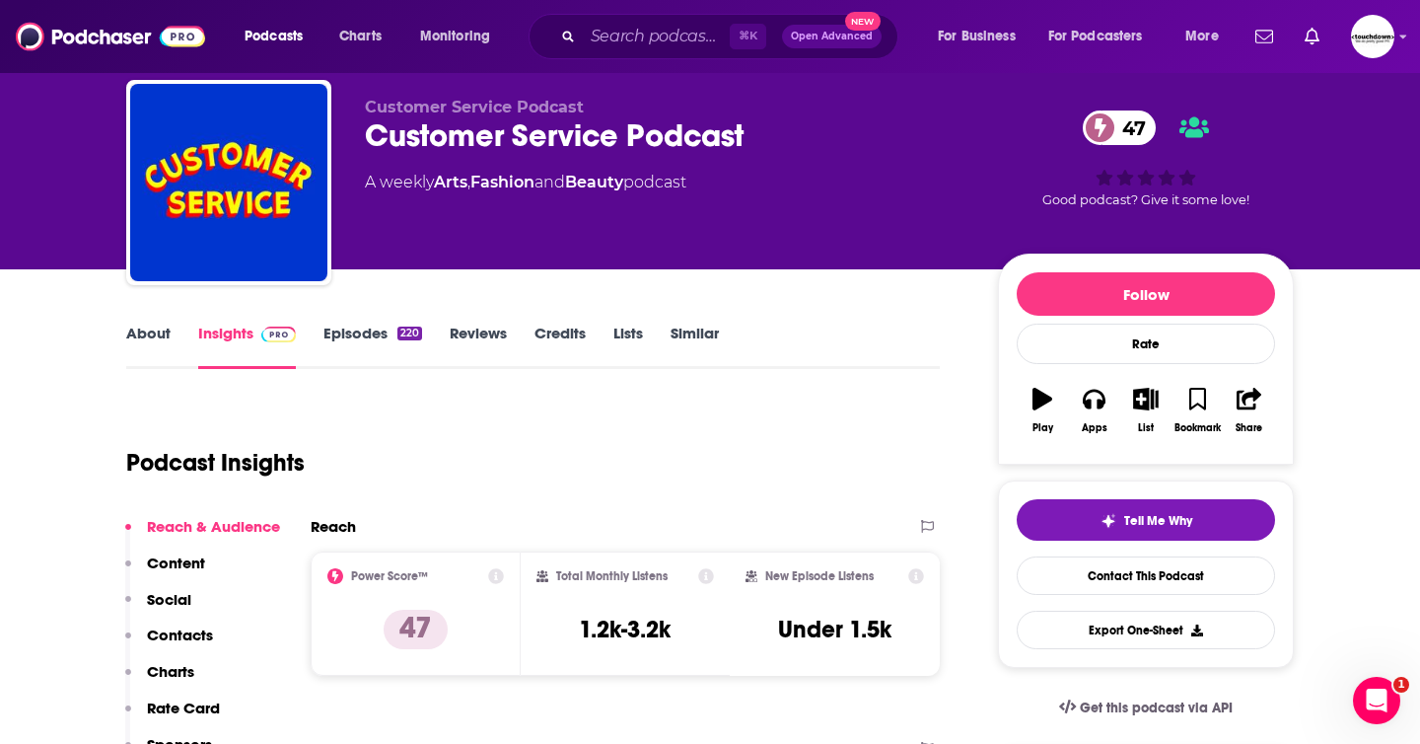
scroll to position [56, 0]
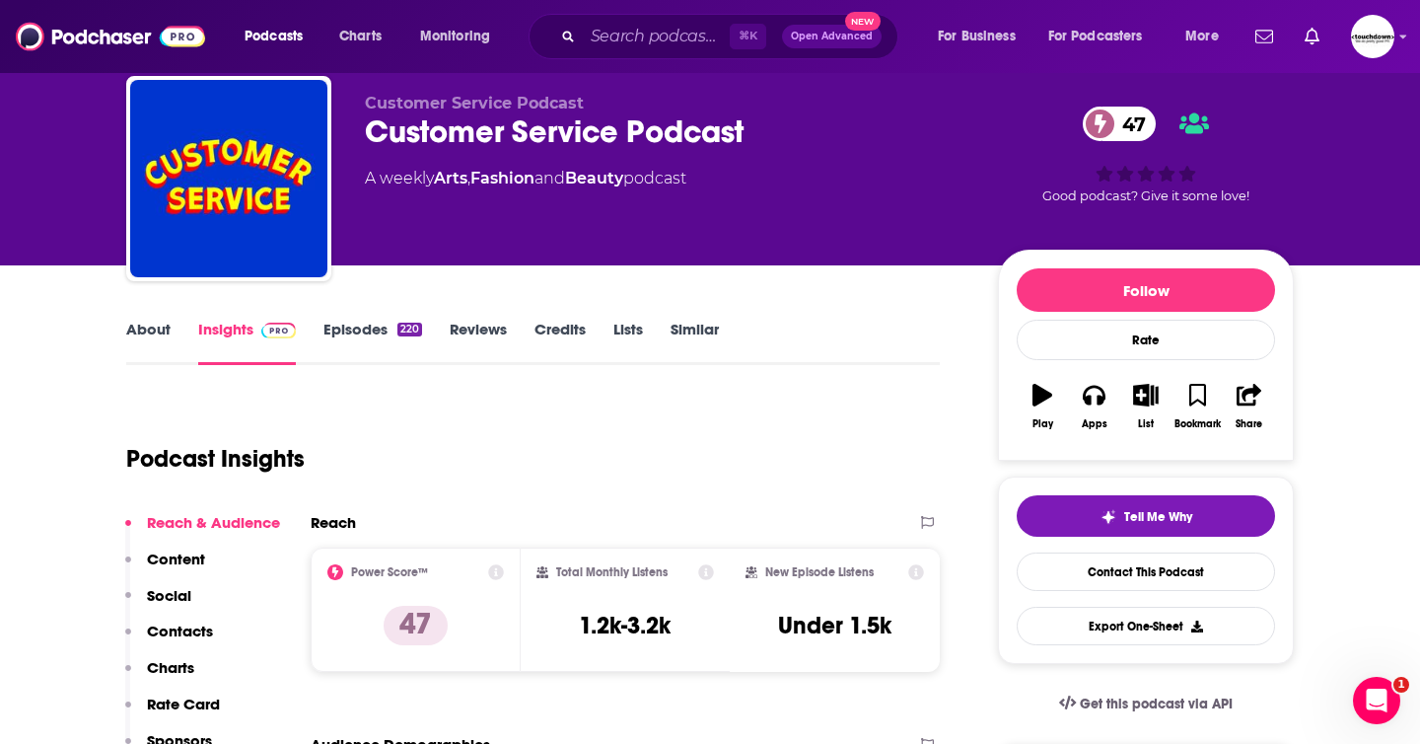
click at [142, 332] on link "About" at bounding box center [148, 342] width 44 height 45
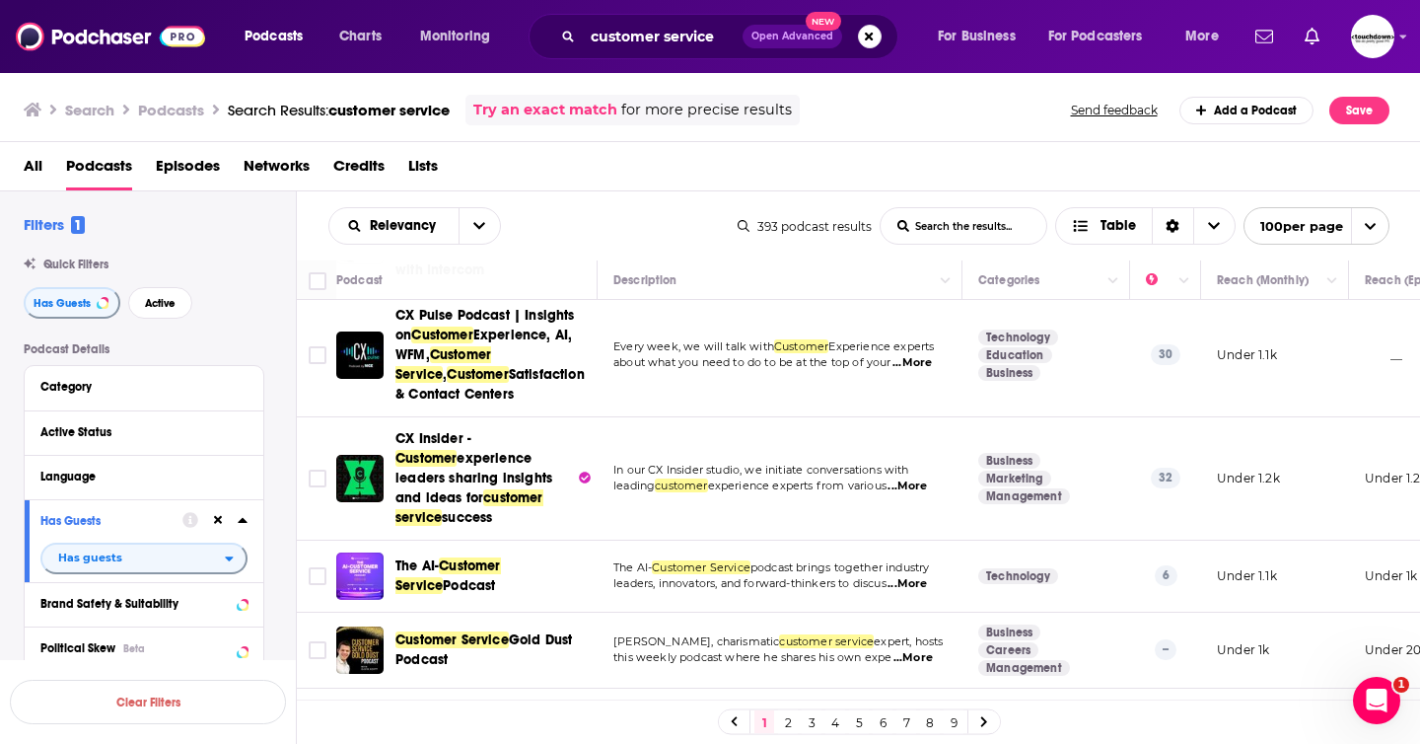
scroll to position [335, 0]
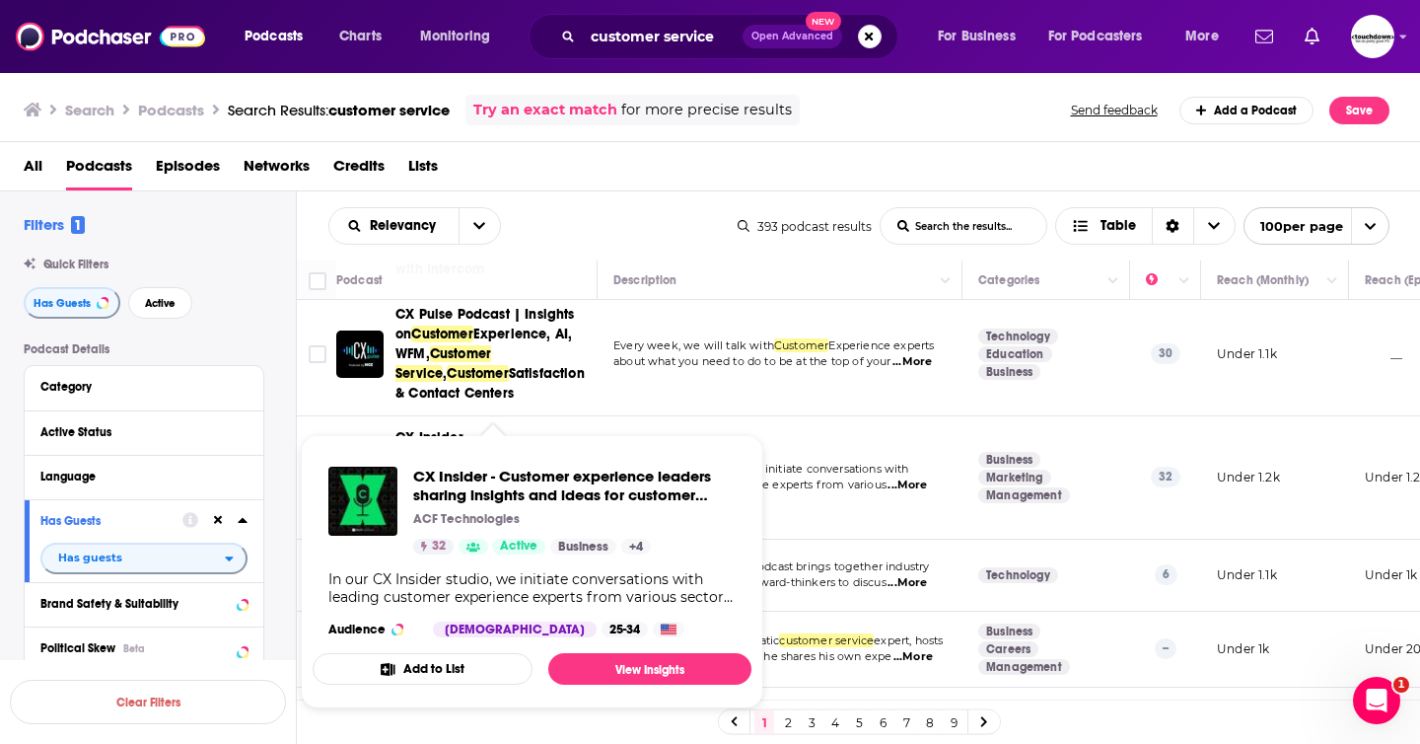
click at [481, 455] on div "CX Insider - Customer experience leaders sharing insights and ideas for custome…" at bounding box center [532, 552] width 439 height 202
click at [481, 490] on span "CX Insider - Customer experience leaders sharing insights and ideas for custome…" at bounding box center [562, 494] width 298 height 56
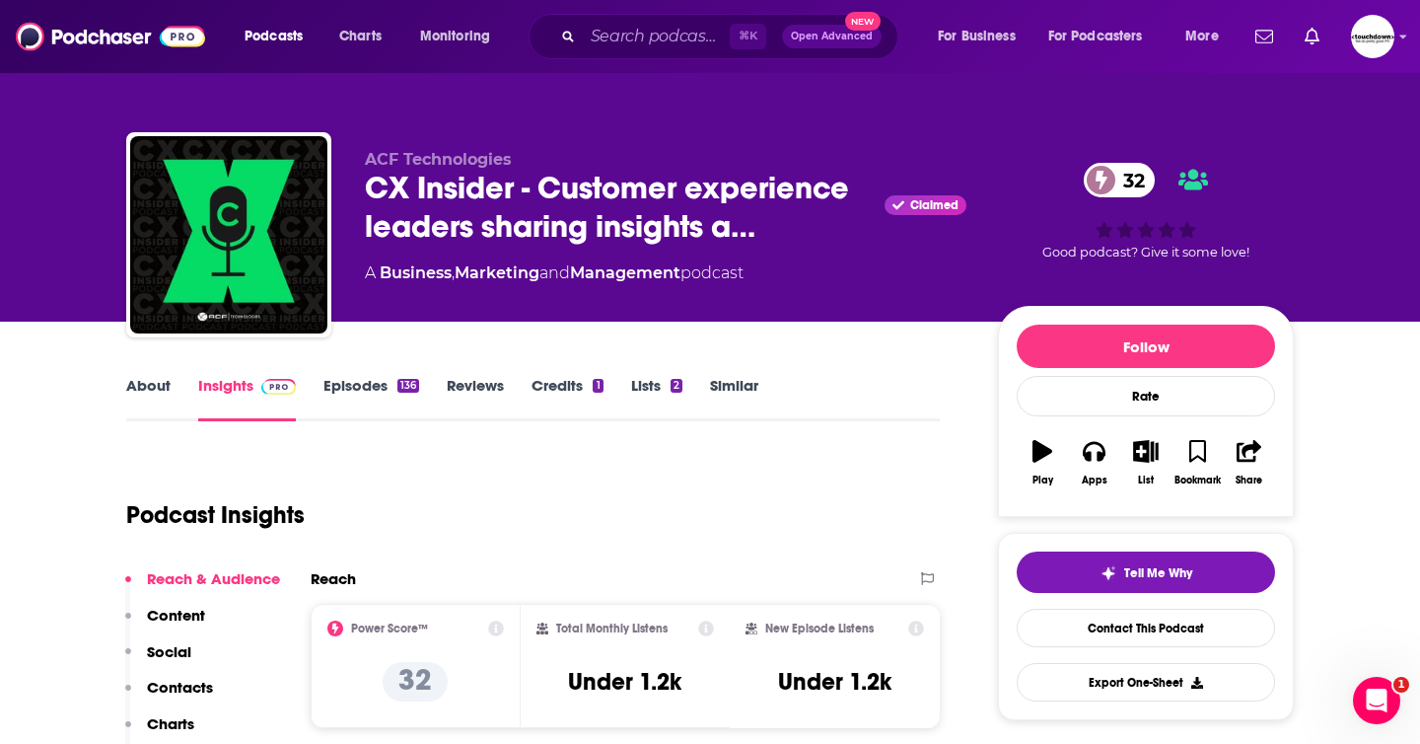
click at [345, 390] on link "Episodes 136" at bounding box center [371, 398] width 96 height 45
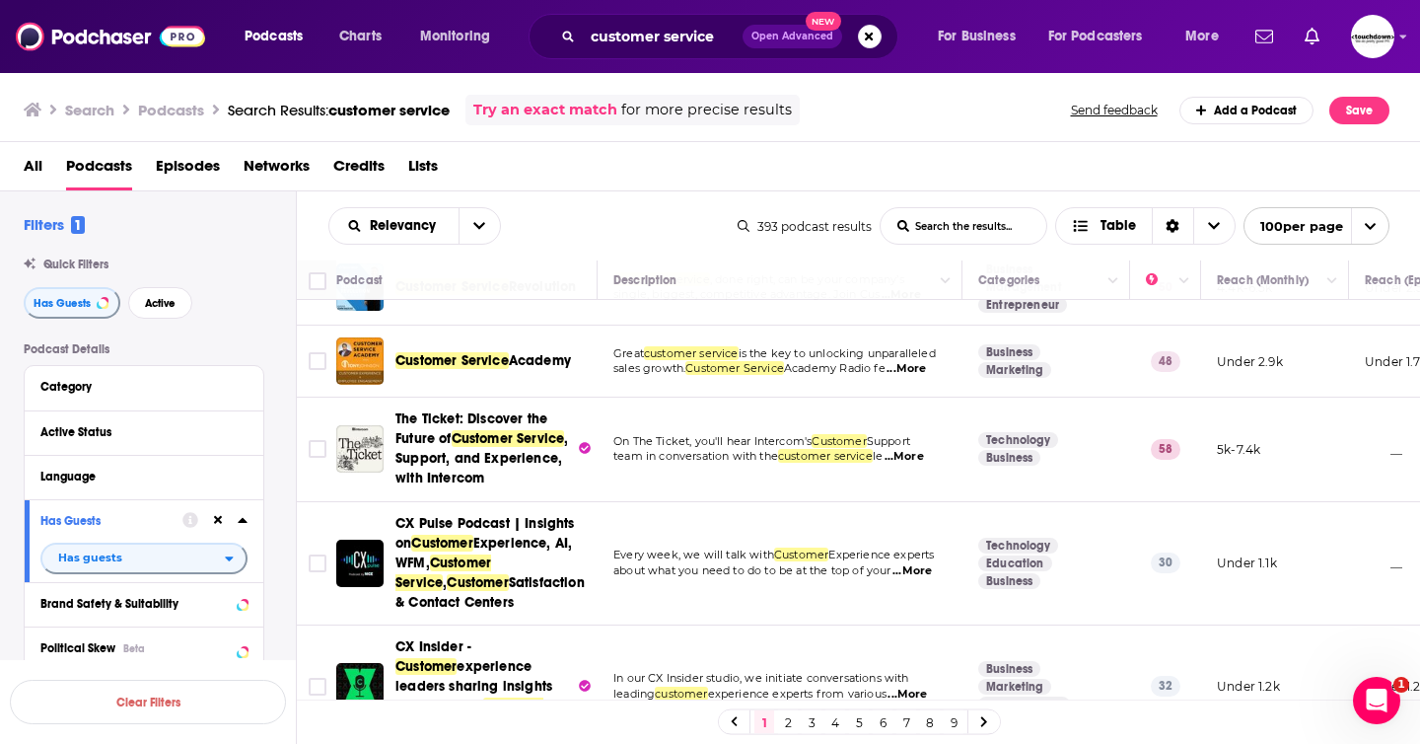
scroll to position [164, 0]
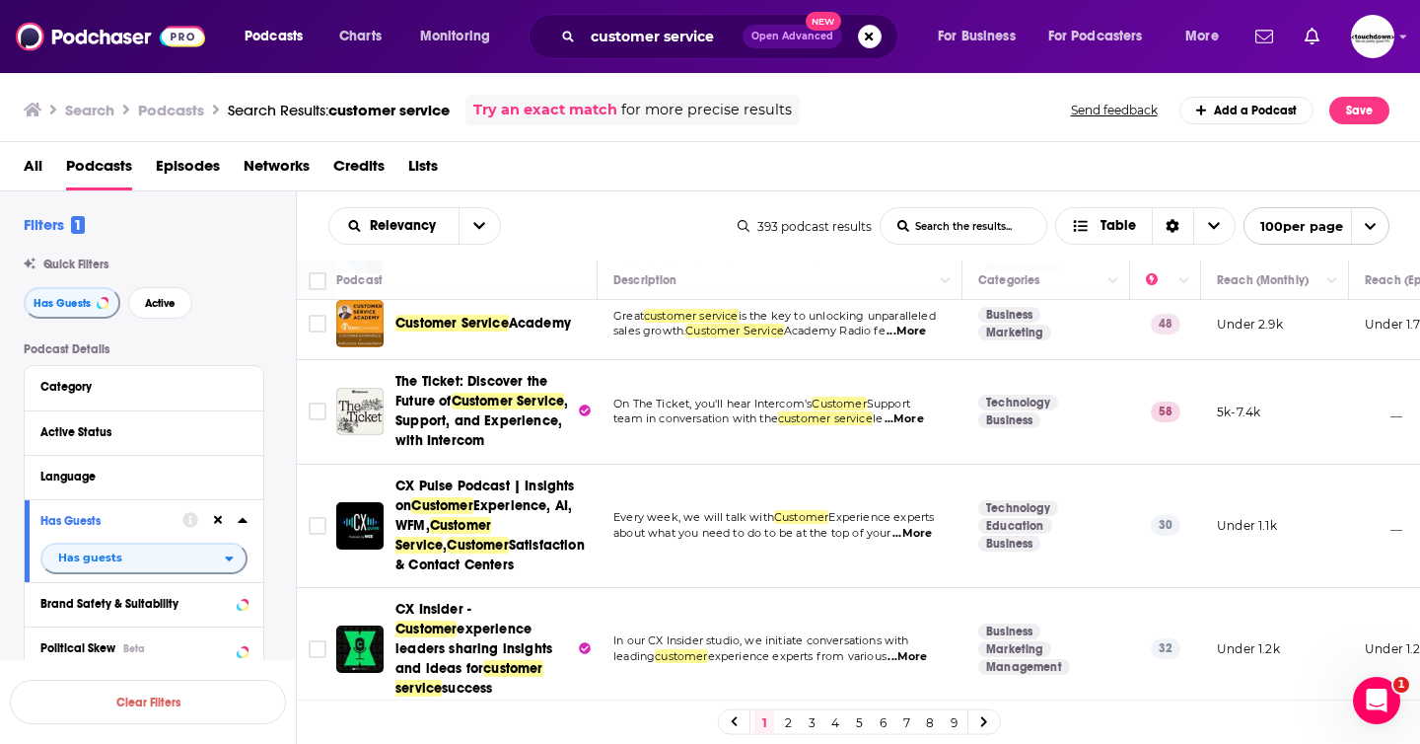
click at [466, 621] on span "experience leaders sharing insights and ideas for" at bounding box center [473, 648] width 157 height 56
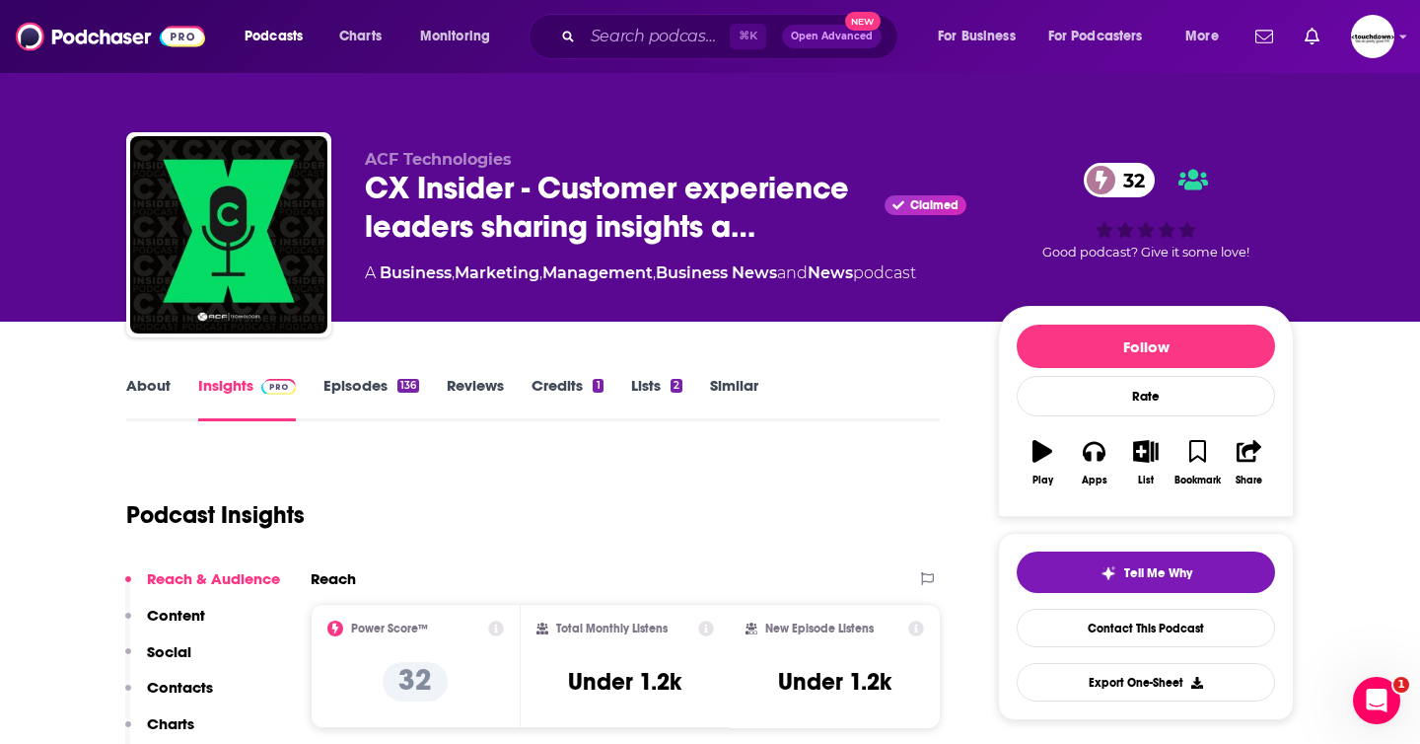
click at [341, 384] on link "Episodes 136" at bounding box center [371, 398] width 96 height 45
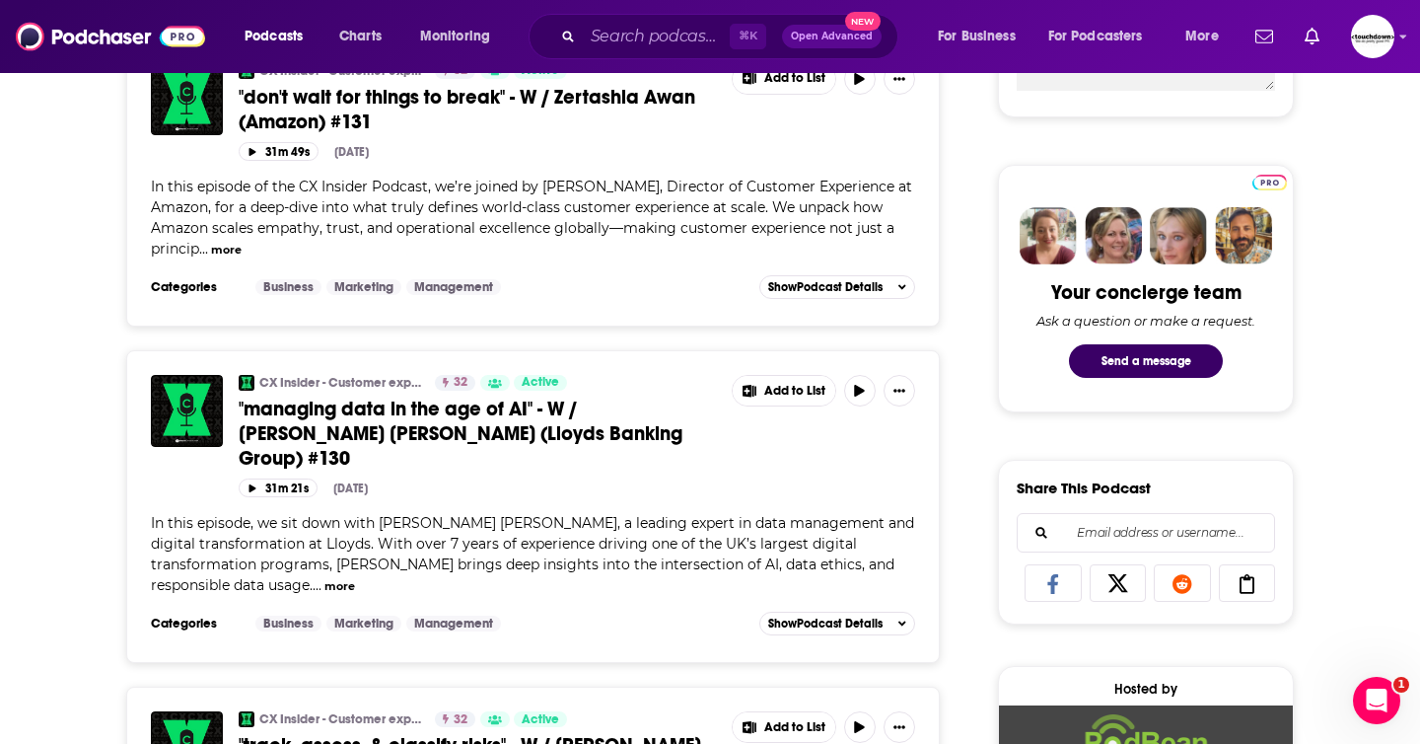
scroll to position [852, 0]
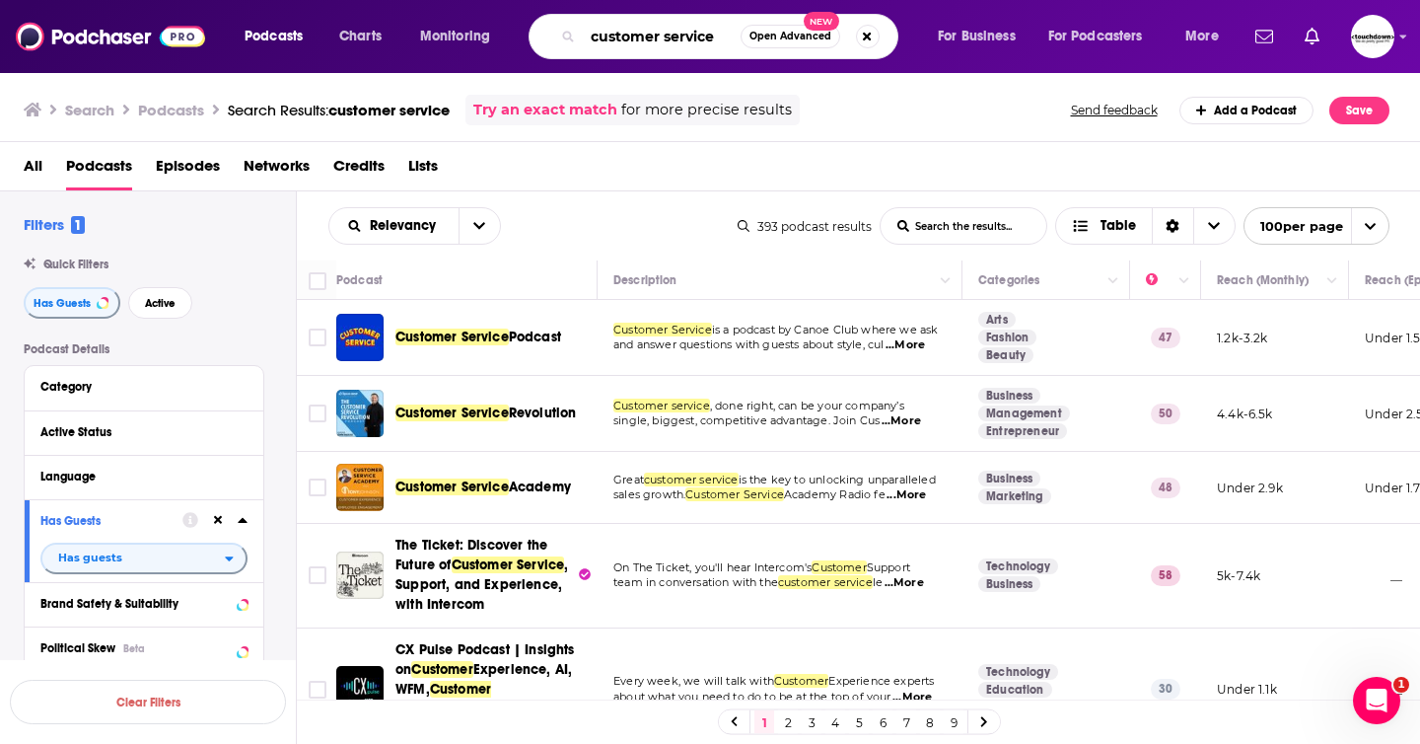
drag, startPoint x: 723, startPoint y: 40, endPoint x: 403, endPoint y: 37, distance: 319.5
click at [403, 40] on div "Podcasts Charts Monitoring customer service Open Advanced New For Business For …" at bounding box center [734, 36] width 1007 height 45
type input "WFM"
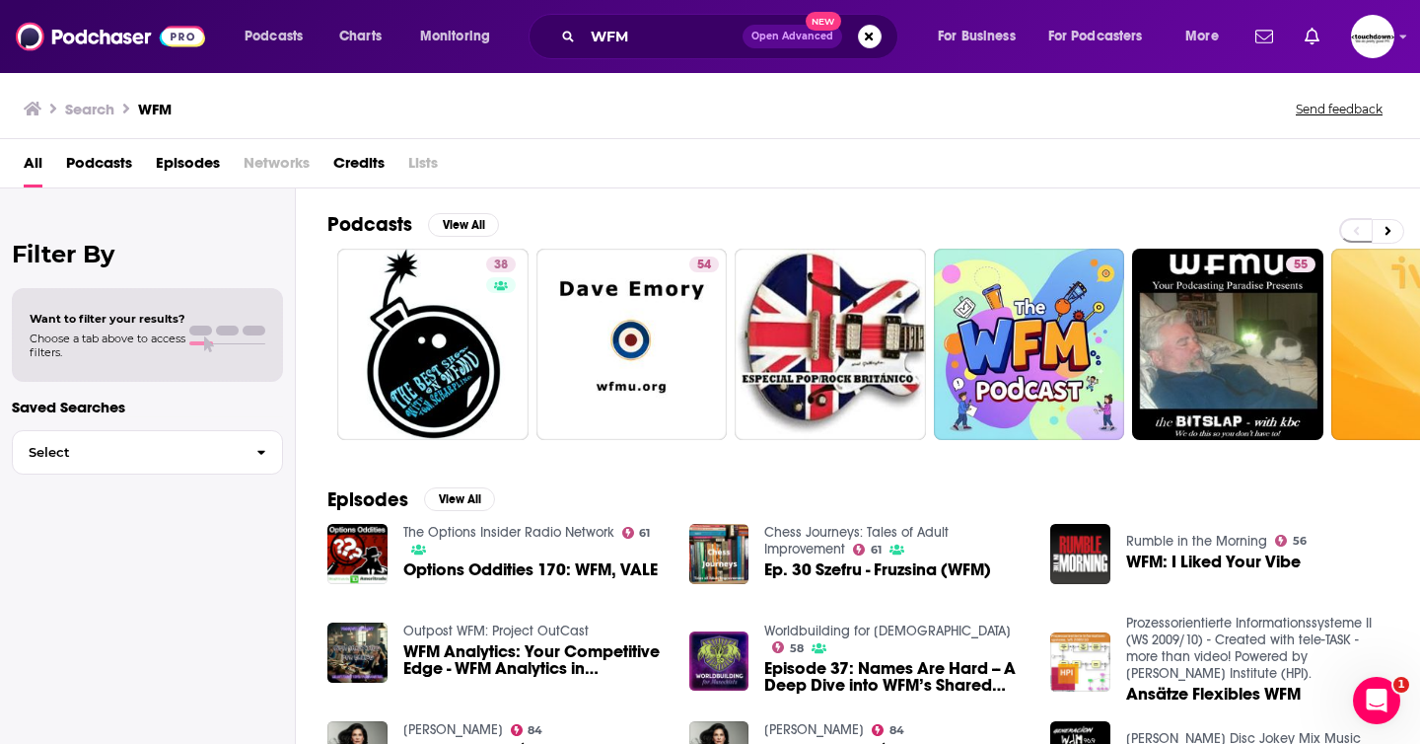
click at [119, 158] on span "Podcasts" at bounding box center [99, 167] width 66 height 40
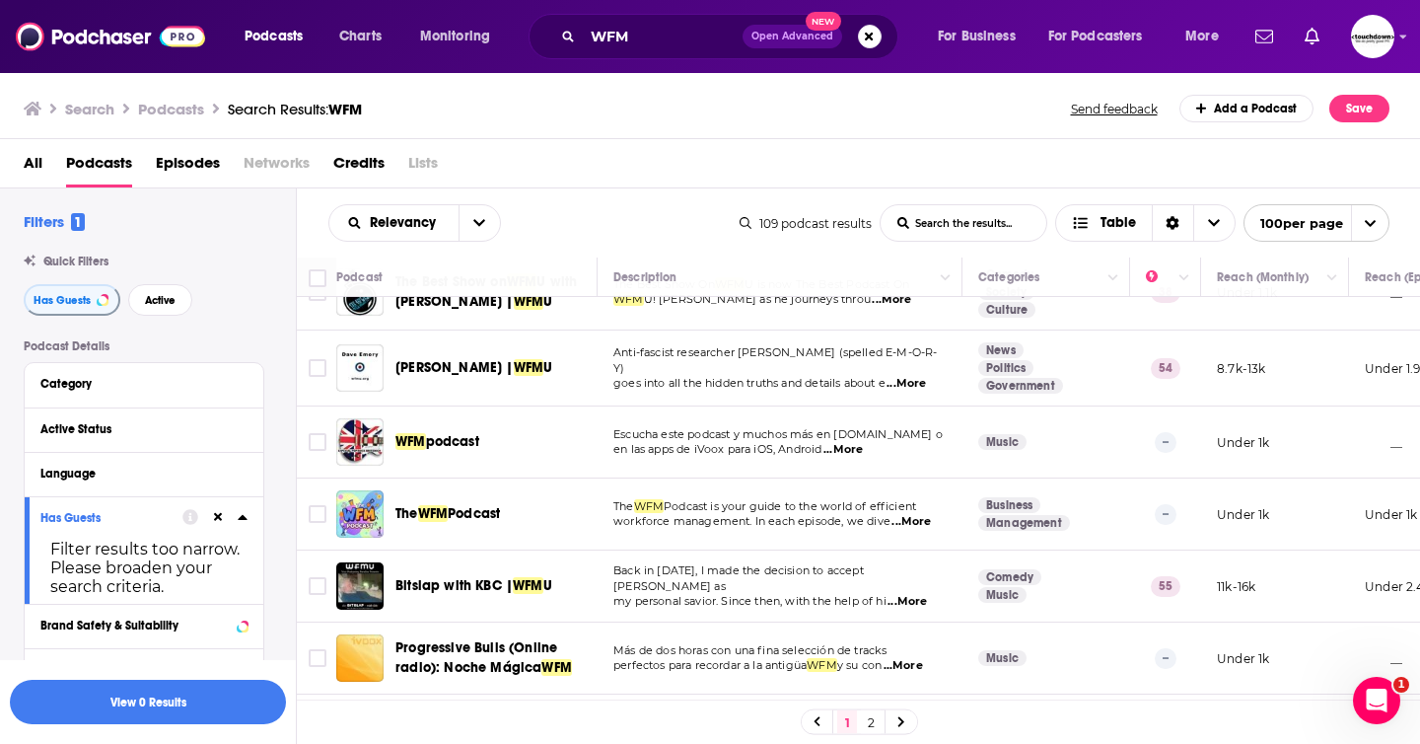
scroll to position [43, 0]
click at [451, 510] on div "Podcasts Charts Monitoring WFM Open Advanced New For Business For Podcasters Mo…" at bounding box center [710, 372] width 1420 height 744
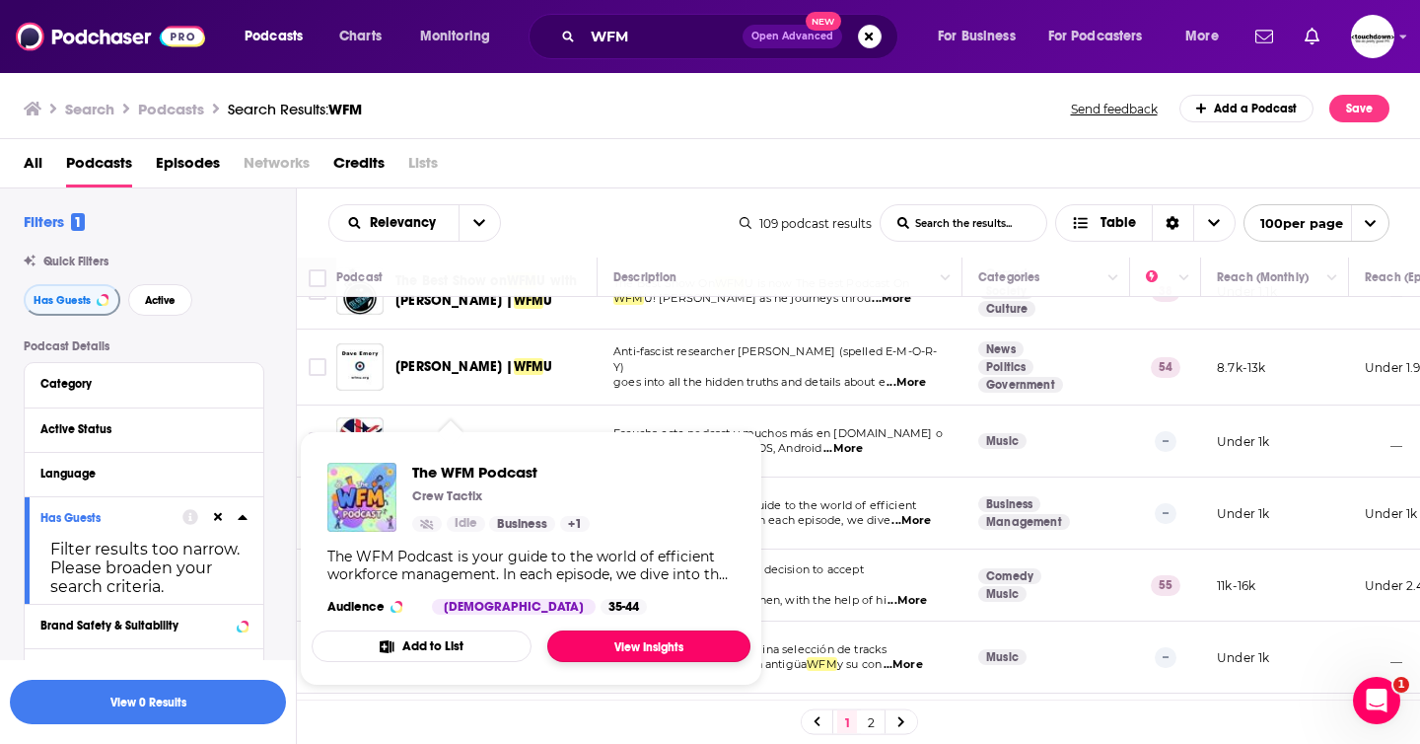
click at [617, 645] on link "View Insights" at bounding box center [648, 646] width 203 height 32
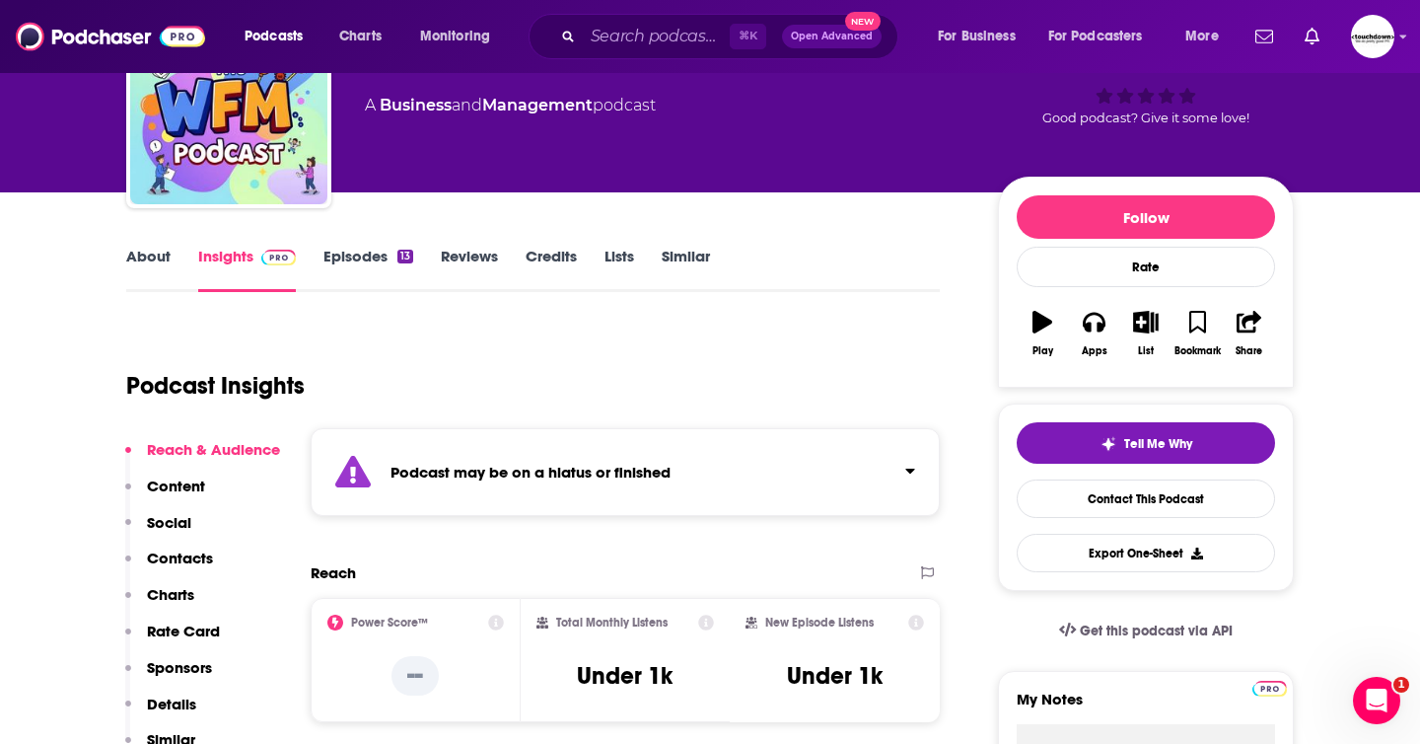
scroll to position [283, 0]
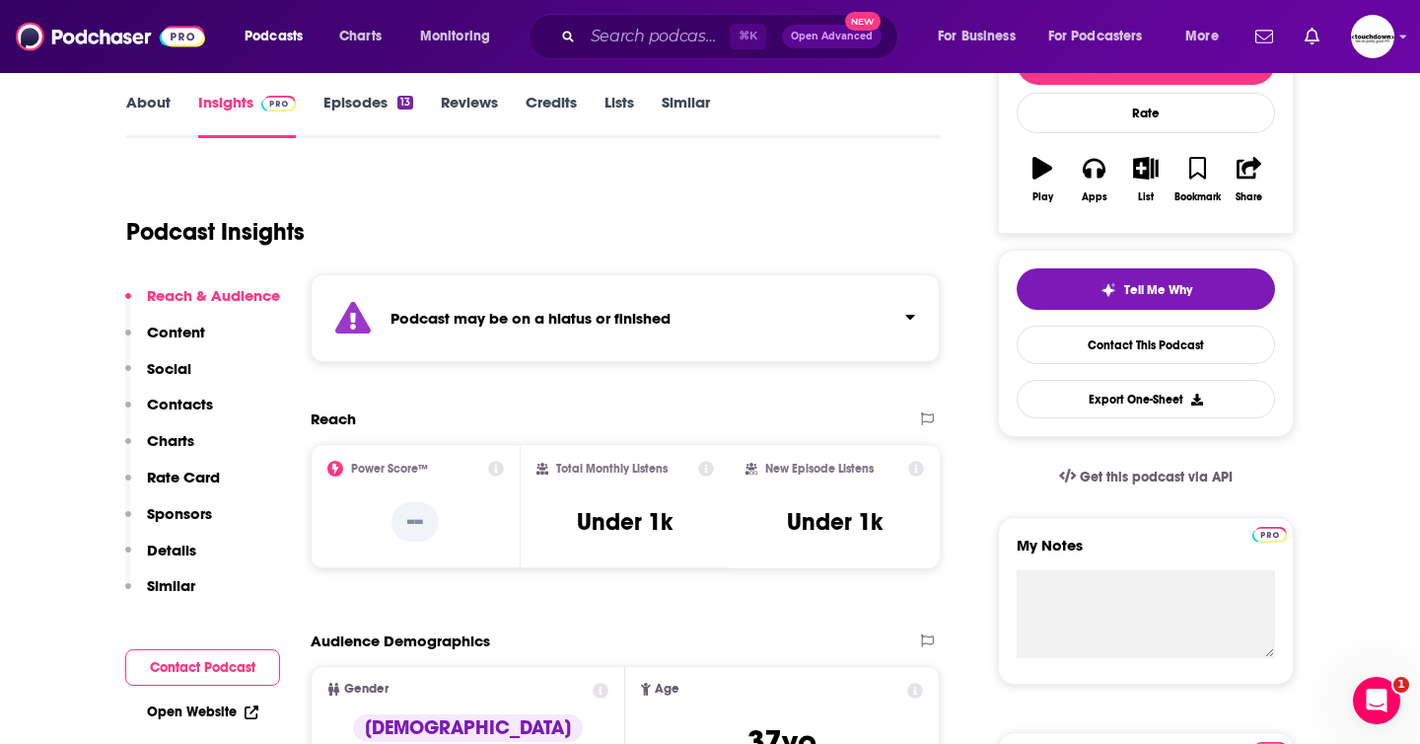
click at [361, 108] on link "Episodes 13" at bounding box center [368, 115] width 90 height 45
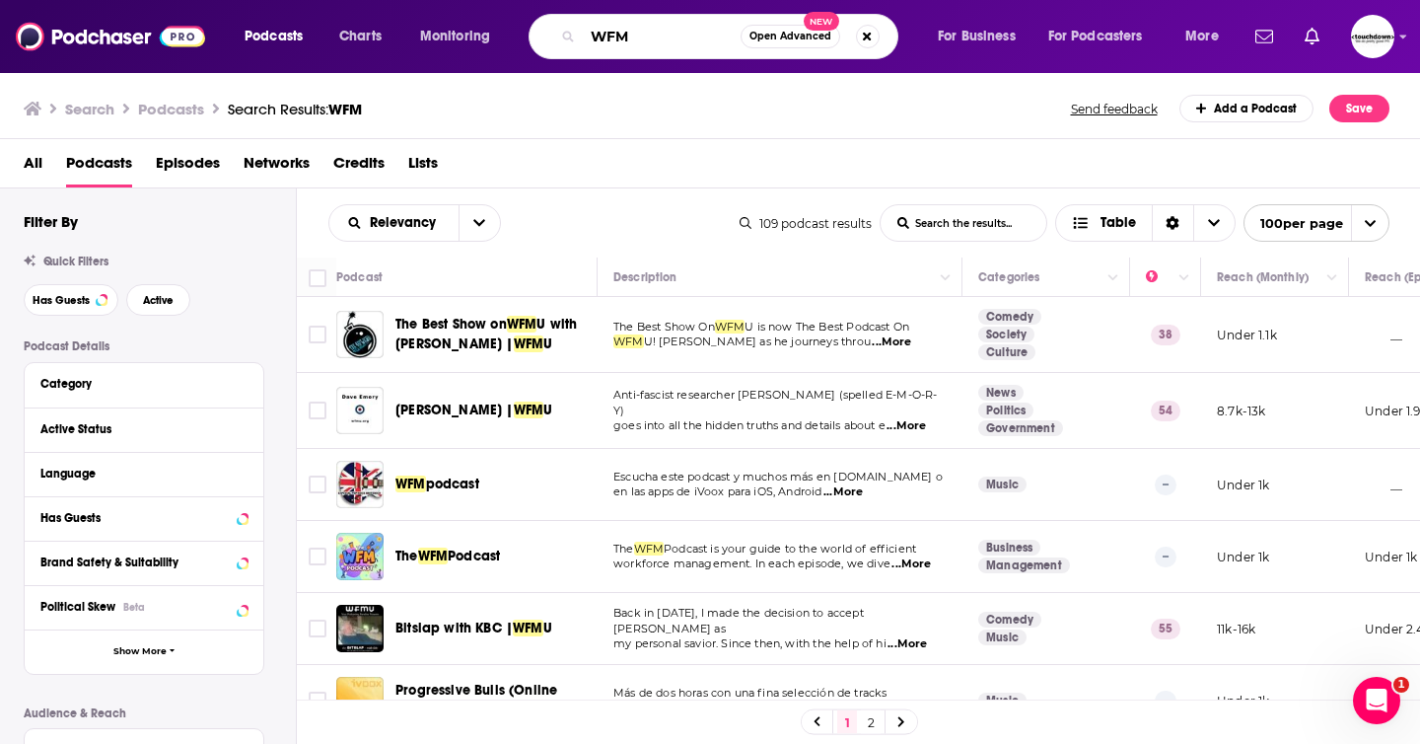
drag, startPoint x: 650, startPoint y: 38, endPoint x: 524, endPoint y: 38, distance: 126.2
click at [524, 38] on div "Podcasts Charts Monitoring WFM Open Advanced New For Business For Podcasters Mo…" at bounding box center [734, 36] width 1007 height 45
type input "HR"
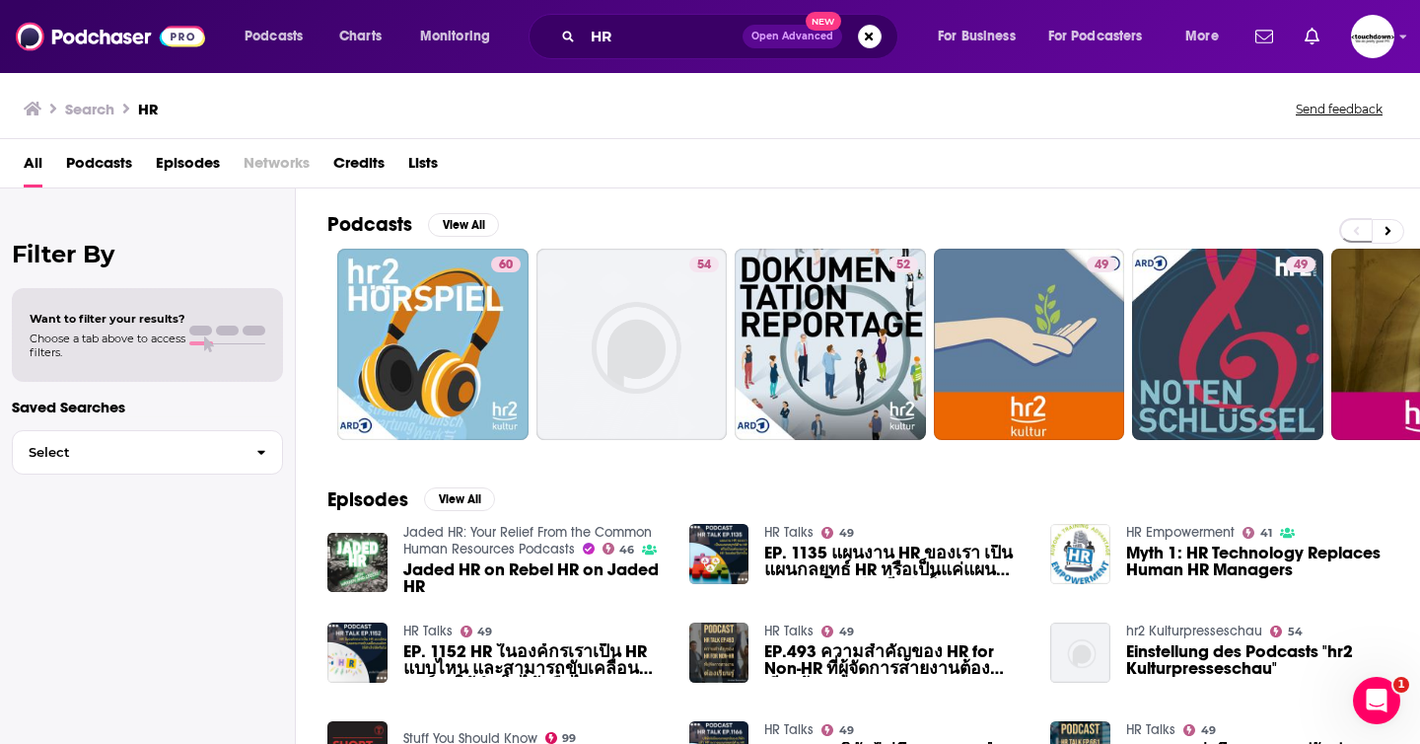
click at [103, 166] on span "Podcasts" at bounding box center [99, 167] width 66 height 40
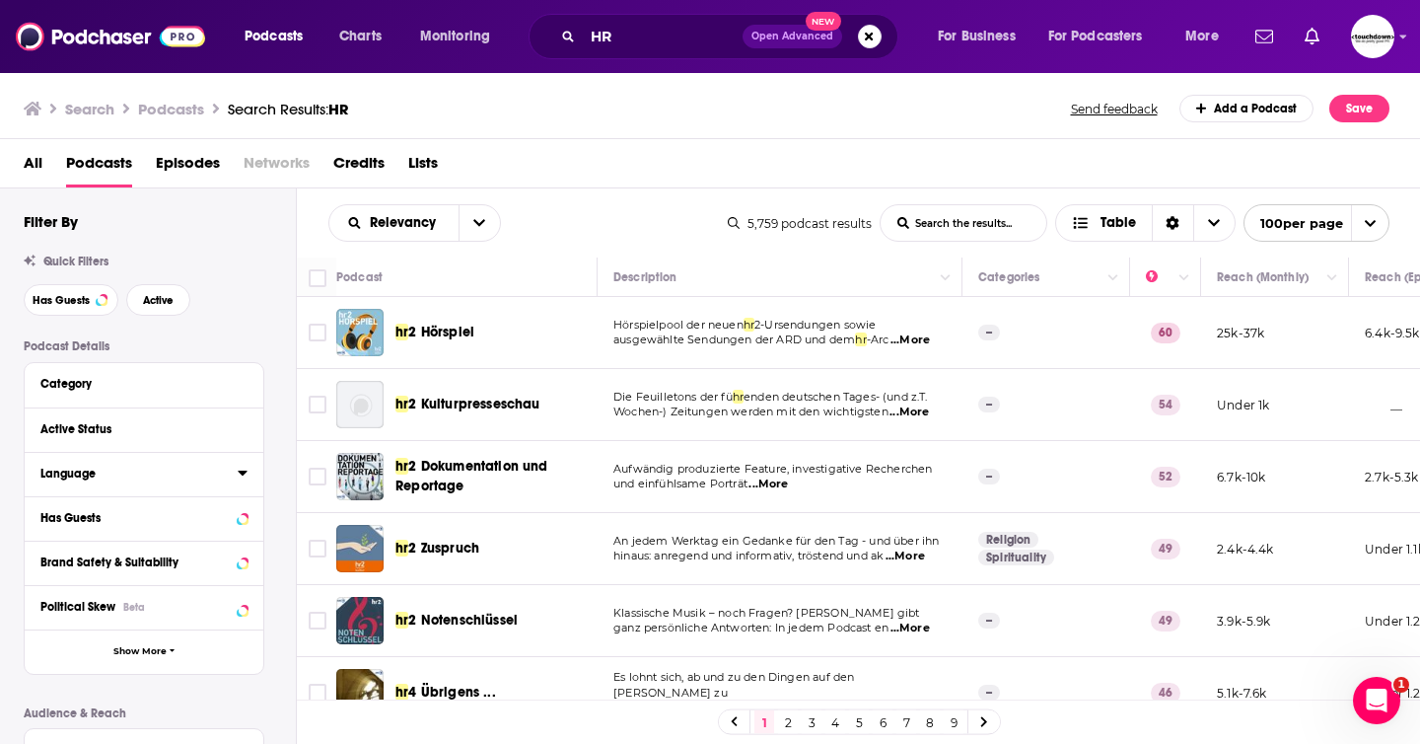
click at [199, 485] on button "Language" at bounding box center [138, 473] width 197 height 25
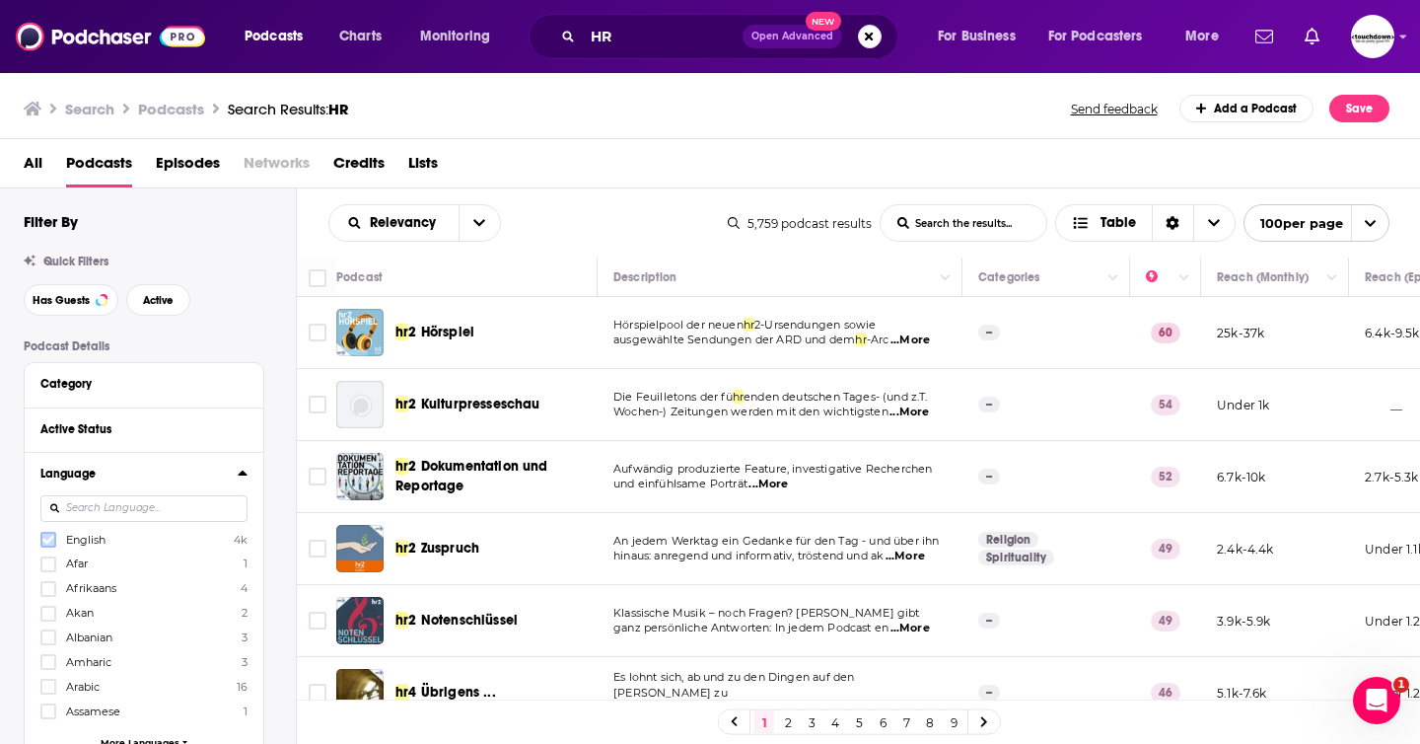
click at [46, 539] on icon at bounding box center [48, 539] width 12 height 12
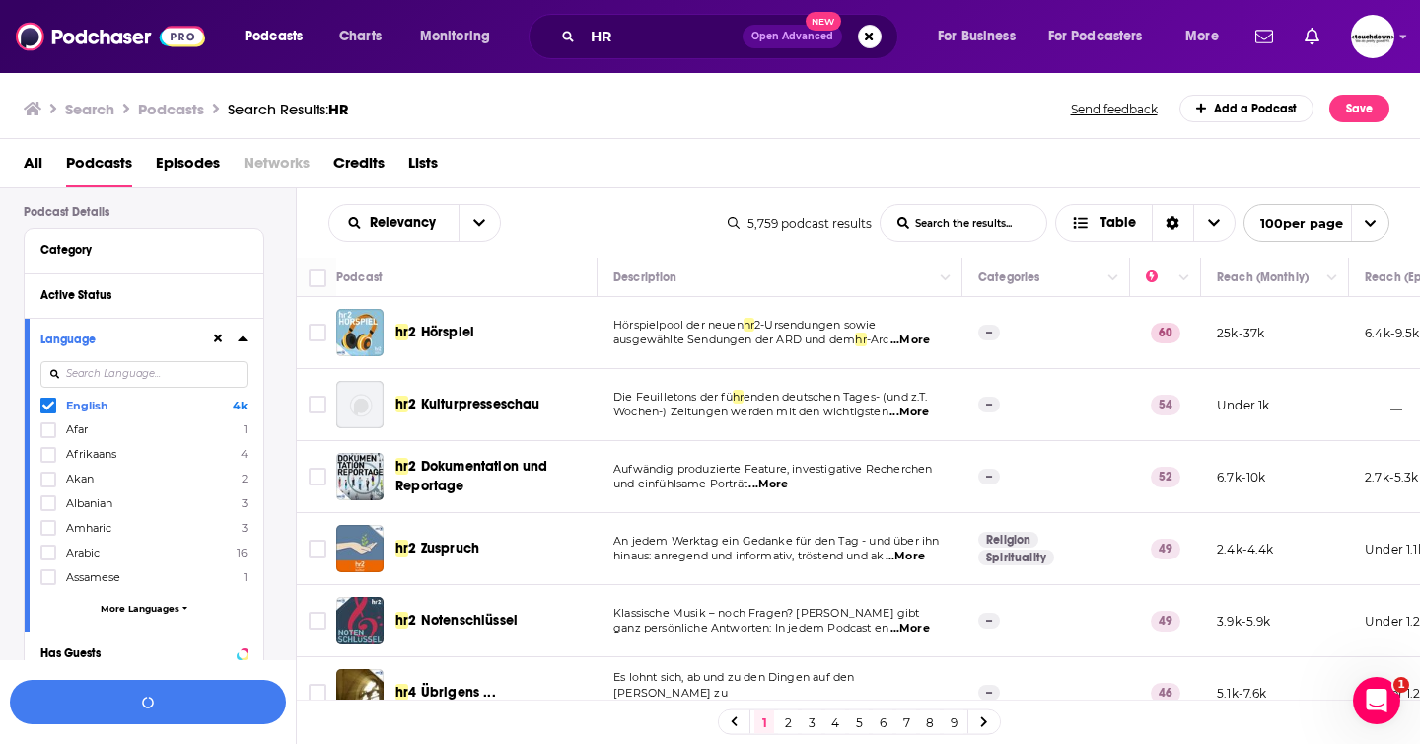
scroll to position [136, 0]
click at [191, 711] on button "View 4k Results" at bounding box center [148, 701] width 276 height 44
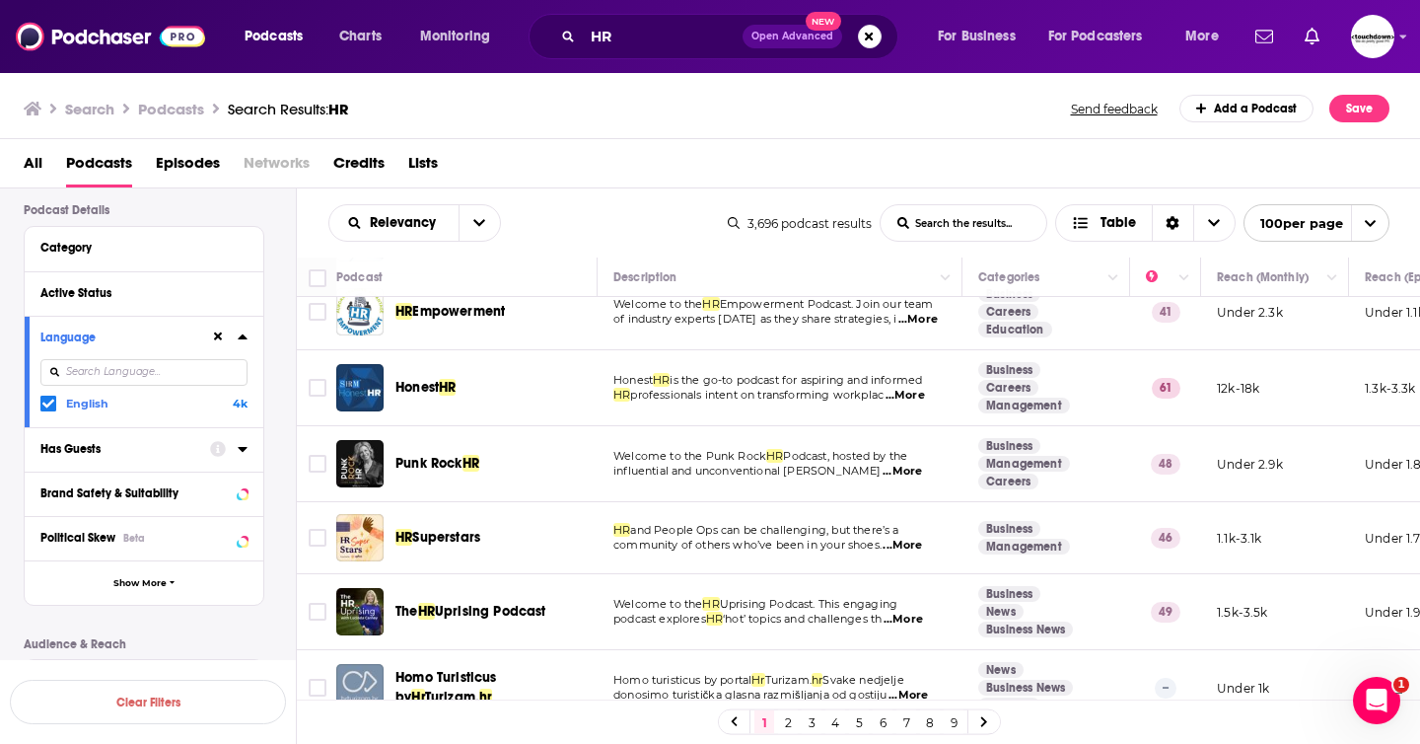
scroll to position [242, 0]
click at [438, 391] on span "Honest" at bounding box center [416, 388] width 43 height 17
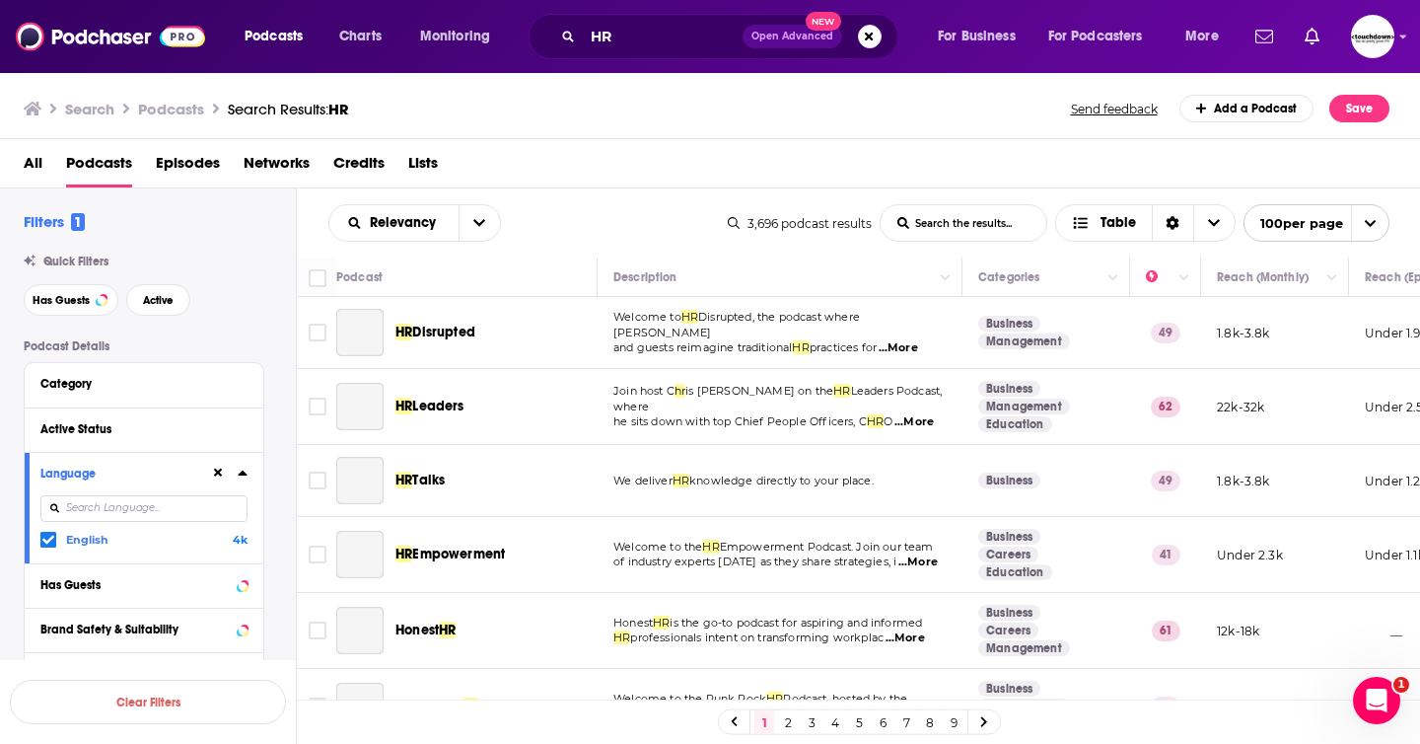
click at [424, 629] on span "Honest" at bounding box center [416, 629] width 43 height 17
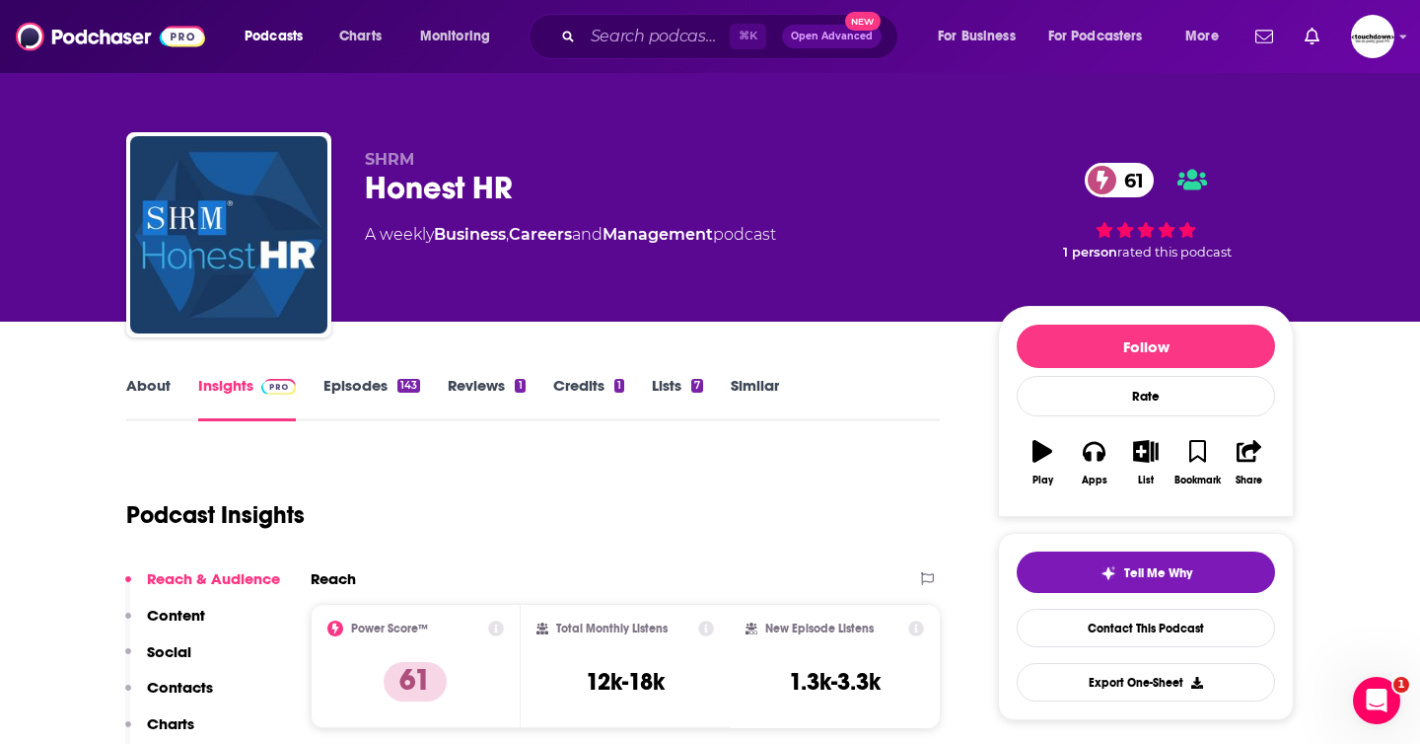
scroll to position [23, 0]
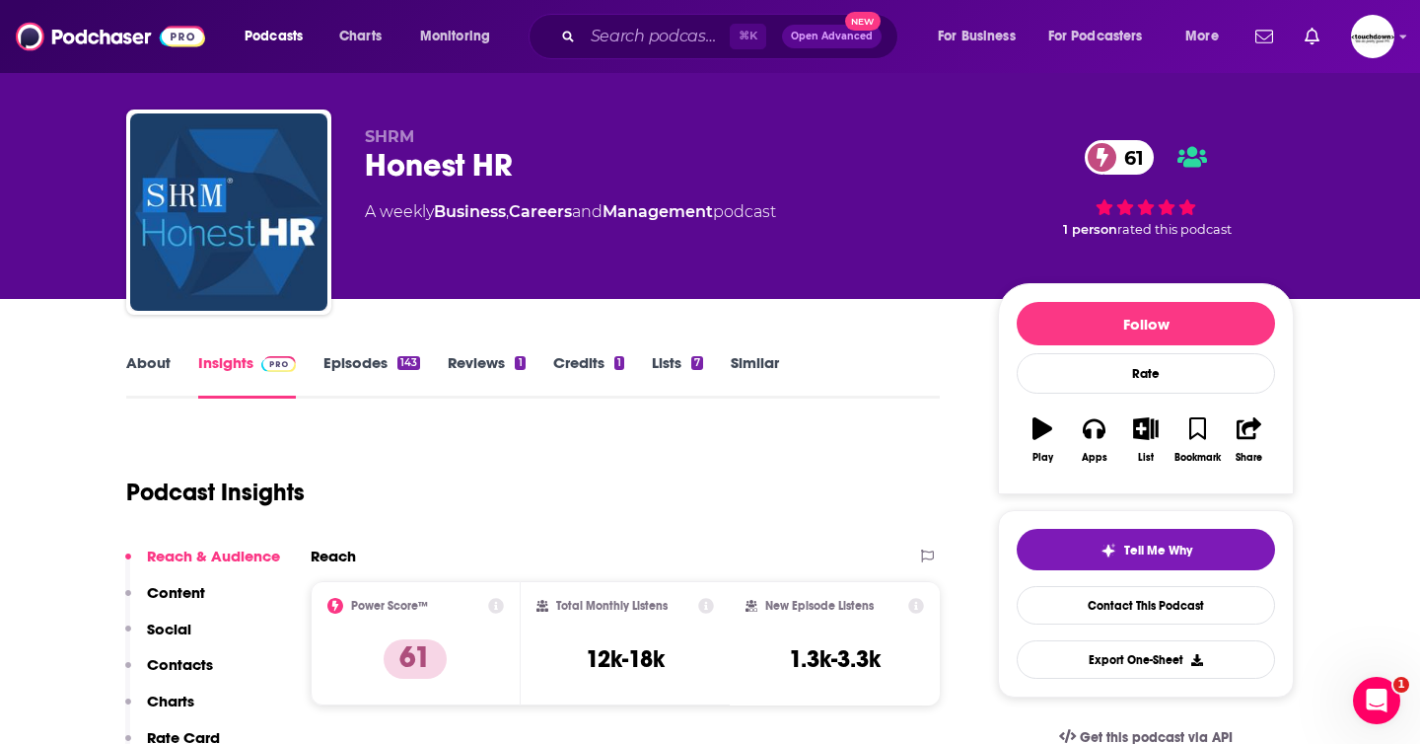
click at [149, 357] on link "About" at bounding box center [148, 375] width 44 height 45
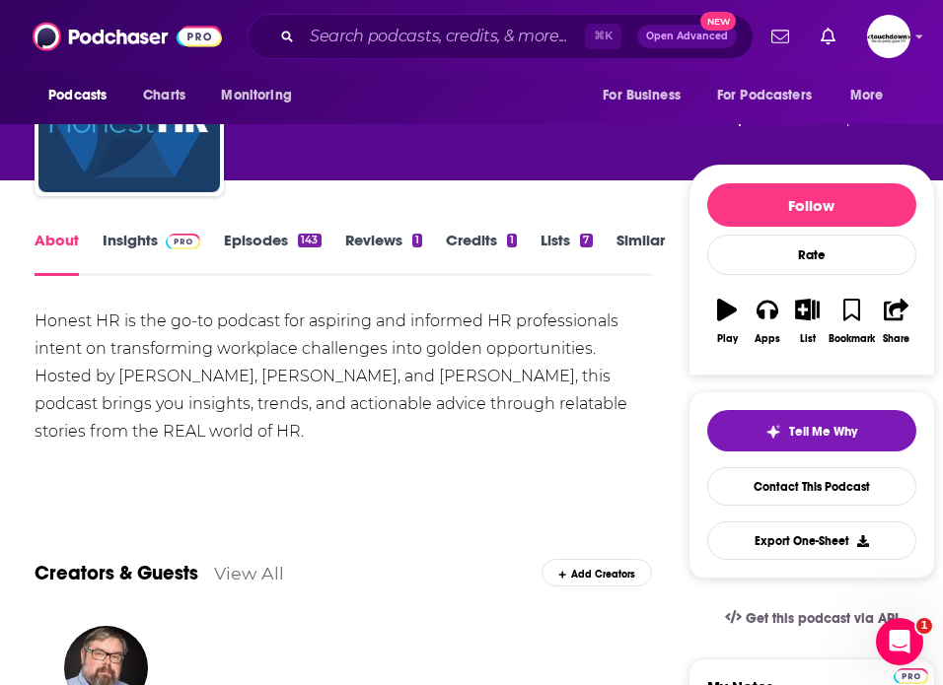
scroll to position [120, 0]
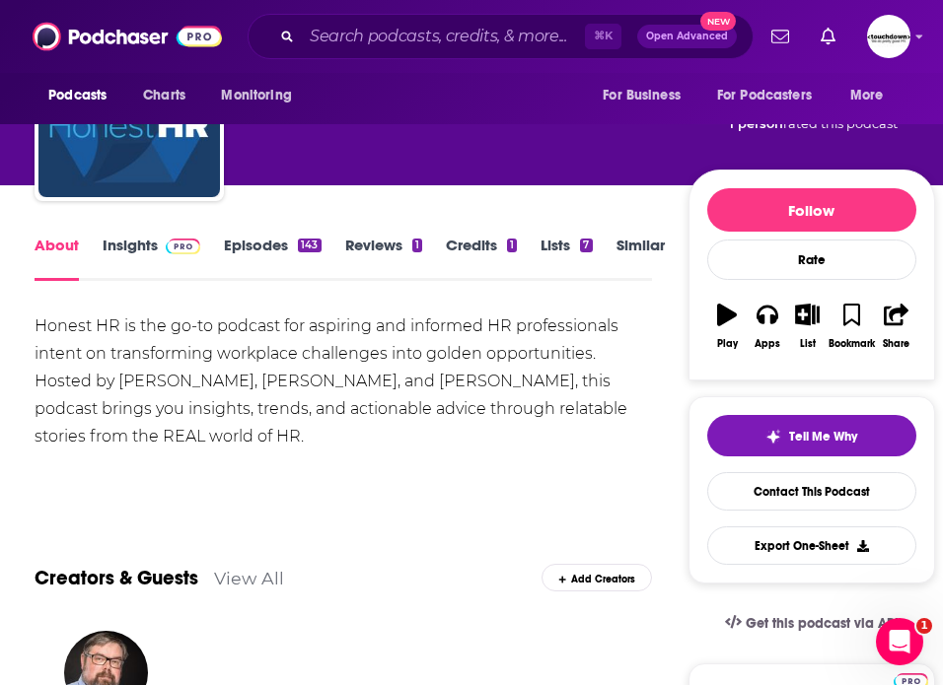
click at [264, 248] on link "Episodes 143" at bounding box center [272, 258] width 97 height 45
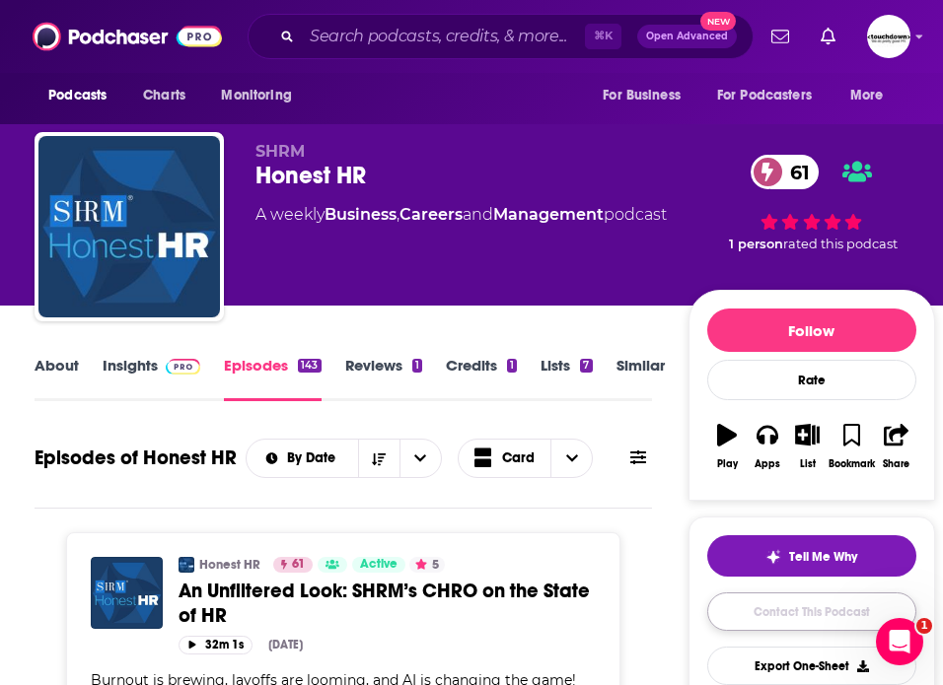
click at [804, 621] on link "Contact This Podcast" at bounding box center [811, 612] width 209 height 38
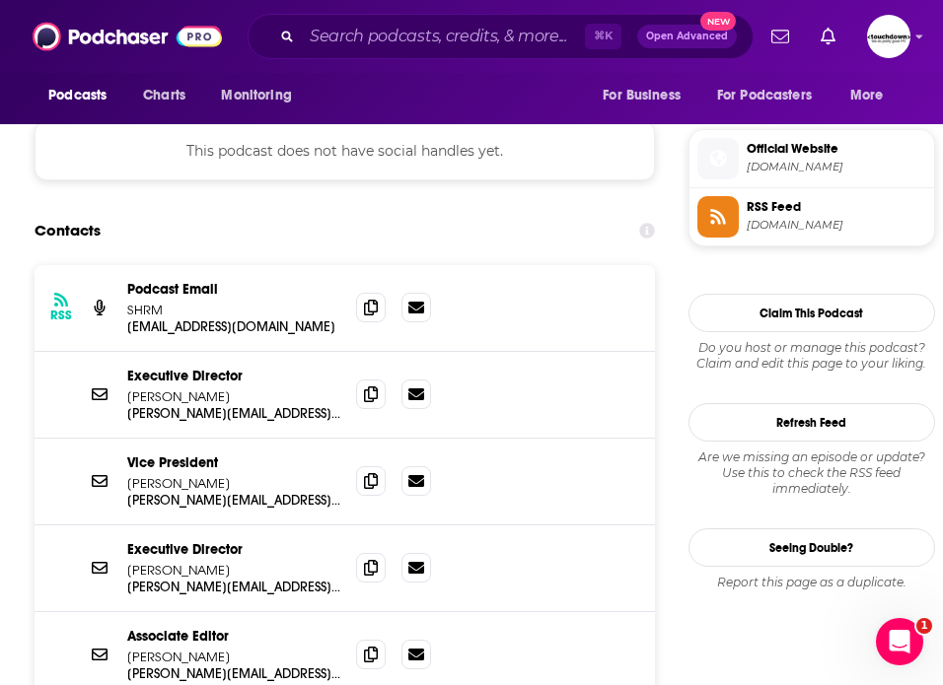
scroll to position [1710, 0]
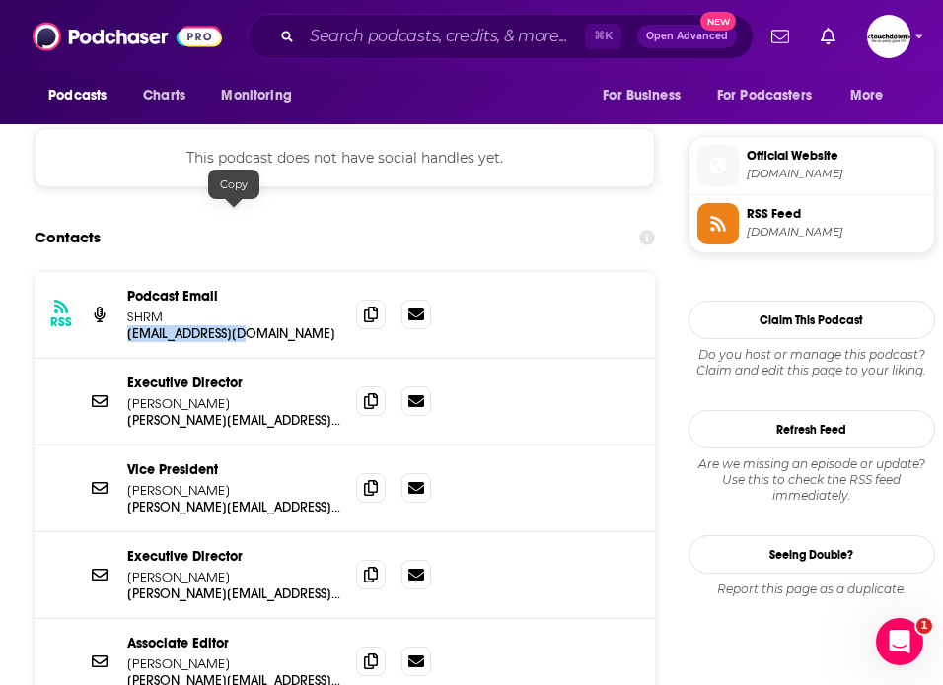
drag, startPoint x: 251, startPoint y: 216, endPoint x: 120, endPoint y: 213, distance: 131.2
click at [120, 272] on div "RSS Podcast Email SHRM [EMAIL_ADDRESS][DOMAIN_NAME] [EMAIL_ADDRESS][DOMAIN_NAME]" at bounding box center [345, 315] width 620 height 87
copy p "[EMAIL_ADDRESS][DOMAIN_NAME]"
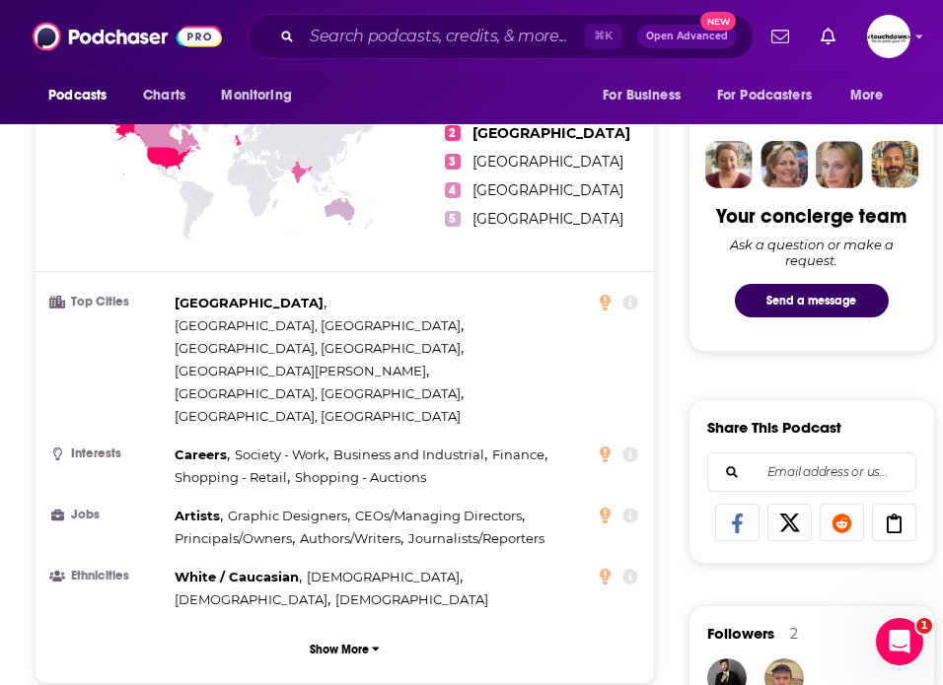
scroll to position [0, 0]
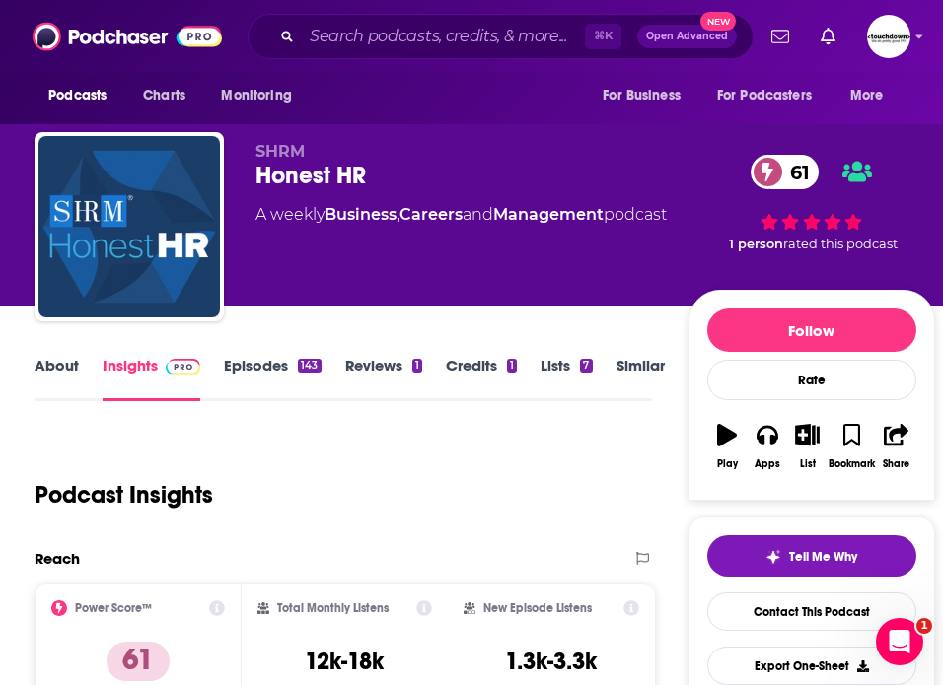
click at [50, 364] on link "About" at bounding box center [57, 378] width 44 height 45
